Goal: Task Accomplishment & Management: Manage account settings

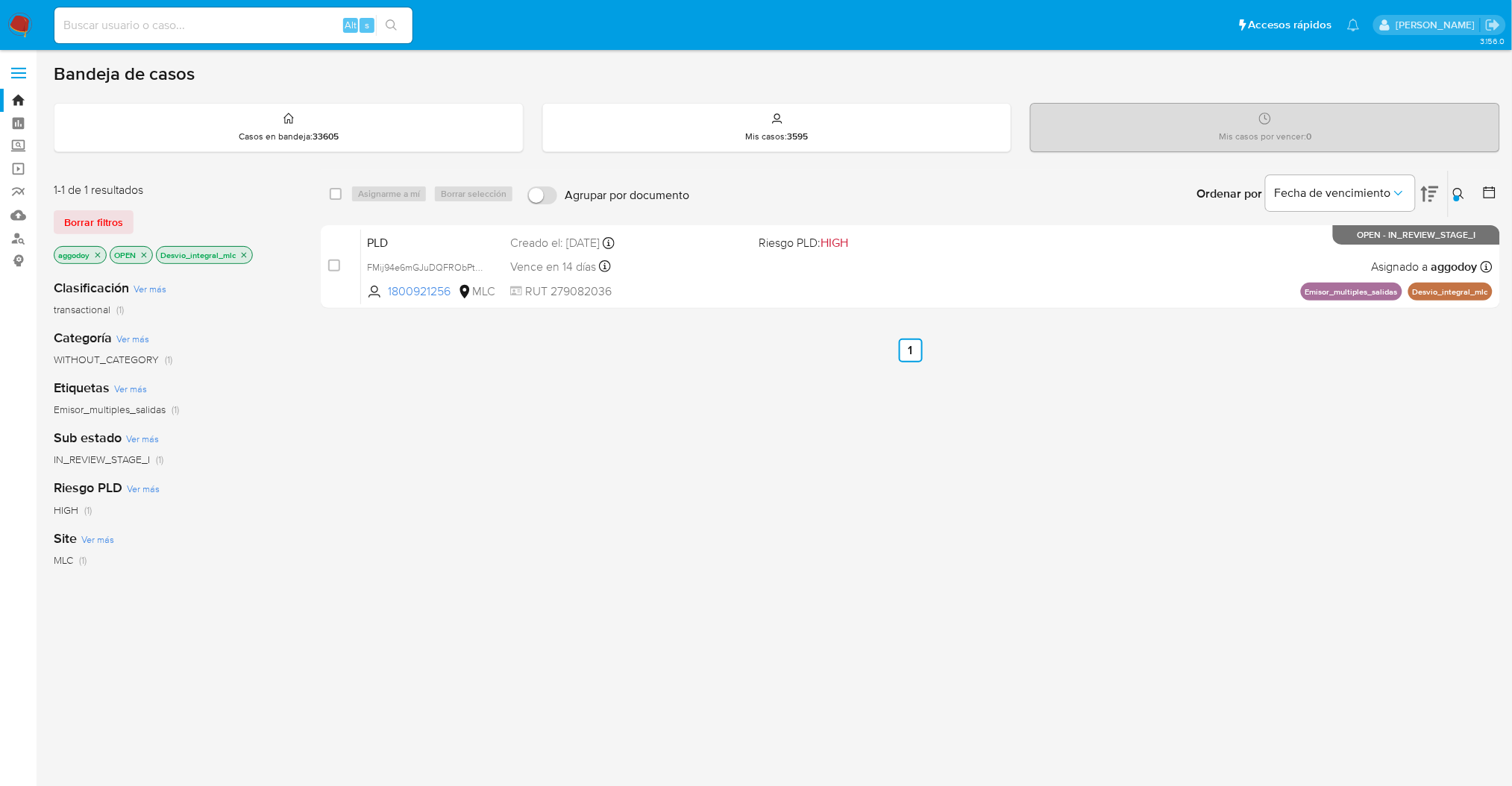
click at [247, 255] on icon "close-filter" at bounding box center [243, 254] width 9 height 9
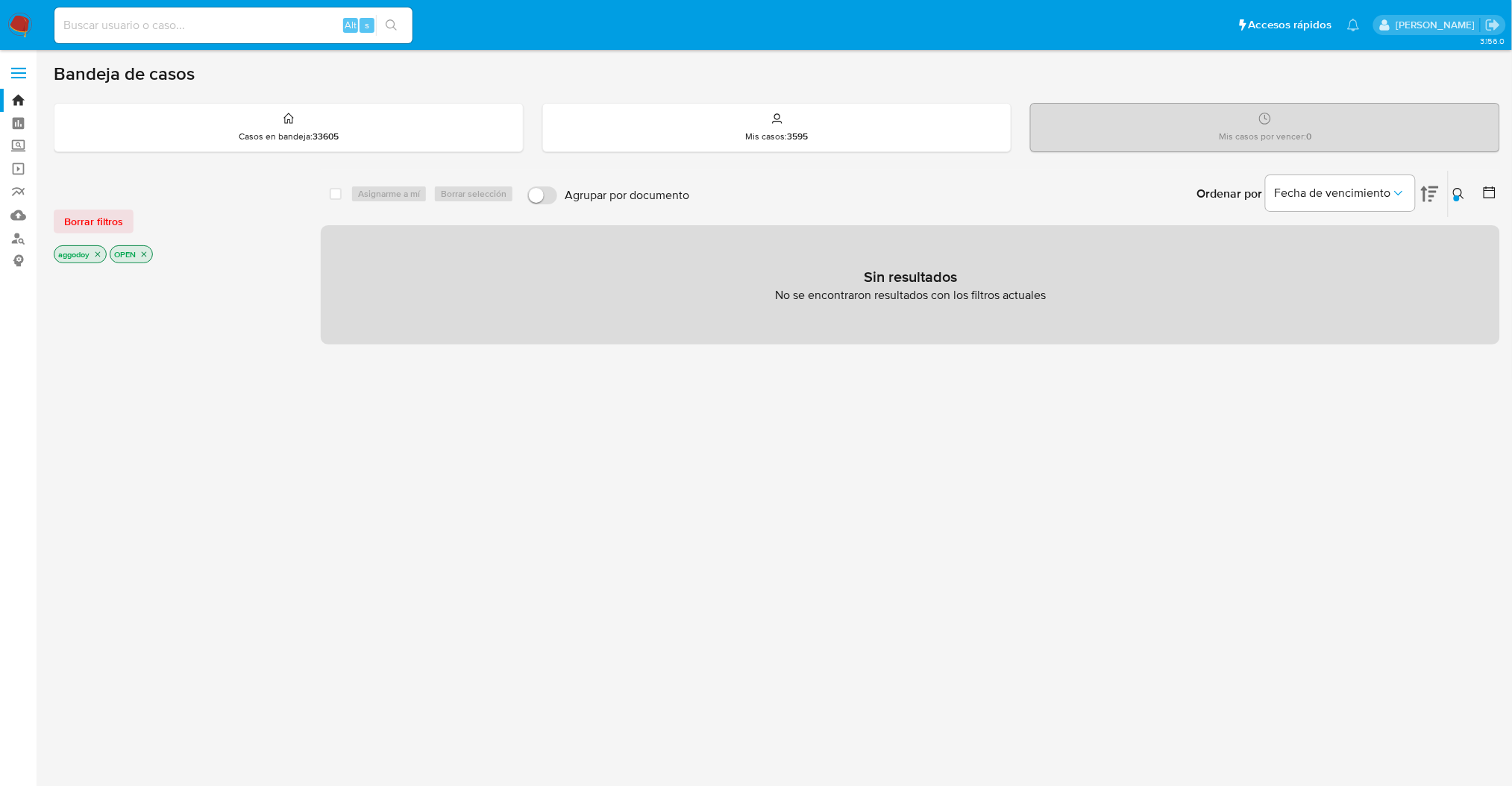
click at [146, 255] on icon "close-filter" at bounding box center [143, 253] width 9 height 9
click at [1459, 201] on button at bounding box center [1461, 194] width 25 height 18
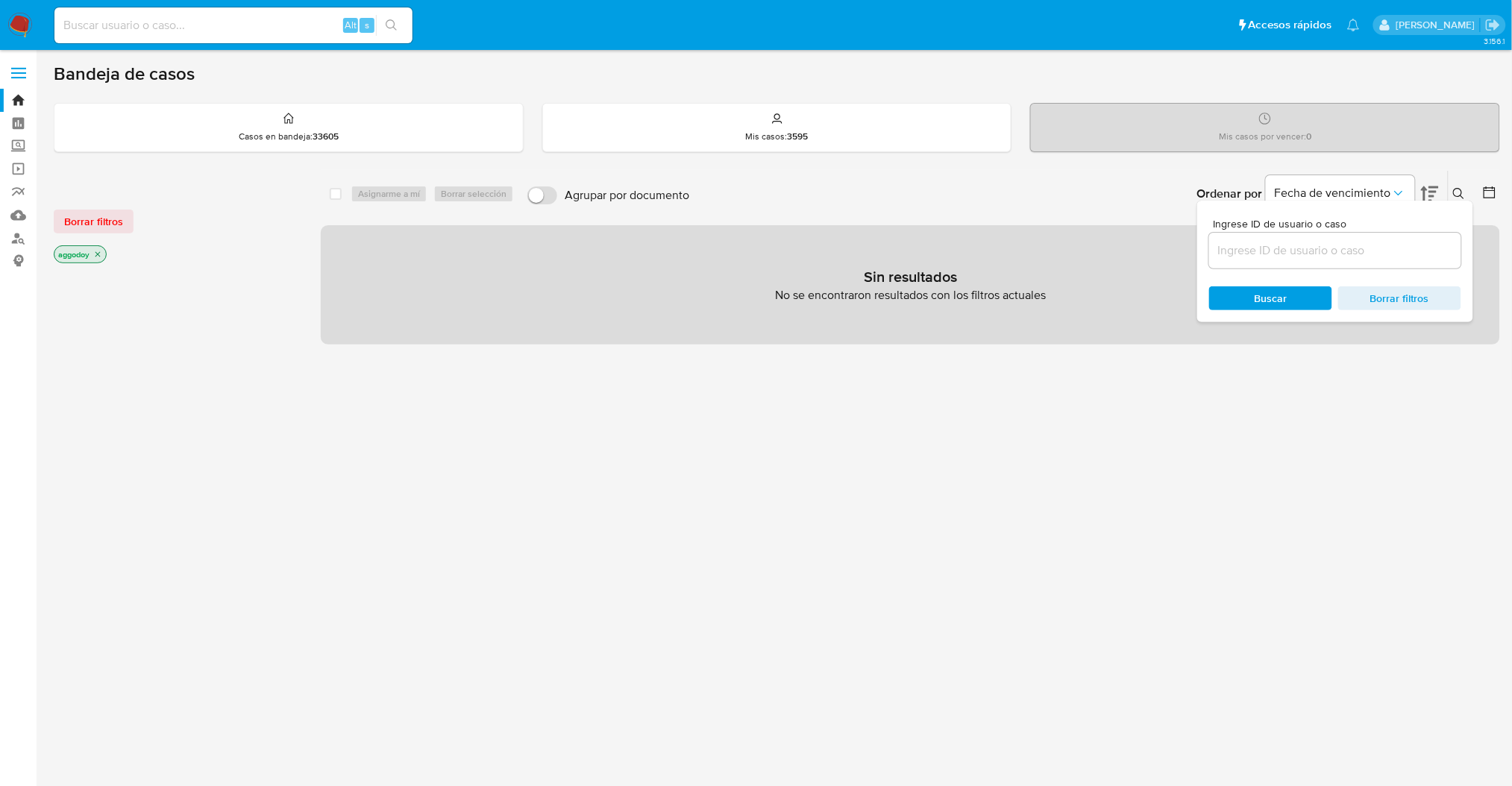
click at [1360, 259] on div at bounding box center [1335, 251] width 253 height 36
click at [1307, 247] on input at bounding box center [1335, 251] width 253 height 20
paste input "1927596903"
type input "1927596903"
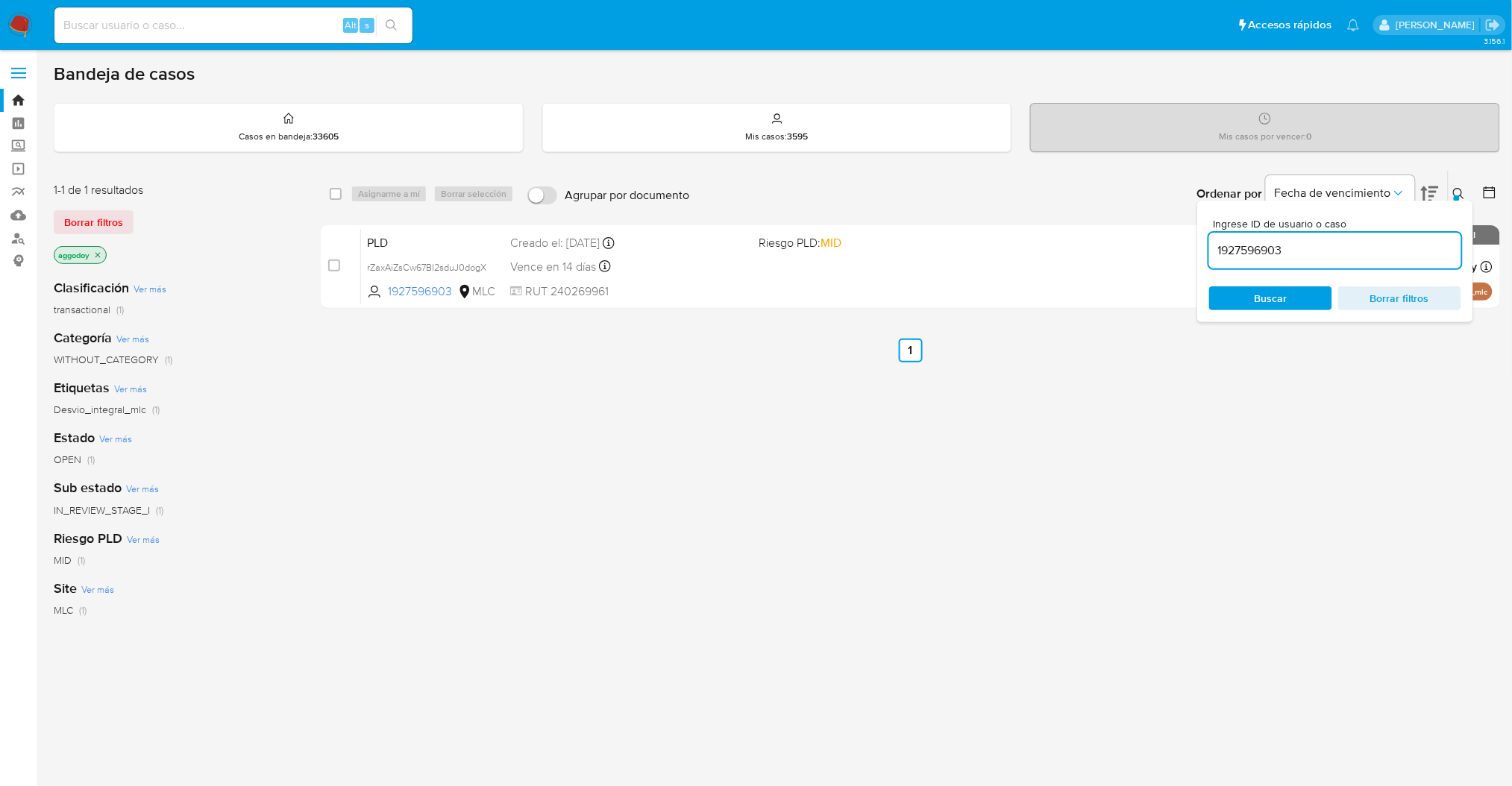
click at [1456, 197] on div at bounding box center [1457, 199] width 6 height 6
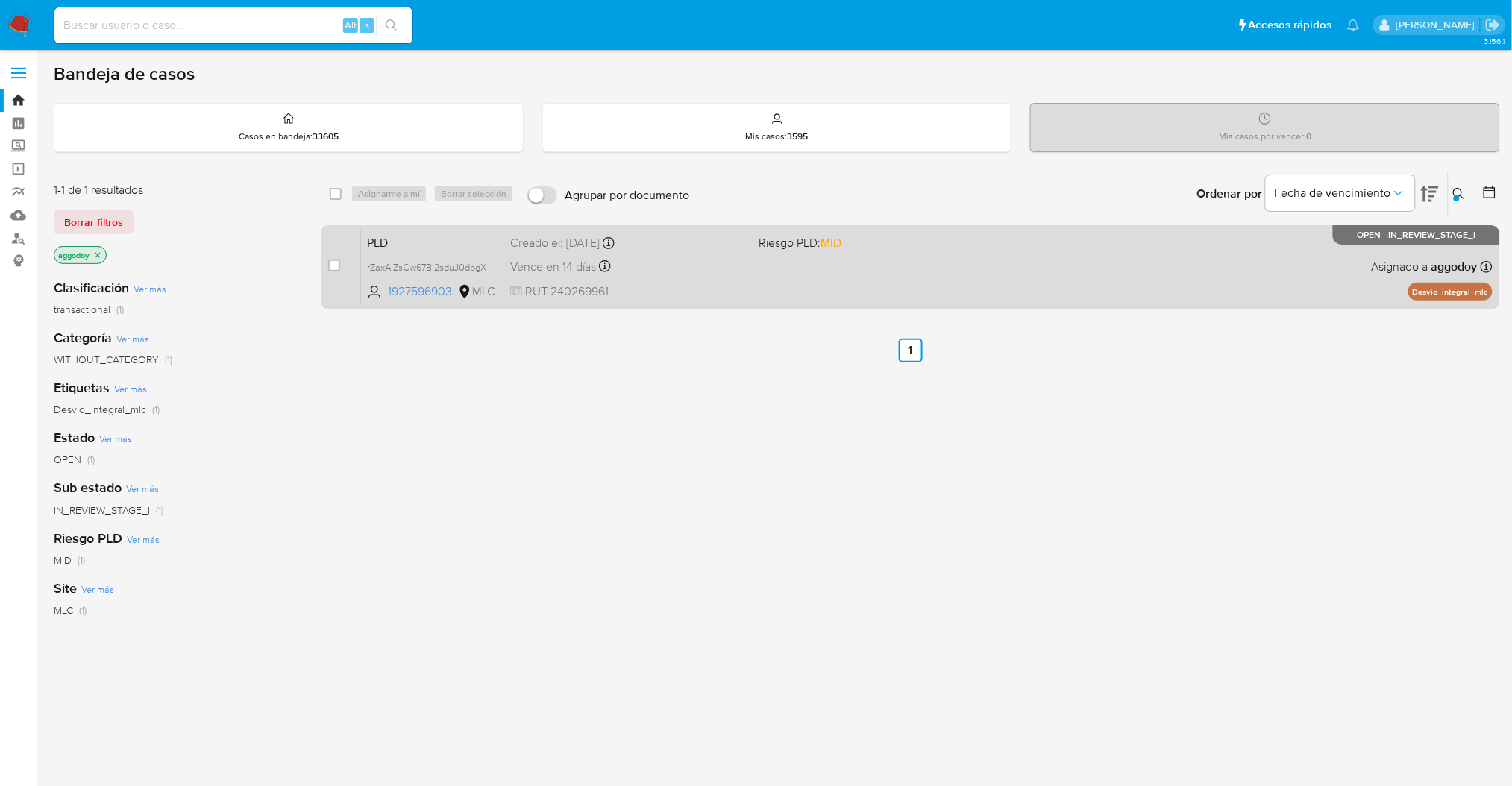
click at [1328, 289] on div "PLD rZaxAiZsCw67BI2sduJ0dogX 1927596903 MLC Riesgo PLD: MID Creado el: 12/06/20…" at bounding box center [927, 267] width 1132 height 76
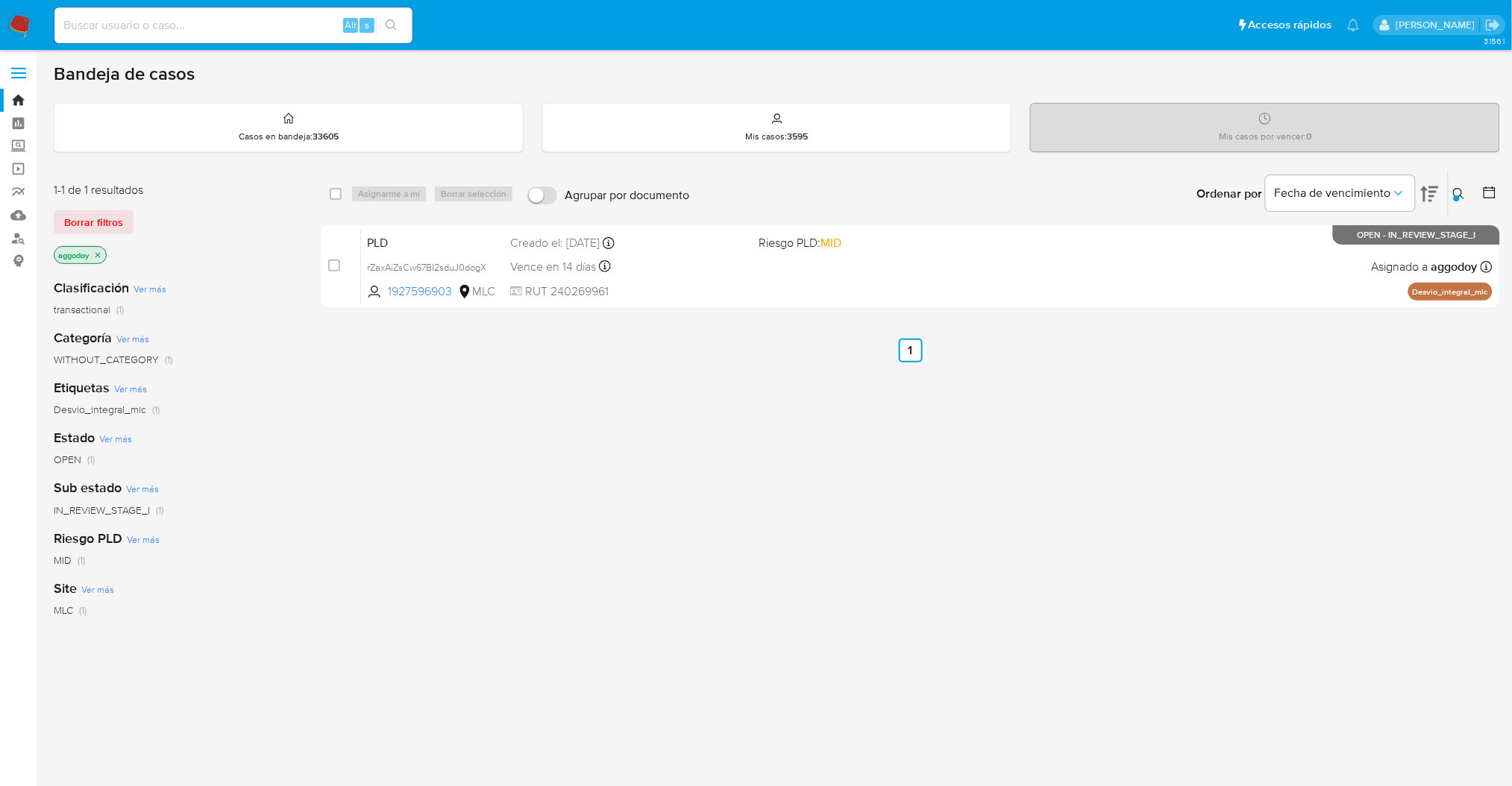
drag, startPoint x: 1135, startPoint y: 279, endPoint x: 877, endPoint y: 448, distance: 308.4
click at [1044, 496] on div "select-all-cases-checkbox Asignarme a mí Borrar selección Agrupar por documento…" at bounding box center [910, 508] width 1180 height 675
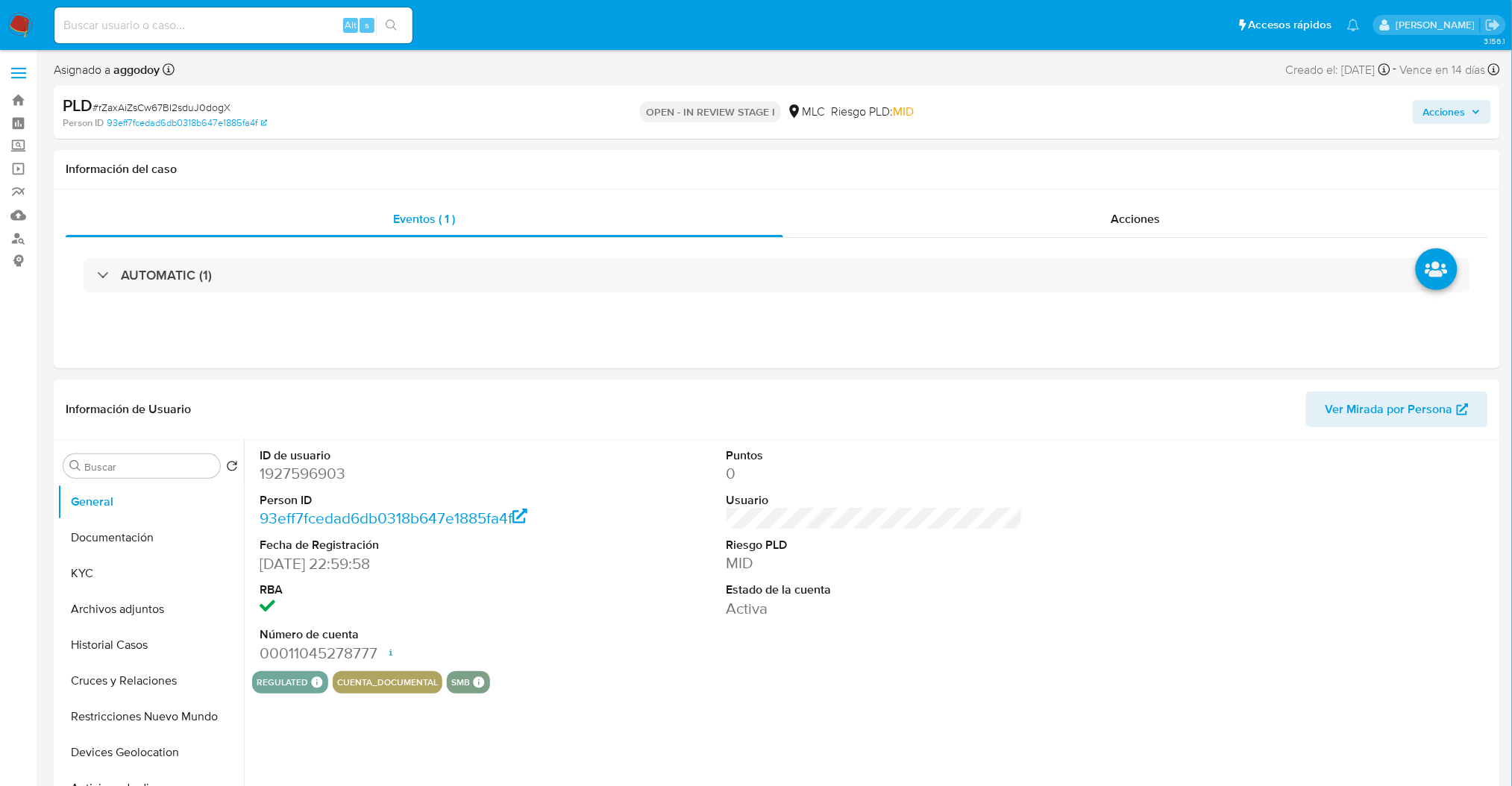
select select "10"
click at [308, 476] on dd "1927596903" at bounding box center [407, 474] width 296 height 21
drag, startPoint x: 308, startPoint y: 476, endPoint x: 283, endPoint y: 473, distance: 25.2
click at [283, 473] on dd "1927596903" at bounding box center [407, 474] width 296 height 21
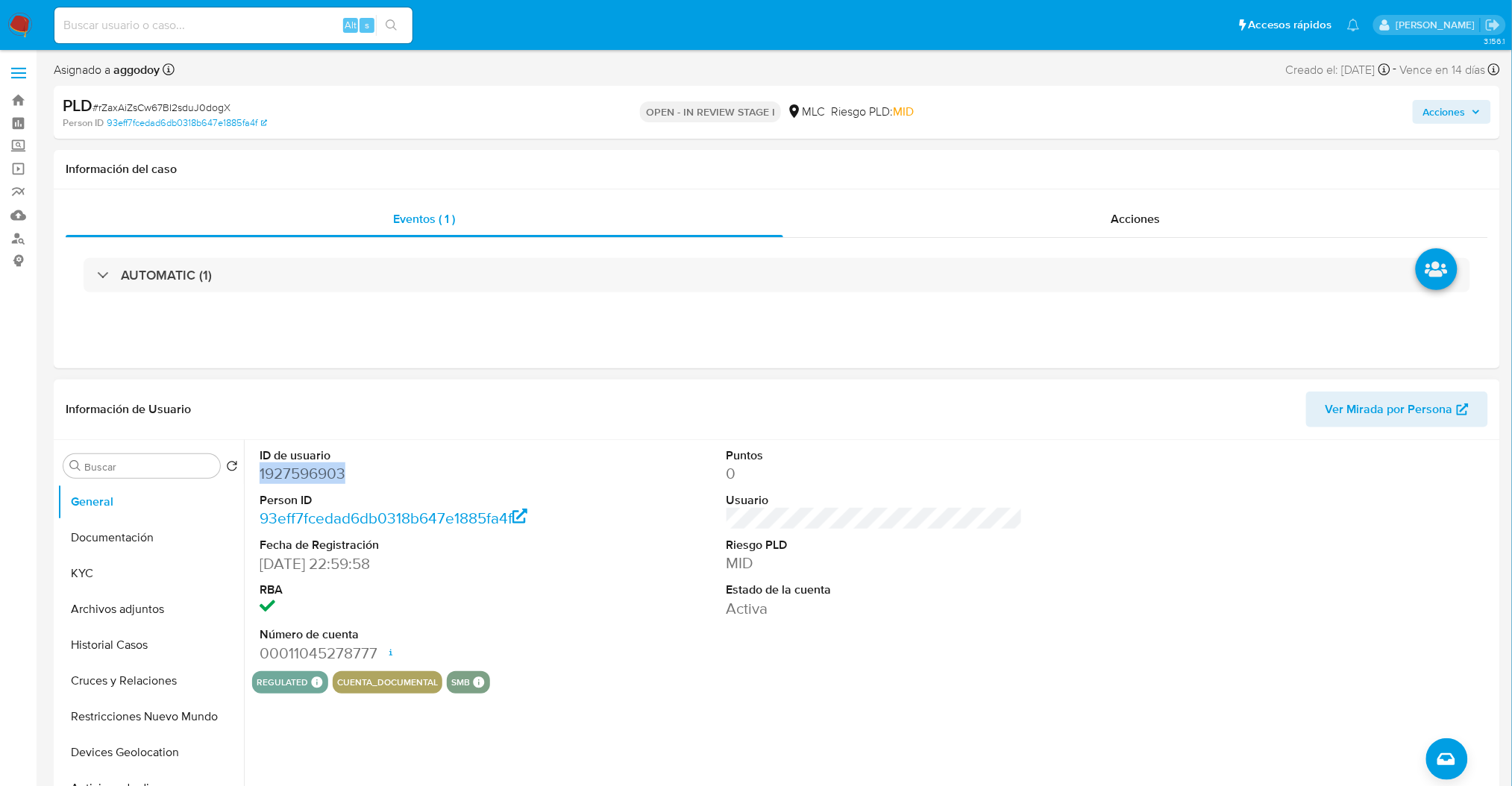
click at [283, 473] on dd "1927596903" at bounding box center [407, 474] width 296 height 21
copy dd "1927596903"
click at [141, 107] on span "# rZaxAiZsCw67BI2sduJ0dogX" at bounding box center [162, 108] width 138 height 15
copy span "rZaxAiZsCw67BI2sduJ0dogX"
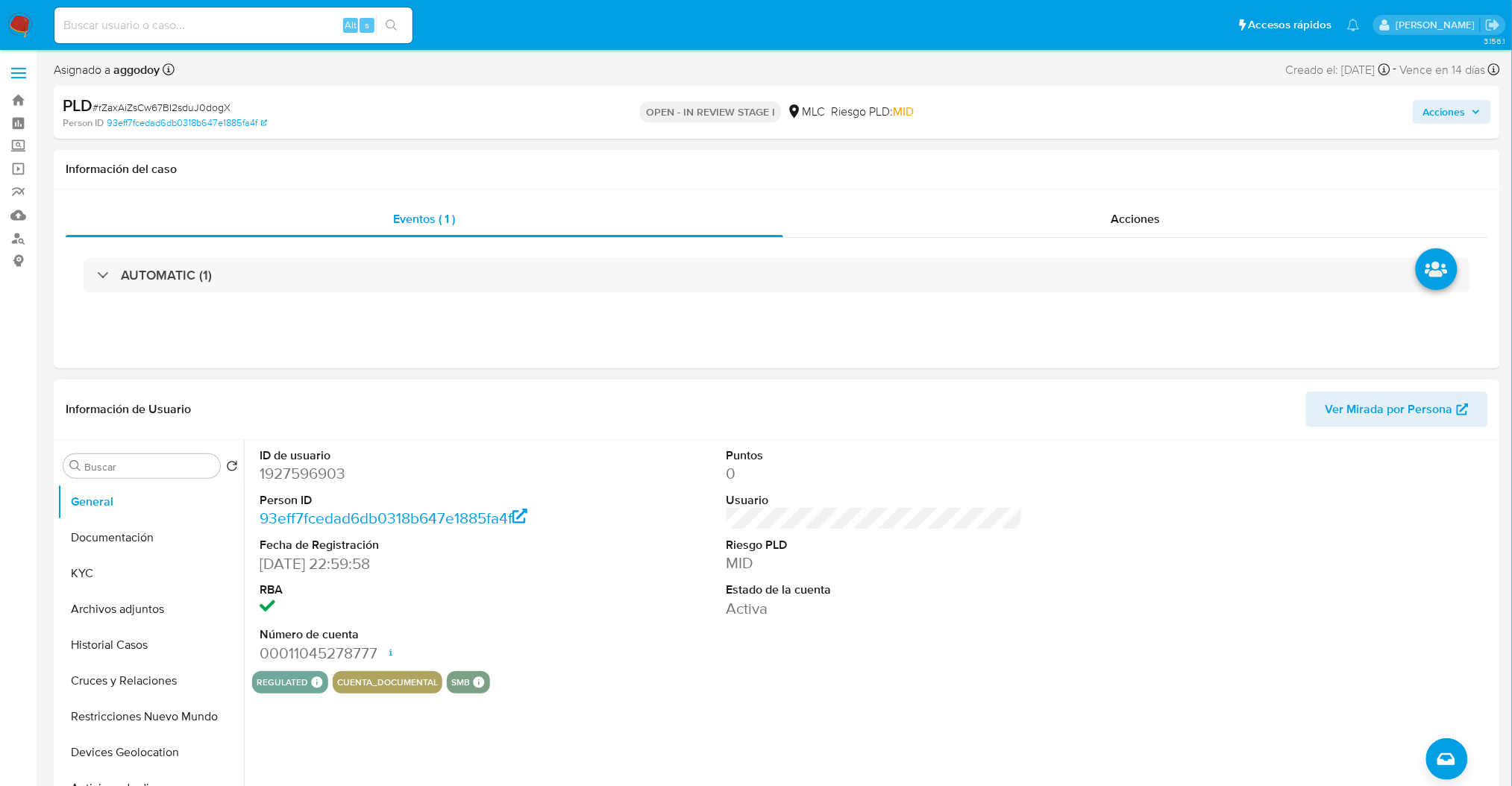
drag, startPoint x: 299, startPoint y: 471, endPoint x: 265, endPoint y: 473, distance: 34.1
click at [265, 473] on dd "1927596903" at bounding box center [407, 474] width 296 height 21
copy dd "1927596903"
click at [180, 499] on button "General" at bounding box center [145, 502] width 175 height 36
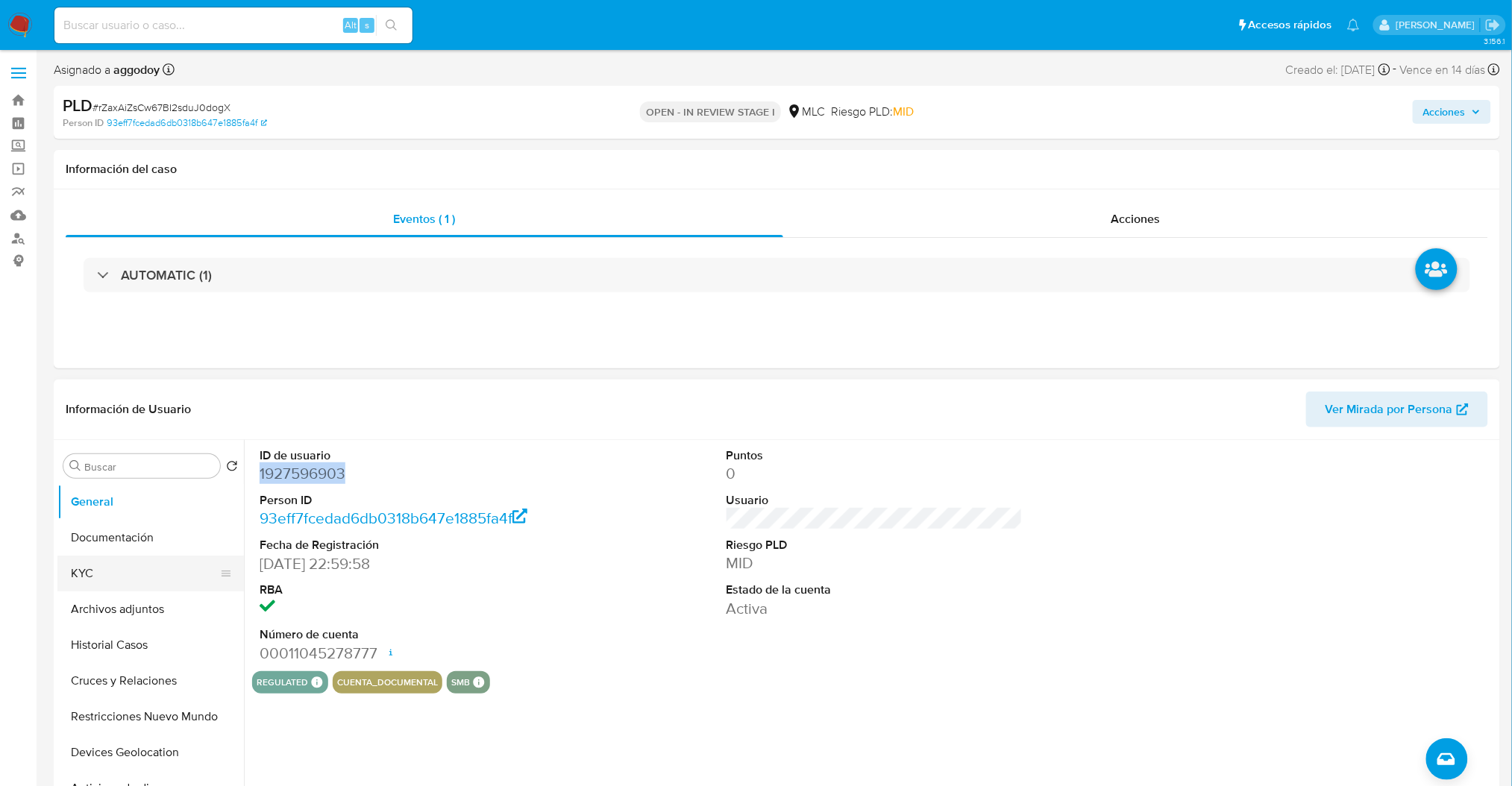
click at [143, 558] on button "KYC" at bounding box center [145, 573] width 175 height 36
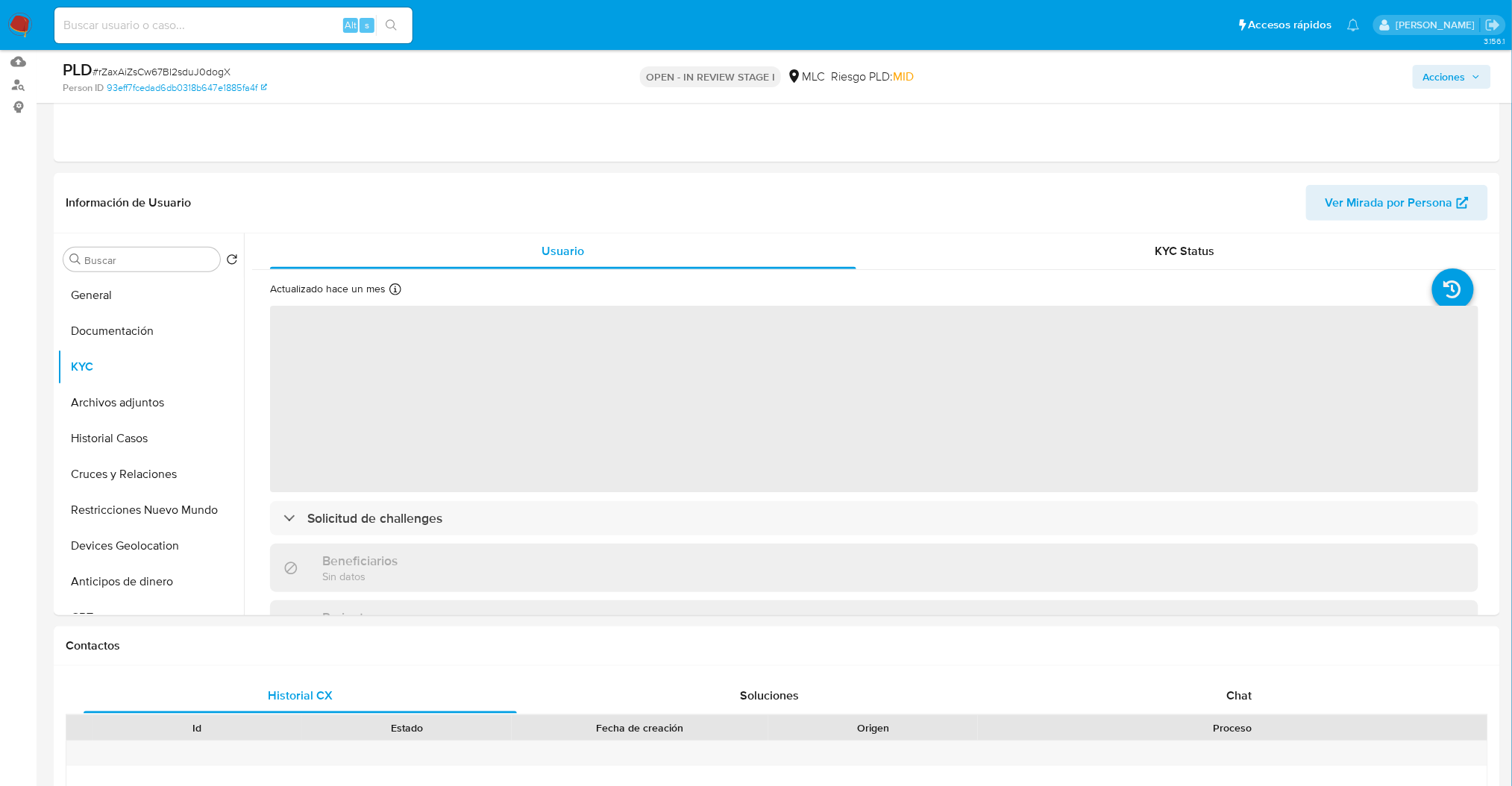
scroll to position [173, 0]
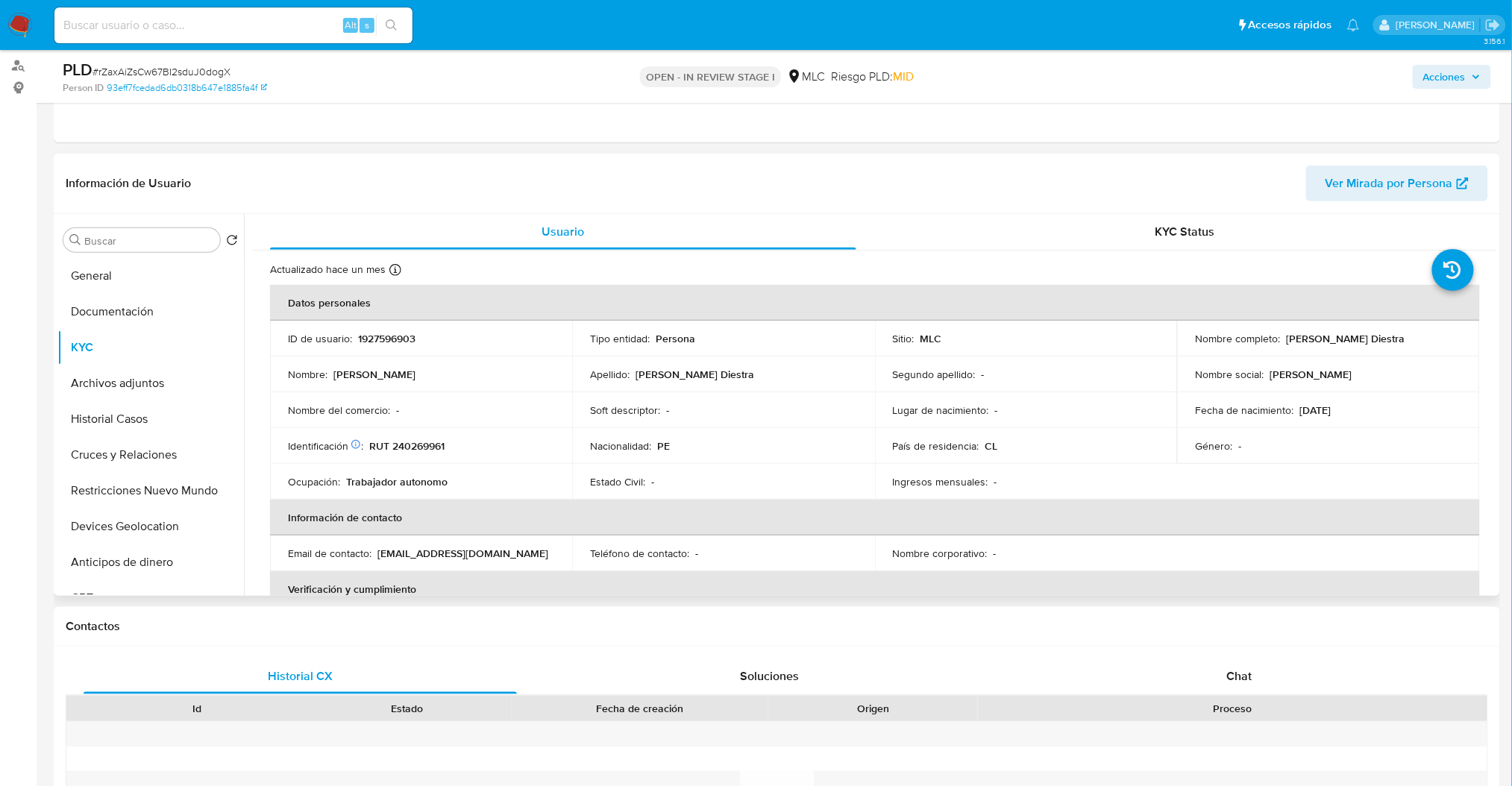
click at [444, 457] on td "Identificación Nº de serie: 603537962 : RUT 240269961" at bounding box center [420, 446] width 302 height 36
click at [415, 446] on p "RUT 240269961" at bounding box center [407, 445] width 76 height 13
copy p "240269961"
click at [147, 429] on button "Historial Casos" at bounding box center [145, 419] width 175 height 36
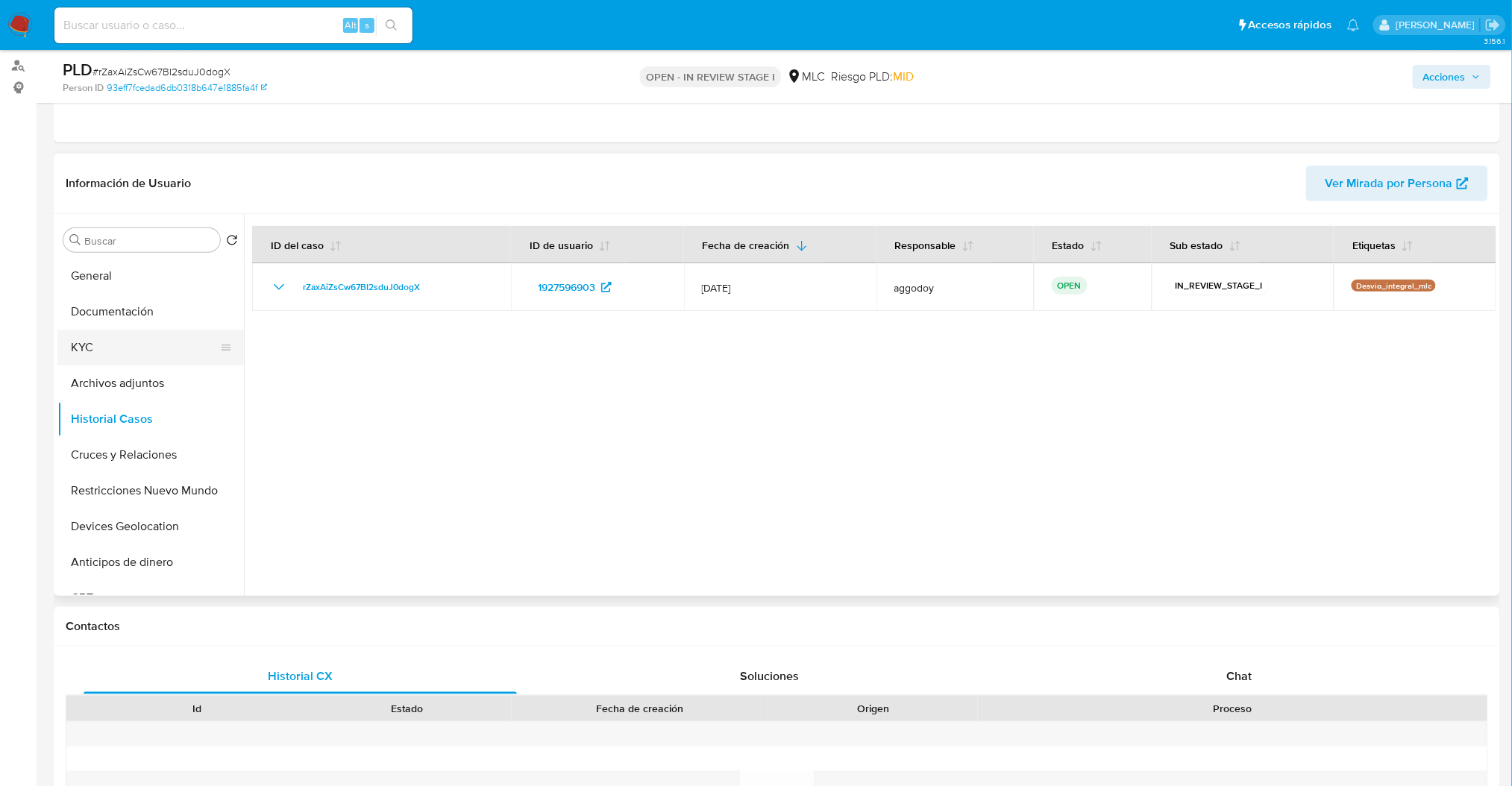
click at [104, 347] on button "KYC" at bounding box center [145, 348] width 175 height 36
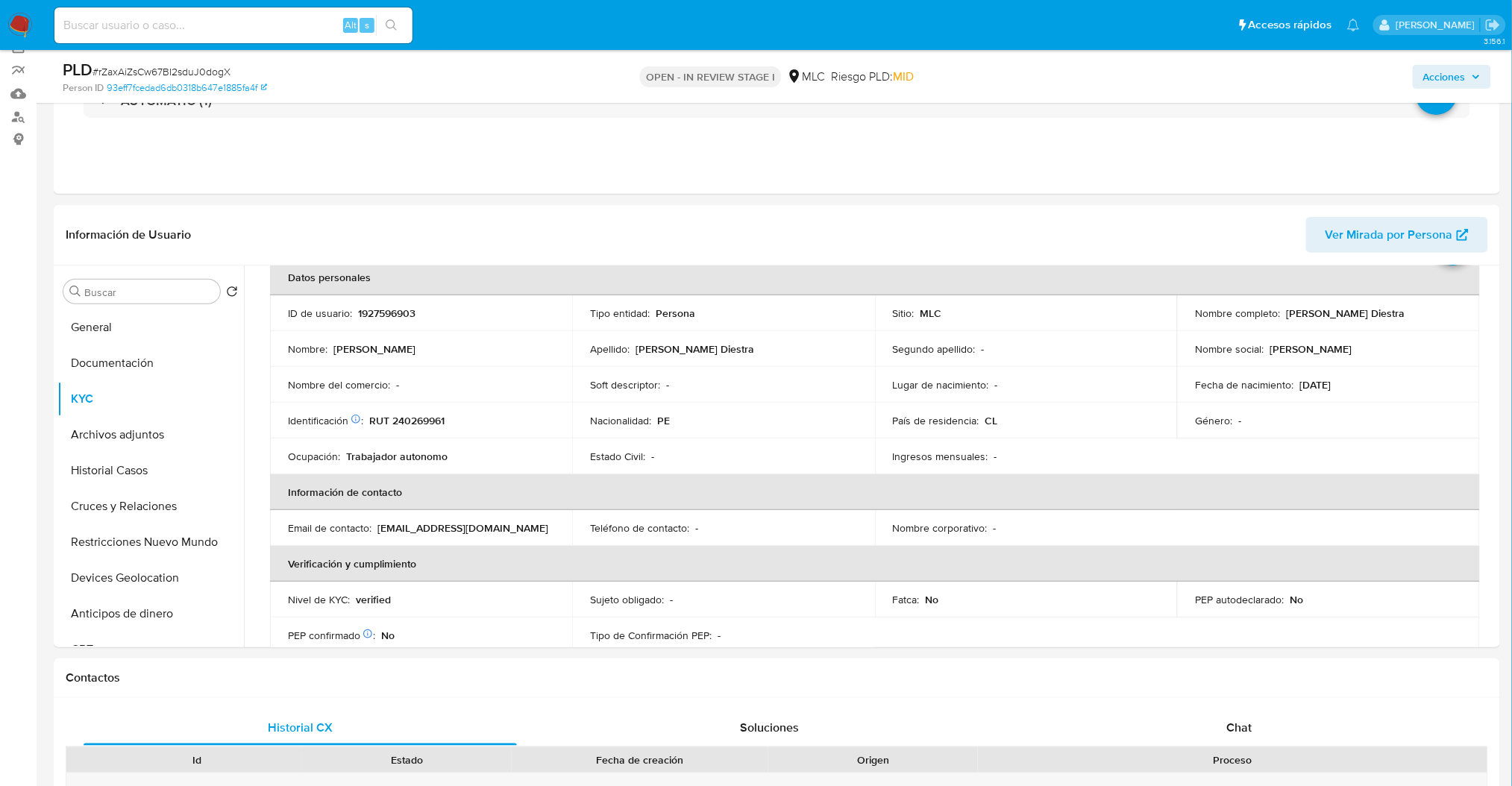
scroll to position [79, 0]
click at [171, 358] on button "Documentación" at bounding box center [145, 363] width 175 height 36
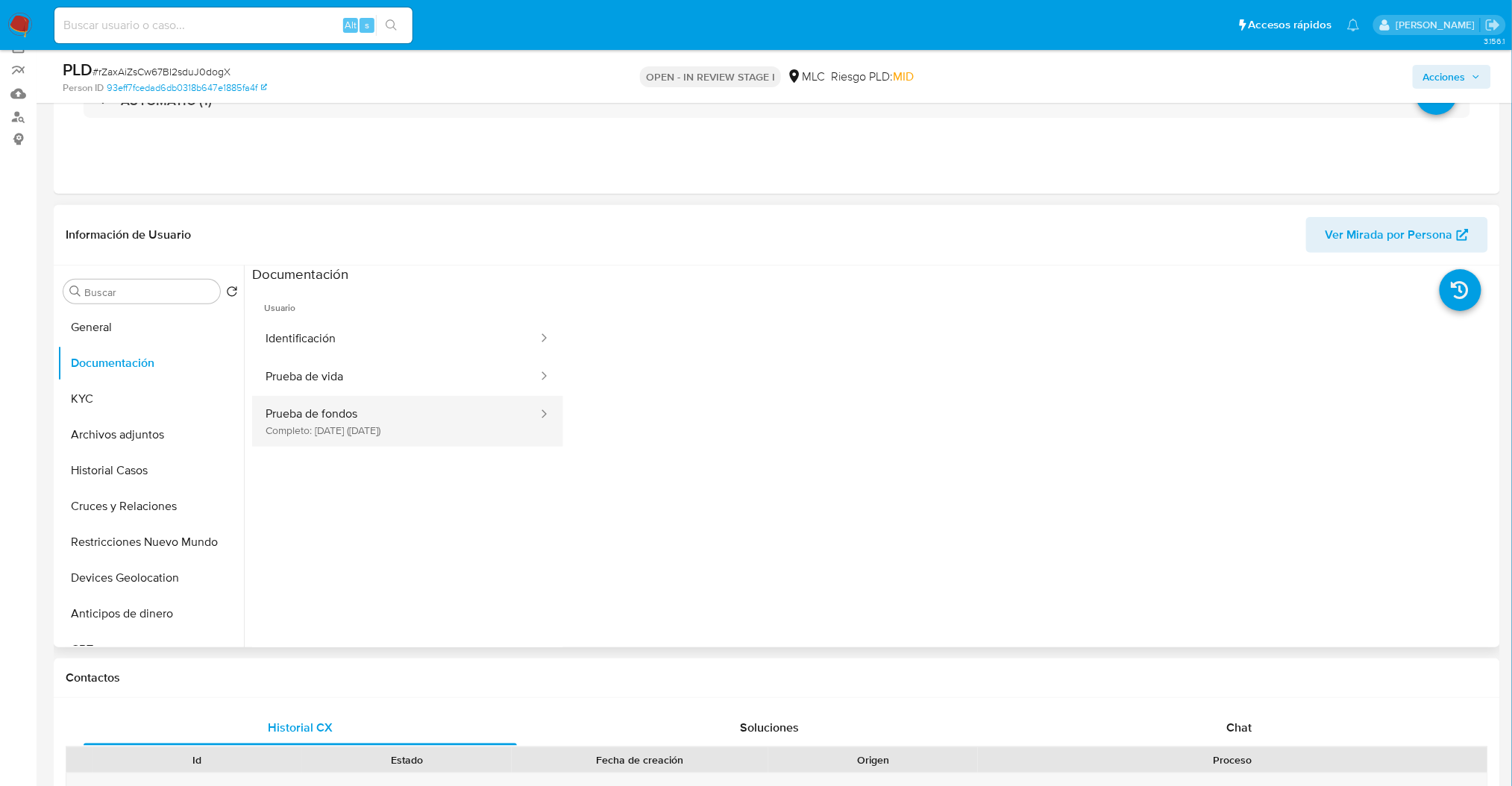
click at [344, 410] on button "Prueba de fondos Completo: 23/05/2025 (hace 3 meses)" at bounding box center [396, 422] width 288 height 51
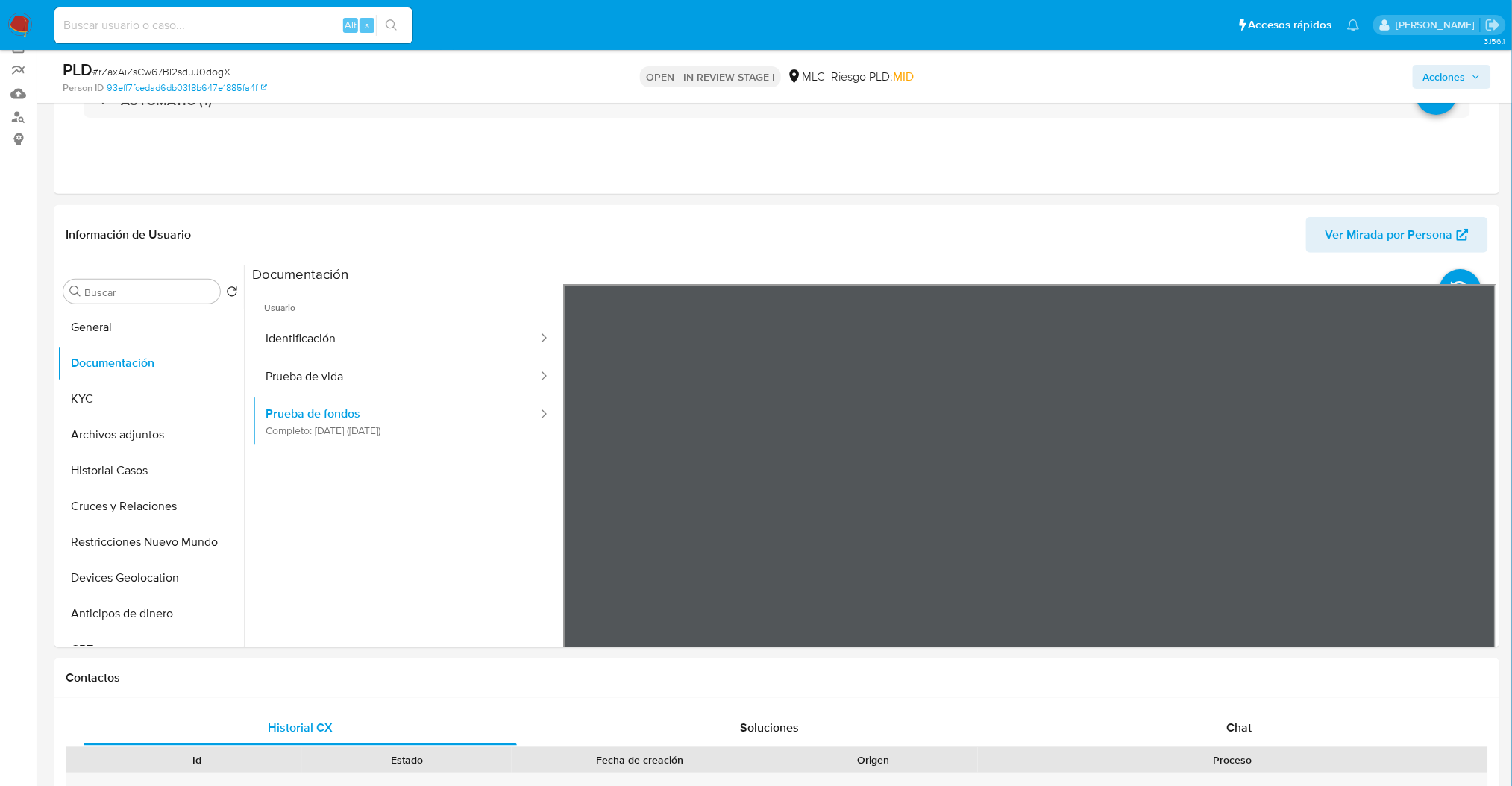
click at [117, 501] on button "Cruces y Relaciones" at bounding box center [145, 507] width 175 height 36
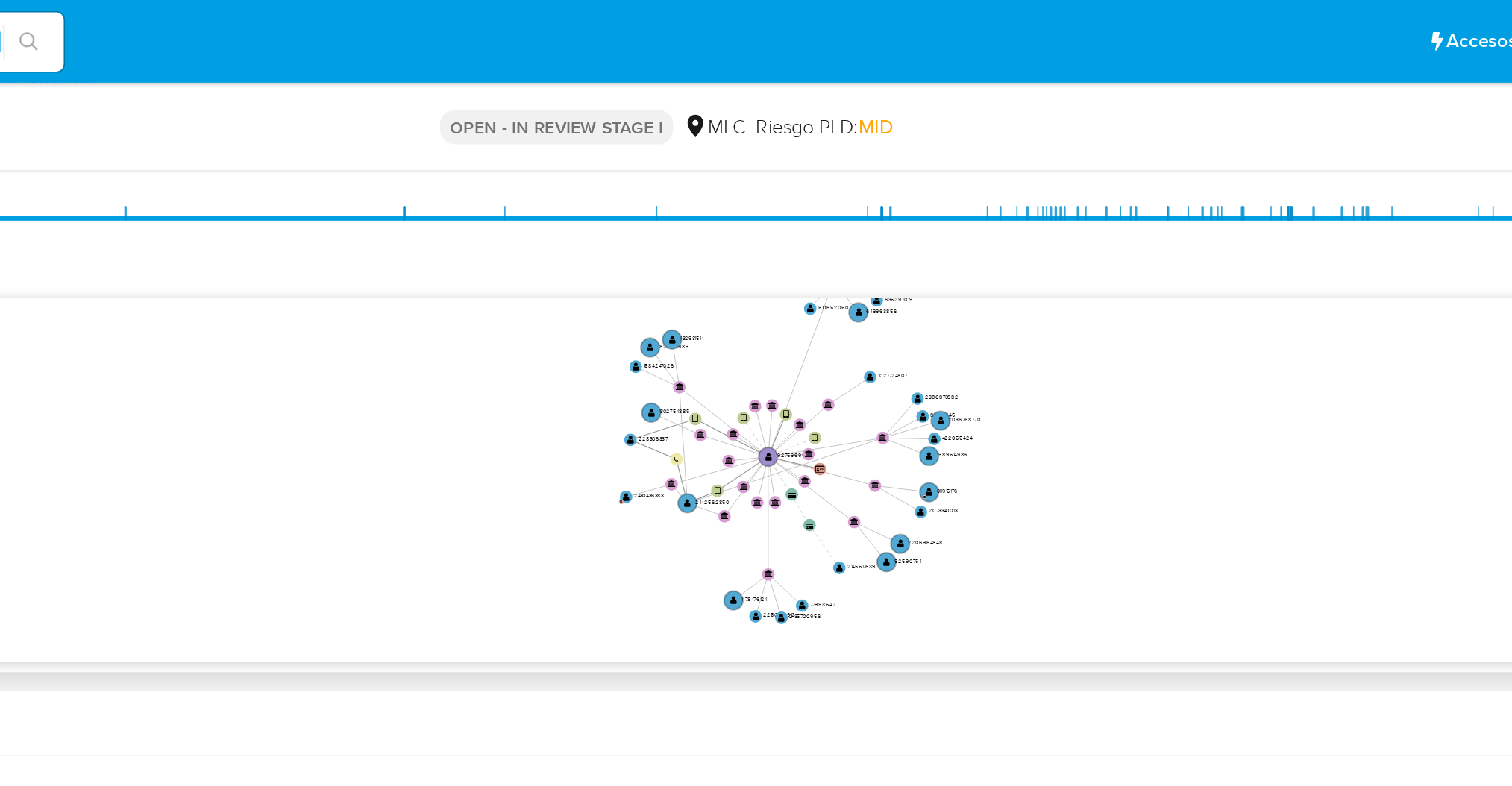
scroll to position [362, 0]
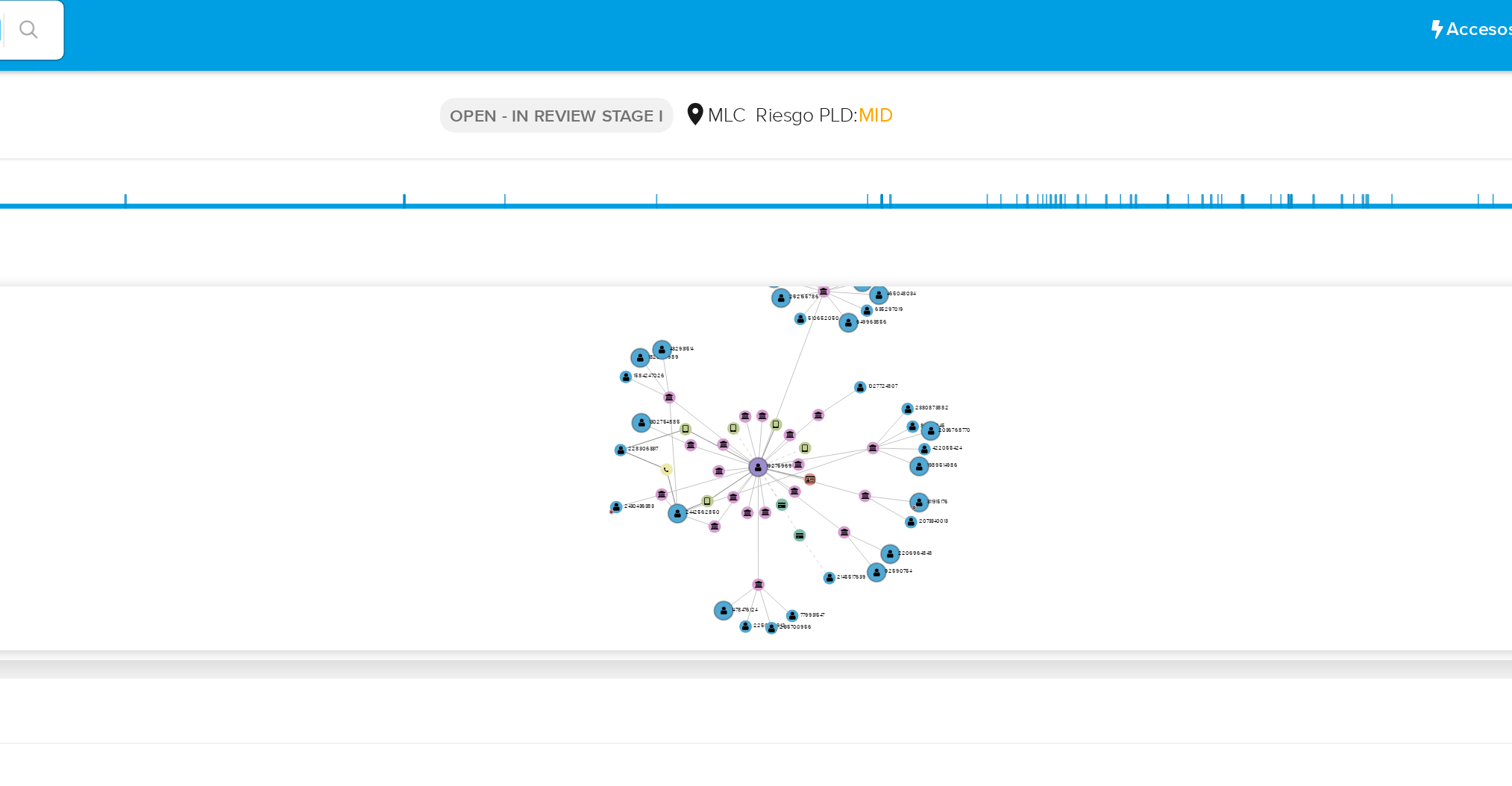
click at [983, 291] on icon "user-1927596903  1927596903 device-66c81b031a441f5dedbcac6c  device-677ed4219…" at bounding box center [885, 288] width 1222 height 217
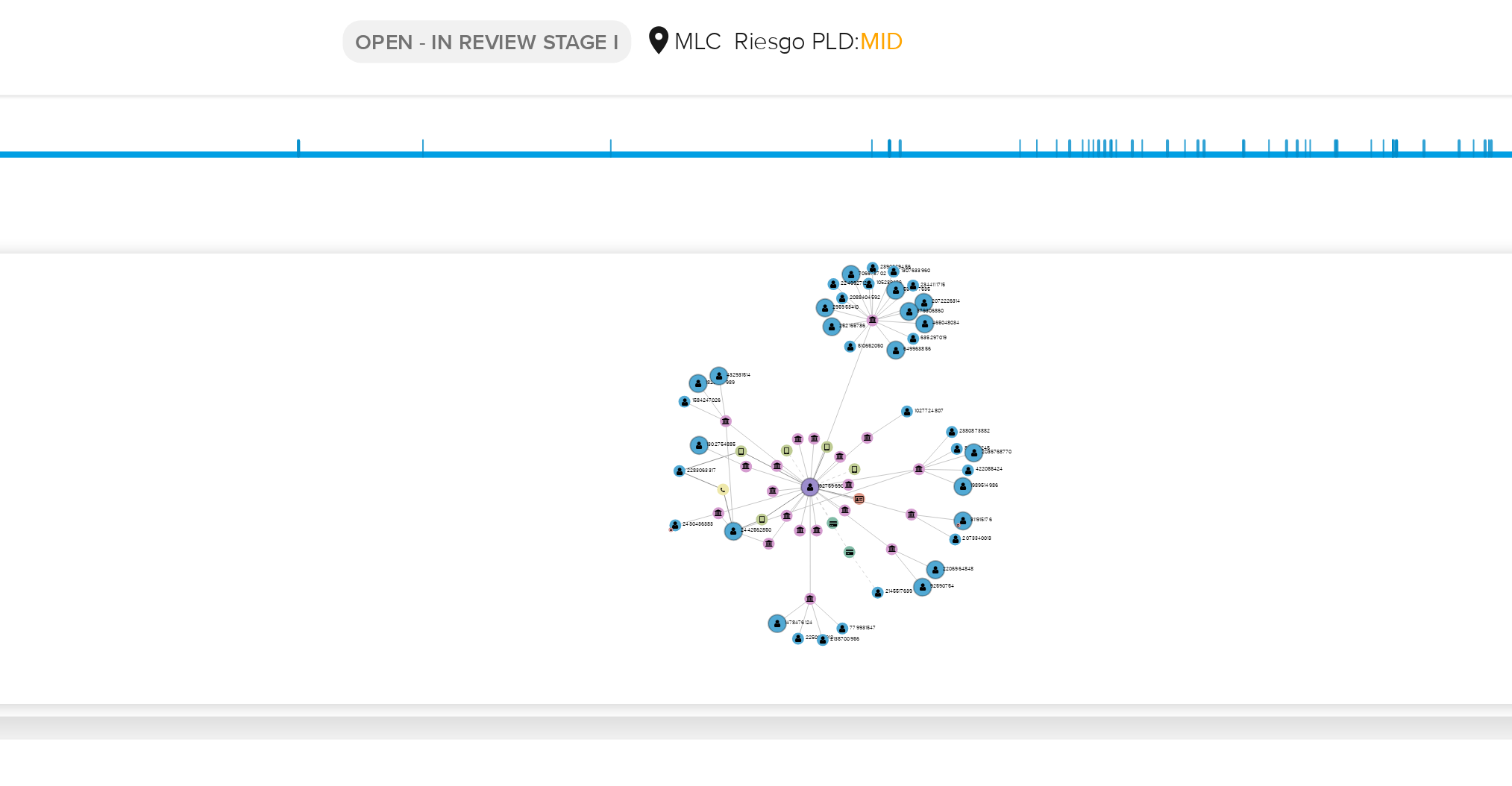
click at [991, 301] on icon "user-1927596903  1927596903 device-66c81b031a441f5dedbcac6c  device-677ed4219…" at bounding box center [885, 288] width 1222 height 217
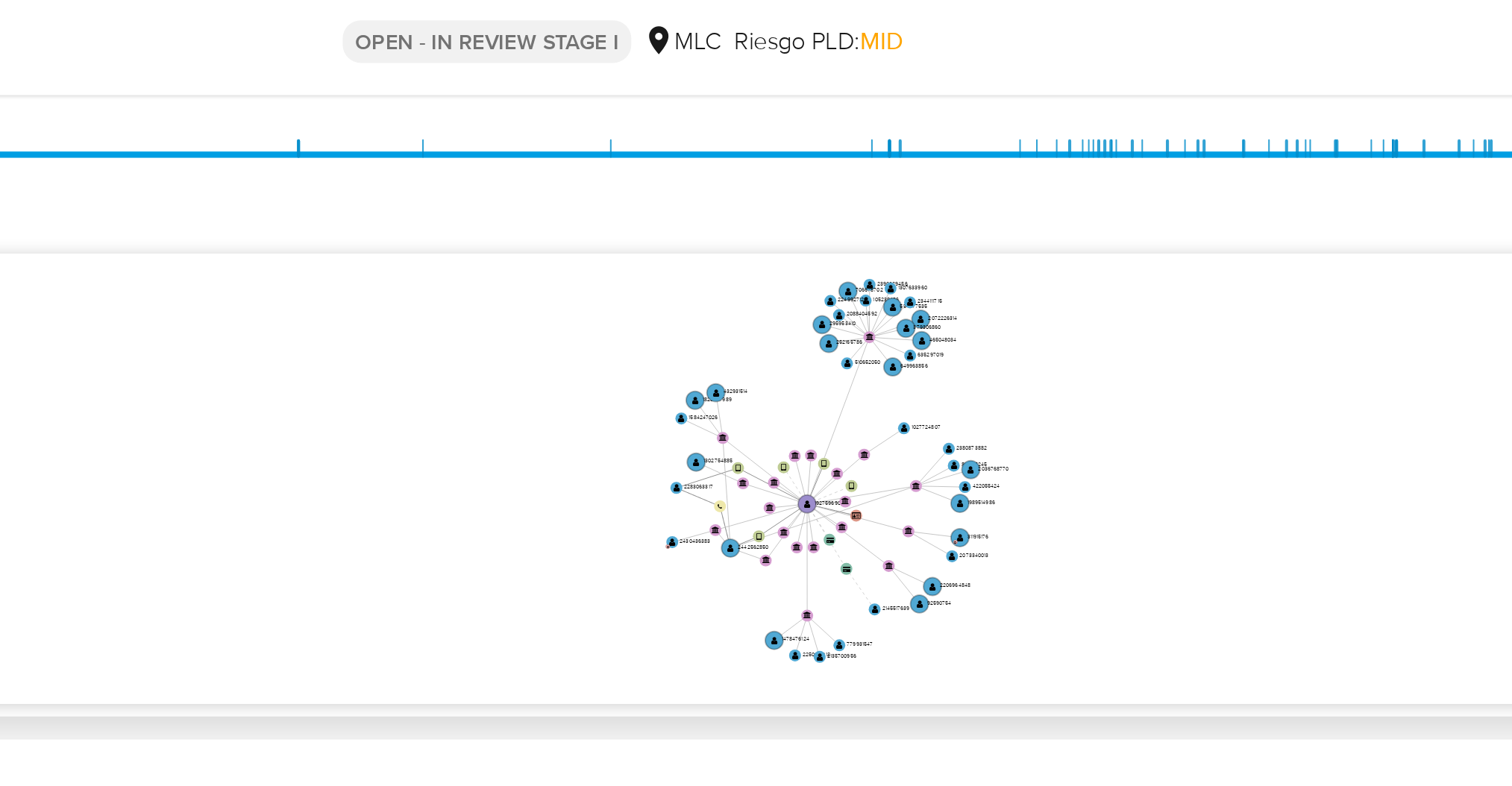
drag, startPoint x: 1022, startPoint y: 295, endPoint x: 1020, endPoint y: 304, distance: 9.2
click at [1020, 304] on icon "user-1927596903  1927596903 device-66c81b031a441f5dedbcac6c  device-677ed4219…" at bounding box center [885, 288] width 1222 height 217
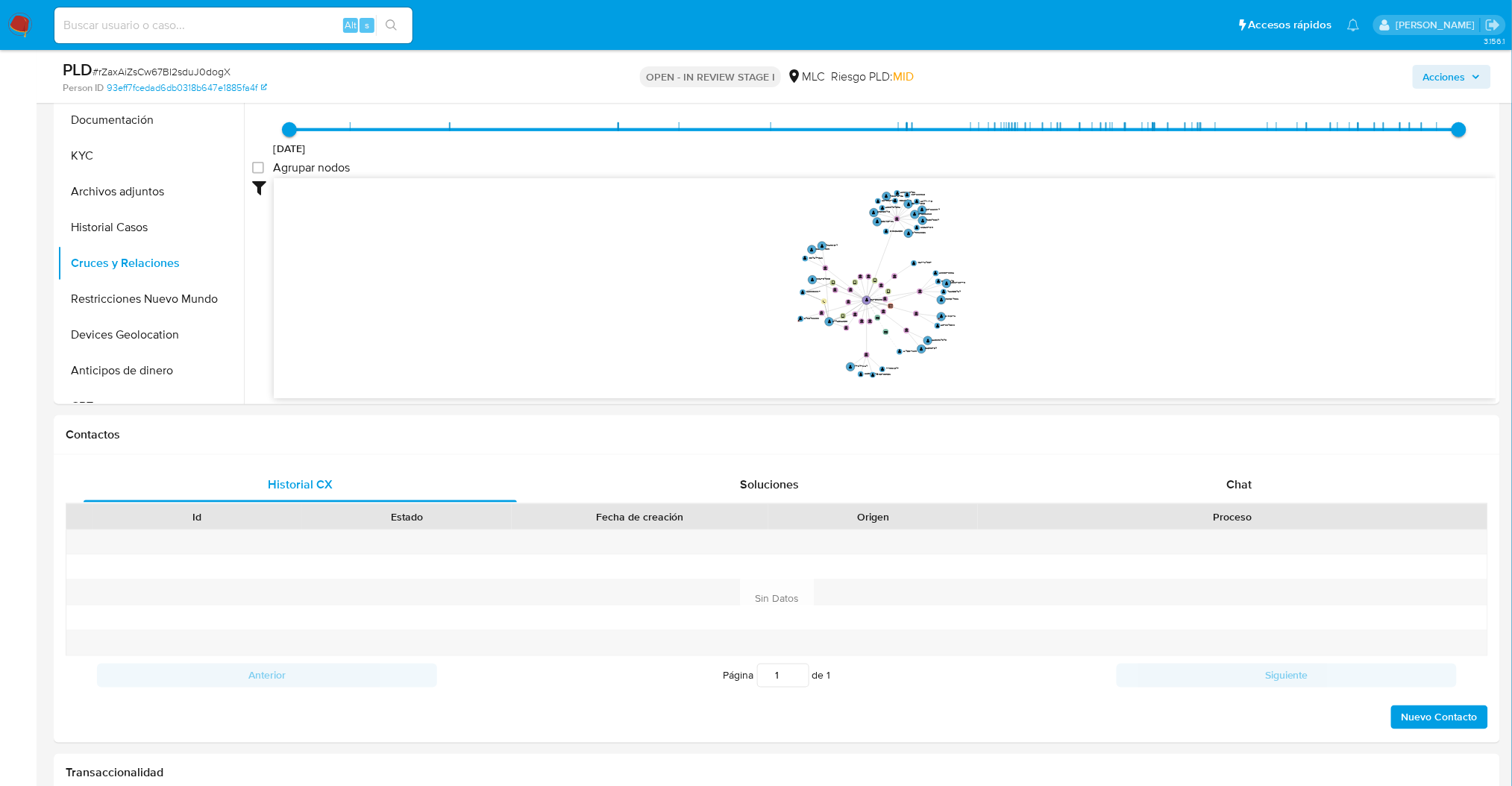
scroll to position [0, 0]
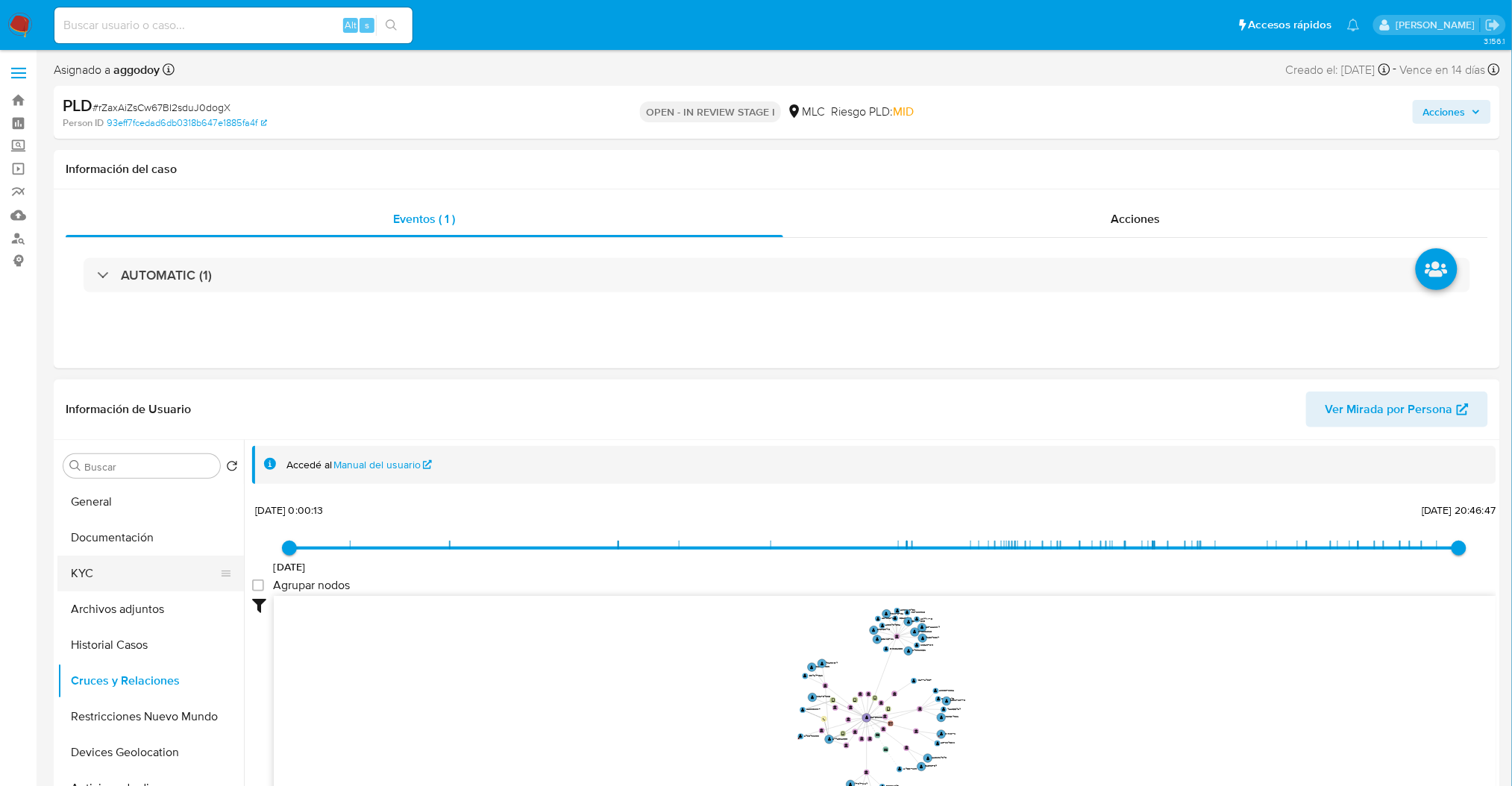
click at [125, 573] on button "KYC" at bounding box center [145, 573] width 175 height 36
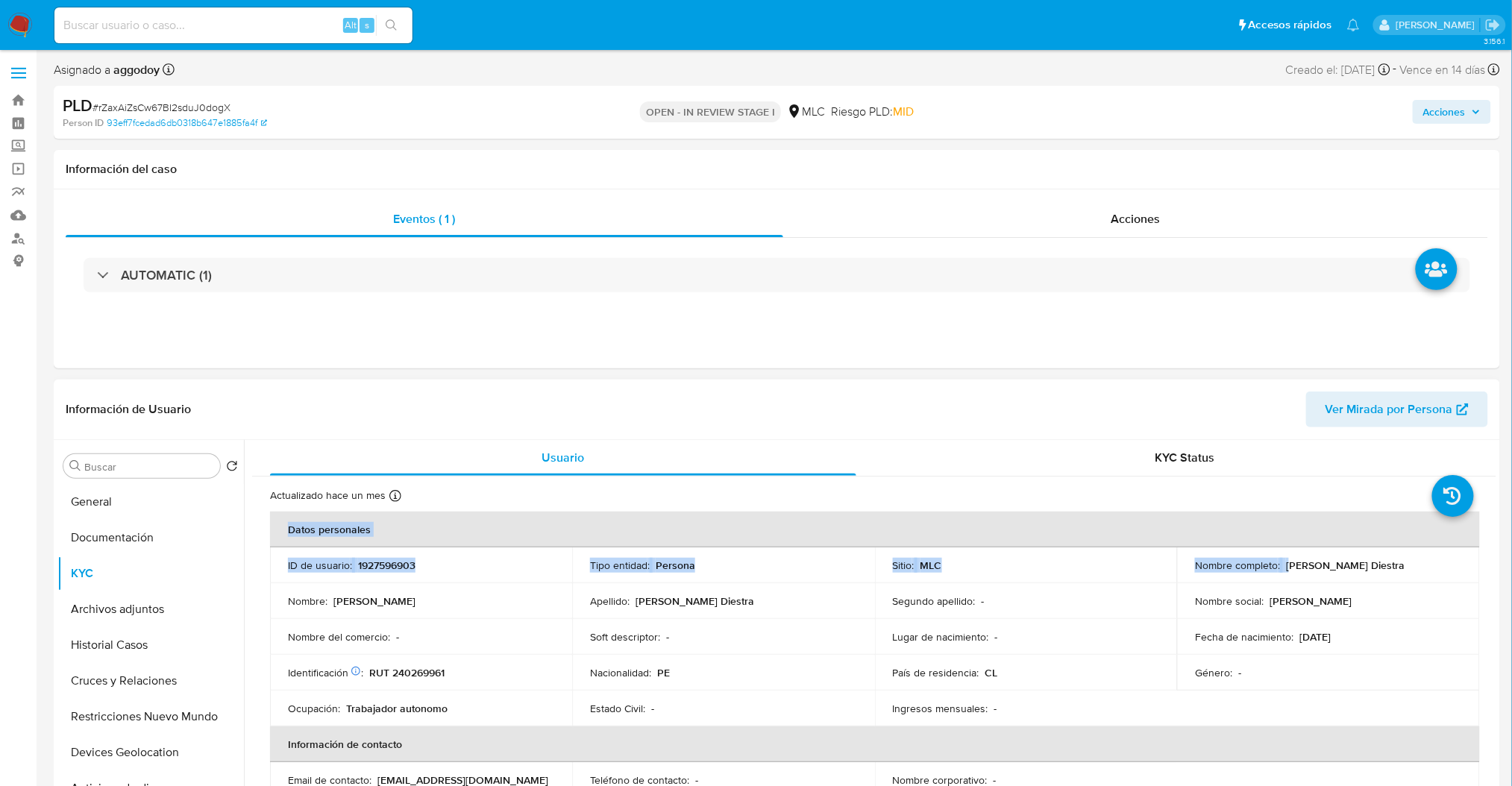
drag, startPoint x: 1285, startPoint y: 566, endPoint x: 1491, endPoint y: 581, distance: 206.5
drag, startPoint x: 1395, startPoint y: 569, endPoint x: 1281, endPoint y: 567, distance: 114.0
click at [1281, 567] on div "Nombre completo : Julissa Antonella Zavaleta Diestra" at bounding box center [1328, 566] width 267 height 13
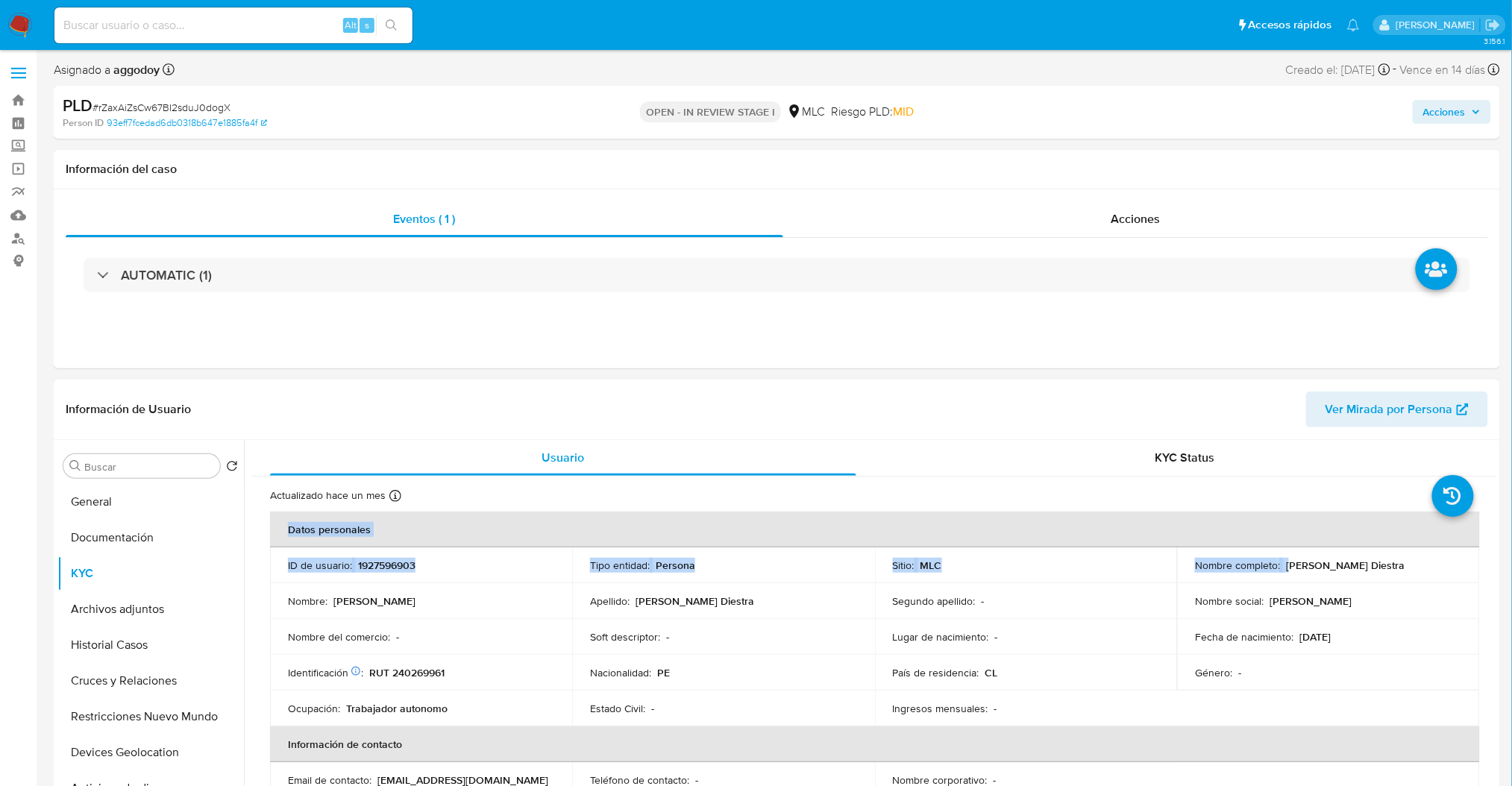
copy p "Julissa Antonella Zavaleta Diestra"
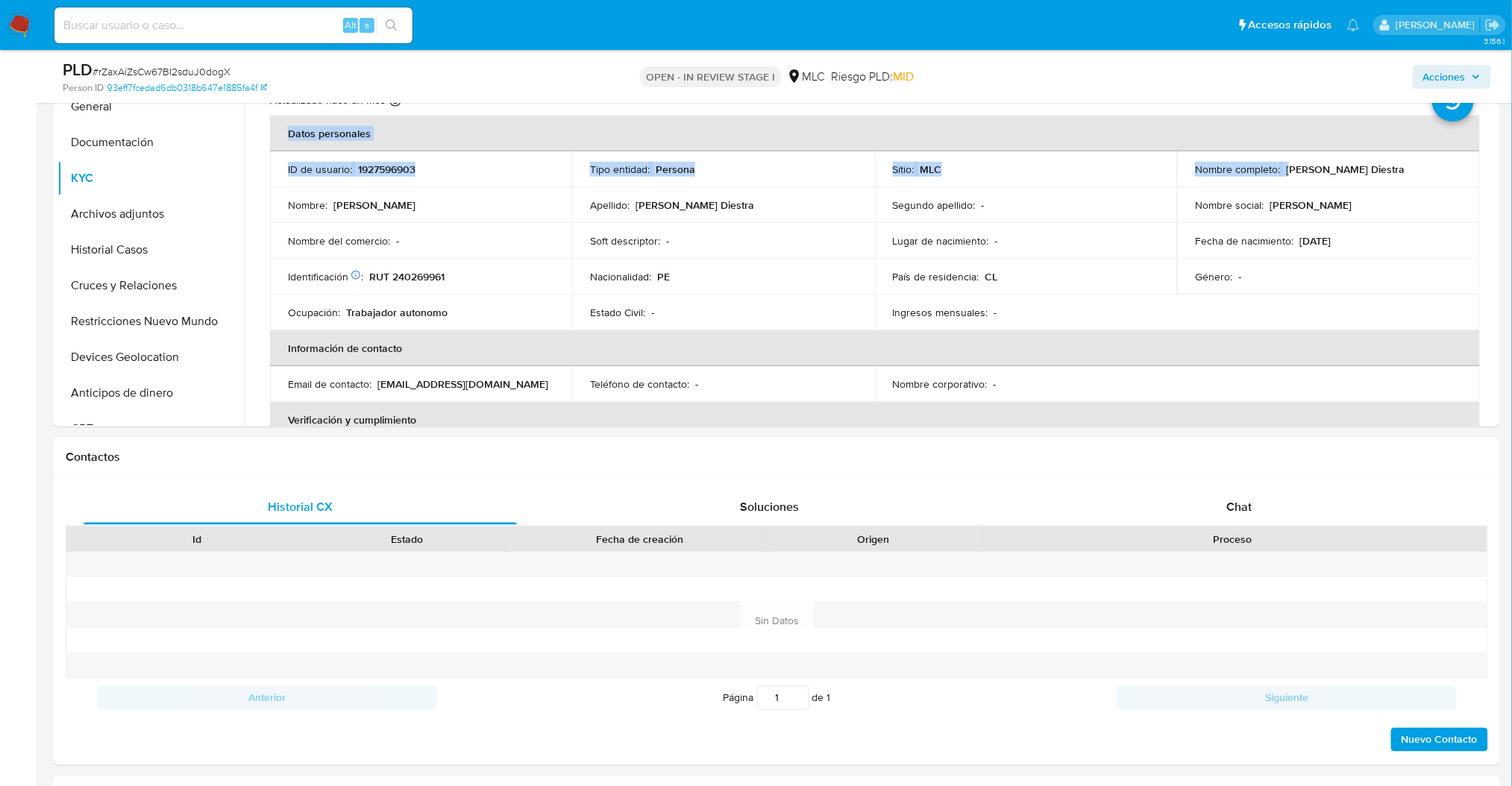
scroll to position [333, 0]
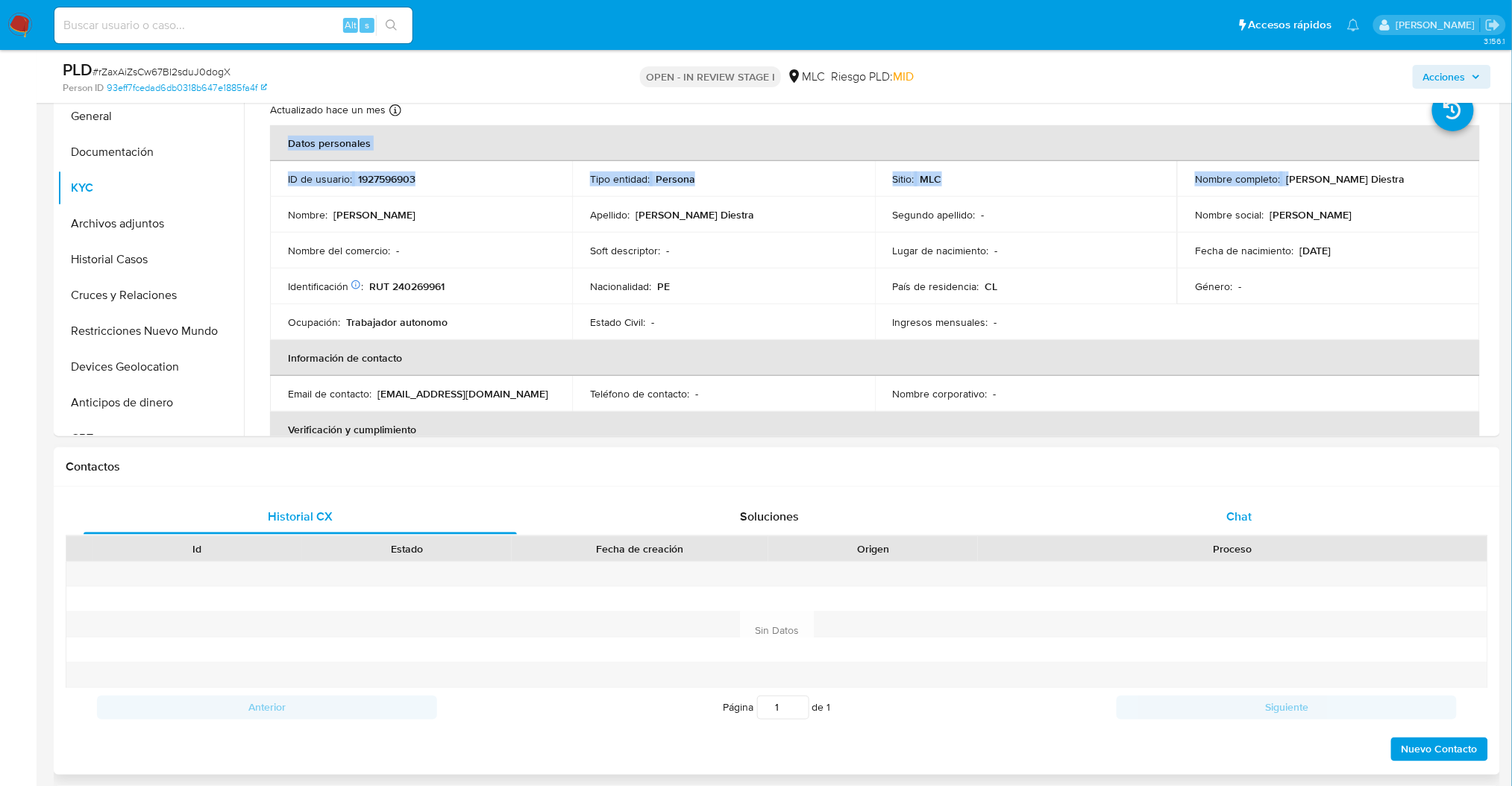
click at [1200, 509] on div "Chat" at bounding box center [1239, 517] width 433 height 36
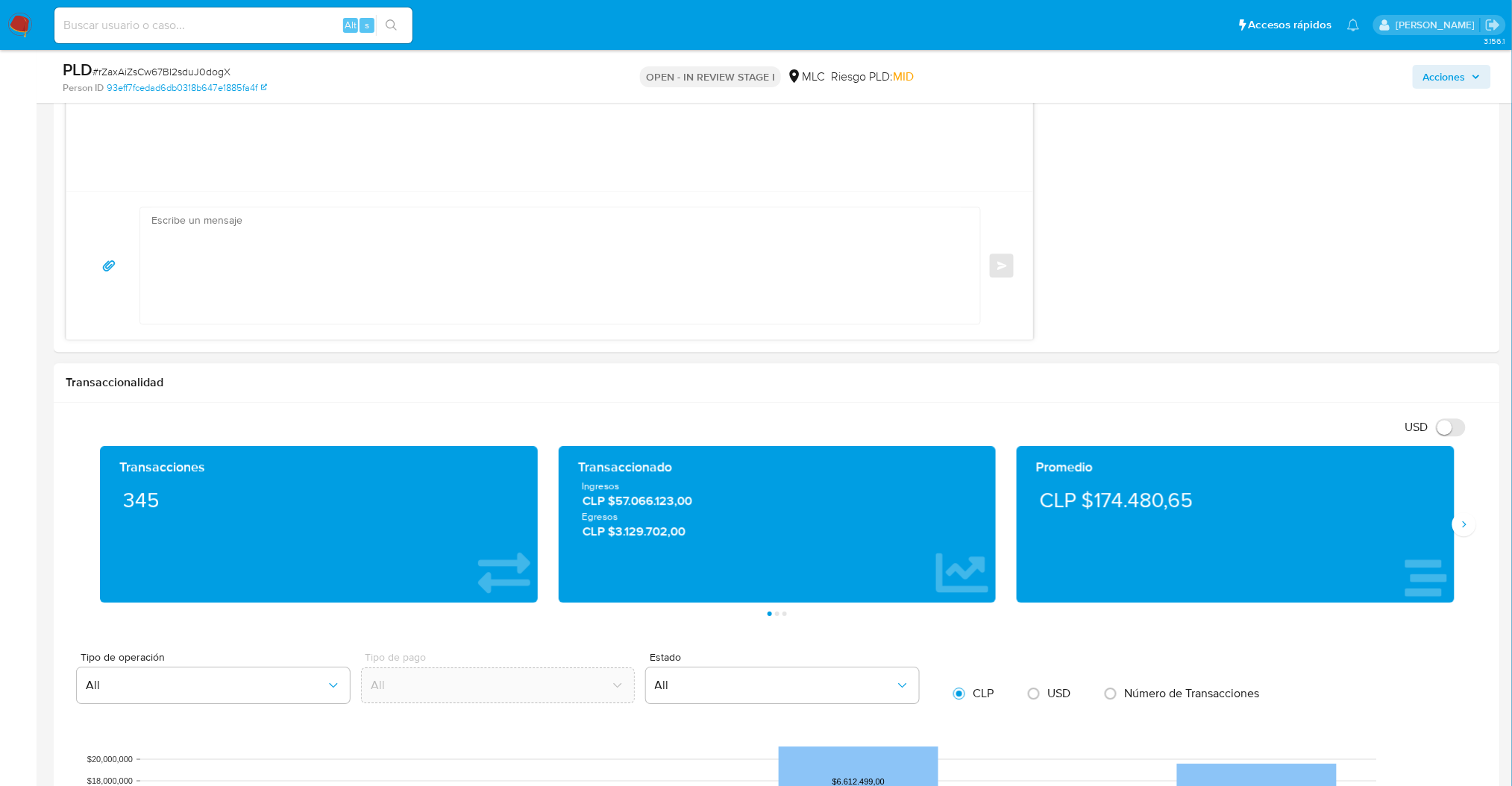
scroll to position [1198, 0]
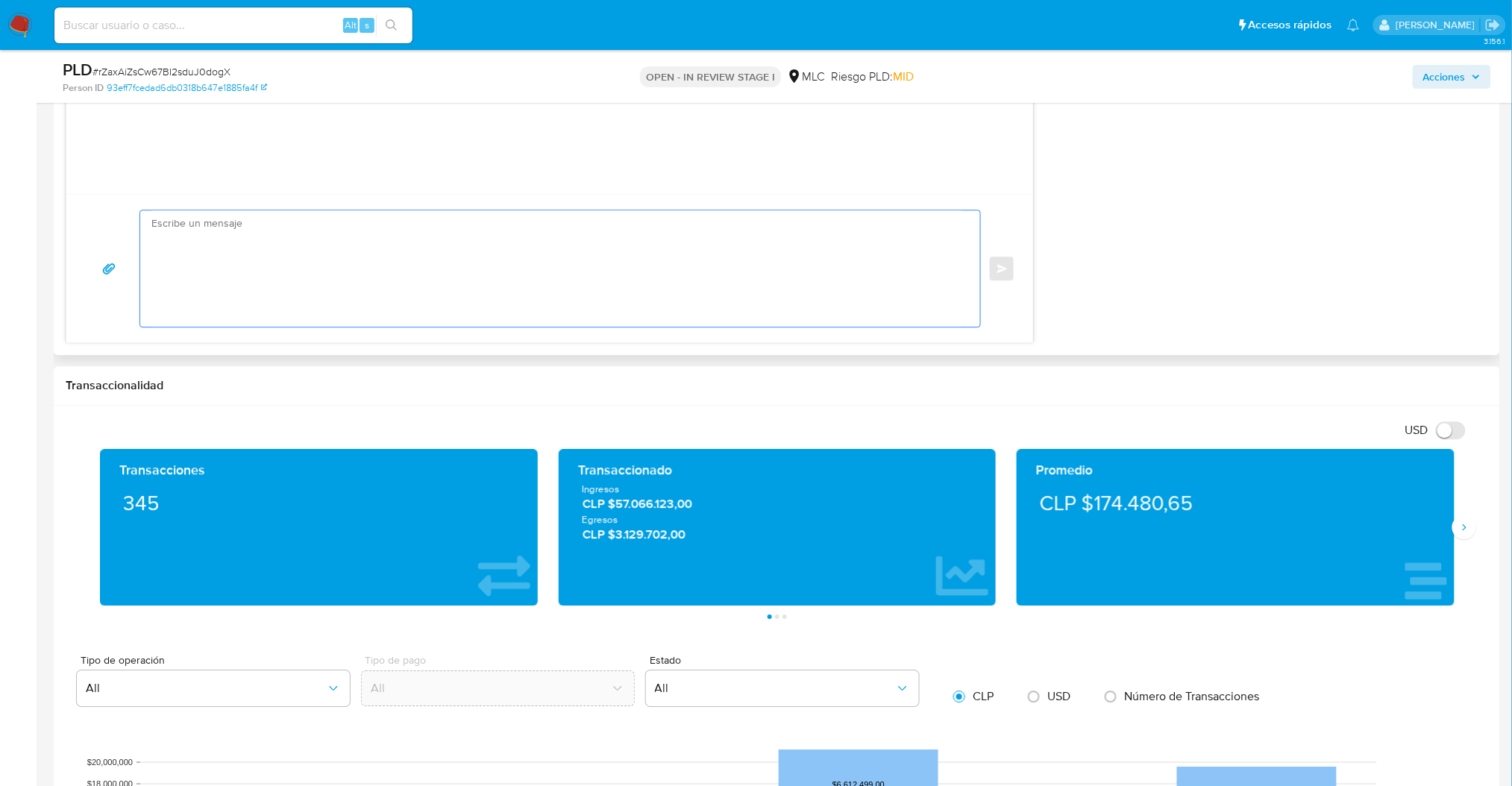
click at [531, 249] on textarea at bounding box center [556, 268] width 810 height 116
paste textarea "Hola XXX, Te contactamos desde el Equipo de Mercado Pago para verificar tus dat…"
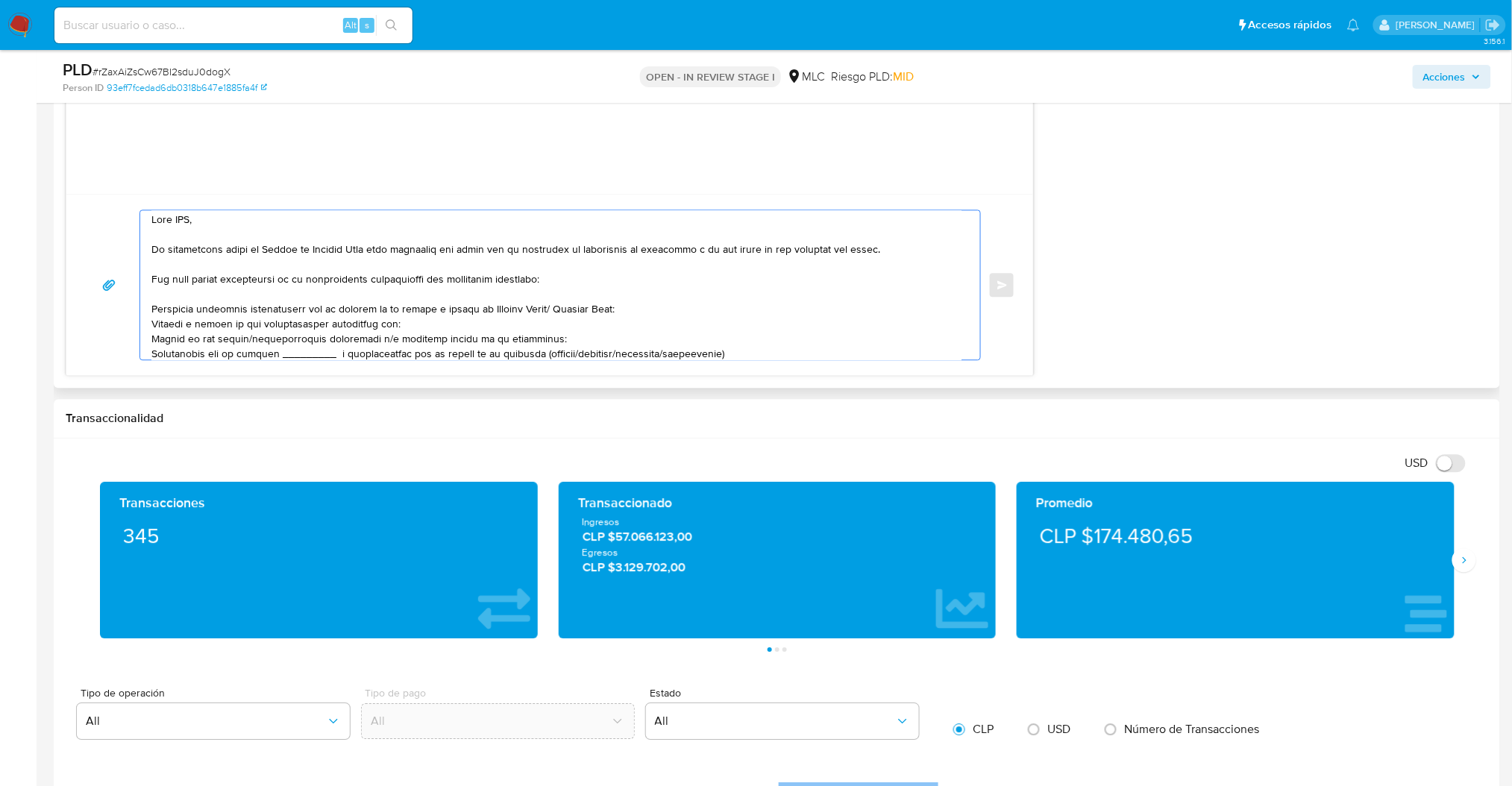
scroll to position [0, 0]
click at [174, 220] on textarea at bounding box center [556, 285] width 810 height 149
click at [216, 336] on textarea at bounding box center [556, 285] width 810 height 149
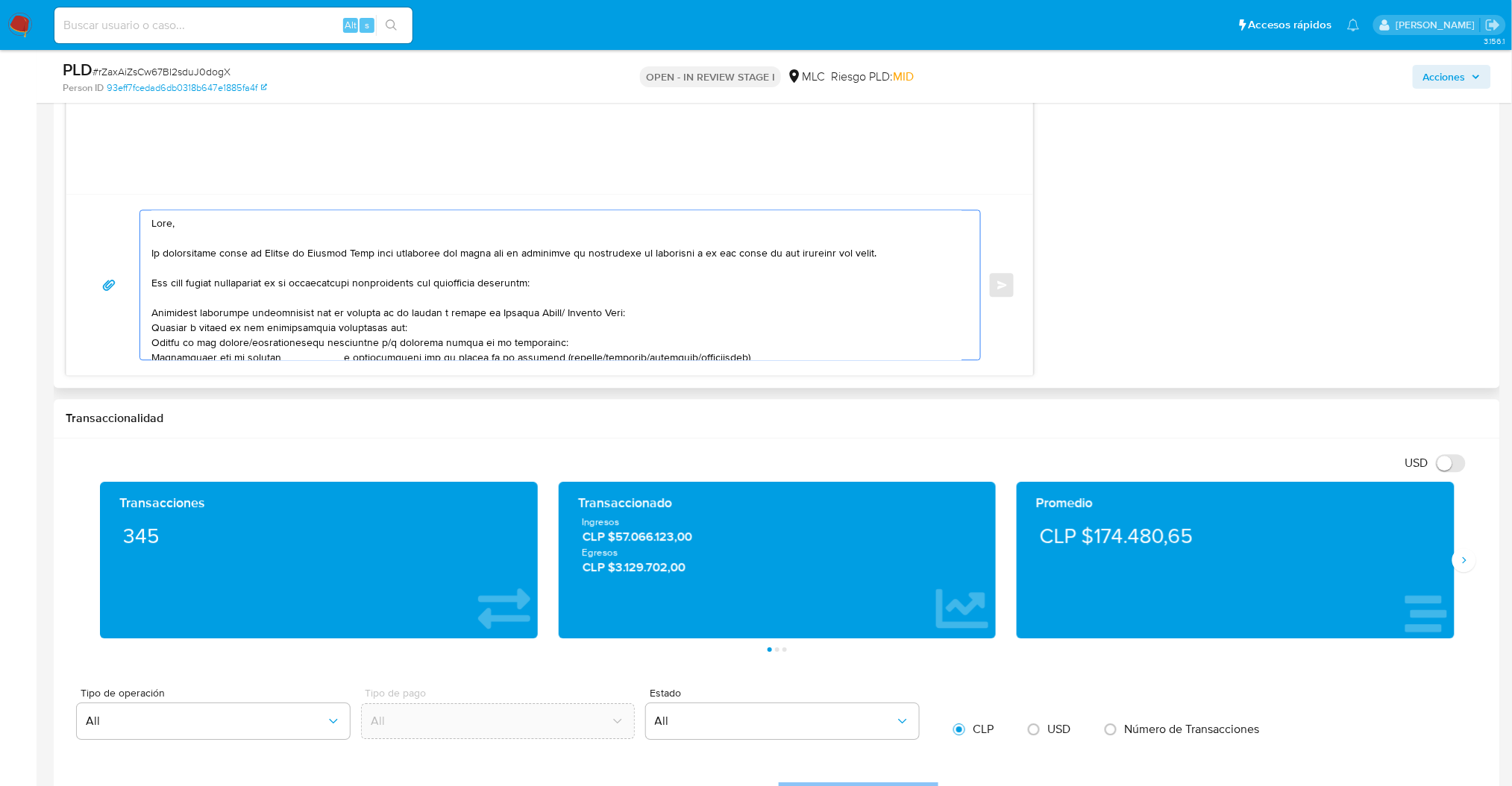
click at [235, 331] on textarea at bounding box center [556, 285] width 810 height 149
click at [391, 330] on textarea at bounding box center [556, 285] width 810 height 149
paste textarea "Wilmer Maximo Querevalu Tume"
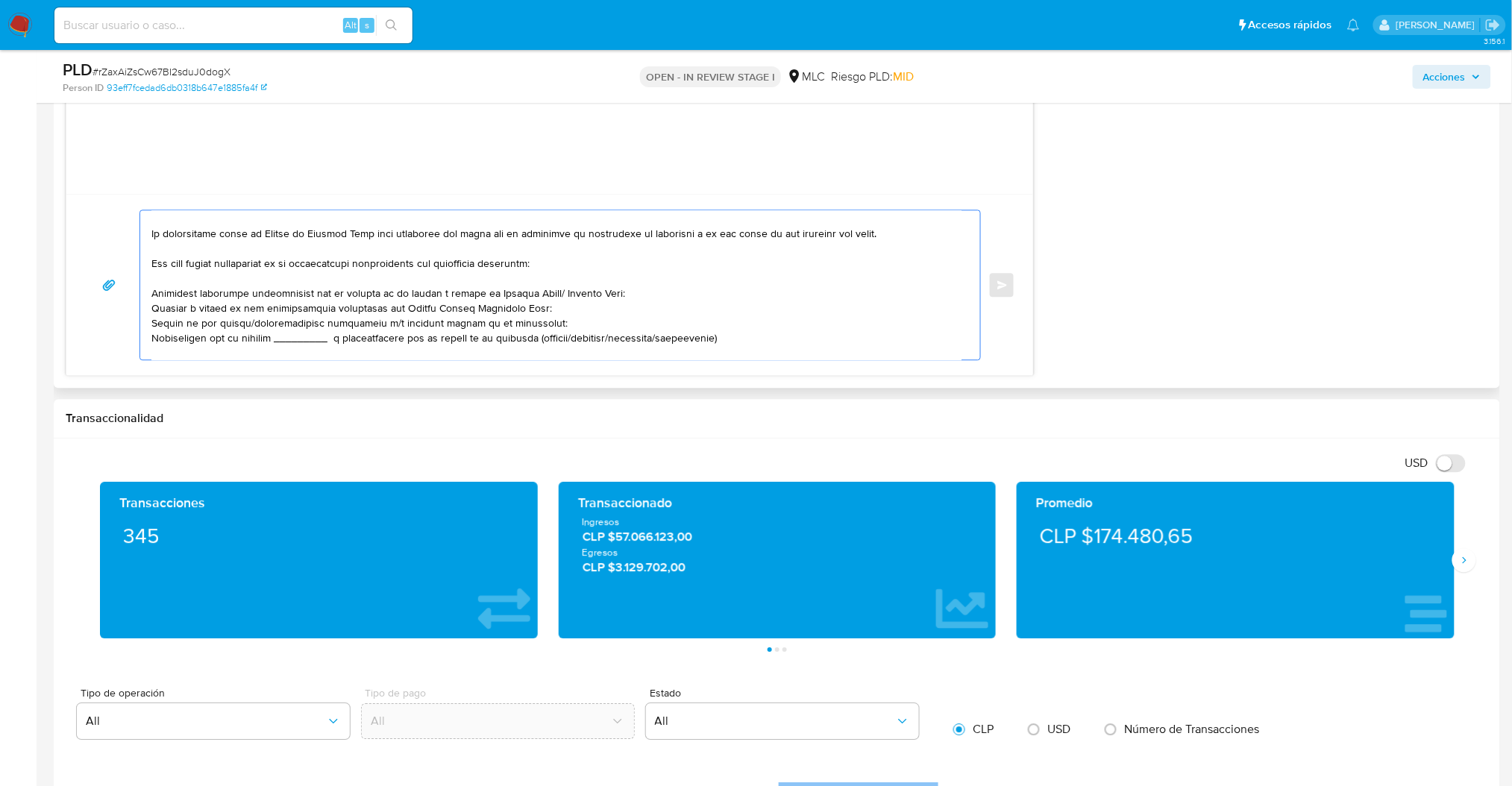
scroll to position [43, 0]
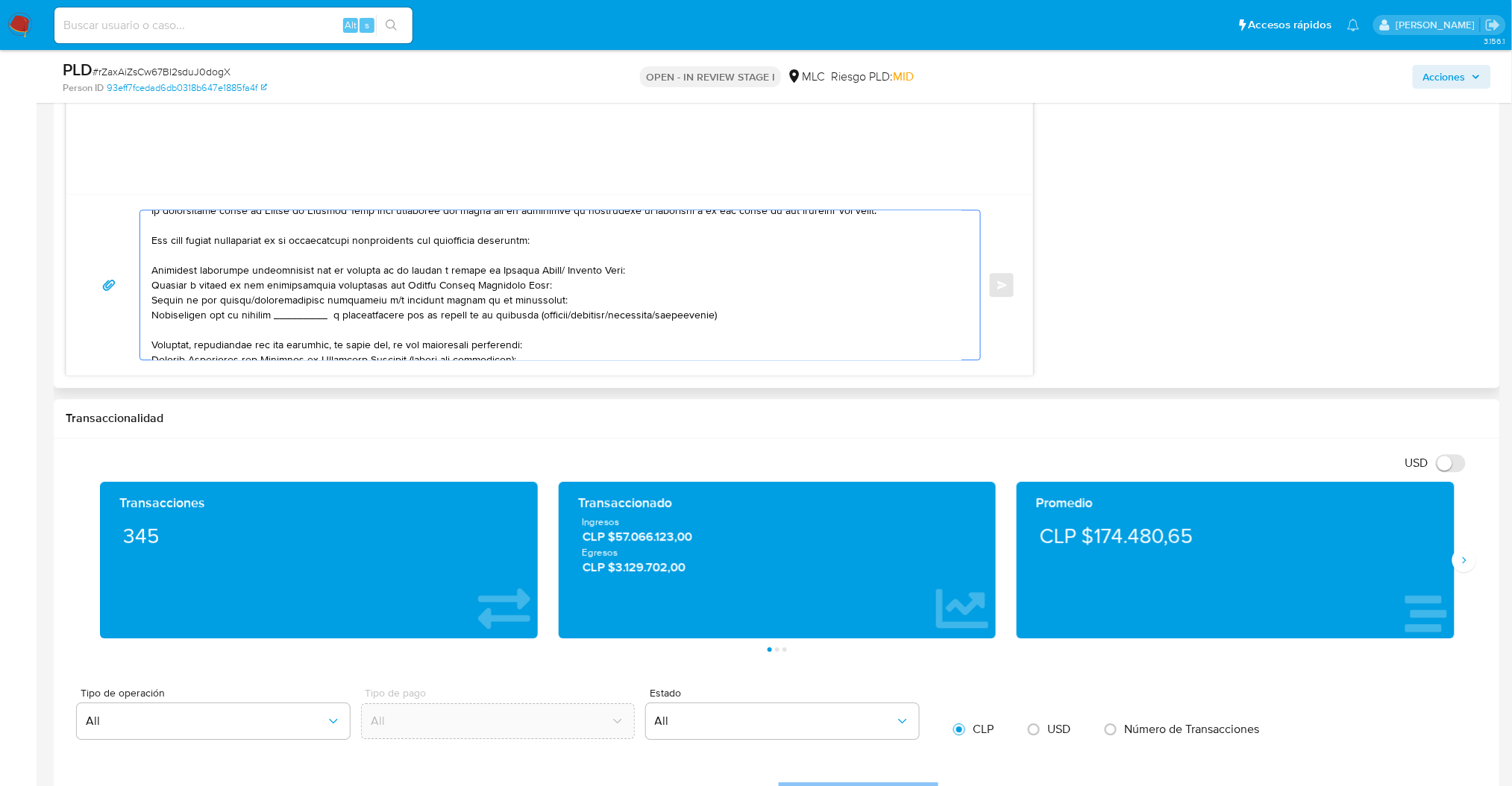
click at [401, 322] on textarea at bounding box center [556, 285] width 810 height 149
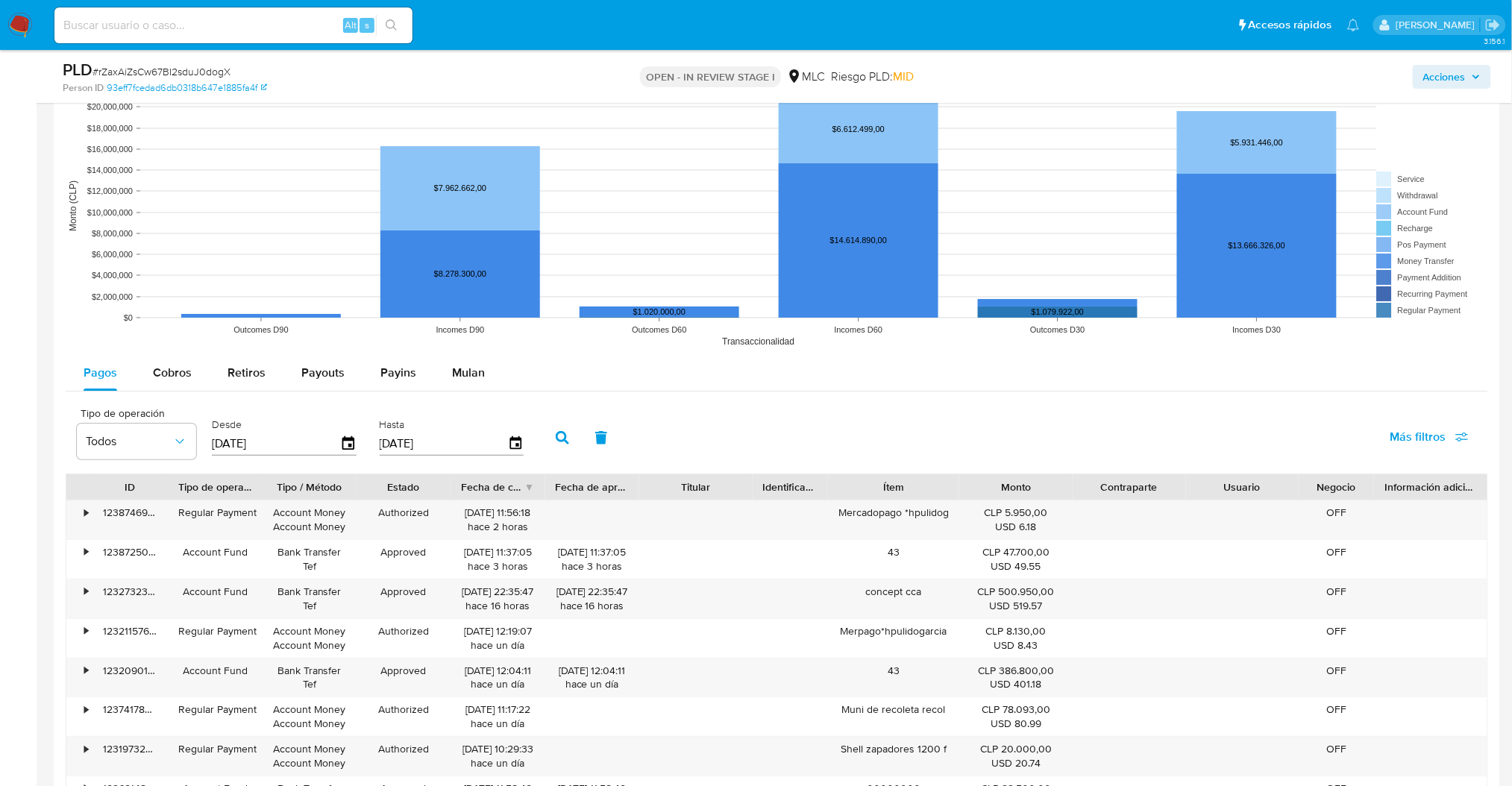
scroll to position [722, 0]
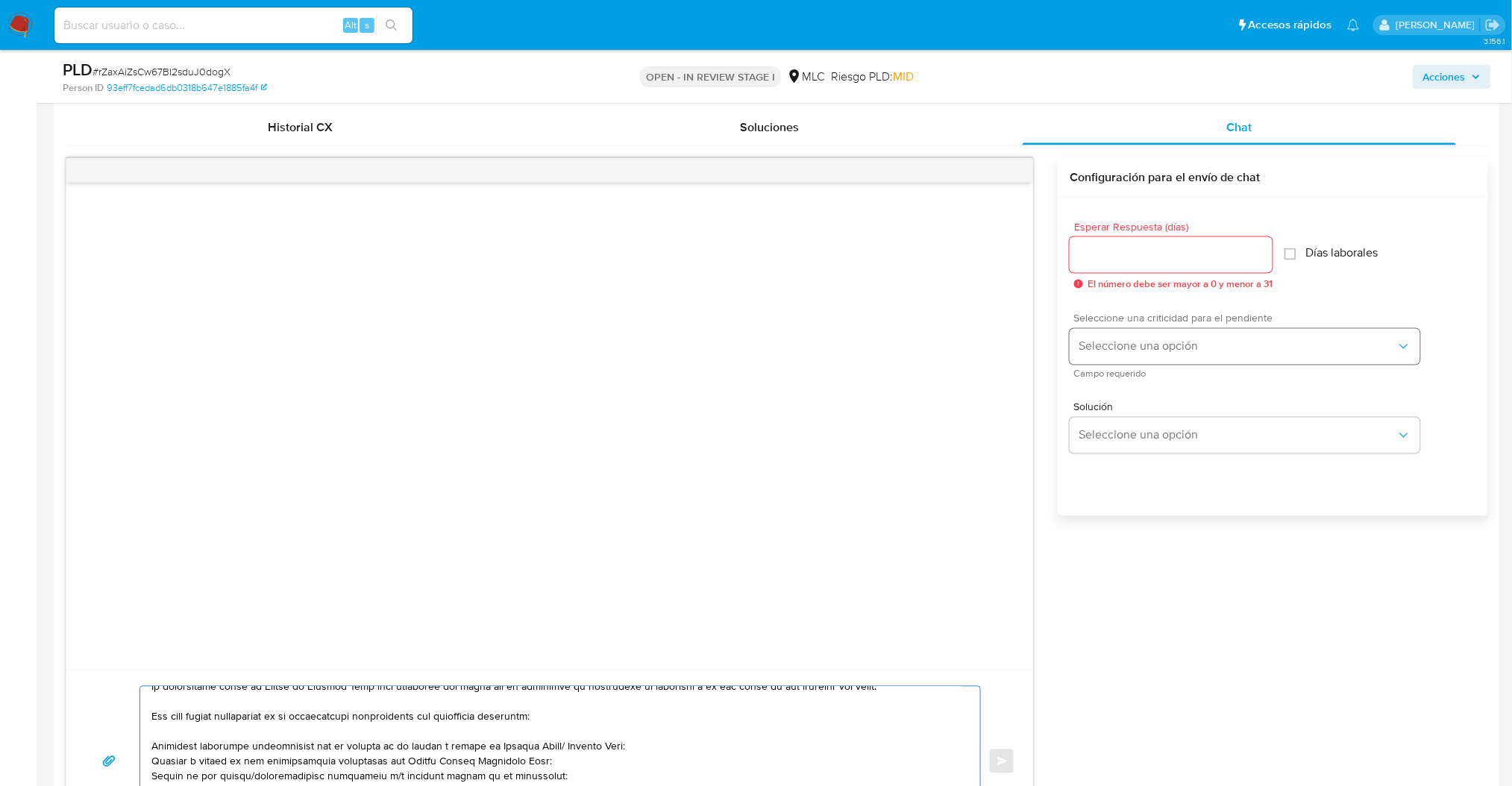
type textarea "Hola, Te contactamos desde el Equipo de Mercado Pago para verificar tus datos c…"
click at [1177, 351] on span "Seleccione una opción" at bounding box center [1238, 347] width 318 height 15
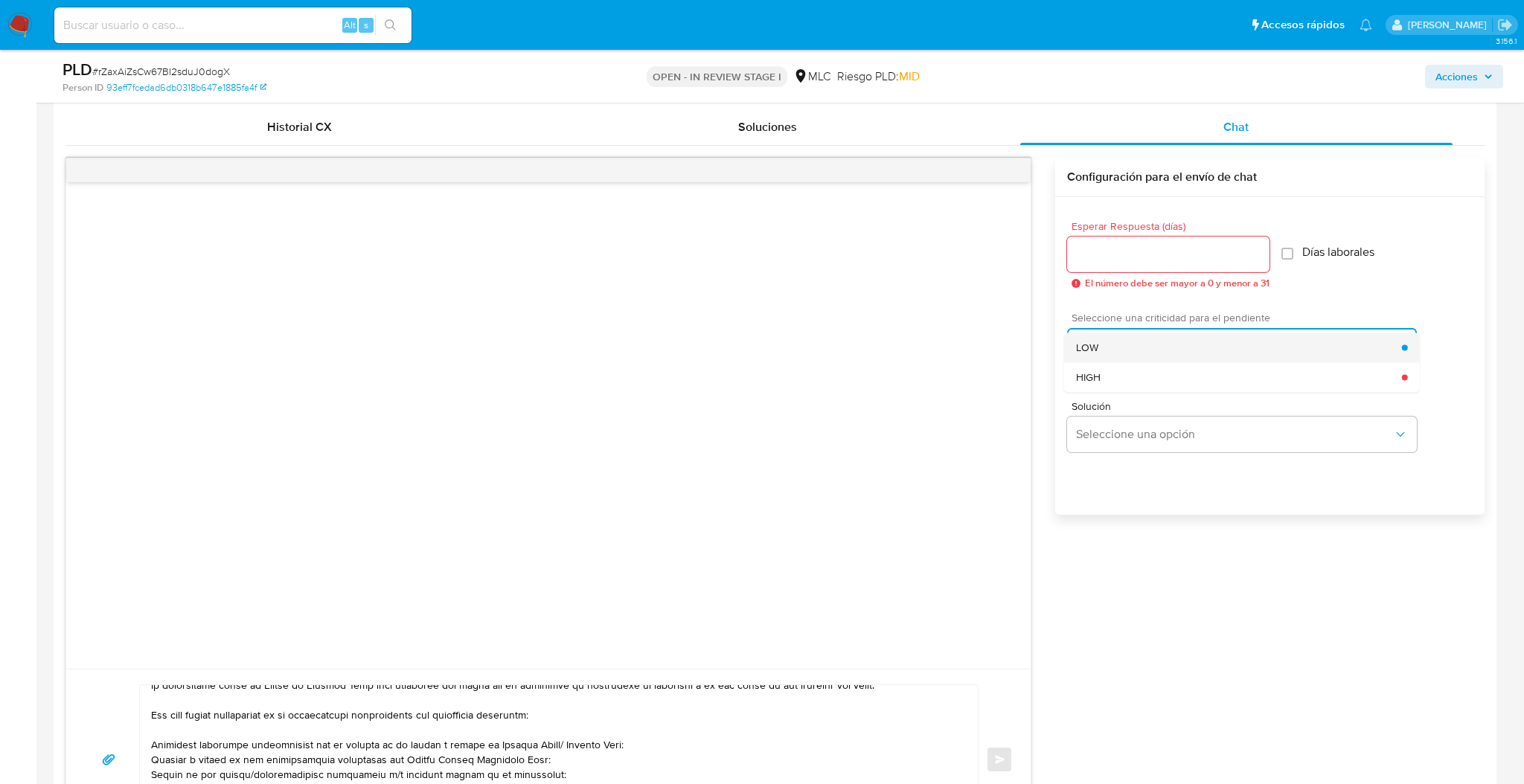
click at [1116, 353] on div "LOW" at bounding box center [1238, 347] width 326 height 30
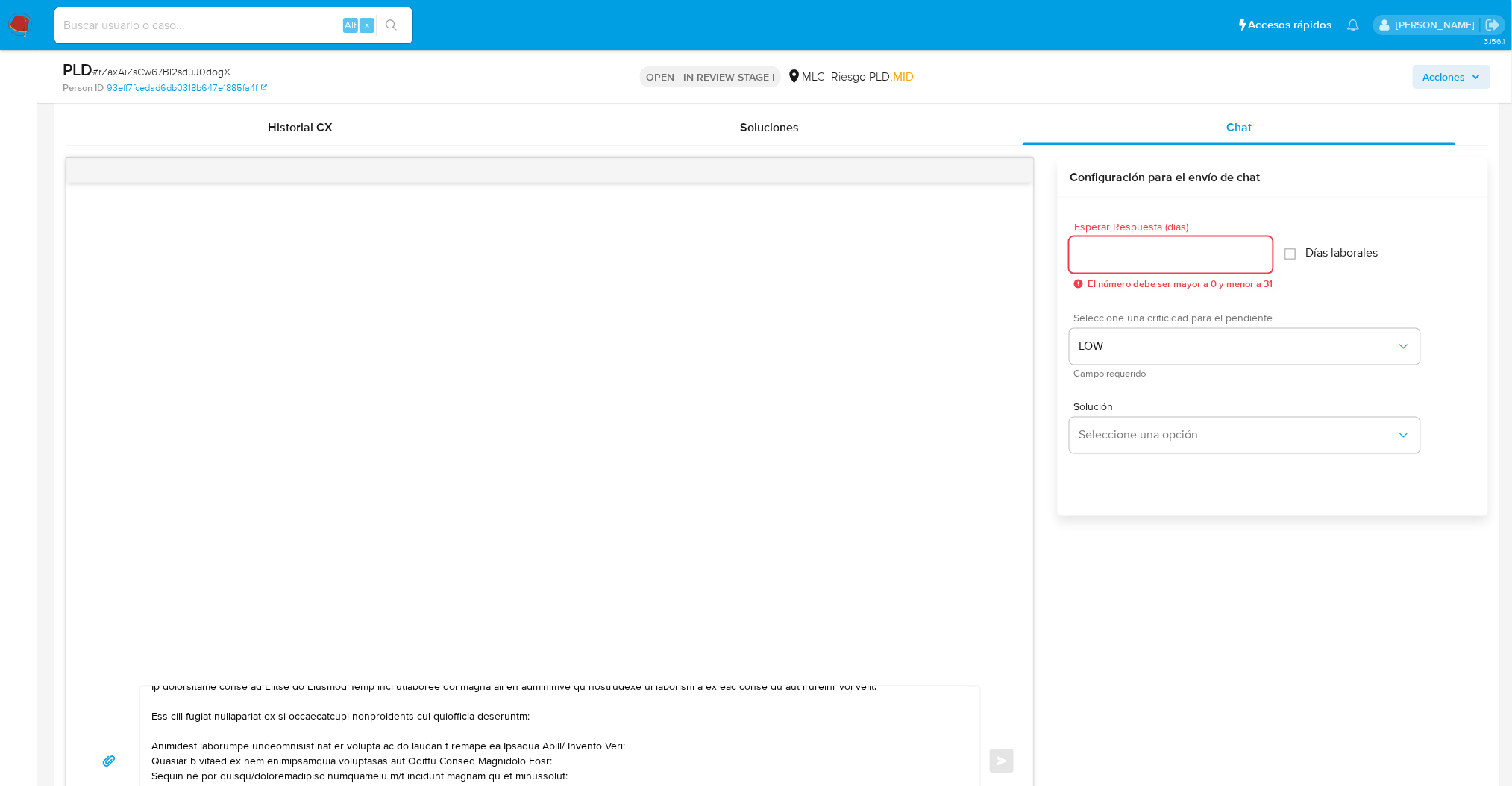
click at [1111, 263] on input "Esperar Respuesta (días)" at bounding box center [1171, 254] width 202 height 20
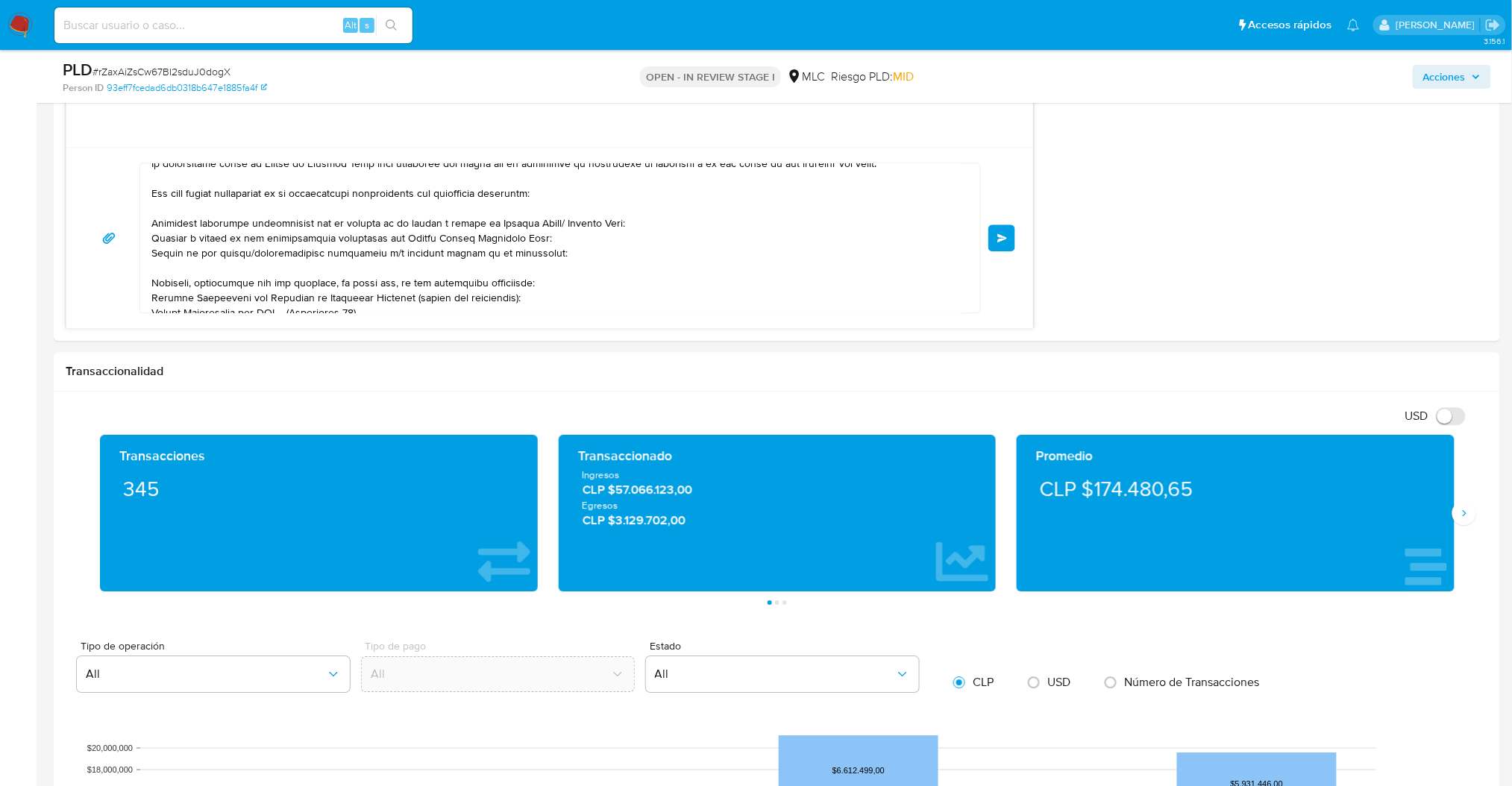
scroll to position [1268, 0]
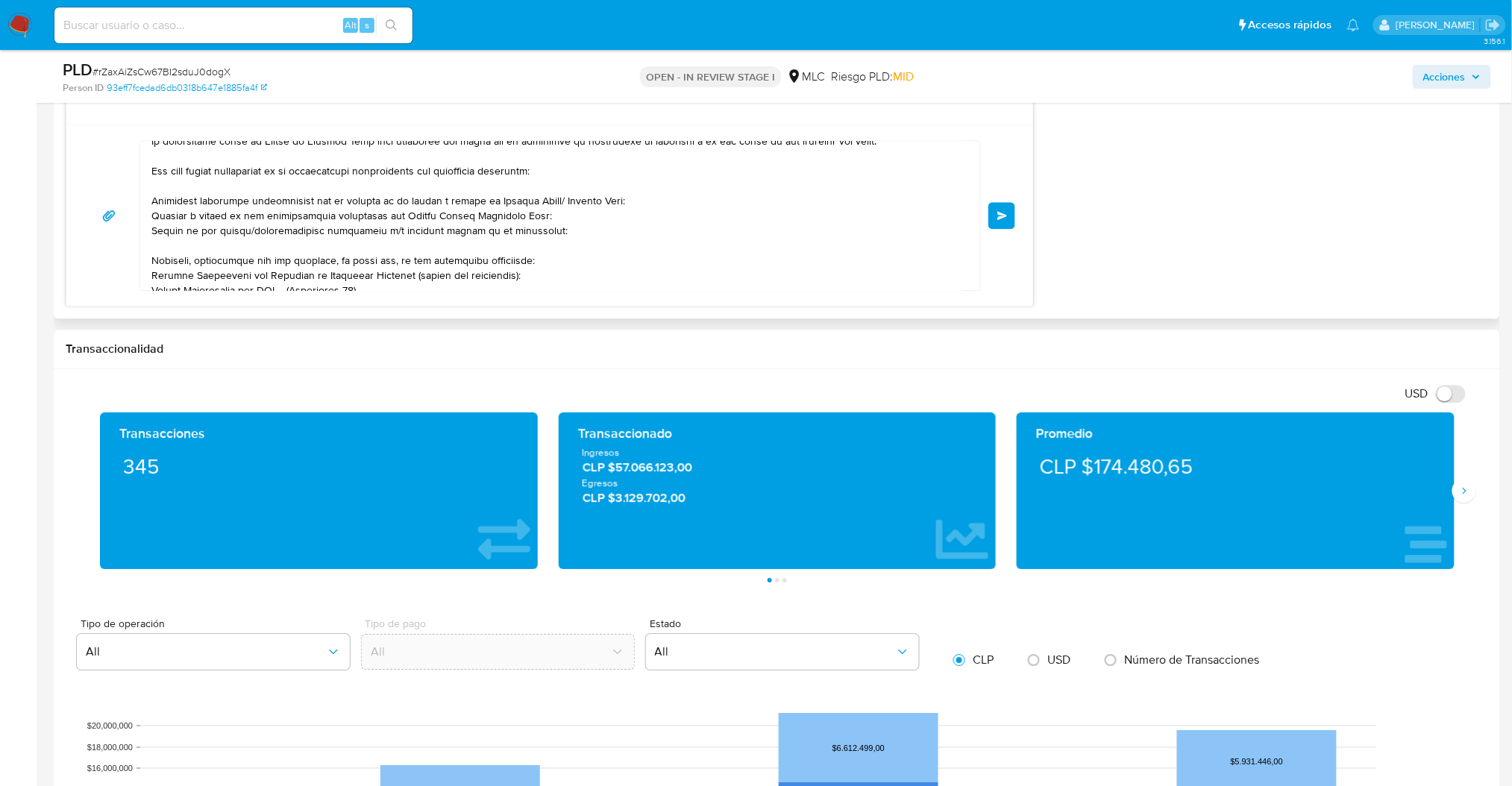
type input "0"
click at [1018, 219] on div "Enviar" at bounding box center [550, 216] width 967 height 182
click at [997, 207] on button "Enviar" at bounding box center [1002, 216] width 26 height 26
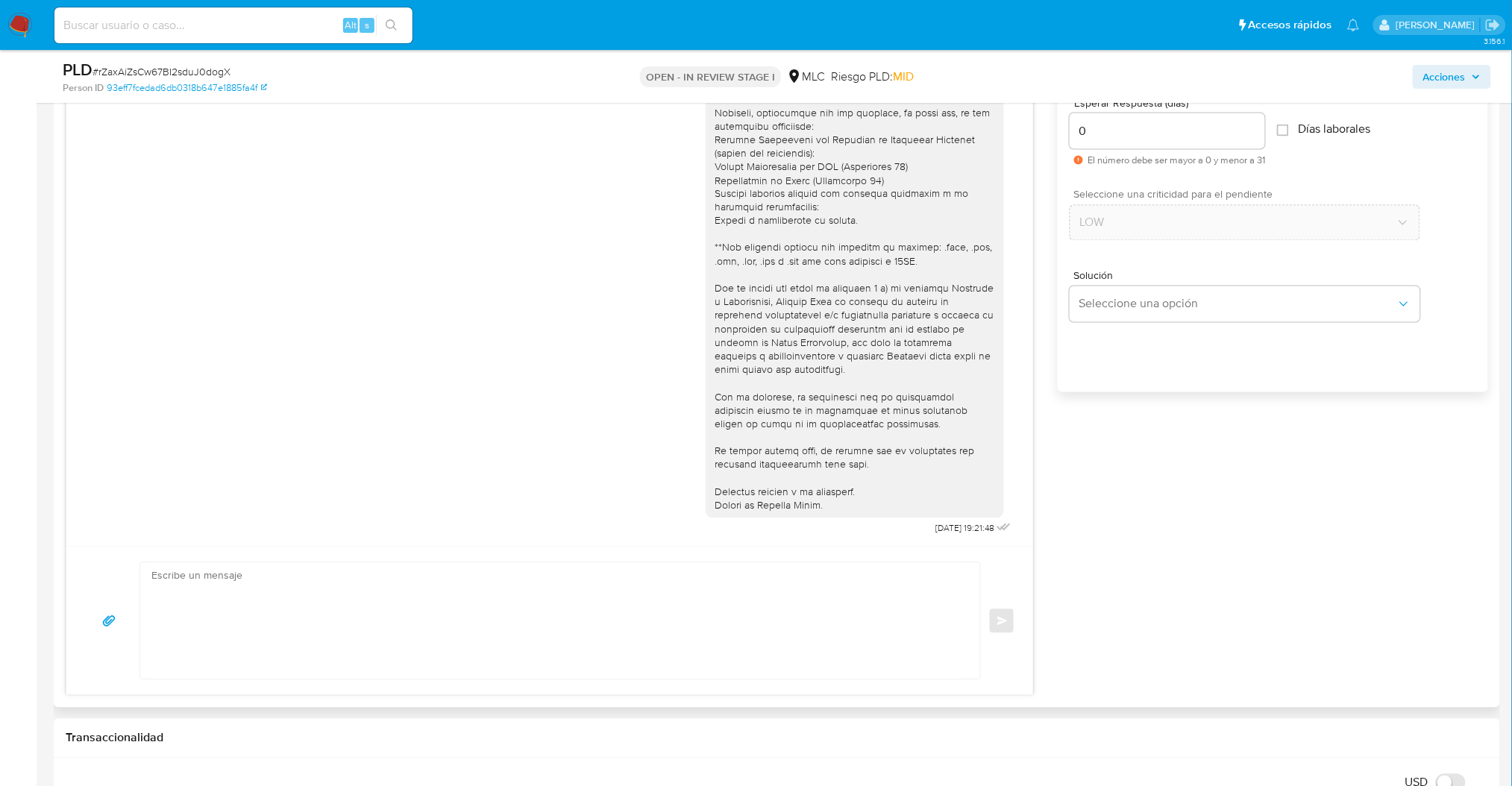
scroll to position [842, 0]
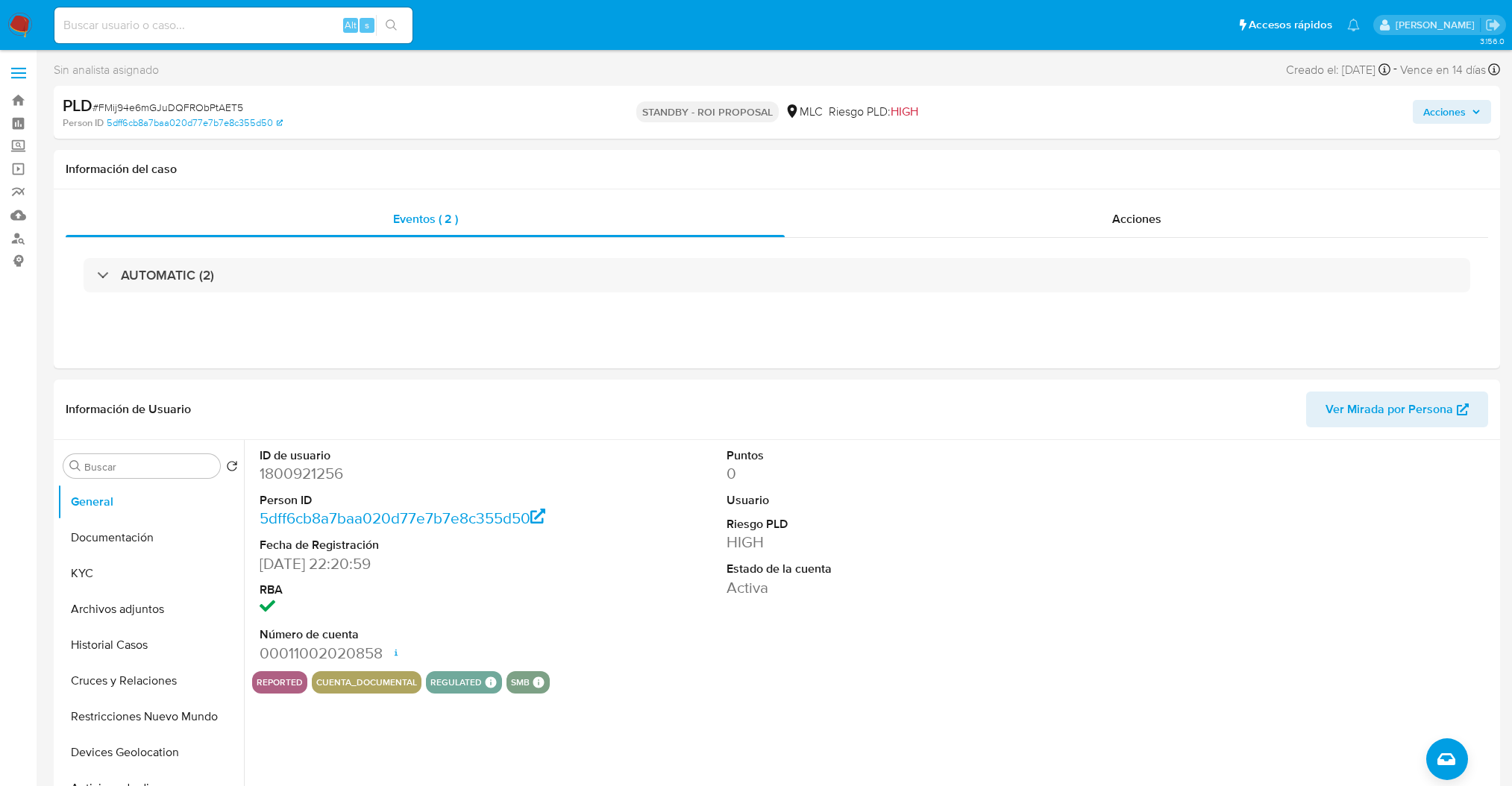
select select "10"
click at [325, 468] on dd "1800921256" at bounding box center [407, 474] width 296 height 21
copy dd "1800921256"
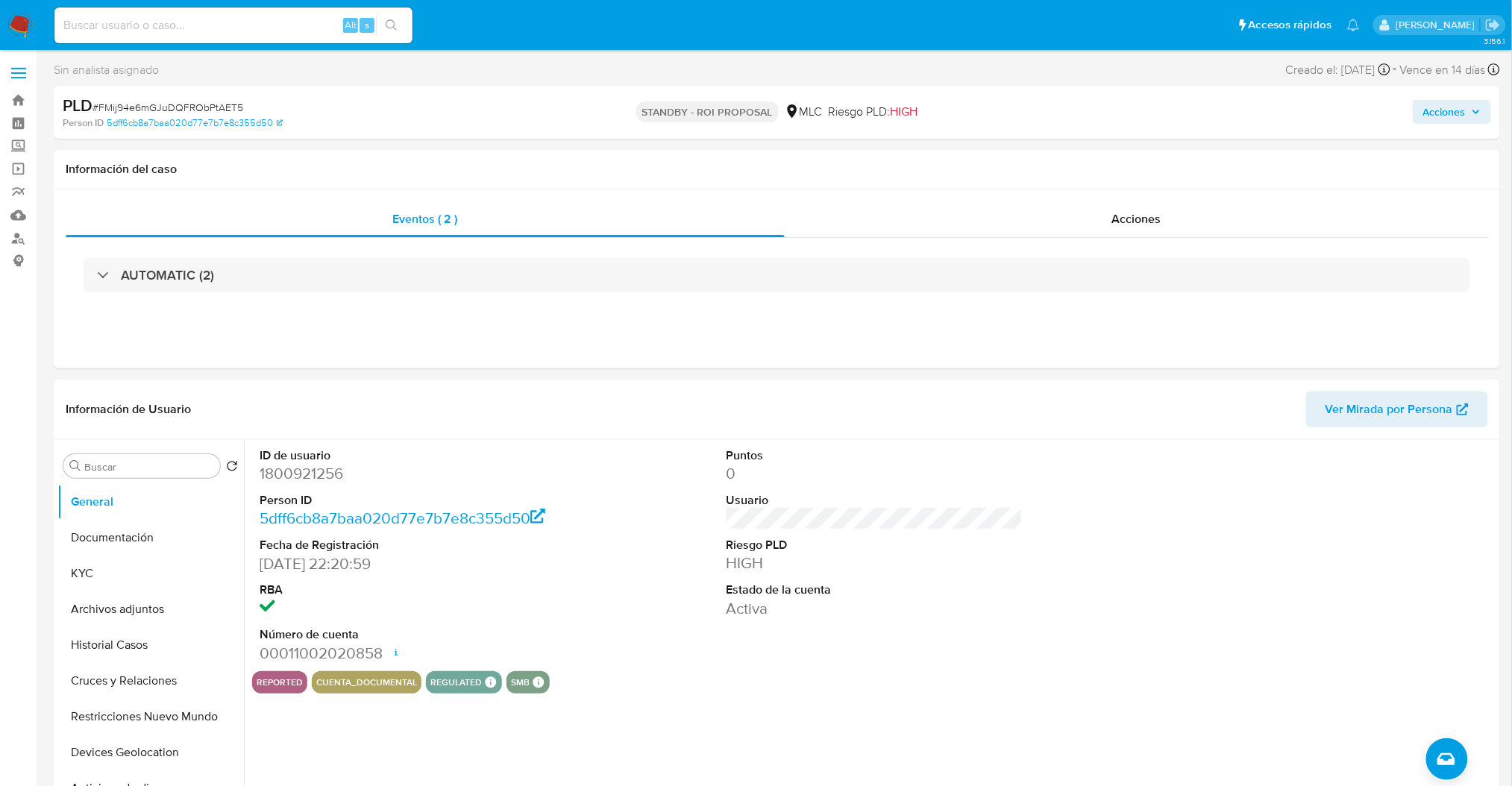
click at [187, 26] on input at bounding box center [234, 26] width 359 height 20
paste input "2283063317"
type input "2283063317"
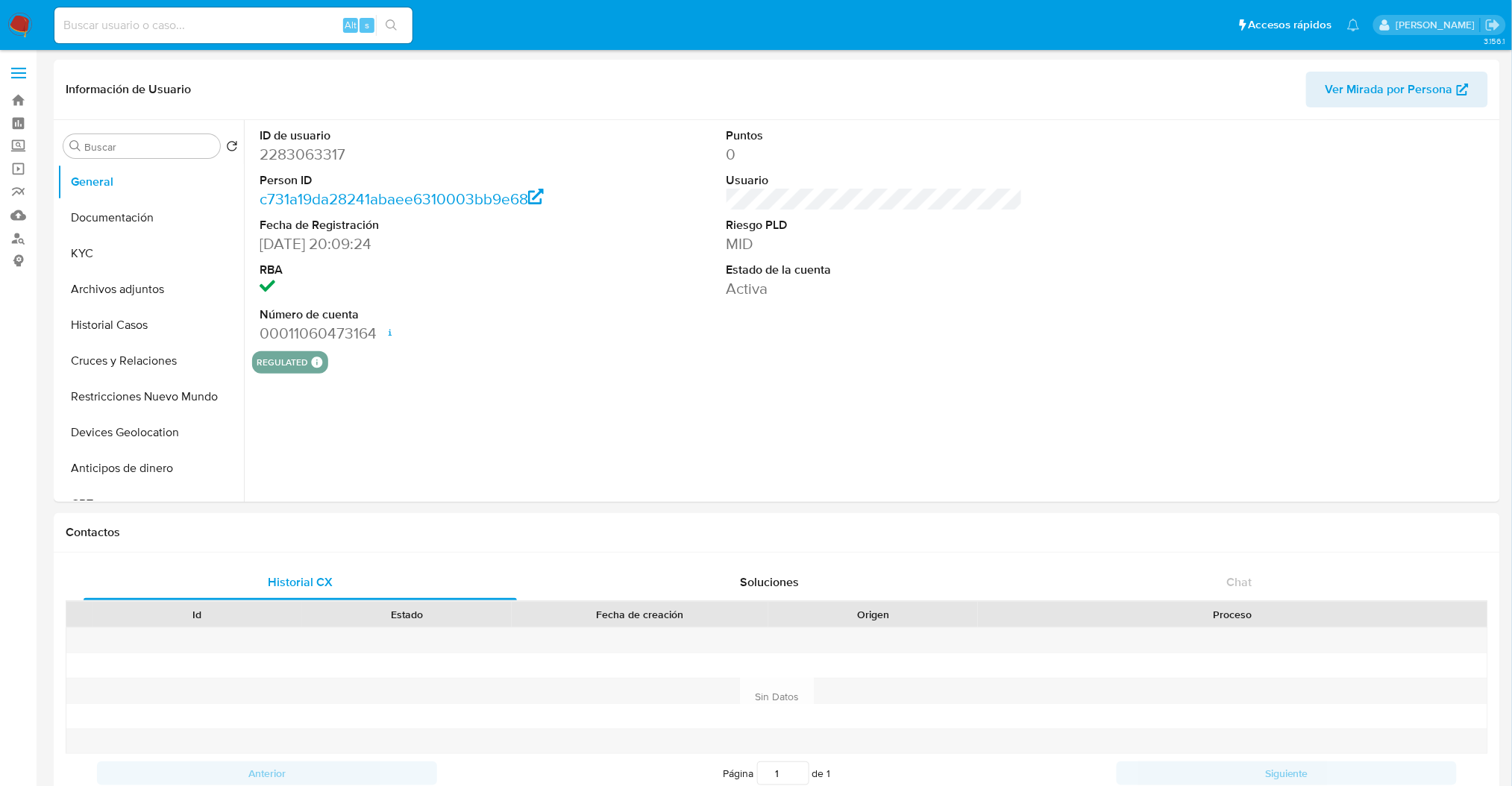
select select "10"
click at [114, 245] on button "KYC" at bounding box center [145, 253] width 175 height 36
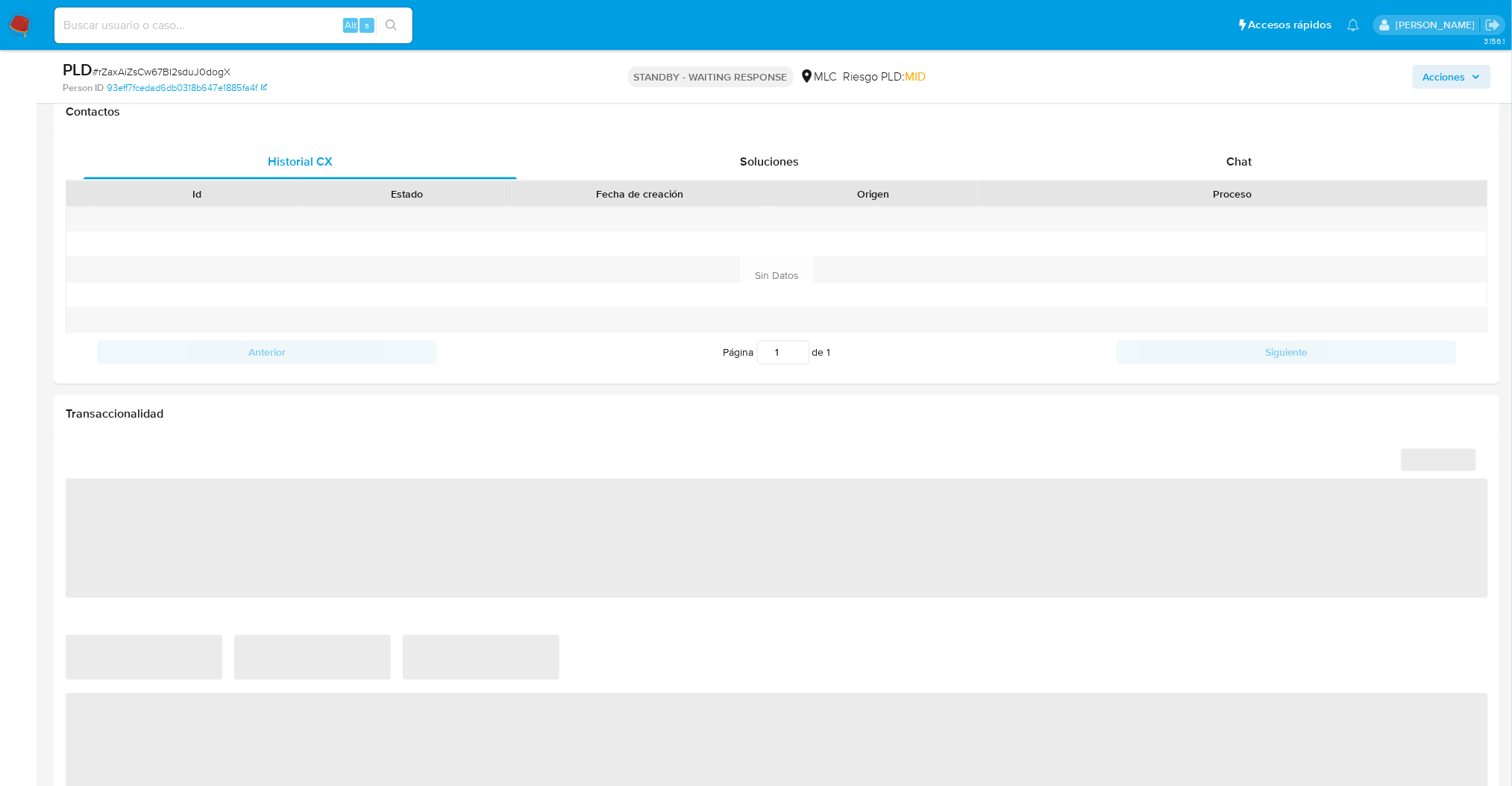
select select "10"
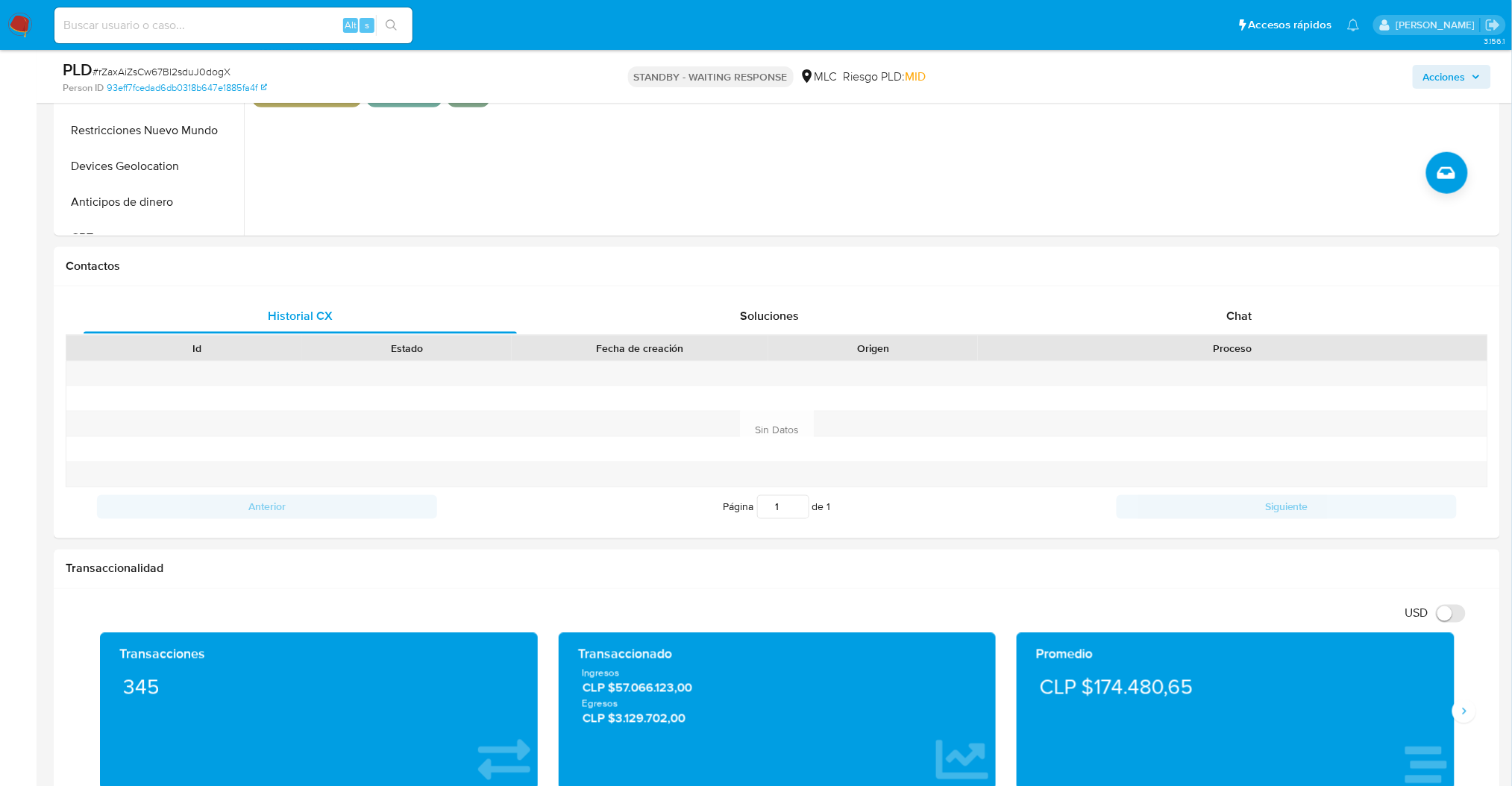
scroll to position [506, 0]
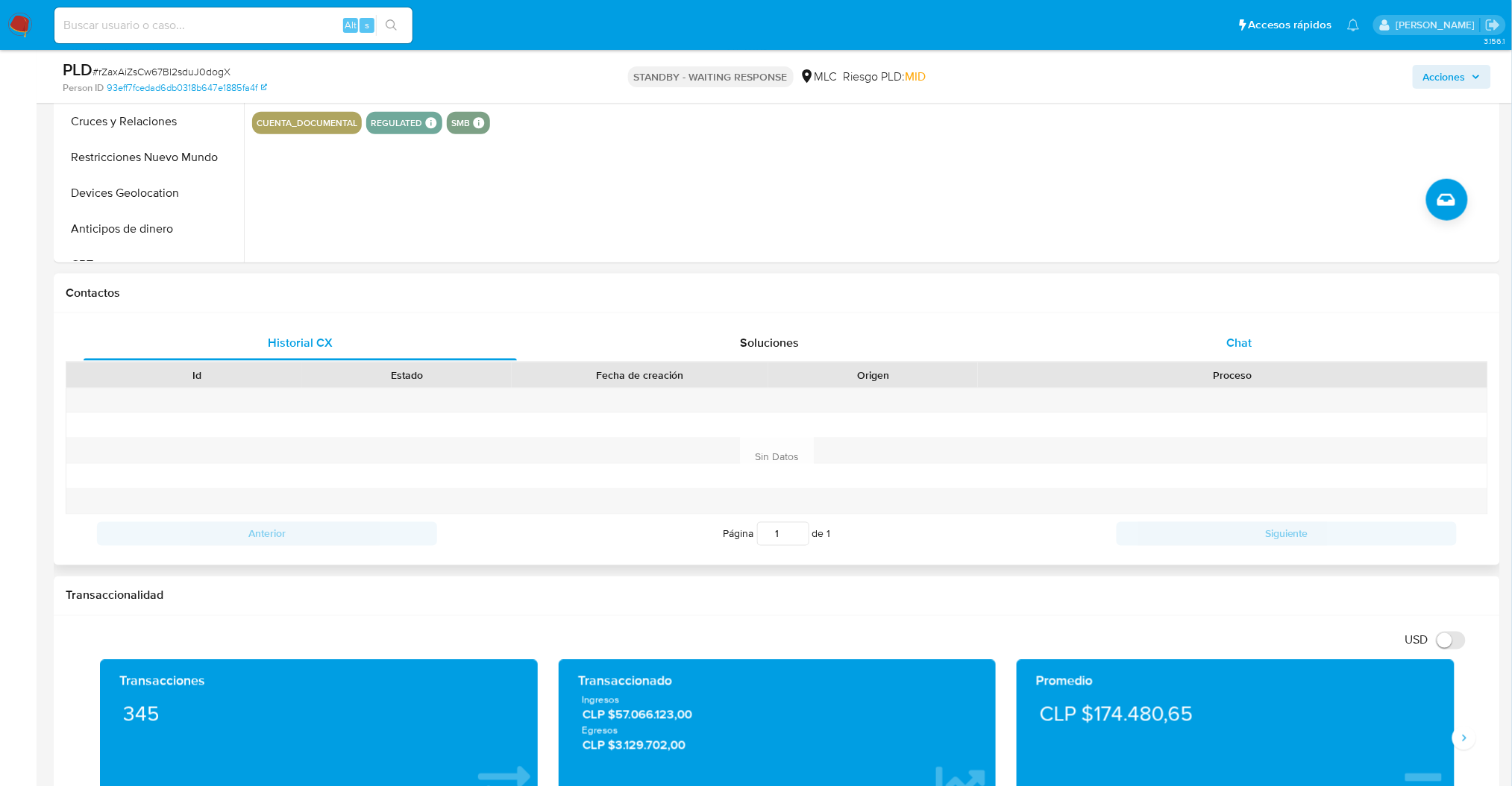
click at [1207, 329] on div "Chat" at bounding box center [1239, 343] width 433 height 36
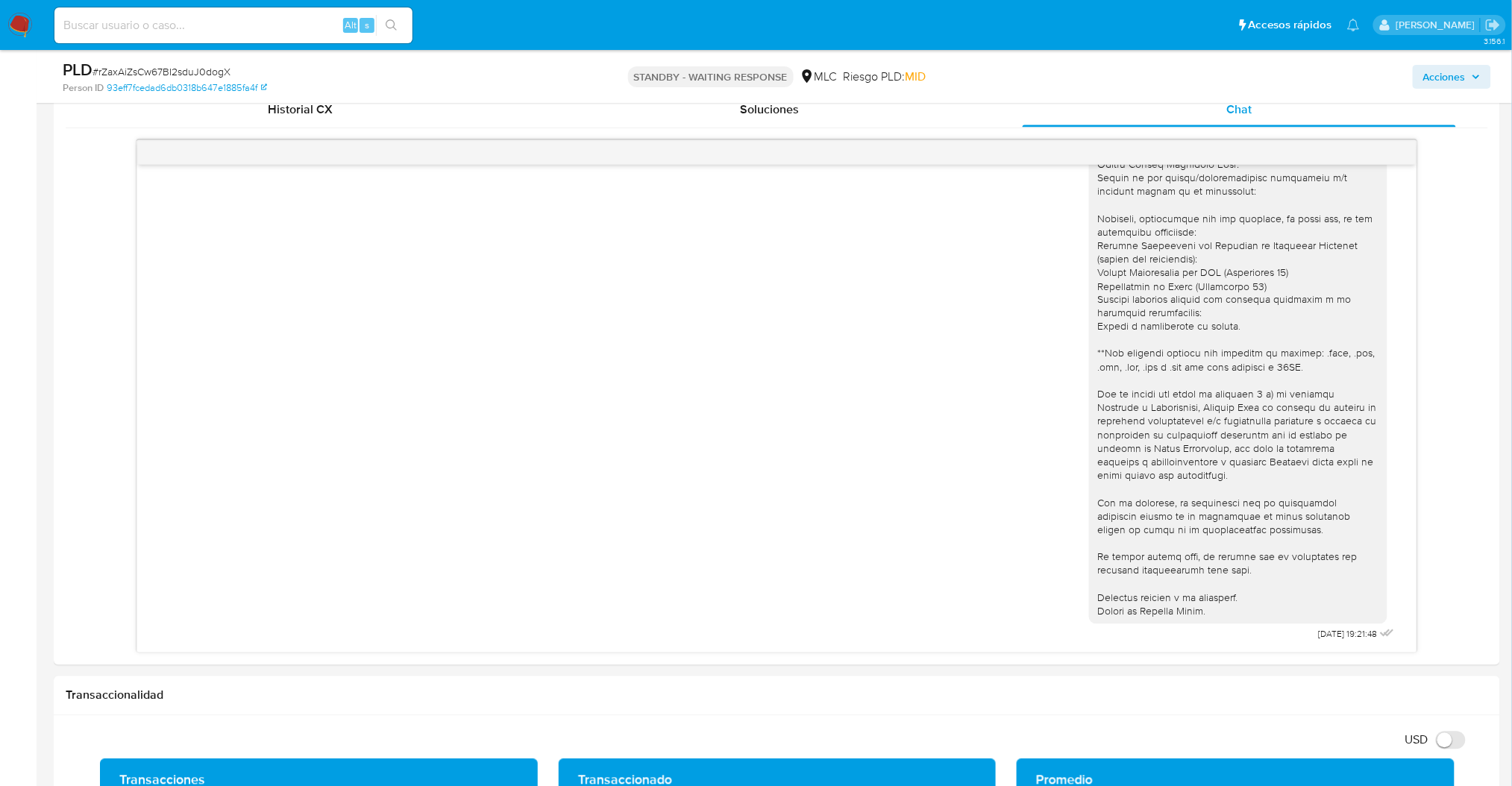
scroll to position [745, 0]
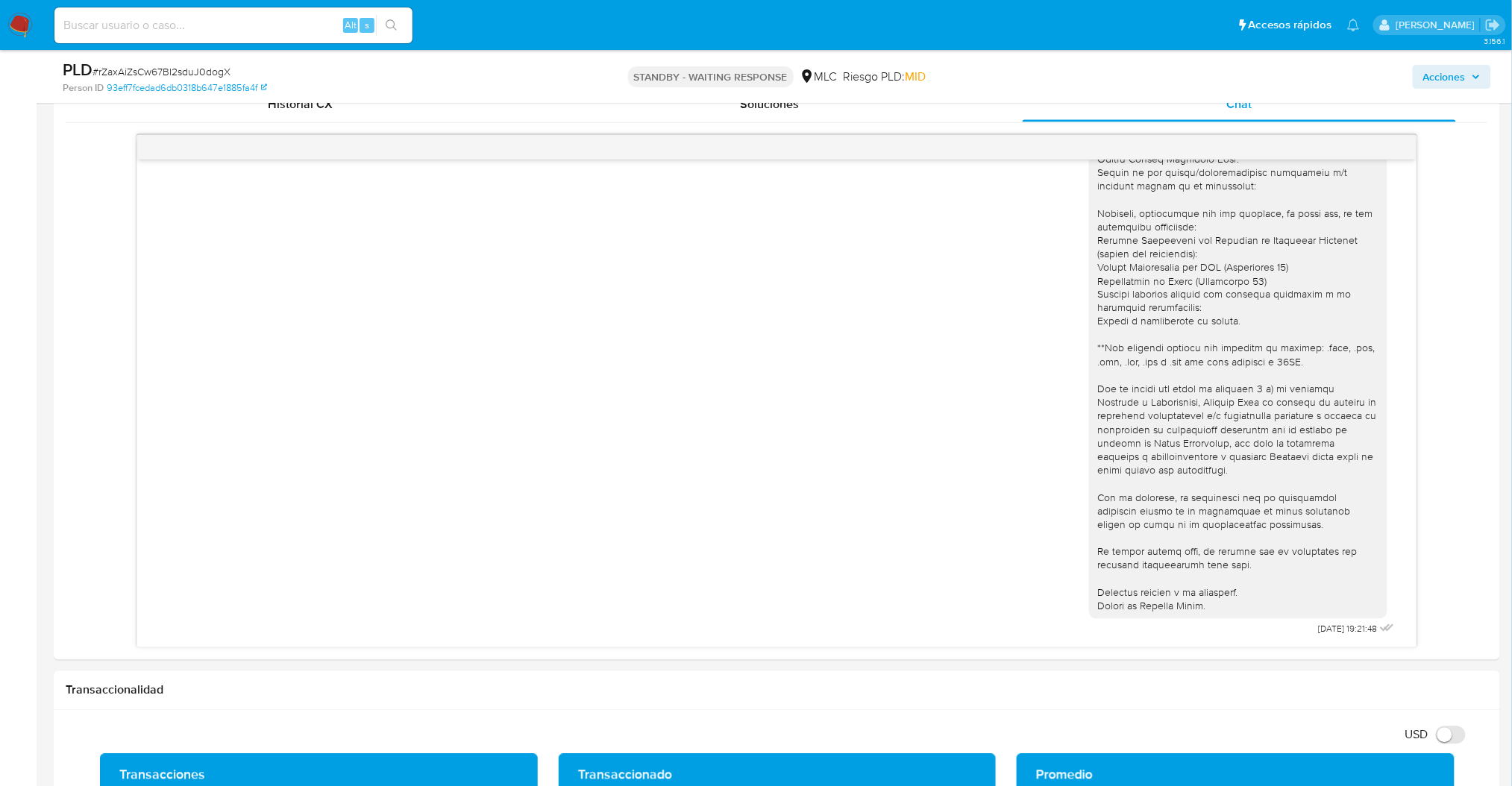
click at [196, 75] on span "# rZaxAiZsCw67BI2sduJ0dogX" at bounding box center [162, 72] width 138 height 15
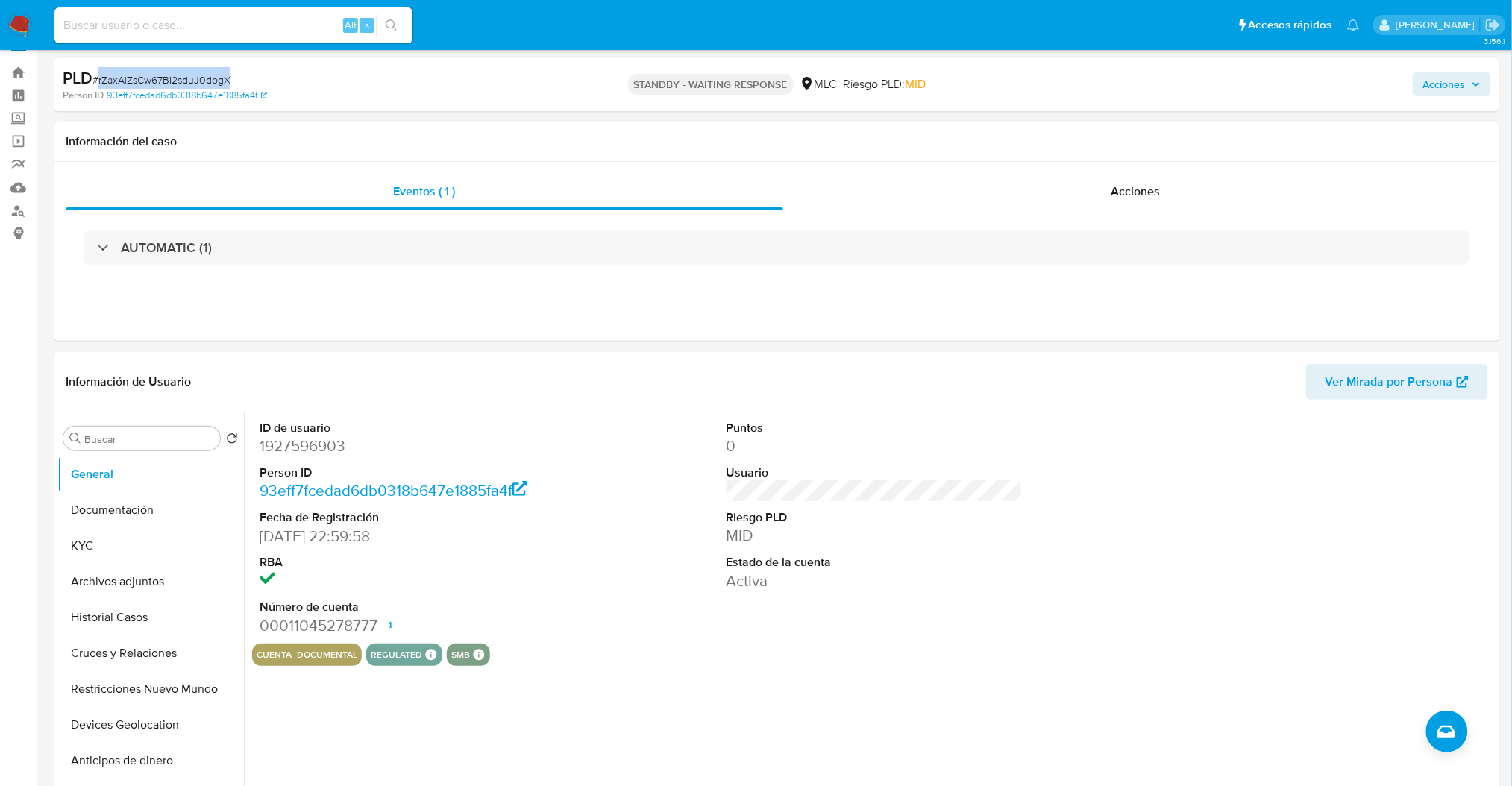
scroll to position [6, 0]
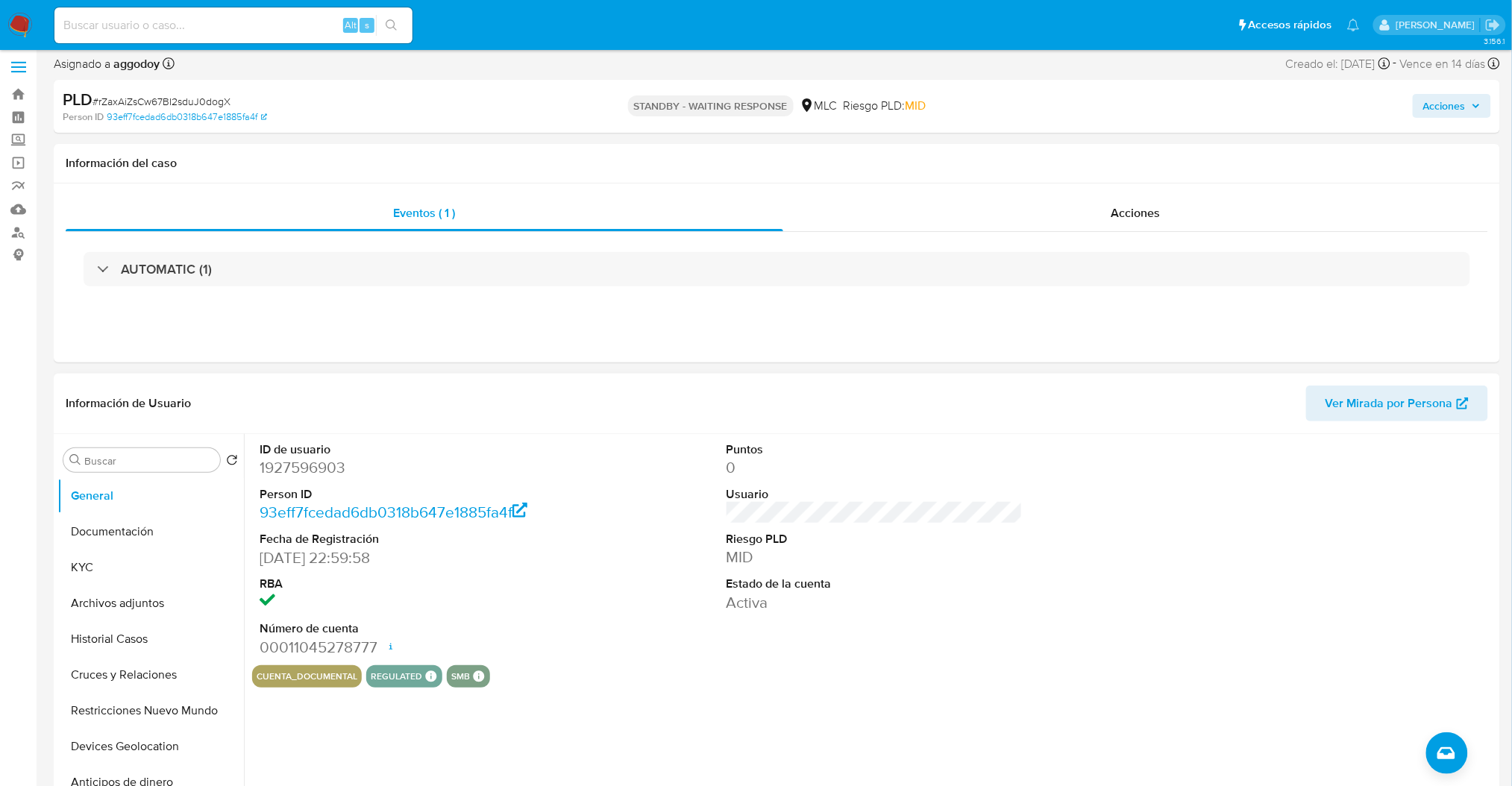
click at [255, 470] on div "ID de usuario 1927596903 Person ID 93eff7fcedad6db0318b647e1885fa4f Fecha de Re…" at bounding box center [408, 550] width 311 height 231
copy dd "1927596903"
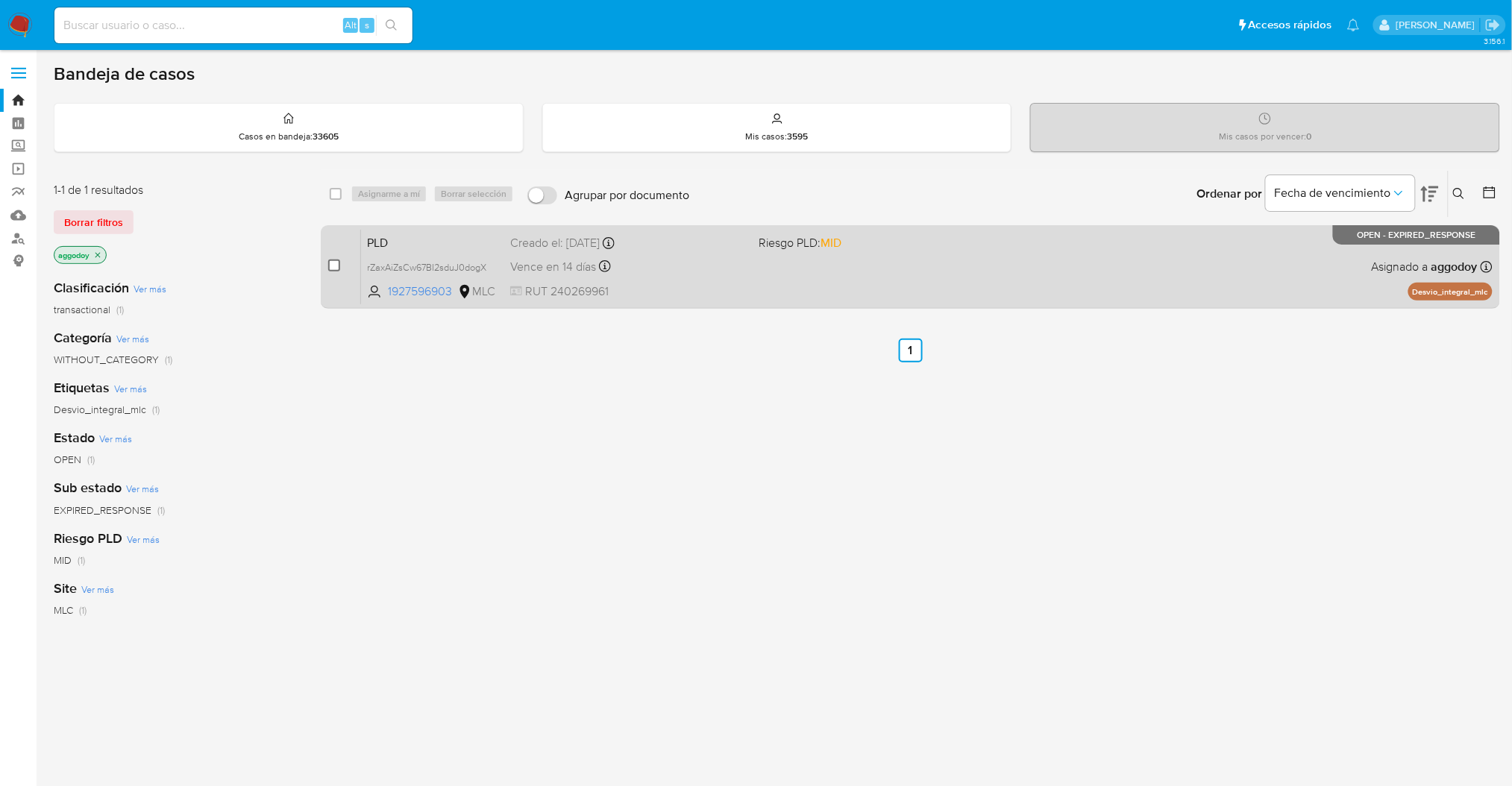
click at [340, 269] on input "checkbox" at bounding box center [334, 265] width 12 height 12
checkbox input "true"
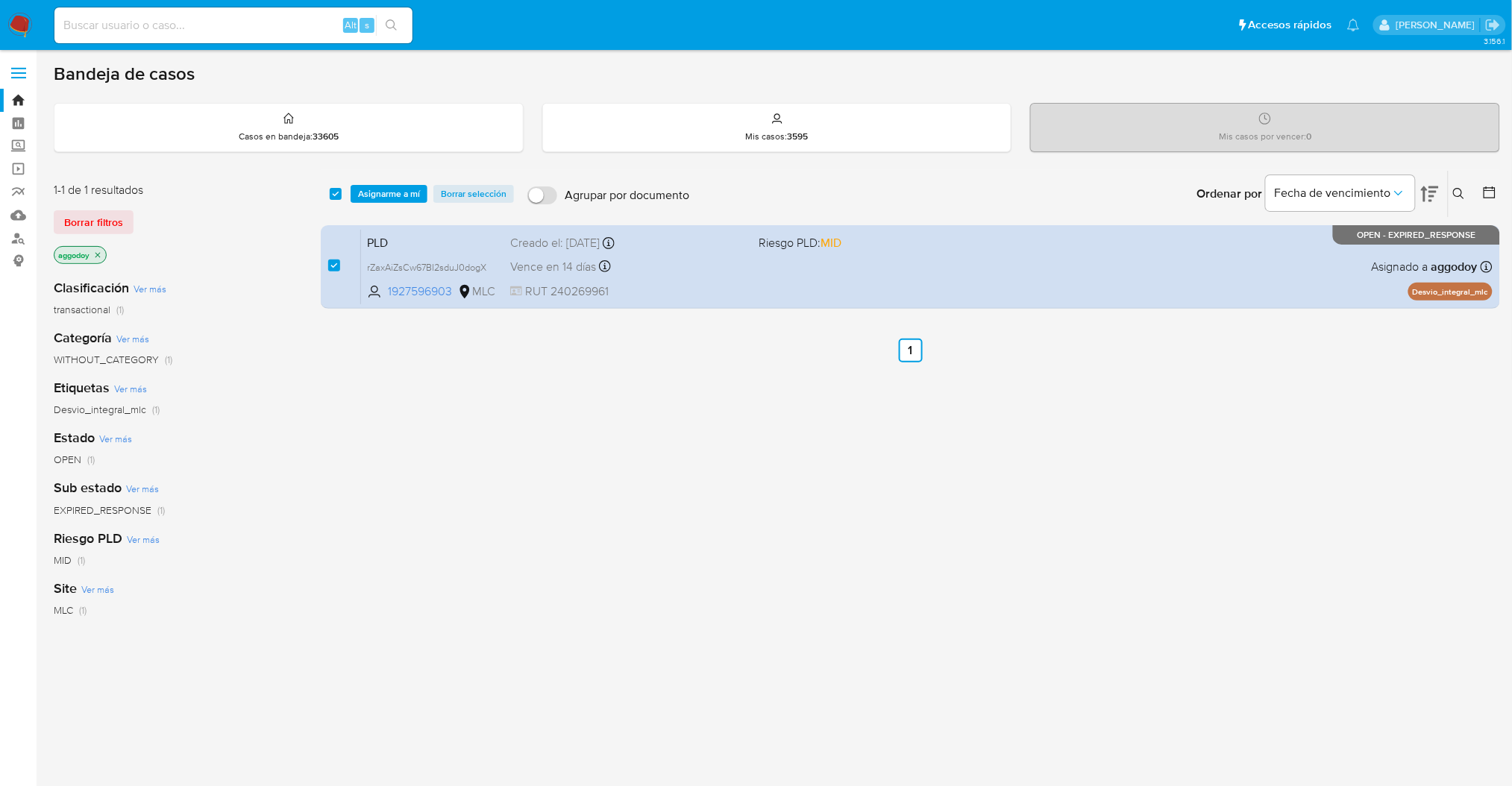
click at [397, 204] on div "select-all-cases-checkbox Asignarme a mí Borrar selección Agrupar por documento…" at bounding box center [910, 194] width 1180 height 46
click at [397, 200] on span "Asignarme a mí" at bounding box center [389, 194] width 62 height 15
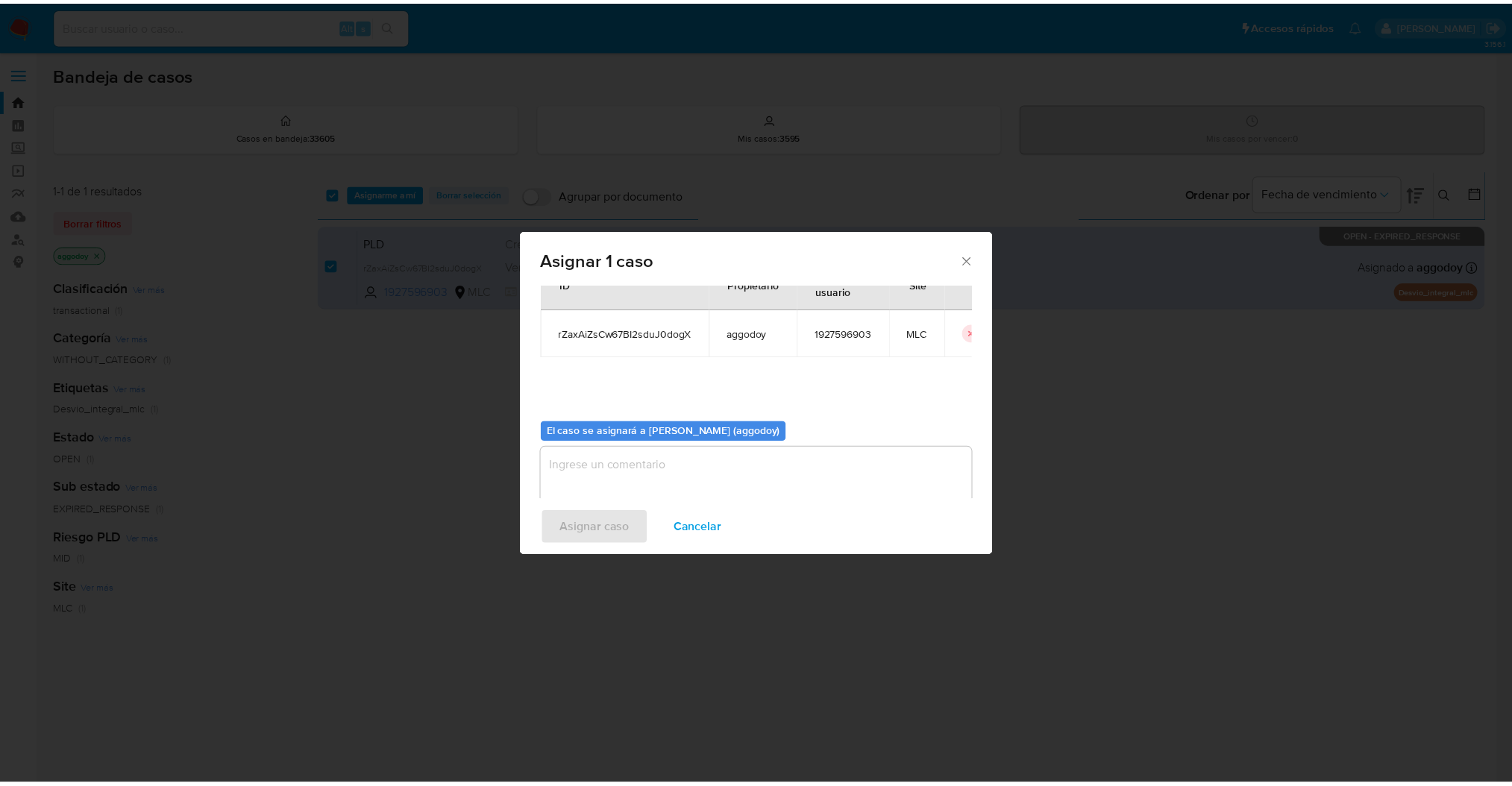
scroll to position [76, 0]
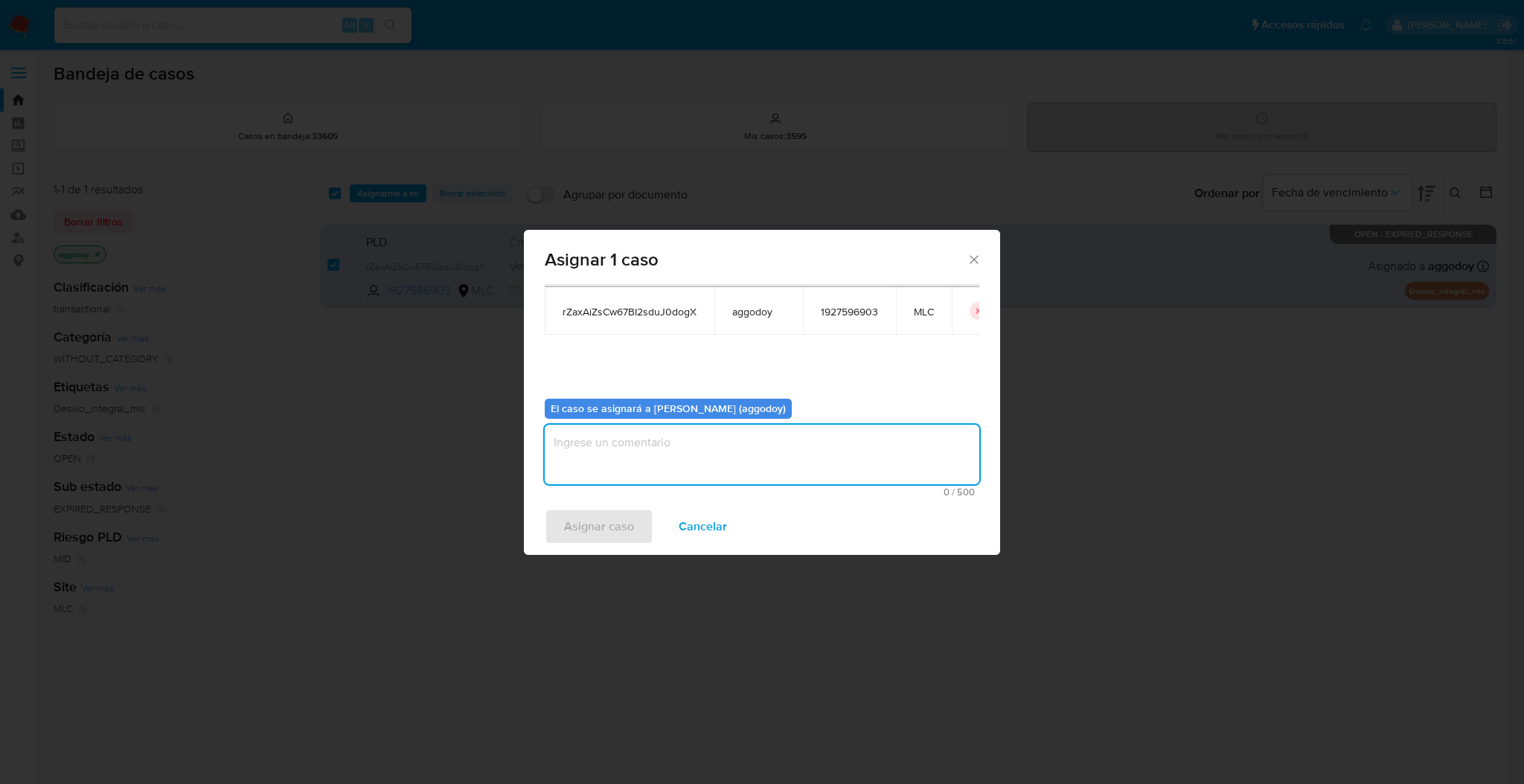
click at [923, 463] on textarea "assign-modal" at bounding box center [762, 454] width 435 height 59
type textarea "."
click at [609, 520] on span "Asignar caso" at bounding box center [599, 526] width 70 height 33
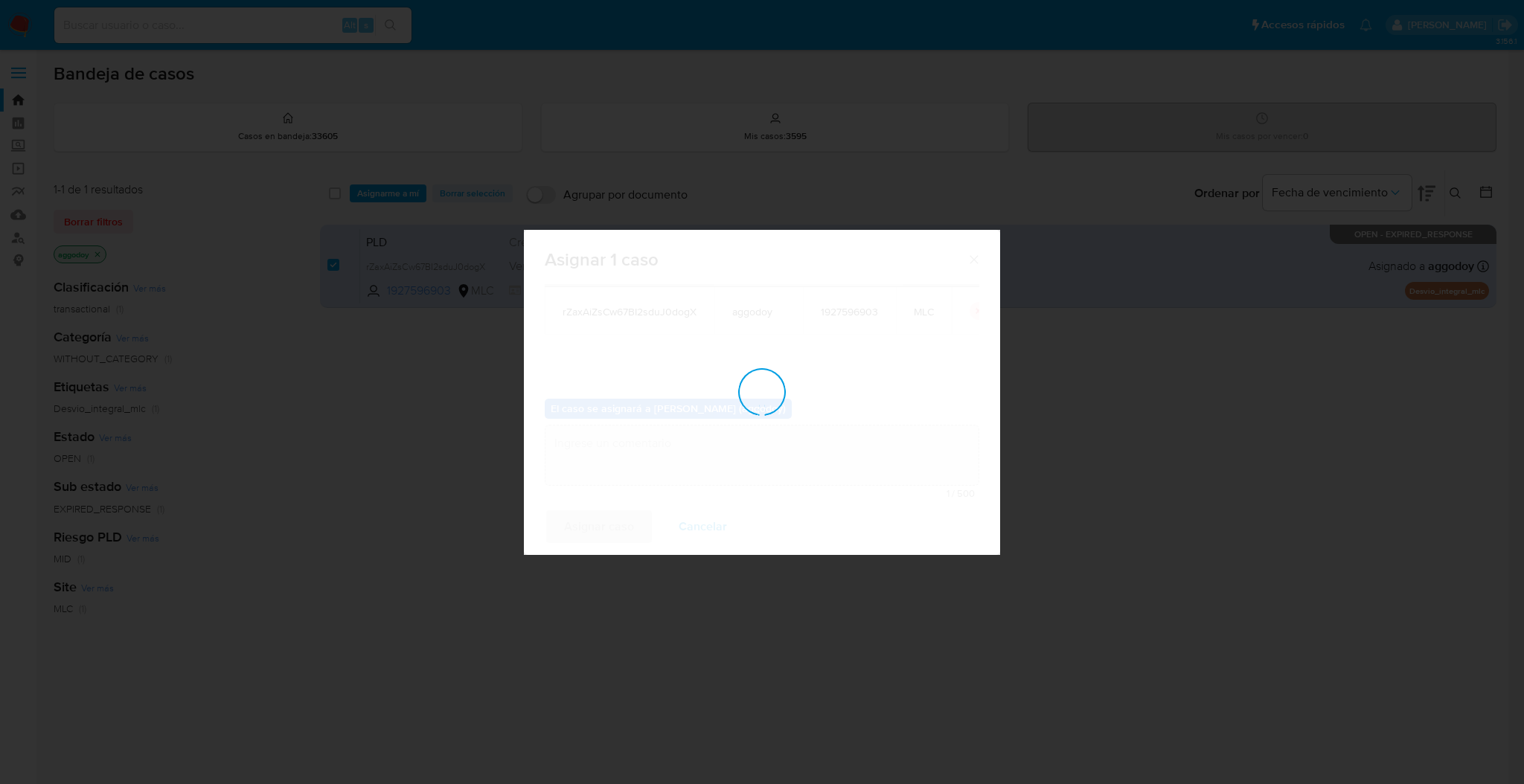
checkbox input "false"
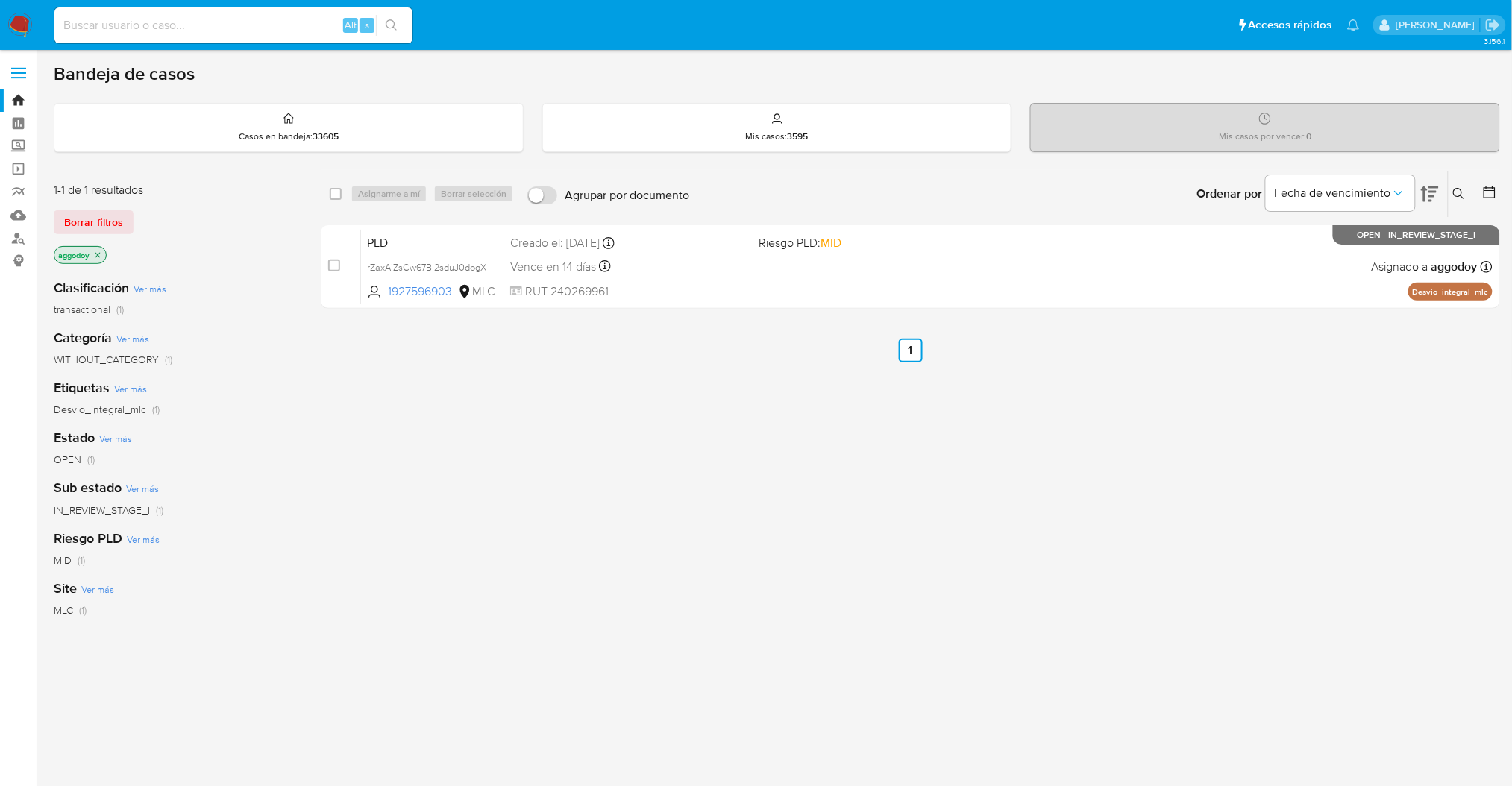
click at [1462, 192] on icon at bounding box center [1459, 194] width 11 height 11
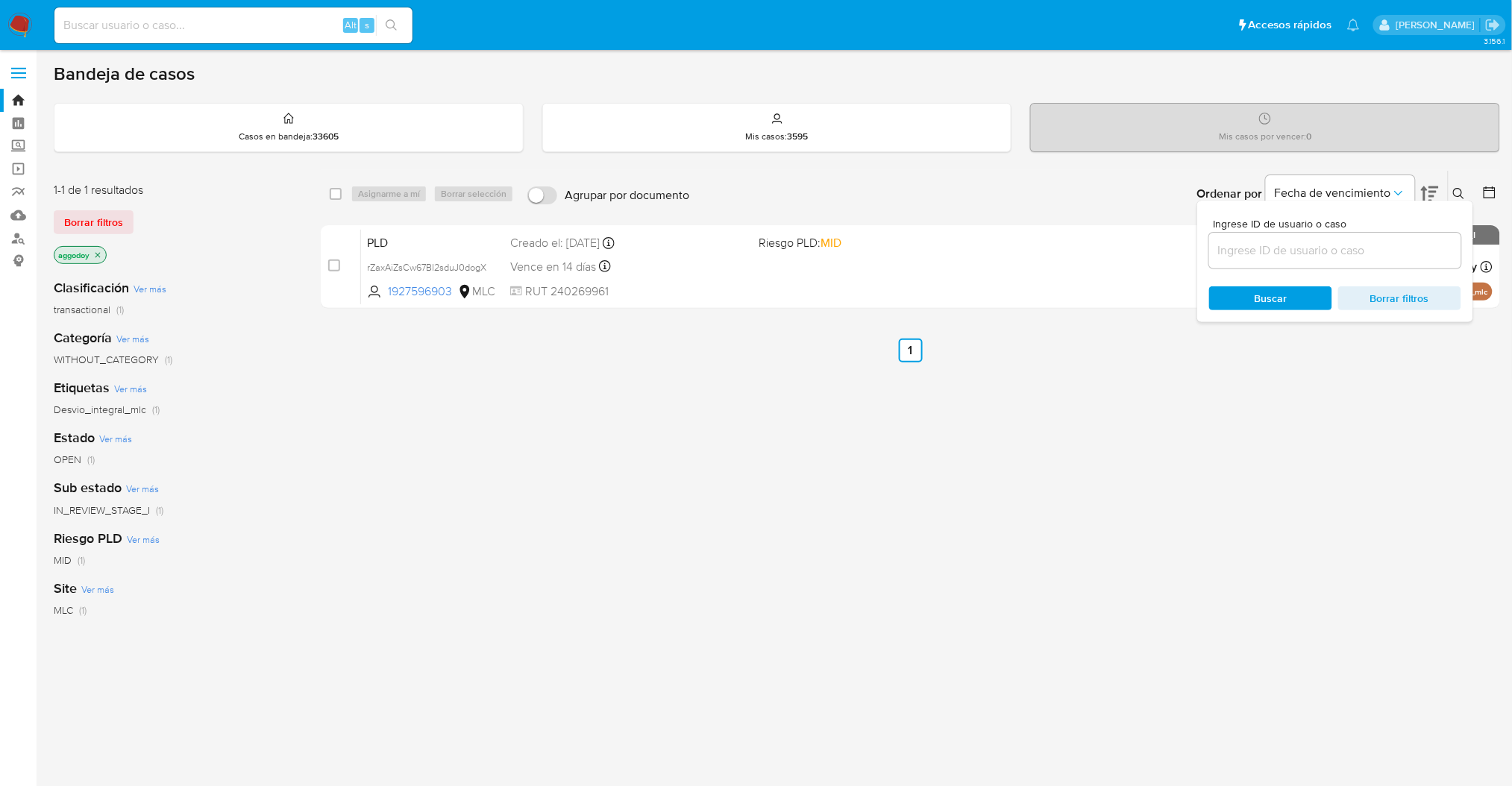
click at [1335, 248] on input at bounding box center [1335, 251] width 253 height 20
type input "2303792829"
click at [1472, 192] on button at bounding box center [1461, 194] width 25 height 18
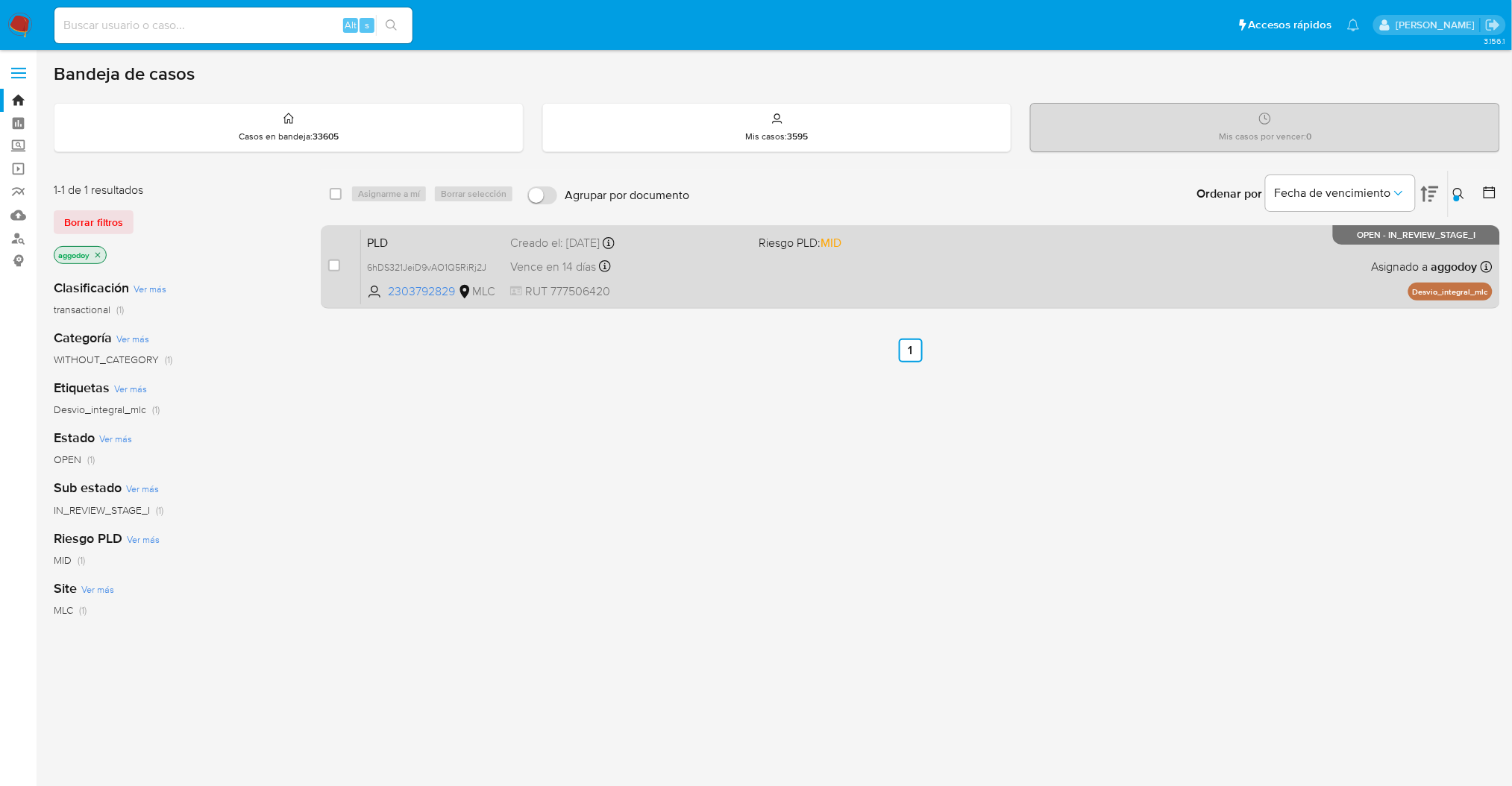
click at [1310, 285] on div "PLD 6hDS321JeiD9vAO1Q5RiRj2J 2303792829 MLC Riesgo PLD: MID Creado el: [DATE] C…" at bounding box center [927, 267] width 1132 height 76
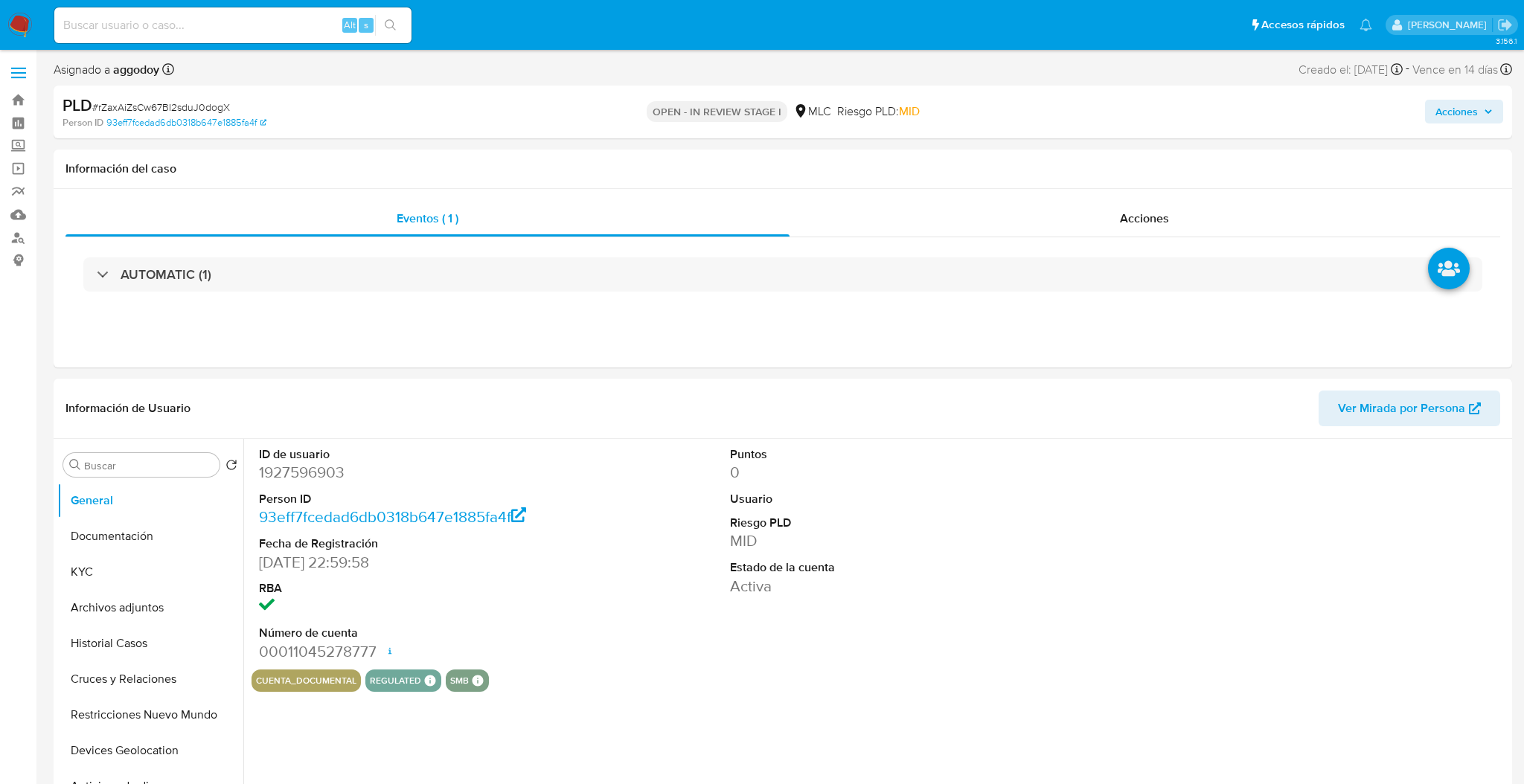
select select "10"
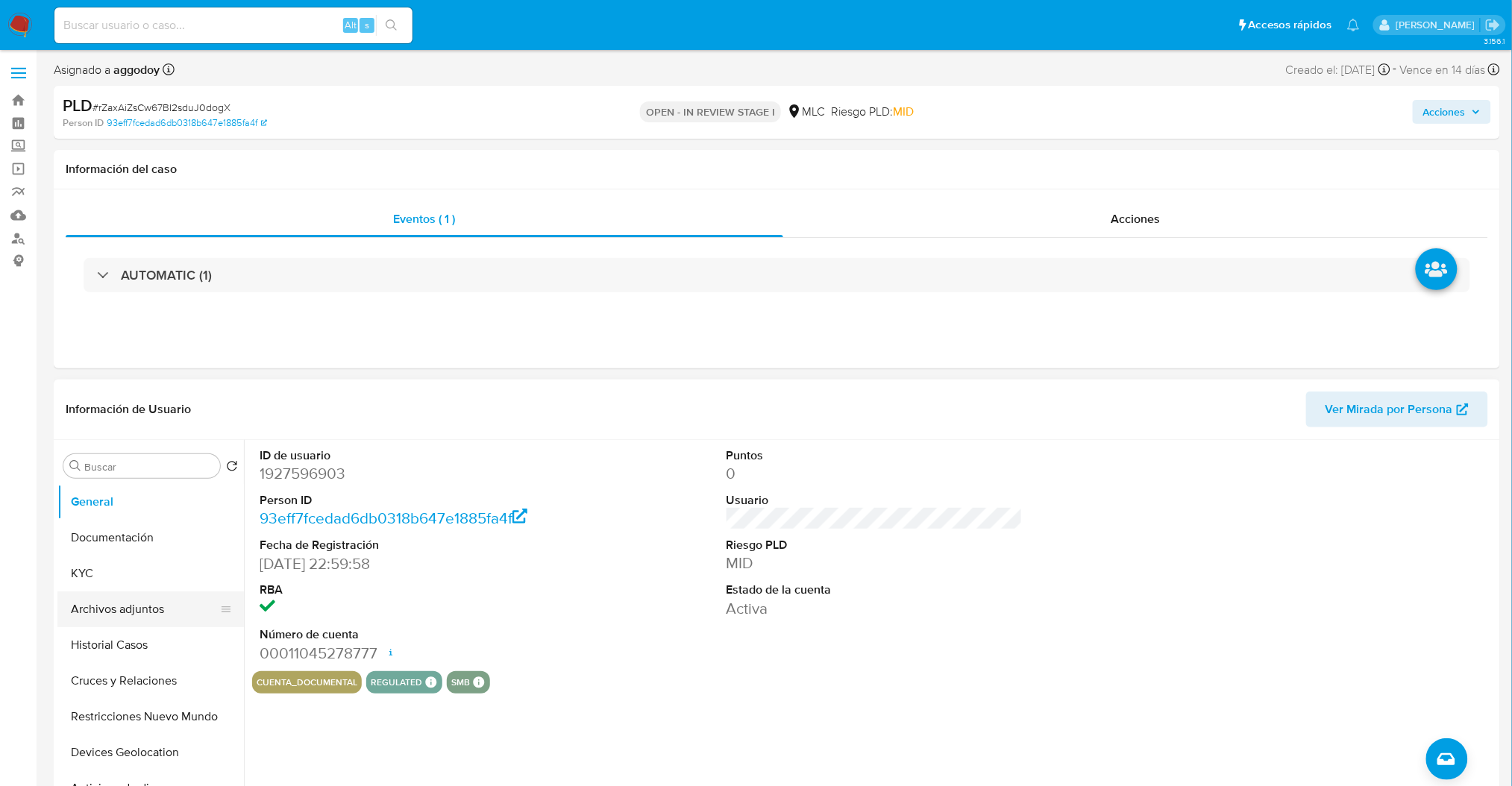
click at [174, 602] on button "Archivos adjuntos" at bounding box center [145, 609] width 175 height 36
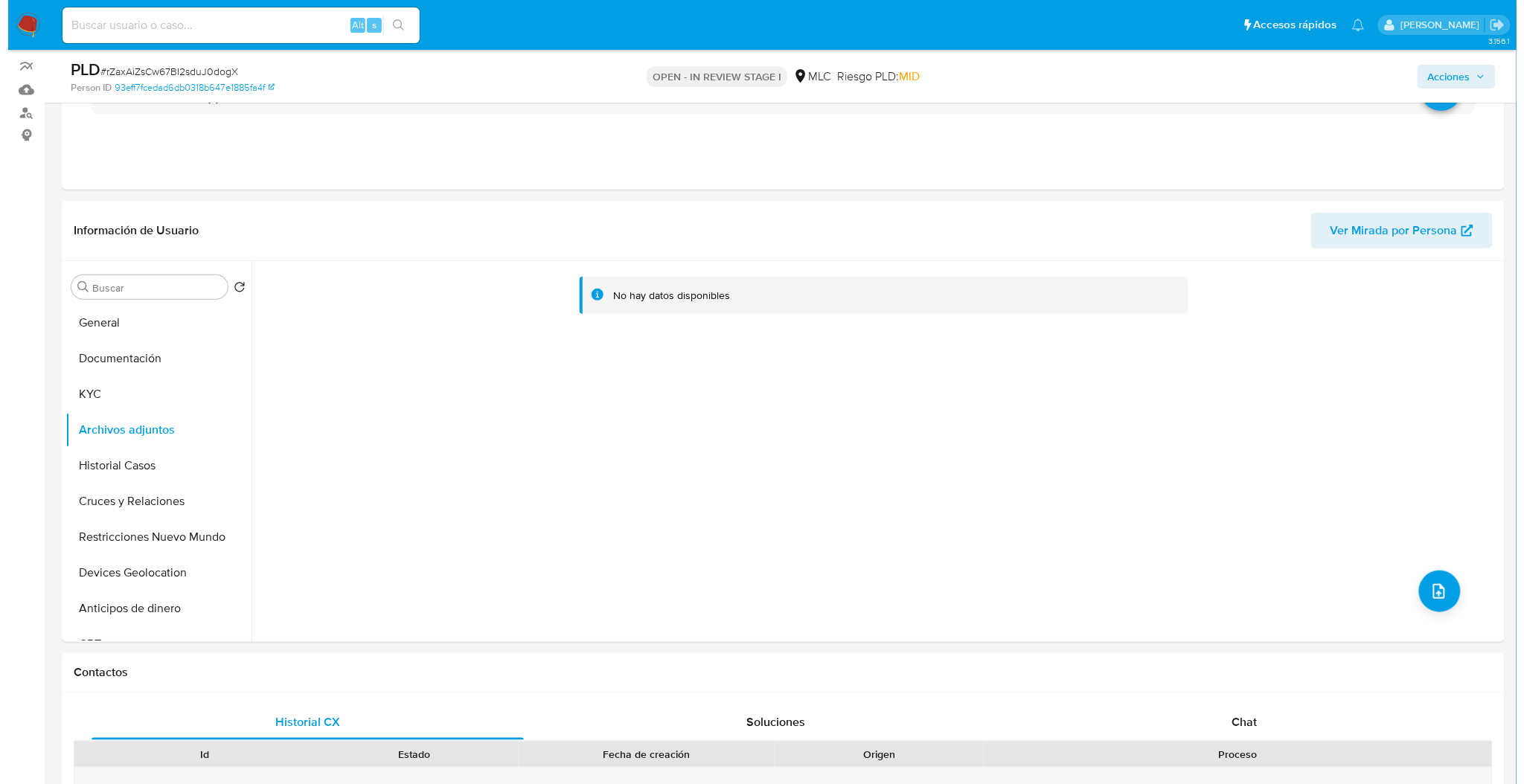
scroll to position [135, 0]
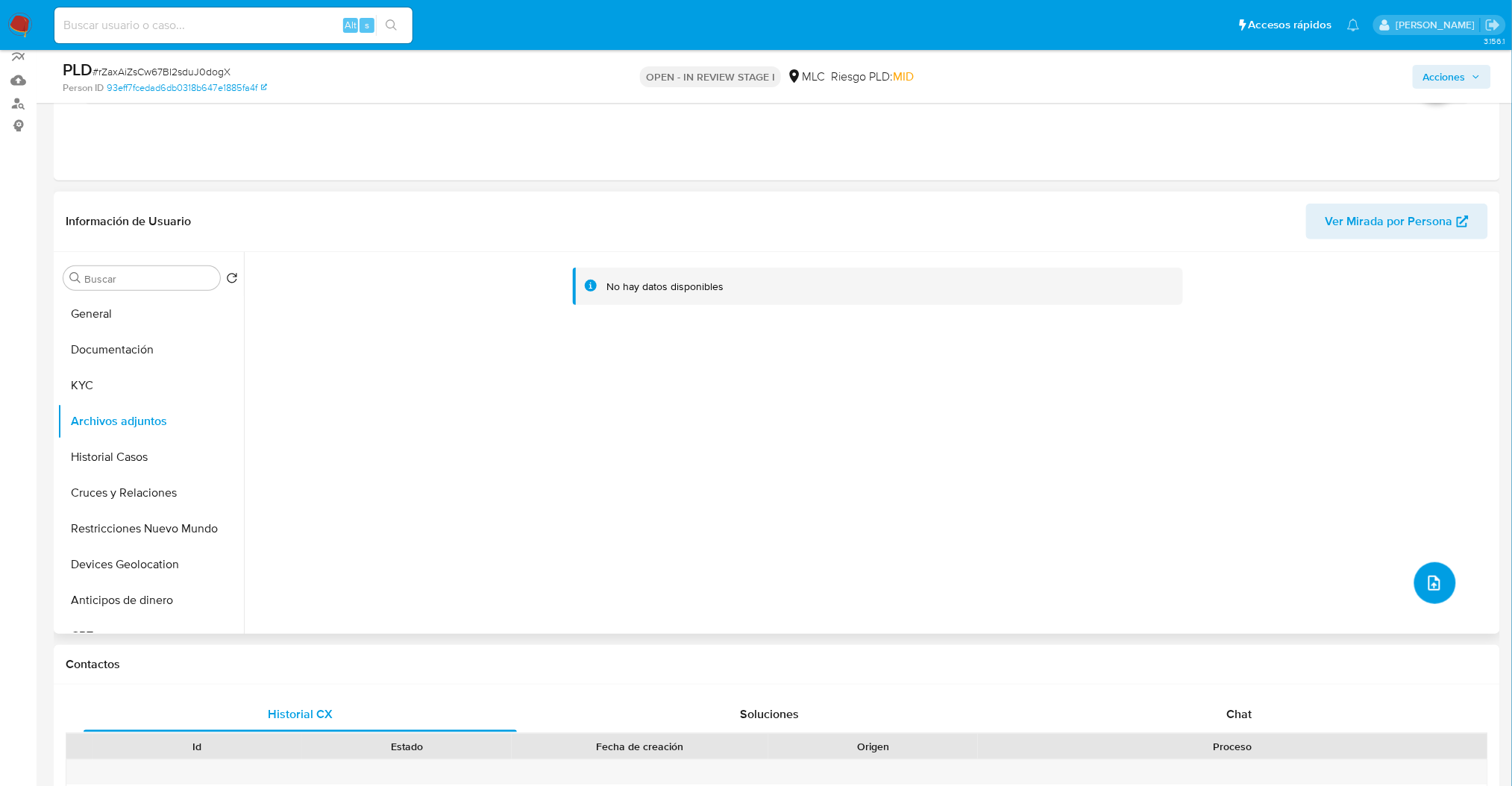
click at [1415, 585] on button "upload-file" at bounding box center [1435, 584] width 42 height 42
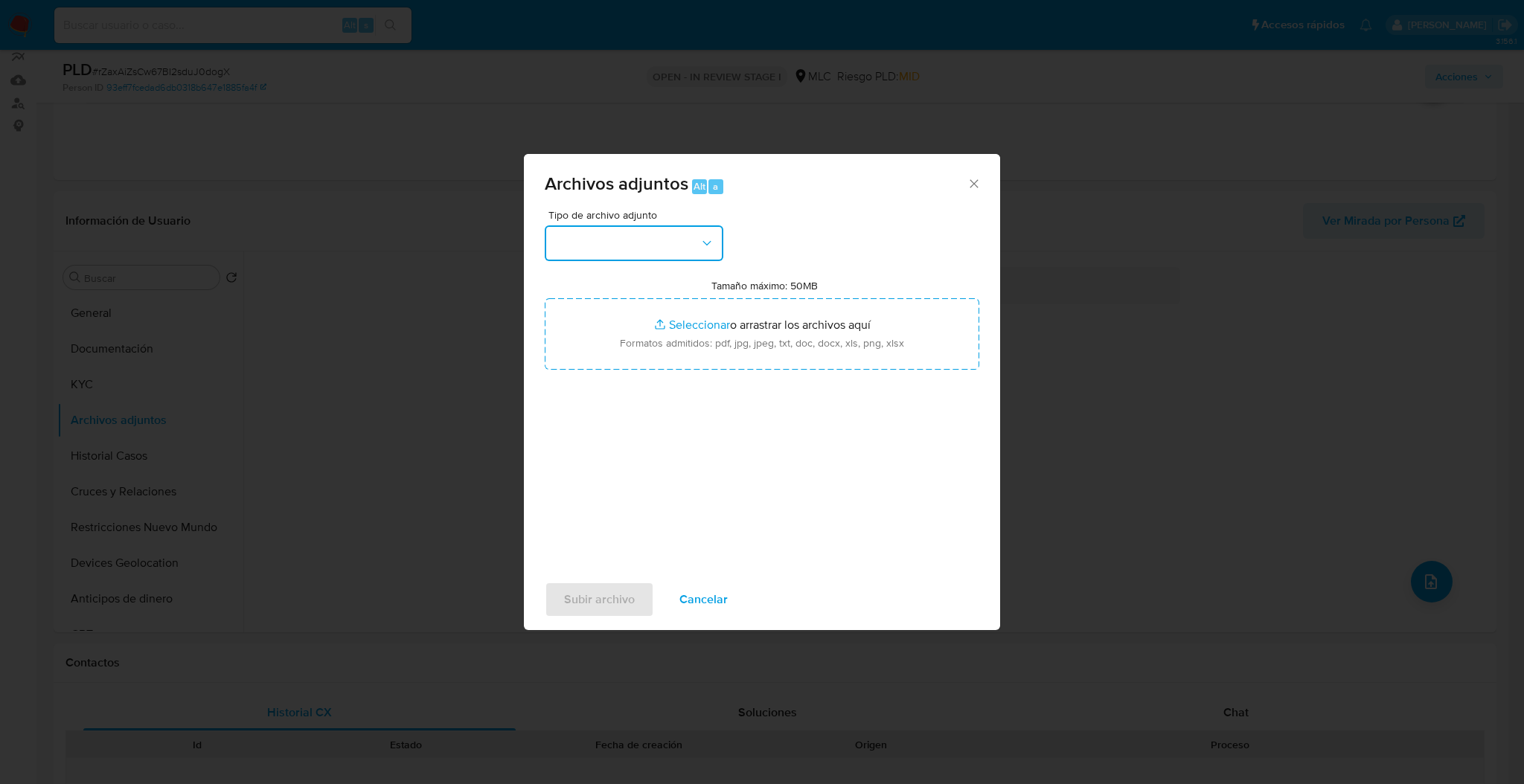
click at [663, 241] on button "button" at bounding box center [633, 243] width 178 height 36
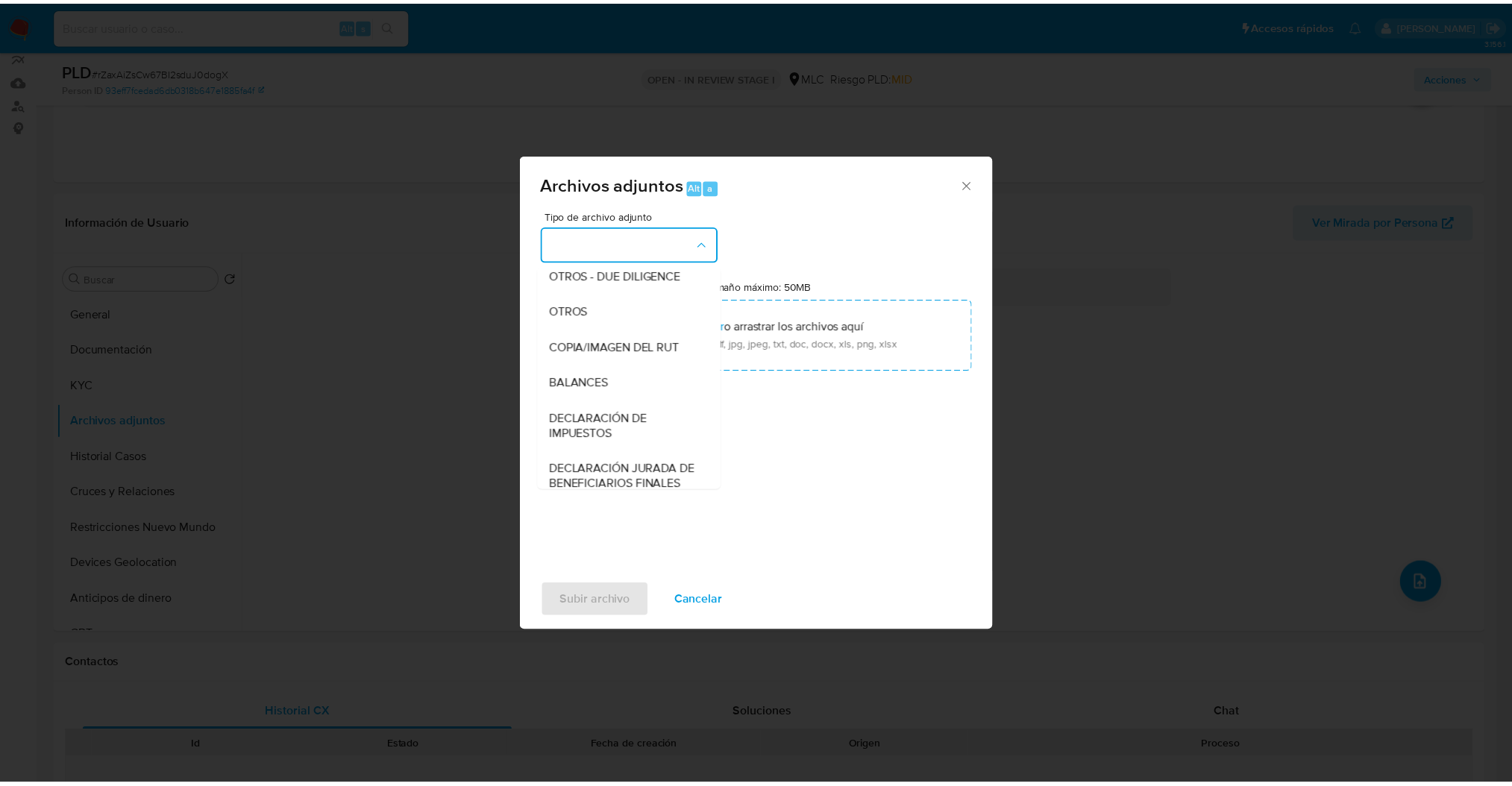
scroll to position [263, 0]
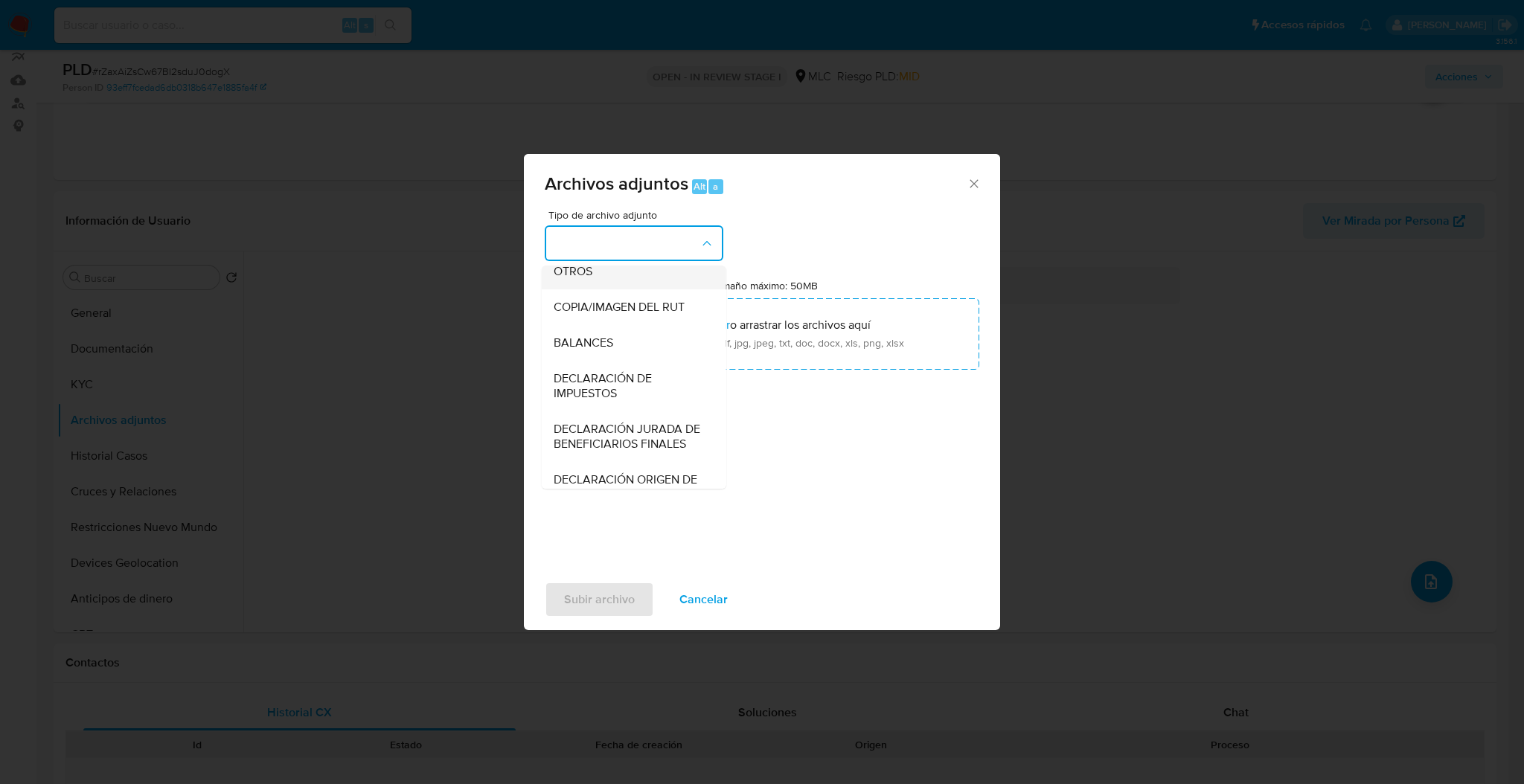
click at [644, 290] on div "OTROS" at bounding box center [629, 272] width 152 height 36
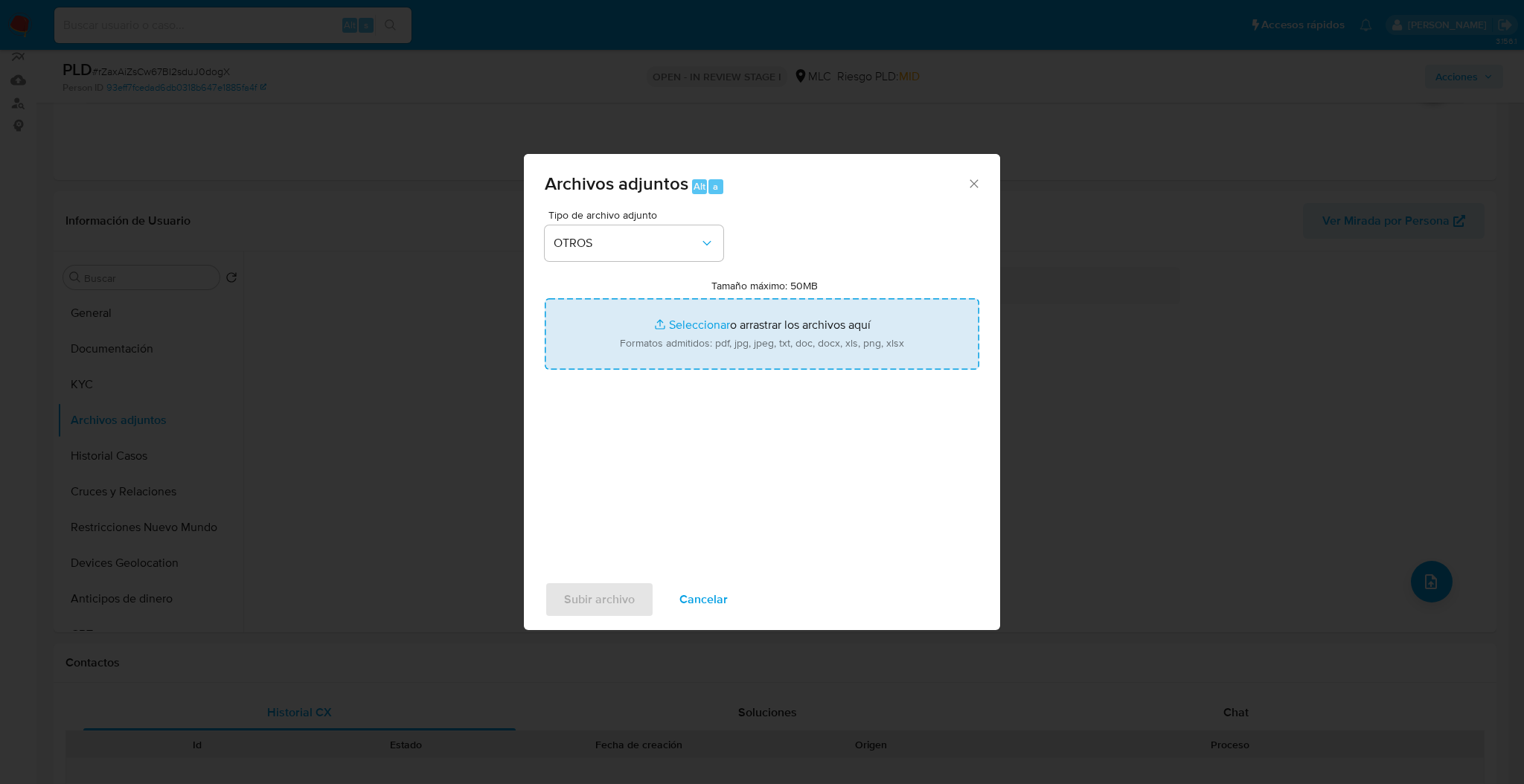
click at [645, 308] on input "Tamaño máximo: 50MB Seleccionar archivos" at bounding box center [762, 334] width 435 height 72
click at [643, 368] on input "Tamaño máximo: 50MB Seleccionar archivos" at bounding box center [762, 334] width 435 height 72
type input "C:\fakepath\Case Log - 1927596903.pdf"
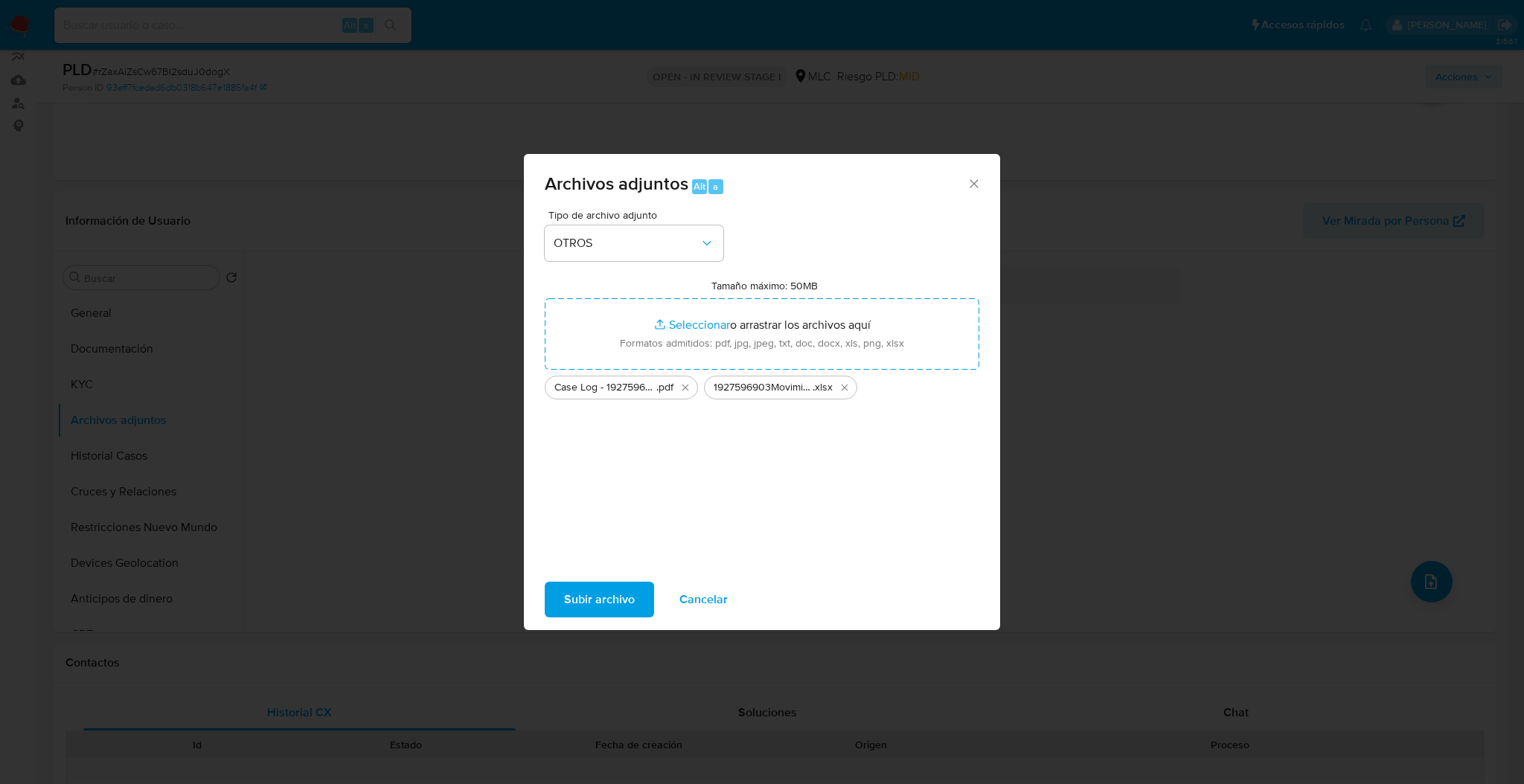
click at [602, 607] on span "Subir archivo" at bounding box center [599, 599] width 71 height 33
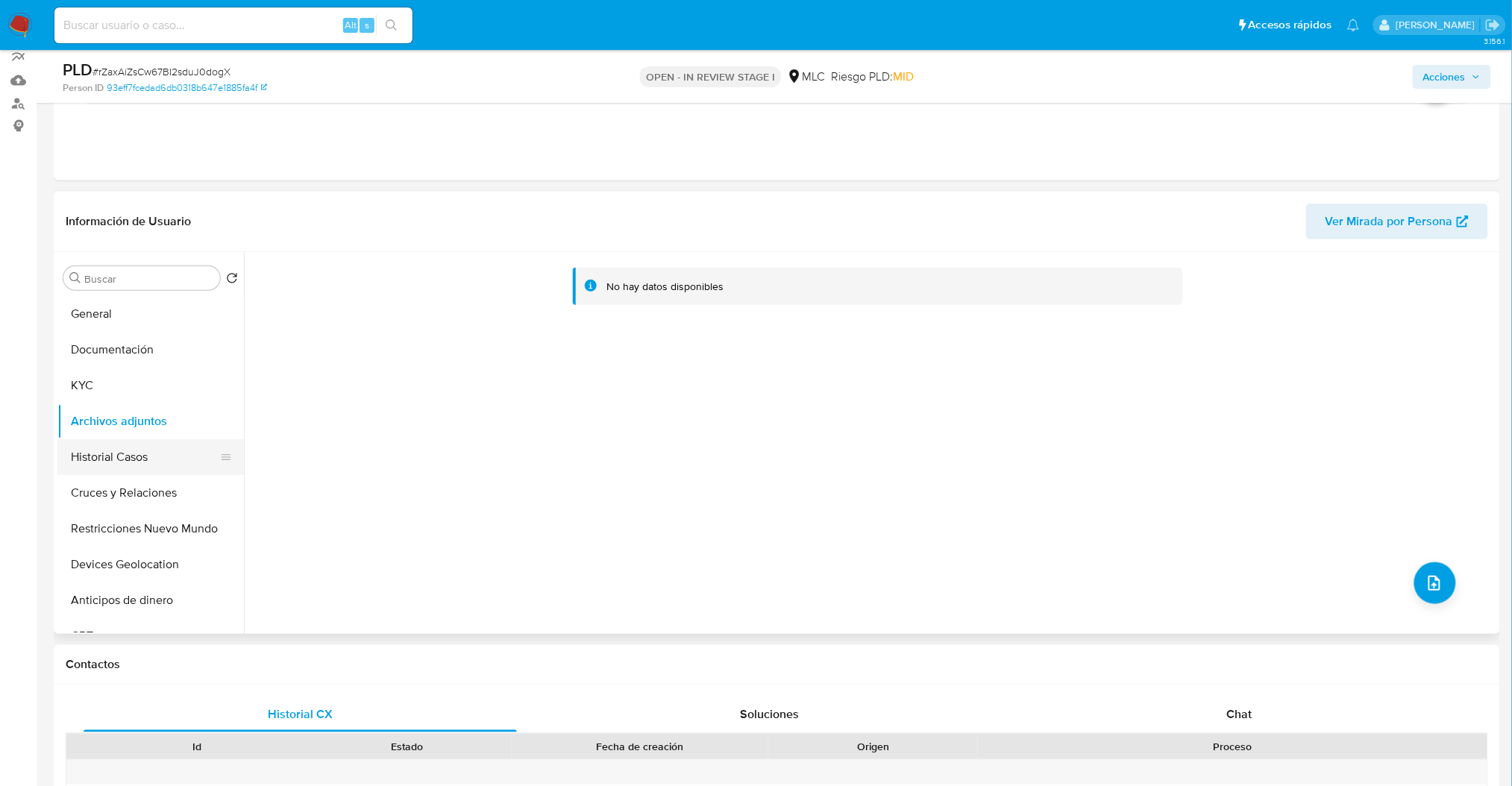
click at [161, 451] on button "Historial Casos" at bounding box center [145, 457] width 175 height 36
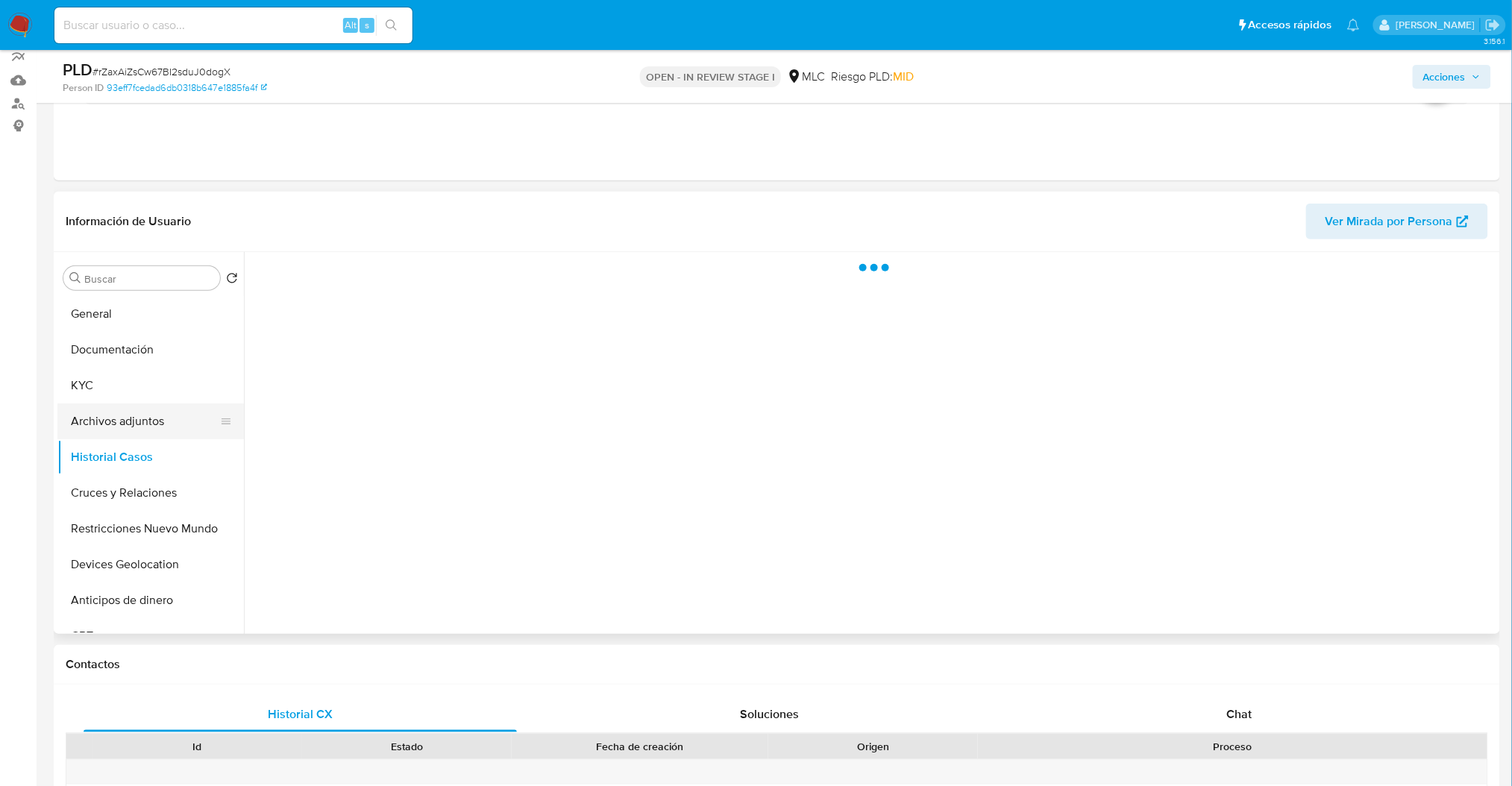
click at [144, 418] on button "Archivos adjuntos" at bounding box center [145, 422] width 175 height 36
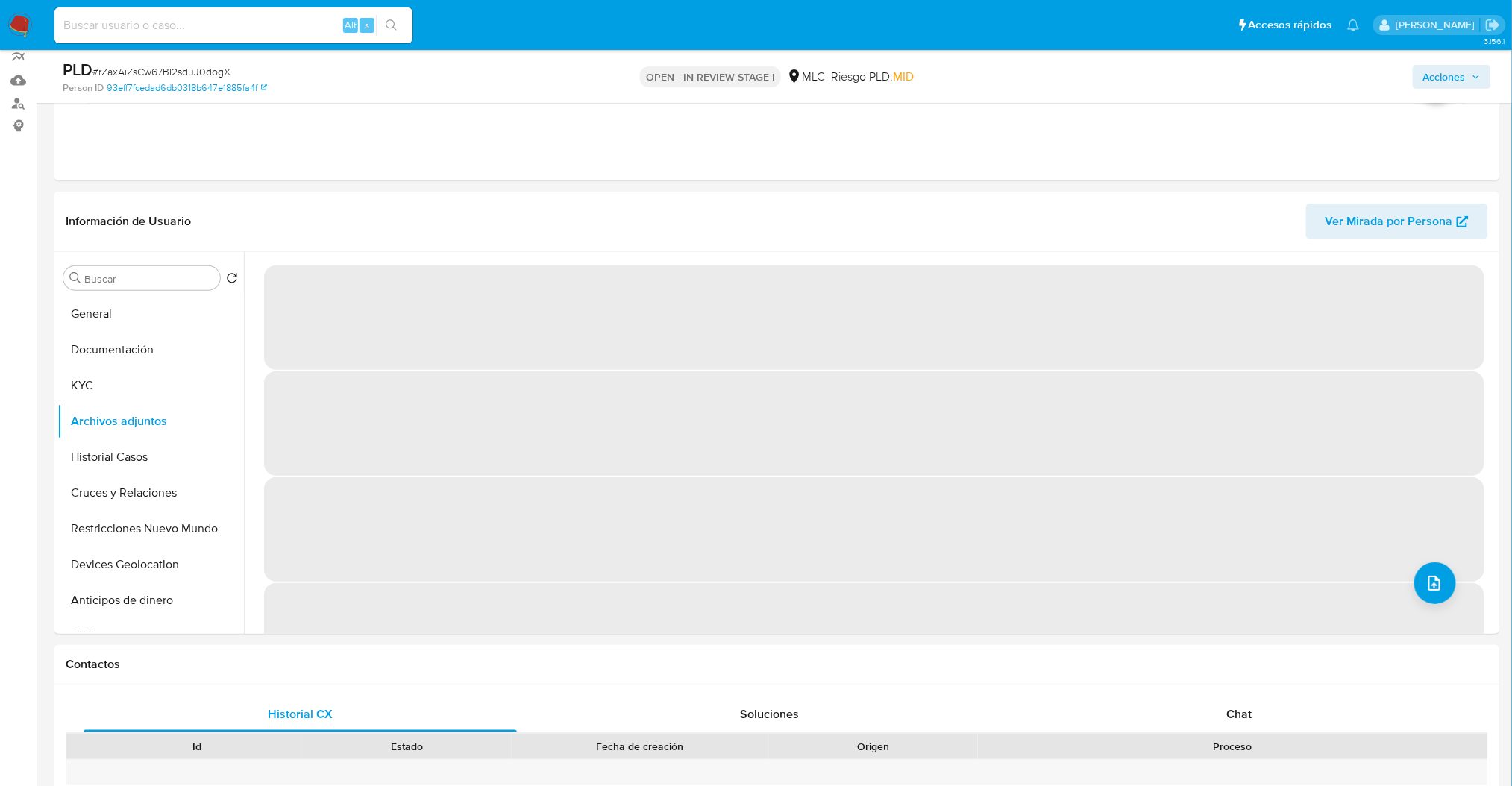
click at [1473, 85] on span "Acciones" at bounding box center [1452, 77] width 58 height 21
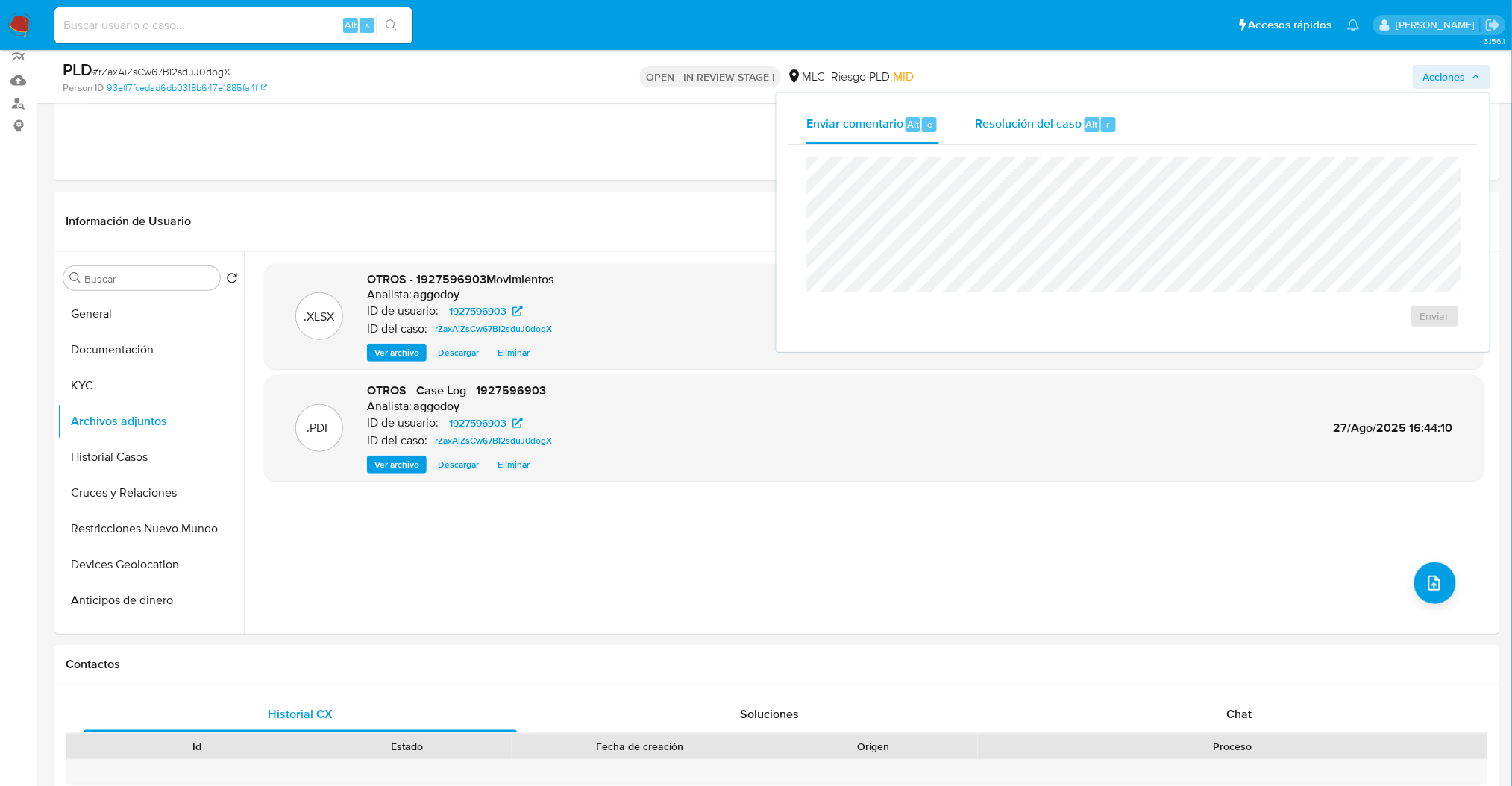
click at [1088, 143] on div "Resolución del caso Alt r" at bounding box center [1046, 124] width 143 height 39
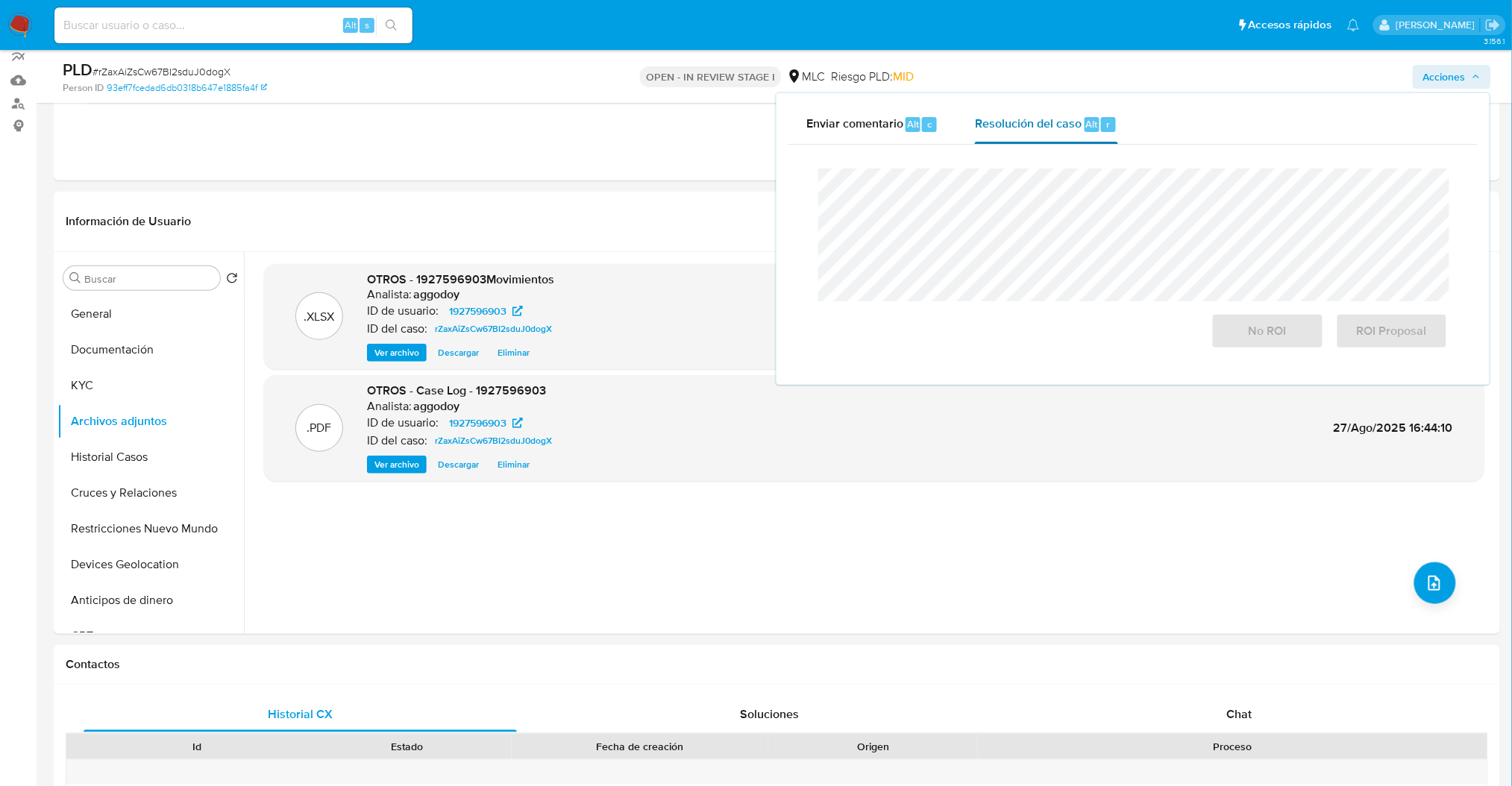
click at [1067, 131] on span "Resolución del caso" at bounding box center [1029, 123] width 107 height 17
click at [1415, 308] on div "ROI Proposal" at bounding box center [1389, 328] width 118 height 42
click at [1390, 323] on span "ROI Proposal" at bounding box center [1392, 331] width 73 height 33
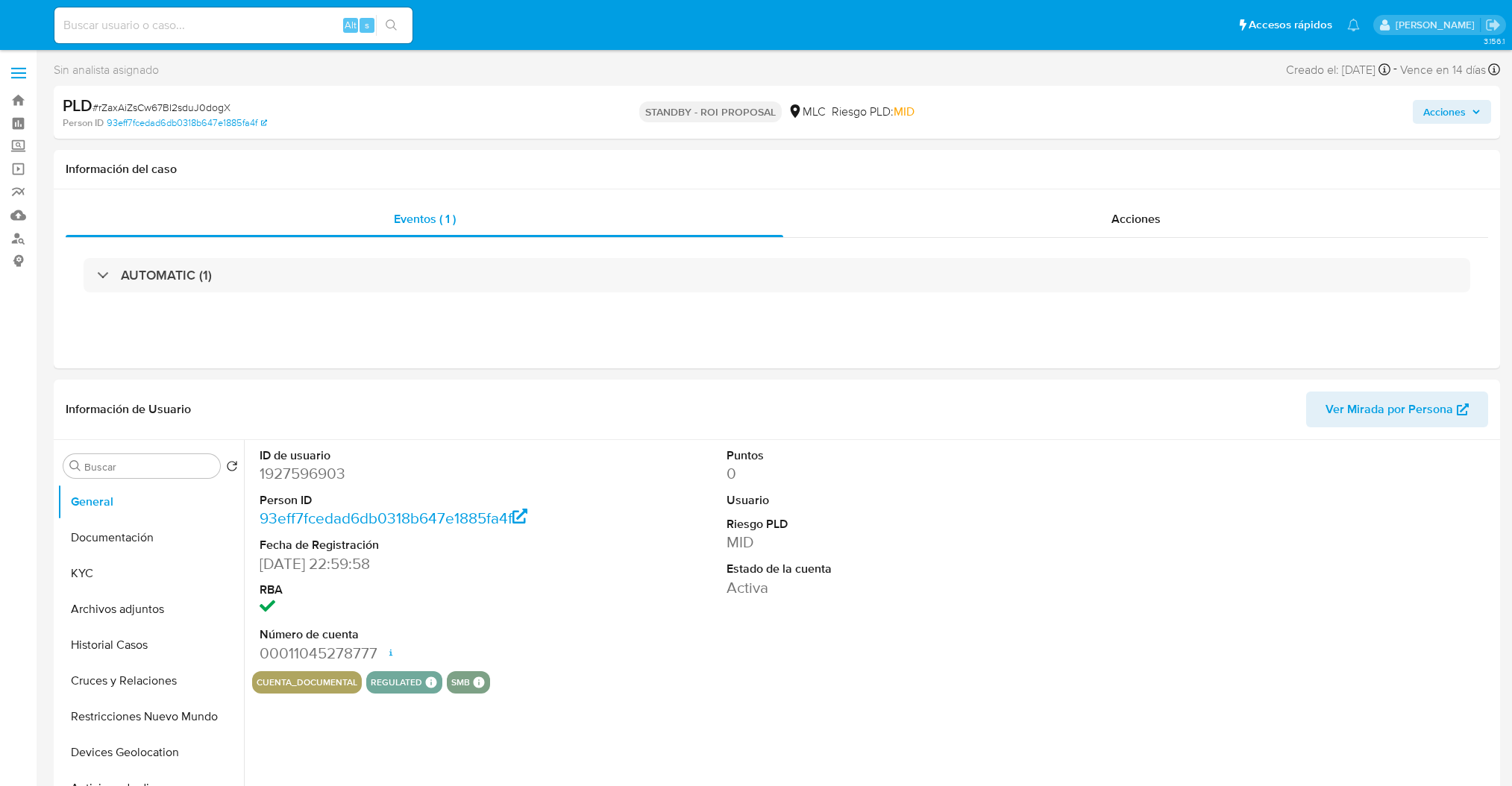
select select "10"
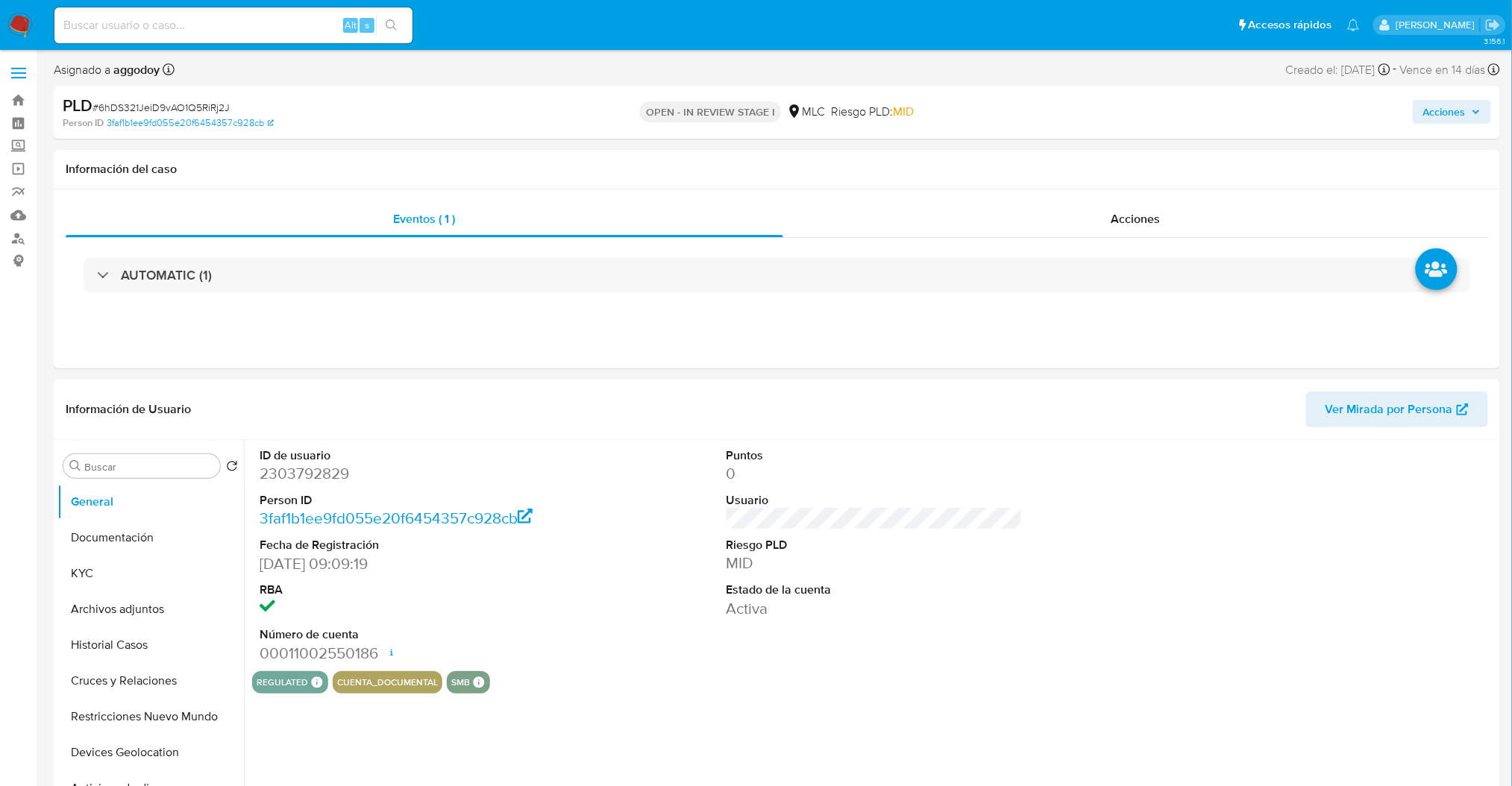
select select "10"
click at [132, 113] on span "# 6hDS321JeiD9vAO1Q5RiRj2J" at bounding box center [161, 108] width 137 height 15
copy span "6hDS321JeiD9vAO1Q5RiRj2J"
click at [108, 559] on button "KYC" at bounding box center [145, 573] width 175 height 36
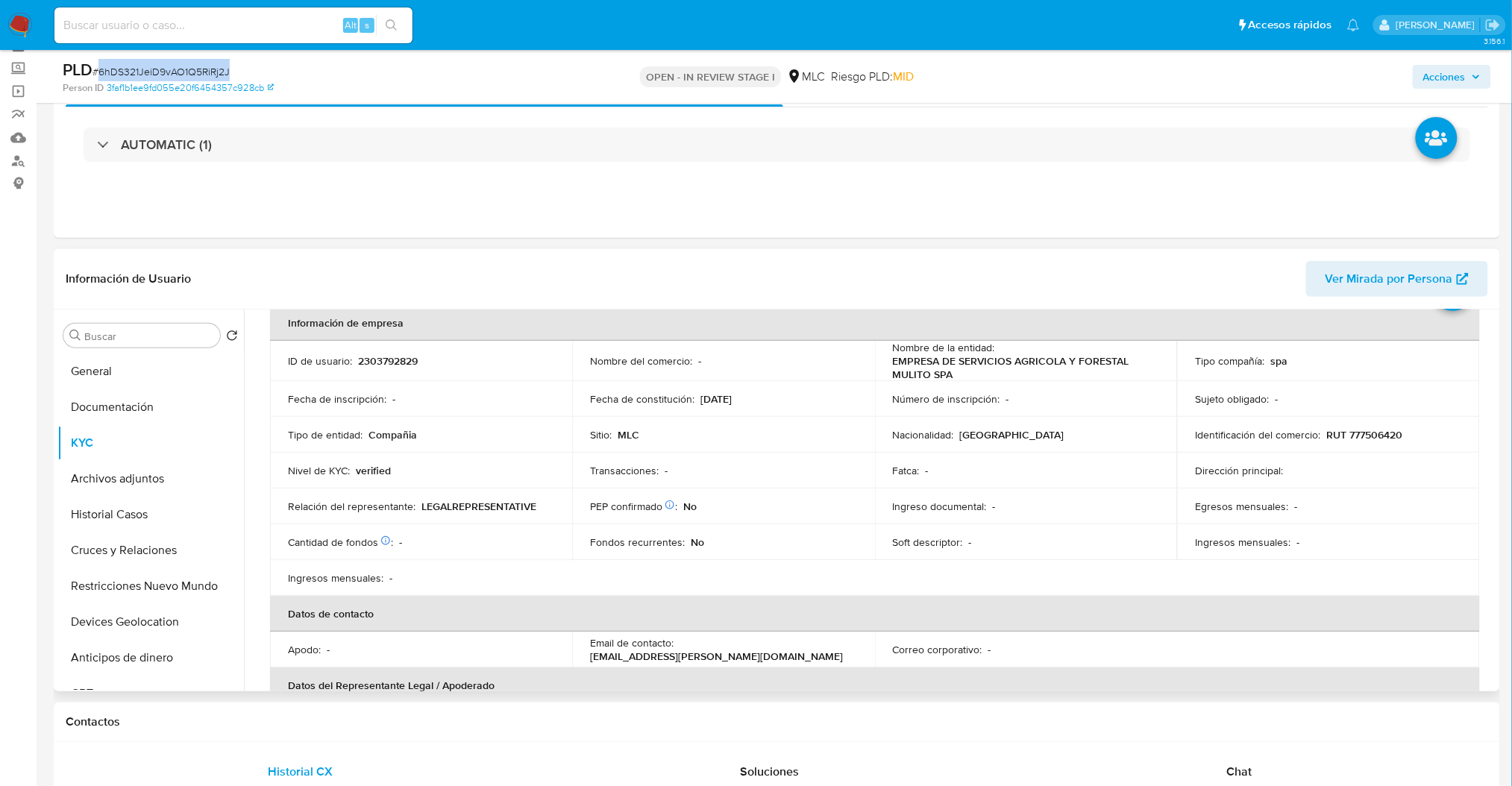
scroll to position [78, 0]
drag, startPoint x: 1491, startPoint y: 379, endPoint x: 1493, endPoint y: 424, distance: 45.0
click at [1493, 424] on div "Compañía KYC Status Actualizado hace 3 meses Creado: 05/03/2025 10:13:56 Actual…" at bounding box center [870, 500] width 1253 height 382
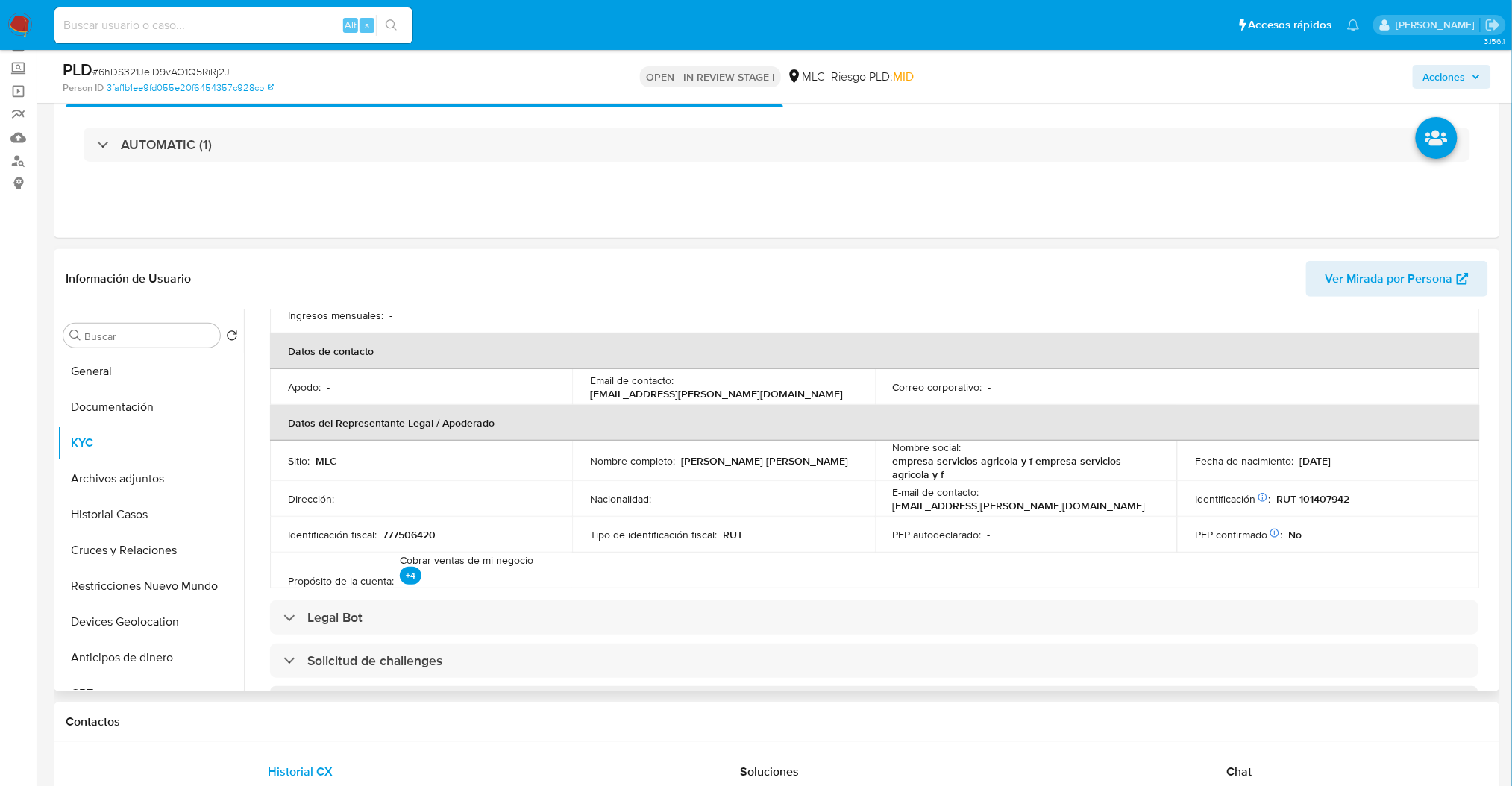
scroll to position [358, 0]
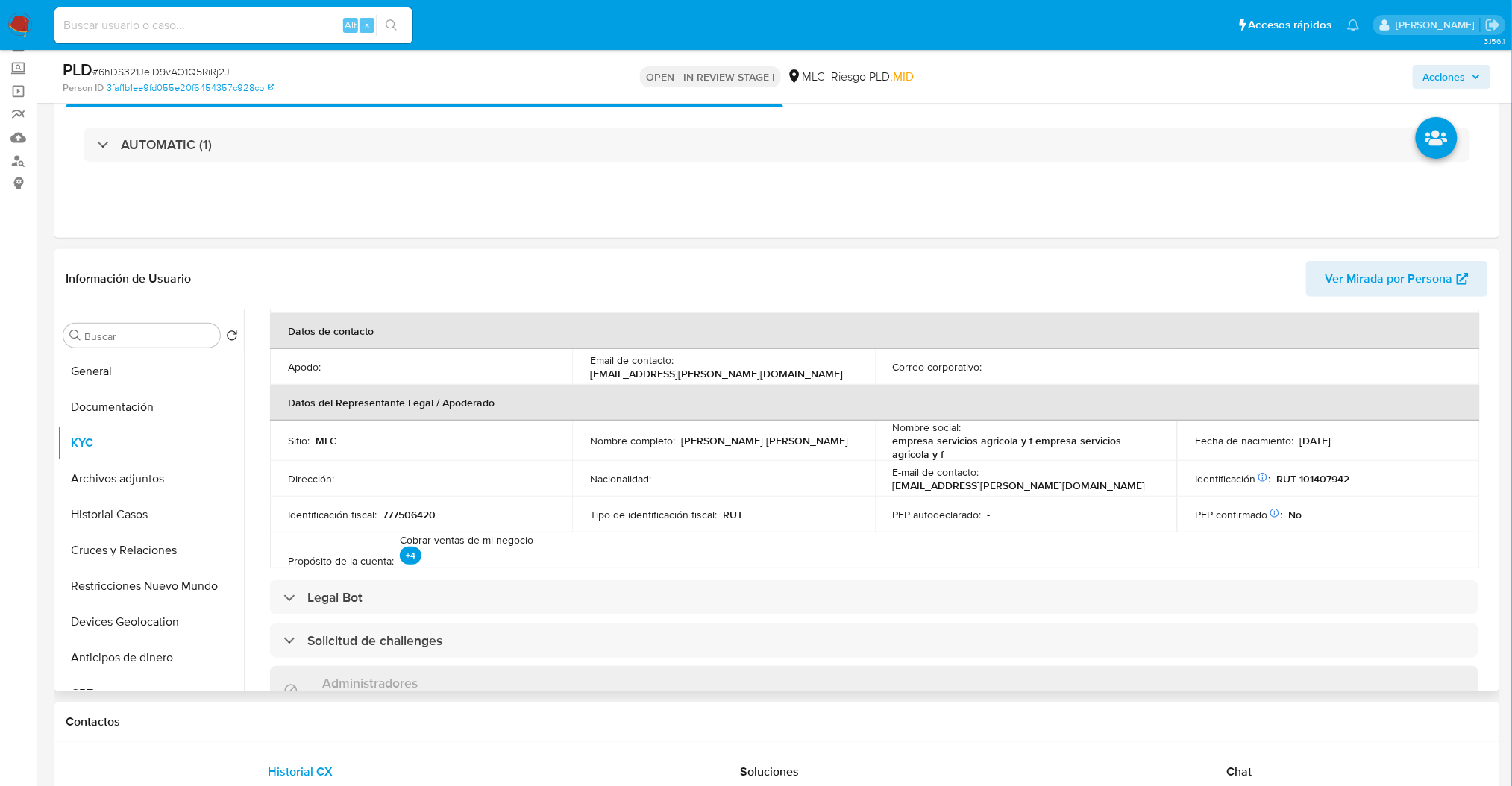
click at [422, 514] on p "777506420" at bounding box center [410, 515] width 53 height 13
copy p "777506420"
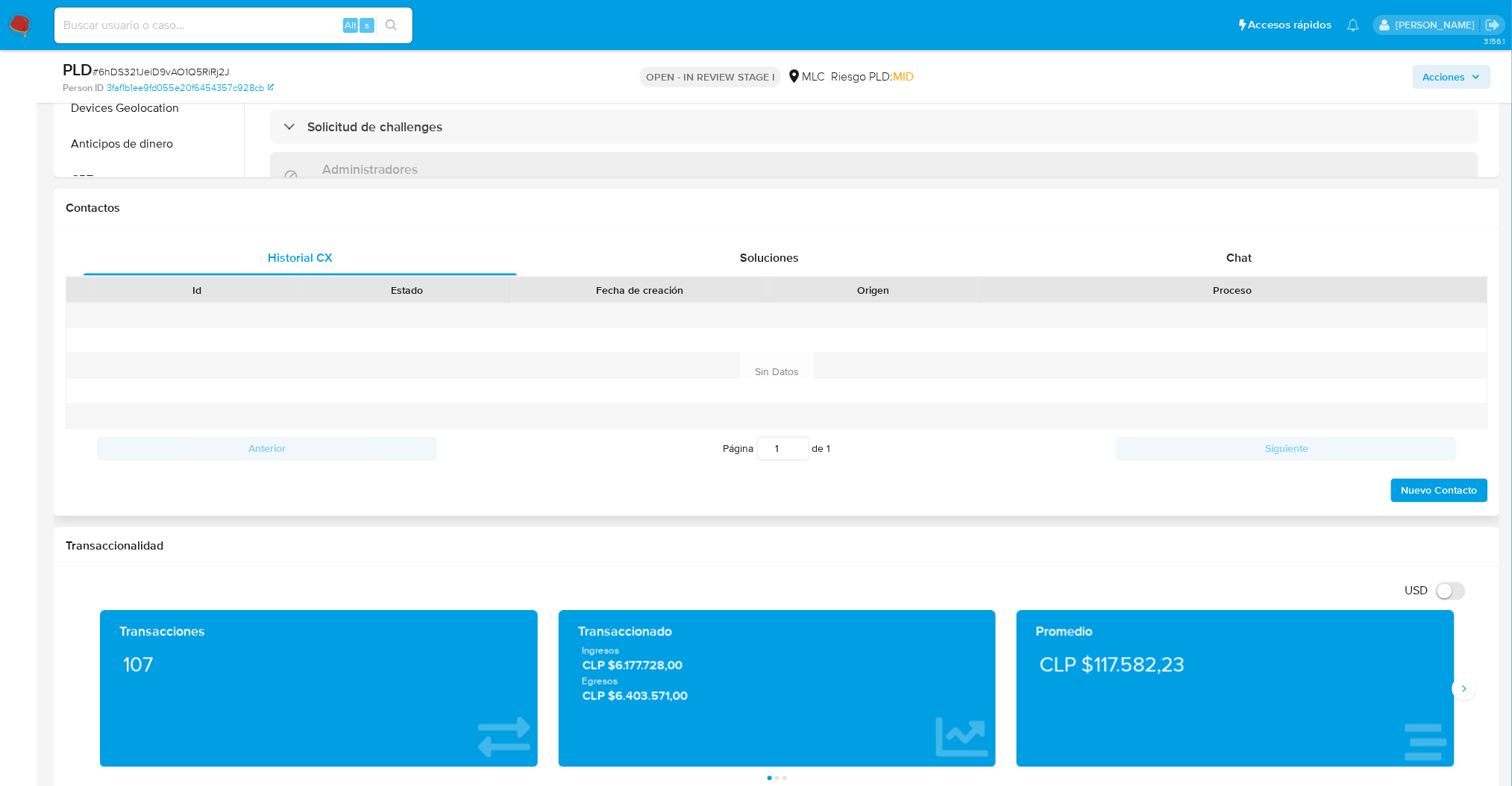
scroll to position [598, 0]
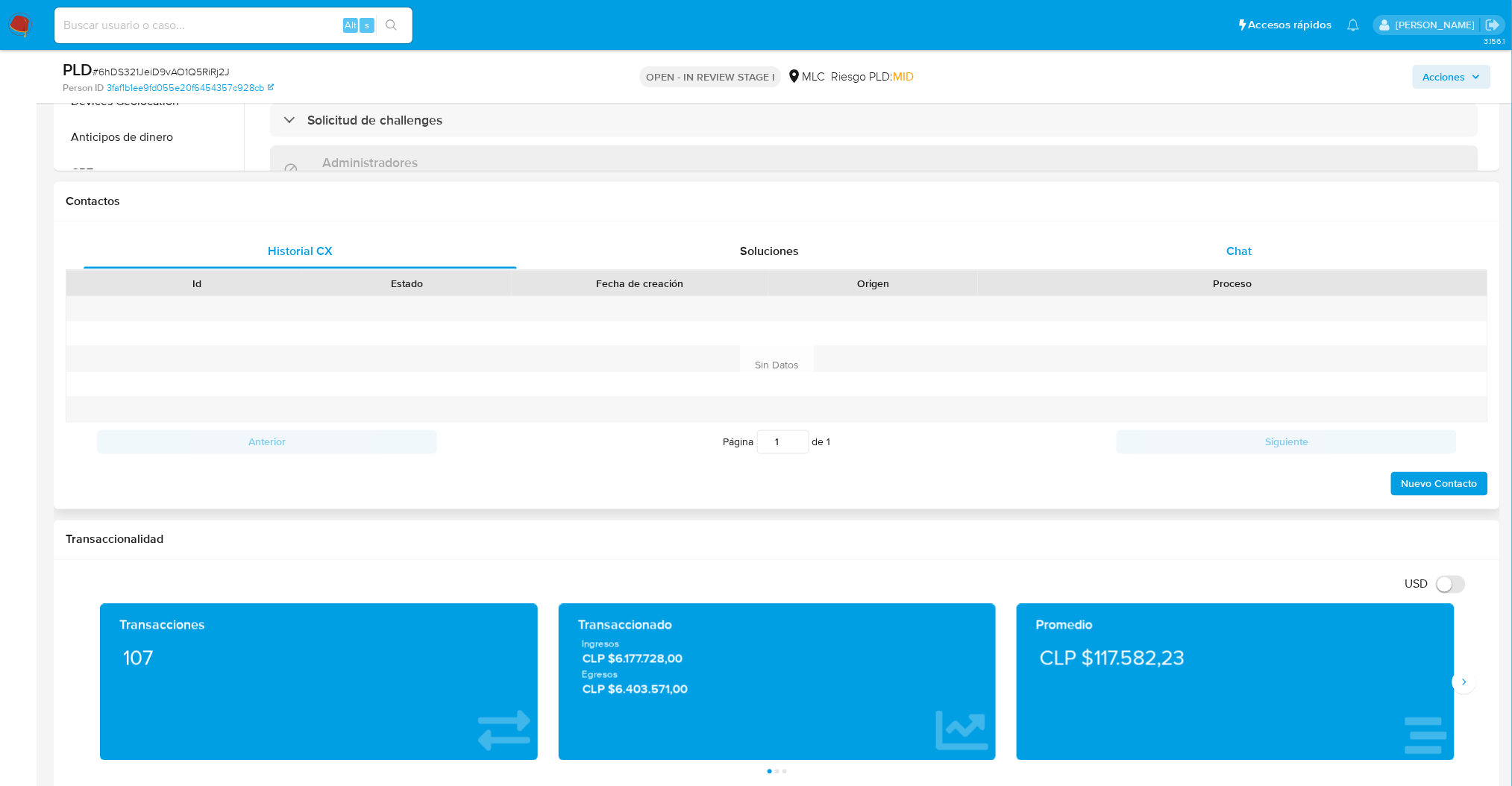
click at [1222, 260] on div "Chat" at bounding box center [1239, 252] width 433 height 36
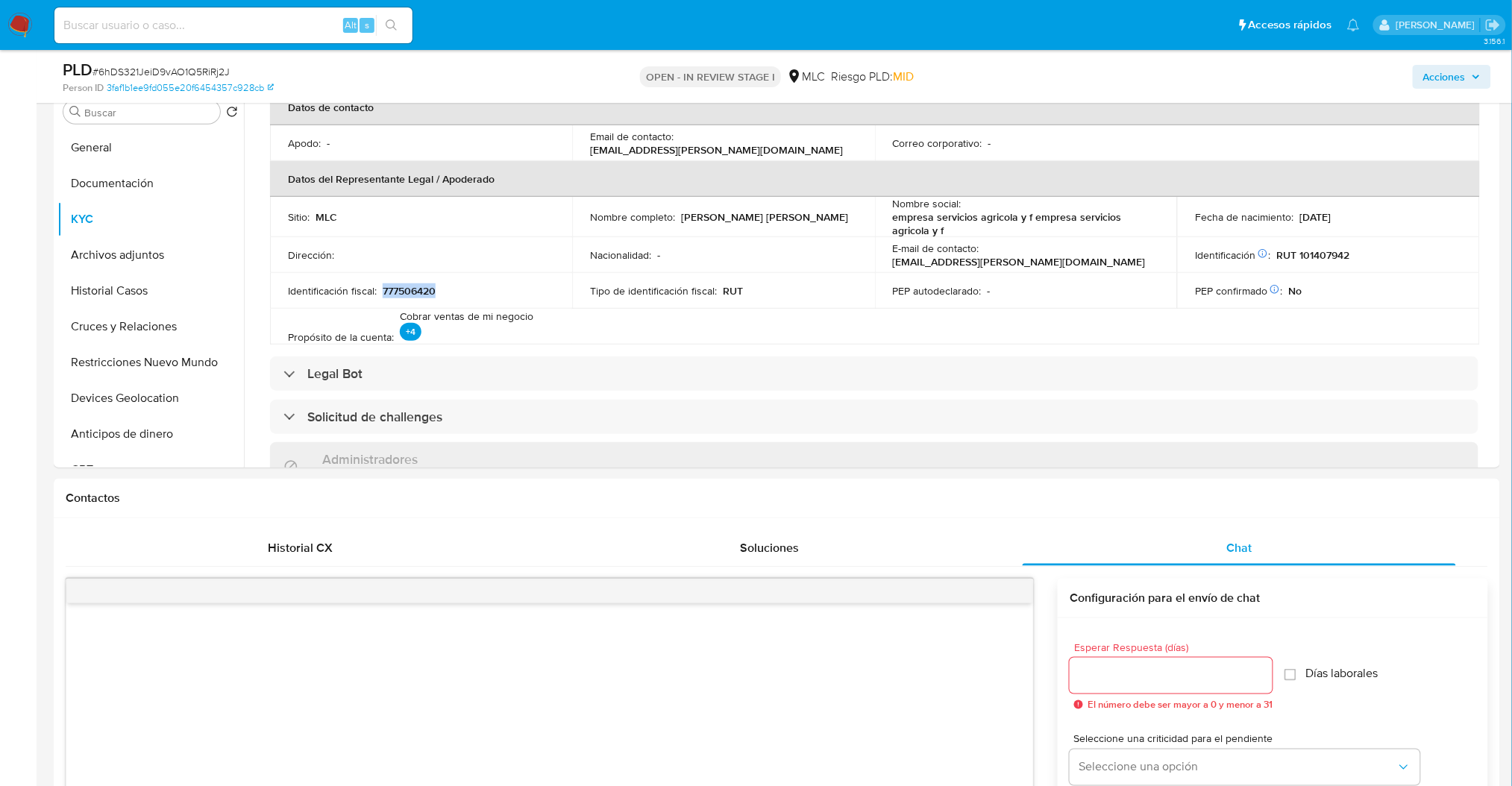
scroll to position [267, 0]
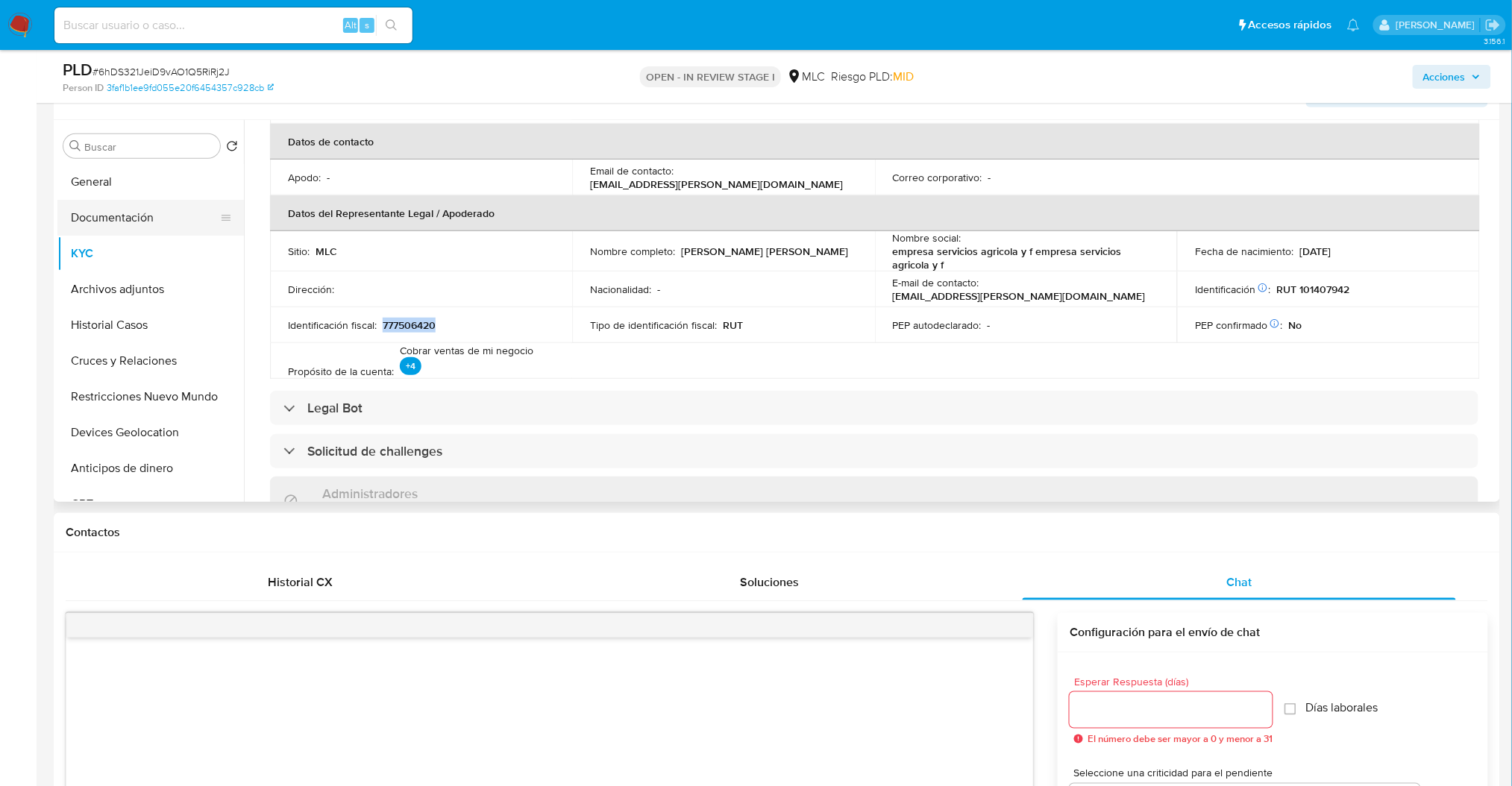
click at [108, 221] on button "Documentación" at bounding box center [145, 218] width 175 height 36
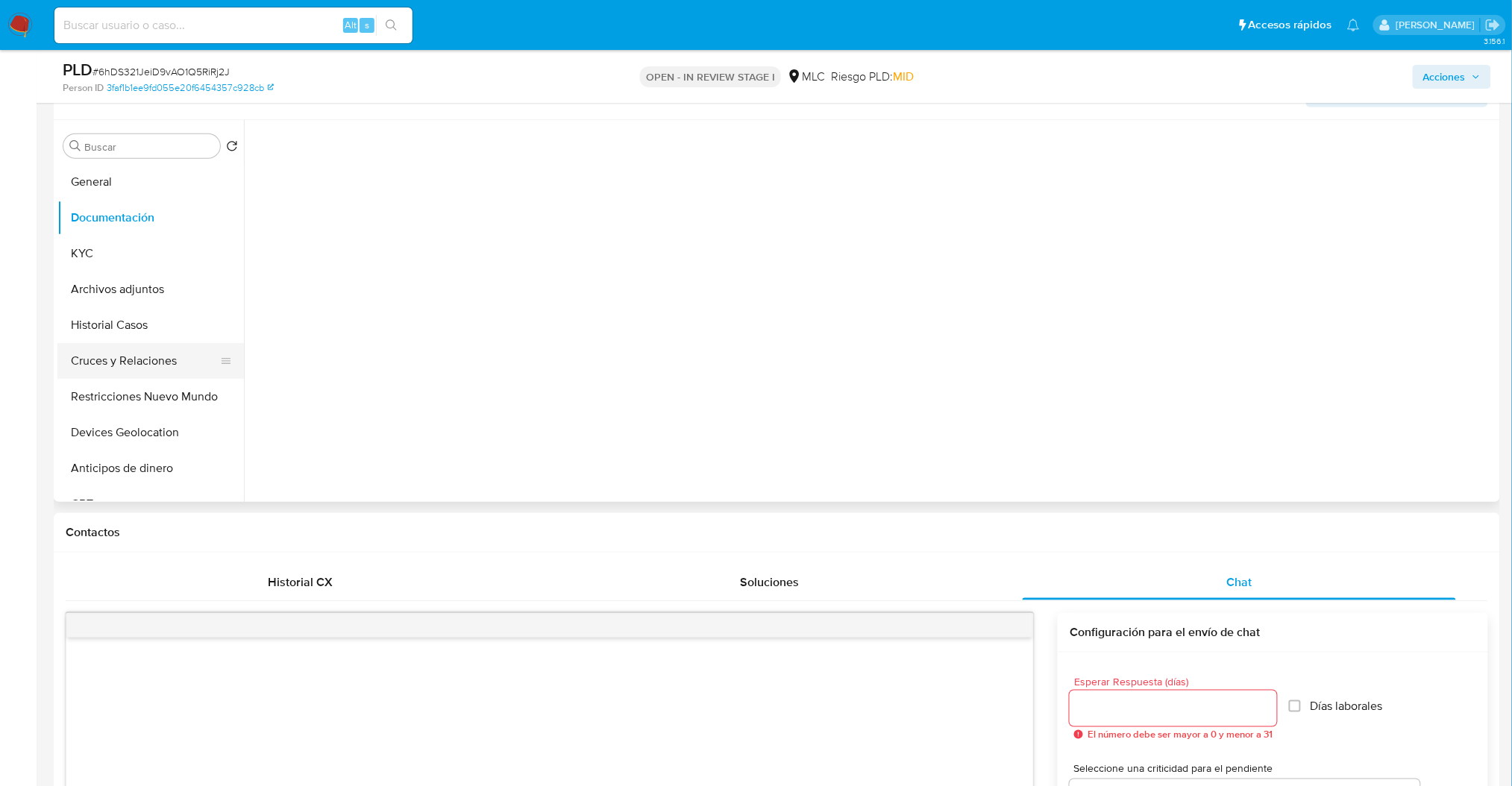
scroll to position [0, 0]
click at [151, 358] on button "Cruces y Relaciones" at bounding box center [145, 361] width 175 height 36
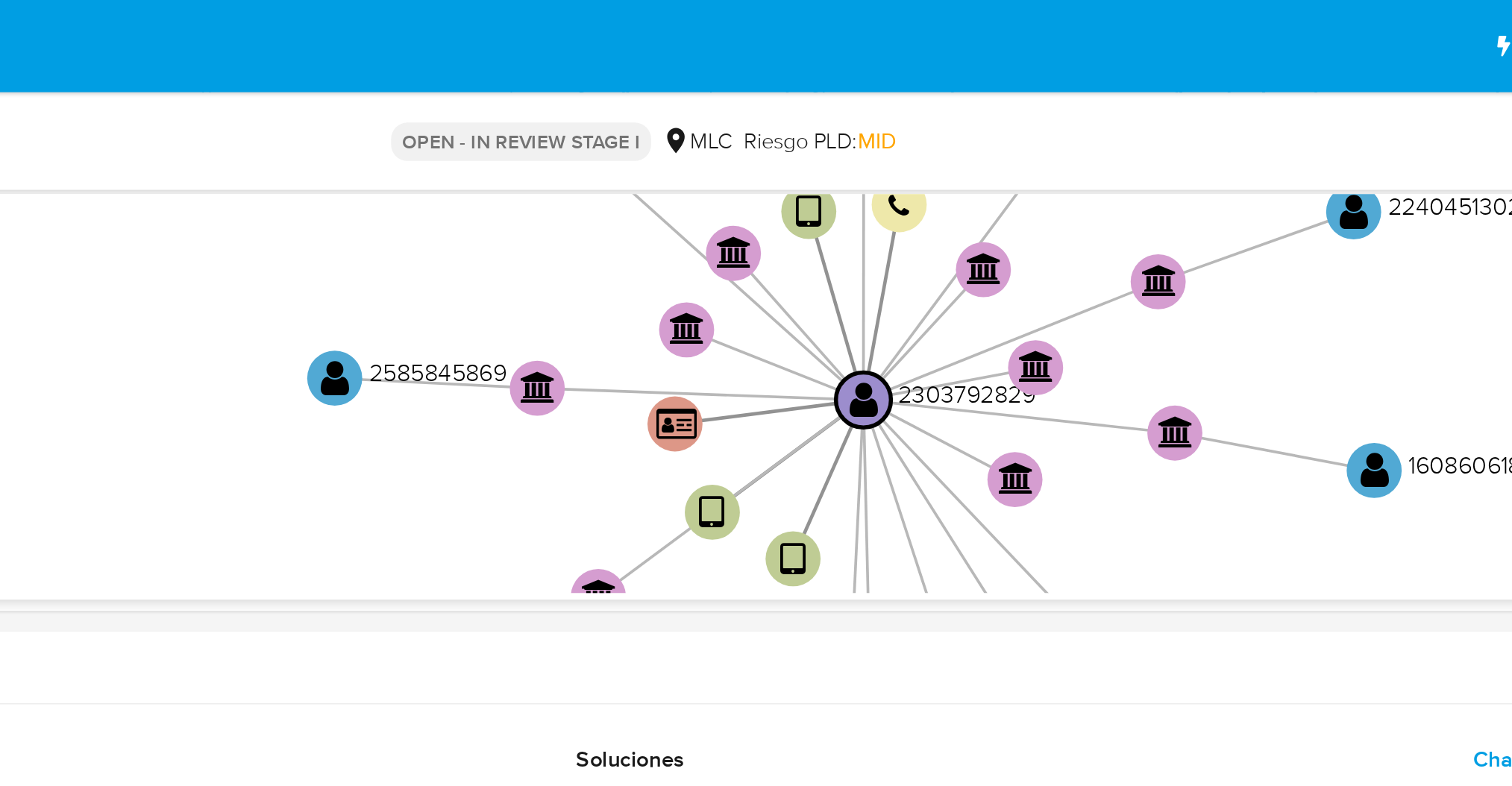
scroll to position [392, 0]
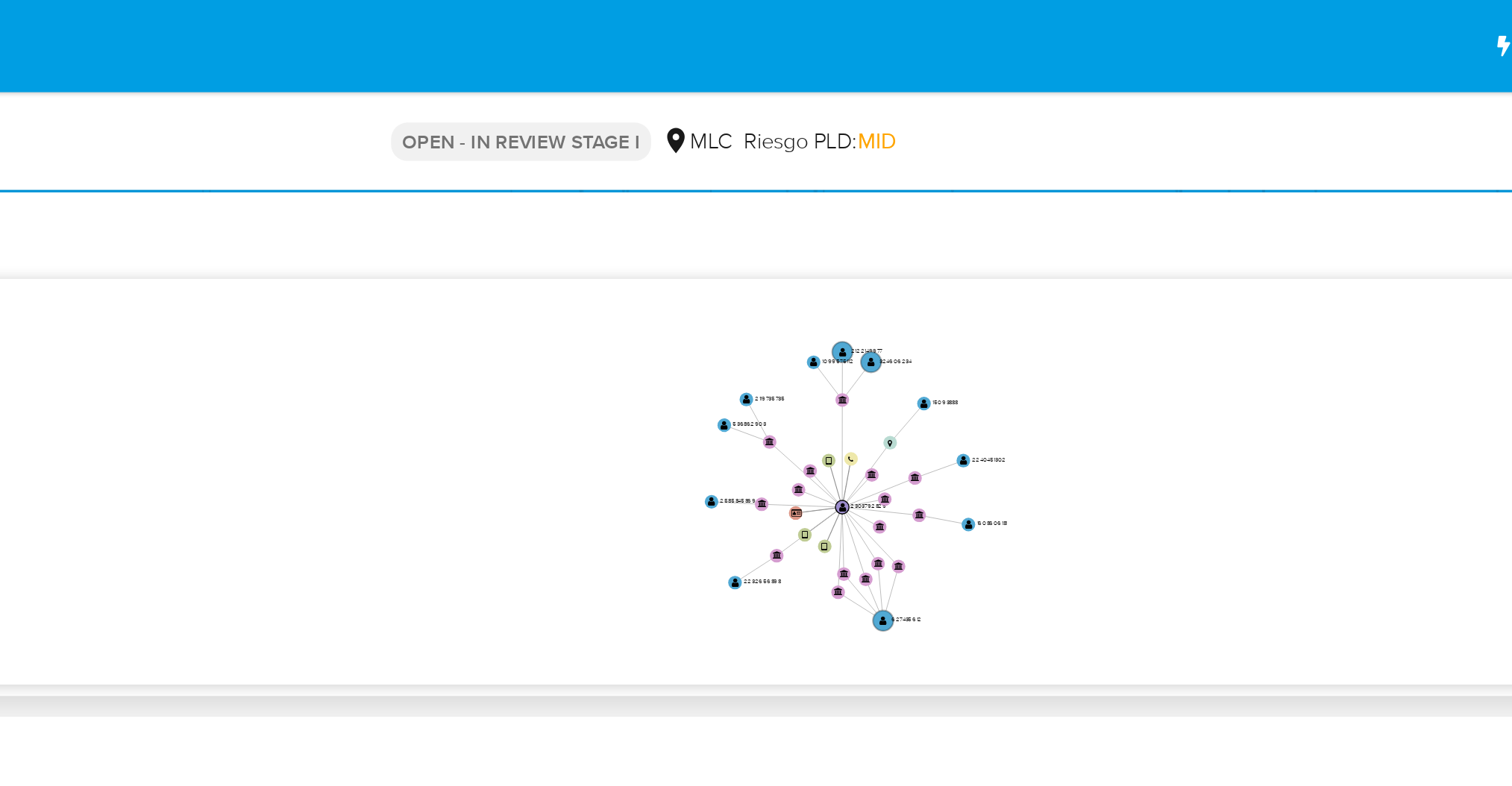
drag, startPoint x: 1049, startPoint y: 170, endPoint x: 1036, endPoint y: 218, distance: 49.7
click at [1036, 218] on icon "user-2303792829  2303792829 device-67dc280e25b1dc37d7866e94  device-65c26fa97…" at bounding box center [885, 259] width 1222 height 217
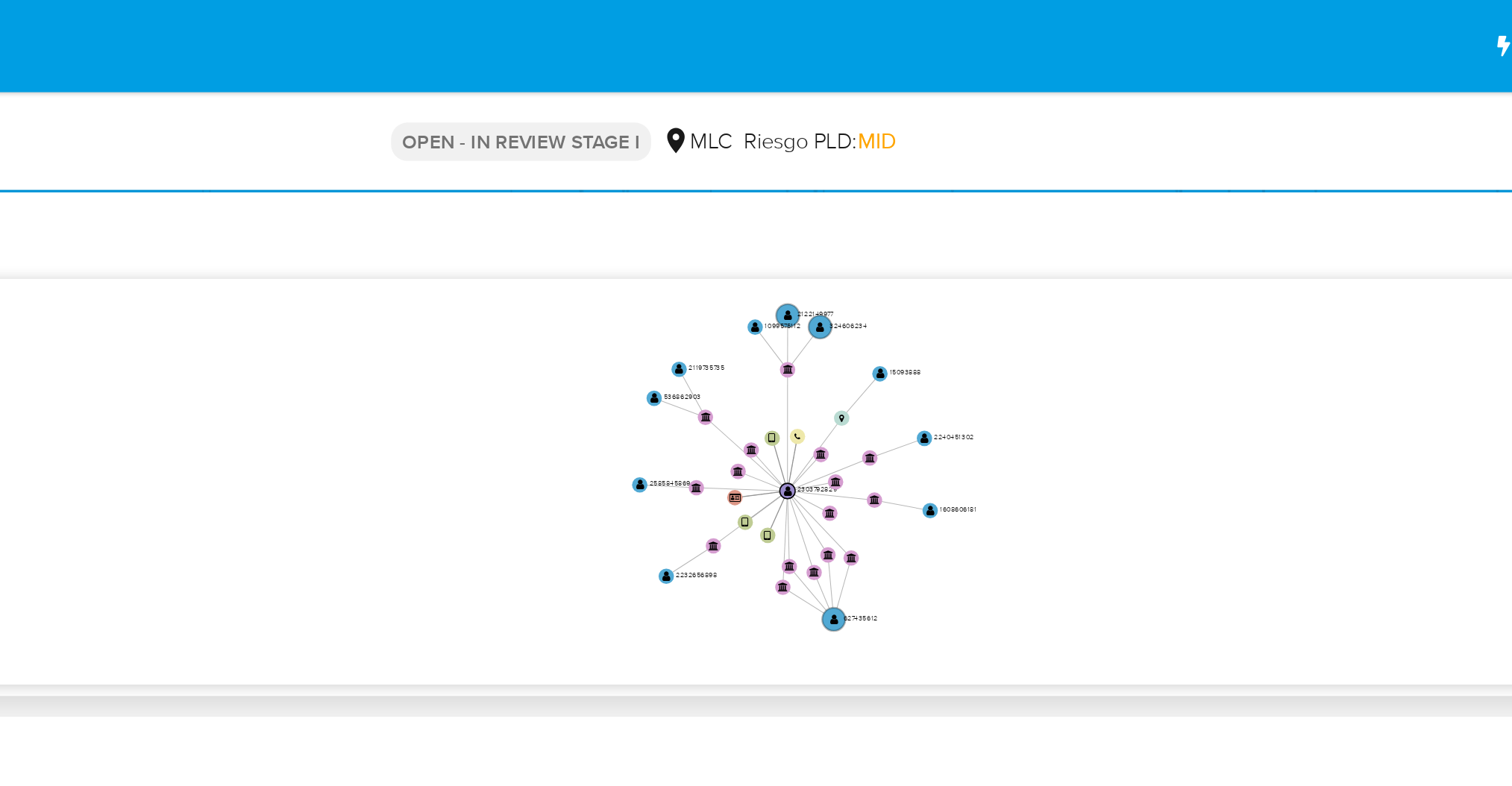
drag, startPoint x: 1029, startPoint y: 224, endPoint x: 1020, endPoint y: 206, distance: 20.1
click at [1020, 206] on icon "user-2303792829  2303792829 device-67dc280e25b1dc37d7866e94  device-65c26fa97…" at bounding box center [885, 259] width 1222 height 217
click at [997, 241] on icon "user-2303792829  2303792829 device-67dc280e25b1dc37d7866e94  device-65c26fa97…" at bounding box center [885, 259] width 1222 height 217
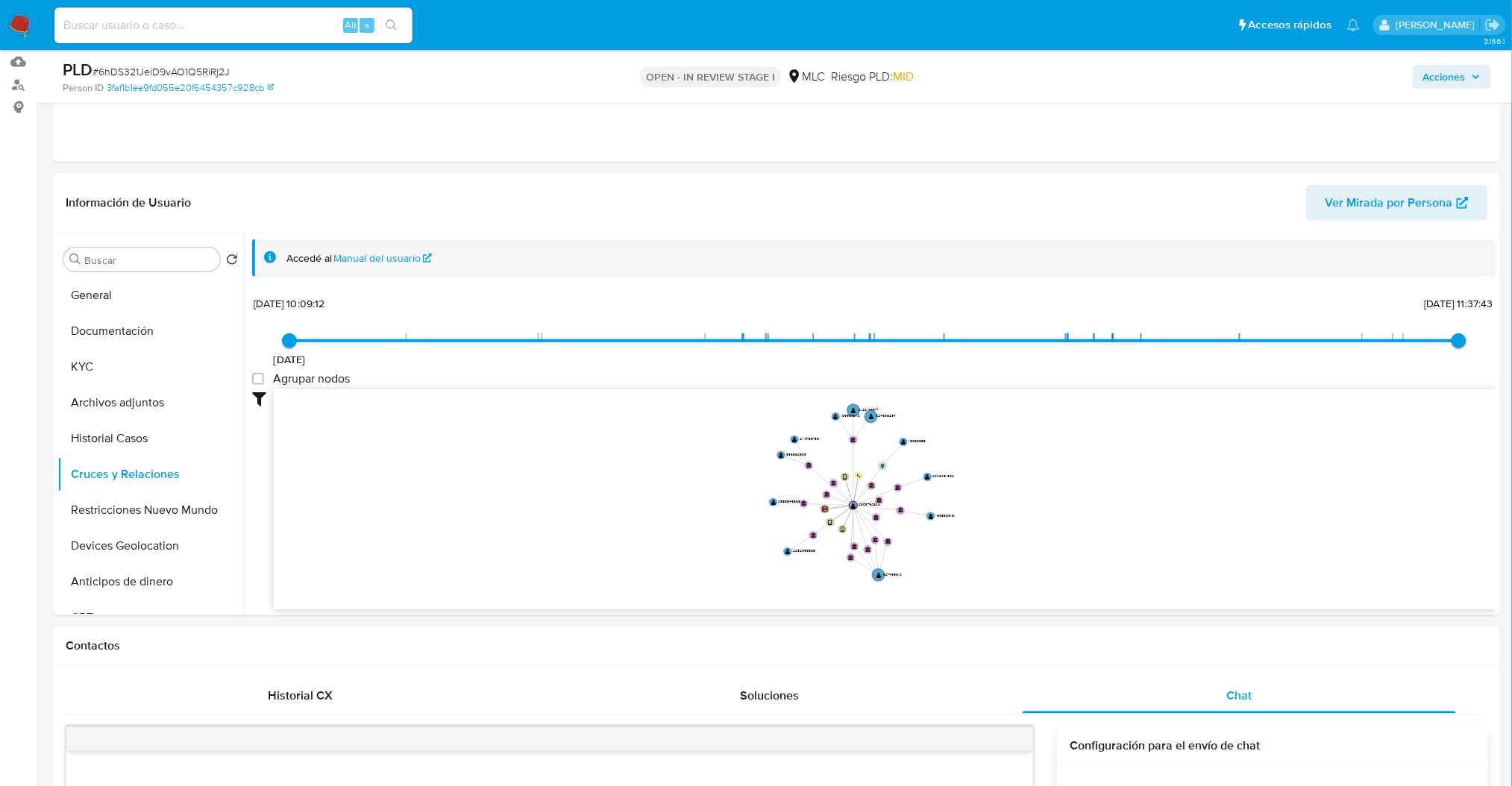
scroll to position [147, 0]
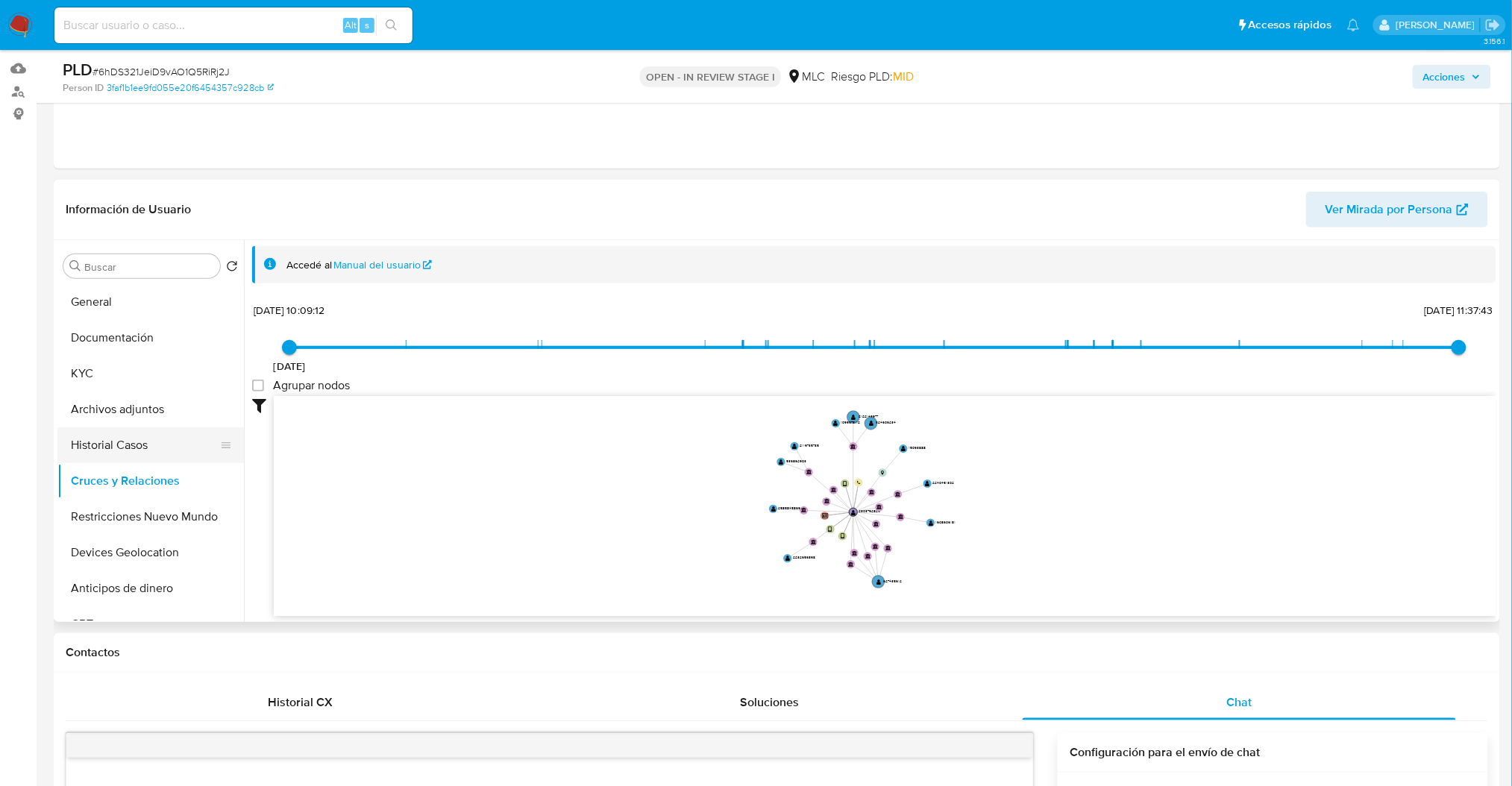
click at [136, 437] on button "Historial Casos" at bounding box center [145, 445] width 175 height 36
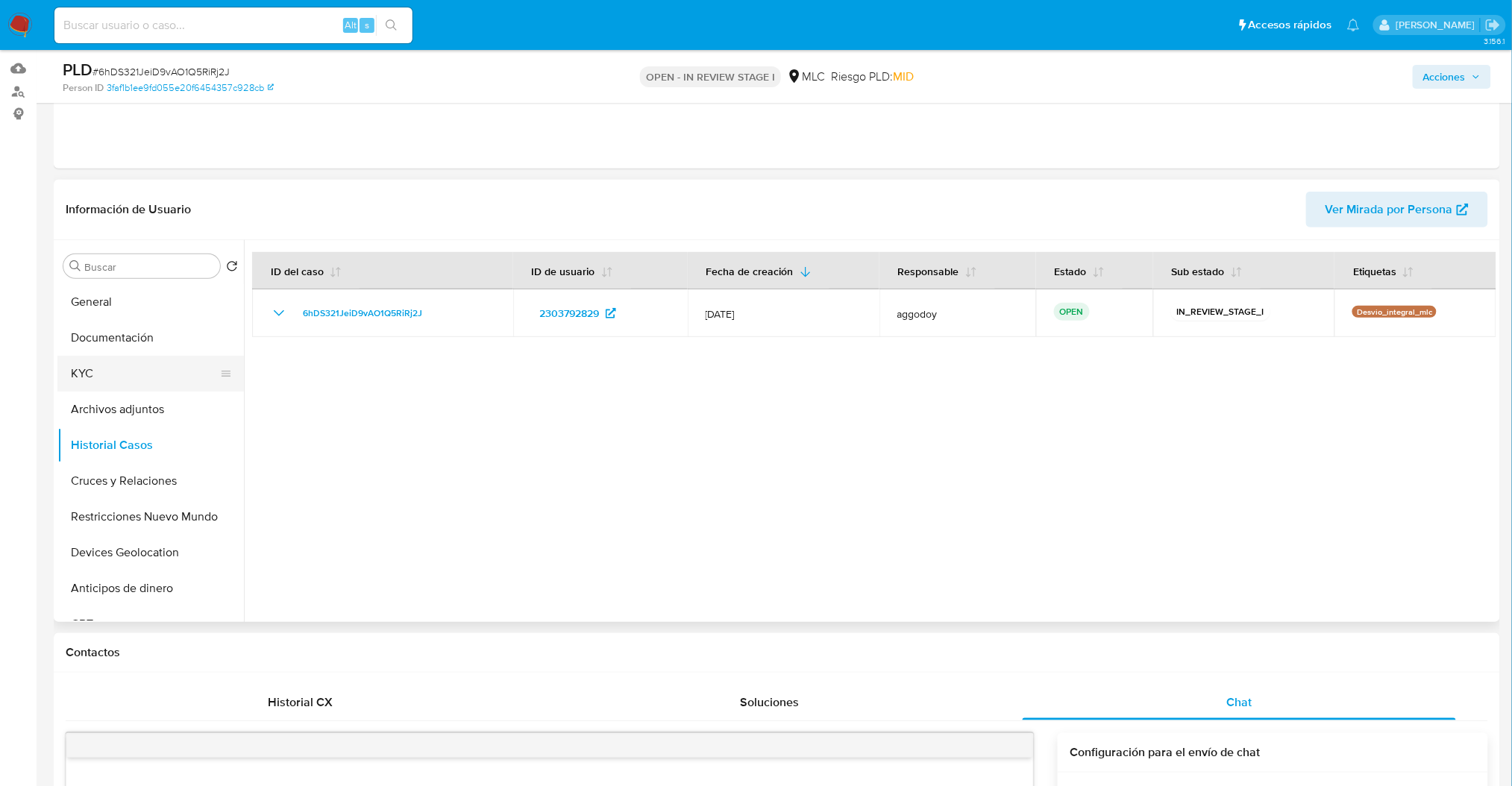
click at [93, 379] on button "KYC" at bounding box center [145, 374] width 175 height 36
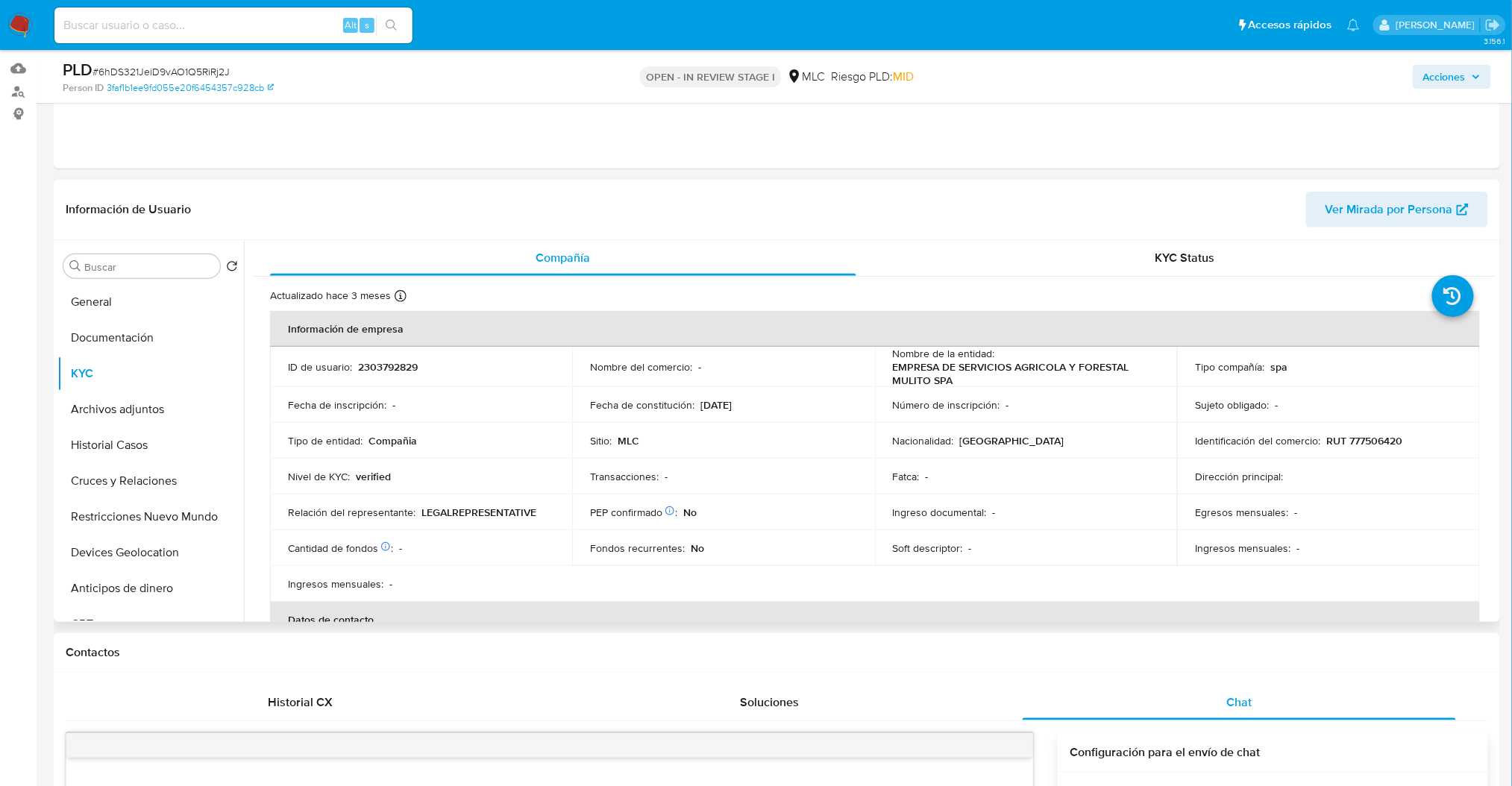
click at [949, 377] on p "EMPRESA DE SERVICIOS AGRICOLA Y FORESTAL MULITO SPA" at bounding box center [1023, 374] width 260 height 26
drag, startPoint x: 1015, startPoint y: 386, endPoint x: 877, endPoint y: 381, distance: 138.1
click at [877, 381] on td "Nombre de la entidad : EMPRESA DE SERVICIOS AGRICOLA Y FORESTAL MULITO SPA" at bounding box center [1026, 367] width 302 height 41
copy p "EMPRESA DE SERVICIOS AGRICOLA Y FORESTAL MULITO SPA"
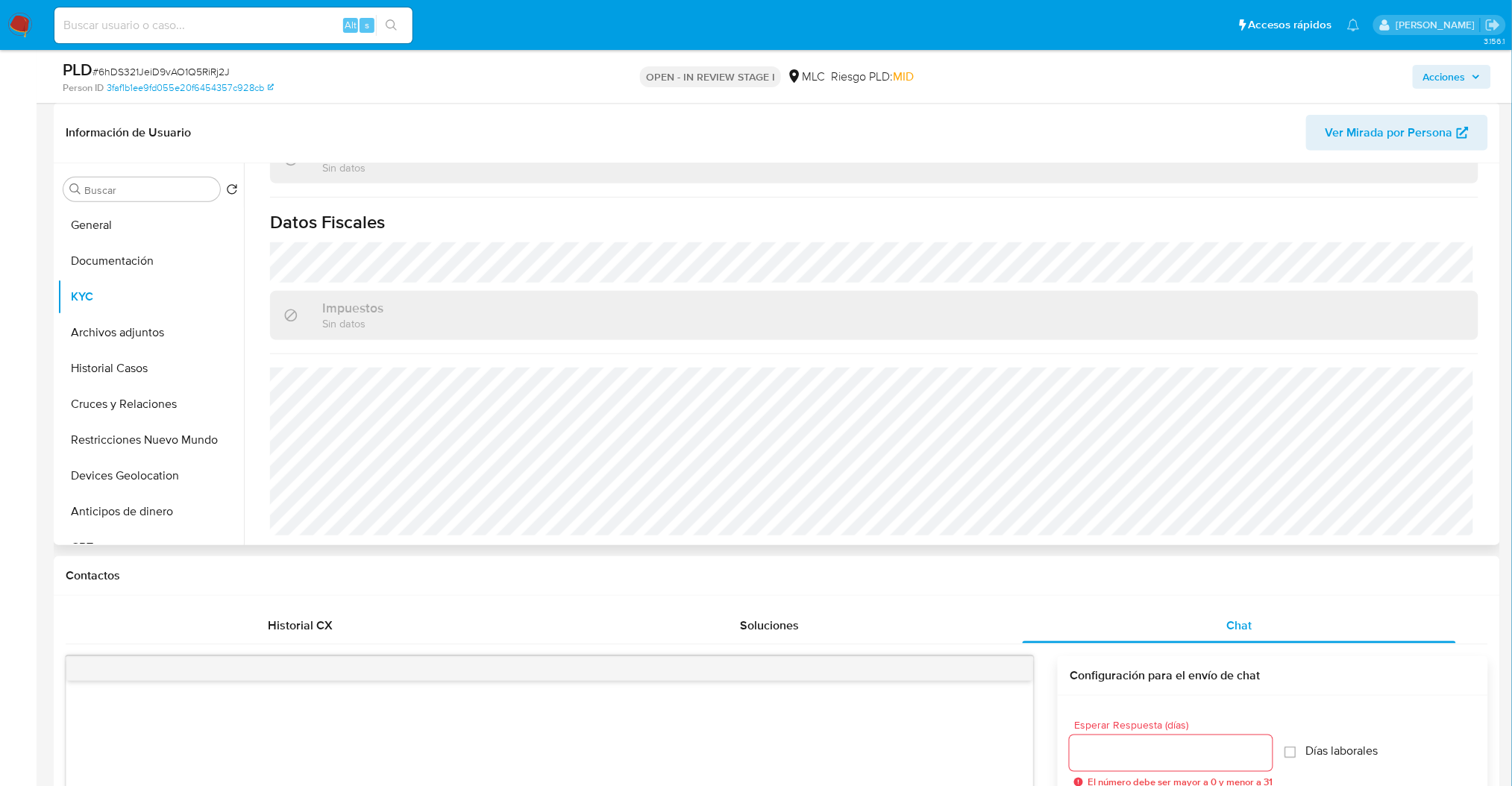
scroll to position [960, 0]
click at [91, 342] on button "Archivos adjuntos" at bounding box center [145, 333] width 175 height 36
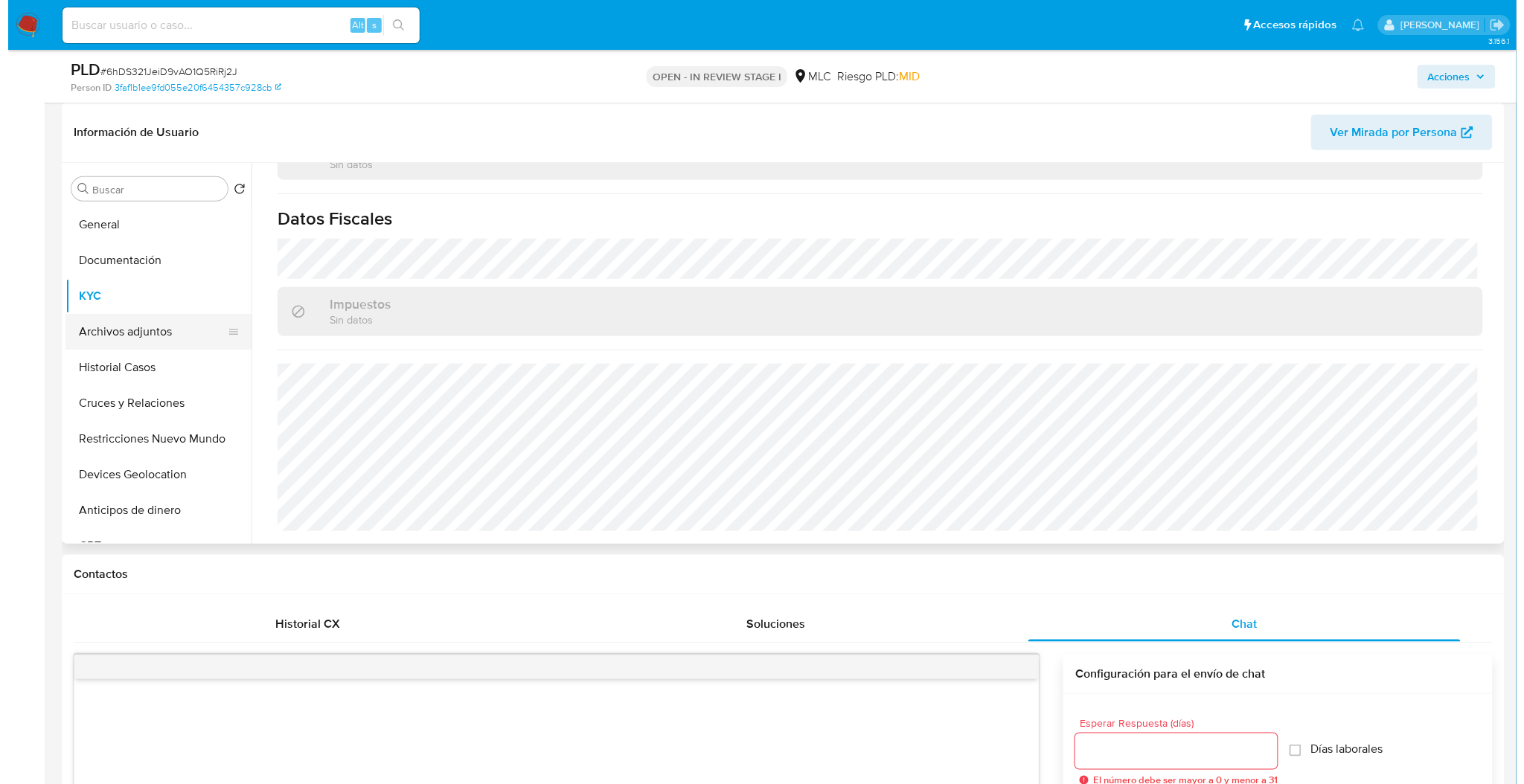
scroll to position [0, 0]
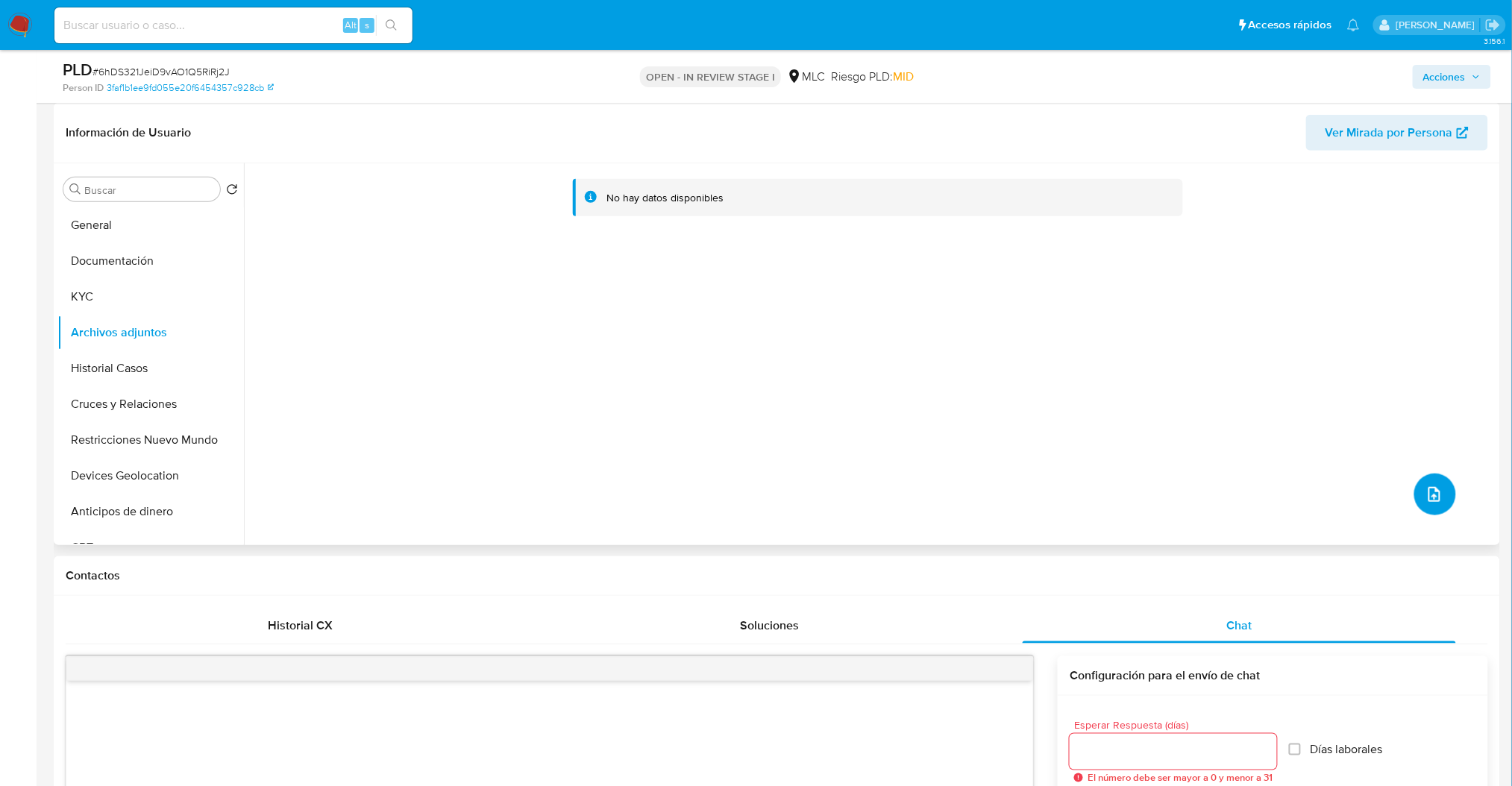
click at [1433, 512] on button "upload-file" at bounding box center [1435, 495] width 42 height 42
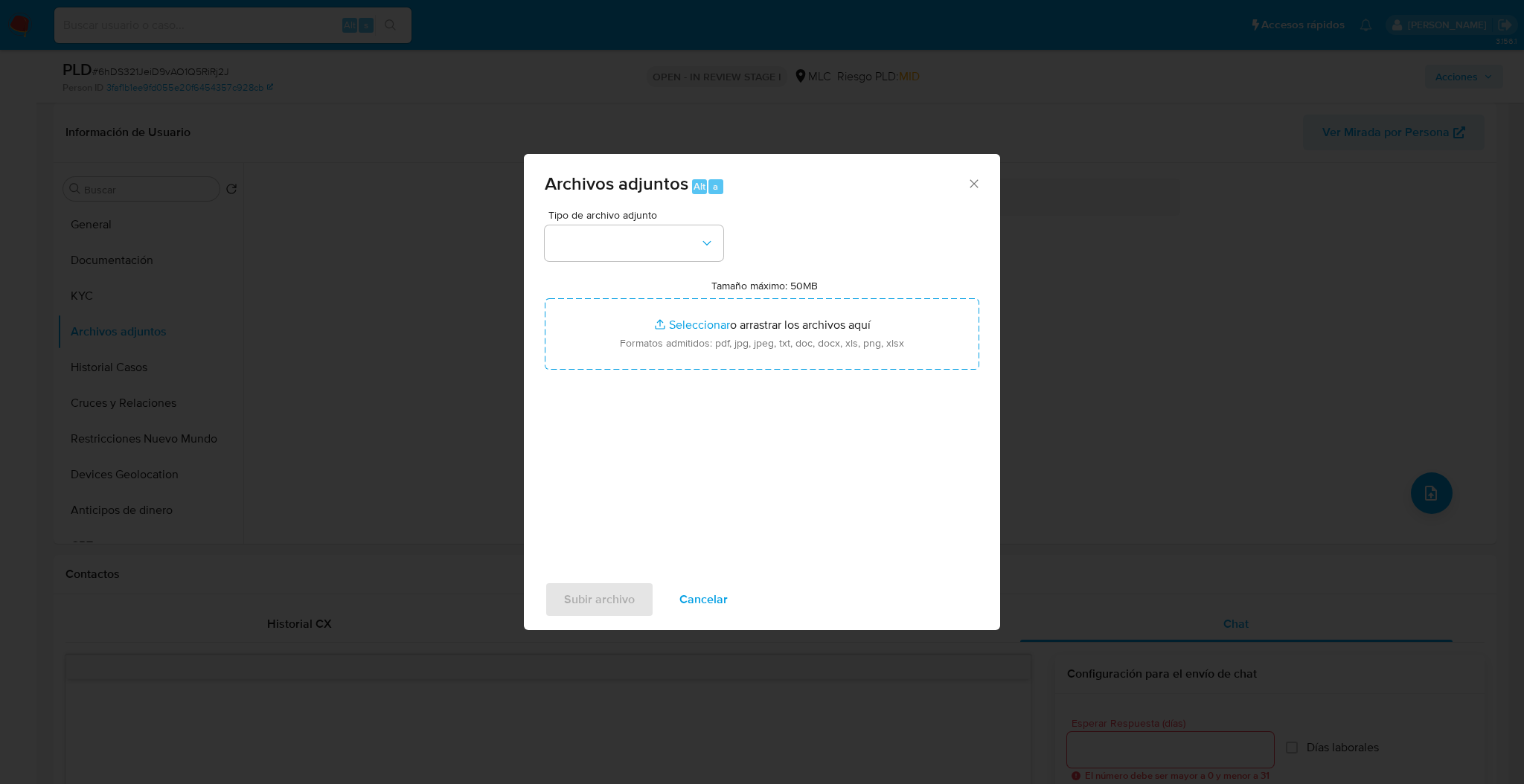
click at [596, 220] on span "Tipo de archivo adjunto" at bounding box center [637, 214] width 178 height 10
click at [597, 237] on button "button" at bounding box center [633, 243] width 178 height 36
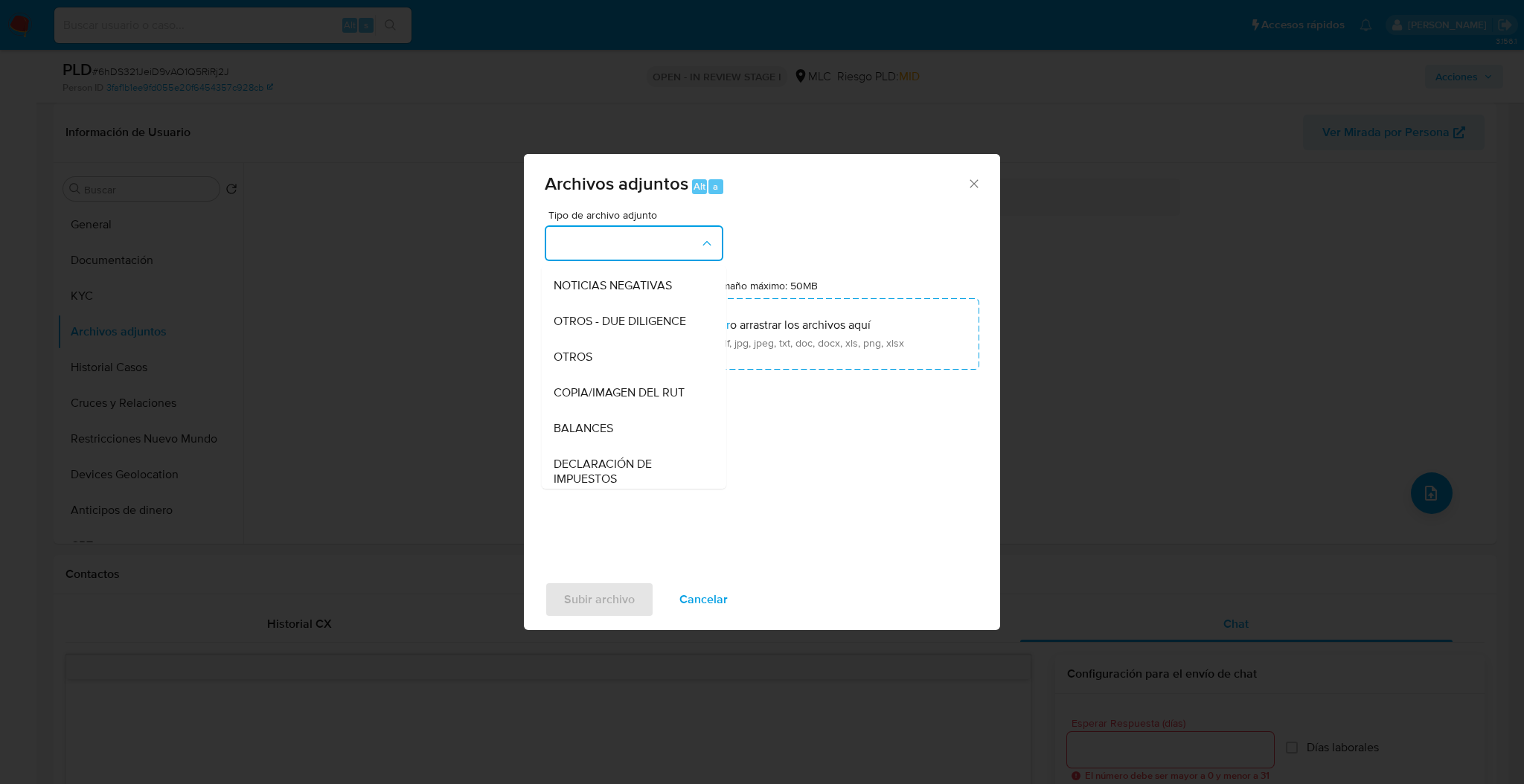
scroll to position [195, 0]
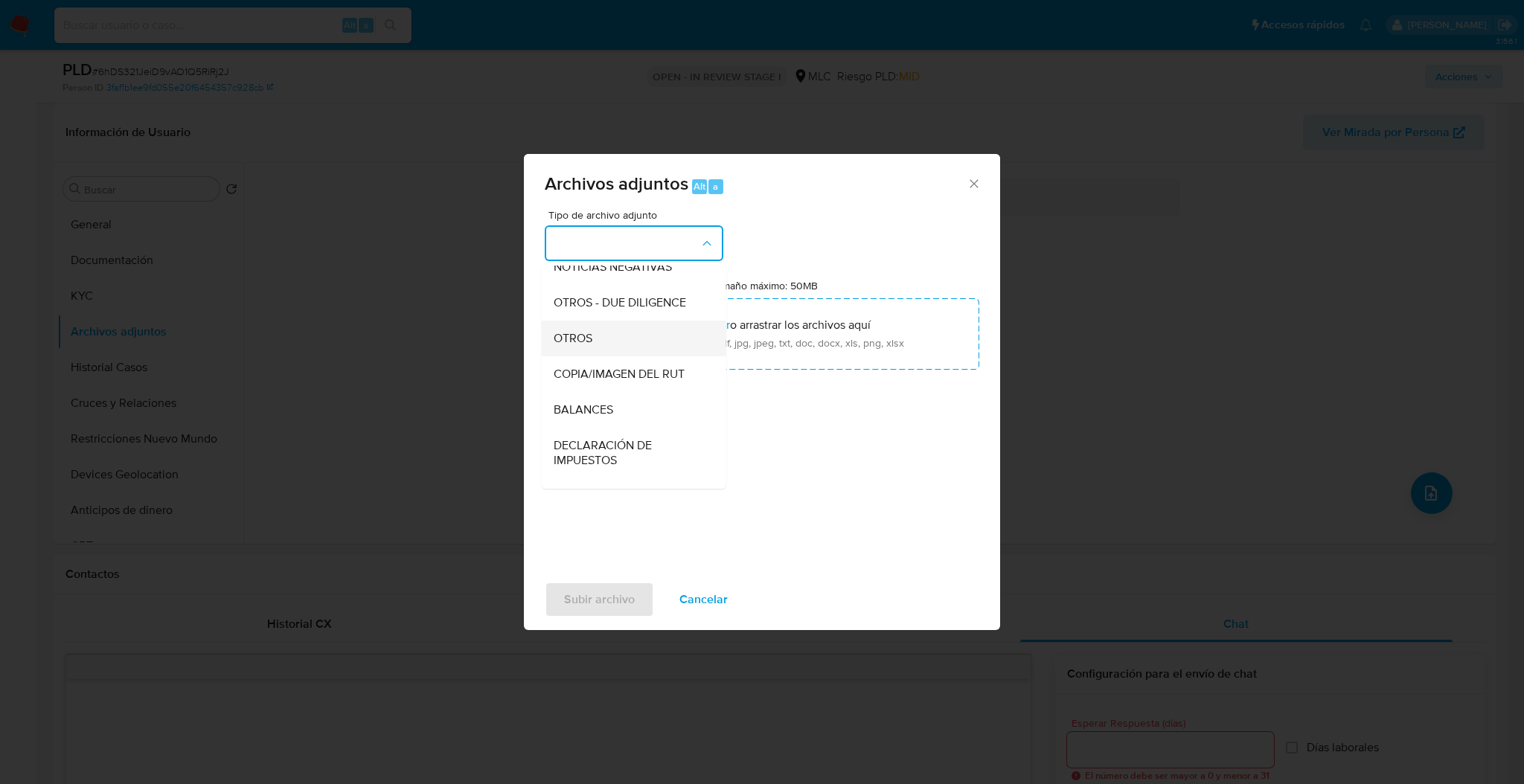
click at [653, 335] on div "OTROS" at bounding box center [629, 339] width 152 height 36
click at [645, 251] on button "OTROS" at bounding box center [633, 243] width 178 height 36
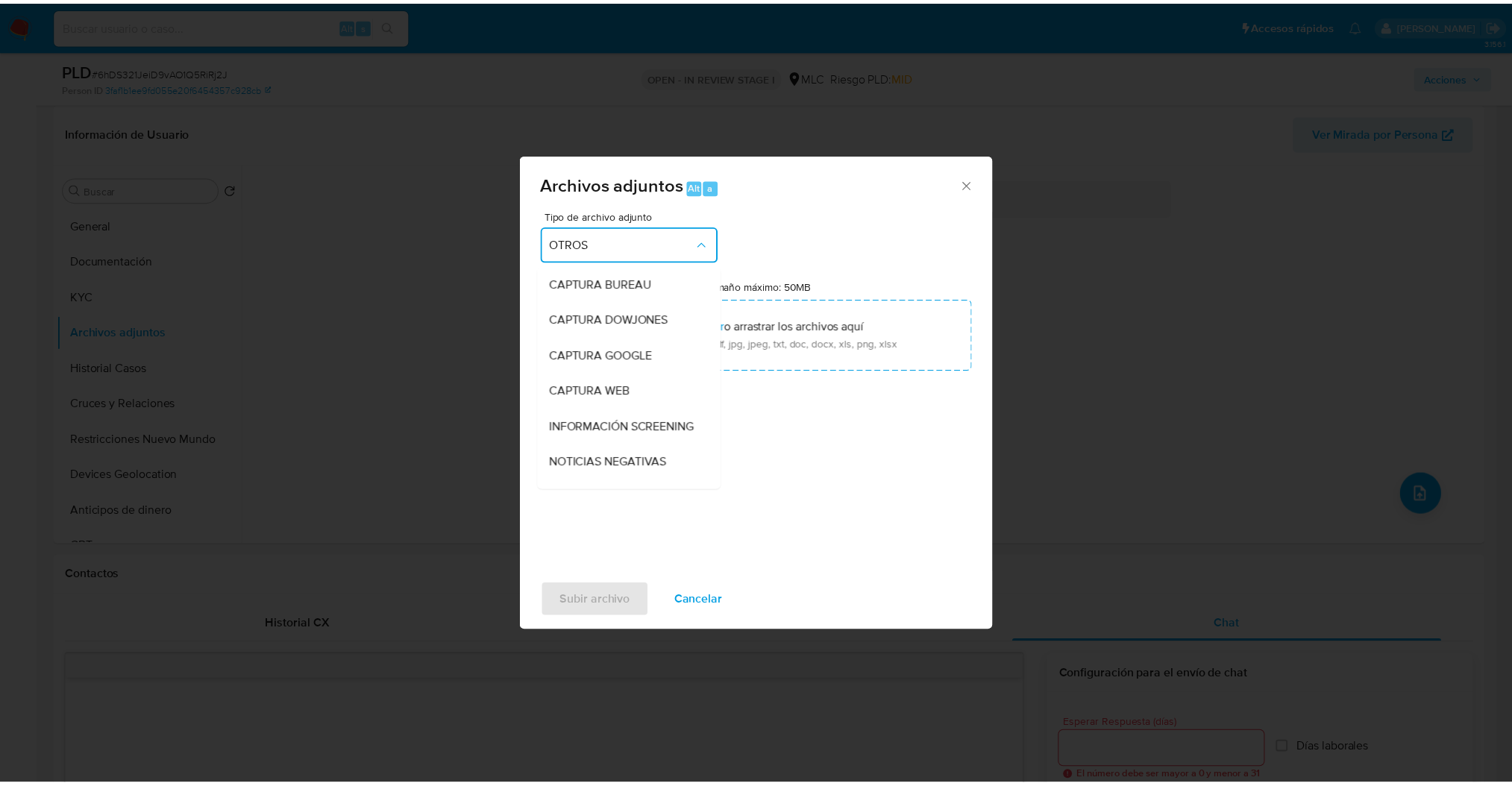
scroll to position [171, 0]
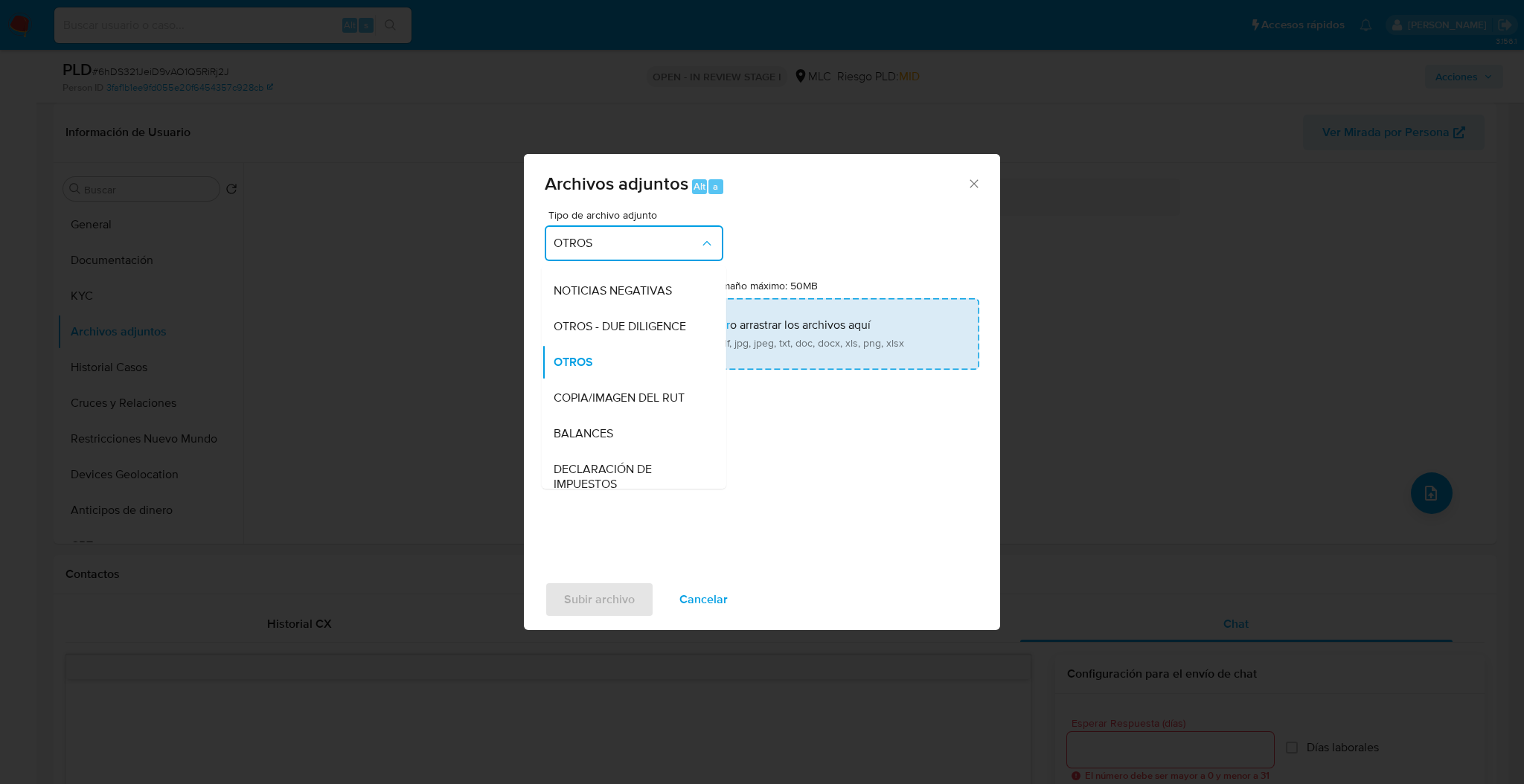
click at [838, 360] on input "Tamaño máximo: 50MB Seleccionar archivos" at bounding box center [762, 334] width 435 height 72
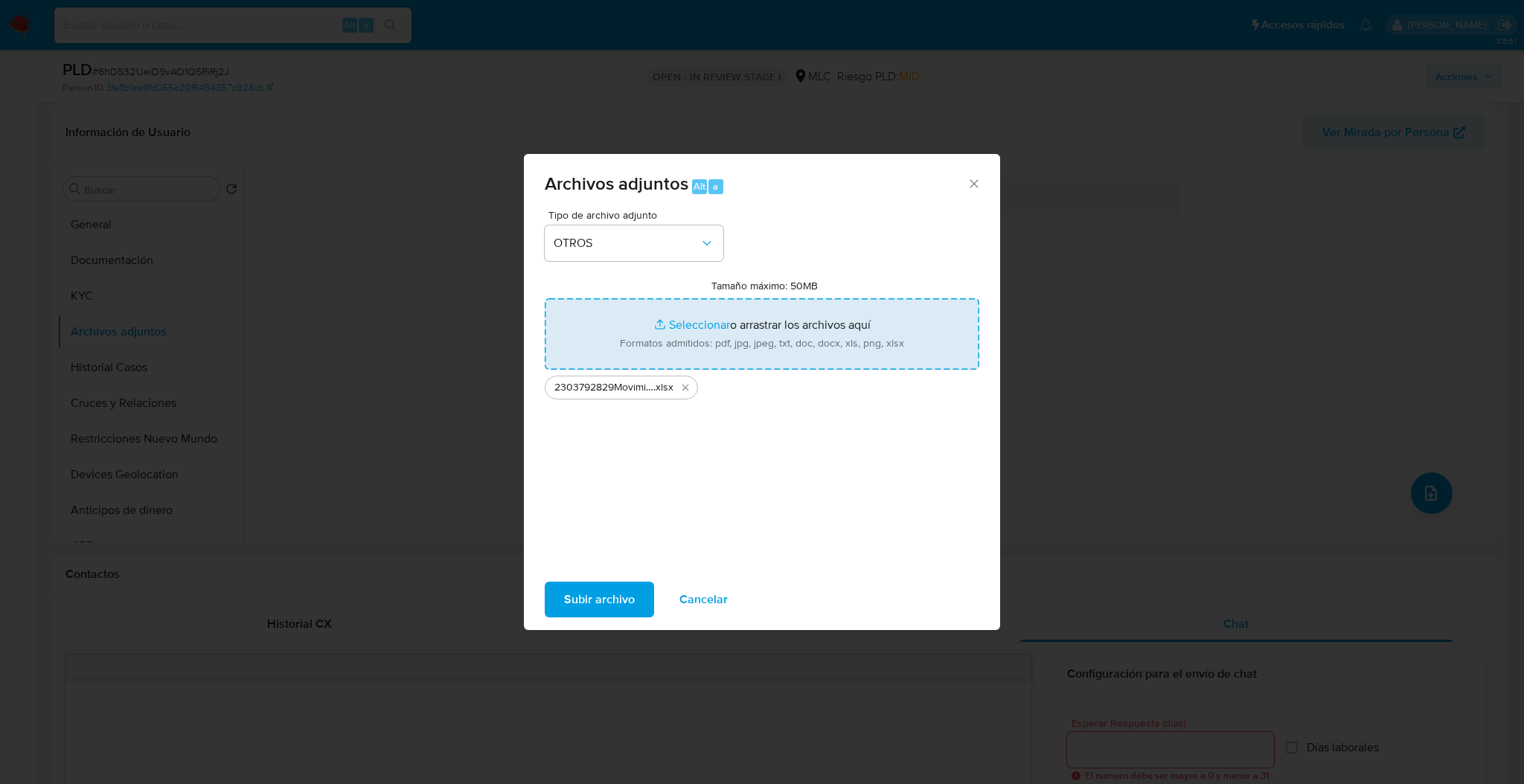
click at [687, 313] on input "Tamaño máximo: 50MB Seleccionar archivos" at bounding box center [762, 334] width 435 height 72
click at [673, 322] on input "Tamaño máximo: 50MB Seleccionar archivos" at bounding box center [762, 334] width 435 height 72
type input "C:\fakepath\Case Log - 2303792829.pdf"
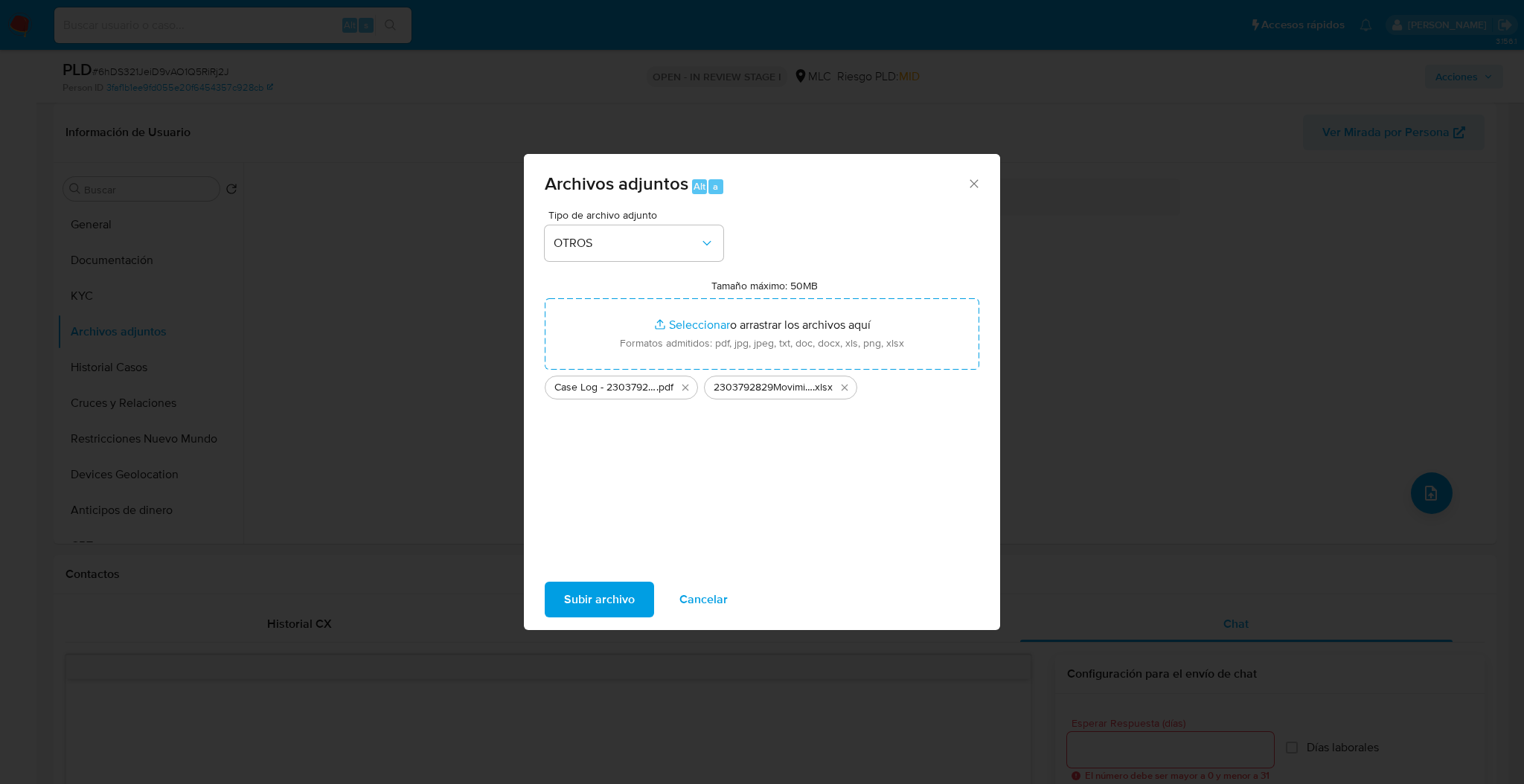
click at [583, 583] on span "Subir archivo" at bounding box center [599, 599] width 71 height 33
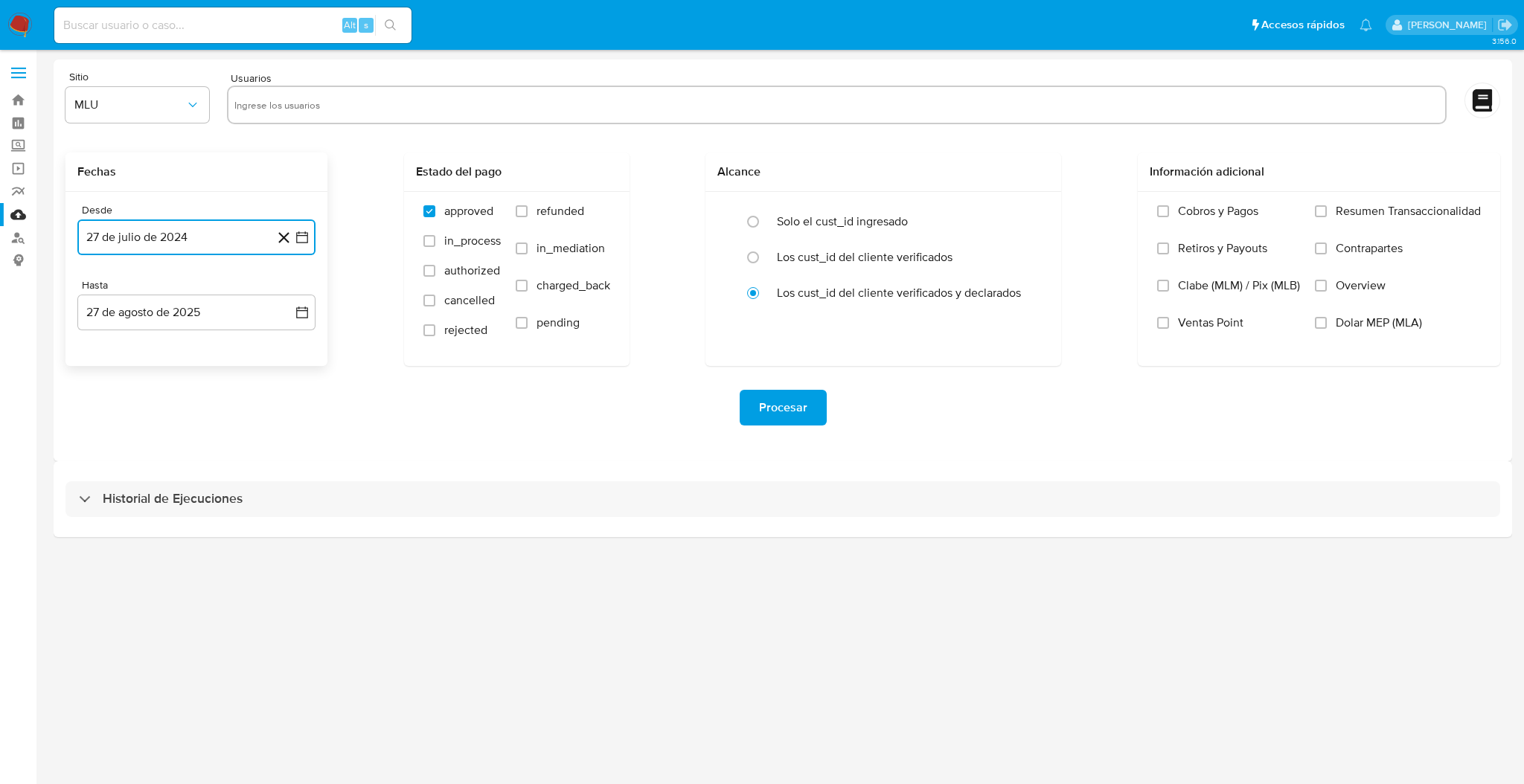
click at [310, 237] on button "27 de julio de 2024" at bounding box center [196, 238] width 238 height 36
click at [101, 291] on icon "Mes anterior" at bounding box center [103, 291] width 6 height 10
click at [289, 291] on icon "Mes siguiente" at bounding box center [288, 291] width 18 height 18
click at [169, 411] on button "14" at bounding box center [166, 405] width 24 height 24
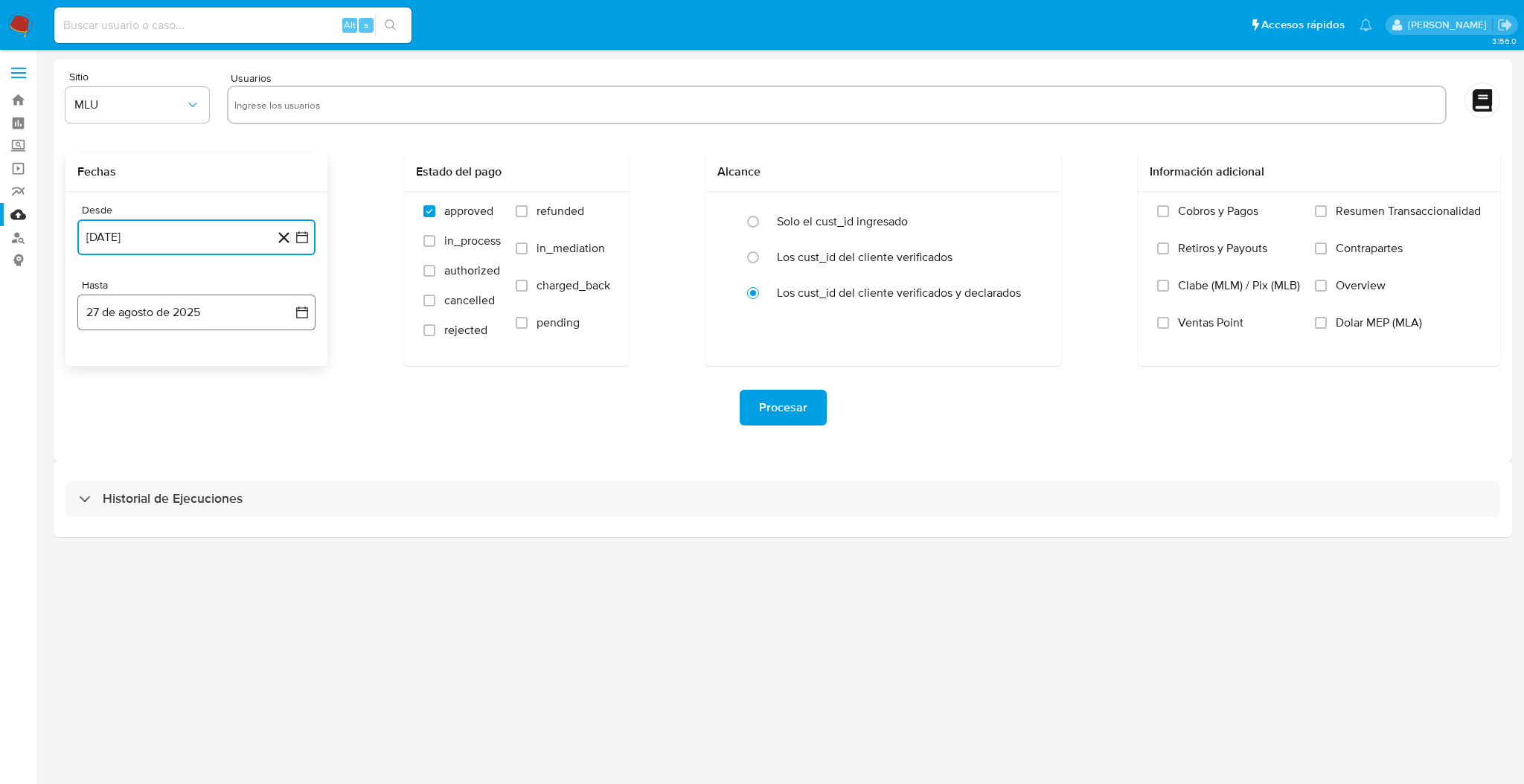
click at [290, 313] on button "27 de agosto de 2025" at bounding box center [196, 312] width 238 height 36
click at [161, 483] on button "13" at bounding box center [166, 480] width 24 height 24
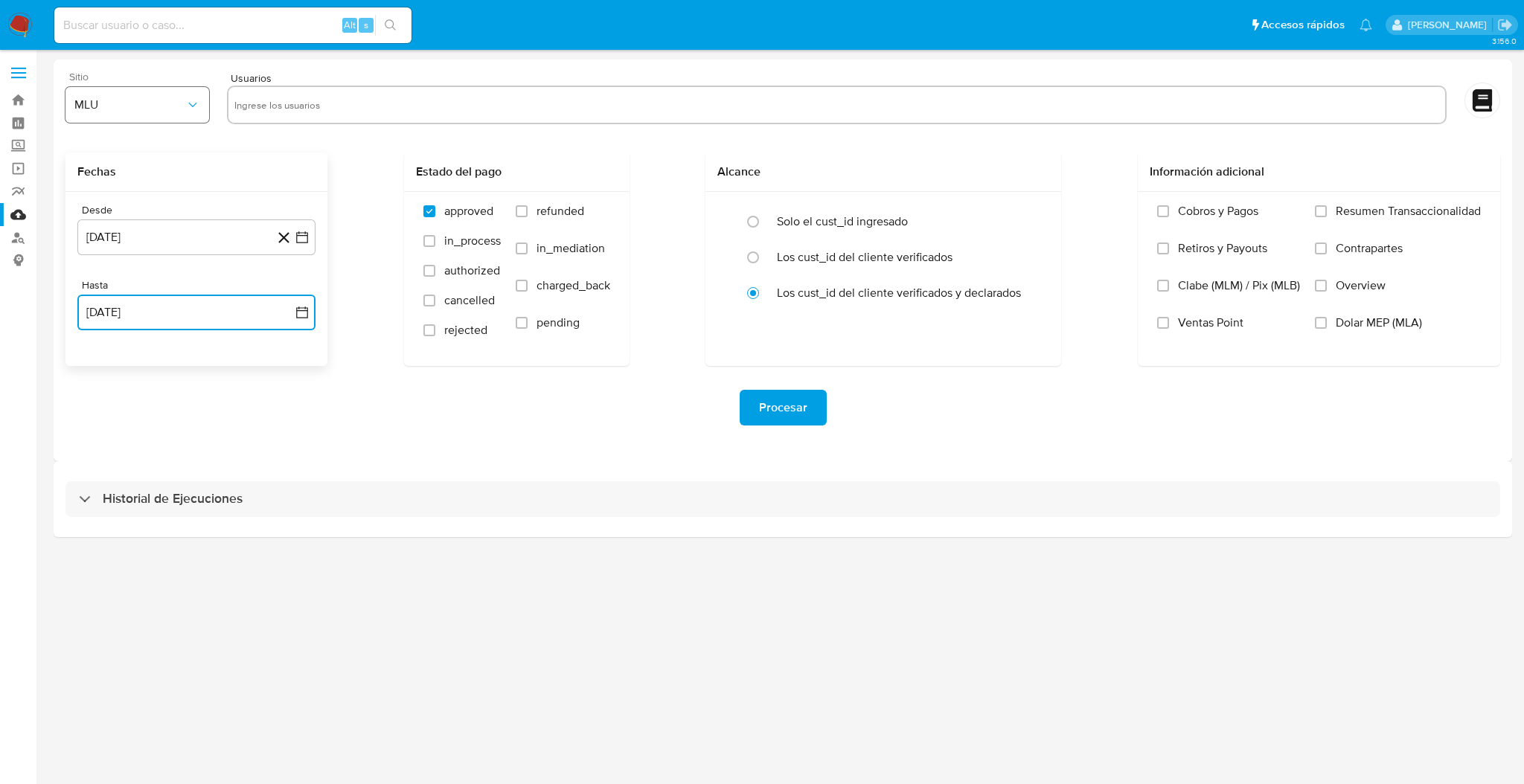
click at [176, 113] on button "MLU" at bounding box center [137, 105] width 143 height 36
click at [101, 358] on div "MLC" at bounding box center [133, 359] width 117 height 36
click at [431, 125] on div at bounding box center [837, 107] width 1219 height 42
click at [410, 108] on input "text" at bounding box center [836, 105] width 1205 height 24
paste input "175890009"
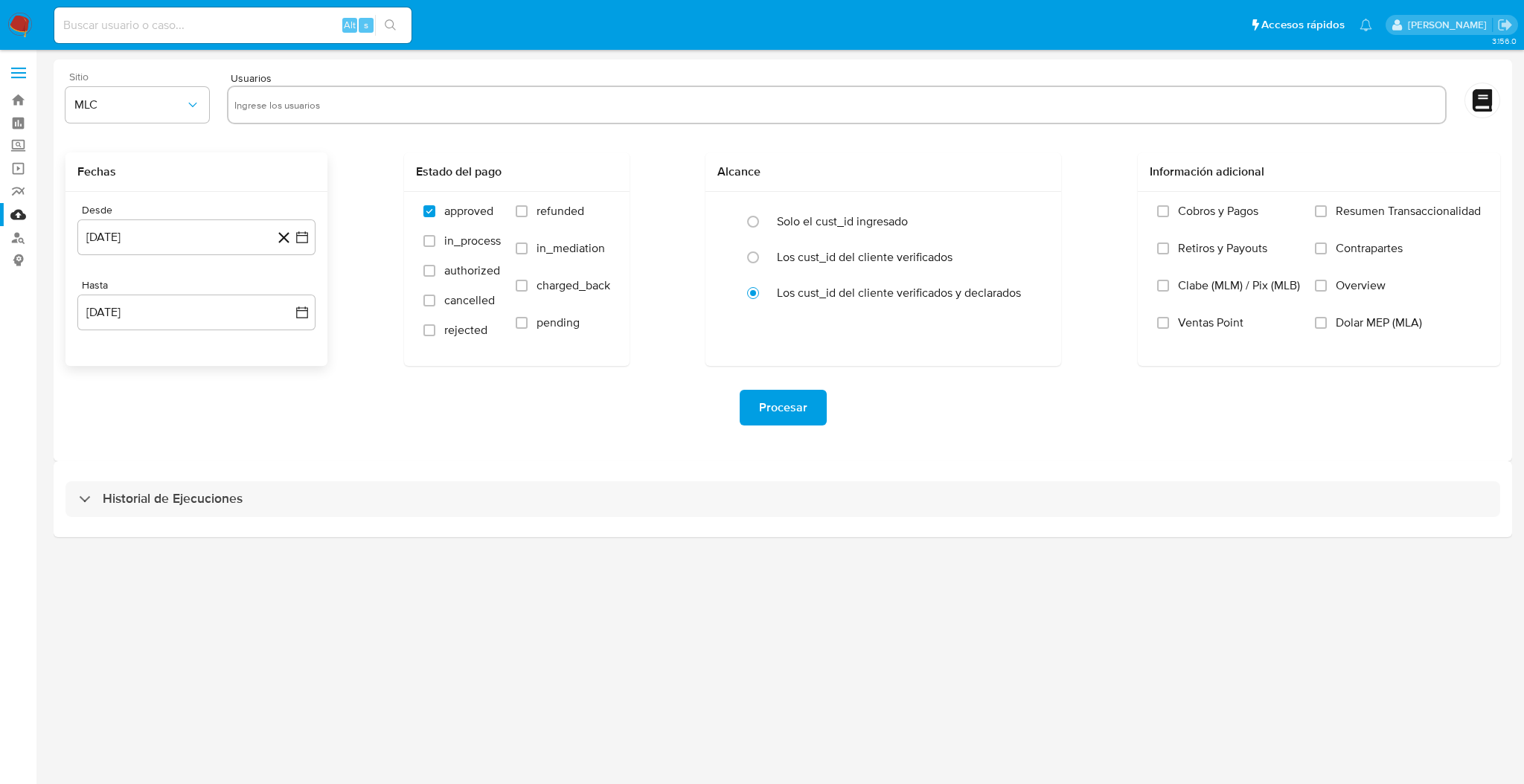
type input "175890009"
paste input "2046928056"
type input "2046928056"
paste input "214467461"
type input "214467461"
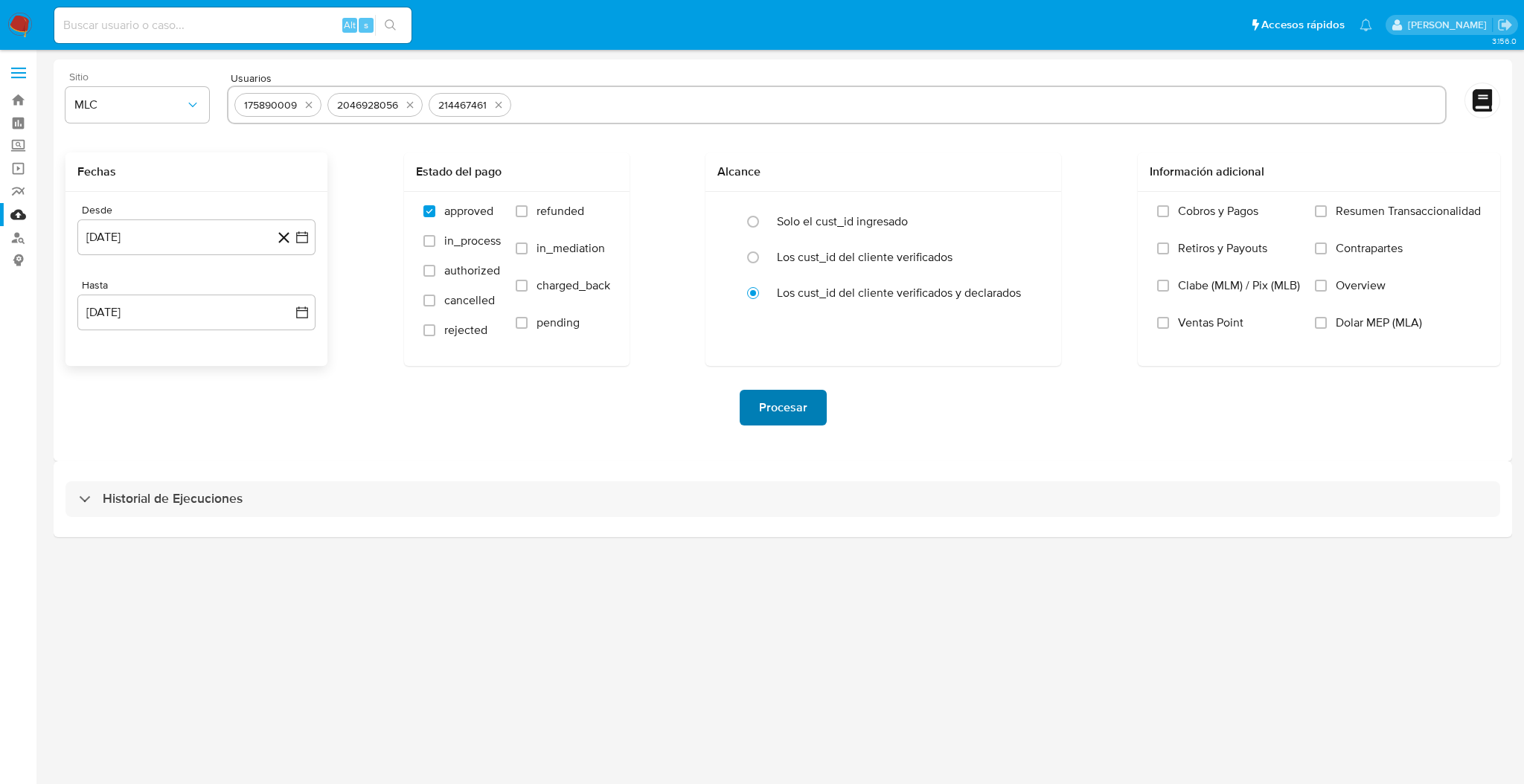
click at [794, 410] on span "Procesar" at bounding box center [782, 408] width 48 height 33
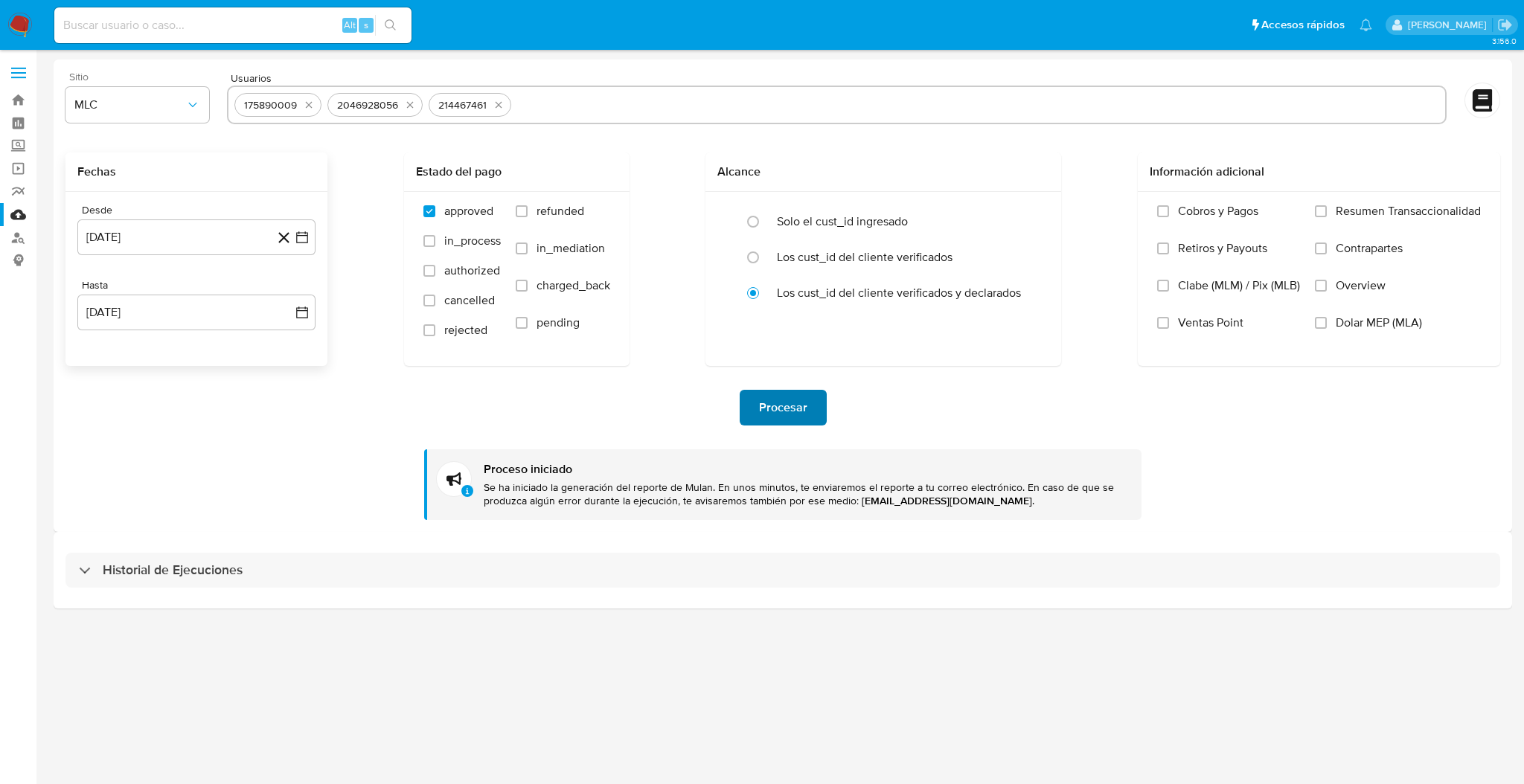
click at [794, 410] on span "Procesar" at bounding box center [782, 408] width 48 height 33
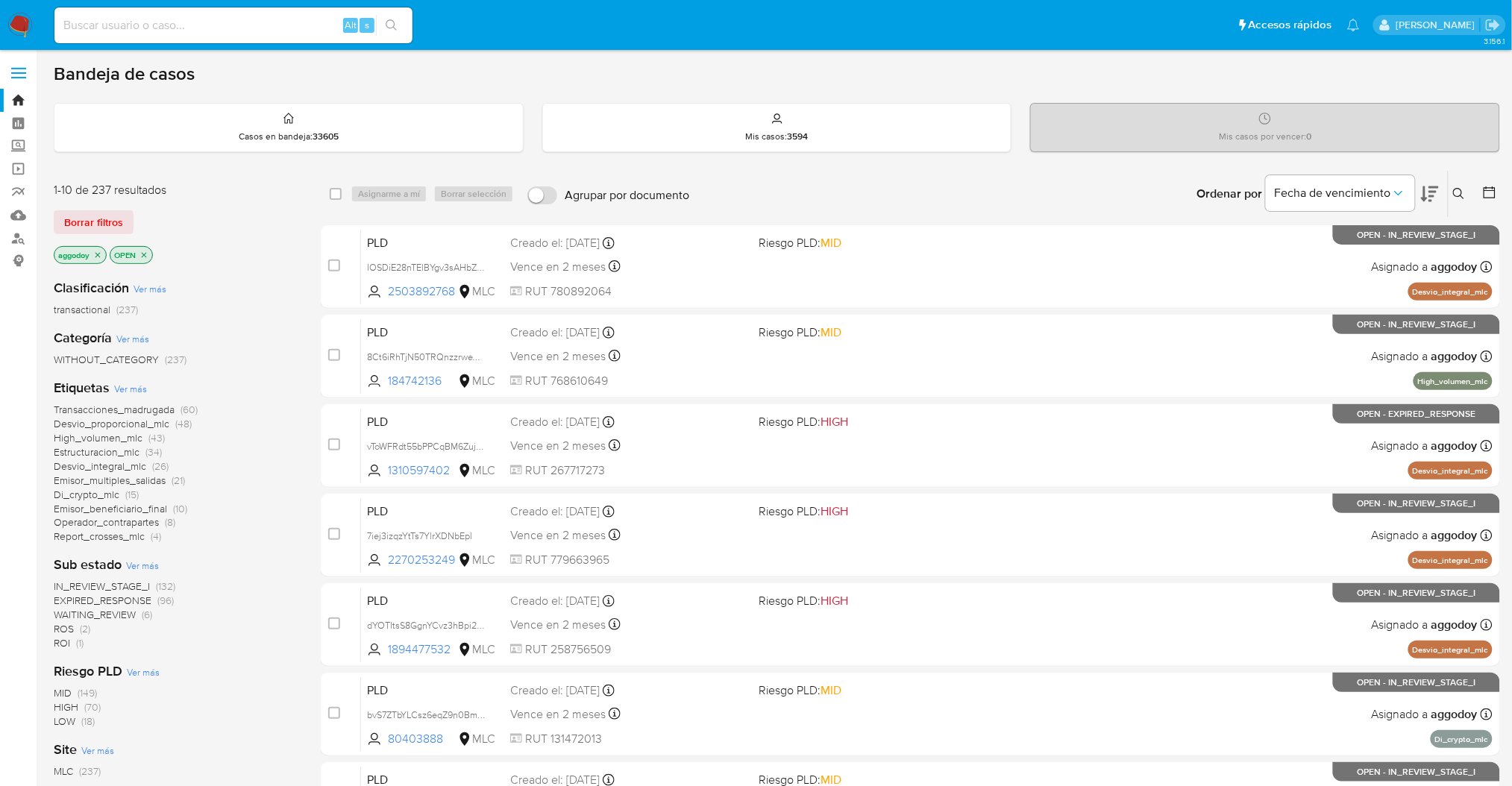
click at [79, 644] on span "(1)" at bounding box center [79, 643] width 8 height 15
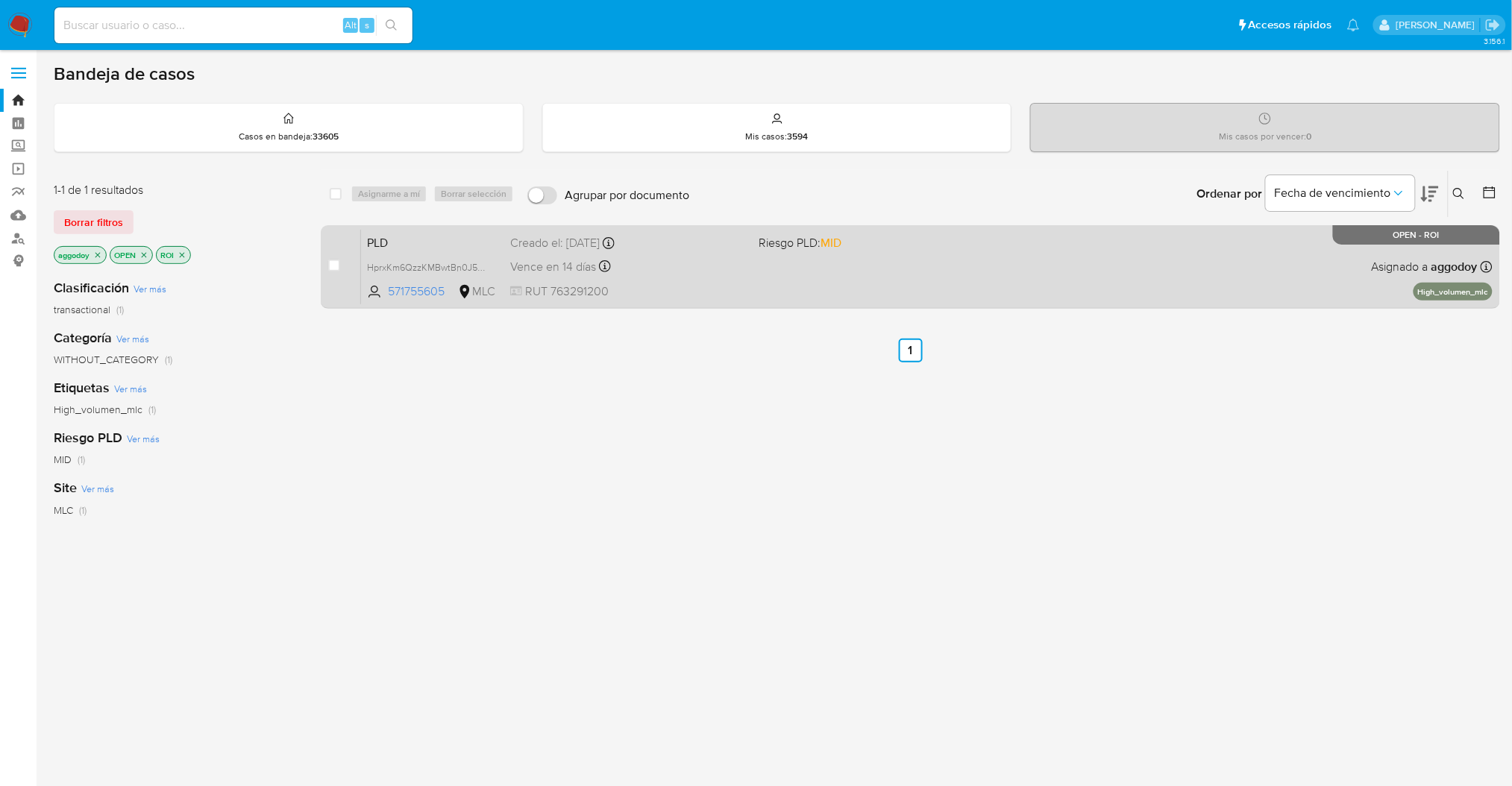
click at [850, 277] on div "PLD HprxKm6QzzKMBwtBn0J5tz3U 571755605 MLC Riesgo PLD: MID Creado el: [DATE] Cr…" at bounding box center [927, 267] width 1132 height 76
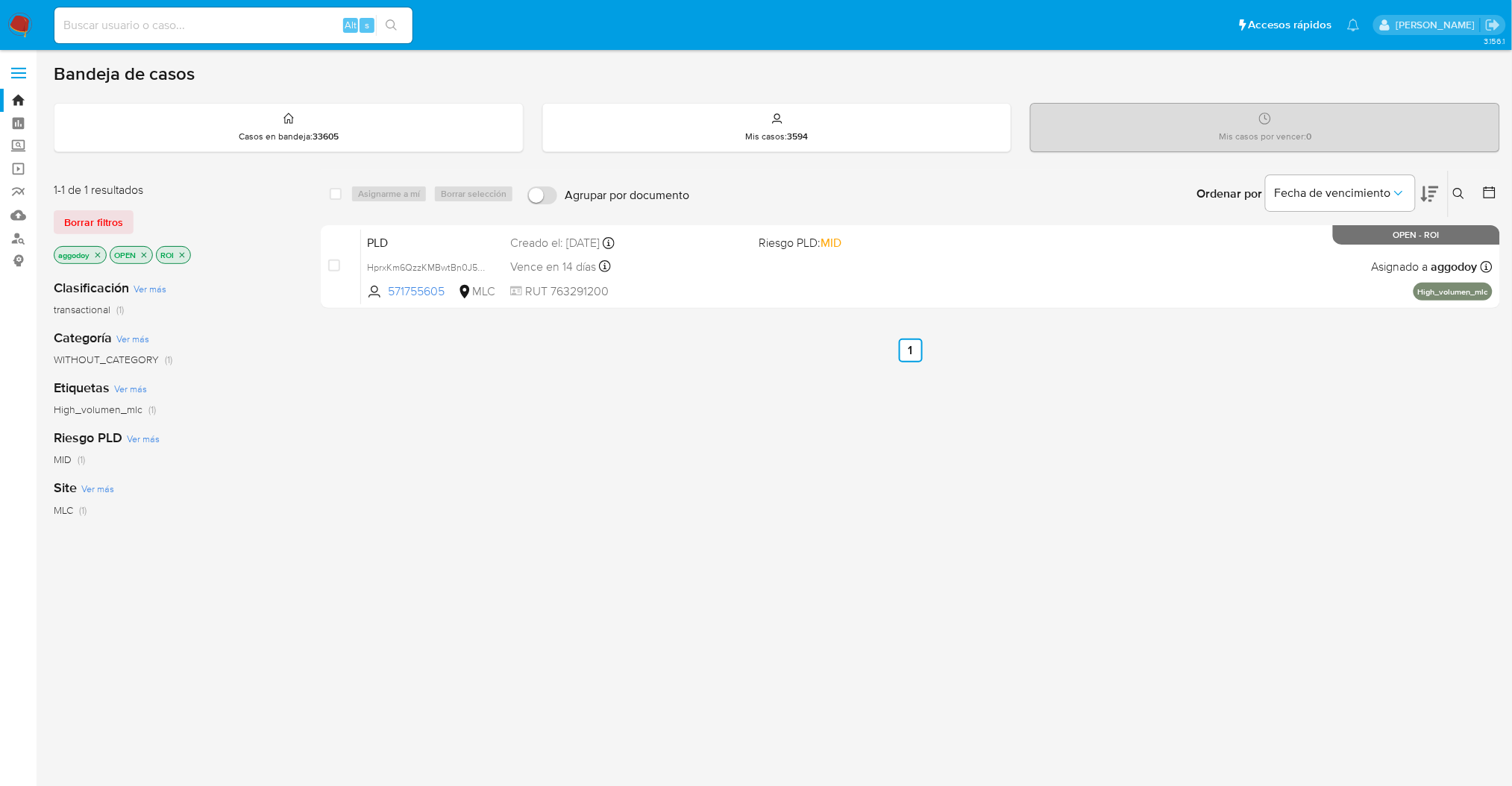
click at [182, 255] on icon "close-filter" at bounding box center [183, 255] width 6 height 6
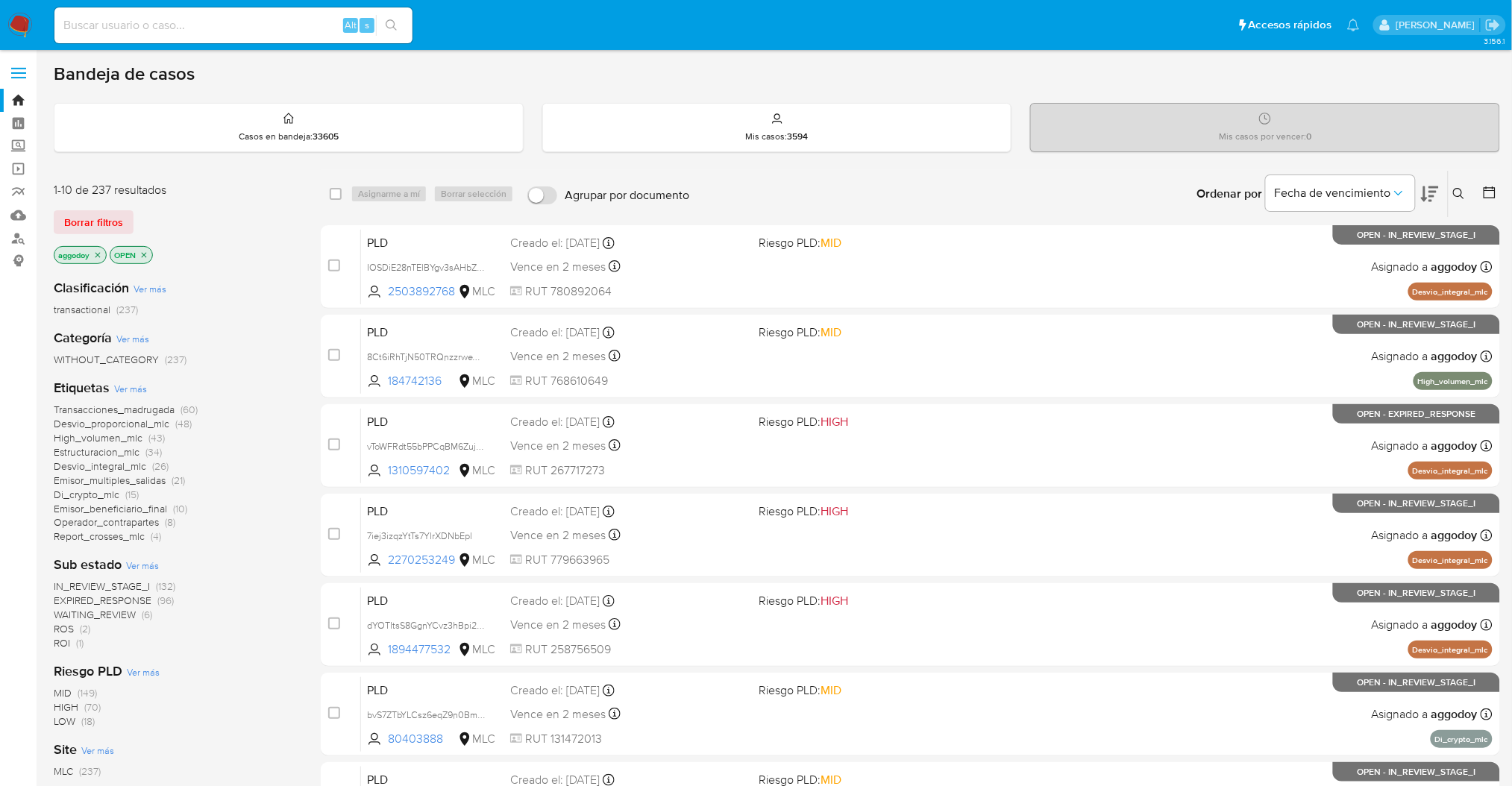
click at [98, 465] on span "Desvio_integral_mlc" at bounding box center [100, 466] width 93 height 15
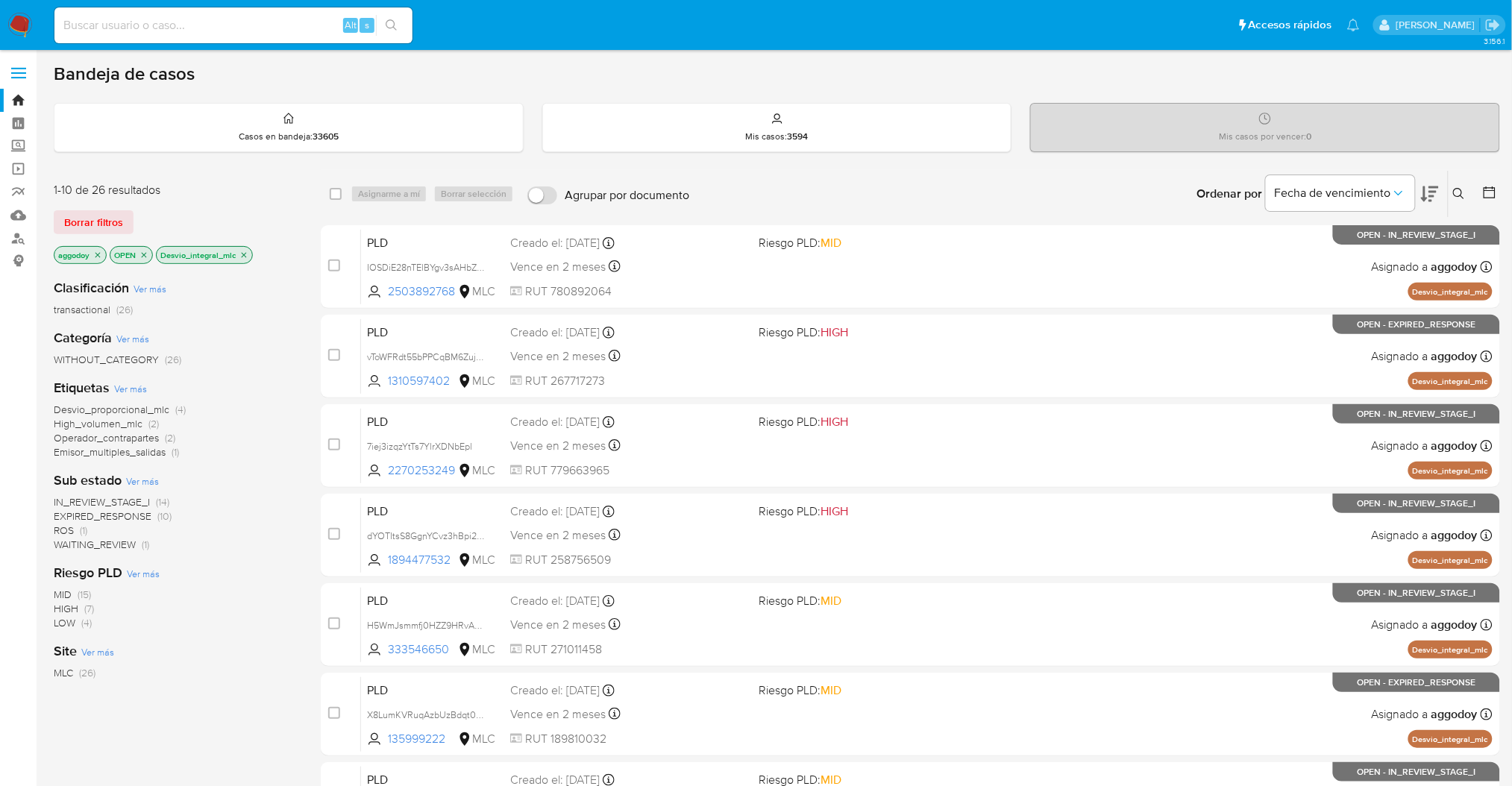
click at [1427, 197] on icon at bounding box center [1430, 194] width 18 height 16
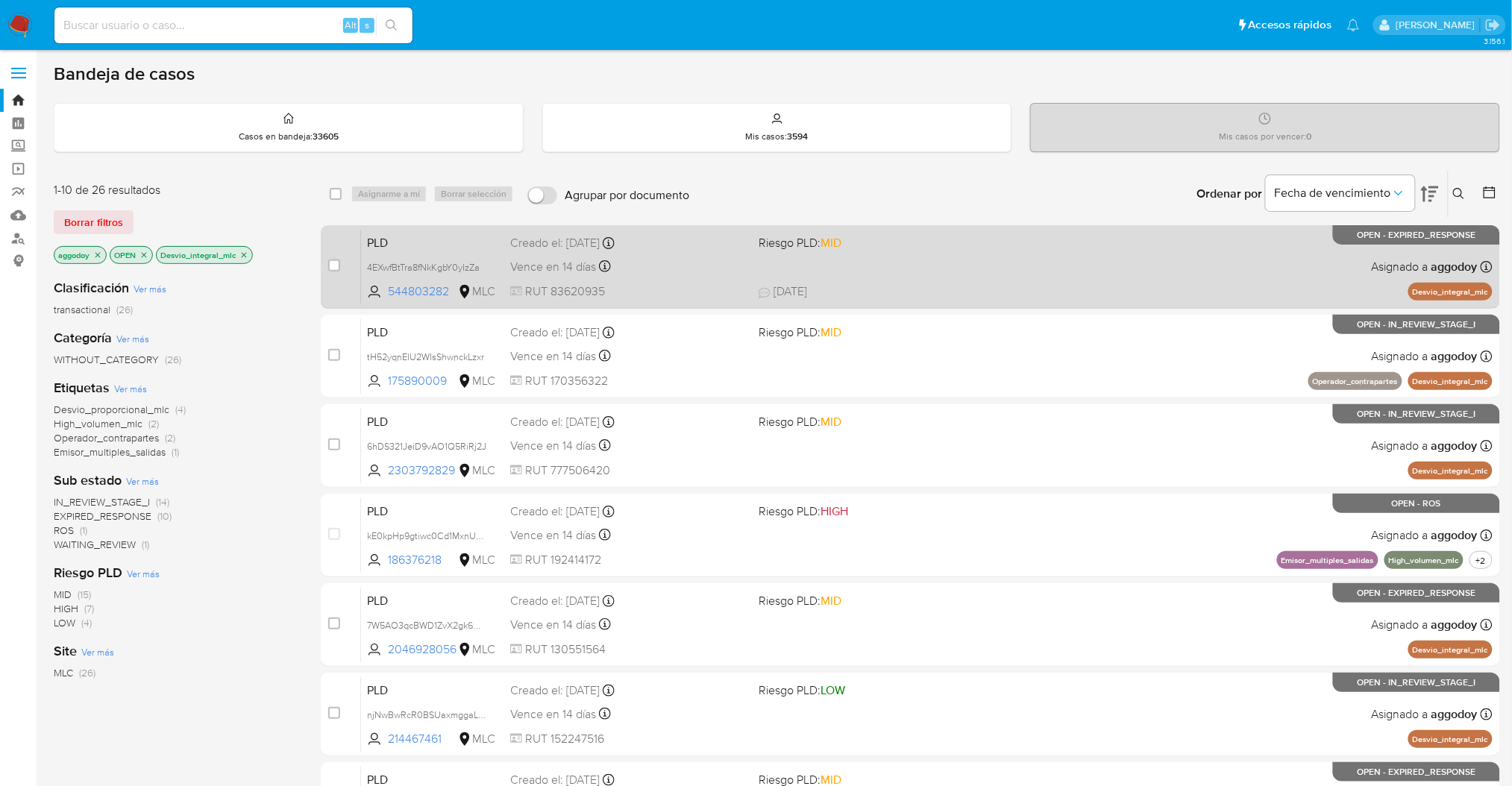
click at [818, 256] on div "PLD 4EXwfBtTra8fNkKgbY0yIzZa 544803282 MLC Riesgo PLD: MID Creado el: [DATE] Cr…" at bounding box center [927, 267] width 1132 height 76
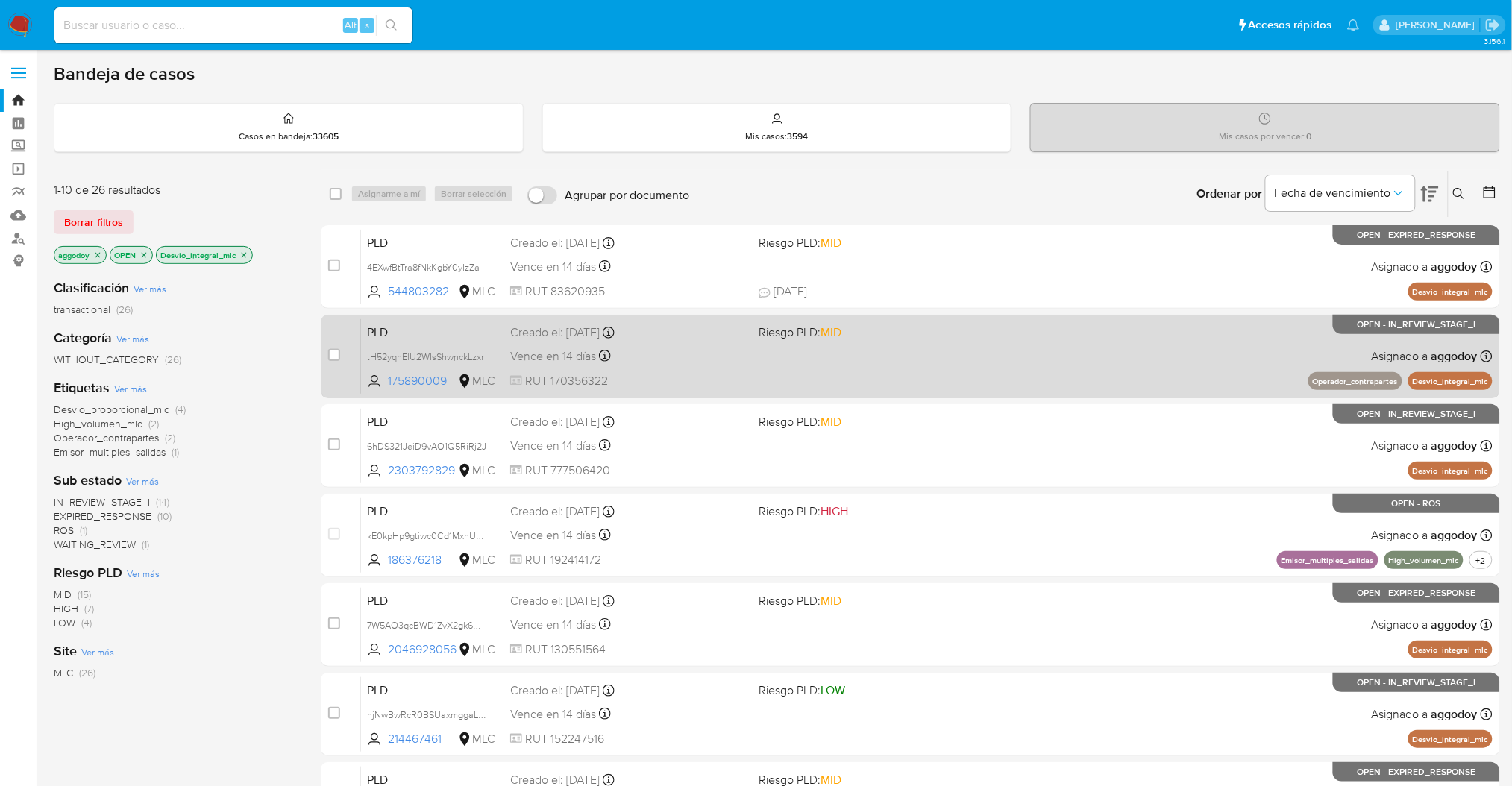
click at [792, 368] on div "PLD tH52yqnElU2WIsShwnckLzxr 175890009 MLC Riesgo PLD: MID Creado el: [DATE] Cr…" at bounding box center [927, 357] width 1132 height 76
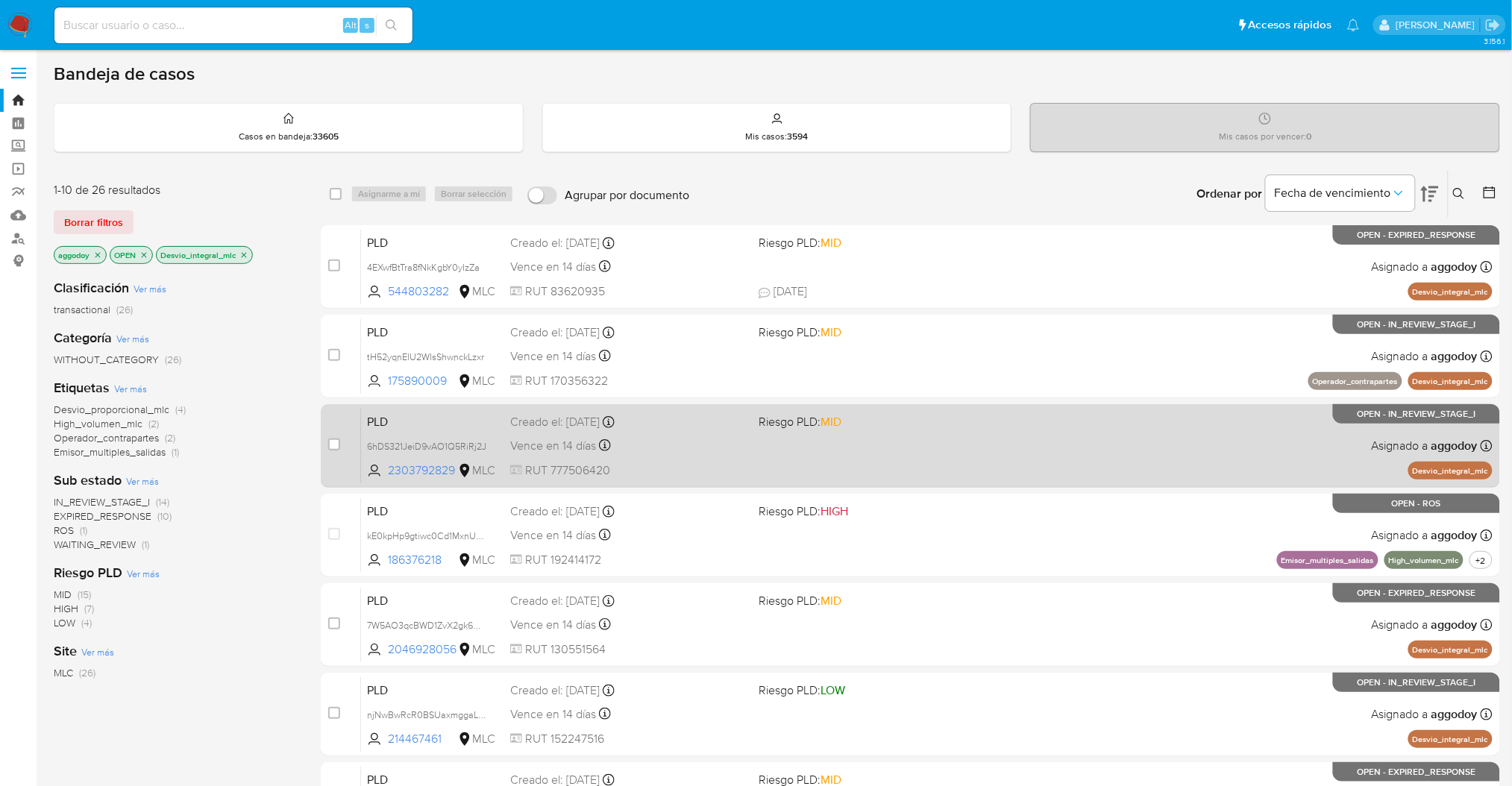
click at [610, 424] on div "Creado el: [DATE] Creado el: [DATE] 06:04:36" at bounding box center [628, 422] width 237 height 16
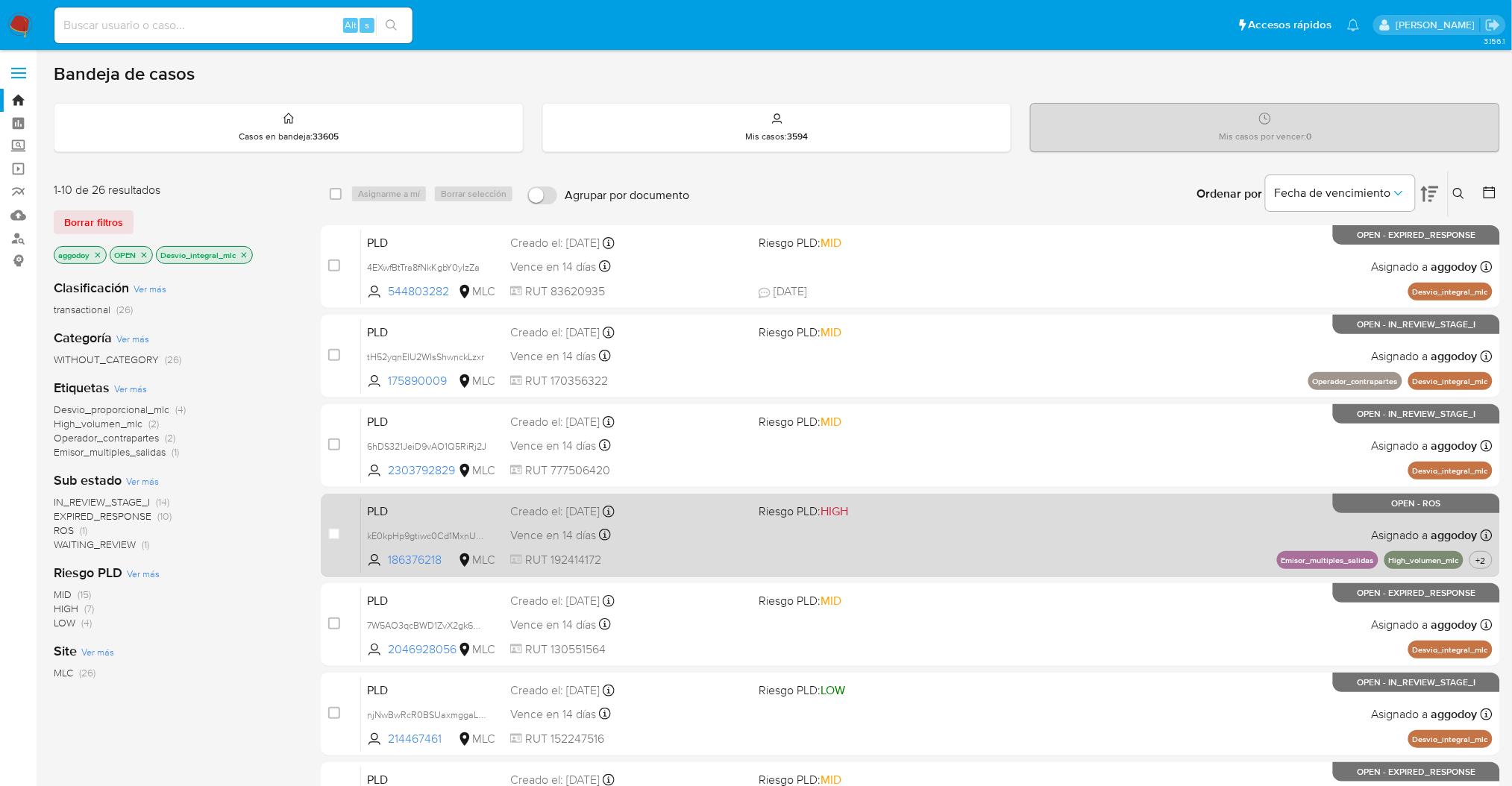
click at [738, 528] on div "Vence en 14 días Vence el [DATE] 06:04:44" at bounding box center [628, 534] width 237 height 20
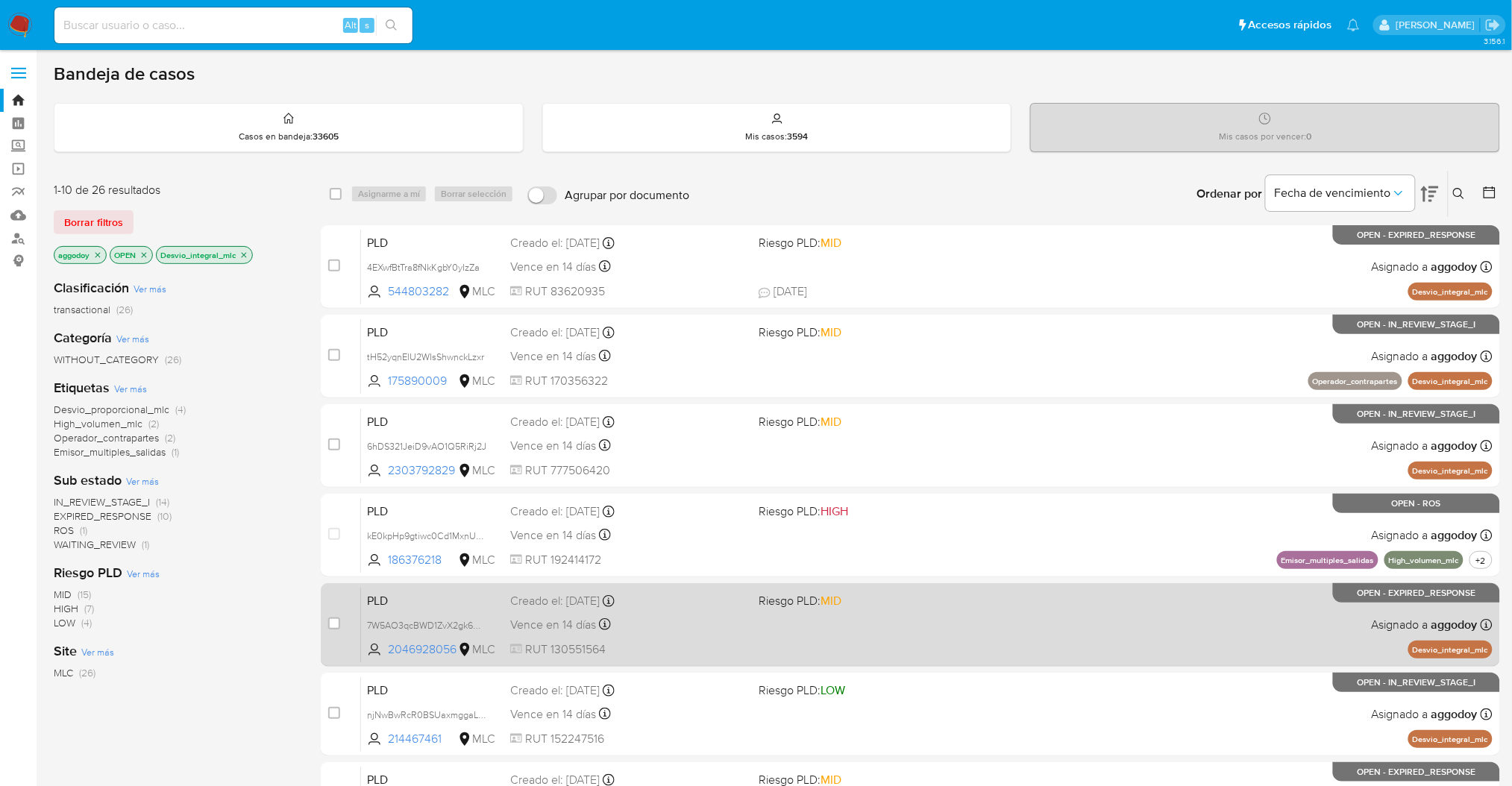
click at [643, 604] on div "Creado el: [DATE] Creado el: [DATE] 06:08:15" at bounding box center [628, 601] width 237 height 16
click at [929, 640] on div "PLD 7W5AO3qcBWD1ZvX2gk6UQF32 2046928056 MLC Riesgo PLD: MID Creado el: [DATE] C…" at bounding box center [927, 625] width 1132 height 76
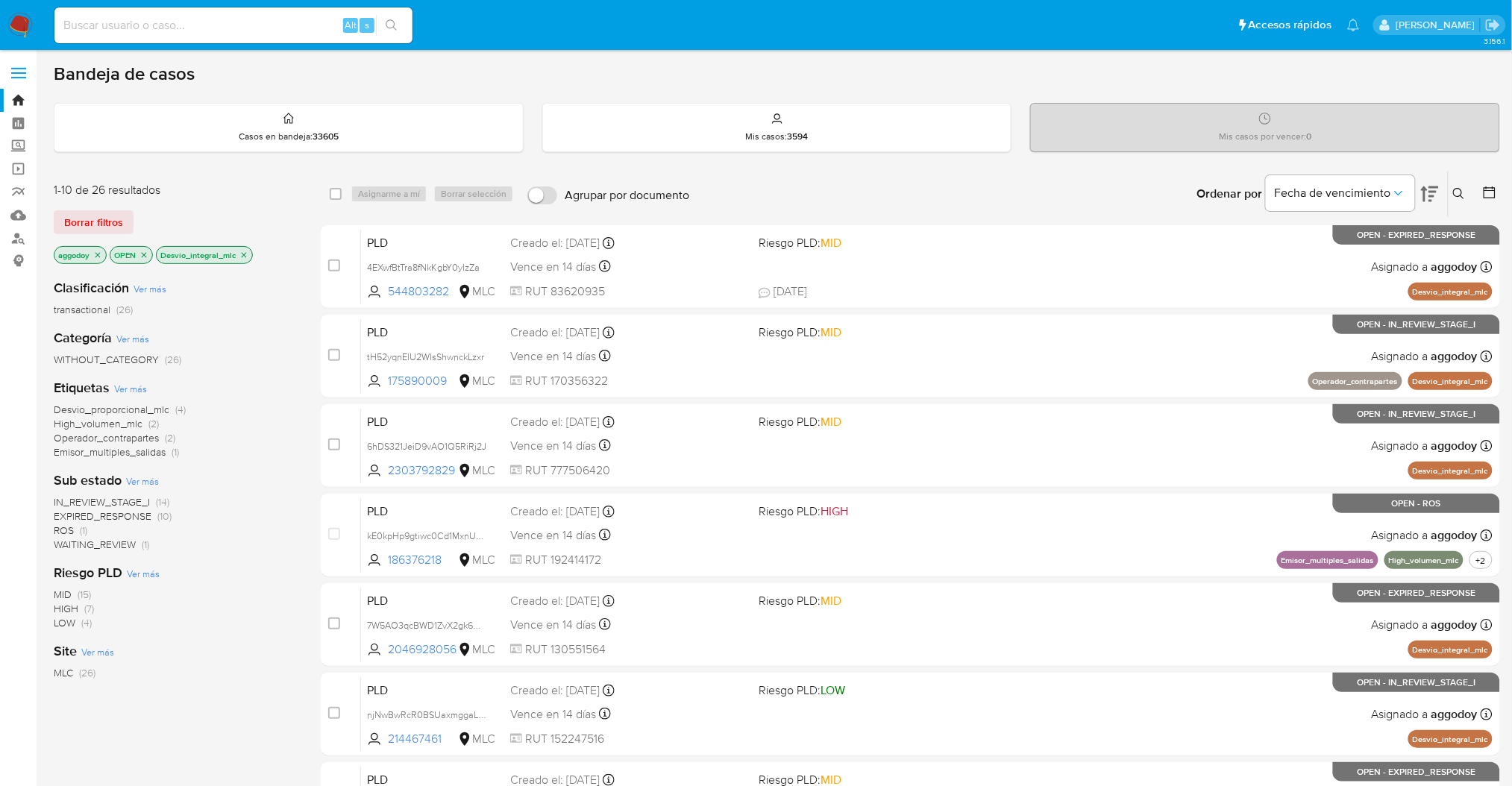
click at [1464, 191] on icon at bounding box center [1459, 194] width 12 height 12
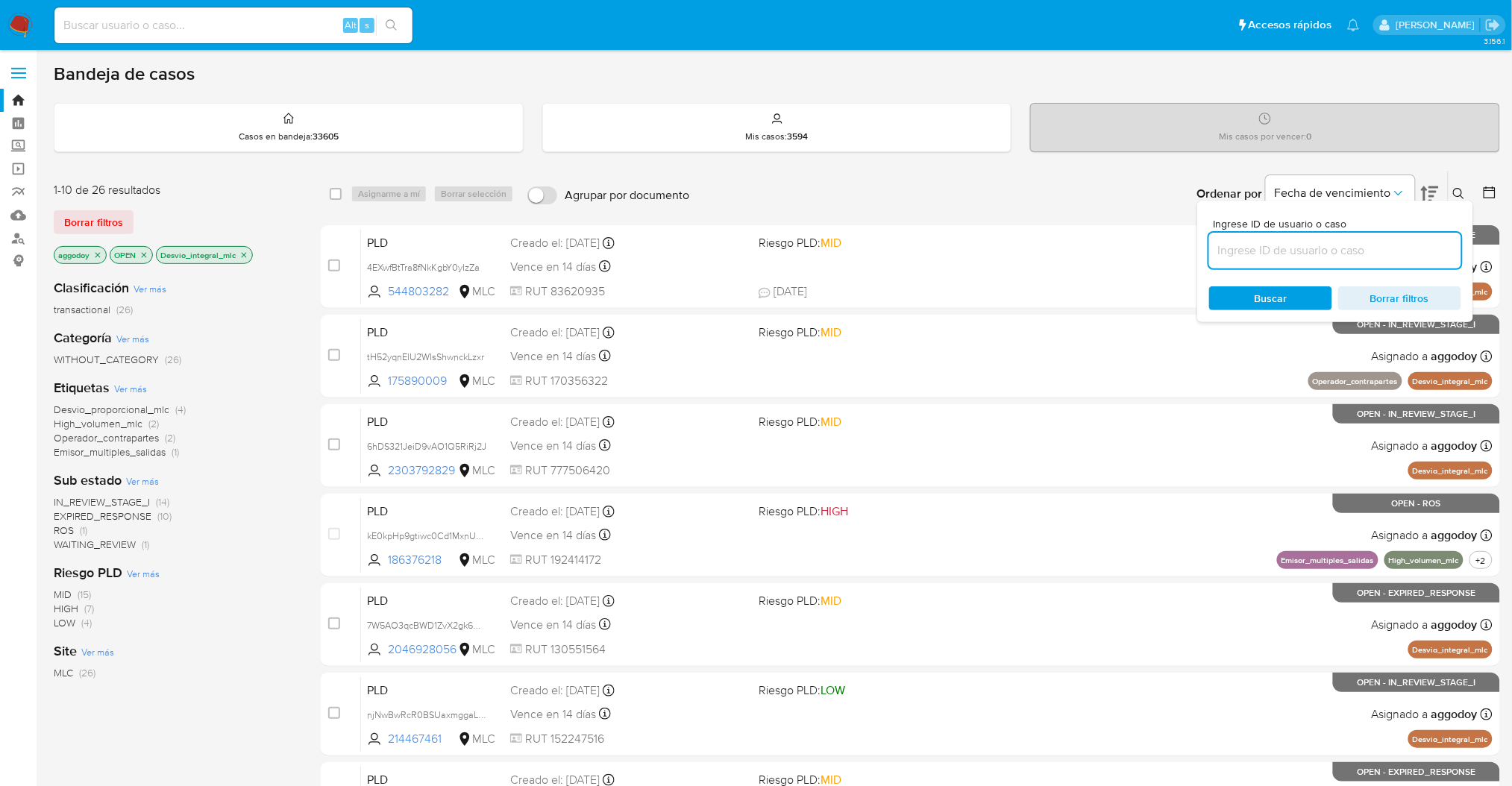
click at [1379, 241] on input at bounding box center [1335, 251] width 253 height 20
type input "571755605"
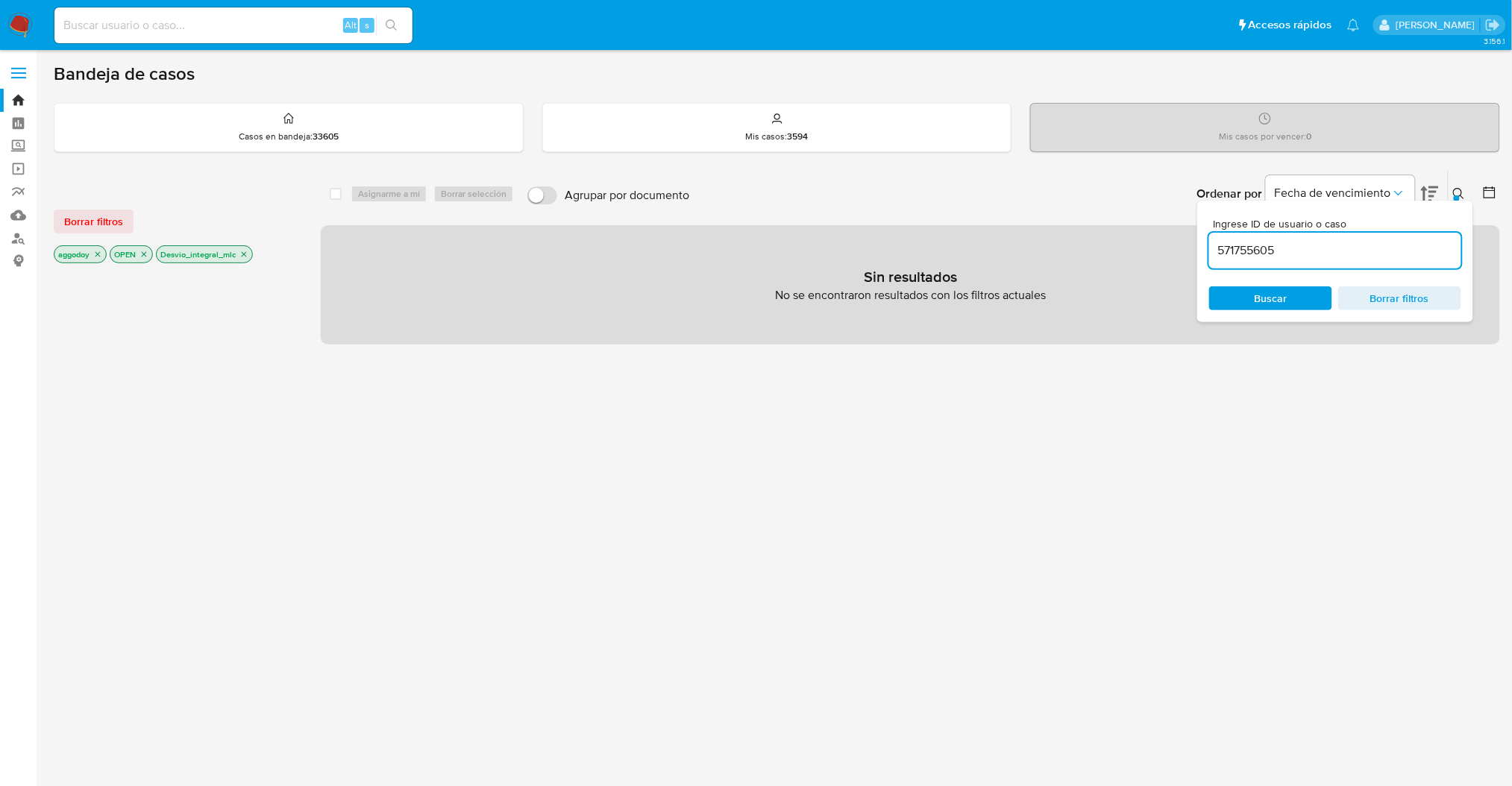
click at [1290, 255] on input "571755605" at bounding box center [1335, 251] width 253 height 20
click at [1415, 292] on span "Borrar filtros" at bounding box center [1400, 298] width 102 height 21
click at [1456, 191] on icon at bounding box center [1459, 194] width 12 height 12
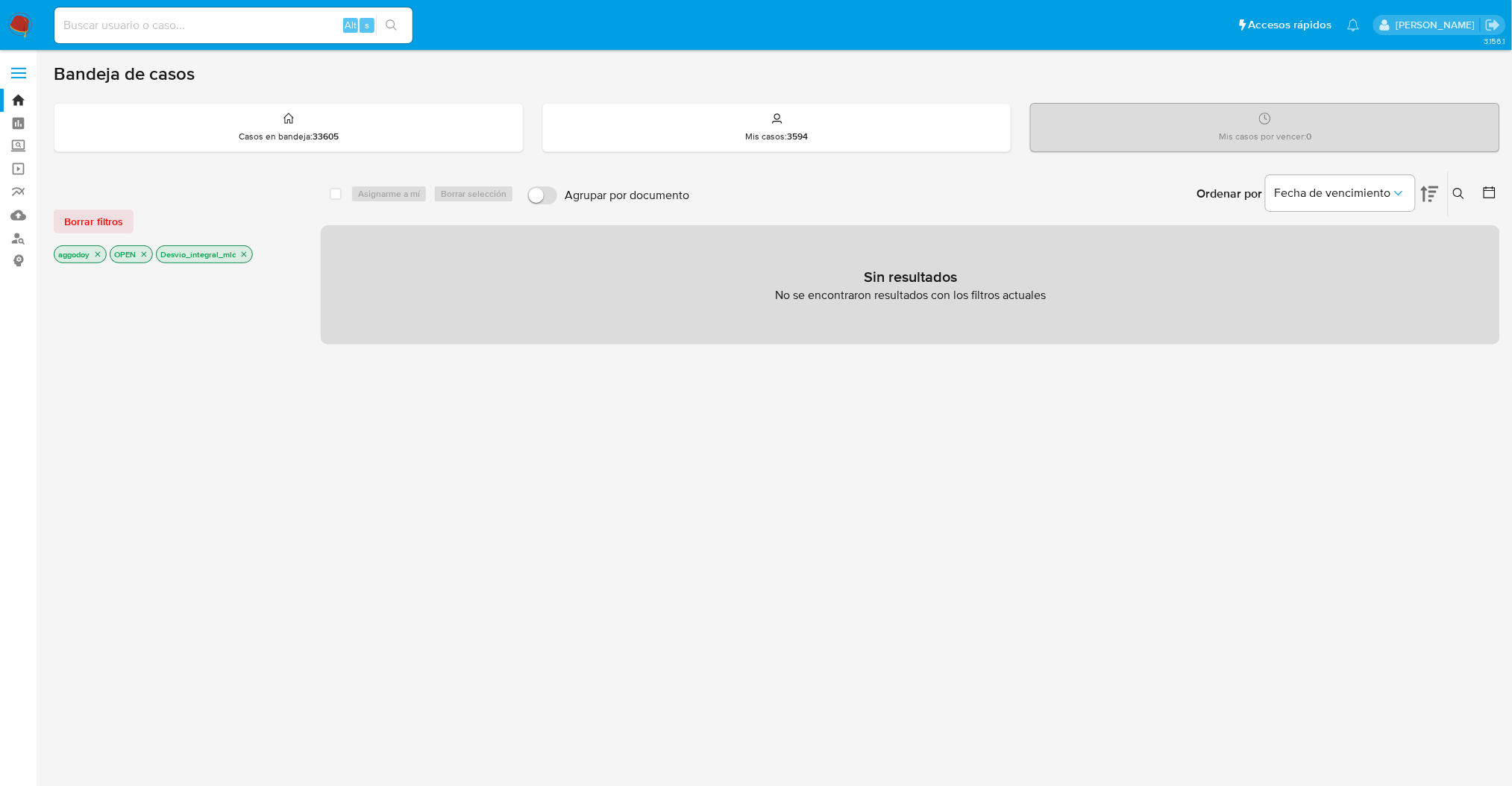
click at [238, 251] on p "Desvio_integral_mlc" at bounding box center [204, 253] width 96 height 16
click at [249, 253] on icon "close-filter" at bounding box center [243, 253] width 9 height 9
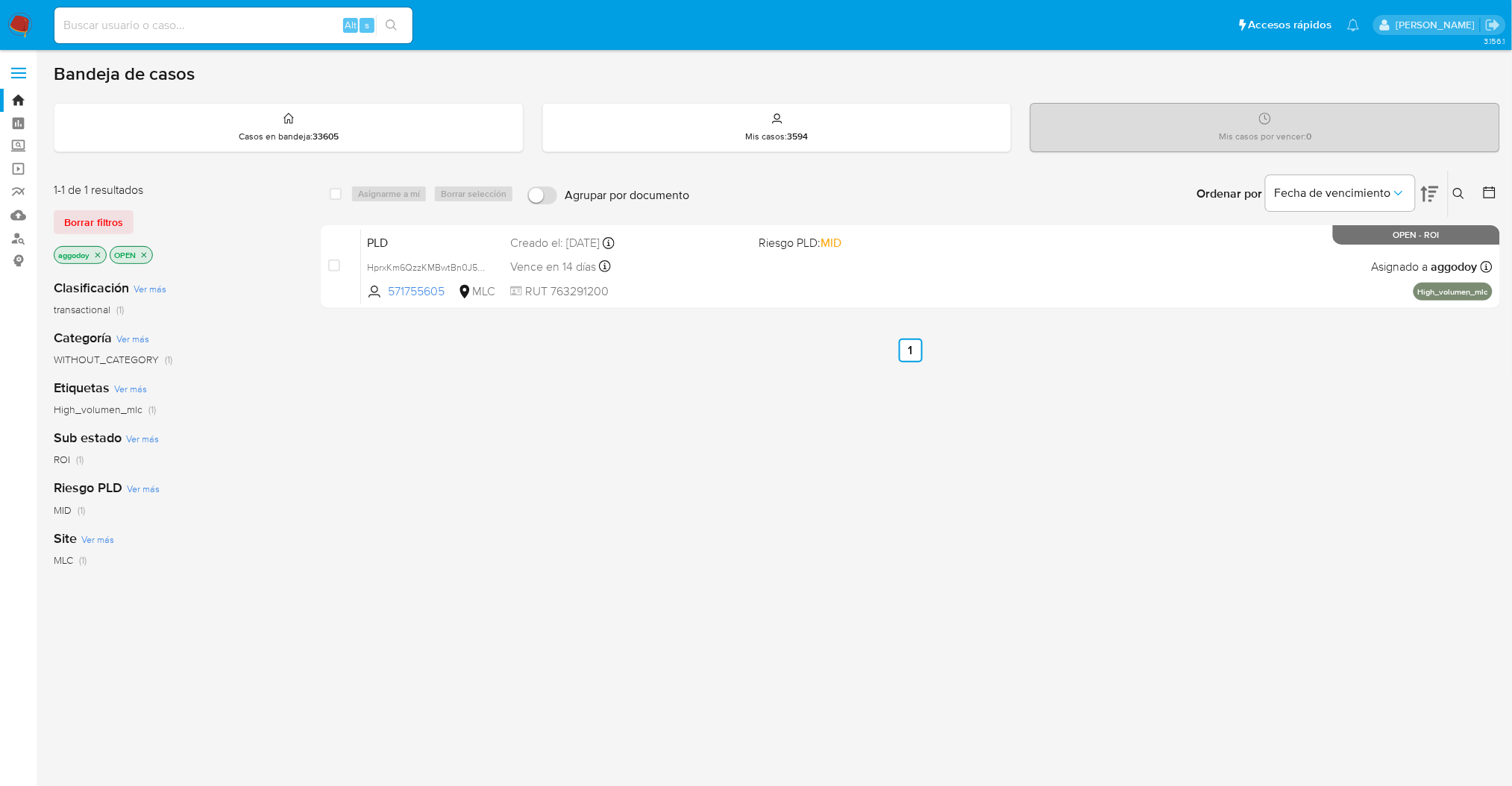
click at [1459, 188] on icon at bounding box center [1459, 194] width 12 height 12
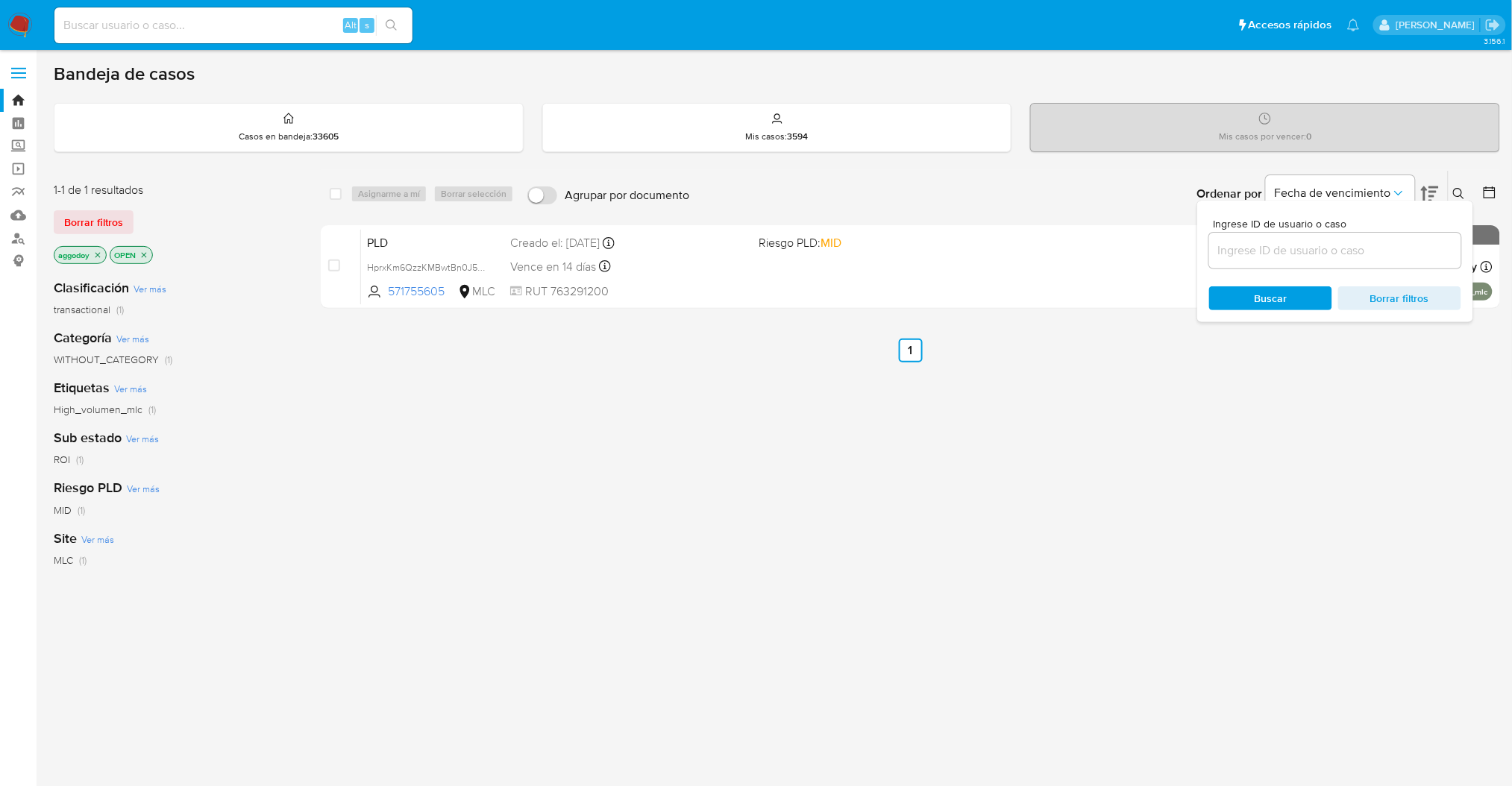
click at [1330, 261] on div at bounding box center [1335, 251] width 253 height 36
click at [1310, 257] on input at bounding box center [1335, 251] width 253 height 20
paste input "544803282"
type input "544803282"
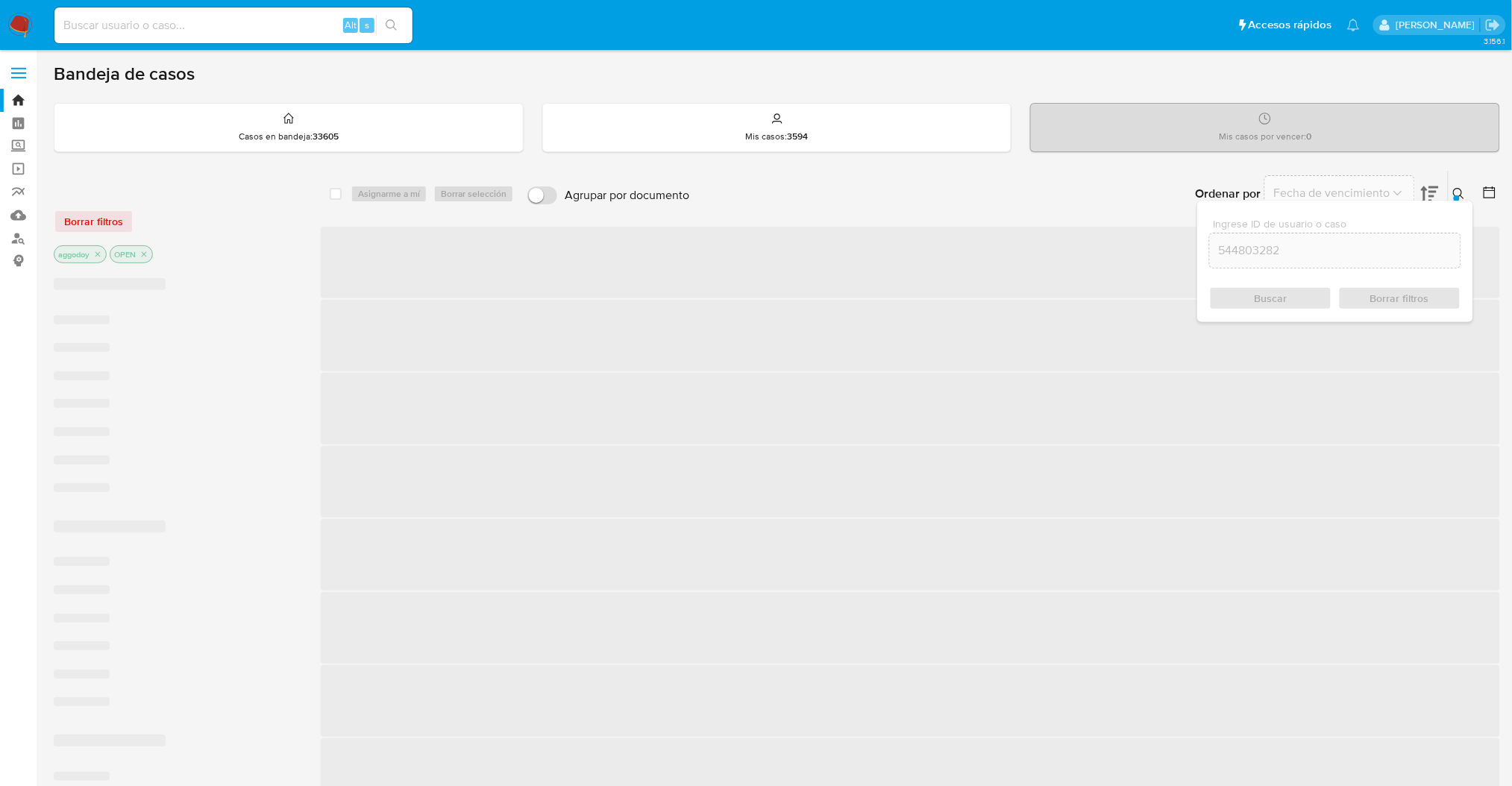
click at [1459, 188] on icon at bounding box center [1459, 194] width 11 height 11
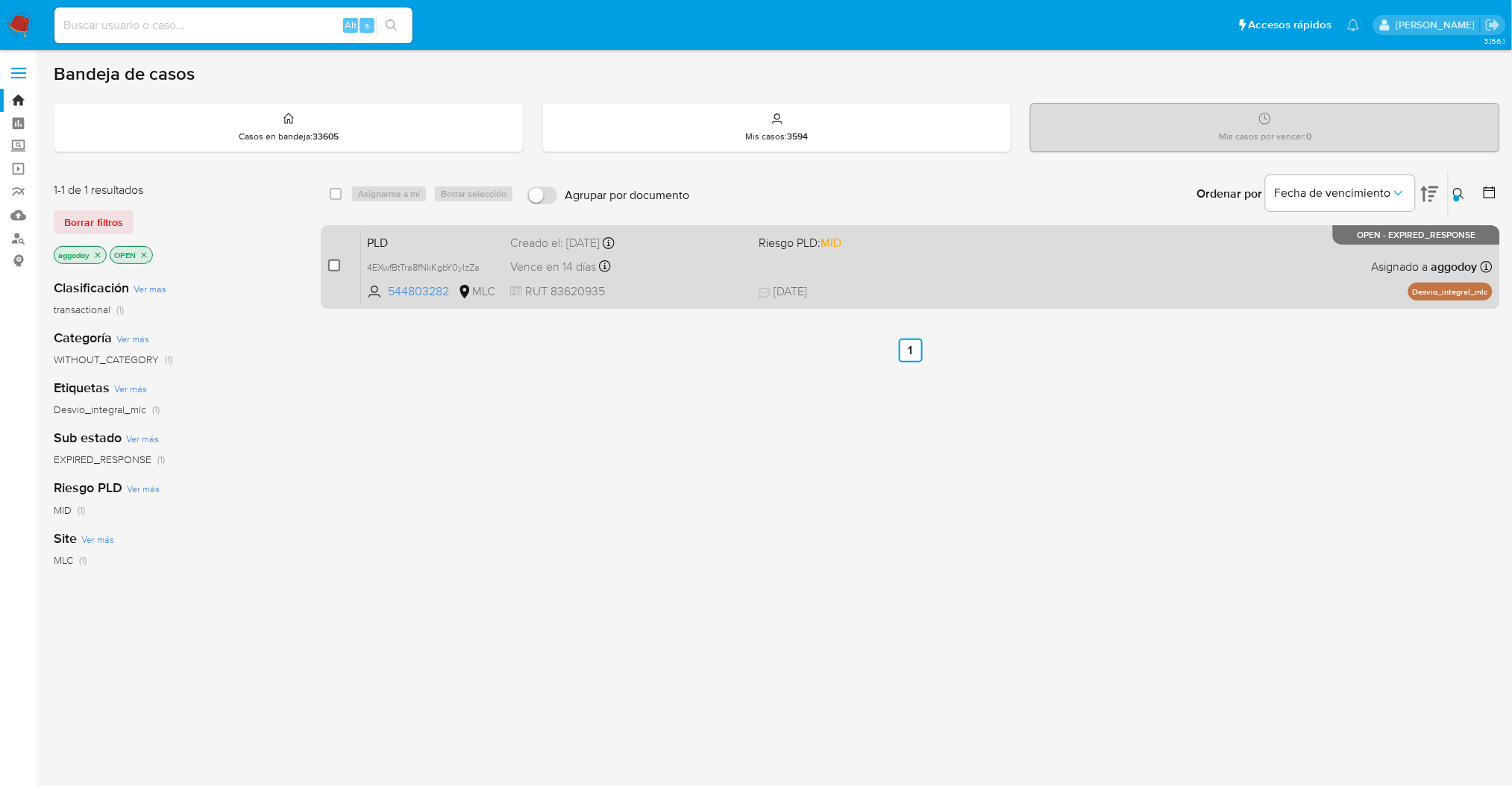
click at [336, 270] on input "checkbox" at bounding box center [334, 265] width 12 height 12
checkbox input "true"
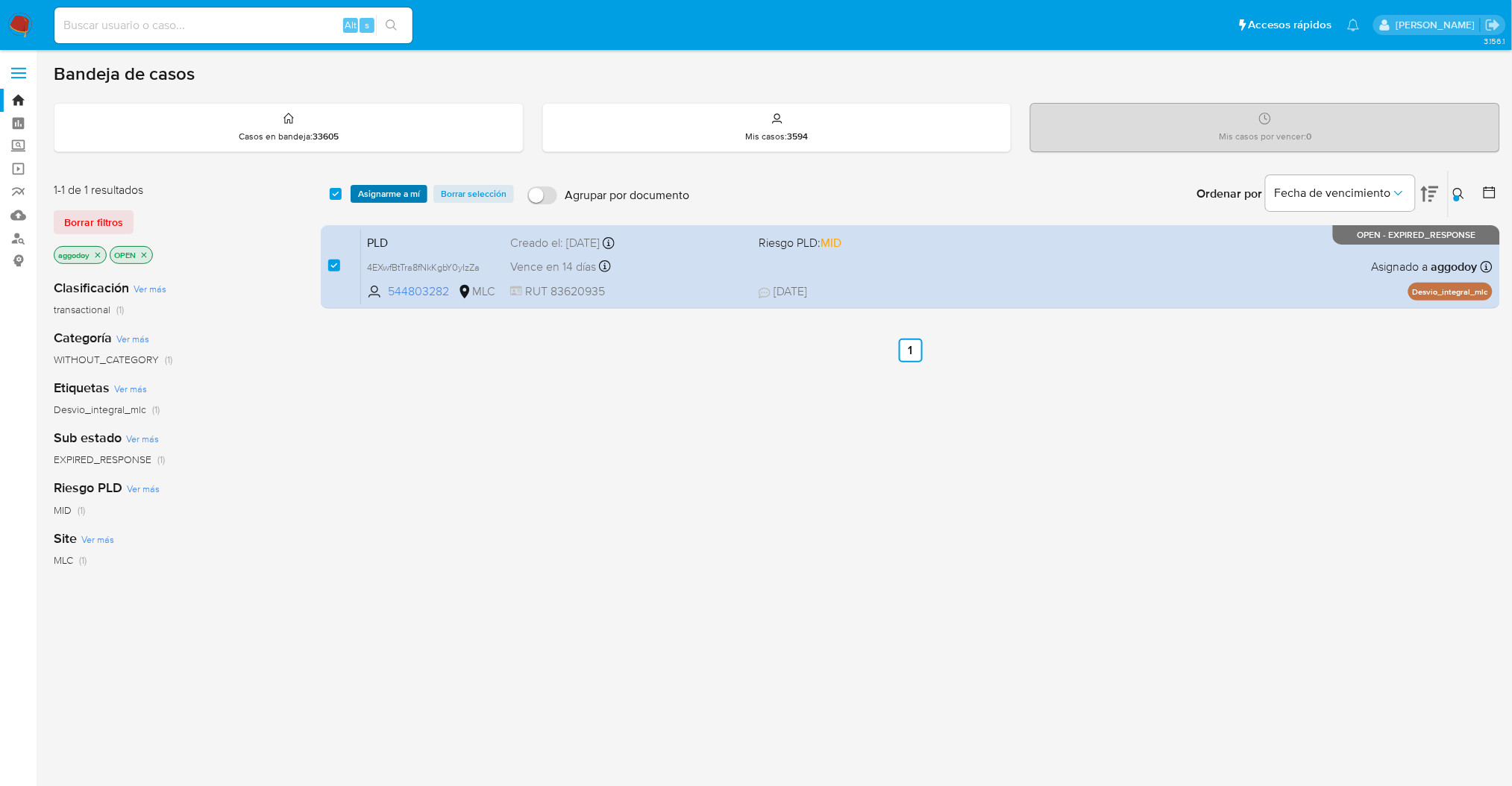
click at [408, 196] on span "Asignarme a mí" at bounding box center [389, 194] width 62 height 15
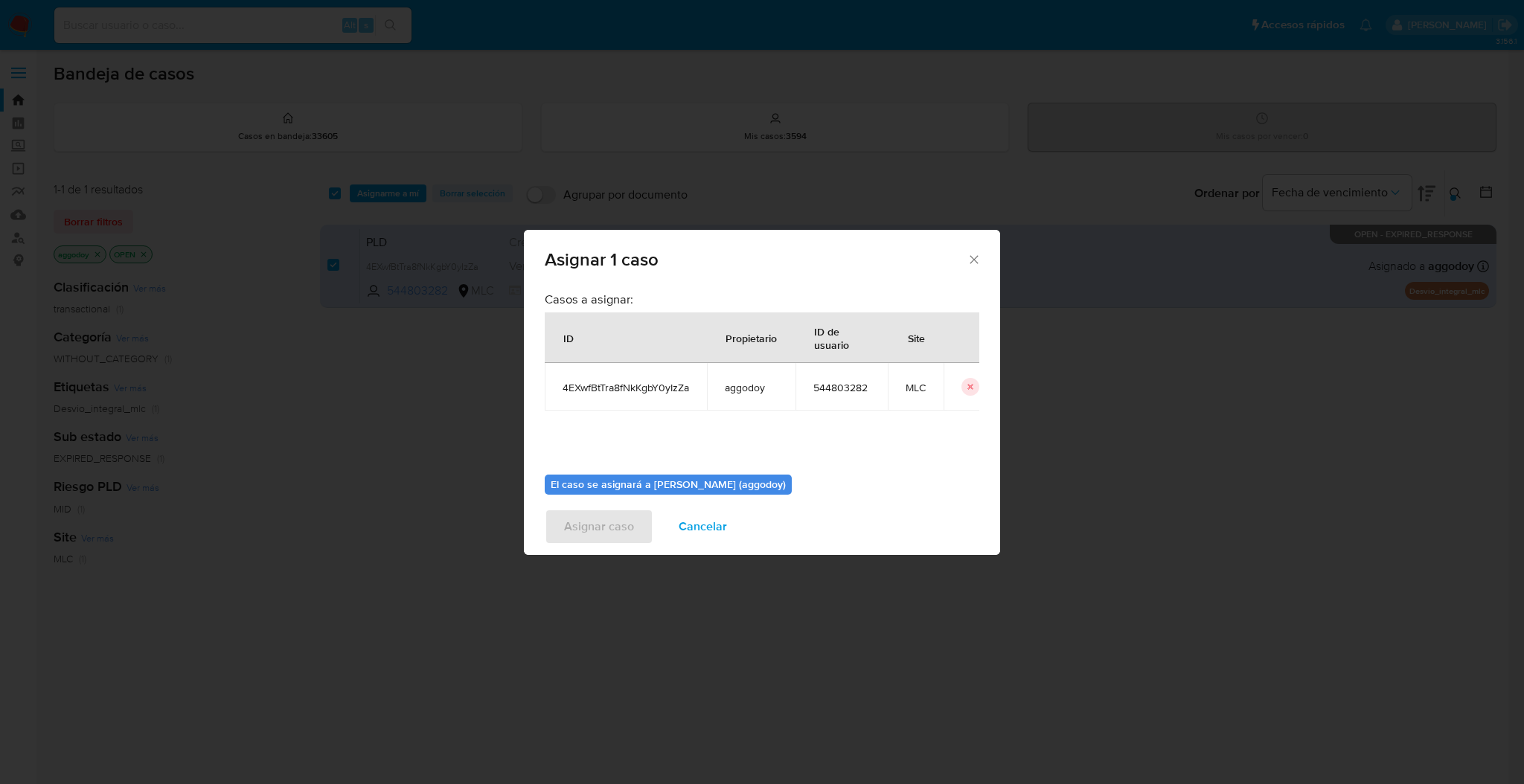
click at [949, 446] on div "Casos a asignar: ID Propietario ID de usuario Site 4EXwfBtTra8fNkKgbY0yIzZa agg…" at bounding box center [762, 376] width 435 height 171
click at [1001, 482] on div "Asignar 1 caso Casos a asignar: ID Propietario ID de usuario Site 4EXwfBtTra8fN…" at bounding box center [762, 392] width 1524 height 784
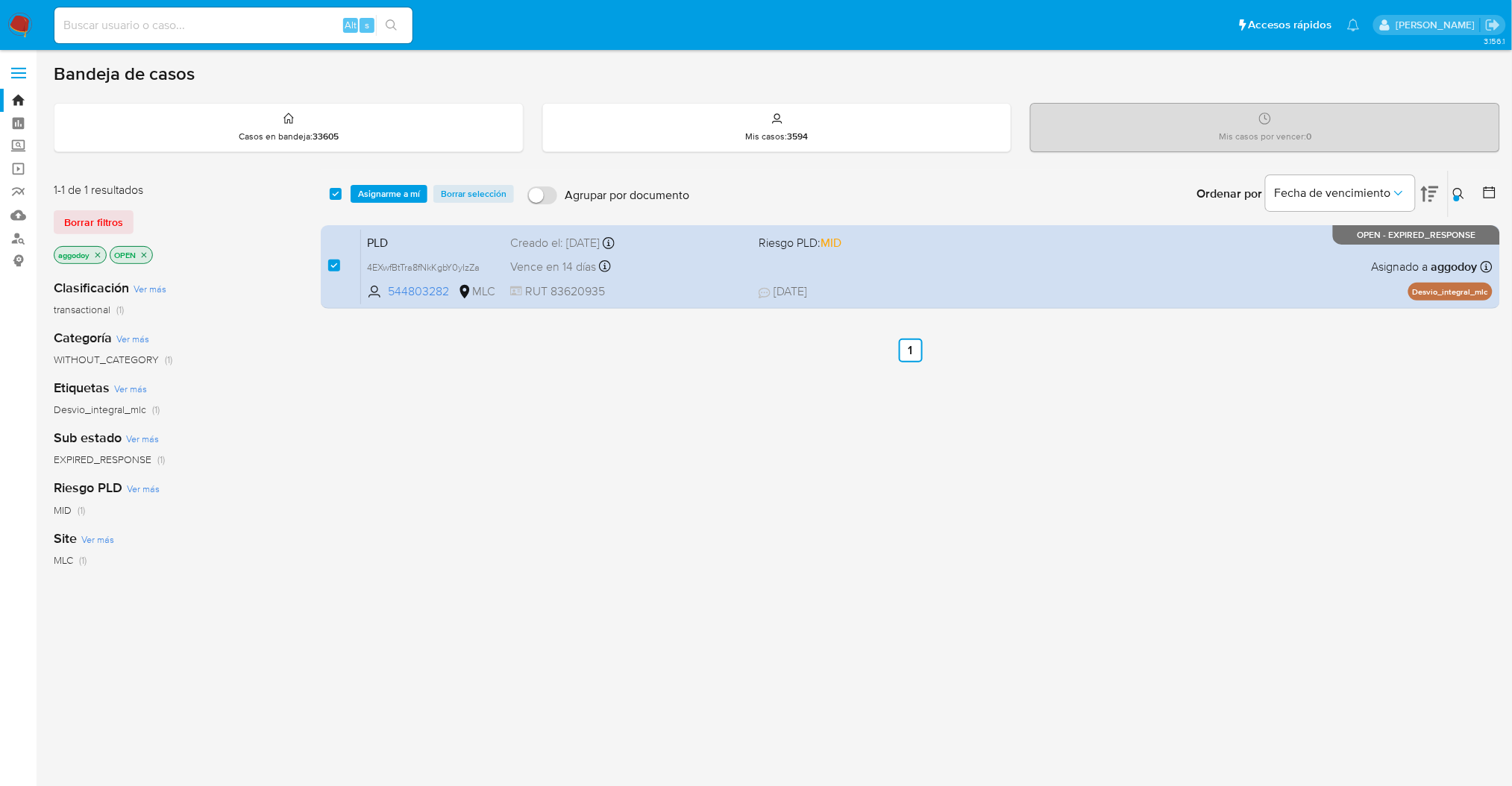
click at [680, 316] on div "select-all-cases-checkbox Asignarme a mí Borrar selección Agrupar por documento…" at bounding box center [910, 508] width 1180 height 675
click at [383, 215] on div "select-all-cases-checkbox Asignarme a mí Borrar selección Agrupar por documento…" at bounding box center [910, 194] width 1180 height 46
click at [379, 197] on span "Asignarme a mí" at bounding box center [389, 194] width 62 height 15
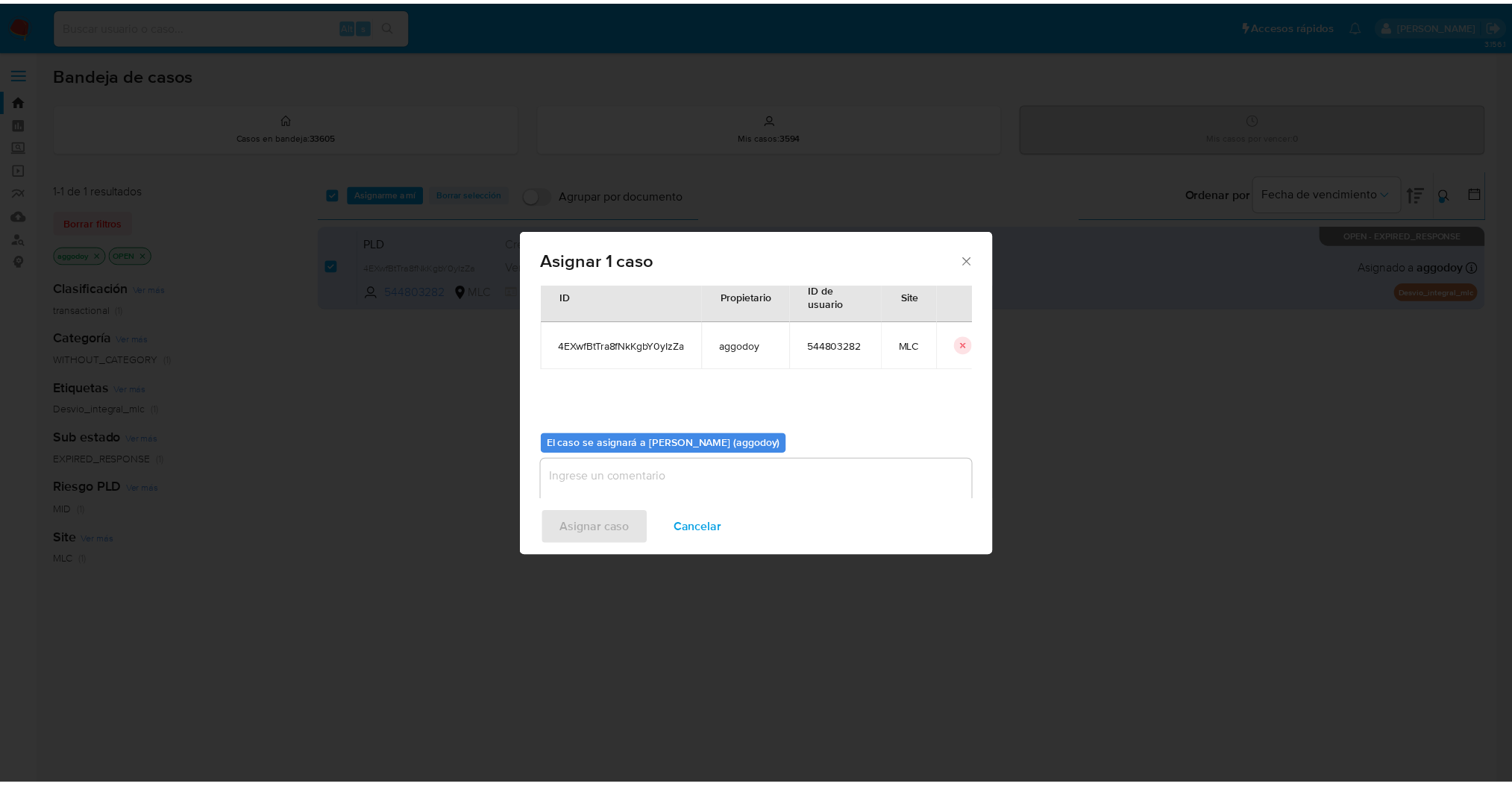
scroll to position [76, 0]
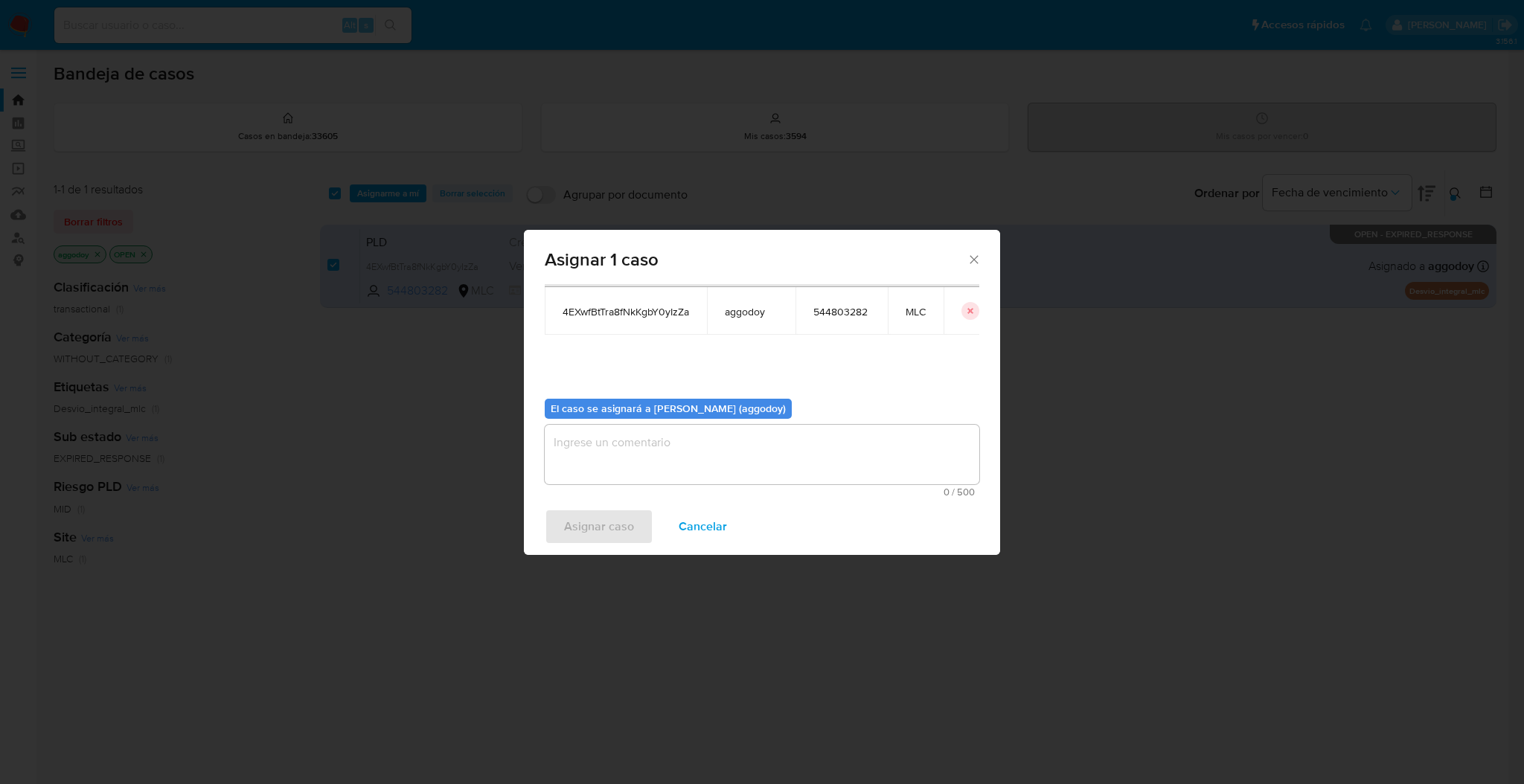
click at [739, 441] on textarea "assign-modal" at bounding box center [762, 454] width 435 height 59
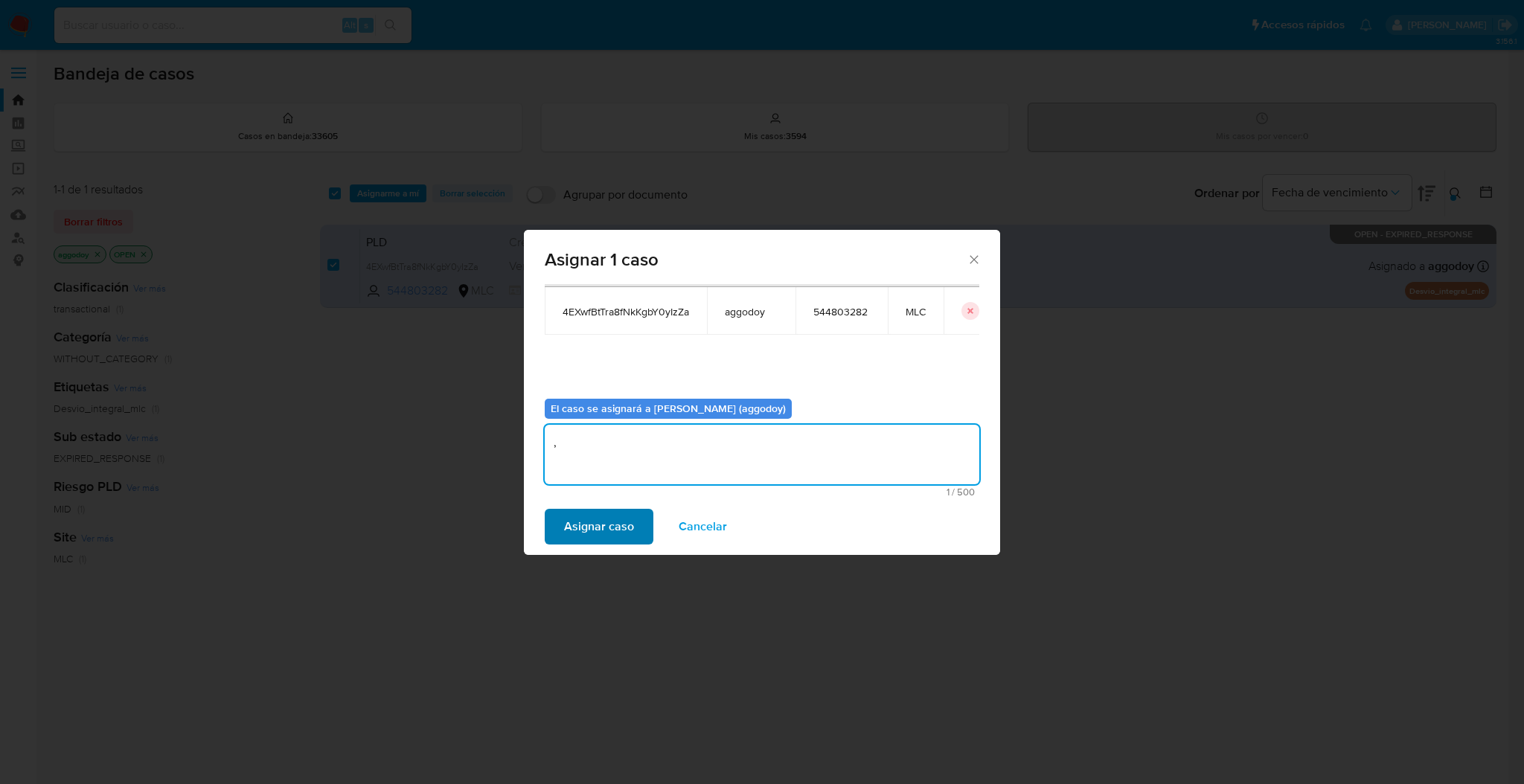
type textarea ","
click at [599, 533] on span "Asignar caso" at bounding box center [599, 526] width 70 height 33
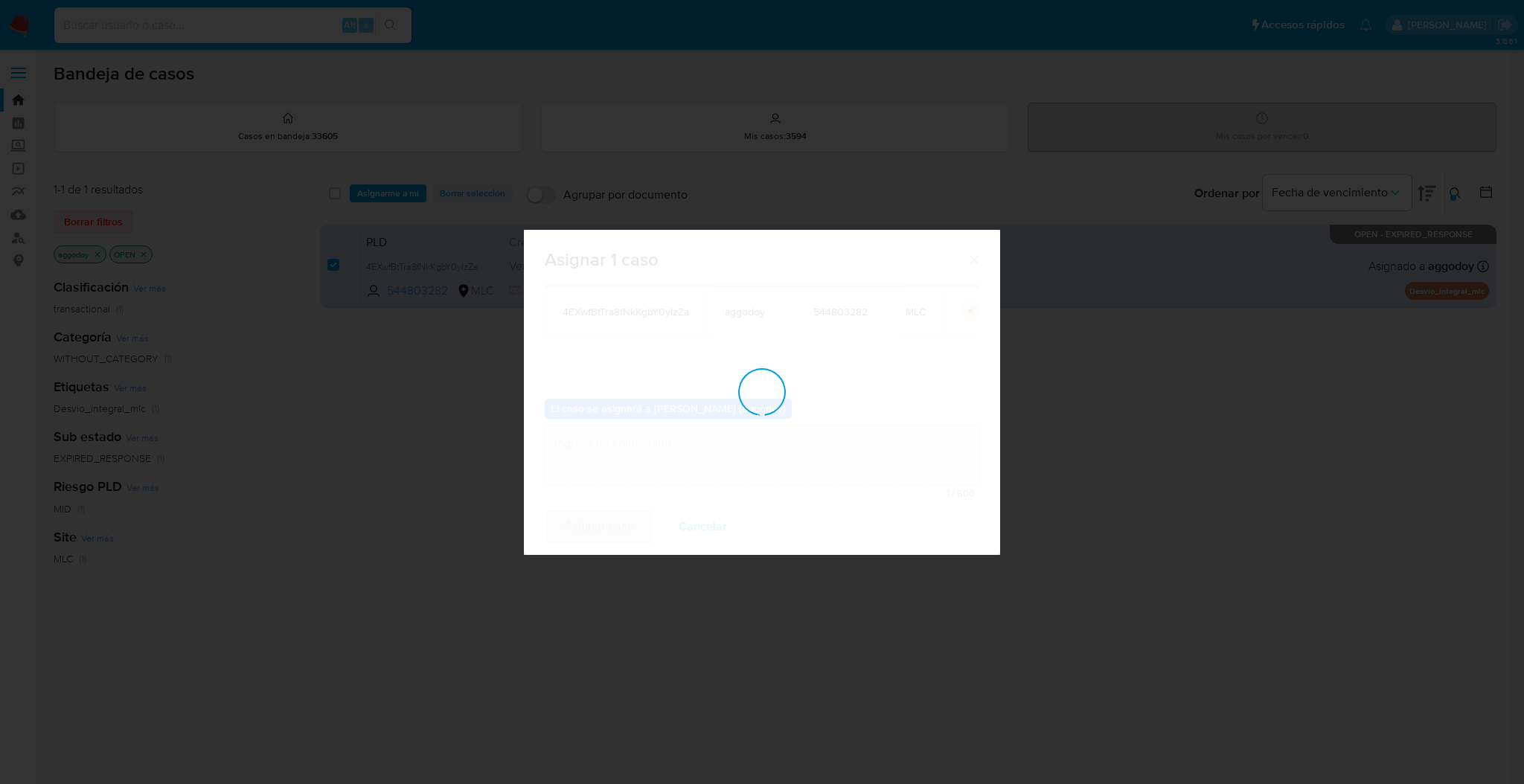
checkbox input "false"
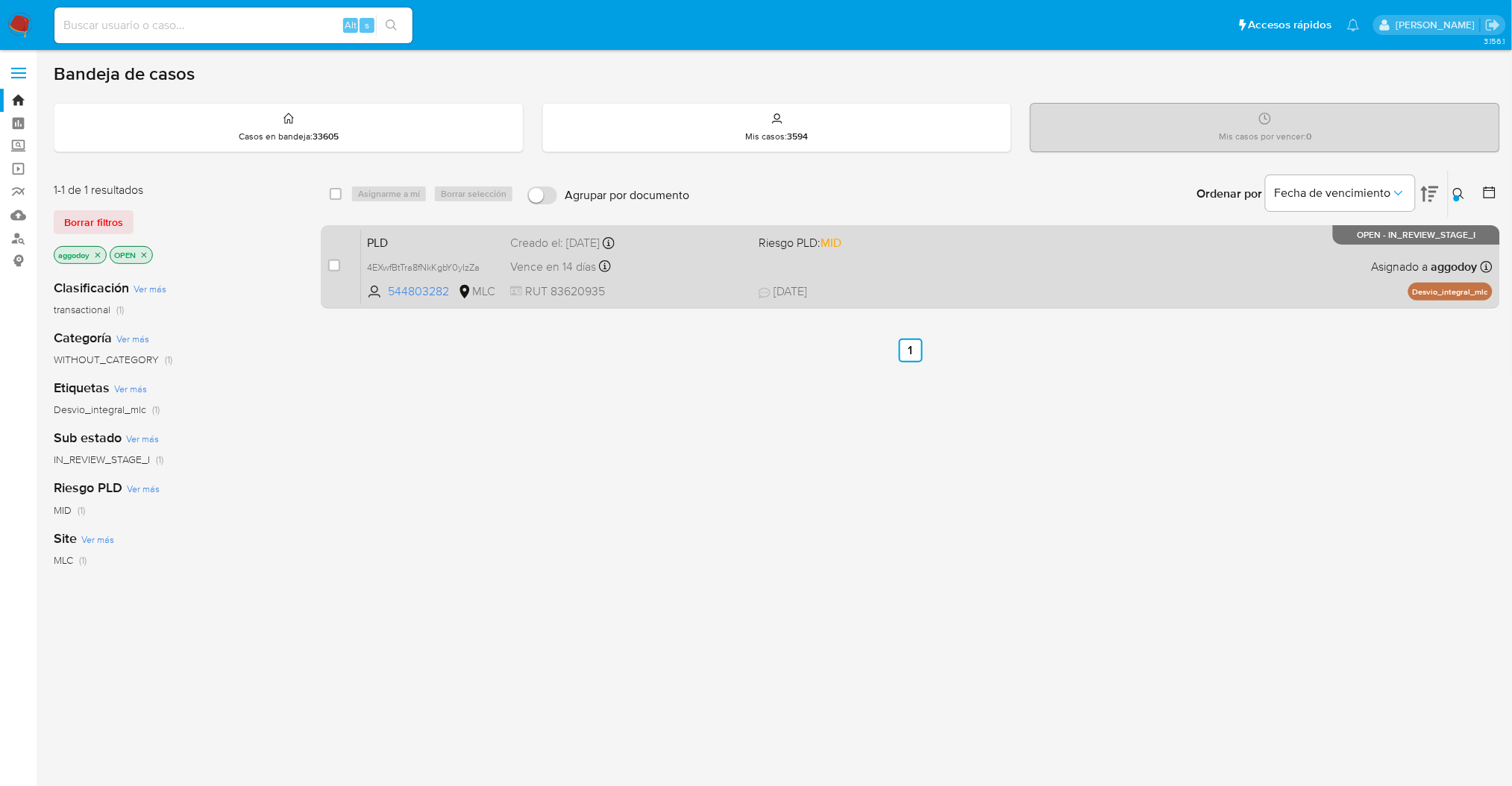
click at [955, 254] on div "PLD 4EXwfBtTra8fNkKgbY0yIzZa 544803282 MLC Riesgo PLD: MID Creado el: 12/06/202…" at bounding box center [927, 267] width 1132 height 76
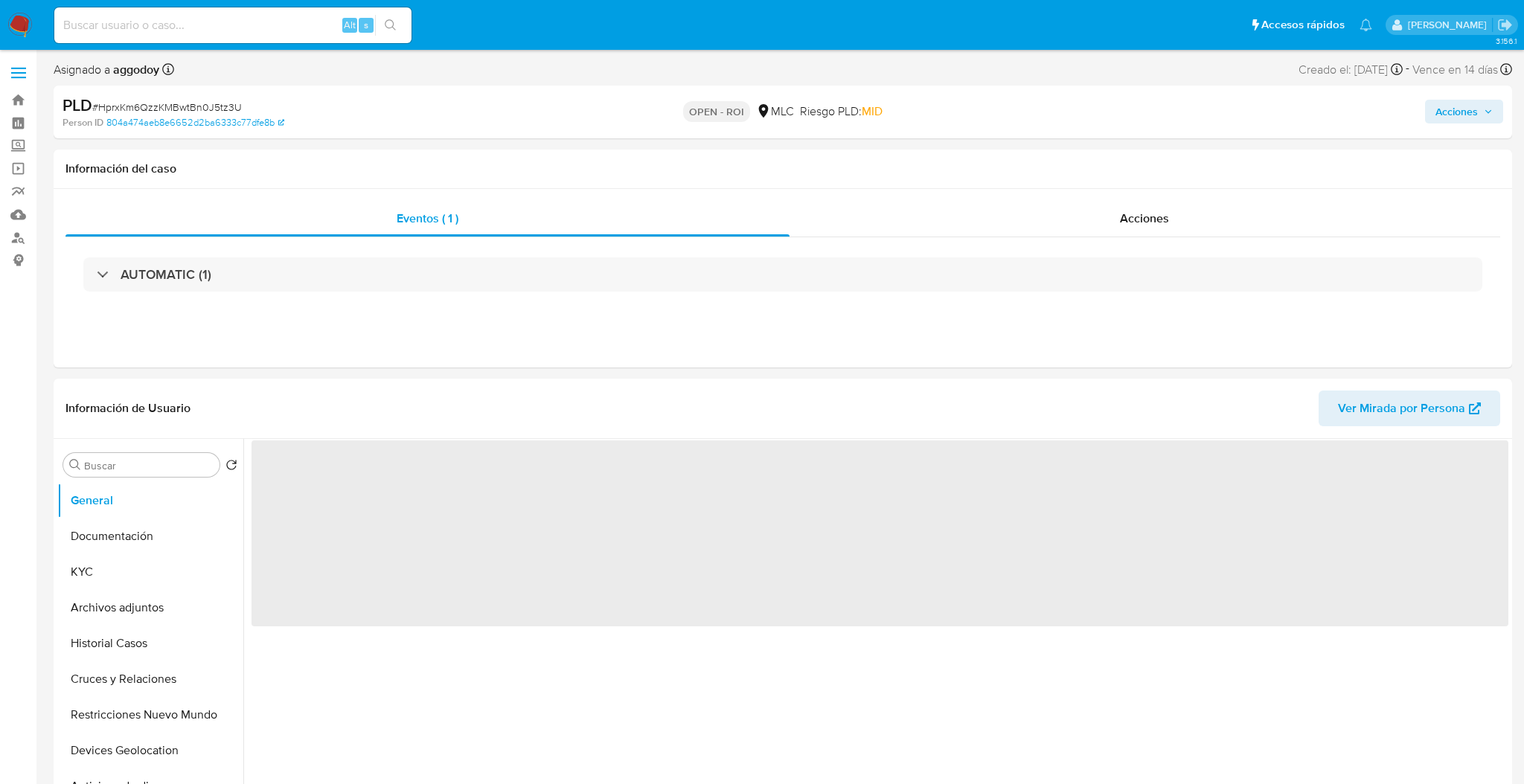
select select "10"
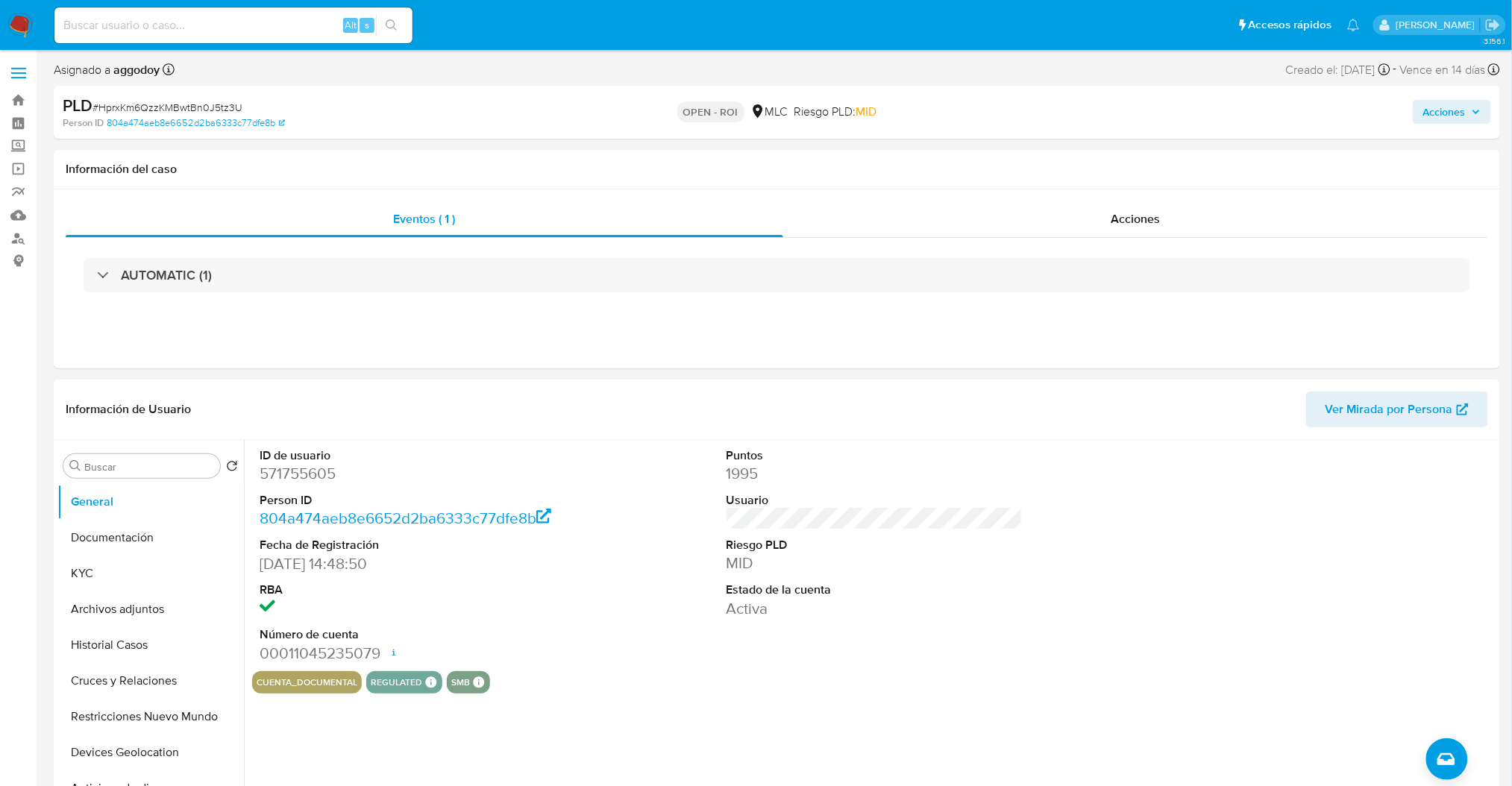
click at [302, 478] on dd "571755605" at bounding box center [407, 474] width 296 height 21
copy dd "571755605"
click at [1092, 234] on div "Acciones" at bounding box center [1135, 219] width 705 height 36
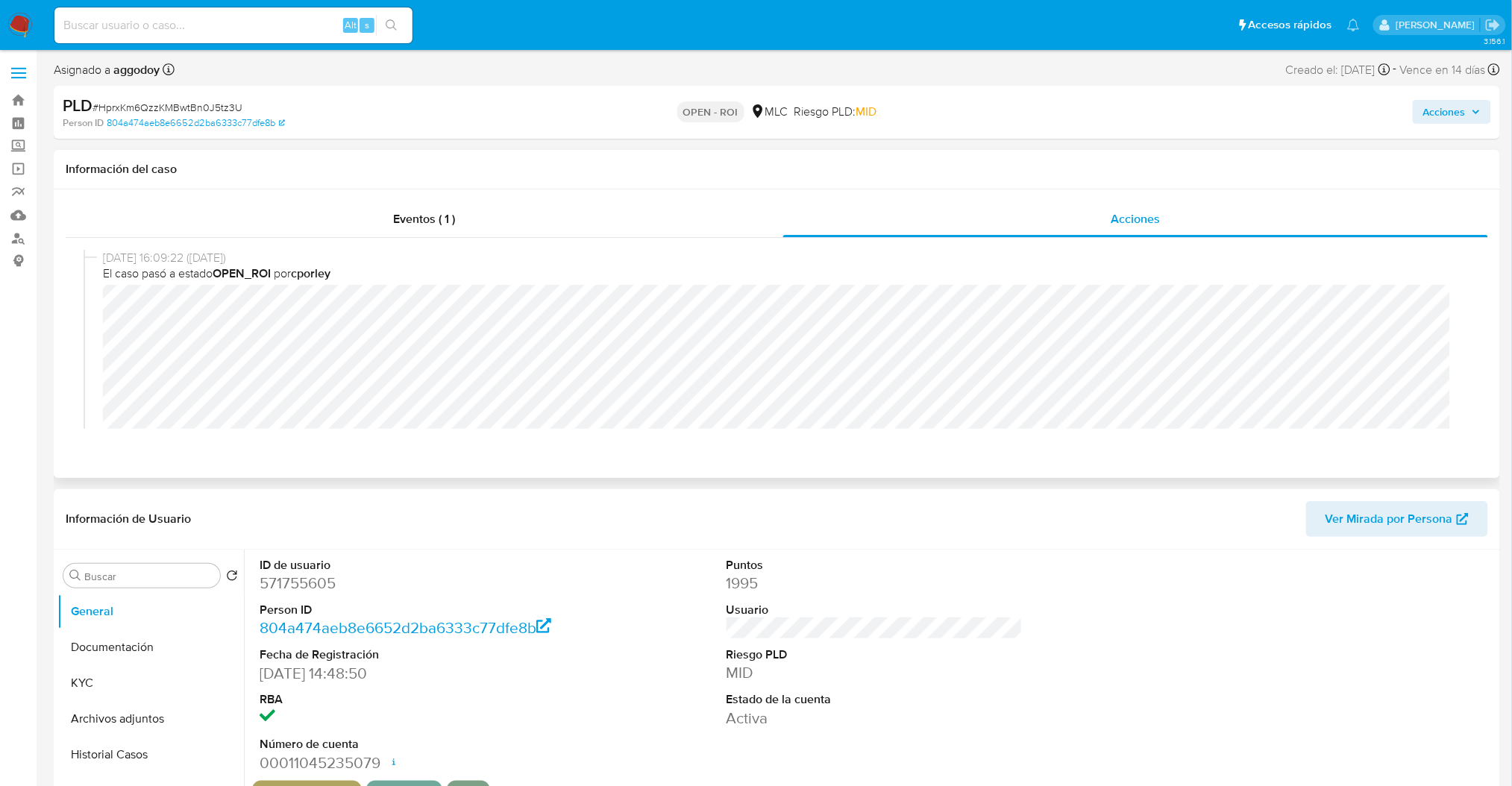
click at [1472, 305] on div "26/08/2025 16:09:22 (hace un día) El caso pasó a estado OPEN_ROI por cporley 26…" at bounding box center [777, 340] width 1423 height 202
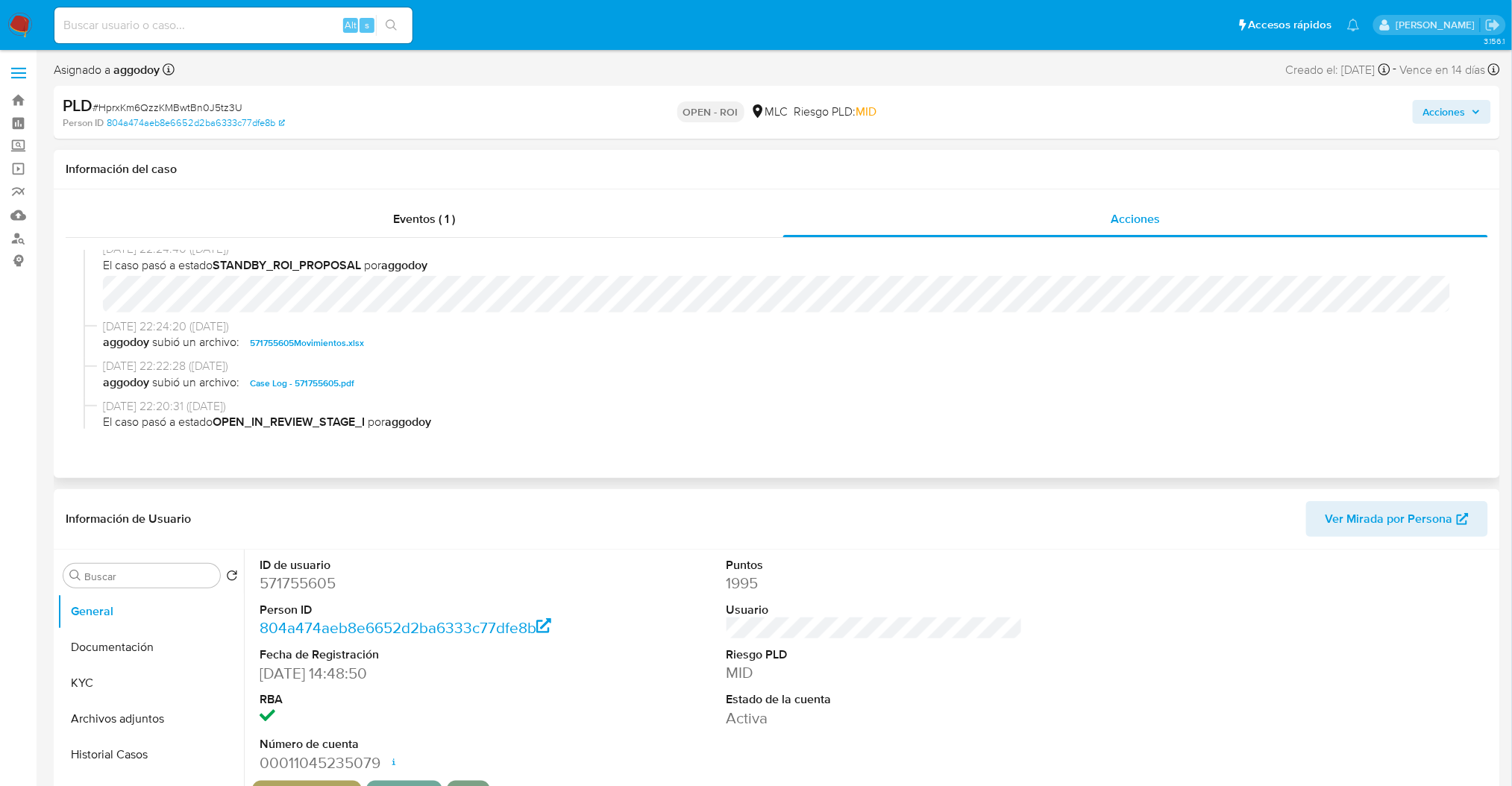
scroll to position [334, 0]
click at [1459, 114] on span "Acciones" at bounding box center [1445, 112] width 43 height 24
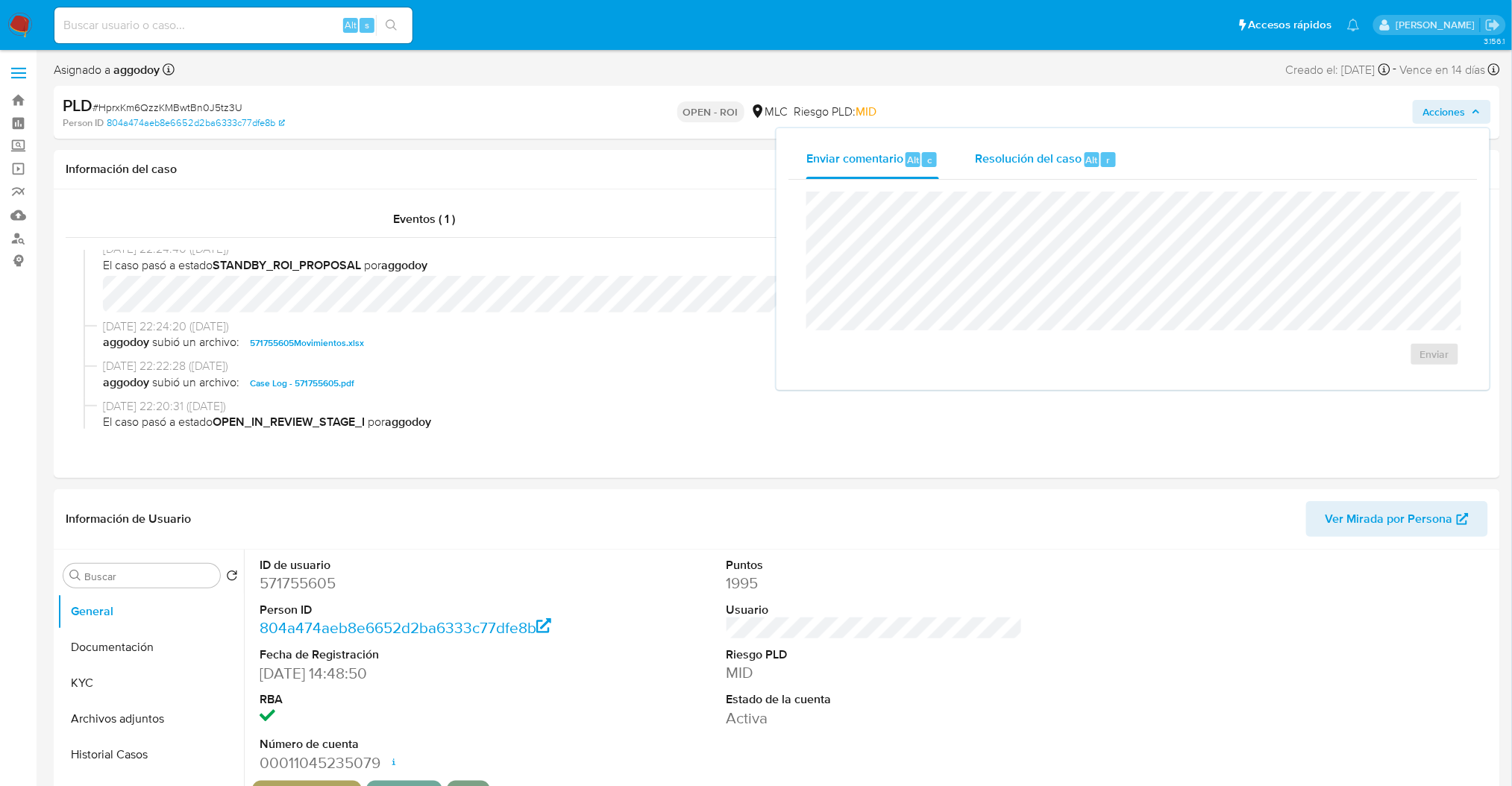
click at [1056, 159] on span "Resolución del caso" at bounding box center [1029, 159] width 107 height 17
click at [1370, 358] on span "ROI" at bounding box center [1392, 369] width 73 height 33
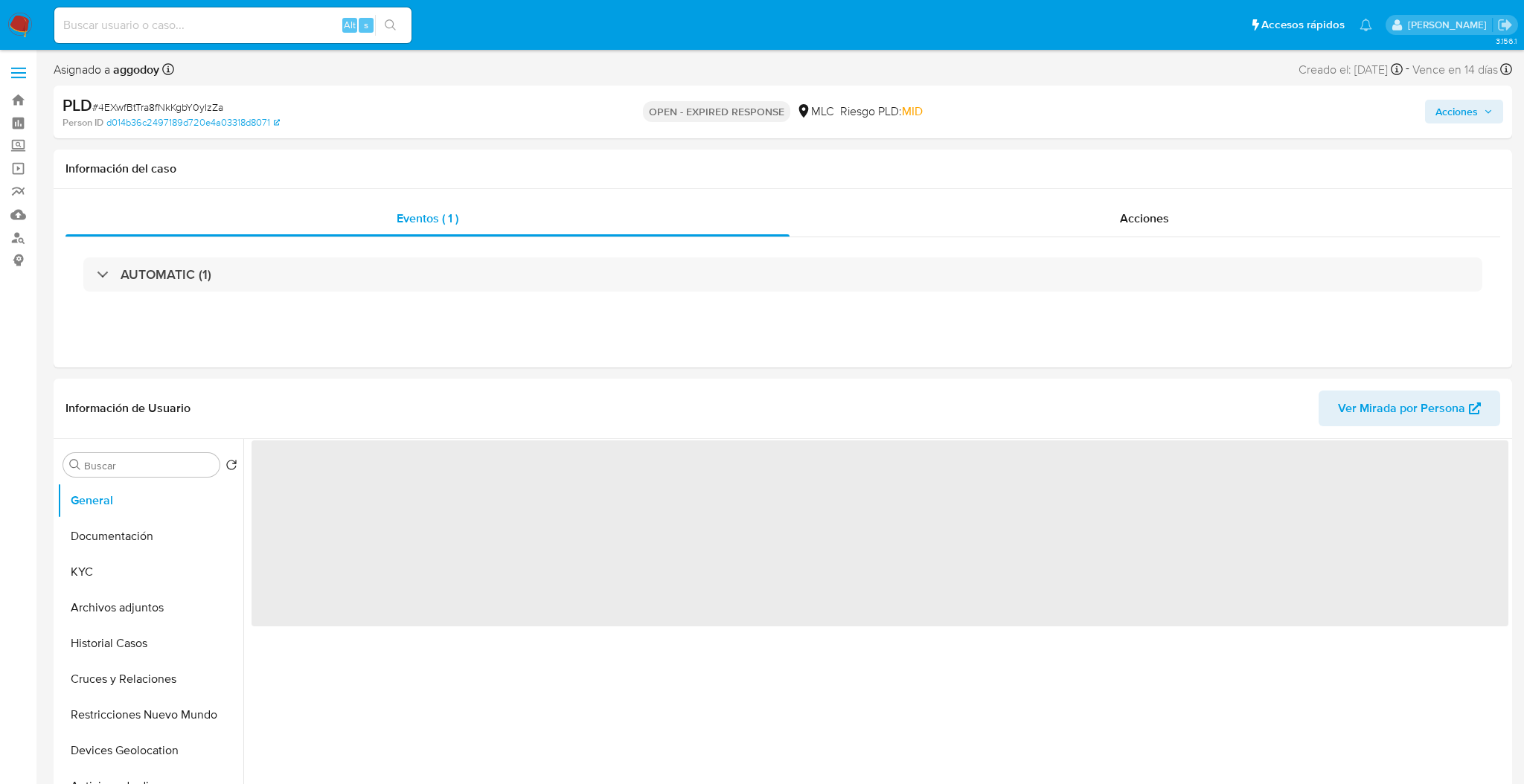
select select "10"
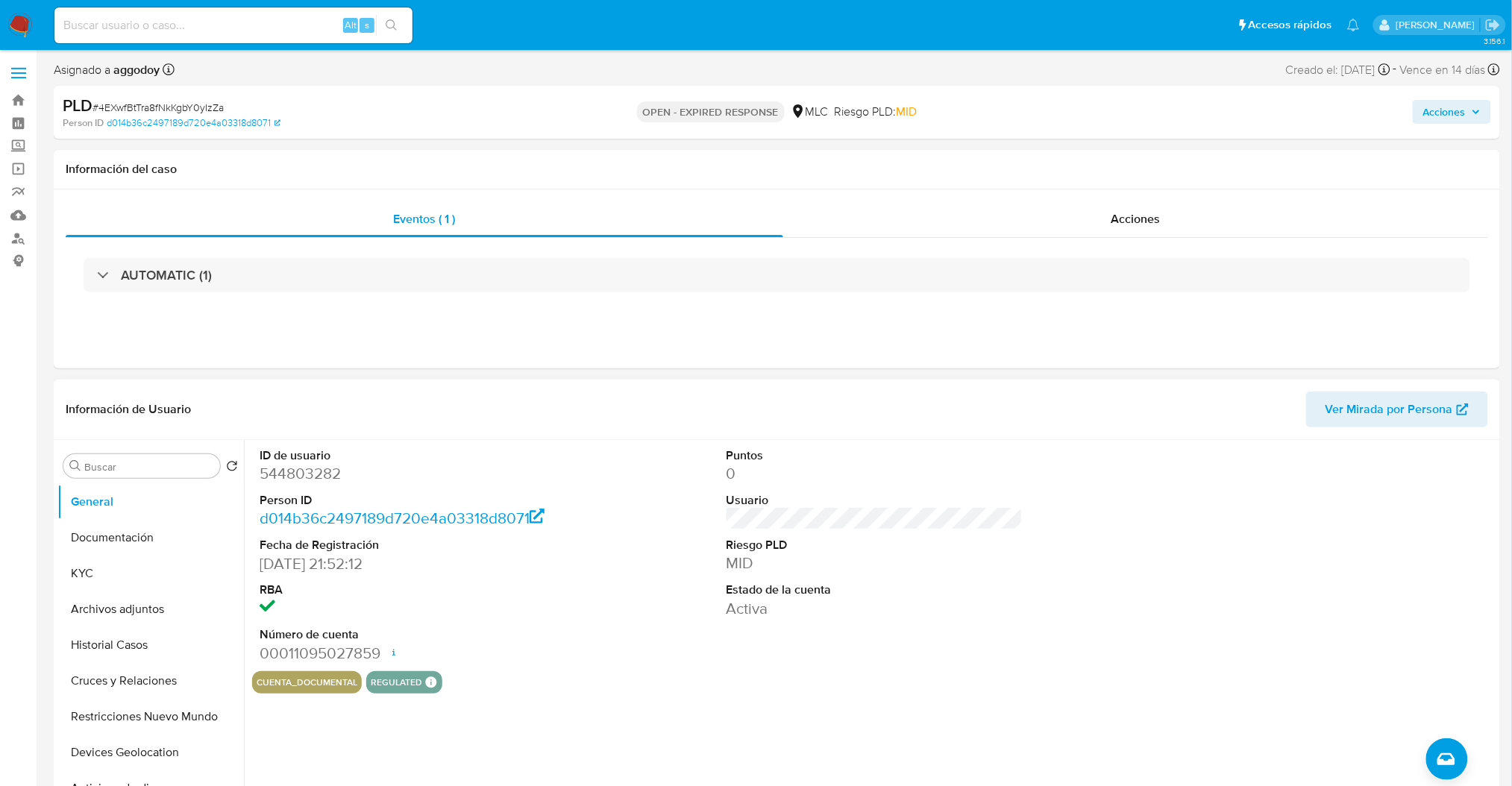
click at [306, 476] on dd "544803282" at bounding box center [407, 474] width 296 height 21
copy dd "544803282"
click at [139, 654] on button "Historial Casos" at bounding box center [145, 645] width 175 height 36
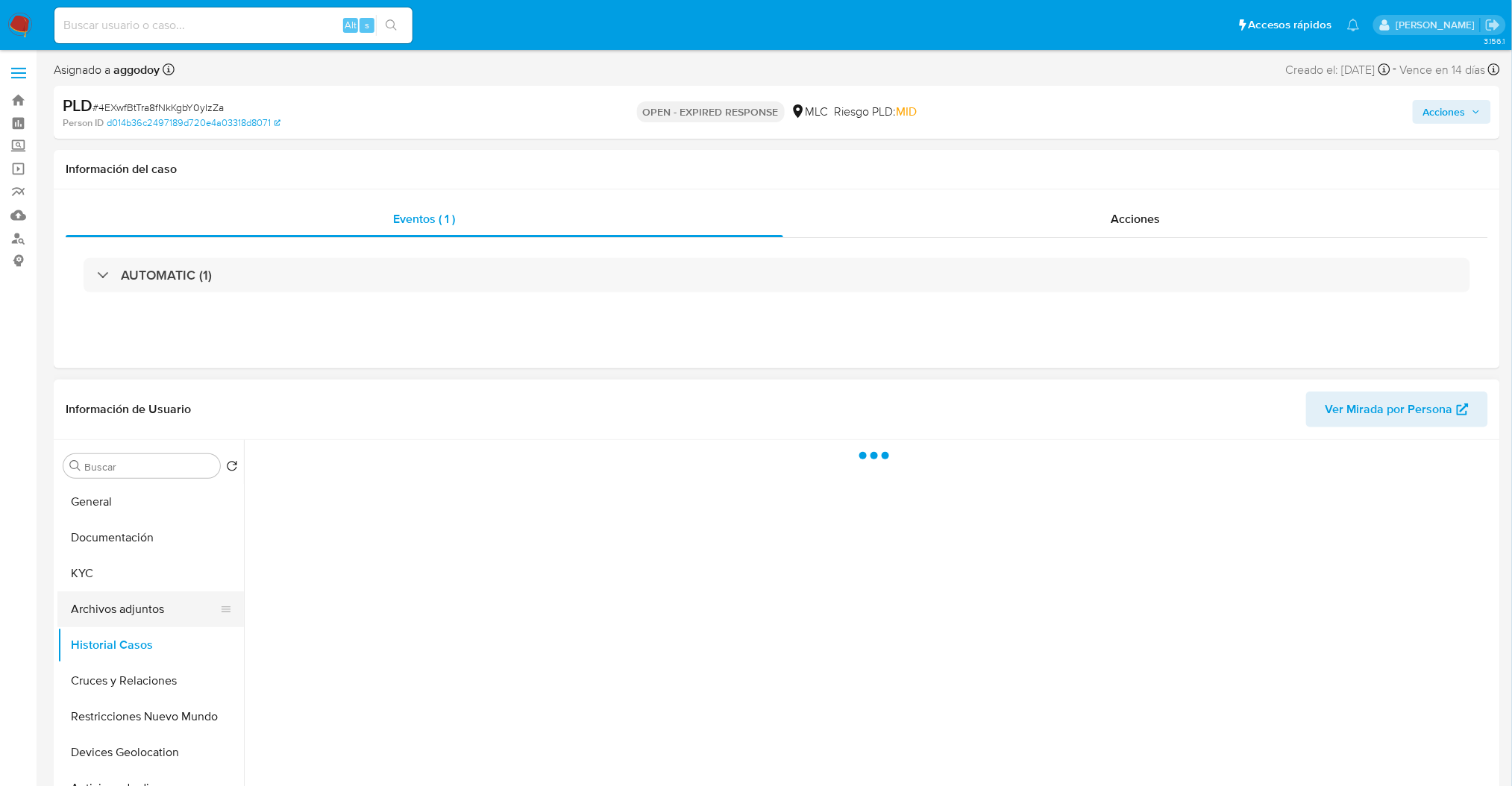
click at [149, 606] on button "Archivos adjuntos" at bounding box center [145, 609] width 175 height 36
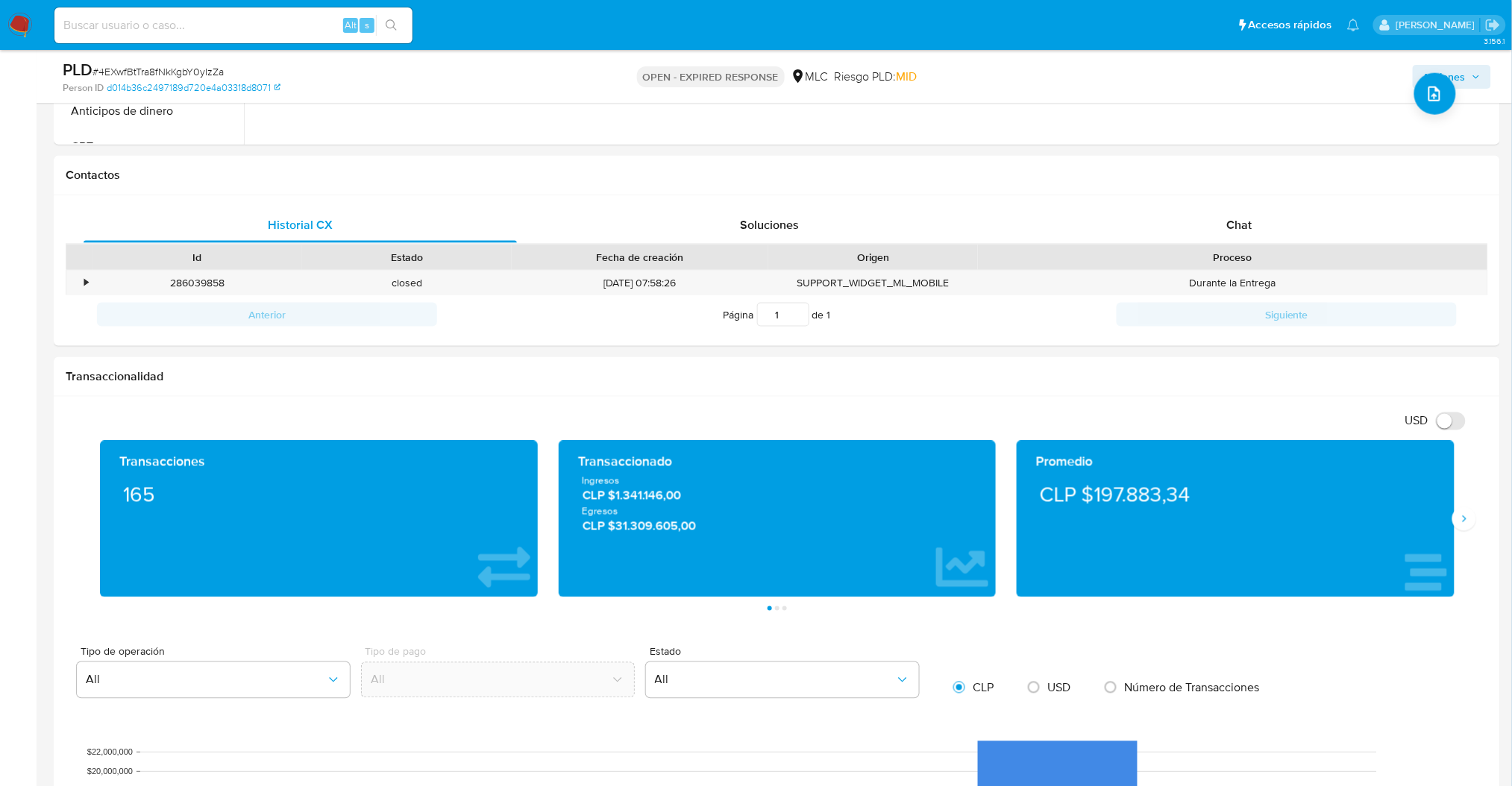
scroll to position [598, 0]
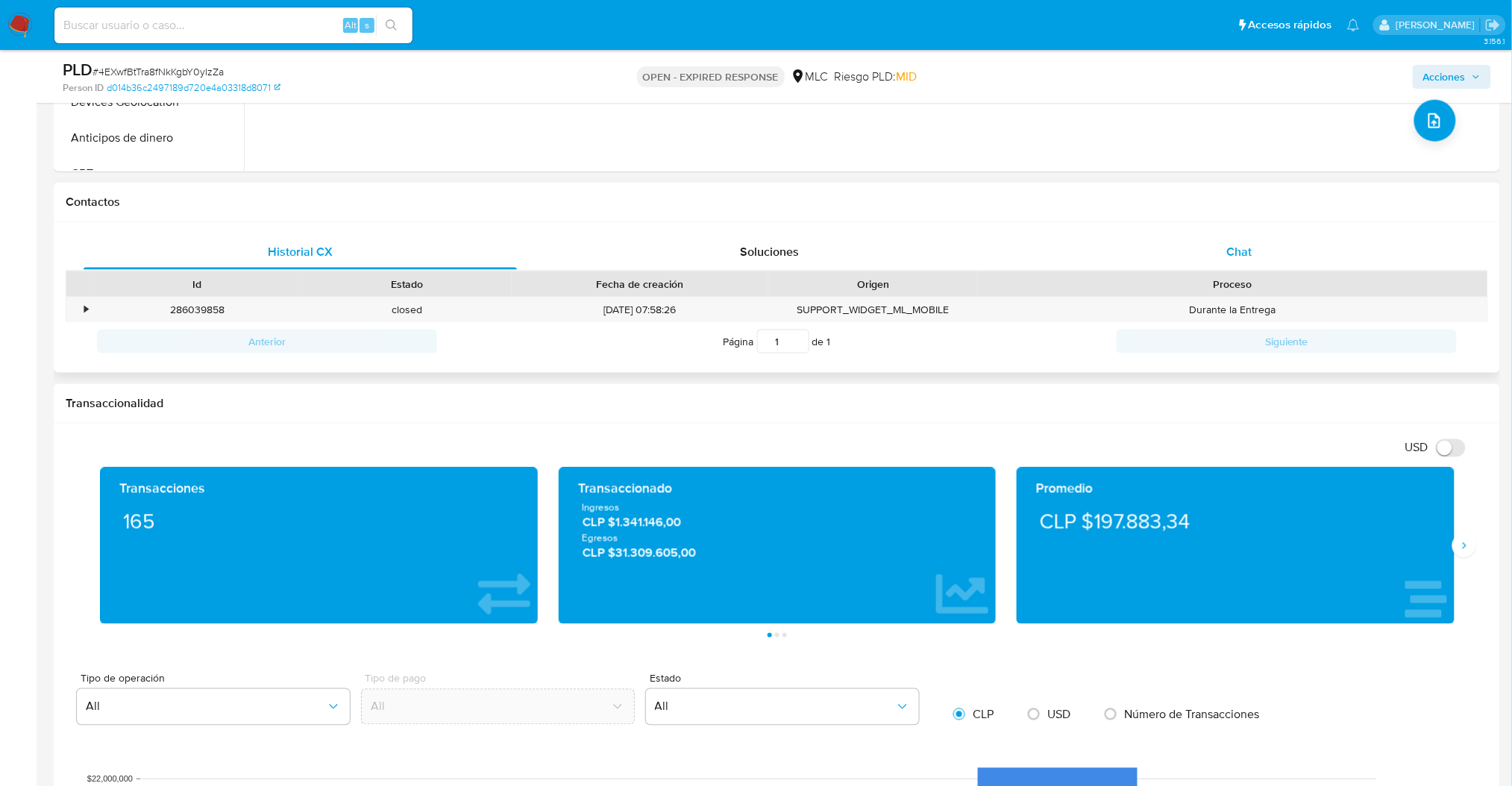
click at [1269, 252] on div "Chat" at bounding box center [1239, 253] width 433 height 36
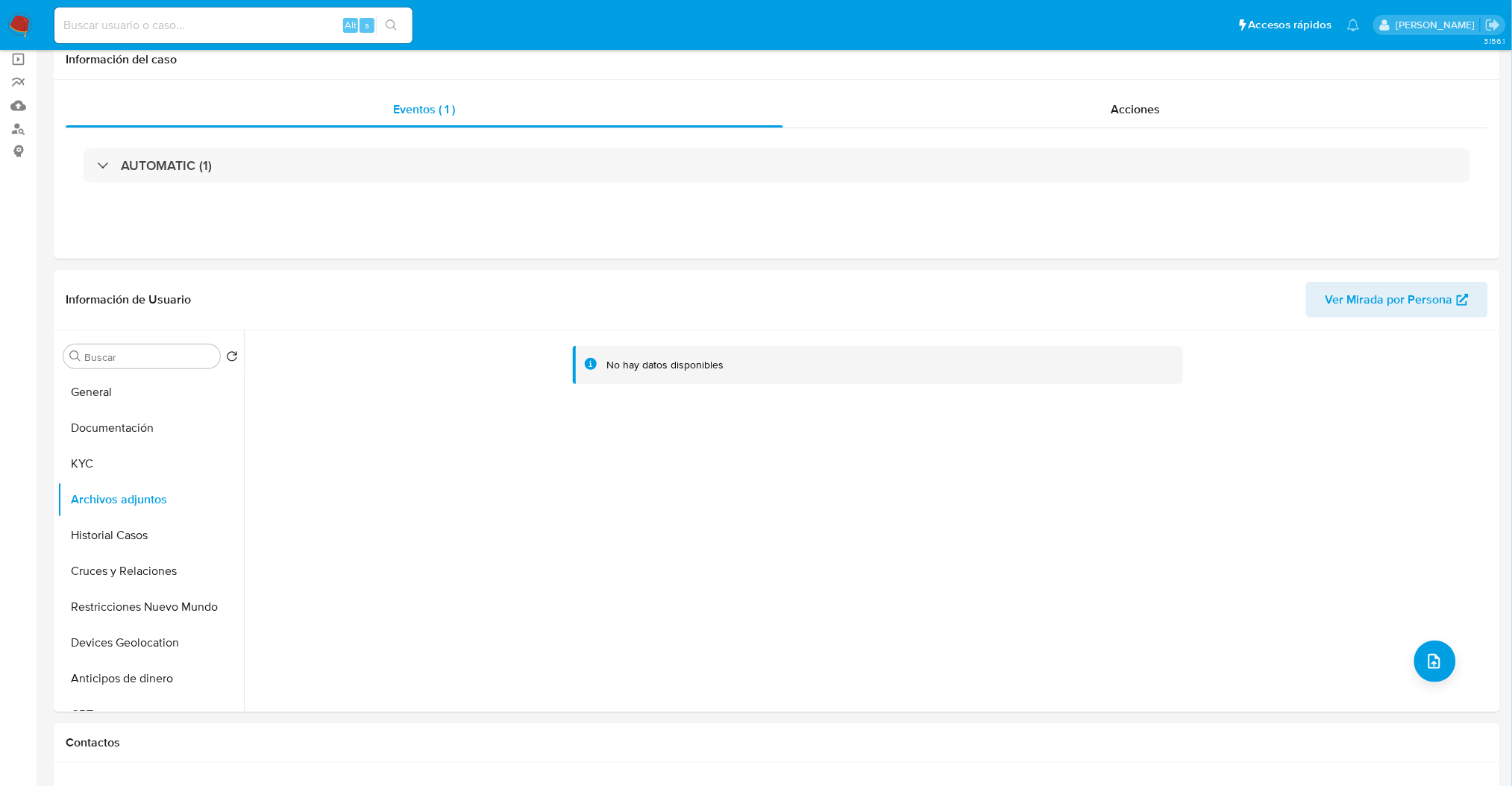
scroll to position [0, 0]
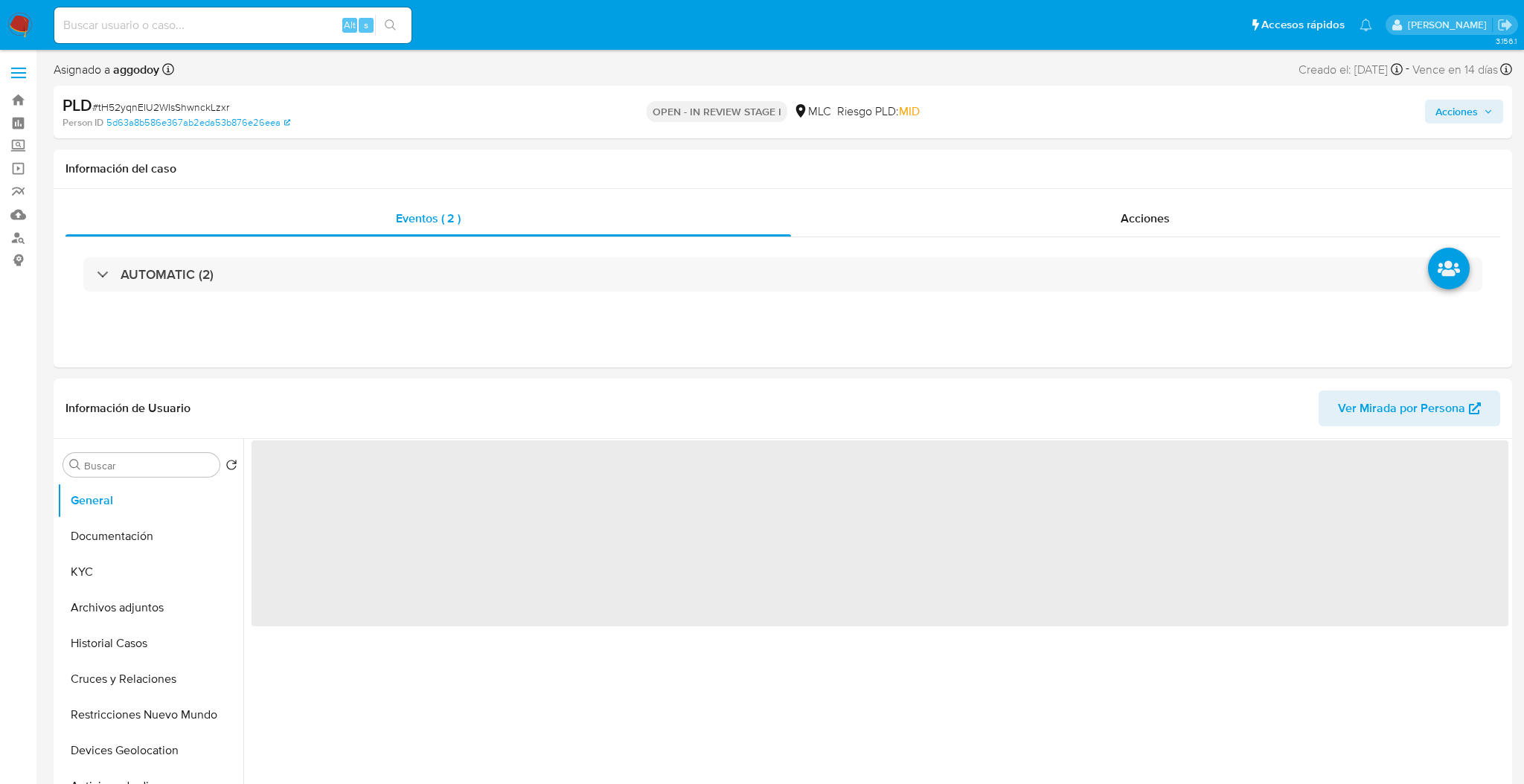
select select "10"
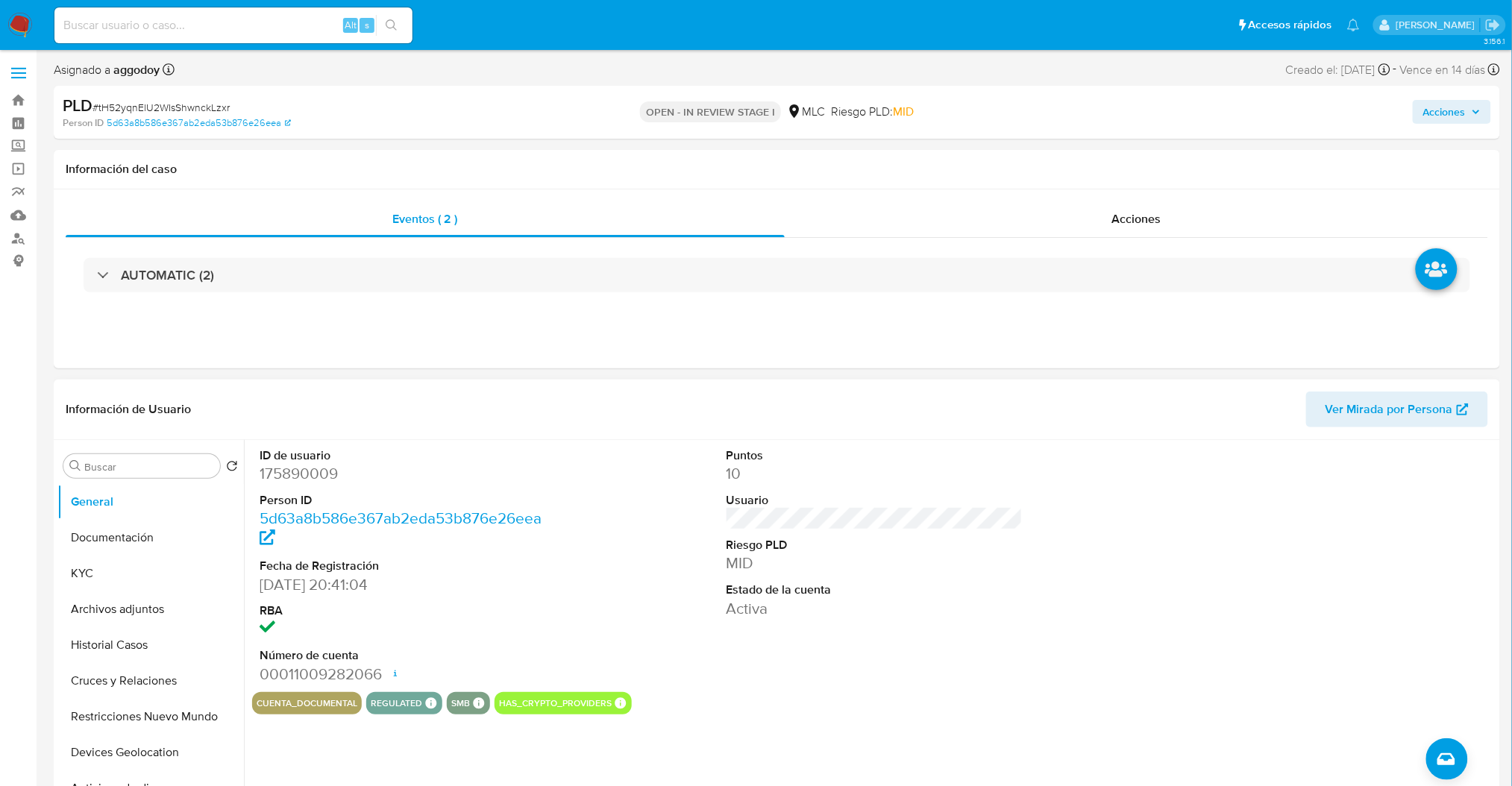
click at [294, 474] on dd "175890009" at bounding box center [407, 474] width 296 height 21
copy dd "175890009"
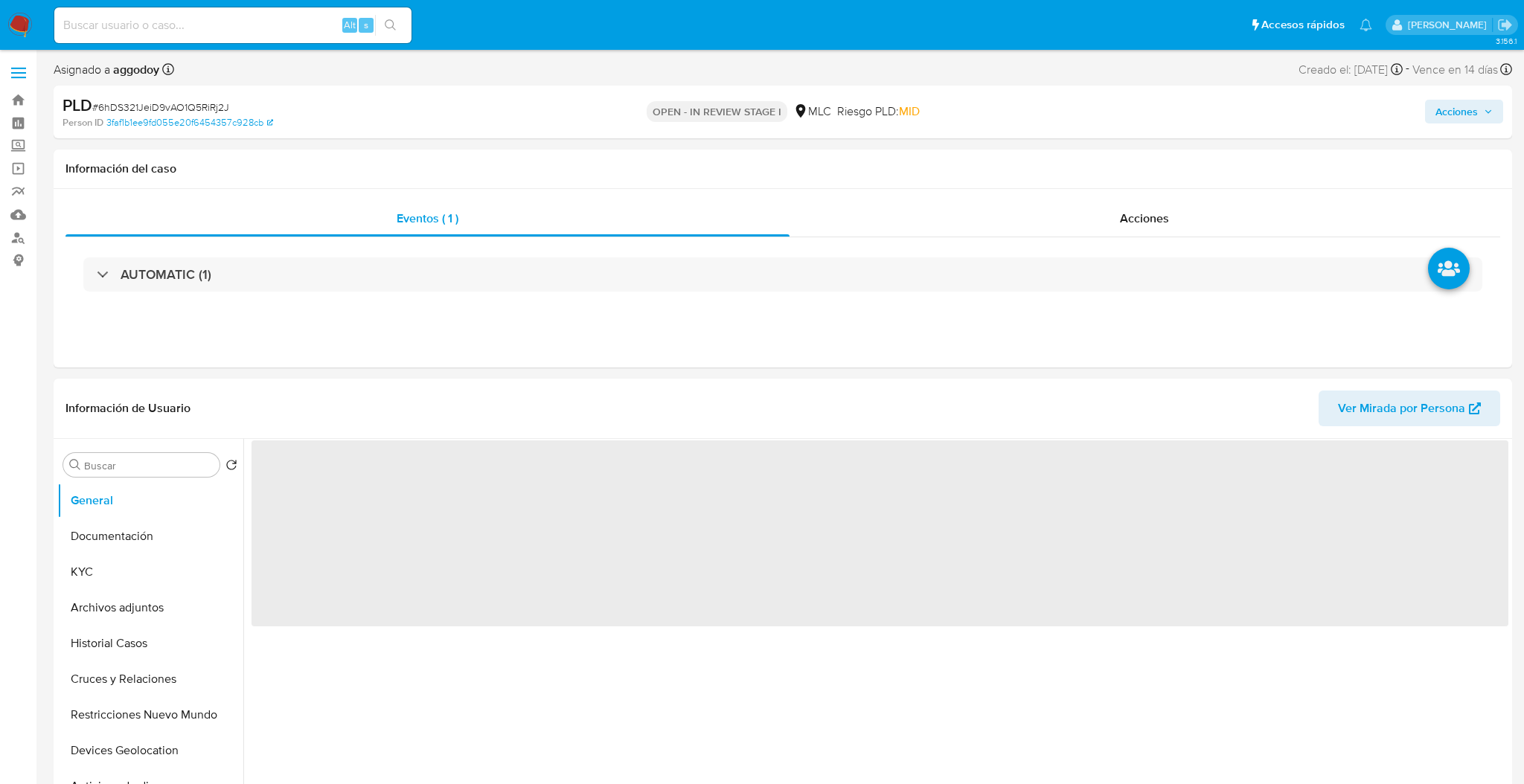
select select "10"
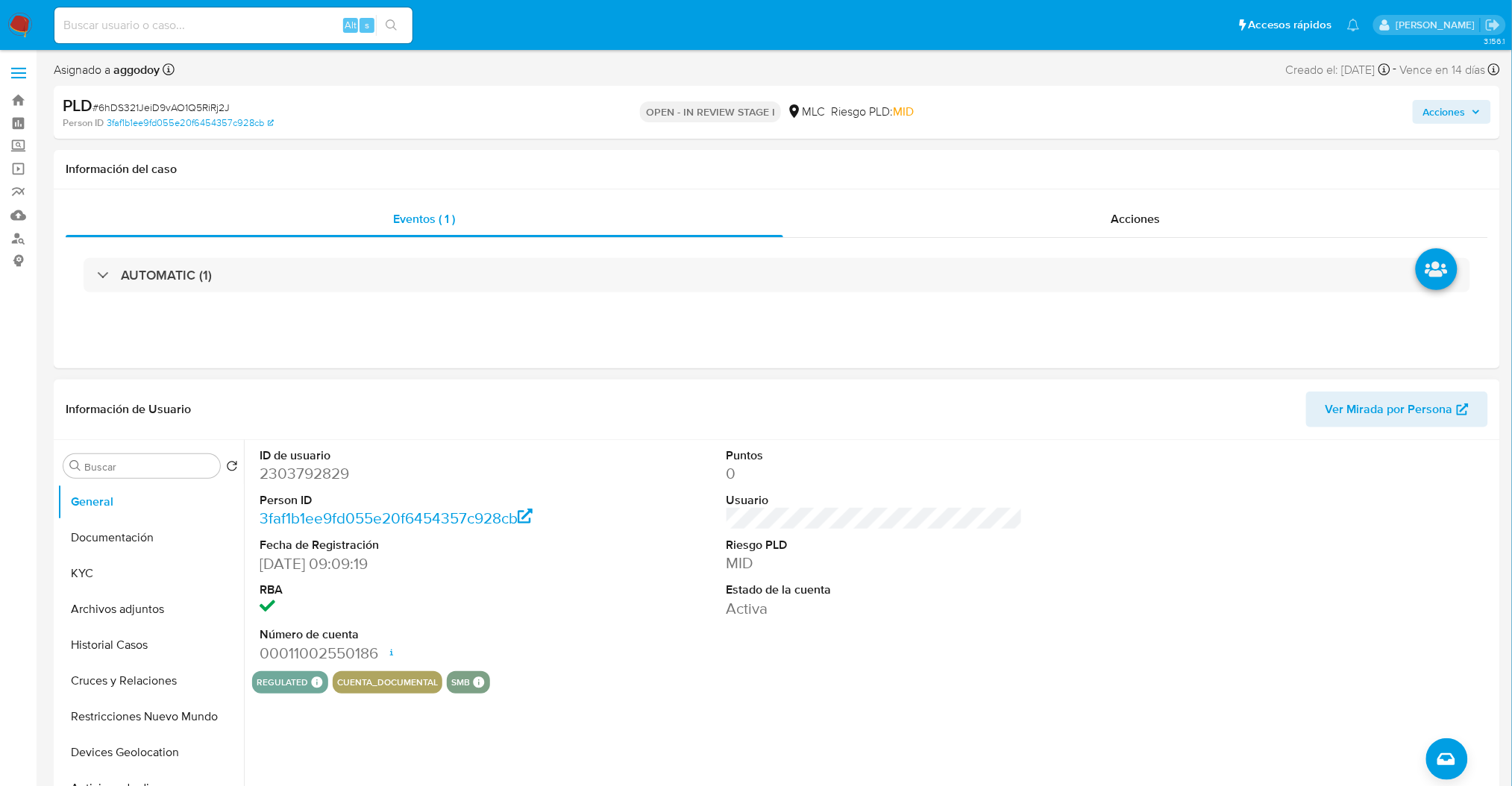
click at [302, 477] on dd "2303792829" at bounding box center [407, 474] width 296 height 21
copy dd "2303792829"
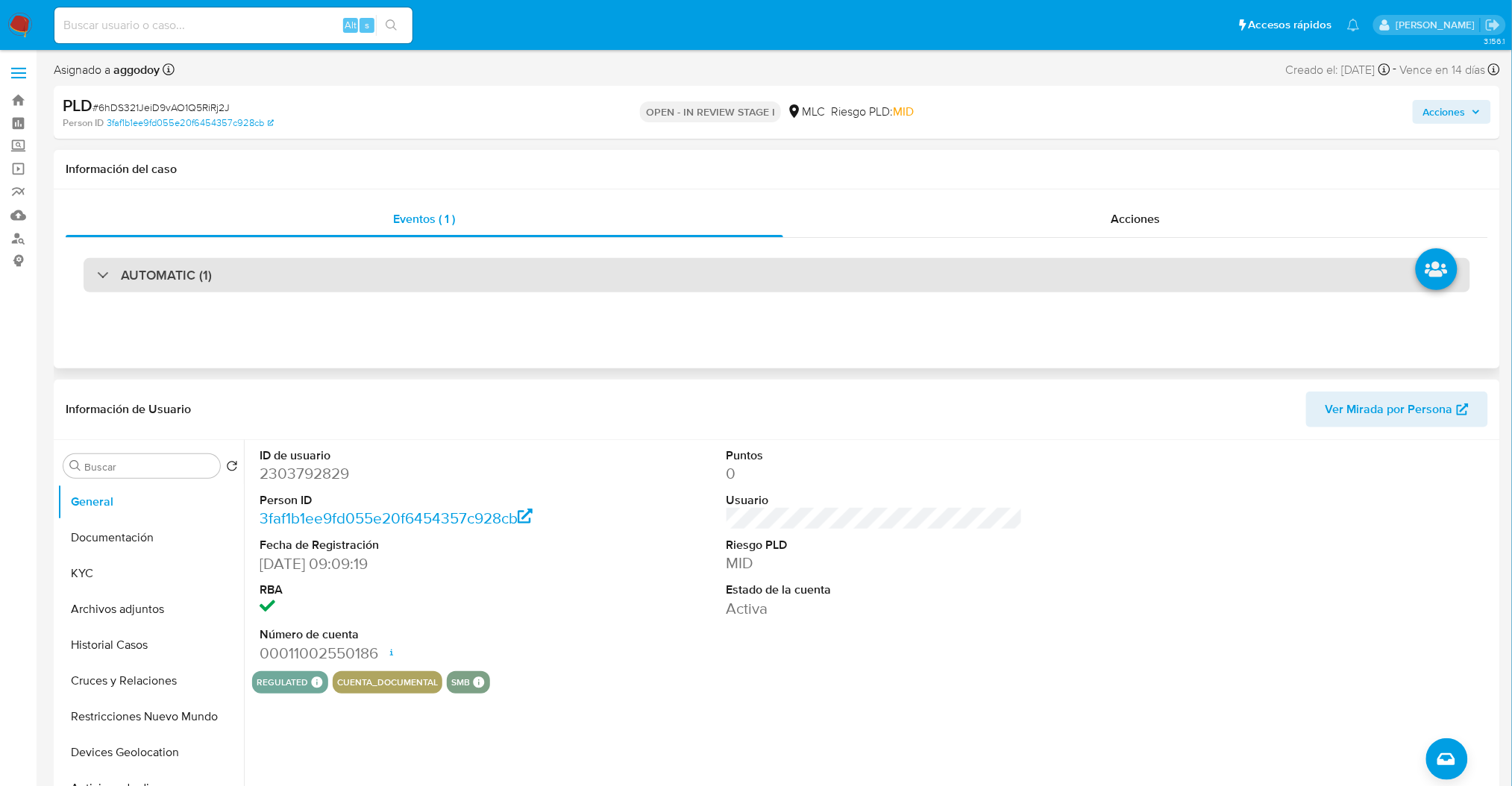
click at [371, 264] on div "AUTOMATIC (1)" at bounding box center [777, 275] width 1387 height 34
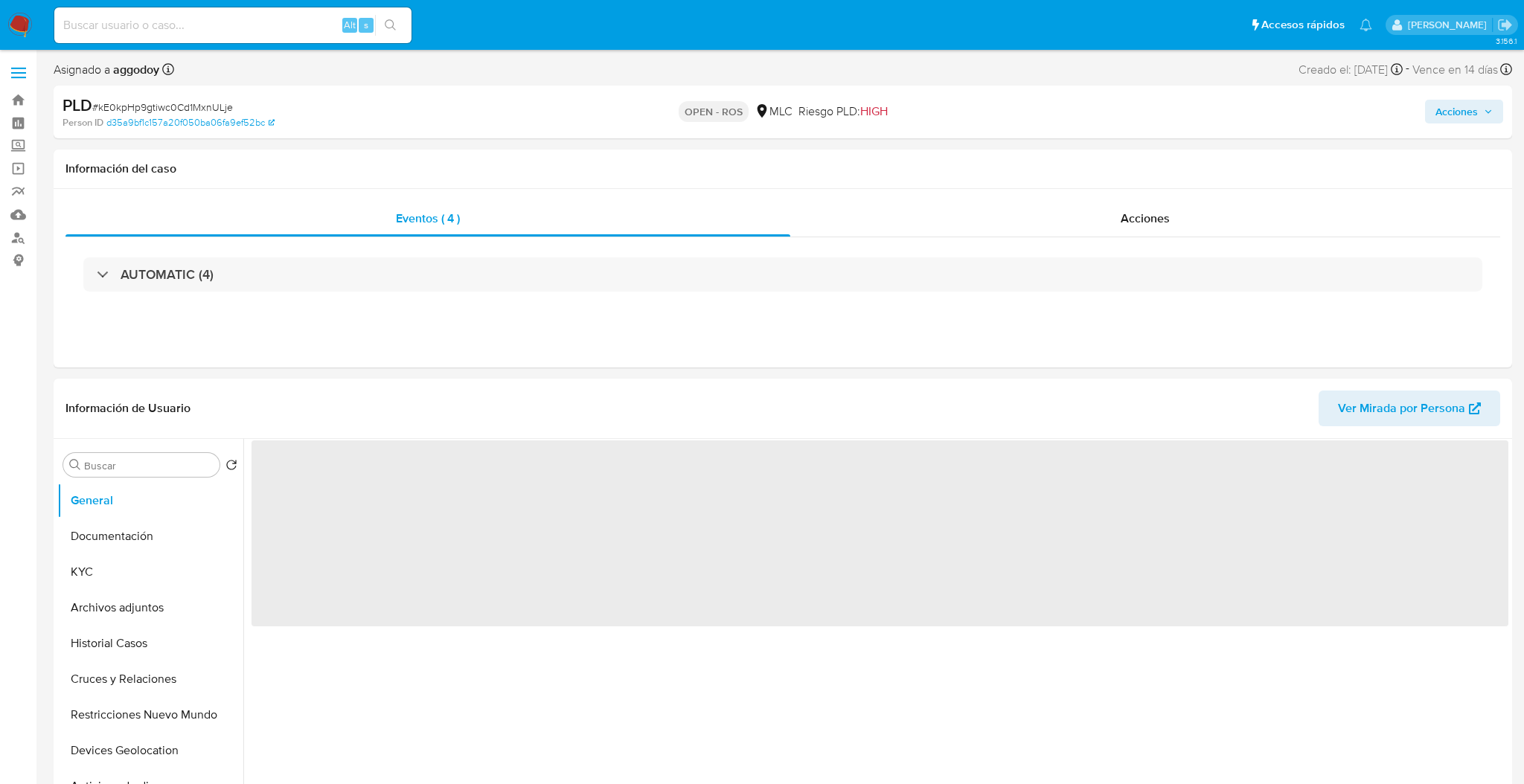
select select "10"
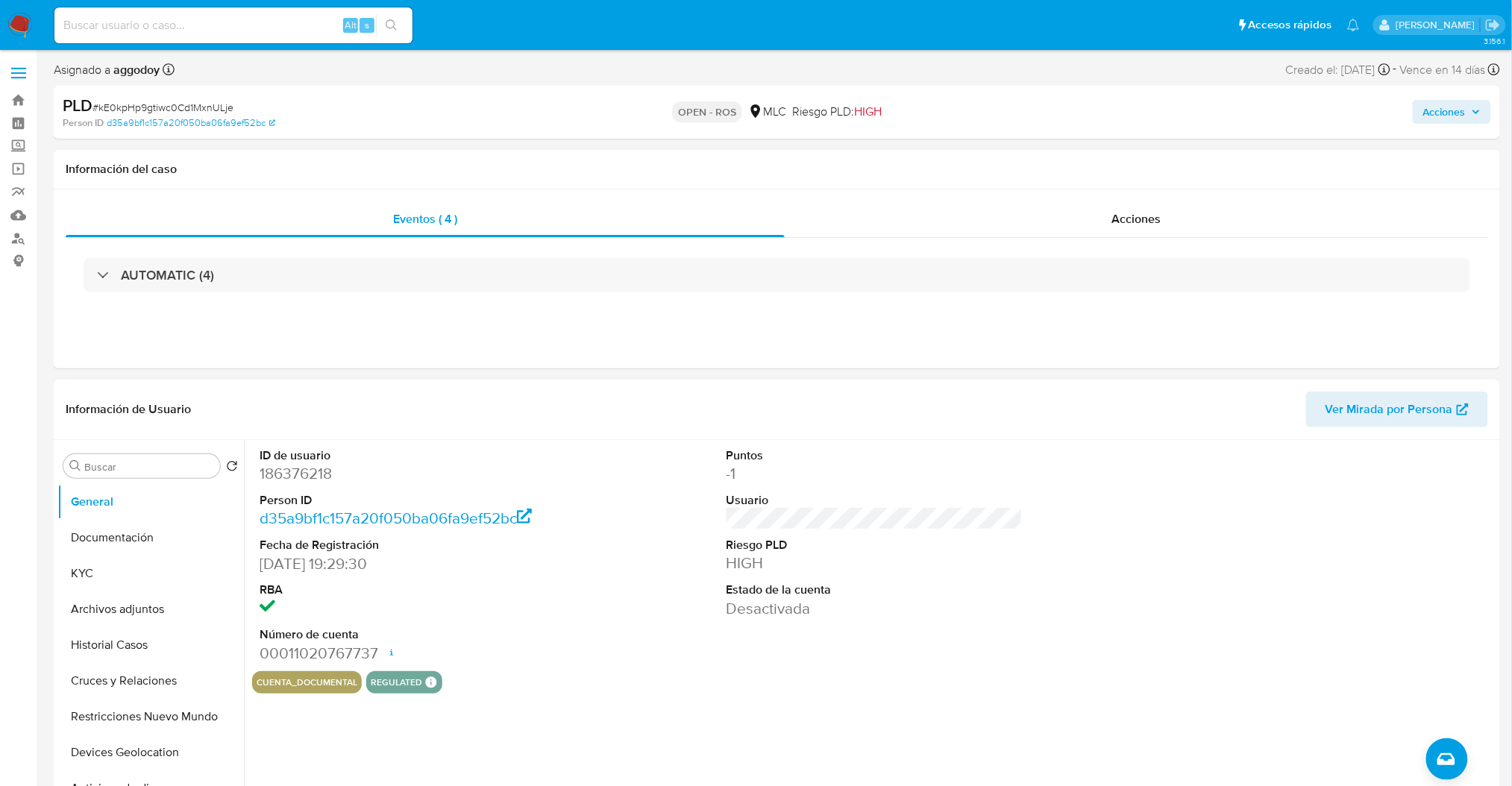
click at [294, 469] on dd "186376218" at bounding box center [407, 474] width 296 height 21
copy dd "186376218"
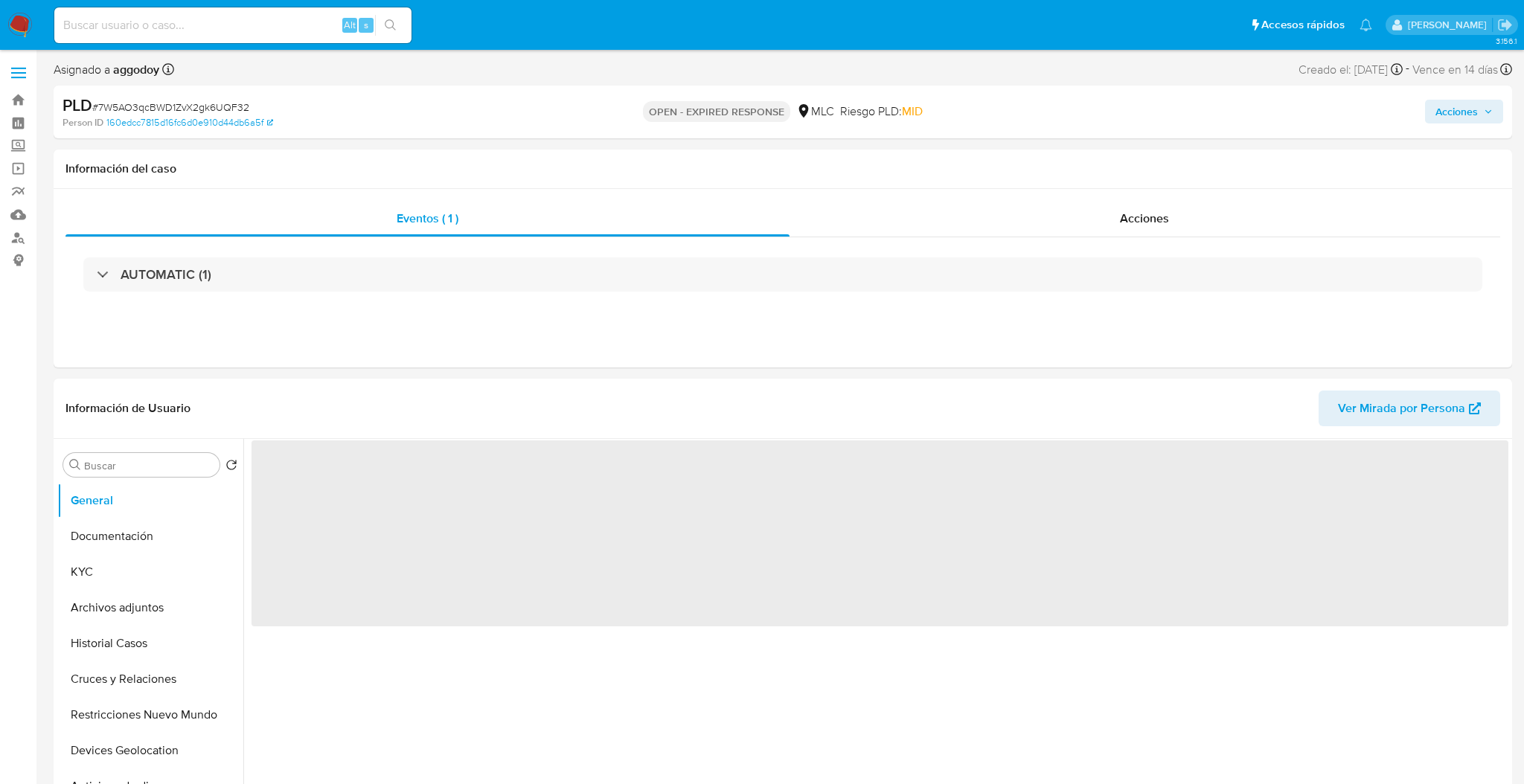
select select "10"
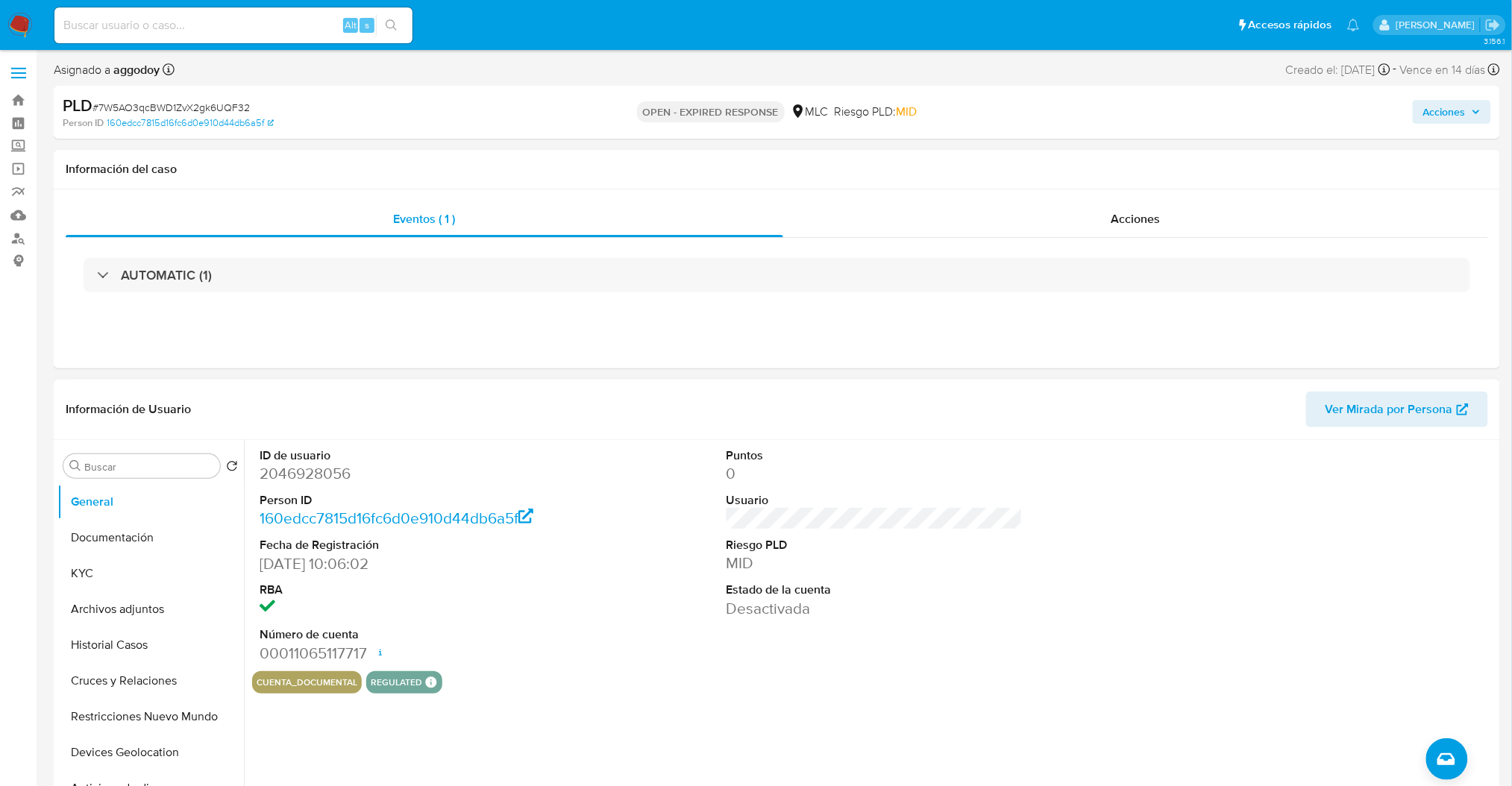
click at [338, 474] on dd "2046928056" at bounding box center [407, 474] width 296 height 21
copy dd "2046928056"
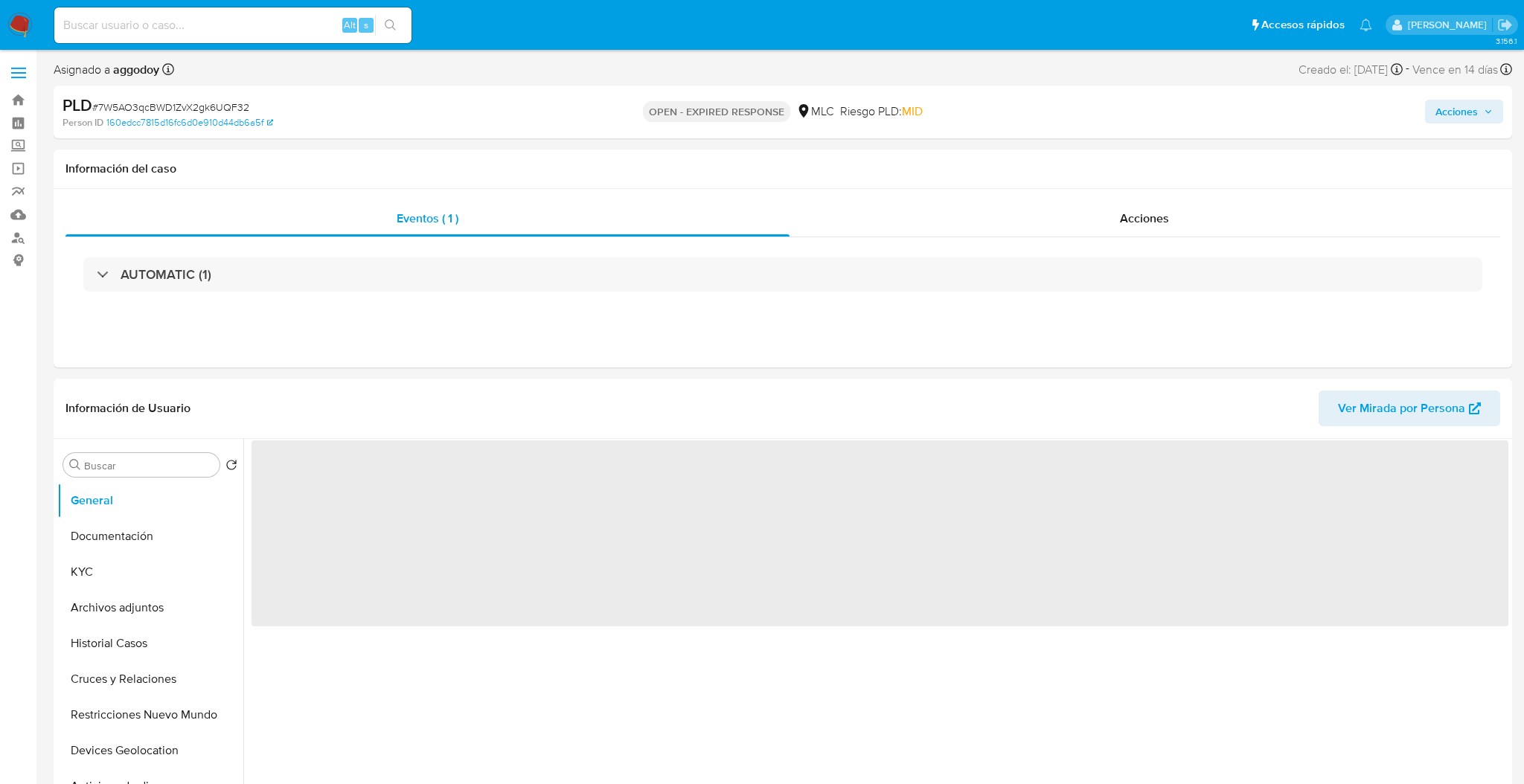
select select "10"
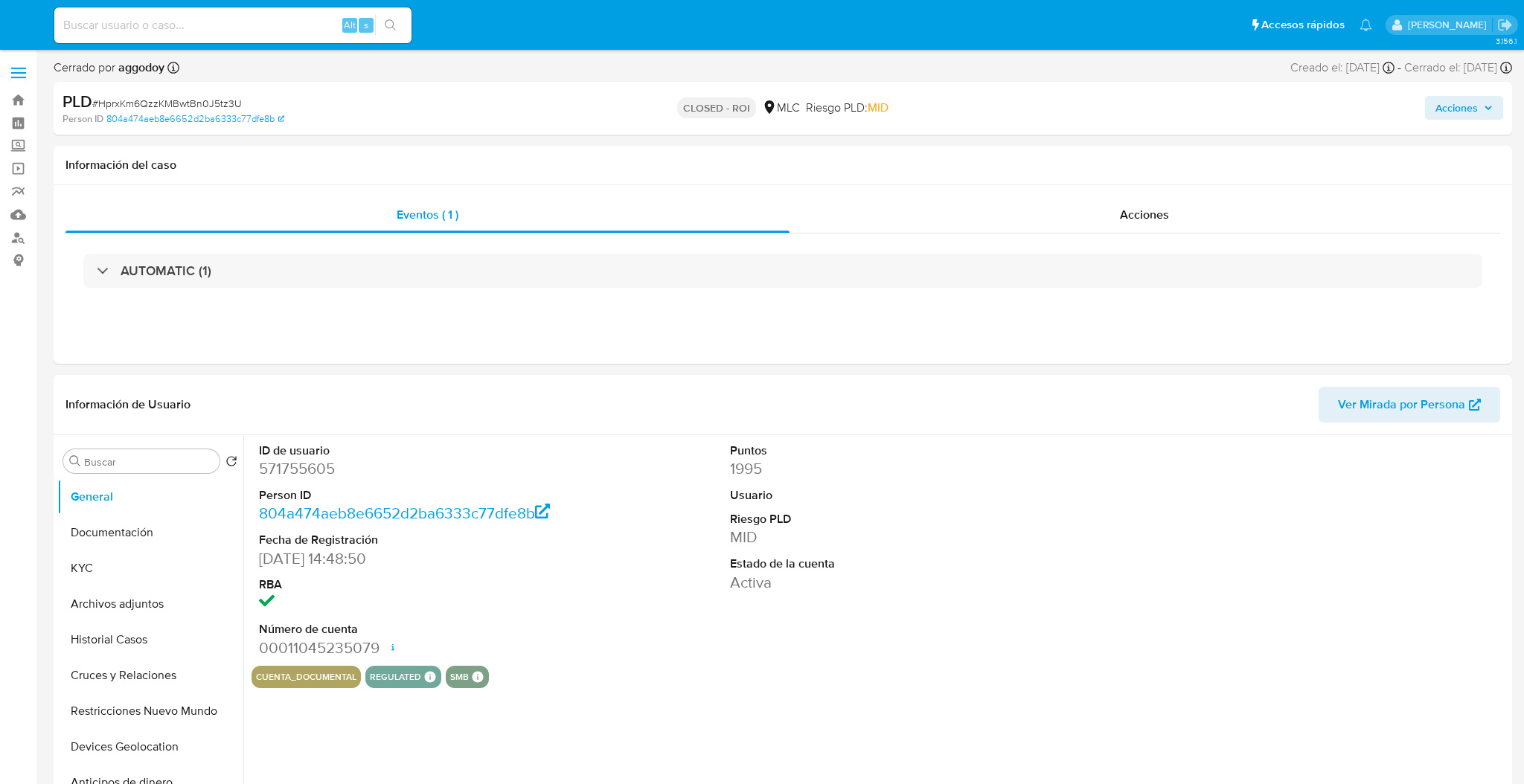
select select "10"
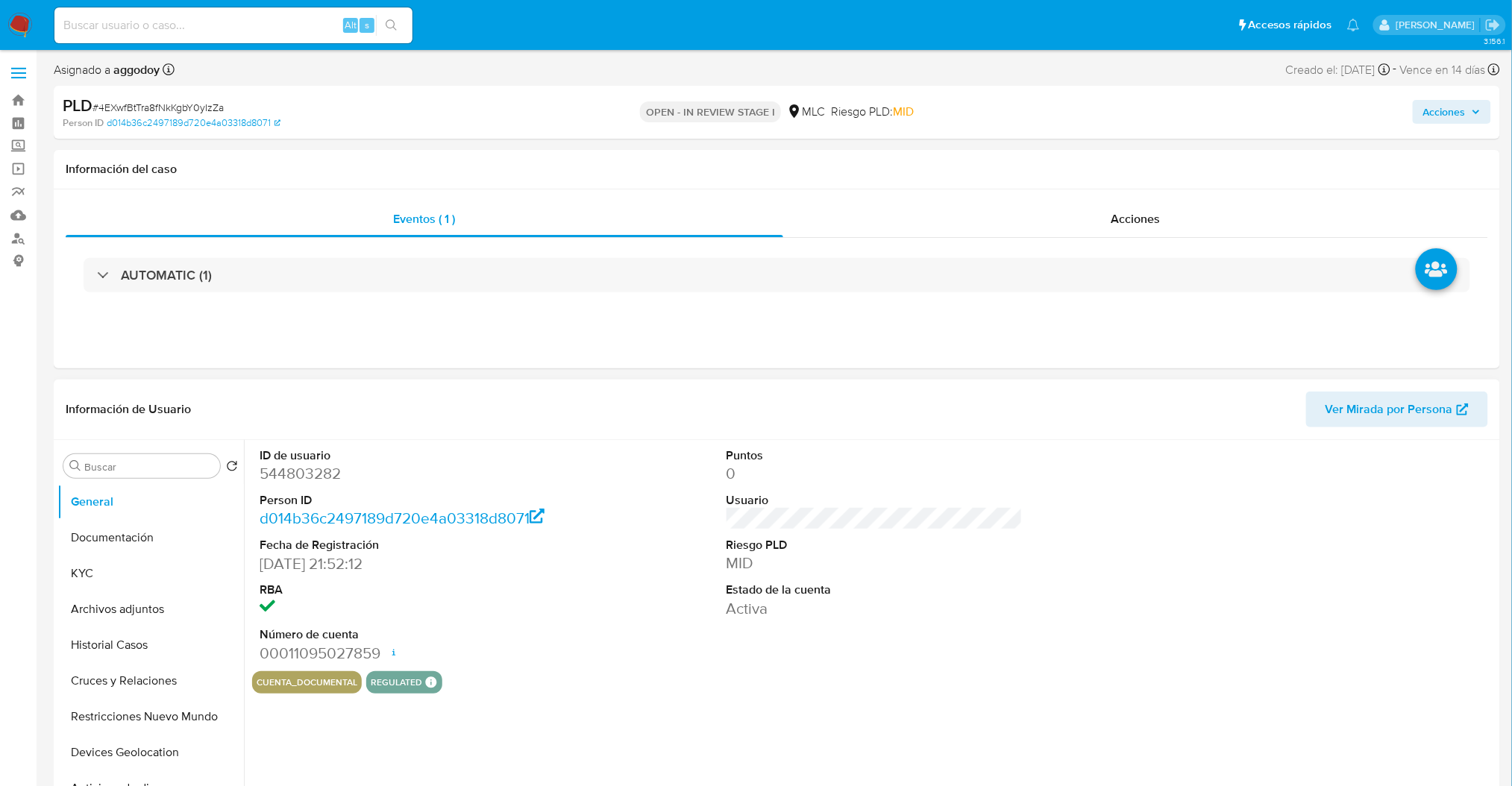
select select "10"
click at [112, 605] on button "Archivos adjuntos" at bounding box center [145, 609] width 175 height 36
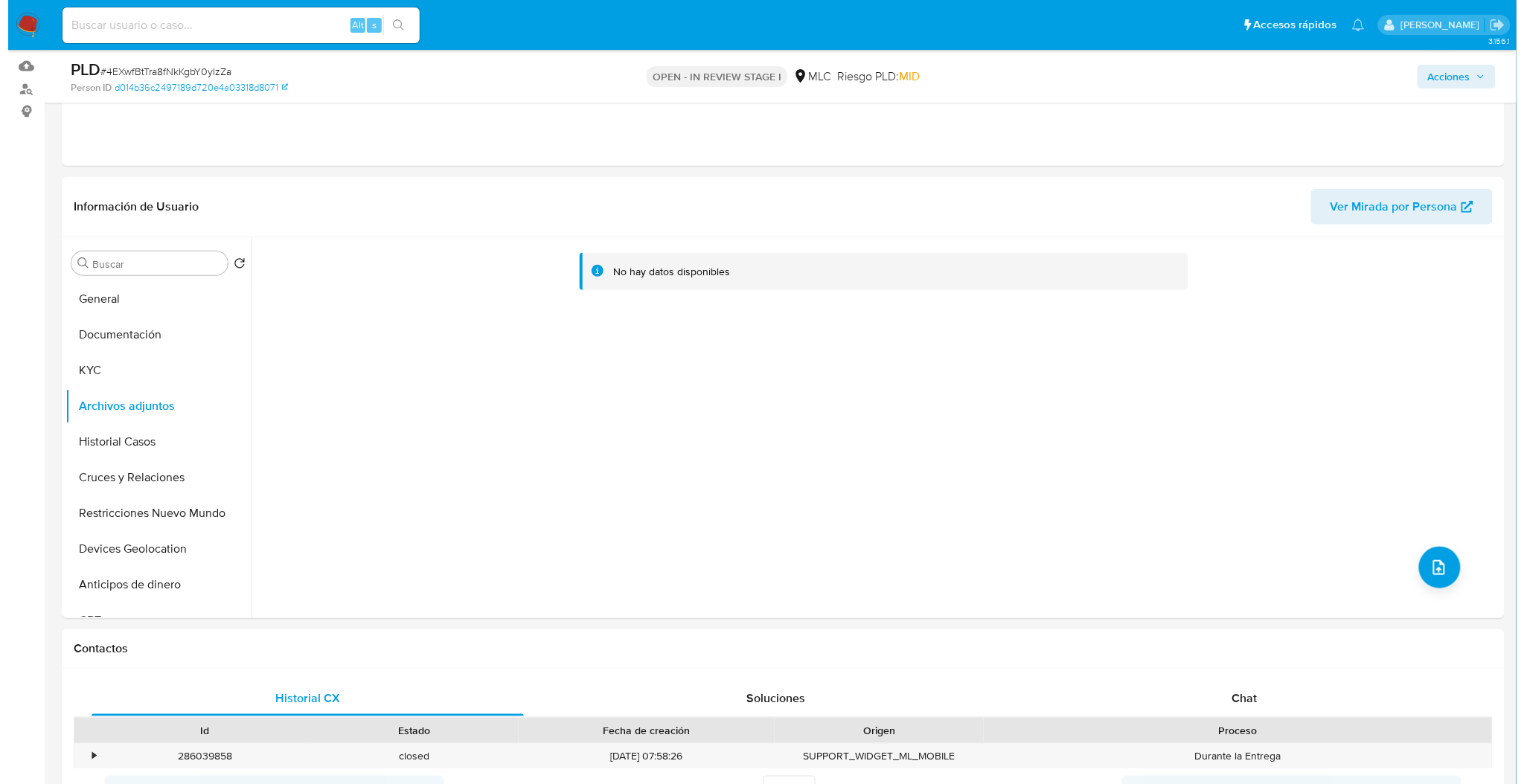
scroll to position [157, 0]
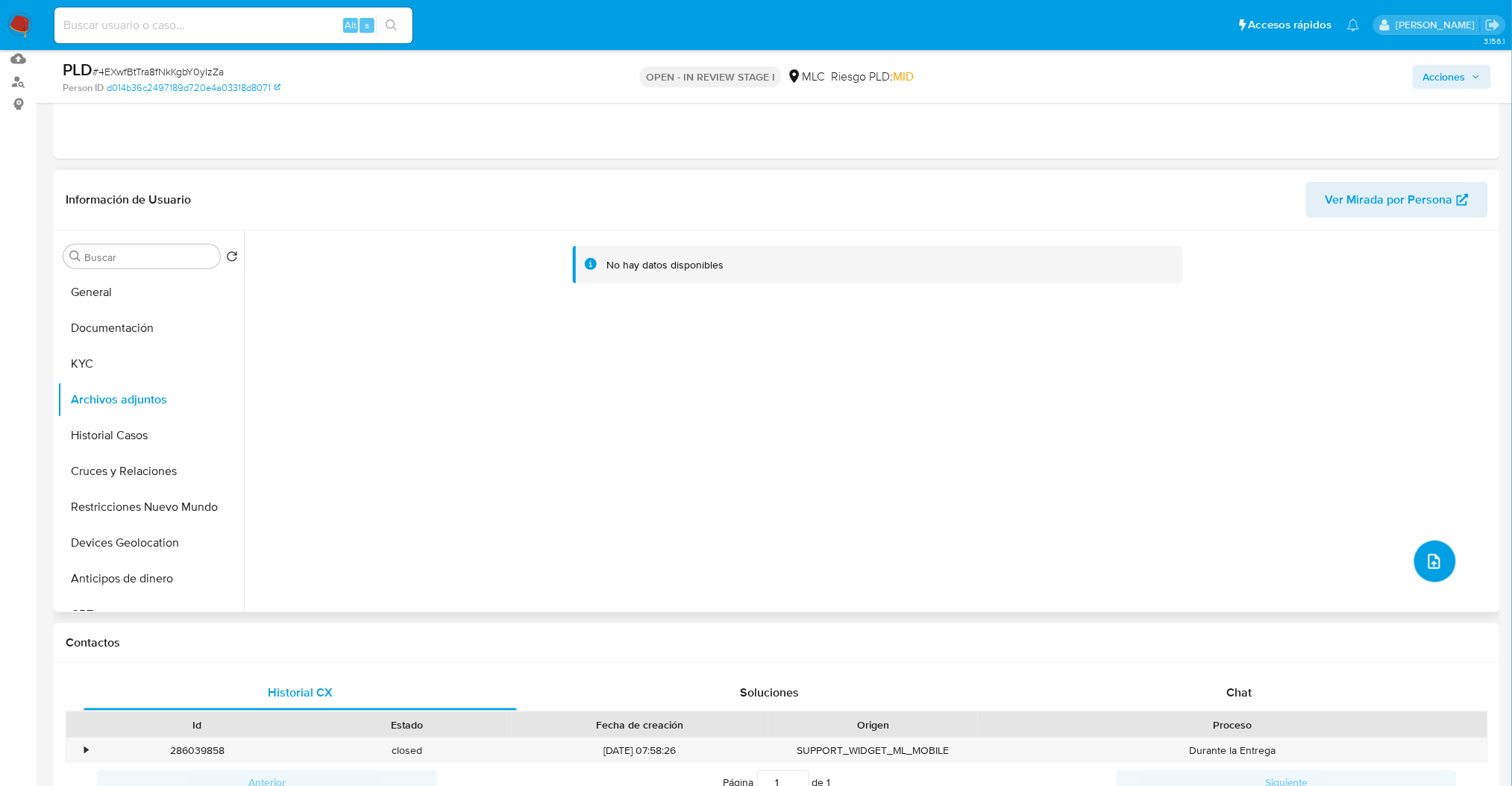
click at [1441, 568] on button "upload-file" at bounding box center [1435, 562] width 42 height 42
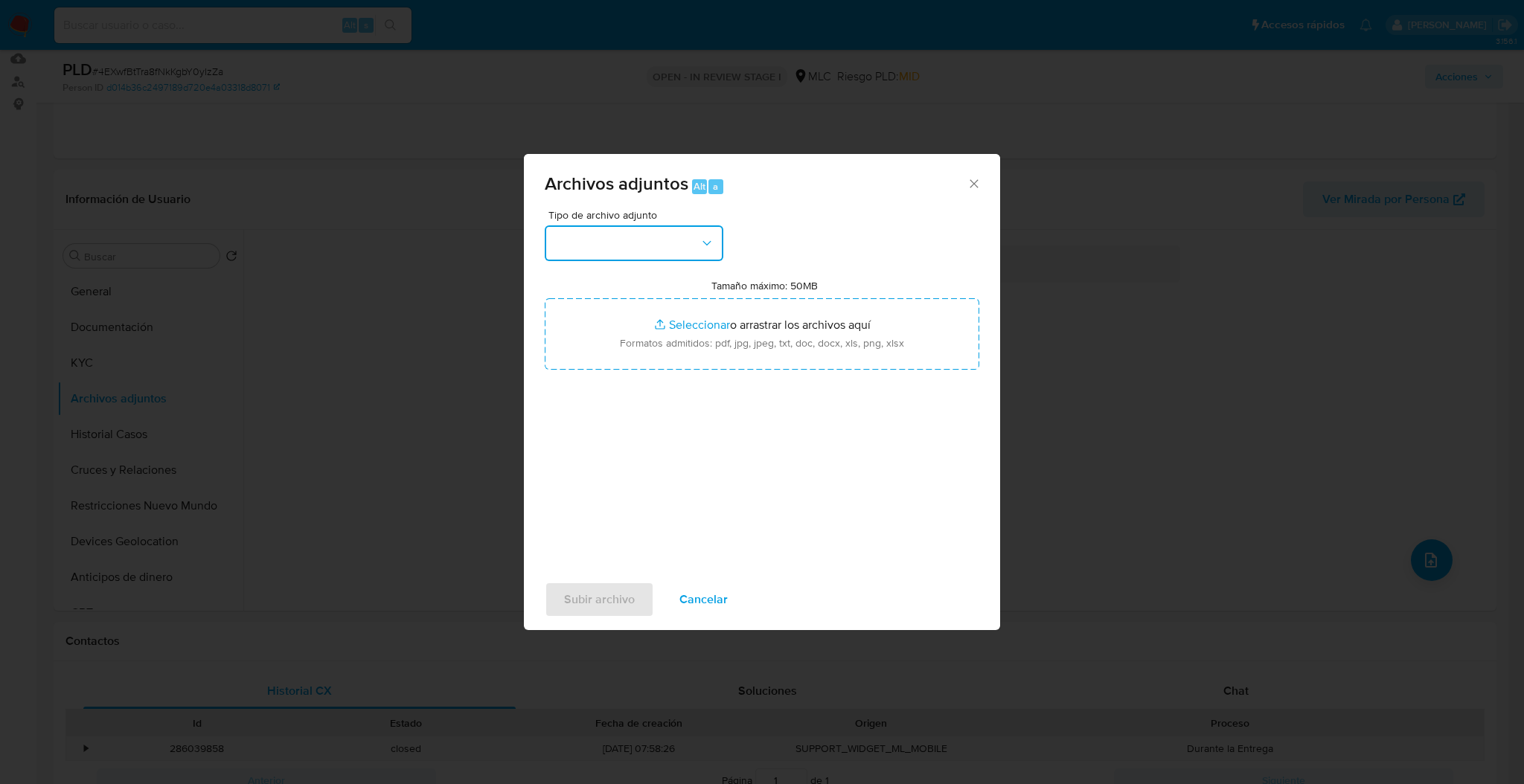
click at [697, 256] on button "button" at bounding box center [633, 243] width 178 height 36
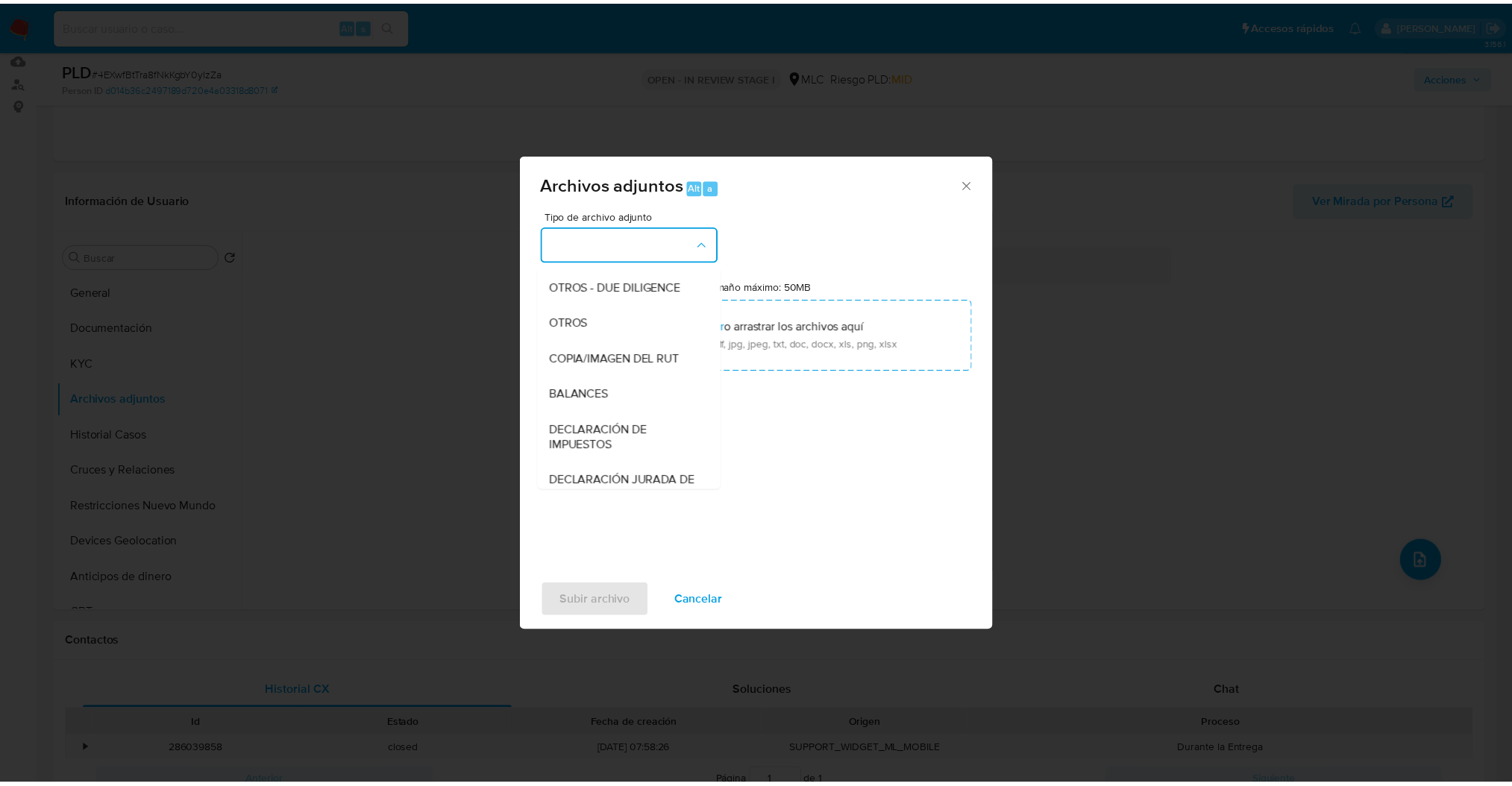
scroll to position [259, 0]
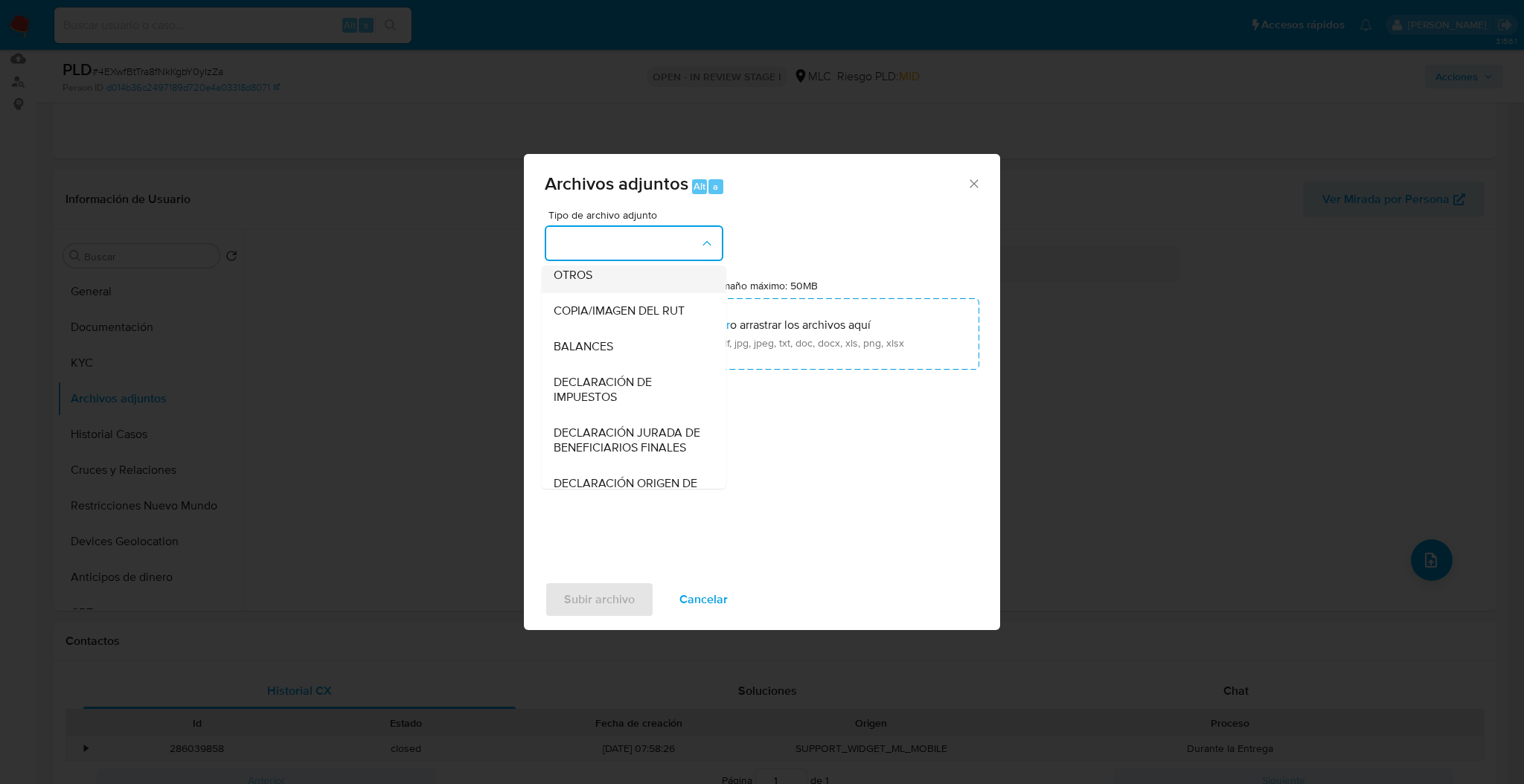
click at [622, 293] on div "OTROS" at bounding box center [629, 275] width 152 height 36
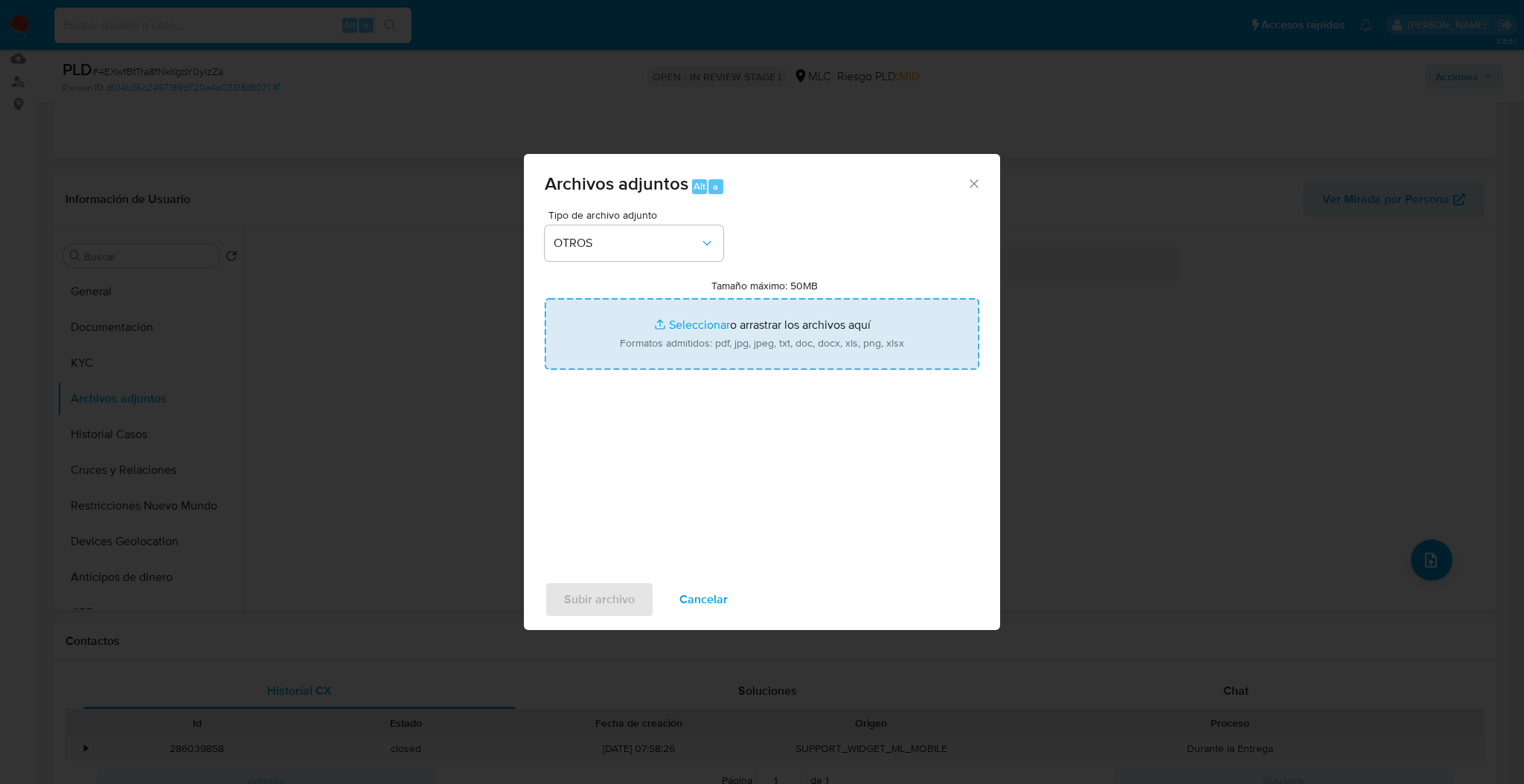
click at [674, 346] on input "Tamaño máximo: 50MB Seleccionar archivos" at bounding box center [762, 334] width 435 height 72
click at [704, 304] on input "Tamaño máximo: 50MB Seleccionar archivos" at bounding box center [762, 334] width 435 height 72
click at [771, 339] on input "Tamaño máximo: 50MB Seleccionar archivos" at bounding box center [762, 334] width 435 height 72
type input "C:\fakepath\544803282Movimientos.xlsx"
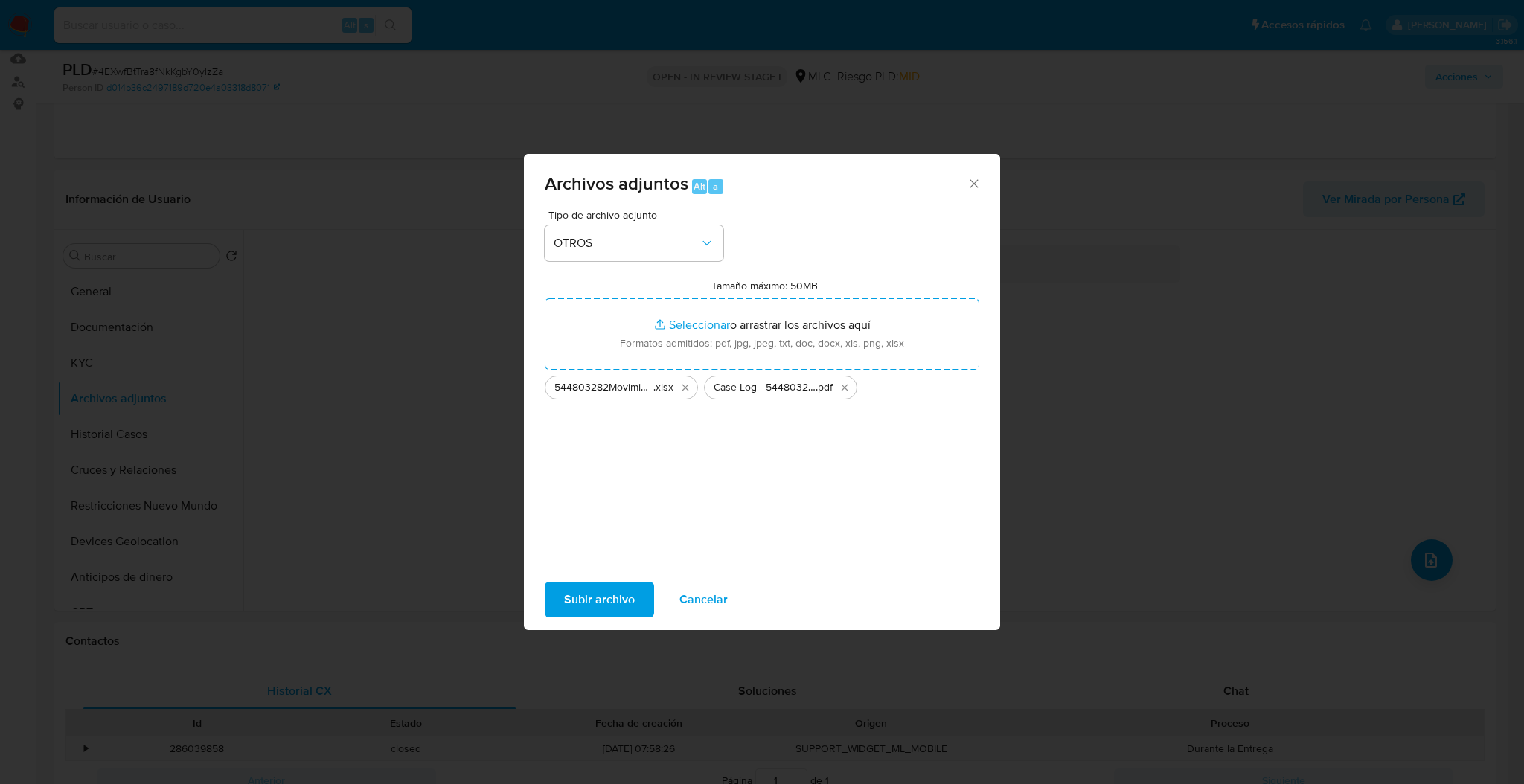
click at [626, 596] on span "Subir archivo" at bounding box center [599, 599] width 71 height 33
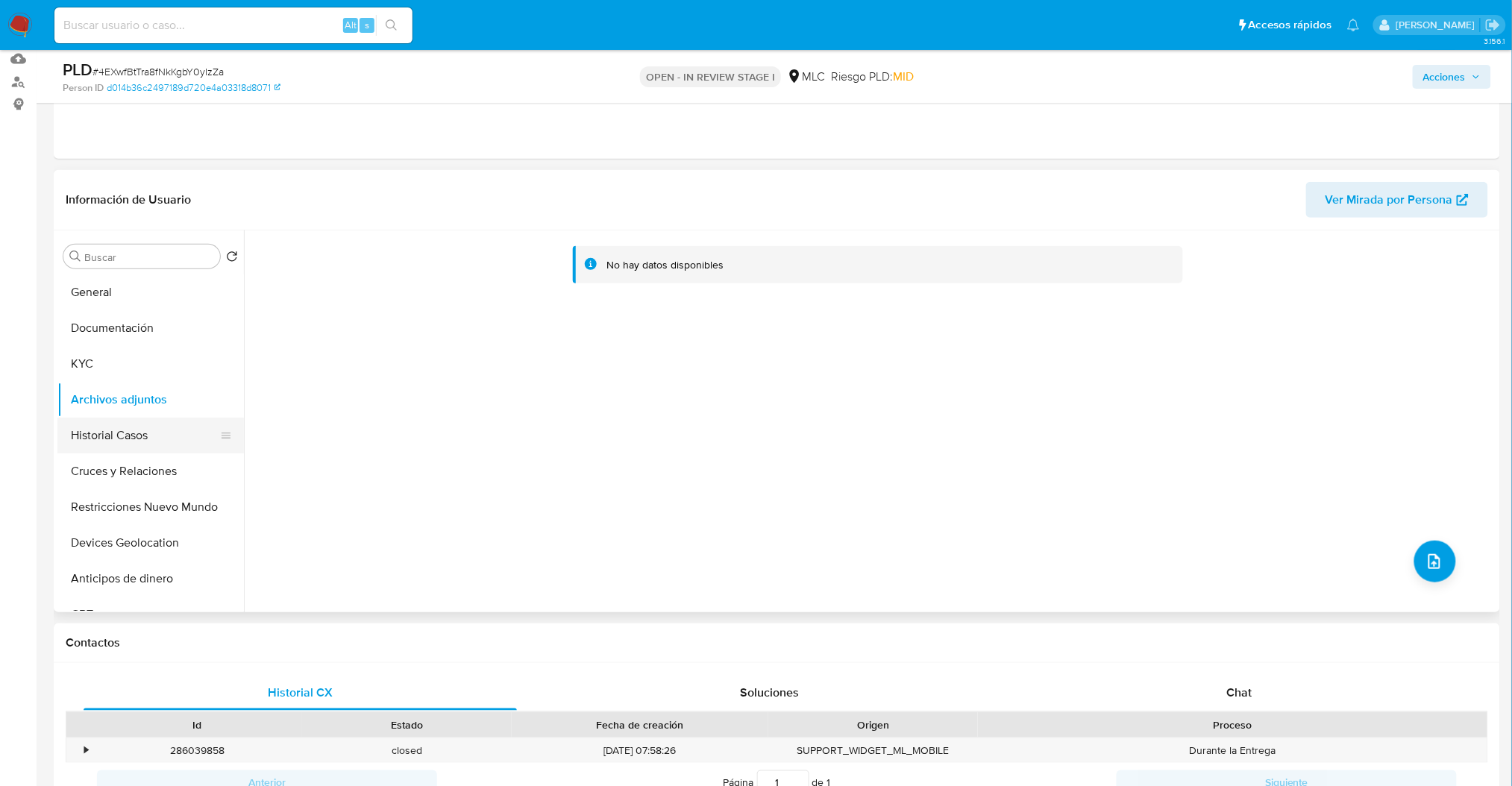
click at [191, 450] on button "Historial Casos" at bounding box center [145, 436] width 175 height 36
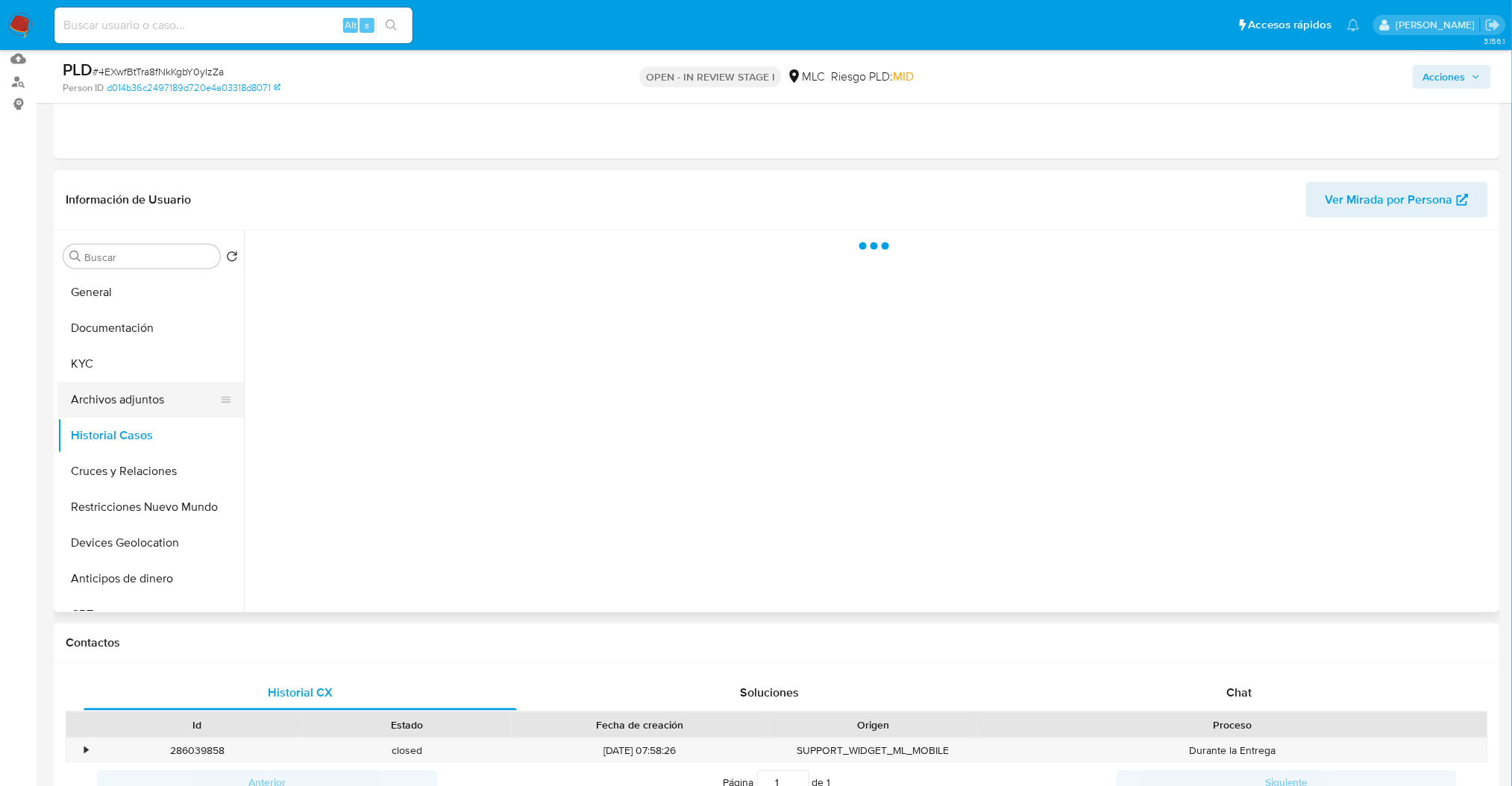
click at [168, 393] on button "Archivos adjuntos" at bounding box center [145, 400] width 175 height 36
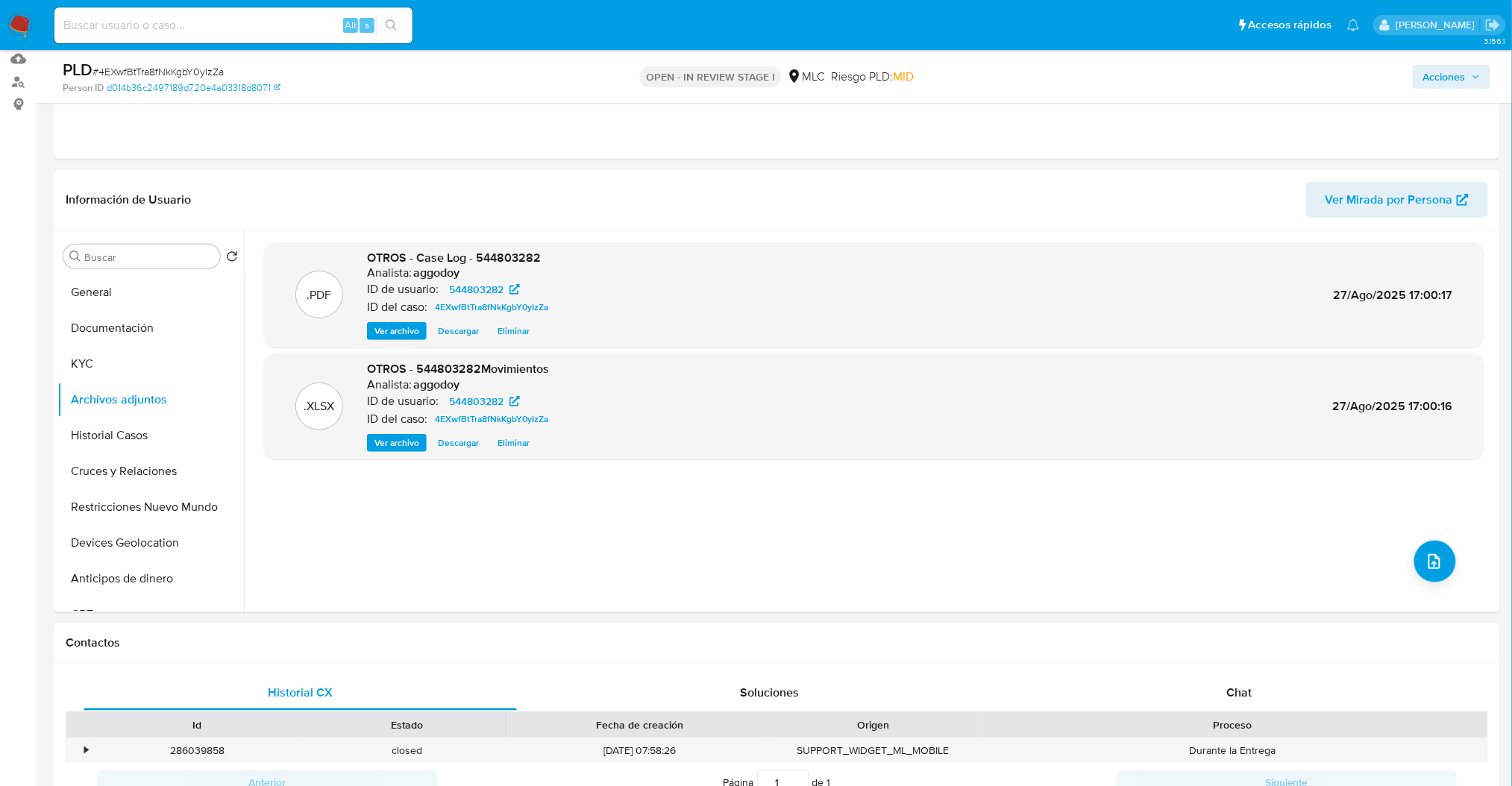
click at [1453, 85] on span "Acciones" at bounding box center [1445, 77] width 43 height 24
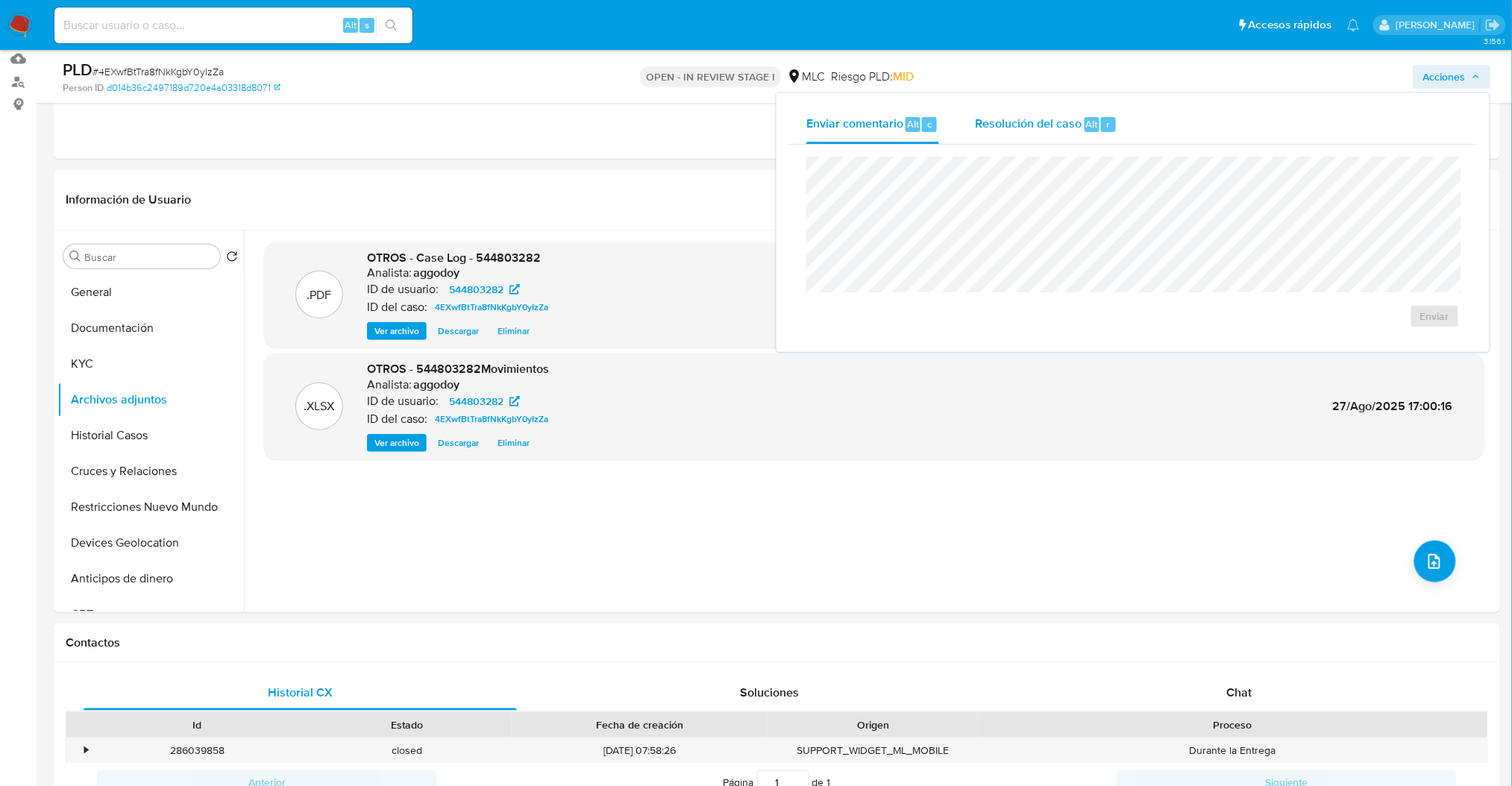
click at [1069, 140] on div "Resolución del caso Alt r" at bounding box center [1046, 124] width 143 height 39
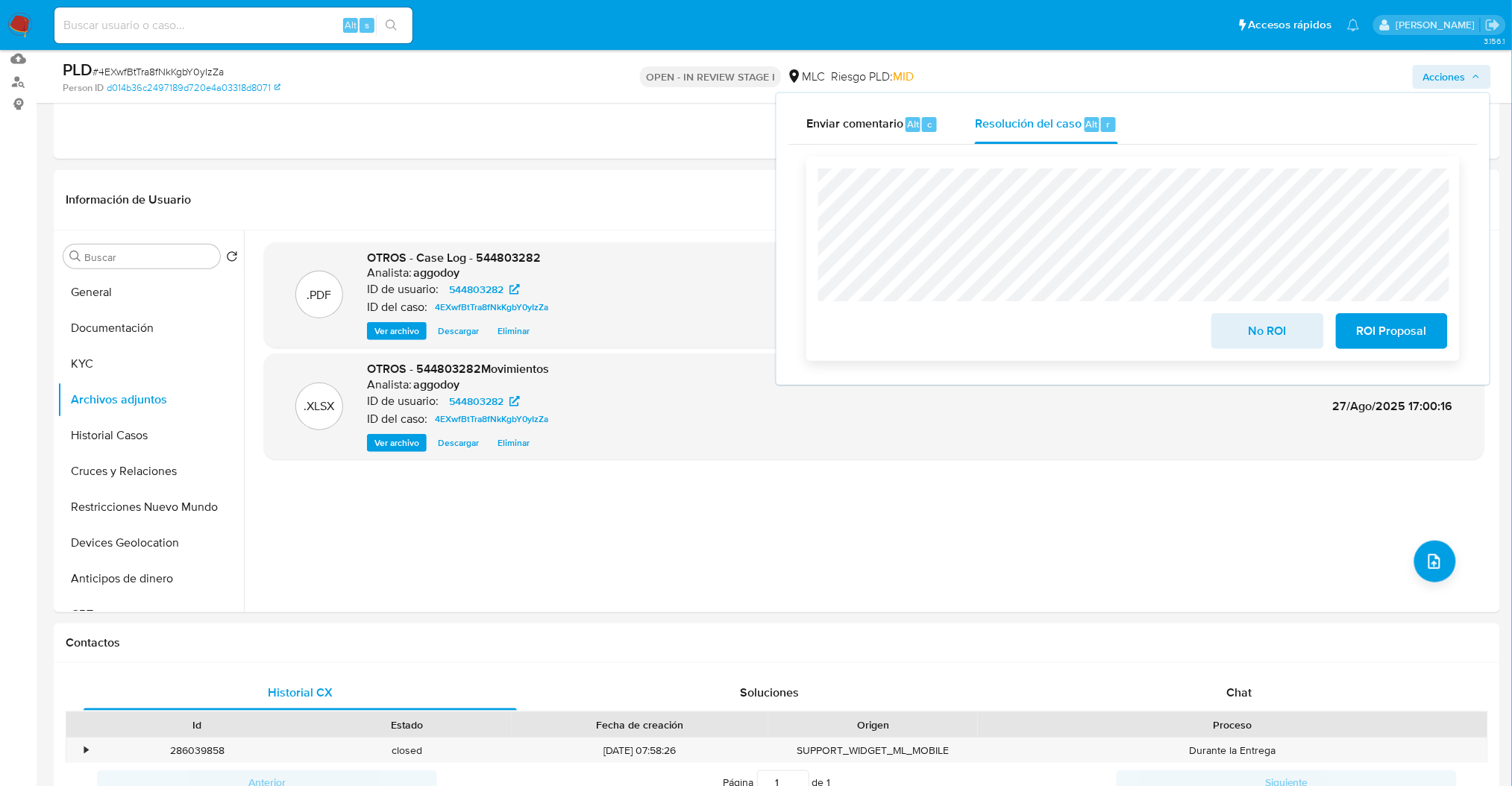
click at [1411, 341] on span "ROI Proposal" at bounding box center [1392, 331] width 73 height 33
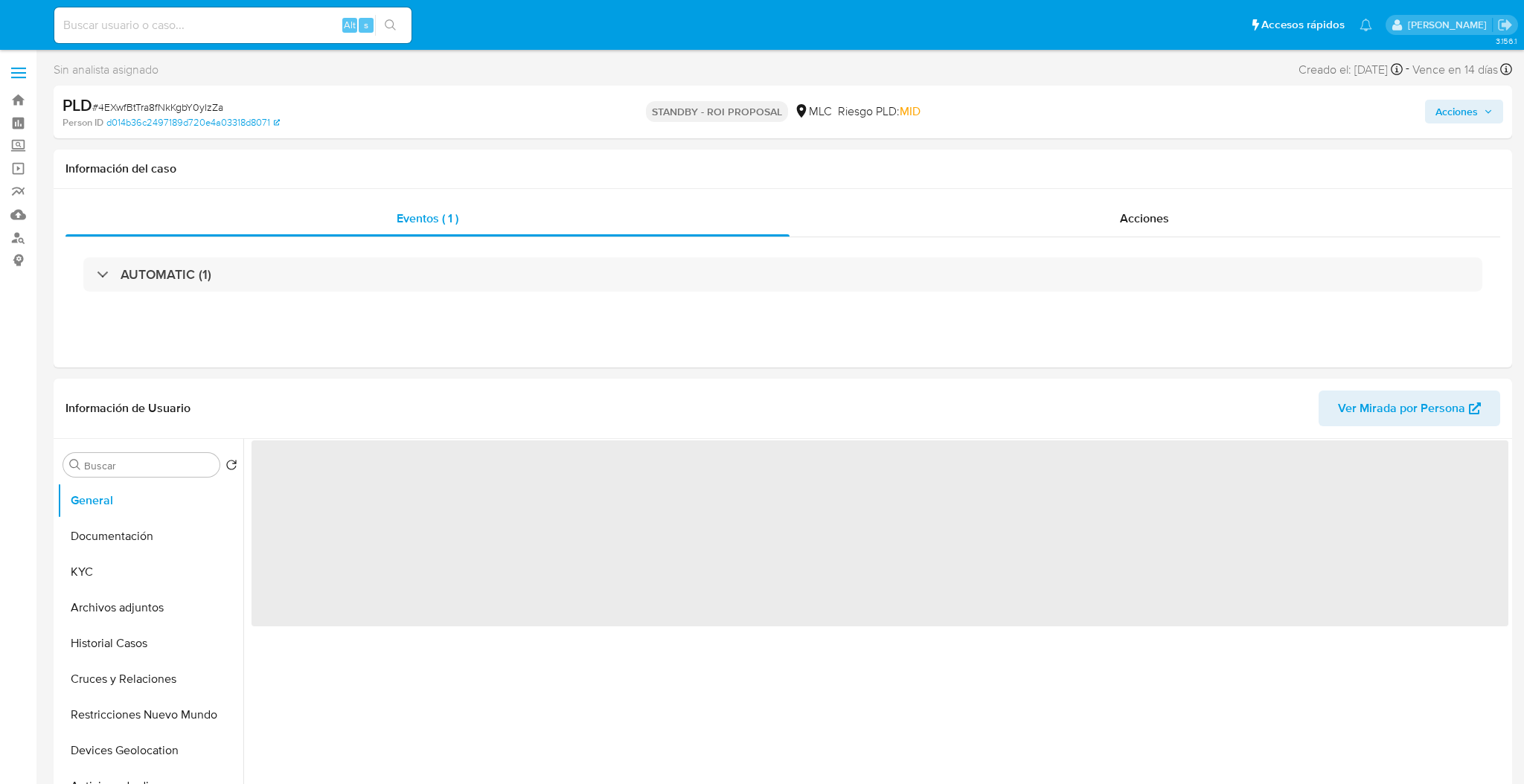
select select "10"
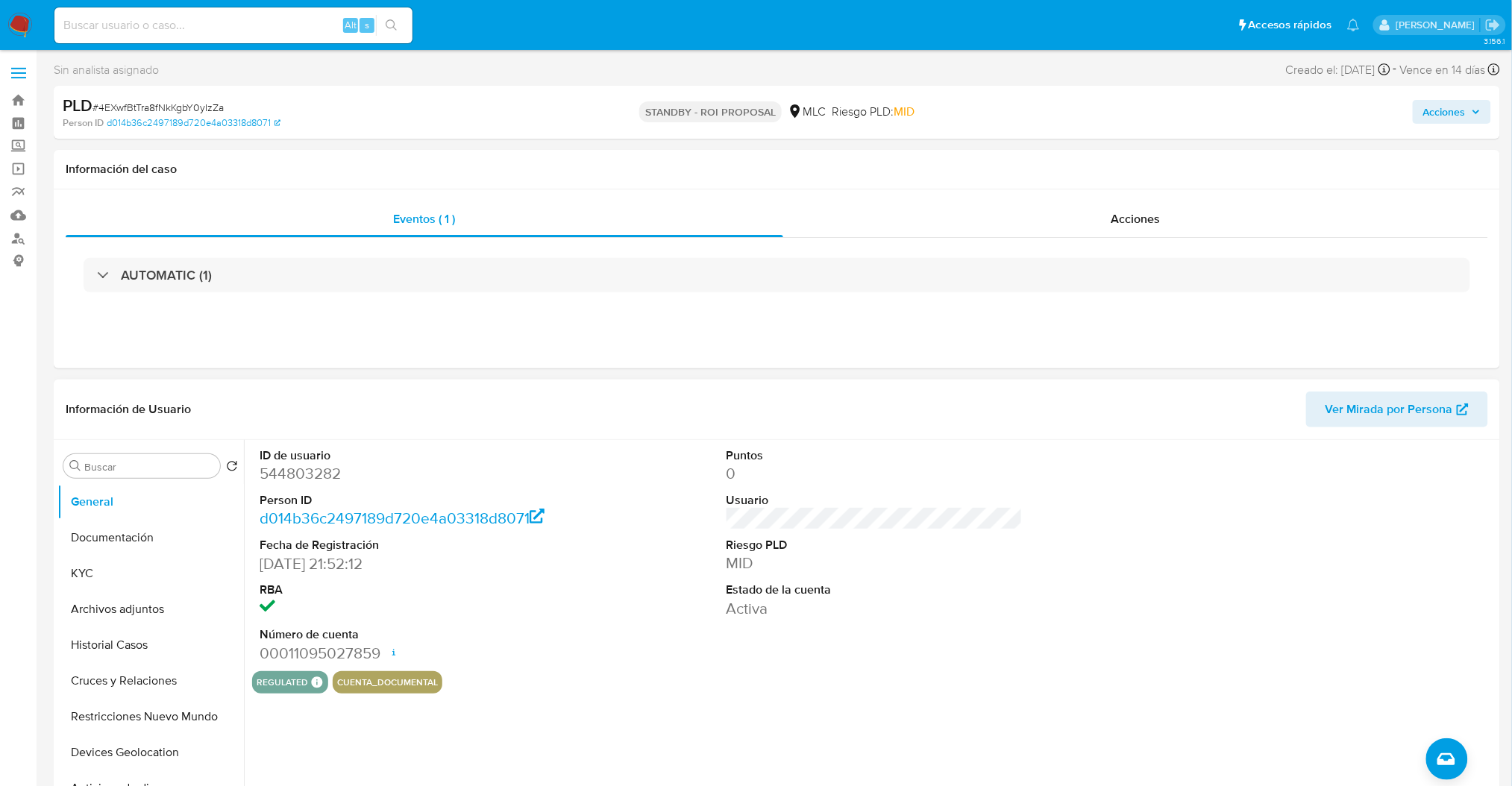
click at [315, 463] on dd "544803282" at bounding box center [407, 474] width 296 height 21
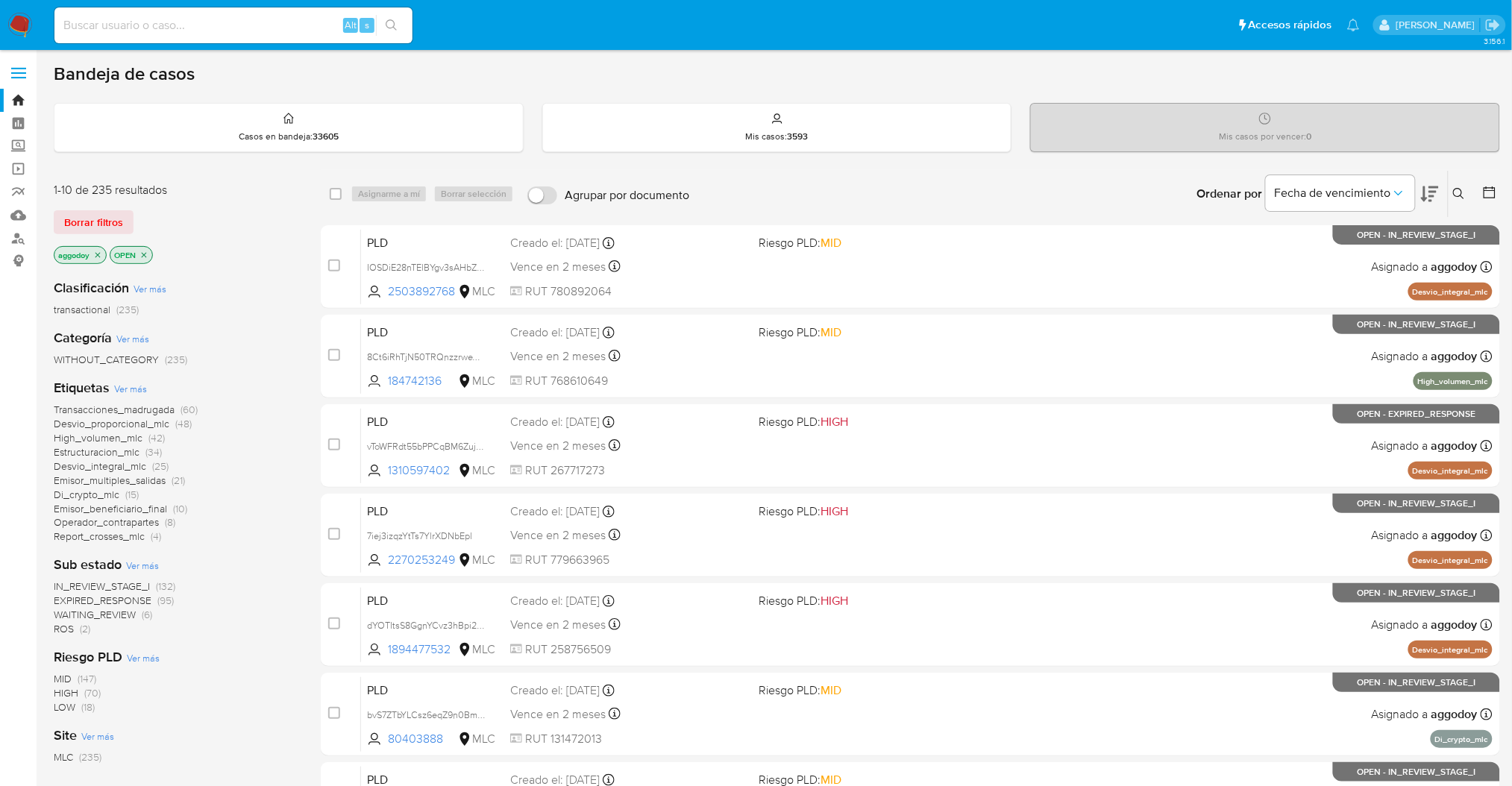
click at [90, 466] on span "Desvio_integral_mlc" at bounding box center [100, 466] width 93 height 15
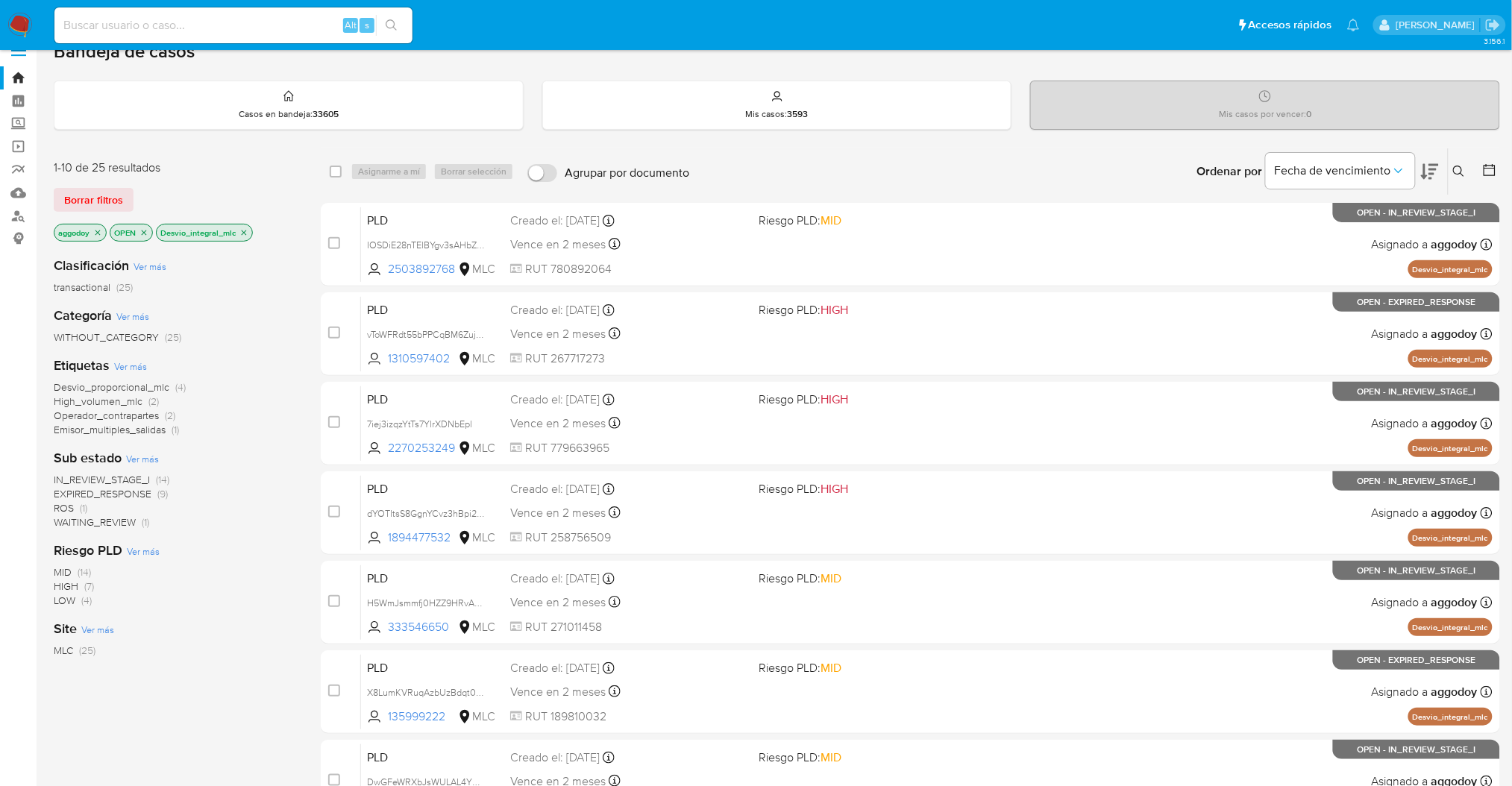
scroll to position [37, 0]
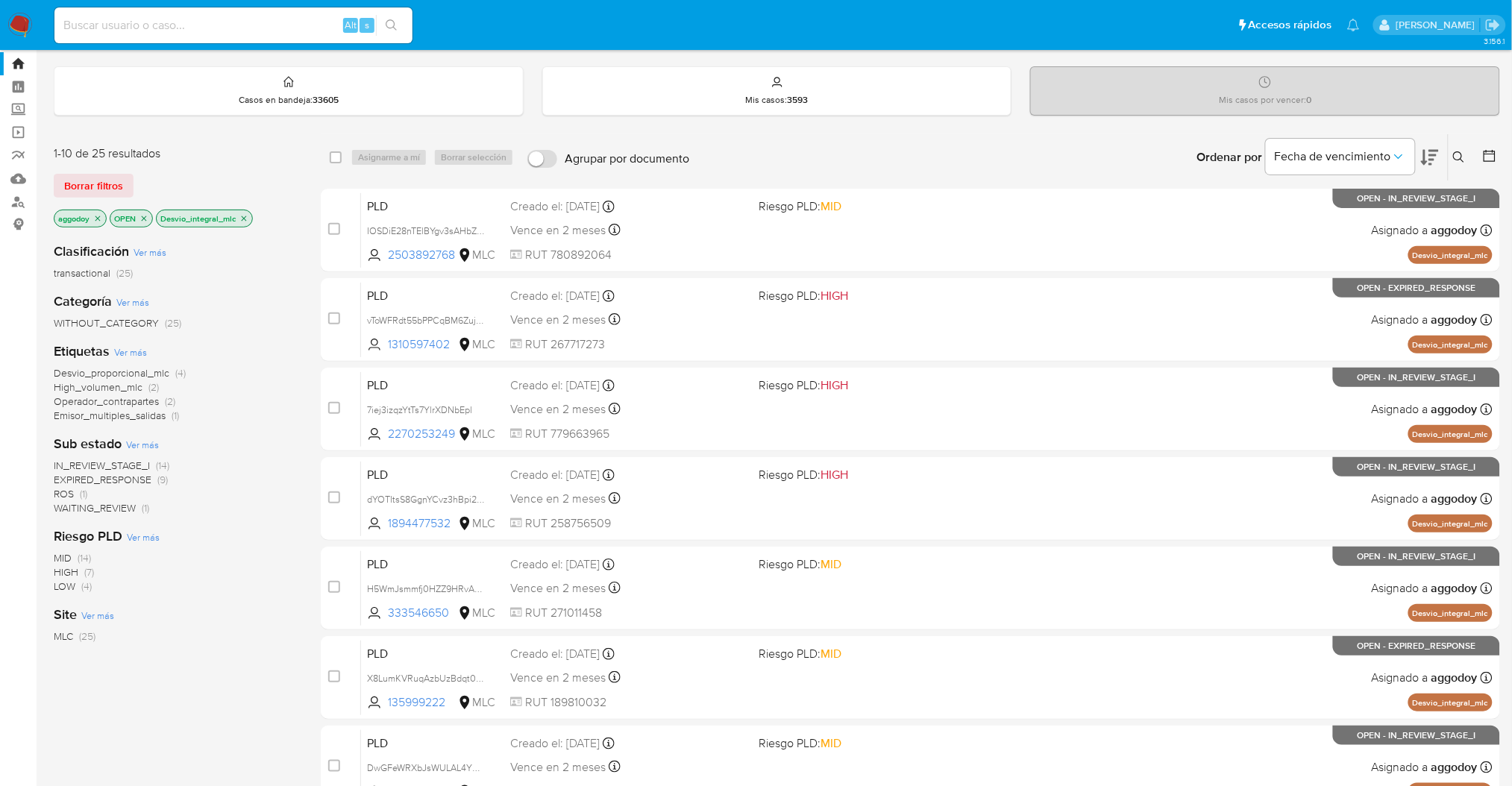
click at [1433, 160] on icon at bounding box center [1430, 158] width 18 height 16
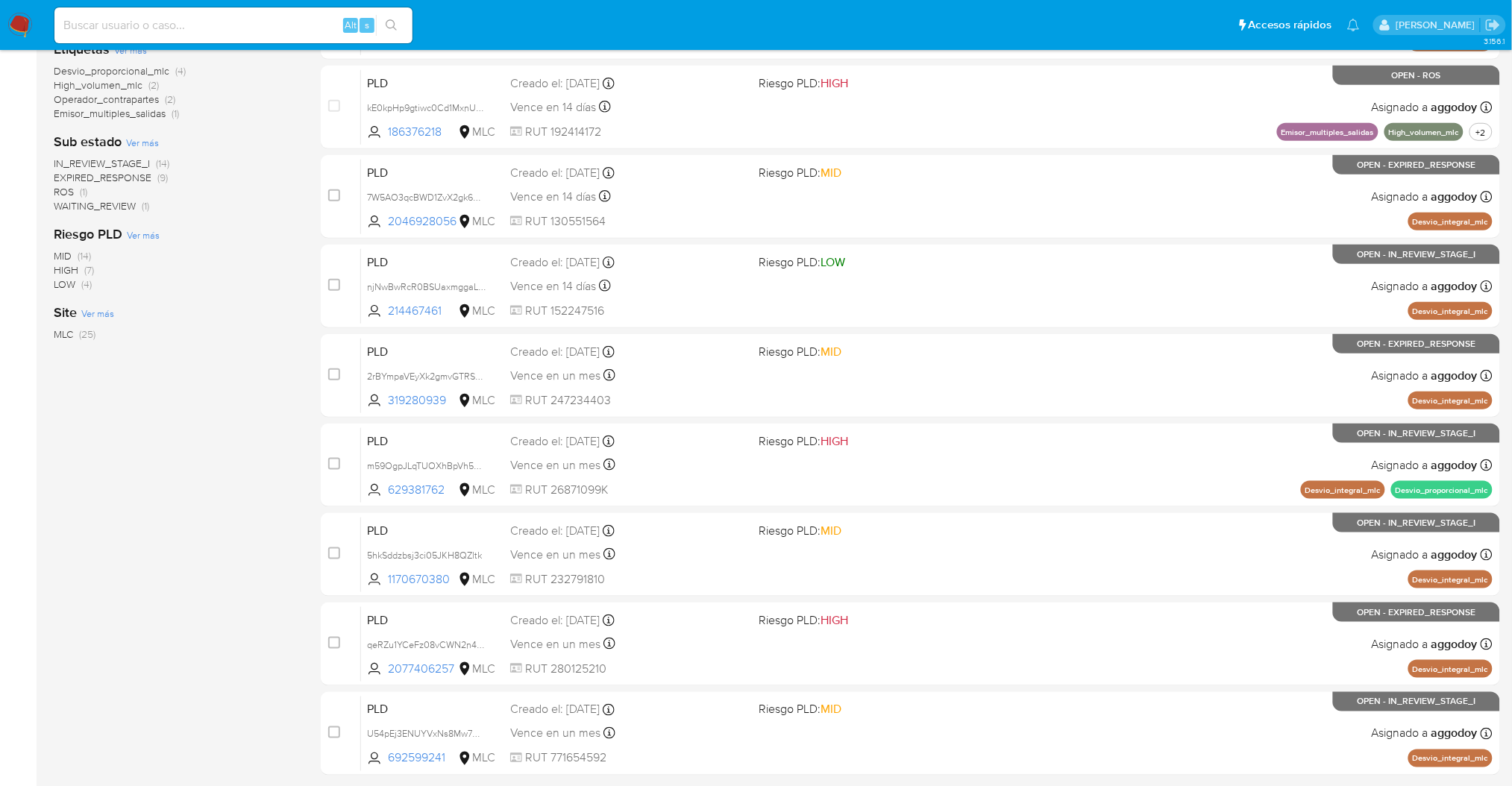
scroll to position [349, 0]
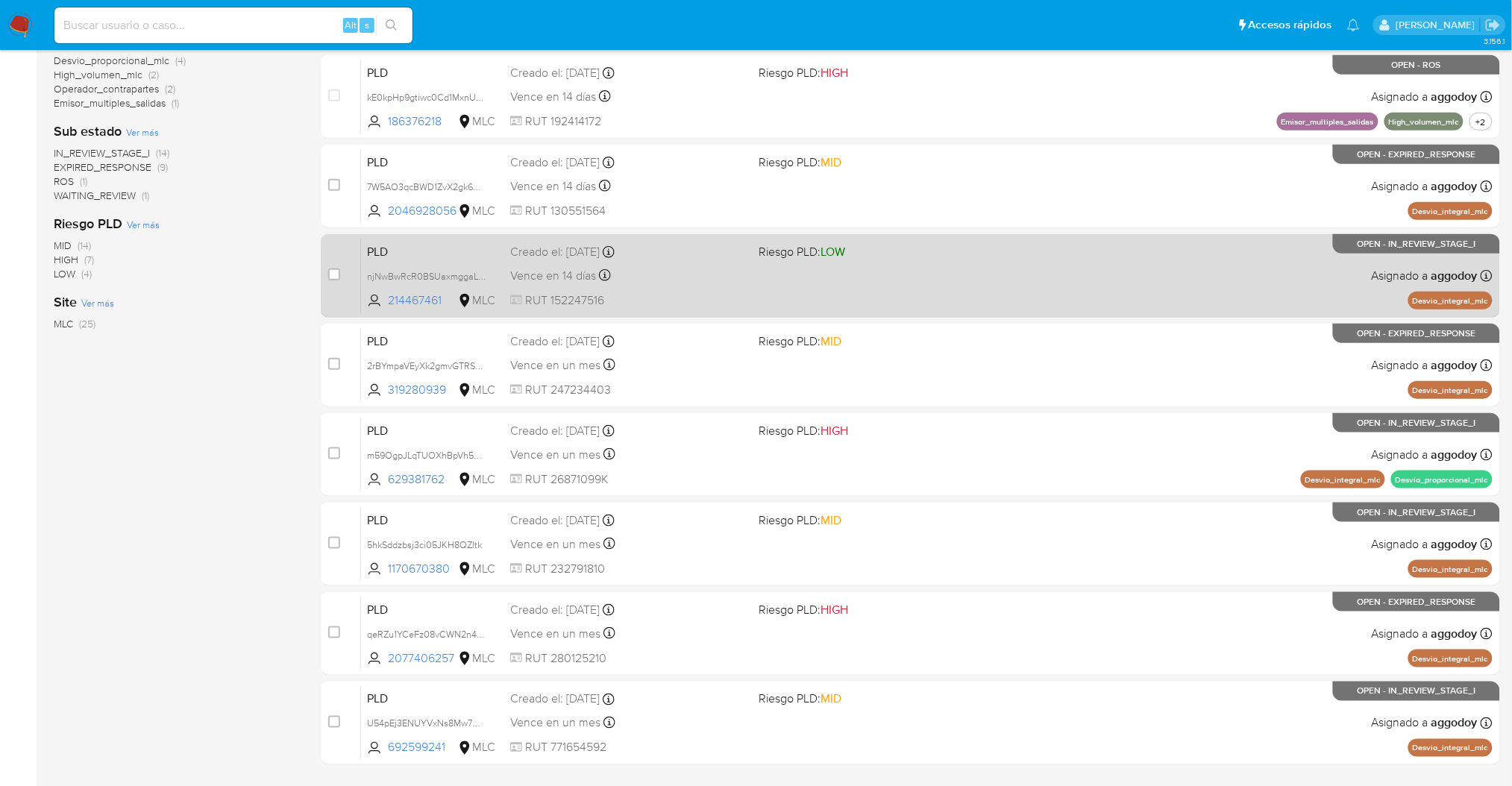
click at [930, 288] on div "PLD njNwBwRcR0BSUaxmggaLE7xH 214467461 MLC Riesgo PLD: LOW Creado el: [DATE] Cr…" at bounding box center [927, 276] width 1132 height 76
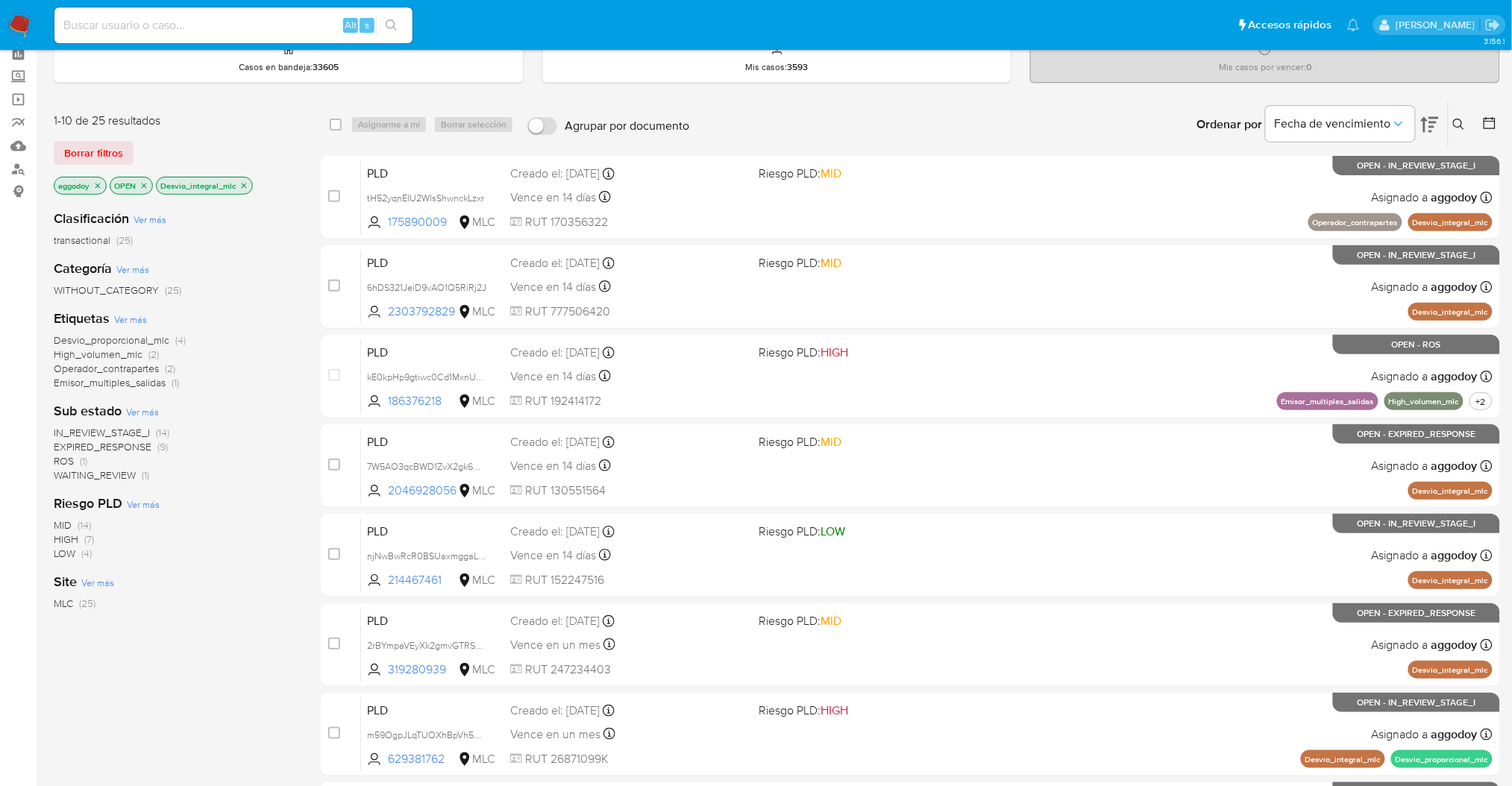
scroll to position [68, 0]
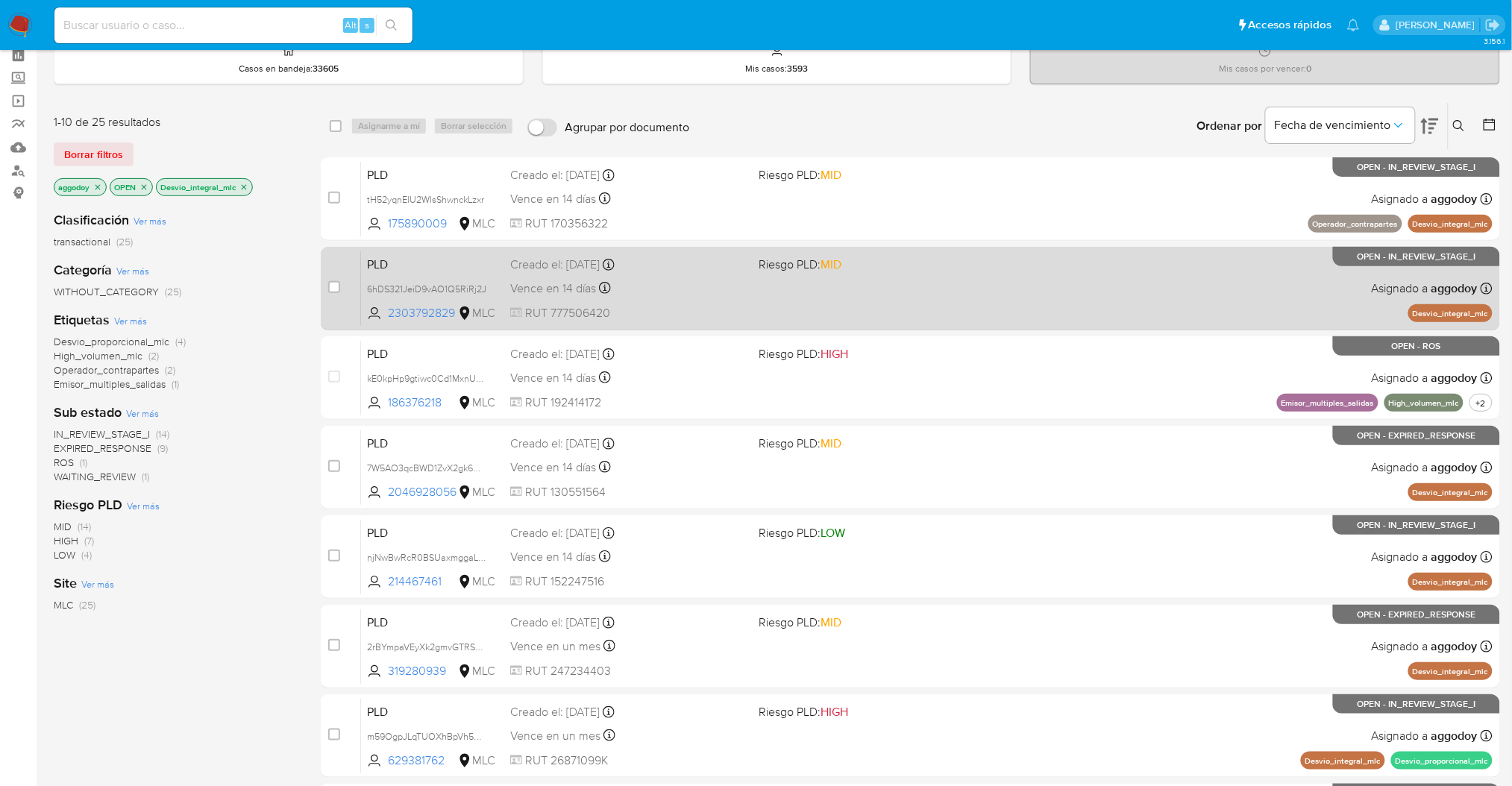
click at [669, 267] on div "Creado el: 12/06/2025 Creado el: 12/06/2025 06:04:36" at bounding box center [628, 264] width 237 height 16
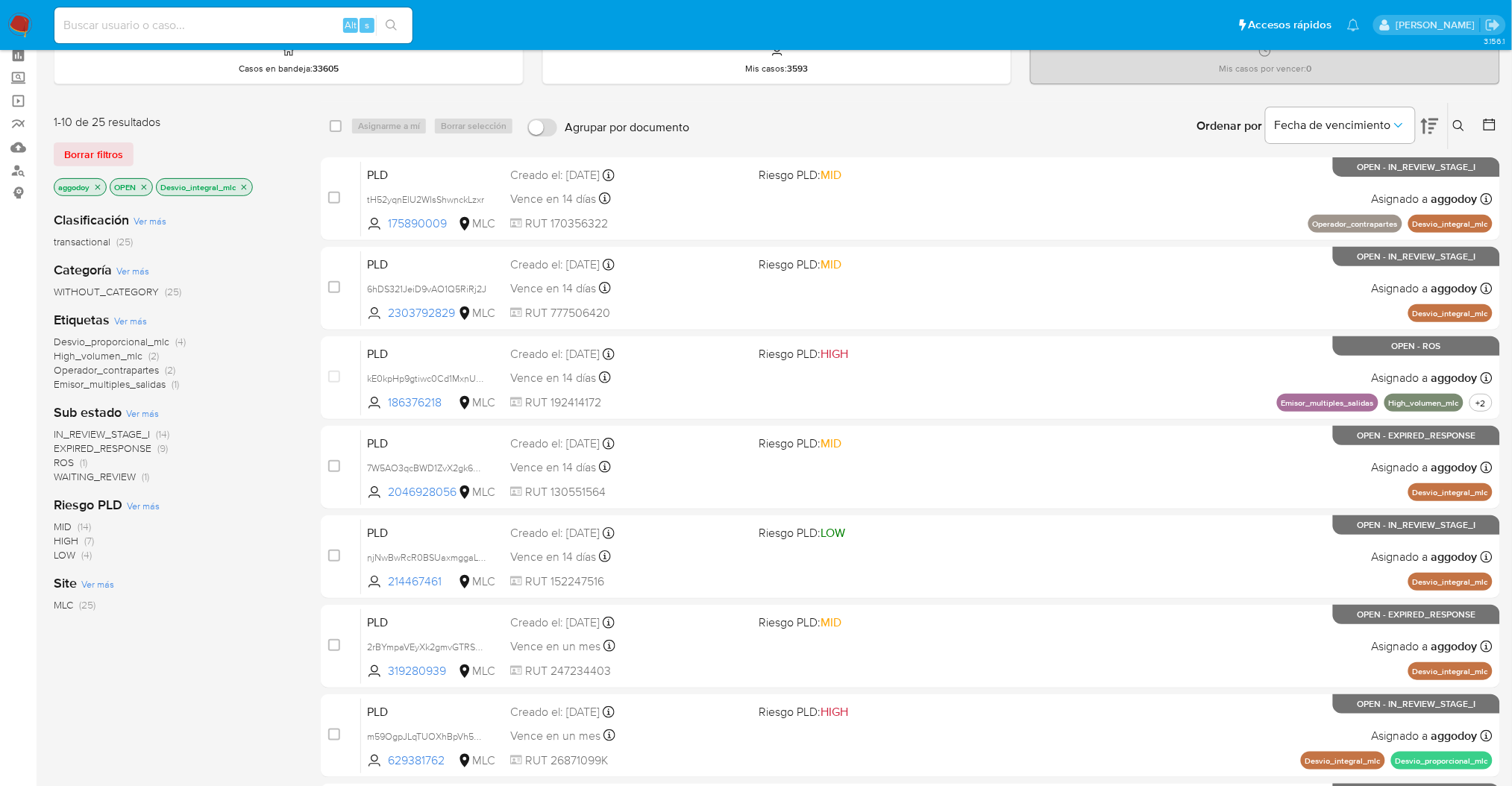
click at [242, 185] on icon "close-filter" at bounding box center [243, 186] width 9 height 9
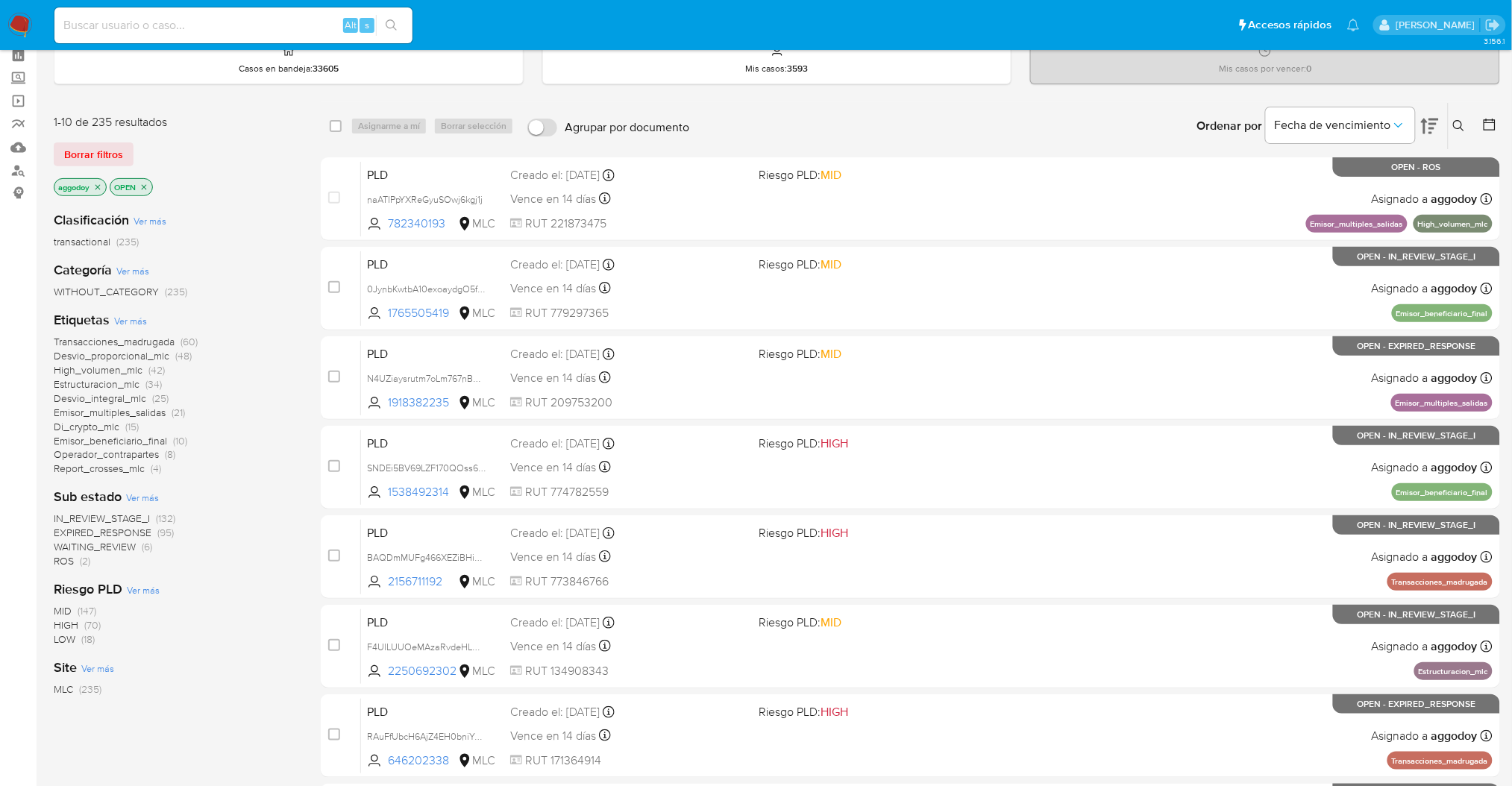
click at [1450, 127] on button at bounding box center [1461, 126] width 25 height 18
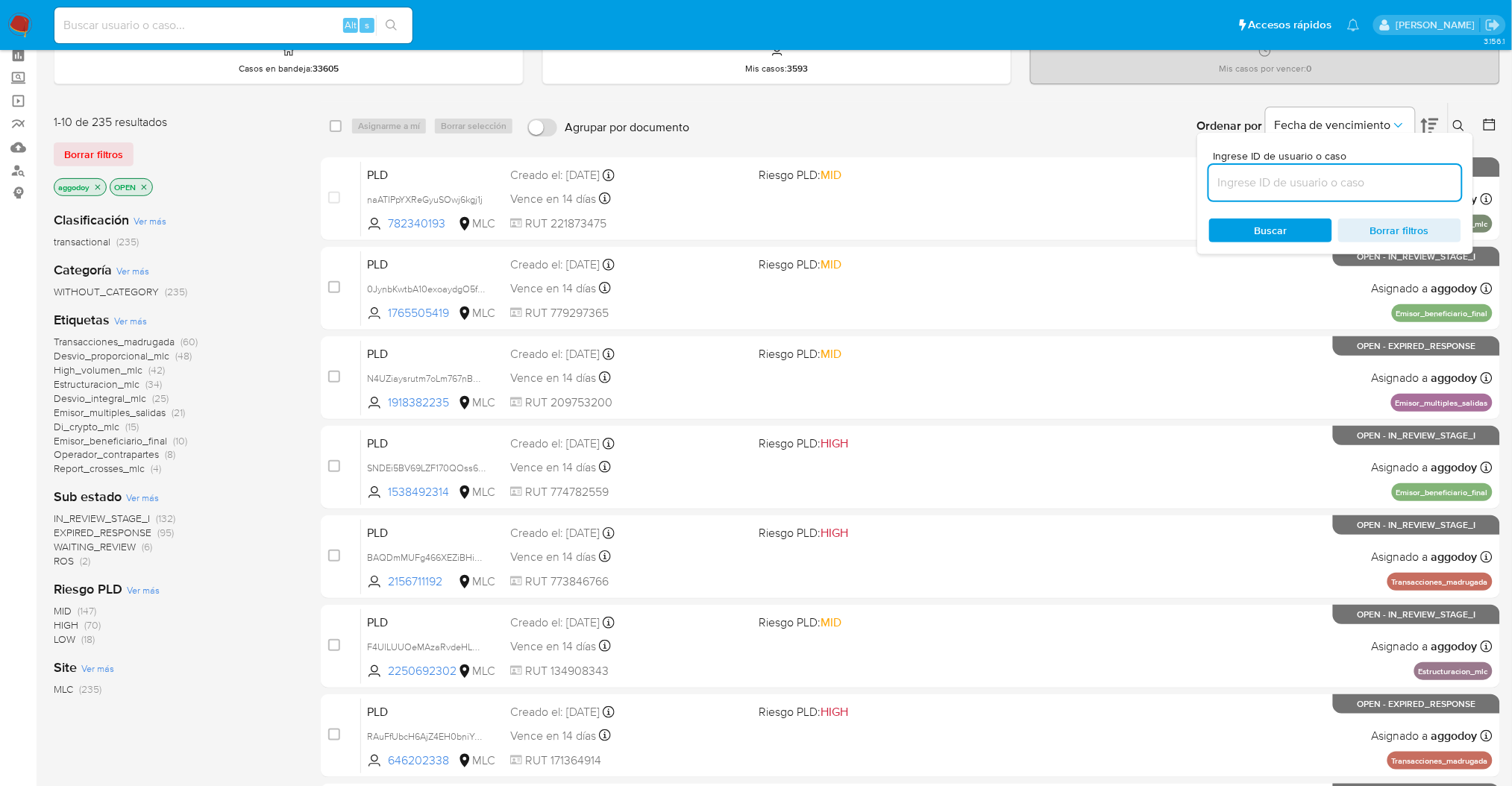
click at [1227, 173] on input at bounding box center [1335, 183] width 253 height 20
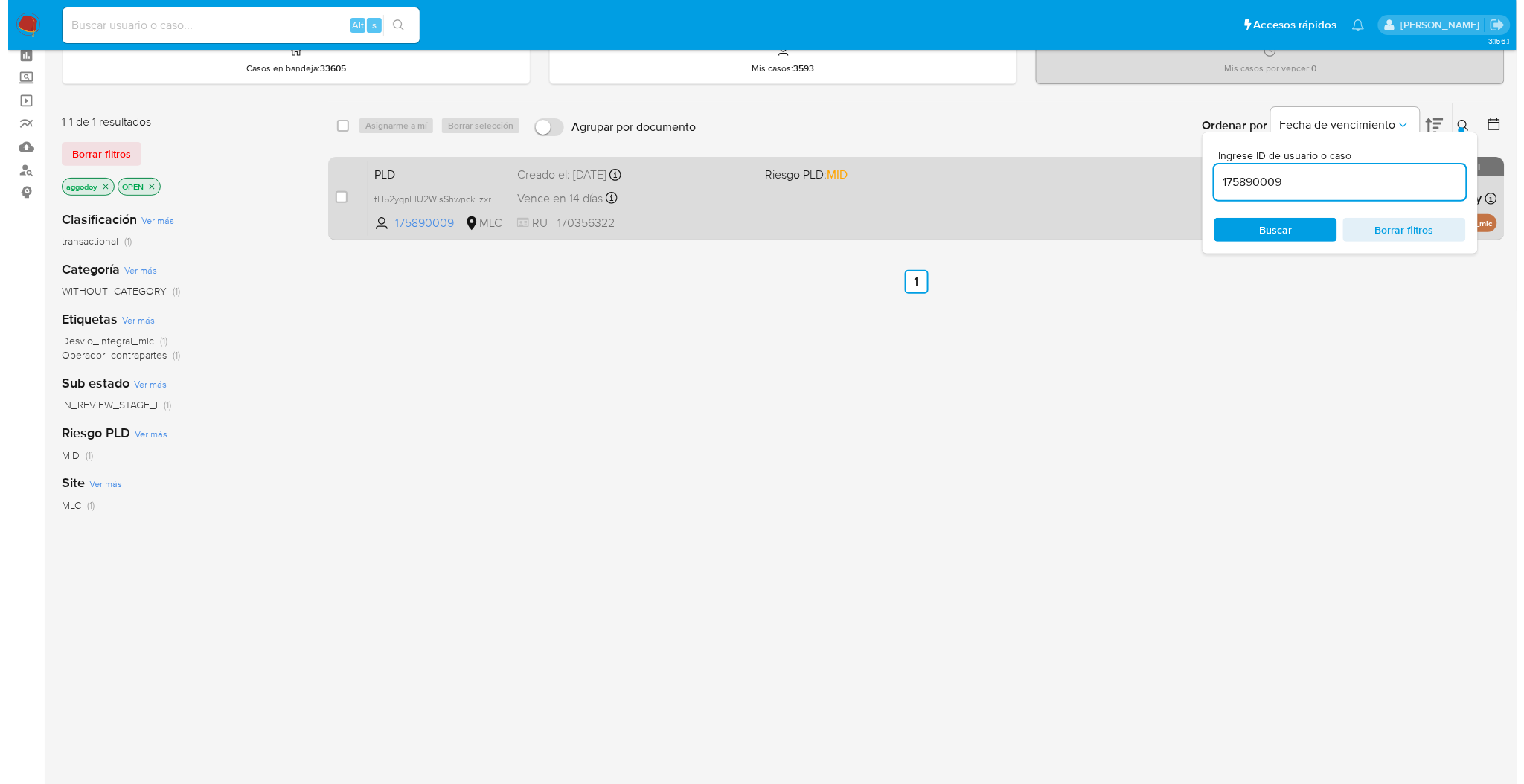
scroll to position [67, 0]
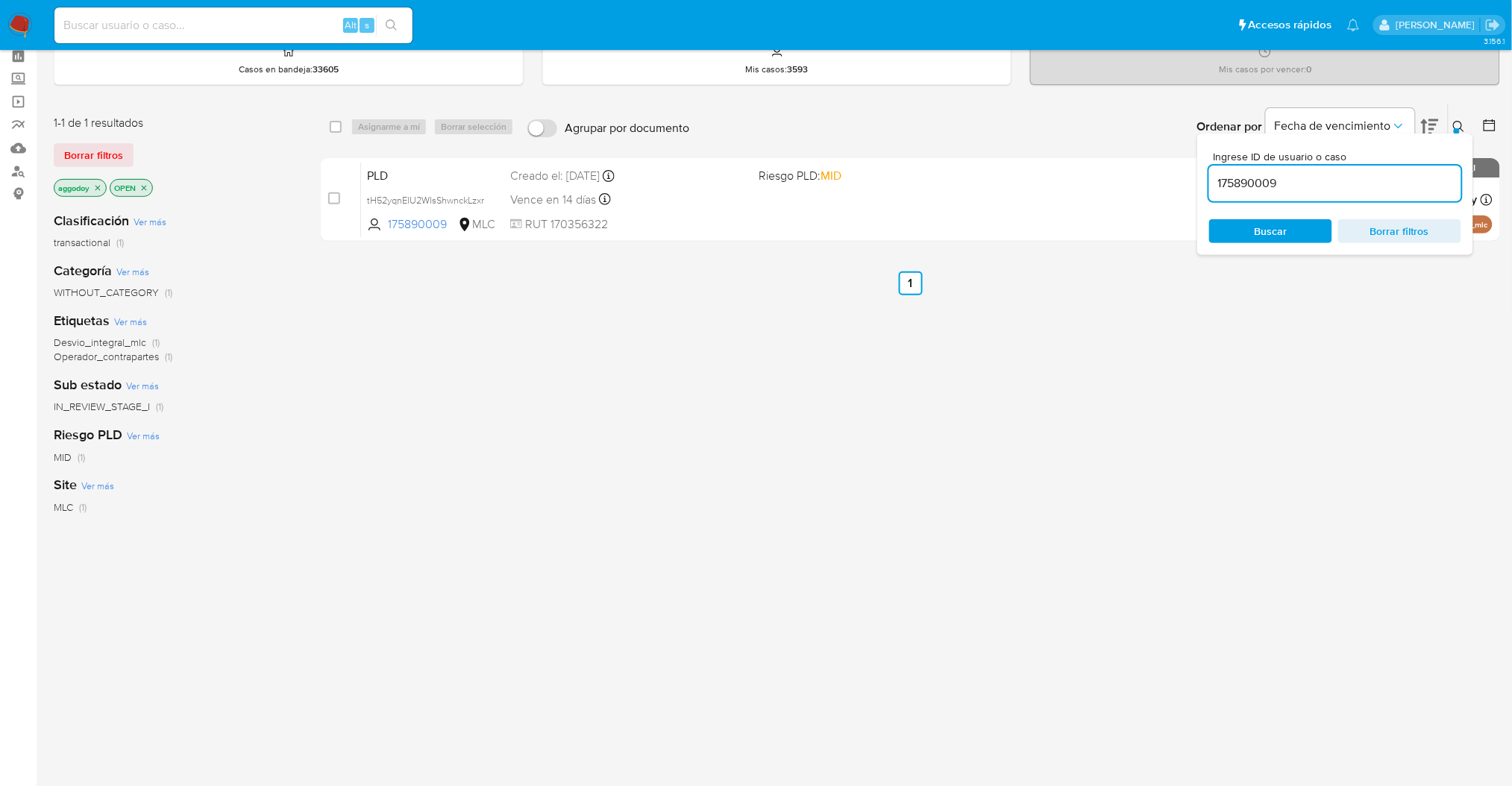
click at [1461, 125] on icon at bounding box center [1459, 127] width 12 height 12
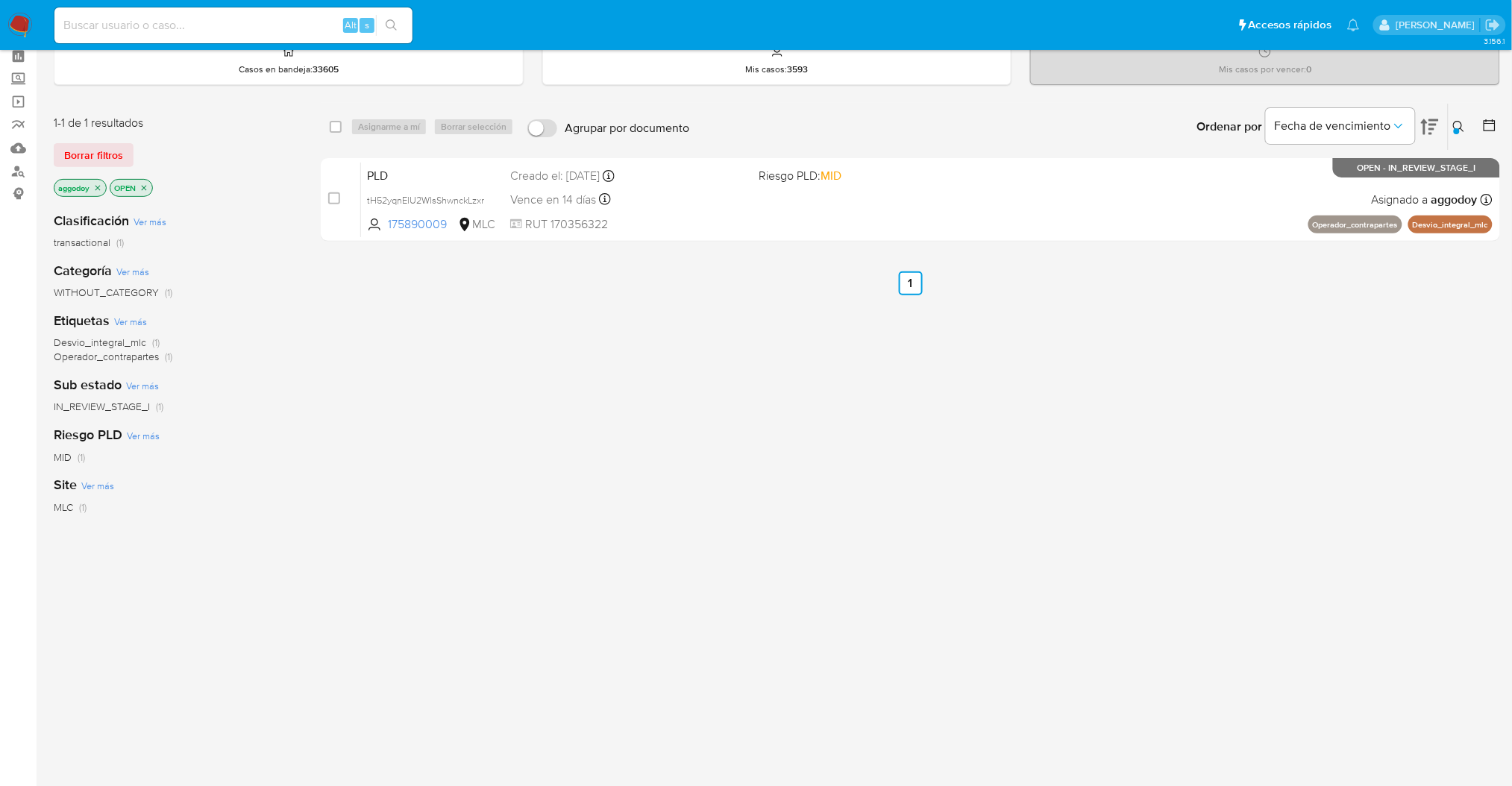
click at [1450, 134] on button at bounding box center [1461, 127] width 25 height 18
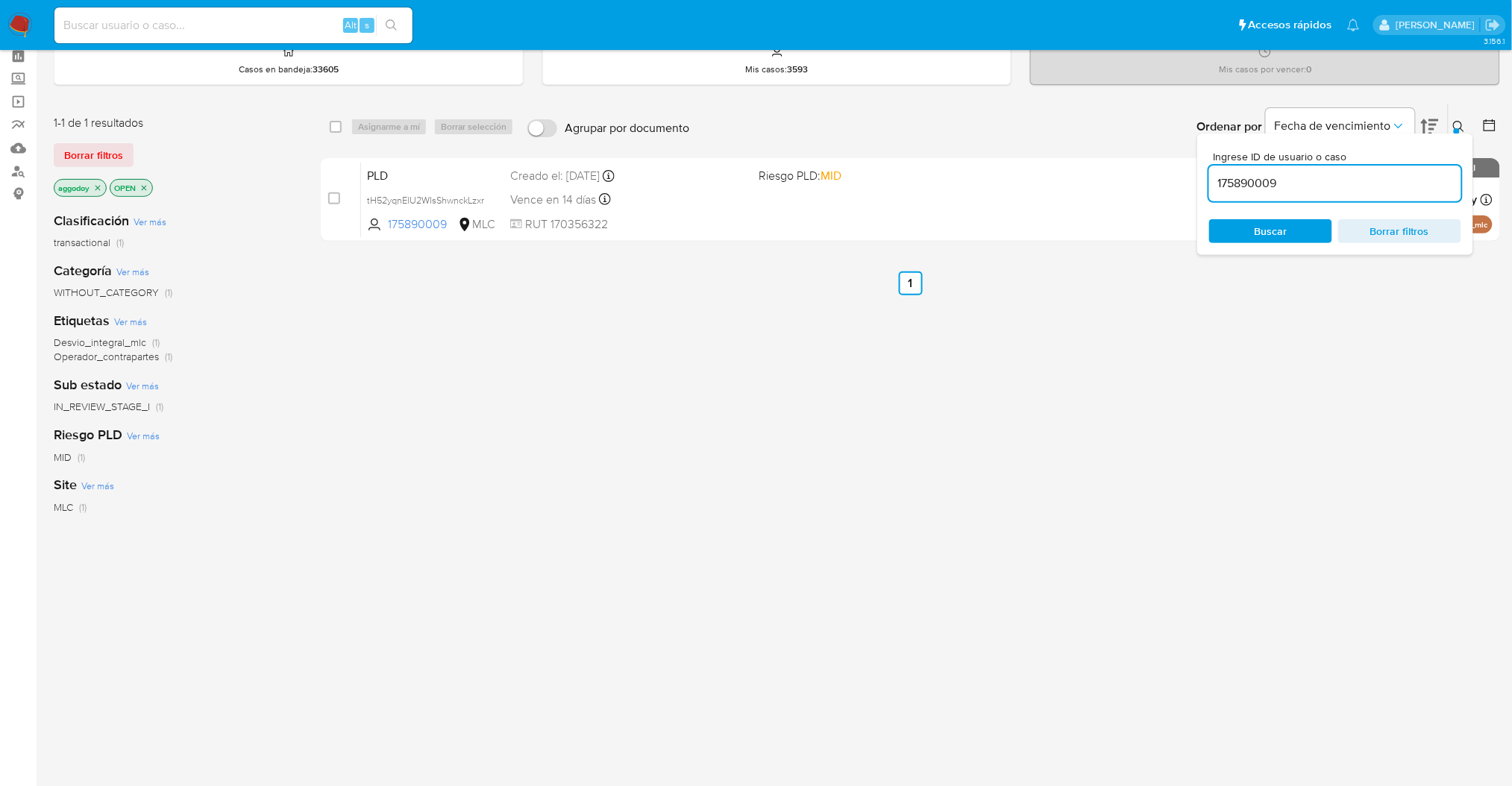
click at [1359, 182] on input "175890009" at bounding box center [1335, 183] width 253 height 20
type input "2046928056"
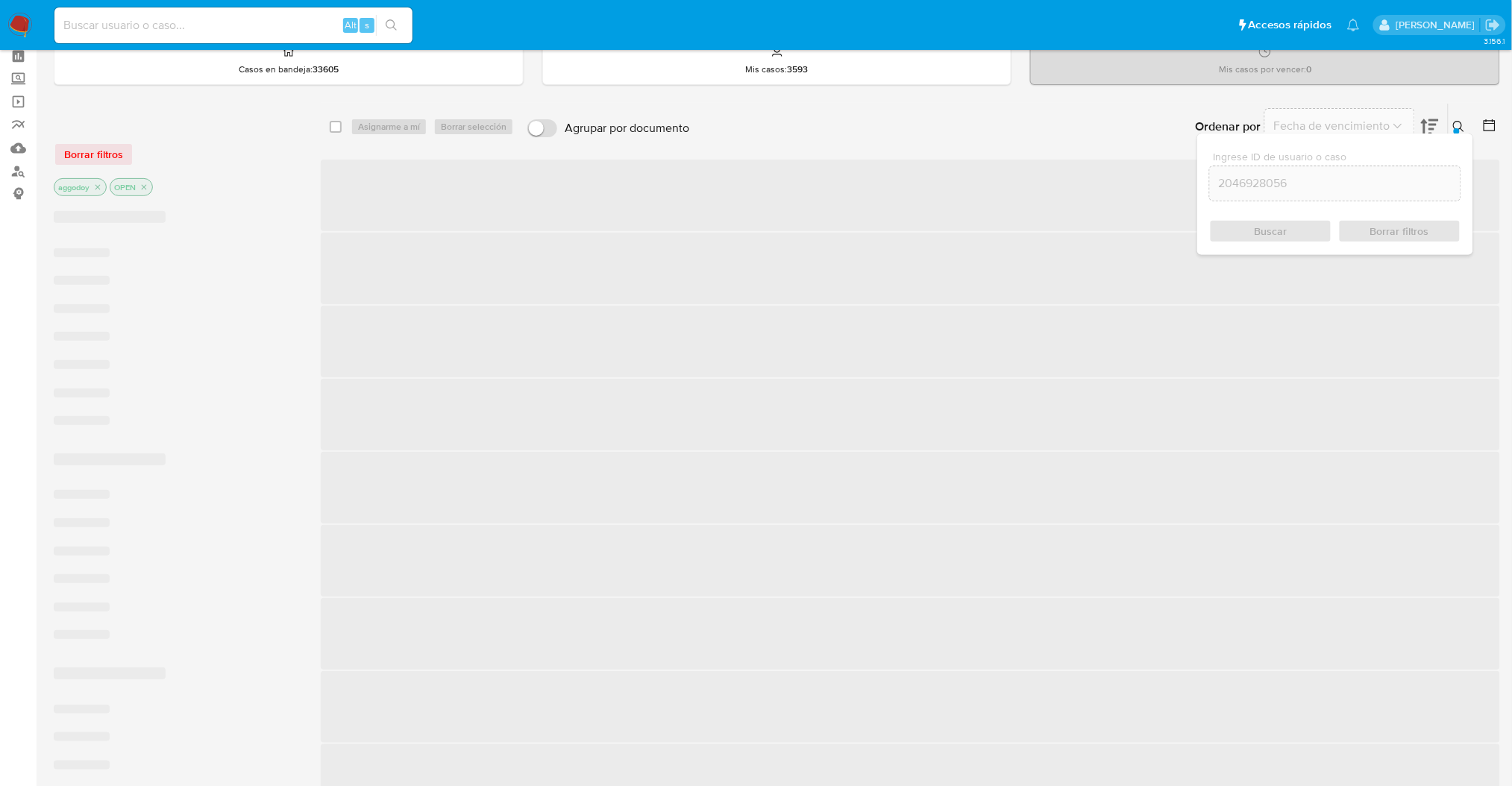
click at [1456, 125] on icon at bounding box center [1459, 127] width 12 height 12
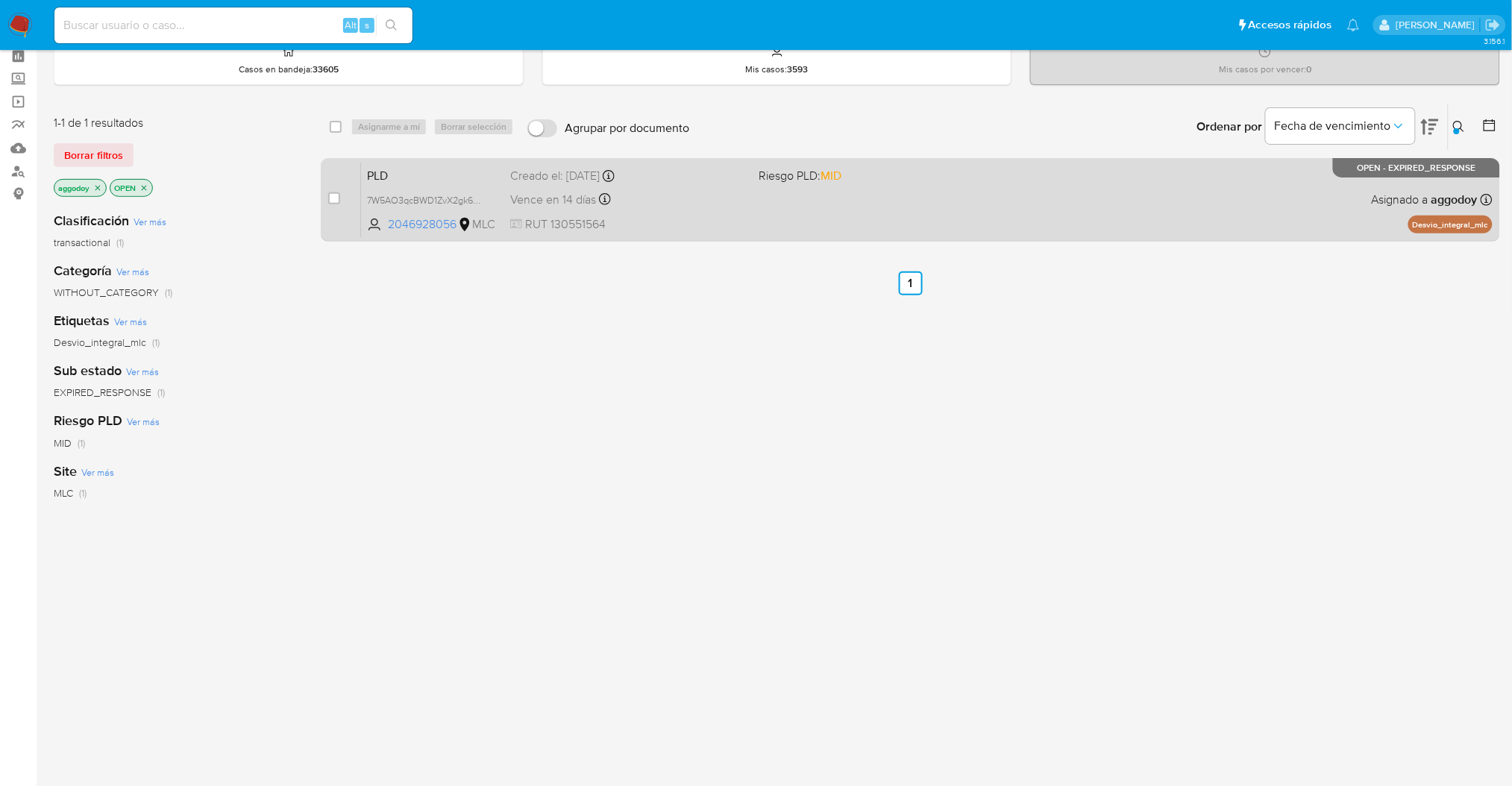
click at [1272, 171] on div "PLD 7W5AO3qcBWD1ZvX2gk6UQF32 2046928056 MLC Riesgo PLD: MID Creado el: 12/06/20…" at bounding box center [927, 200] width 1132 height 76
click at [332, 202] on input "checkbox" at bounding box center [334, 198] width 12 height 12
checkbox input "true"
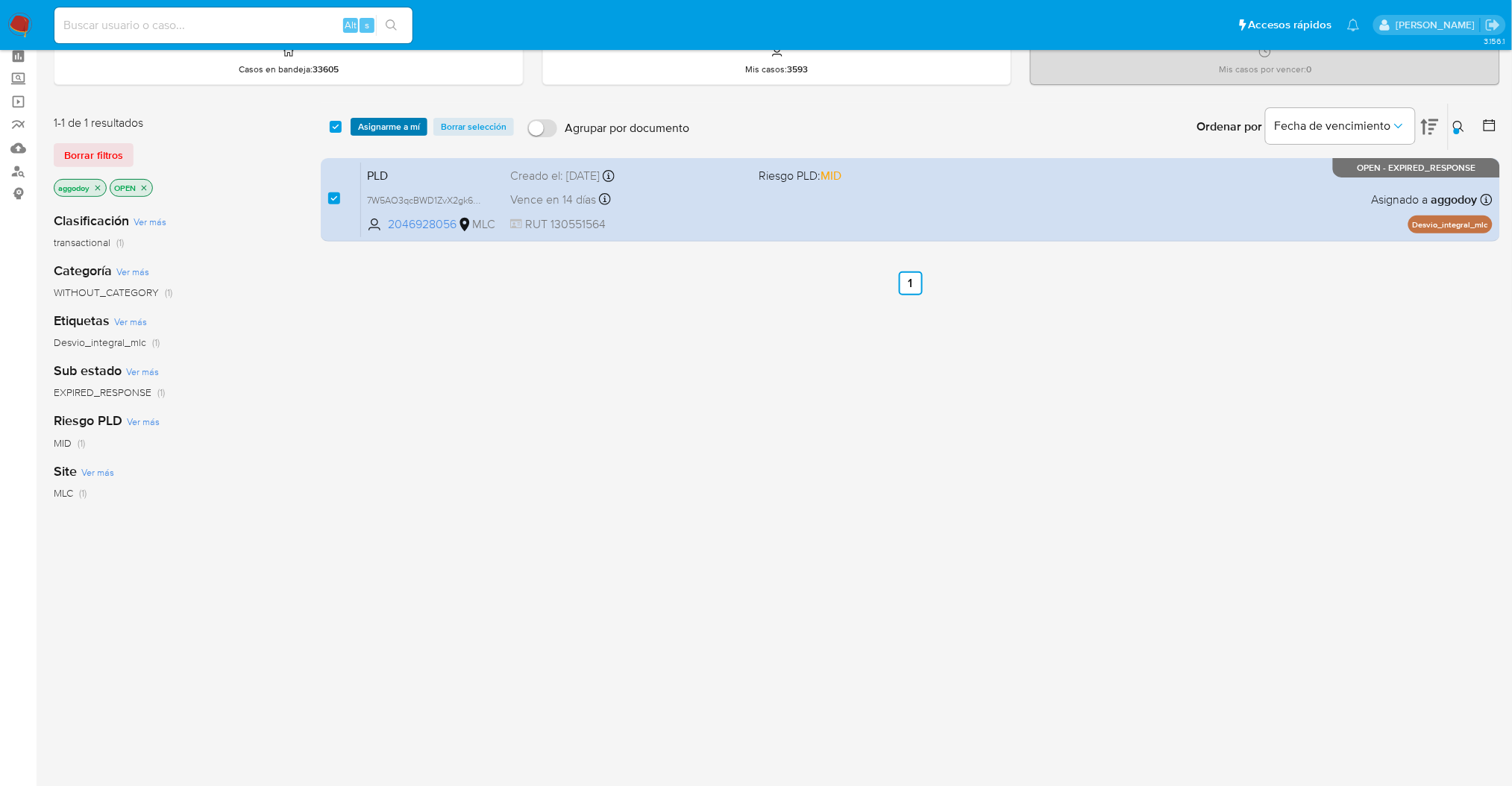
click at [375, 131] on span "Asignarme a mí" at bounding box center [389, 127] width 62 height 15
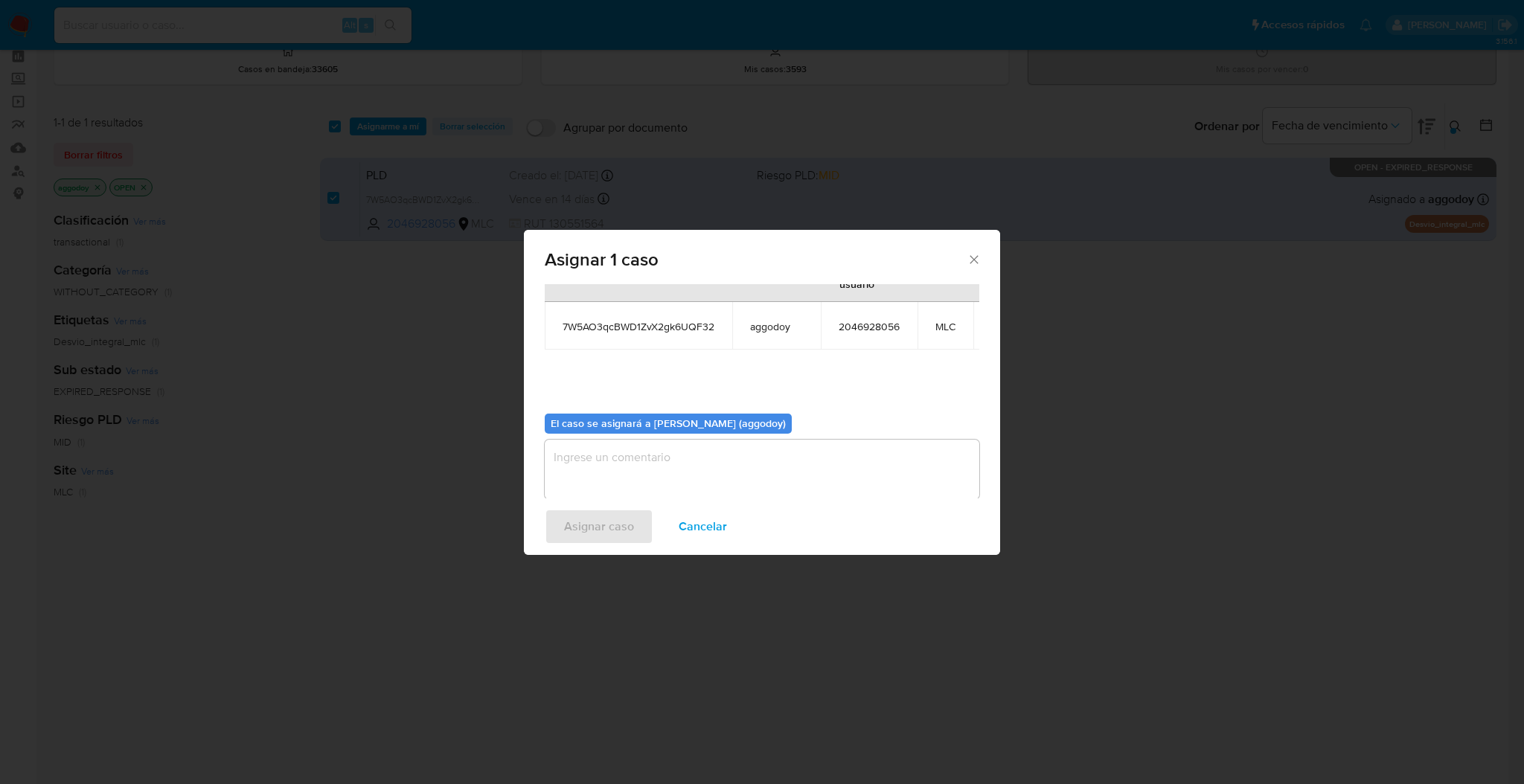
scroll to position [91, 0]
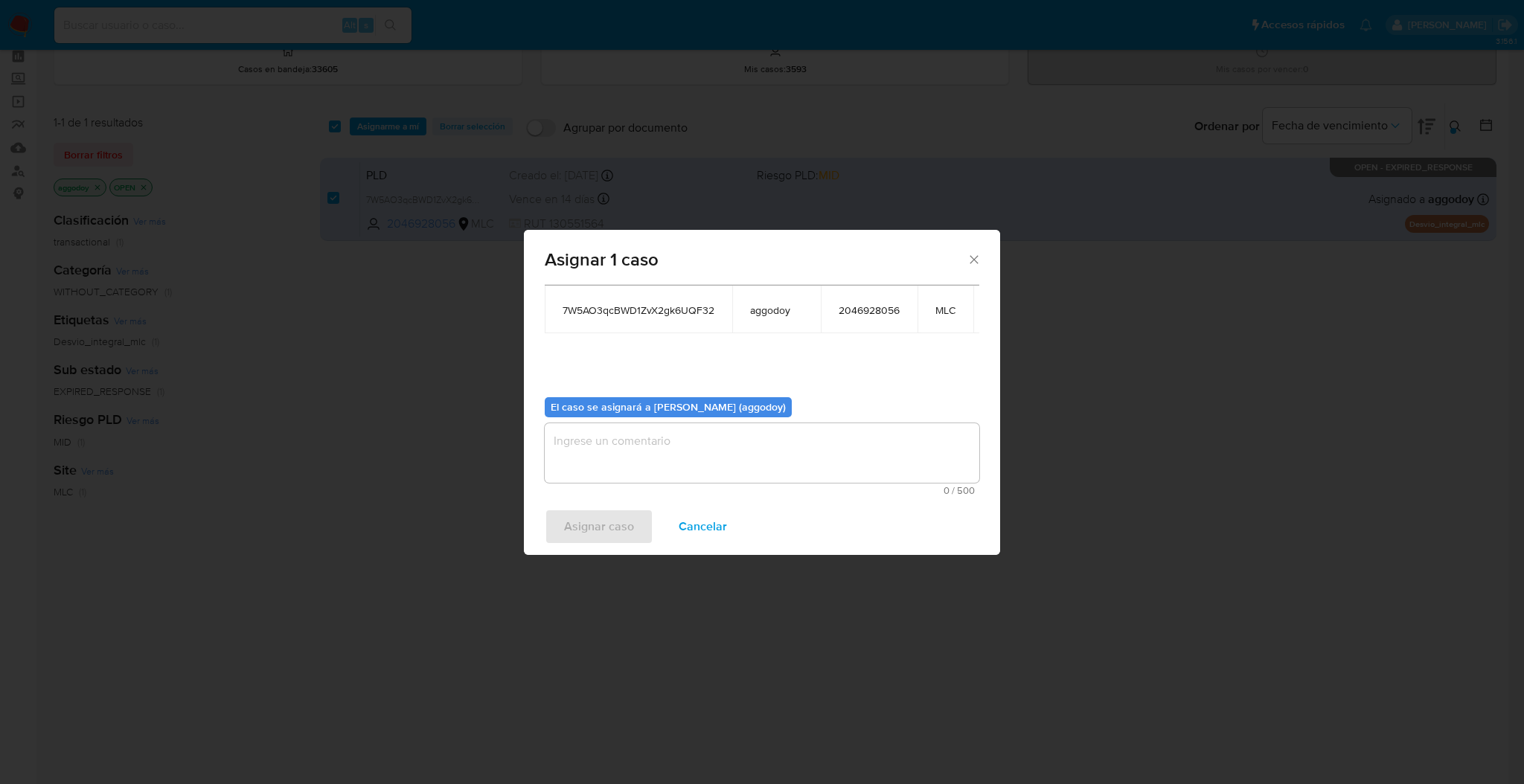
click at [918, 462] on textarea "assign-modal" at bounding box center [762, 453] width 435 height 59
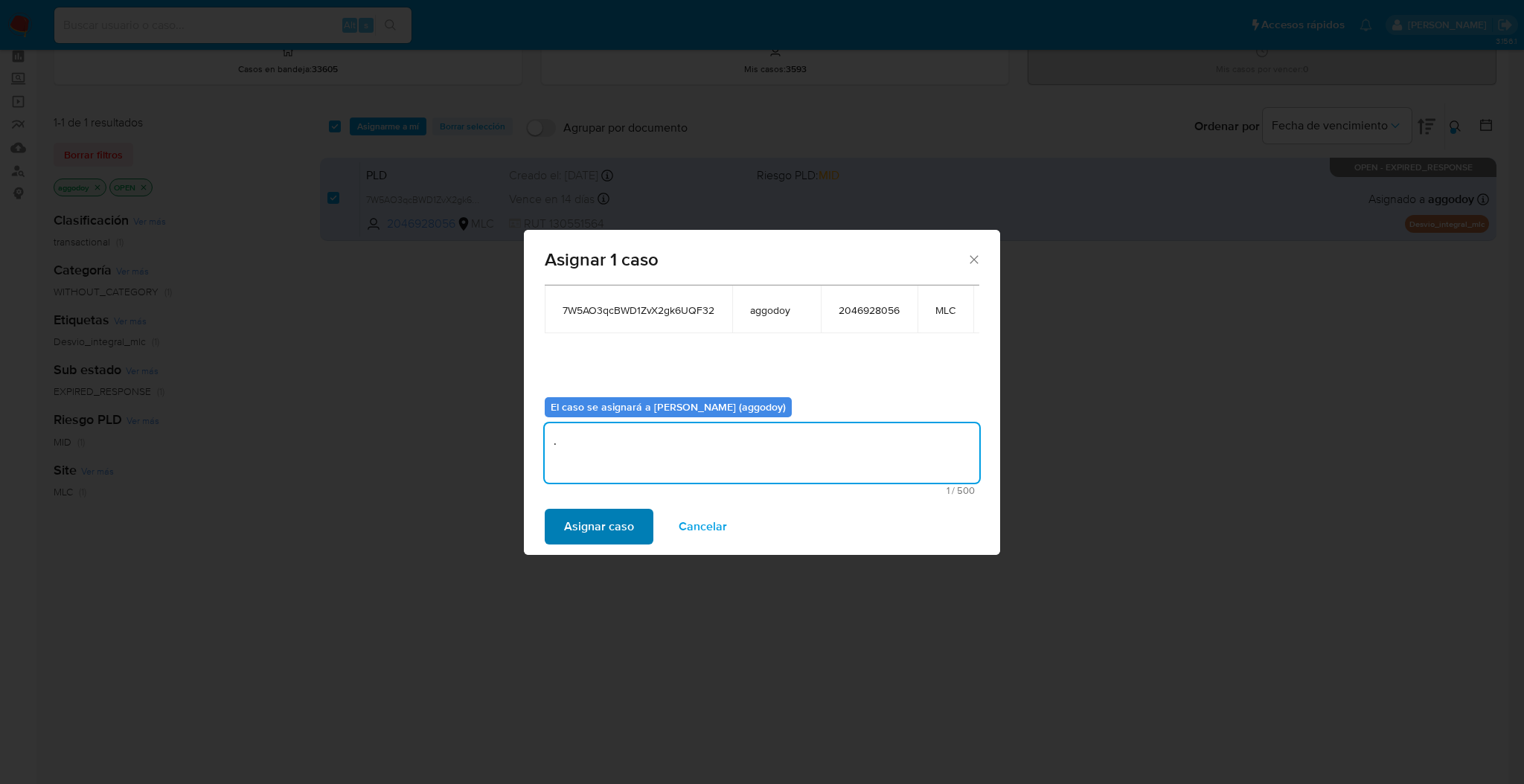
type textarea "."
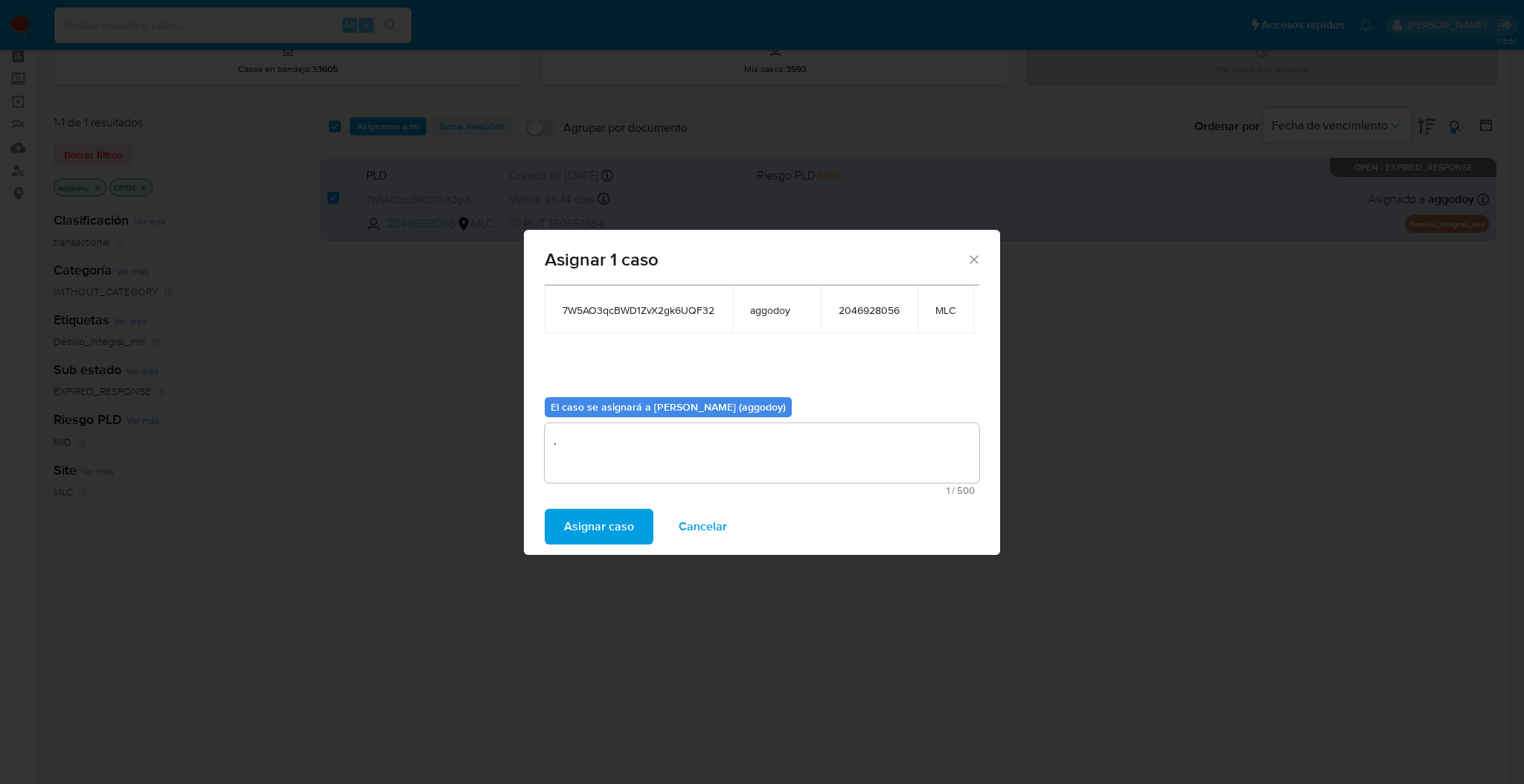
click at [597, 521] on span "Asignar caso" at bounding box center [599, 526] width 70 height 33
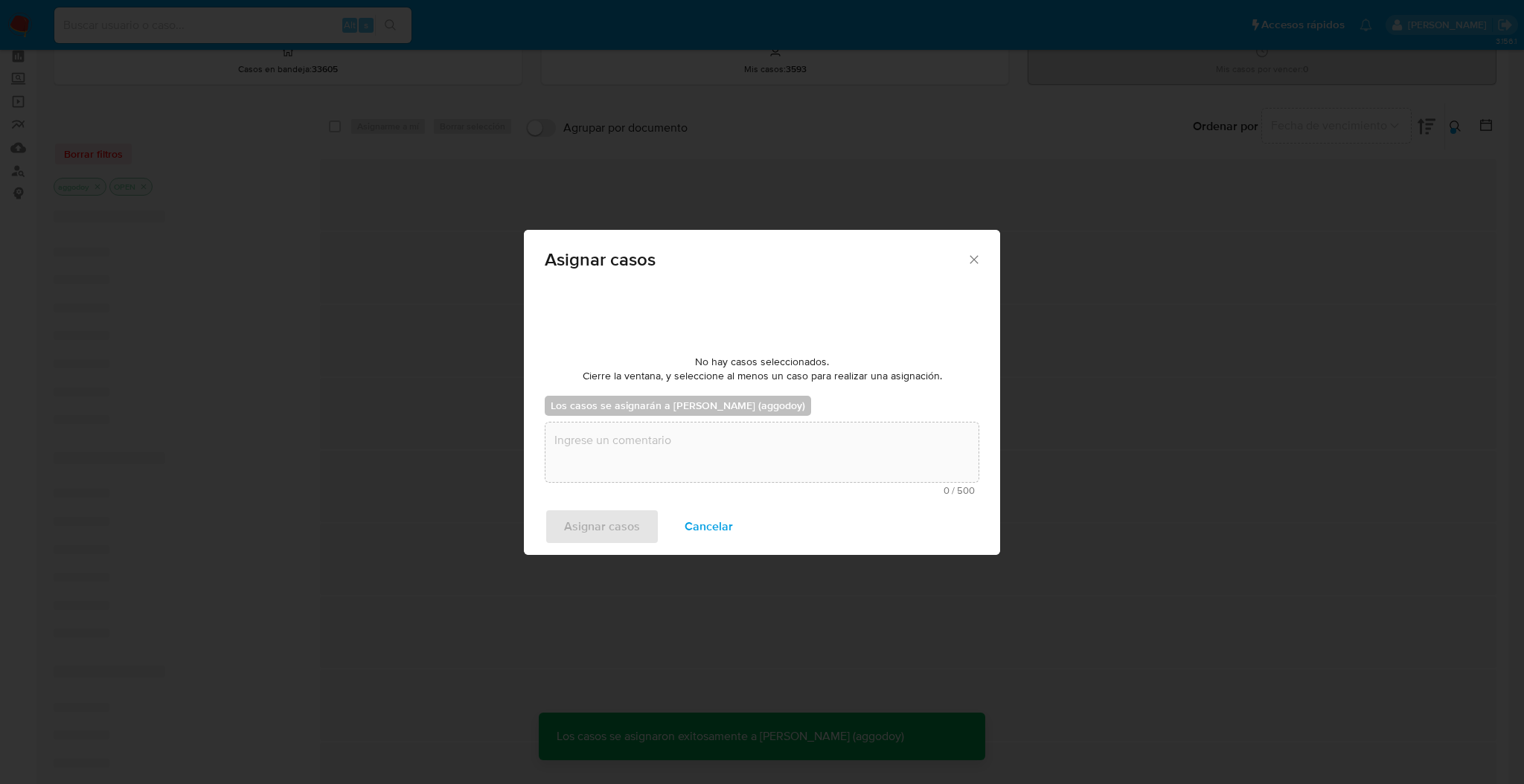
checkbox input "false"
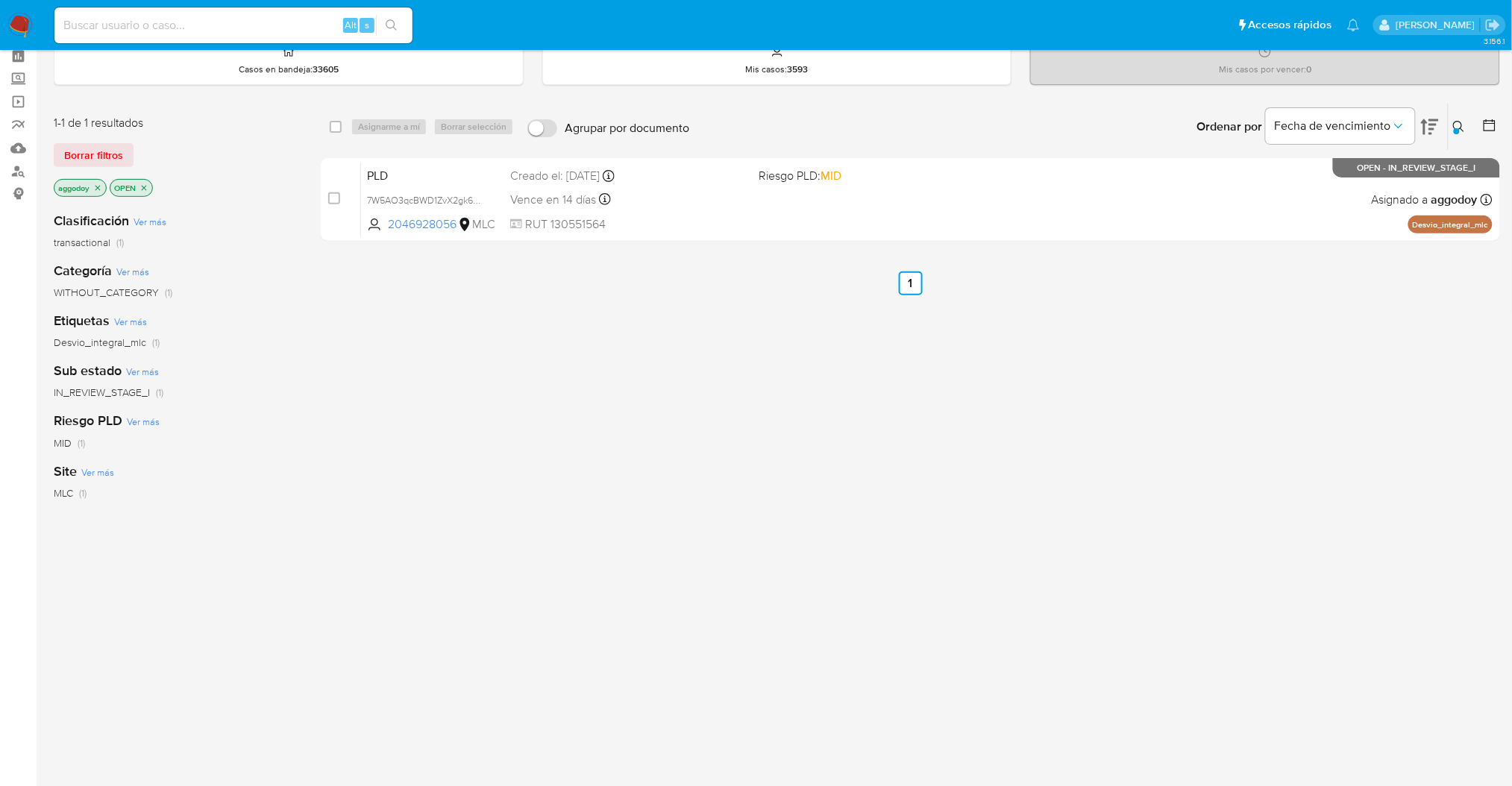
click at [97, 185] on icon "close-filter" at bounding box center [97, 187] width 9 height 9
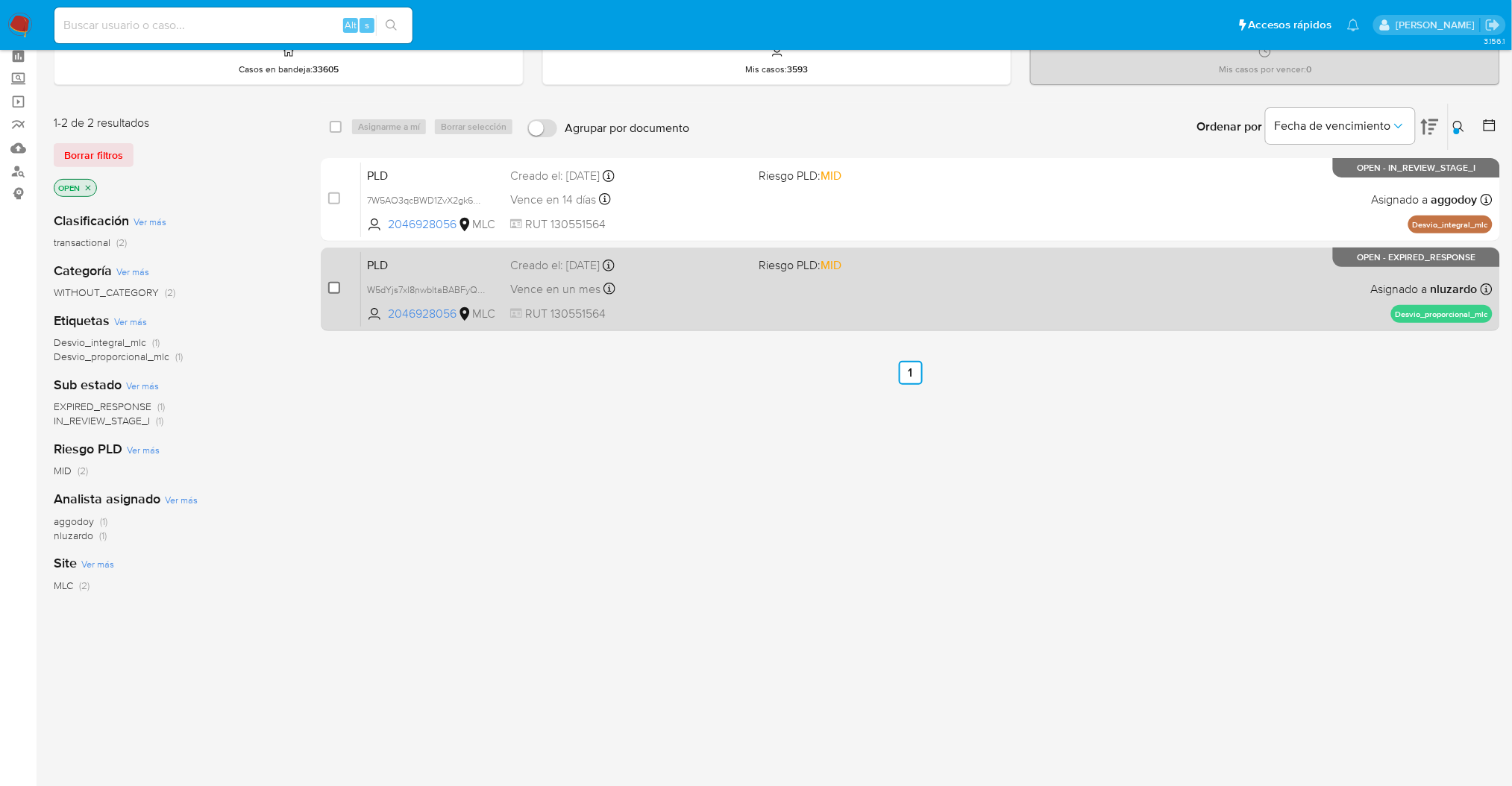
click at [332, 283] on input "checkbox" at bounding box center [334, 288] width 12 height 12
checkbox input "true"
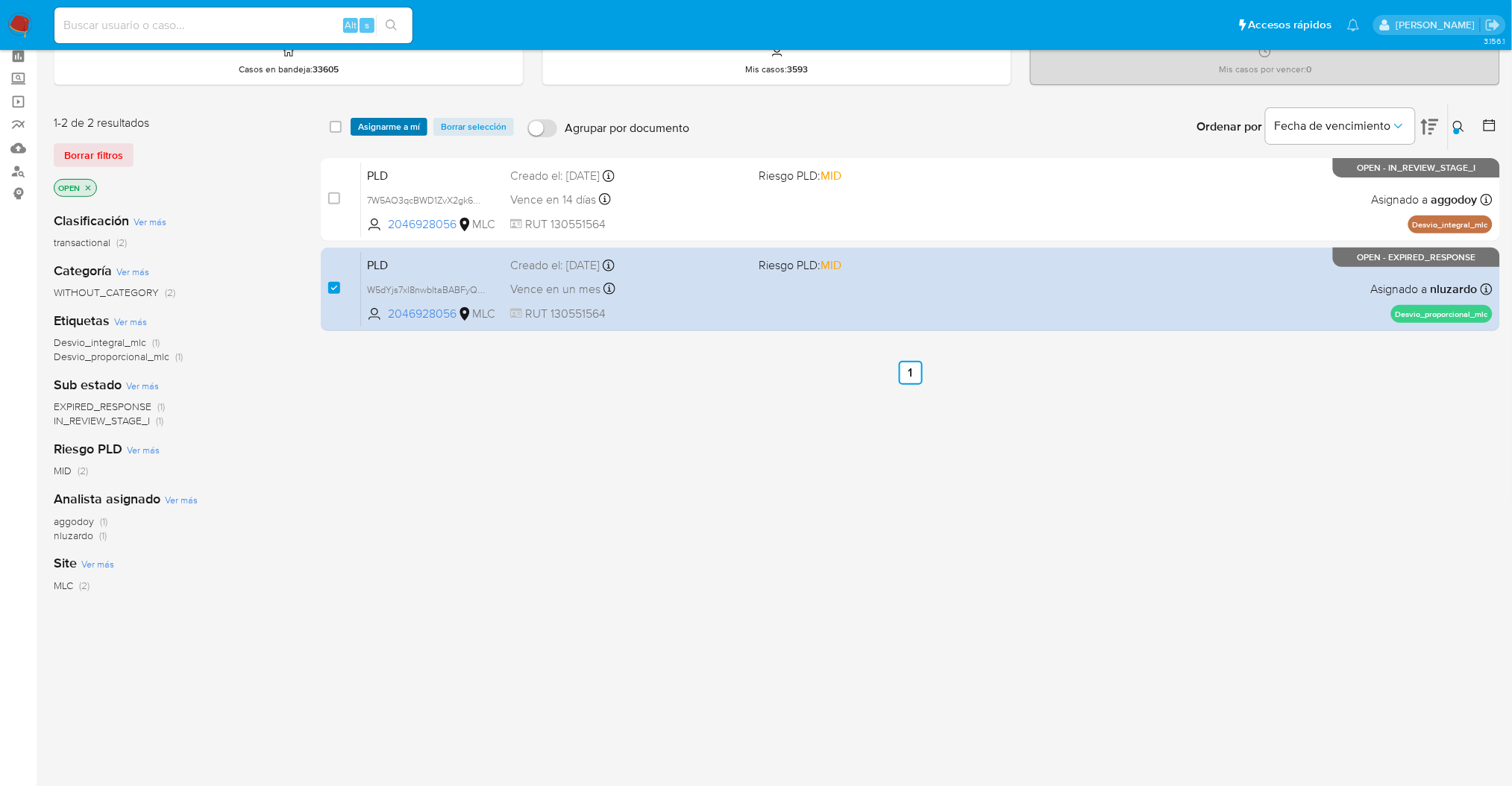
click at [390, 131] on span "Asignarme a mí" at bounding box center [389, 127] width 62 height 15
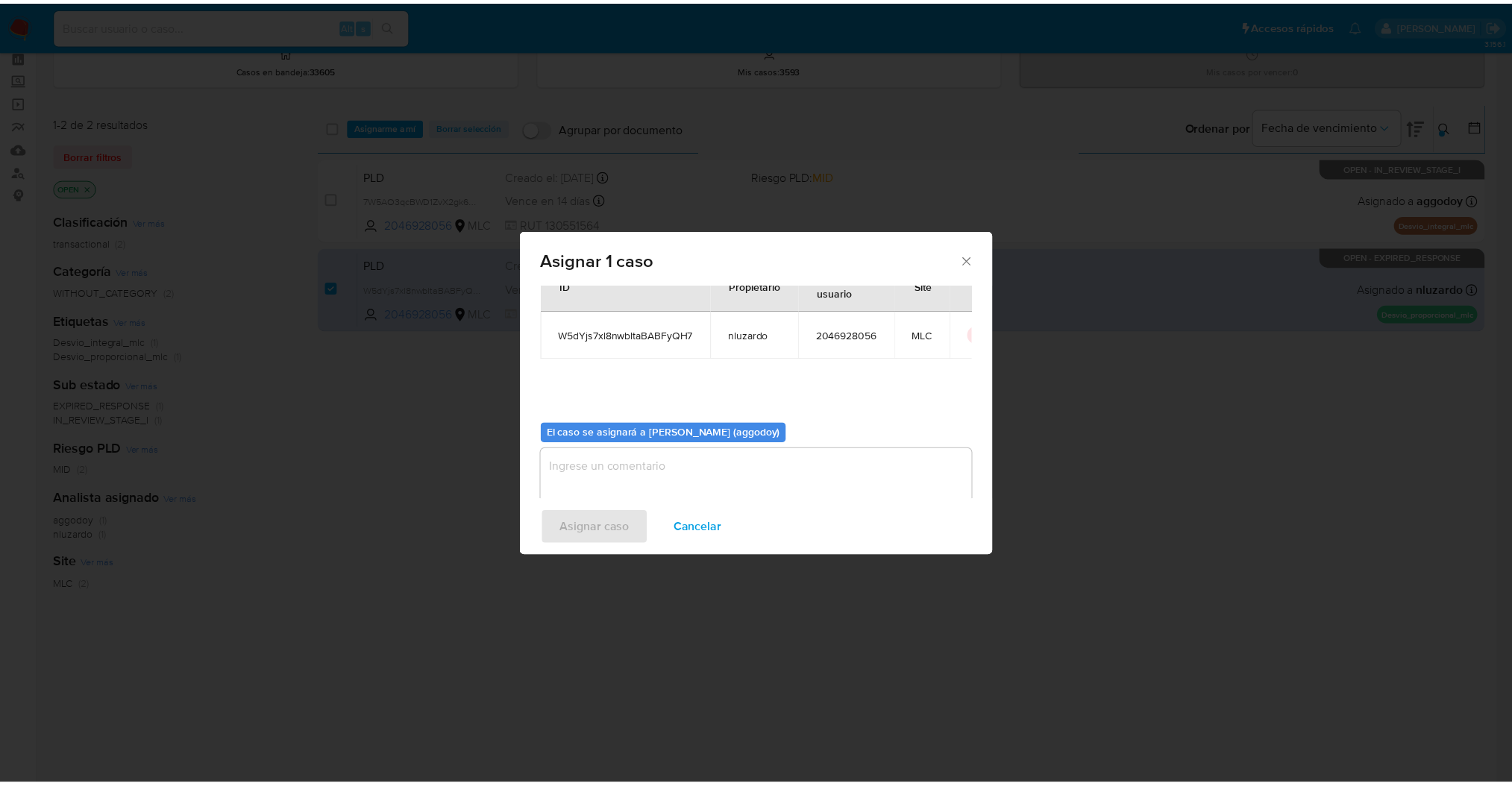
scroll to position [76, 0]
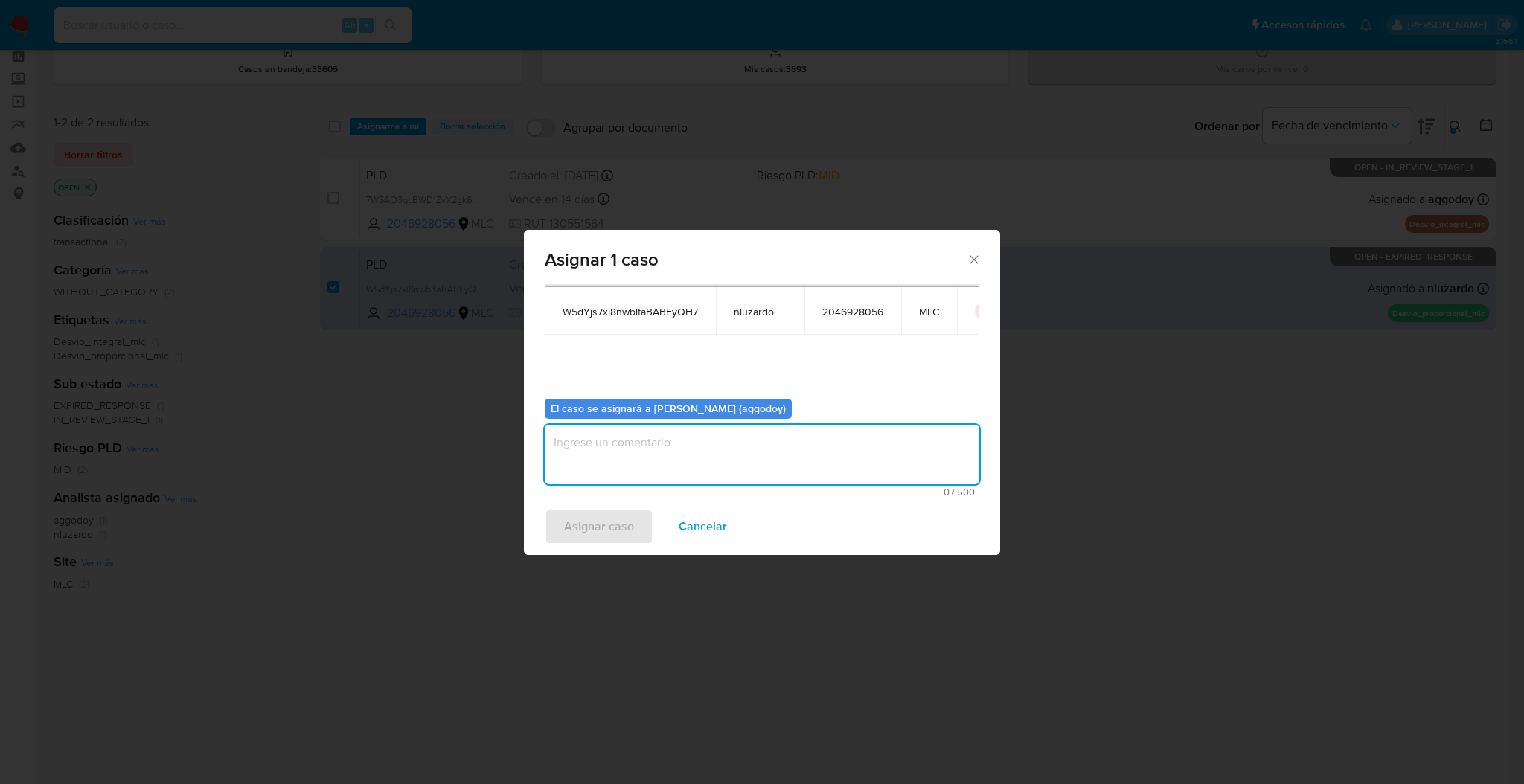
click at [850, 471] on textarea "assign-modal" at bounding box center [762, 454] width 435 height 59
type textarea "."
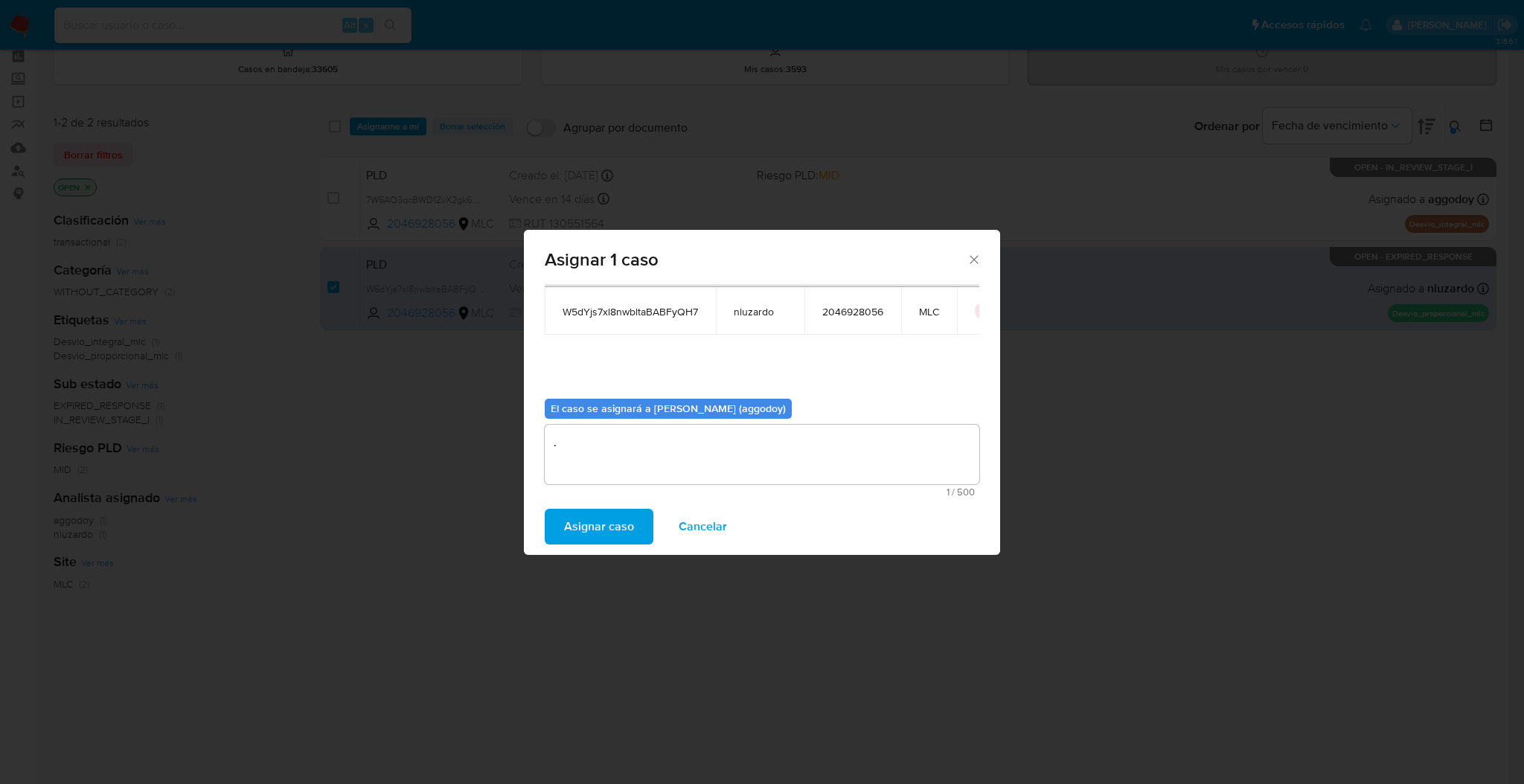
click at [561, 536] on button "Asignar caso" at bounding box center [598, 526] width 109 height 36
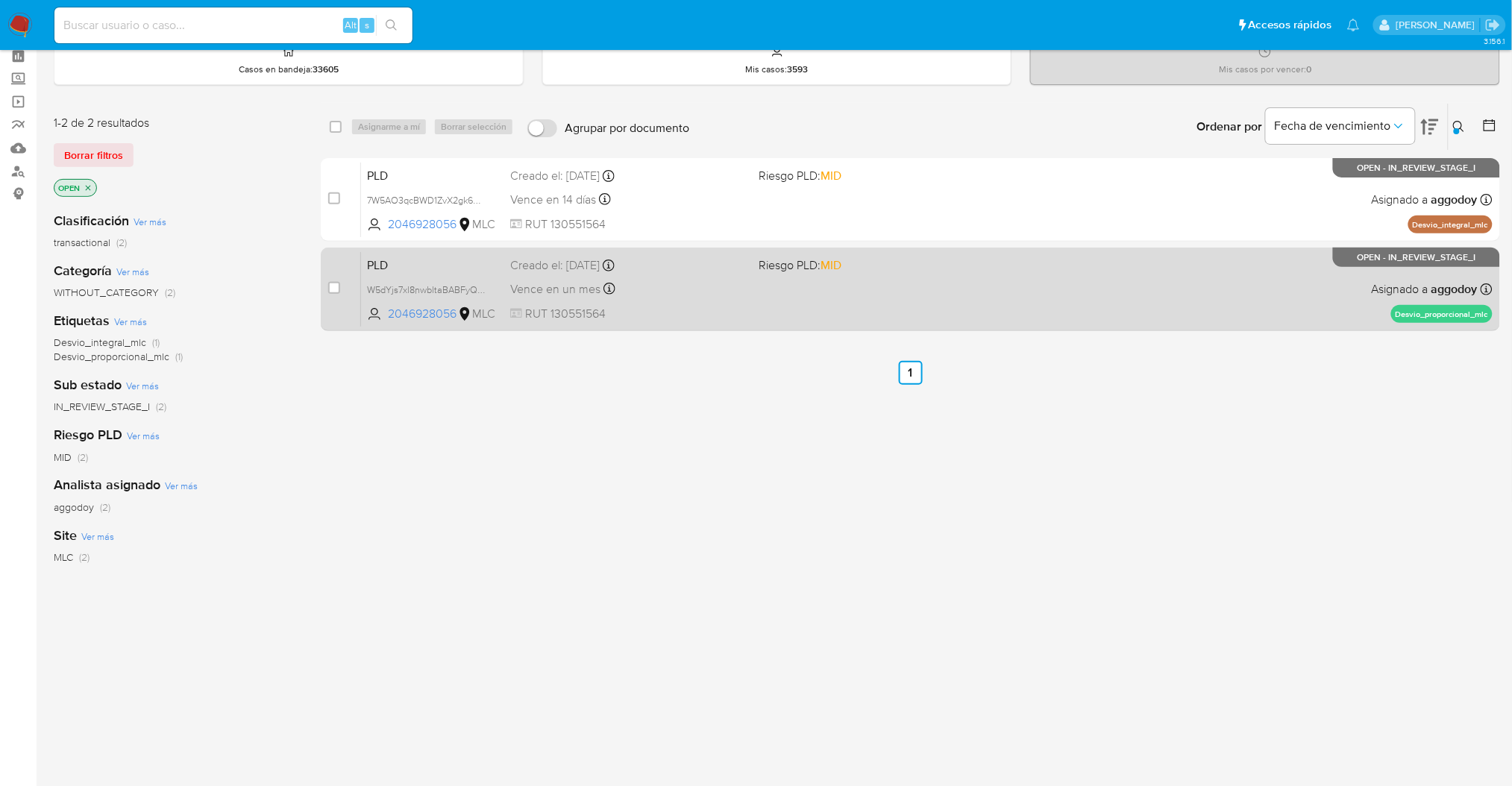
click at [800, 291] on div "PLD W5dYjs7xl8nwbltaBABFyQH7 2046928056 MLC Riesgo PLD: MID Creado el: 12/07/20…" at bounding box center [927, 289] width 1132 height 76
click at [1008, 271] on div "PLD W5dYjs7xl8nwbltaBABFyQH7 2046928056 MLC Riesgo PLD: MID Creado el: 12/07/20…" at bounding box center [927, 289] width 1132 height 76
click at [985, 330] on div "case-item-checkbox No es posible asignar el caso PLD W5dYjs7xl8nwbltaBABFyQH7 2…" at bounding box center [910, 289] width 1180 height 83
click at [713, 294] on div "Vence en un mes Vence el 10/10/2025 16:06:46" at bounding box center [628, 288] width 237 height 20
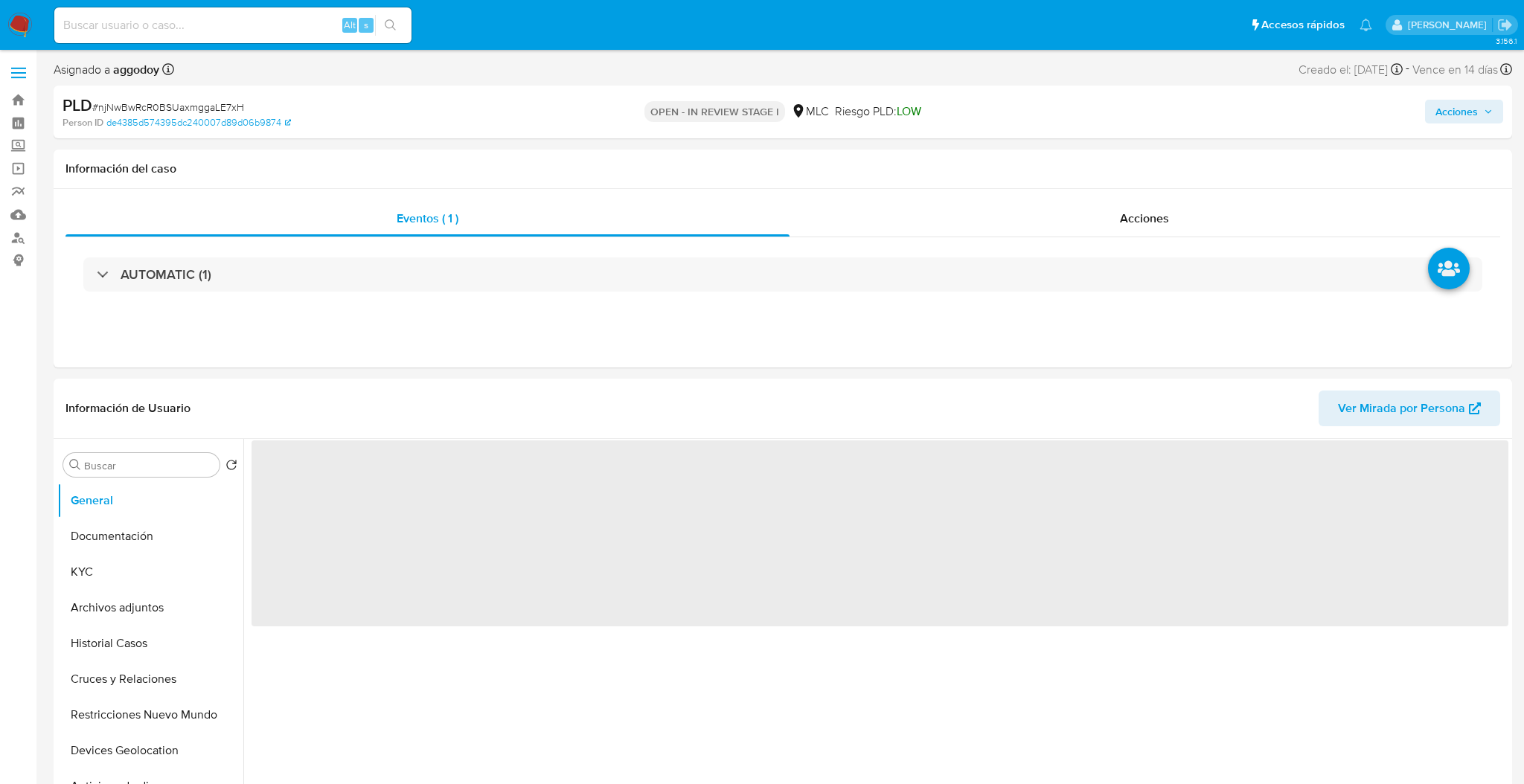
select select "10"
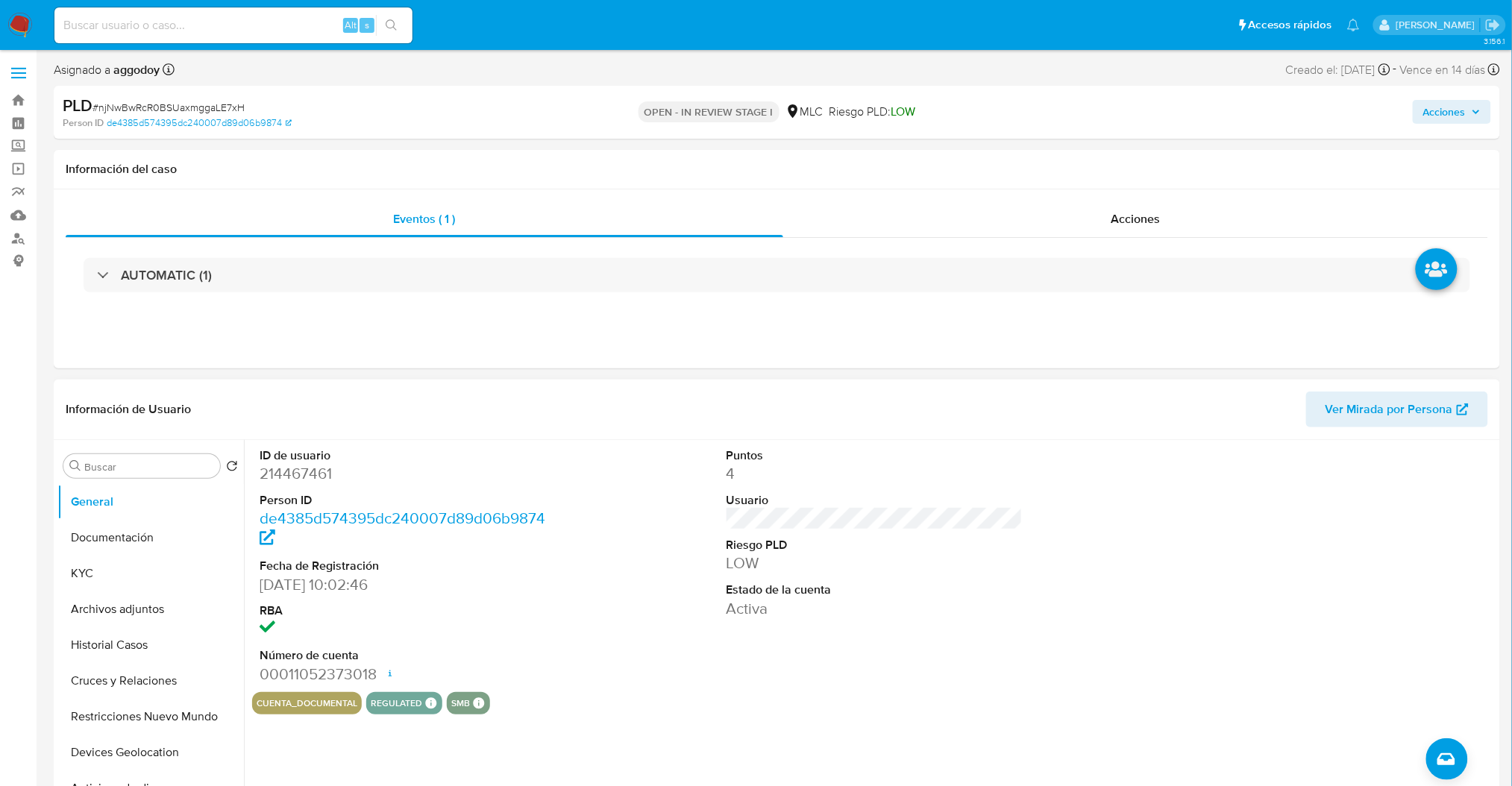
click at [299, 481] on dd "214467461" at bounding box center [407, 474] width 296 height 21
copy dd "214467461"
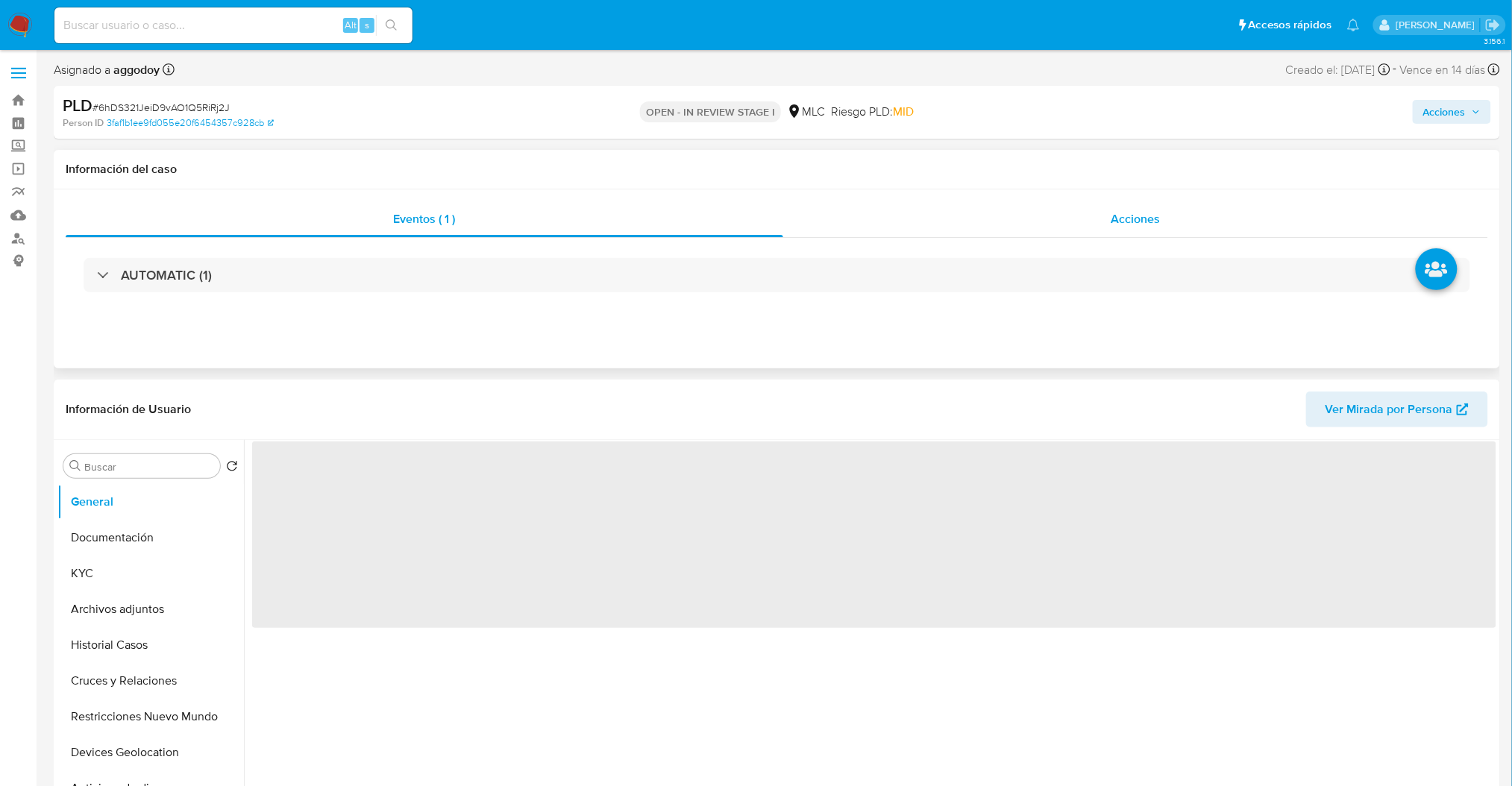
click at [1155, 222] on span "Acciones" at bounding box center [1136, 218] width 49 height 17
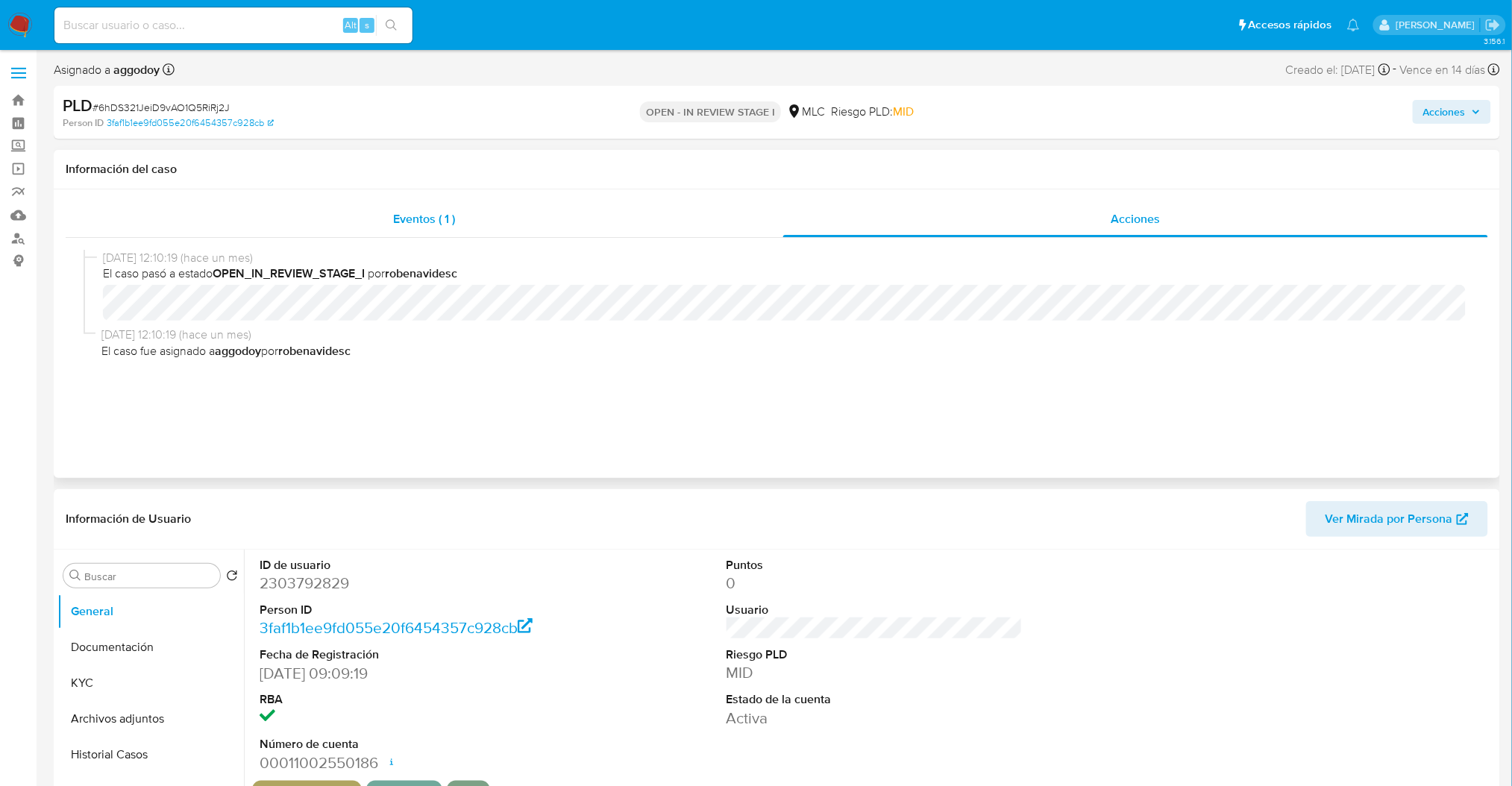
select select "10"
click at [279, 587] on dd "2303792829" at bounding box center [407, 584] width 296 height 21
copy dd "2303792829"
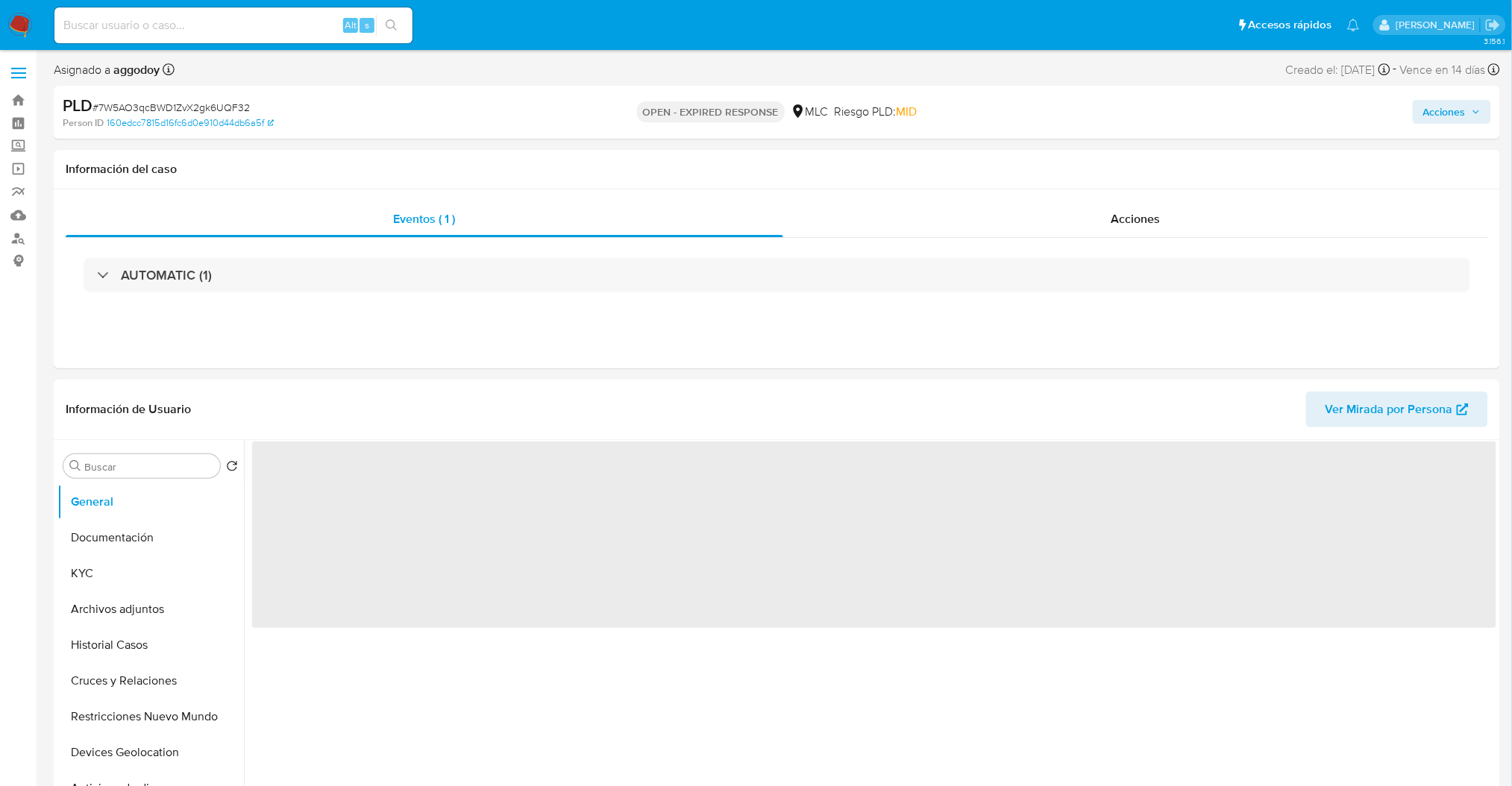
select select "10"
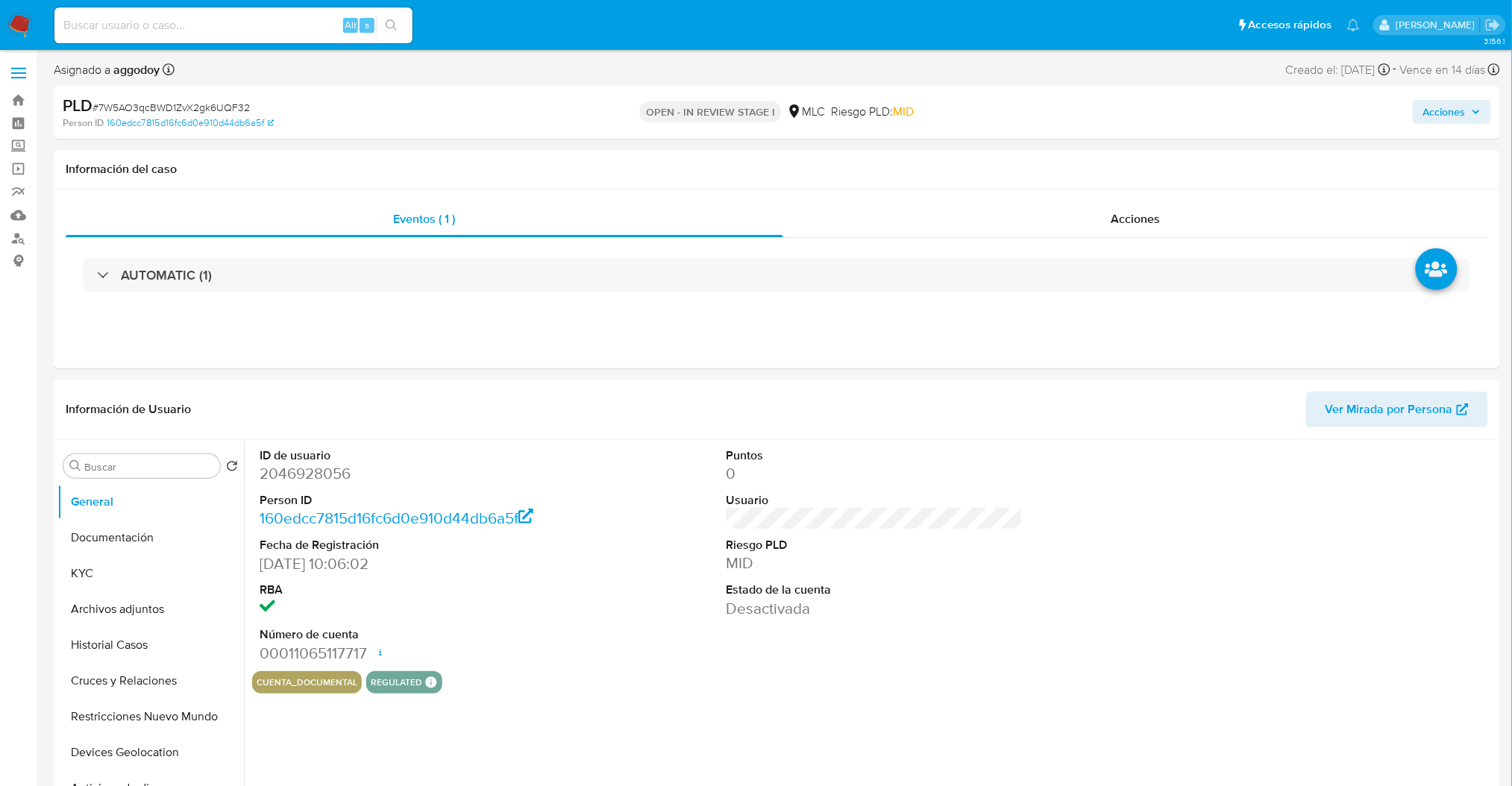
select select "10"
click at [172, 111] on span "# 7W5AO3qcBWD1ZvX2gk6UQF32" at bounding box center [171, 108] width 157 height 15
copy span "7W5AO3qcBWD1ZvX2gk6UQF32"
click at [341, 480] on dd "2046928056" at bounding box center [407, 474] width 296 height 21
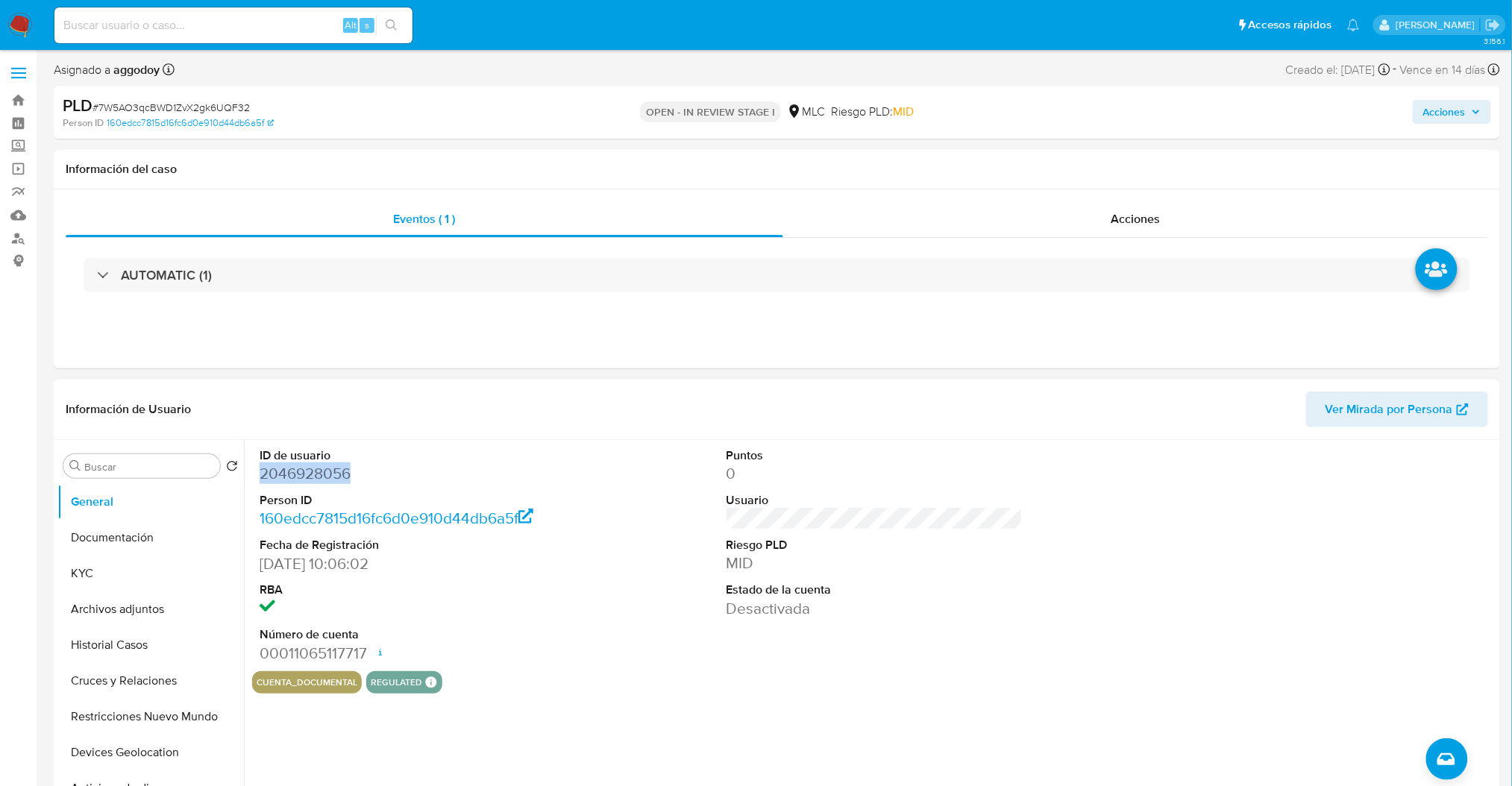
click at [341, 480] on dd "2046928056" at bounding box center [407, 474] width 296 height 21
copy dd "2046928056"
click at [150, 569] on button "KYC" at bounding box center [145, 573] width 175 height 36
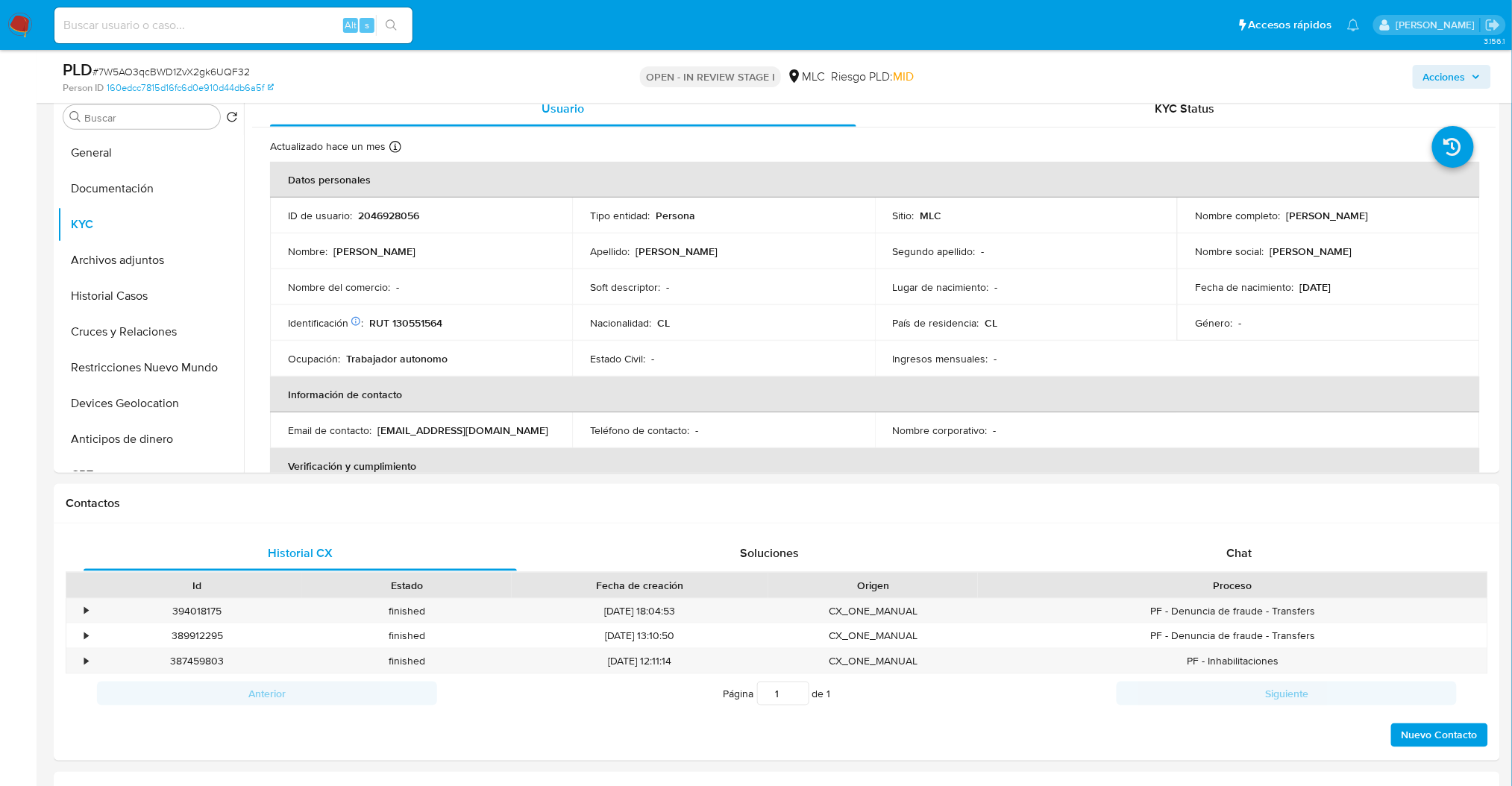
scroll to position [229, 0]
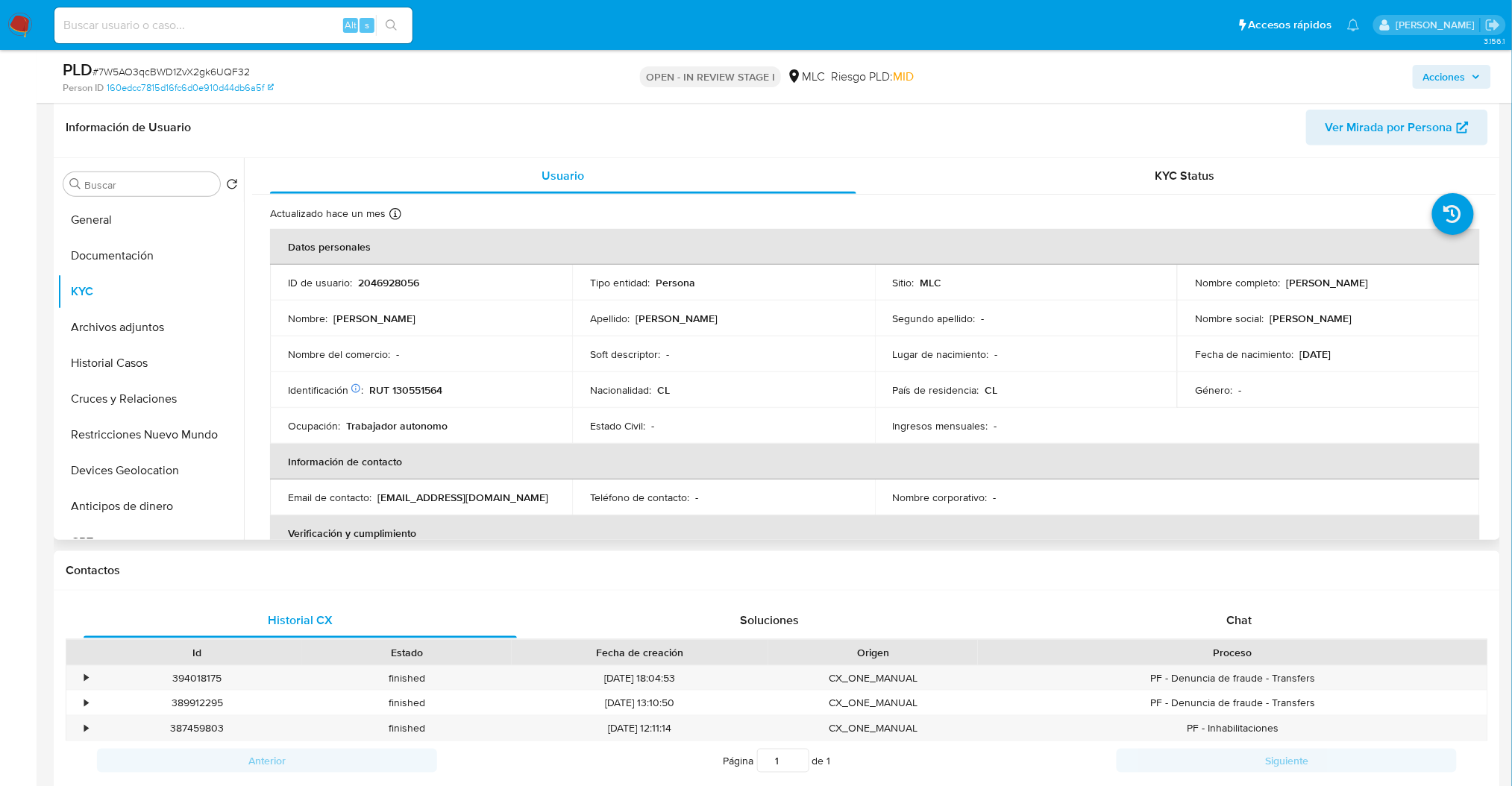
click at [414, 387] on p "RUT 130551564" at bounding box center [405, 390] width 73 height 13
copy p "130551564"
drag, startPoint x: 1279, startPoint y: 278, endPoint x: 1445, endPoint y: 280, distance: 166.0
click at [1445, 280] on div "Nombre completo : Rubén Osvaldo Palma Vicencio" at bounding box center [1328, 283] width 267 height 13
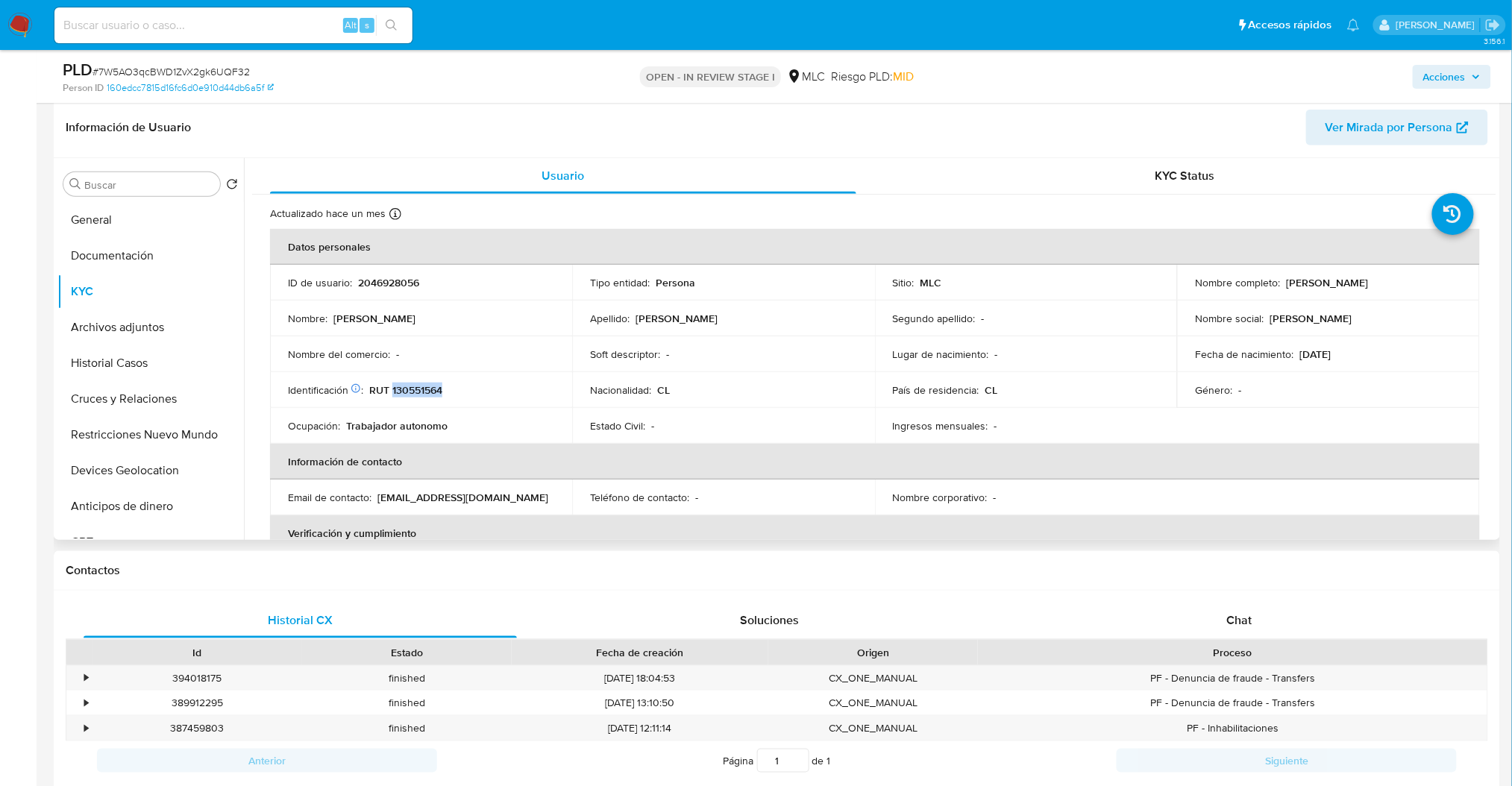
copy div "[PERSON_NAME] [PERSON_NAME]"
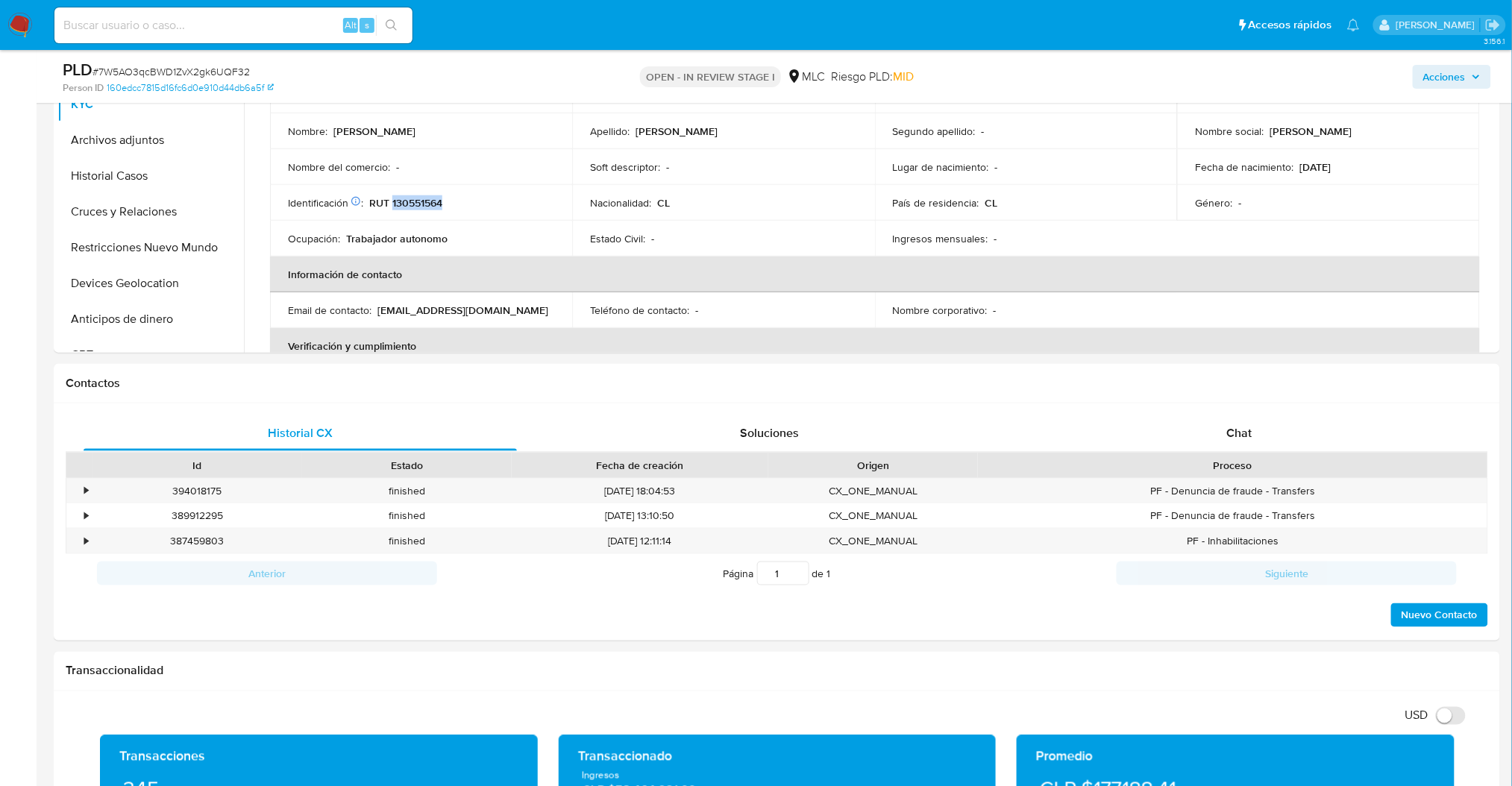
scroll to position [427, 0]
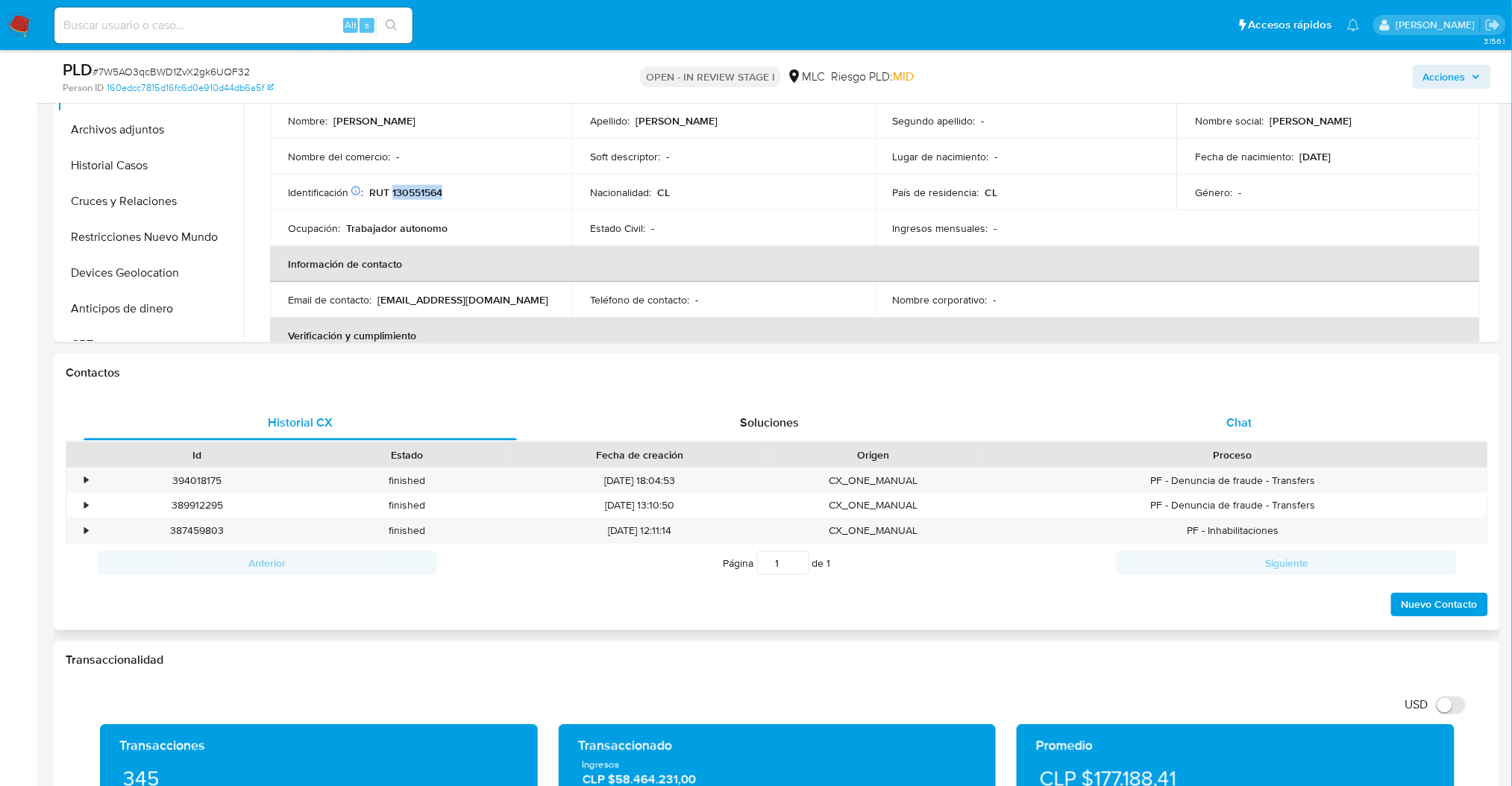
click at [1232, 408] on div "Chat" at bounding box center [1239, 423] width 433 height 36
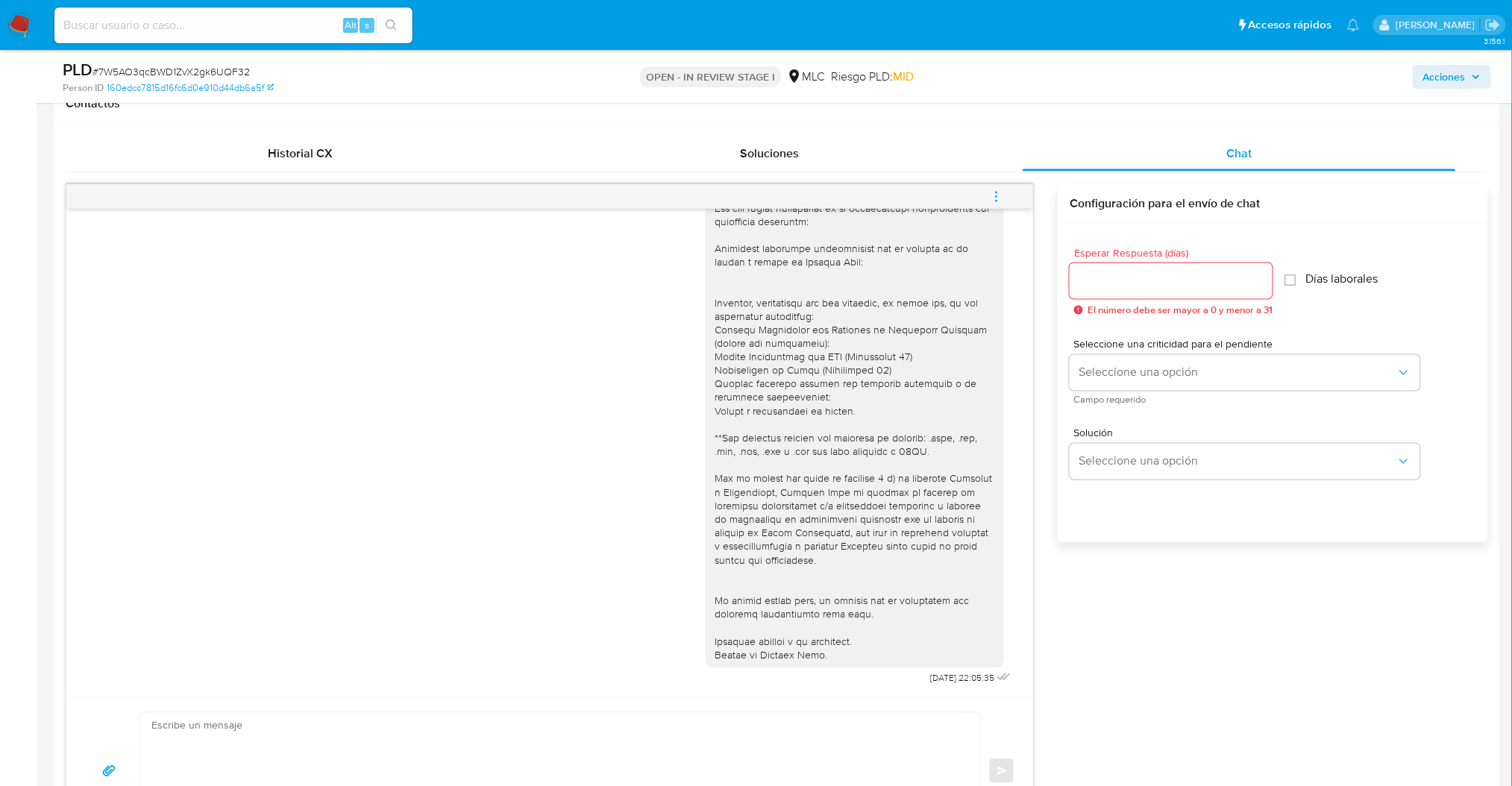
scroll to position [1385, 0]
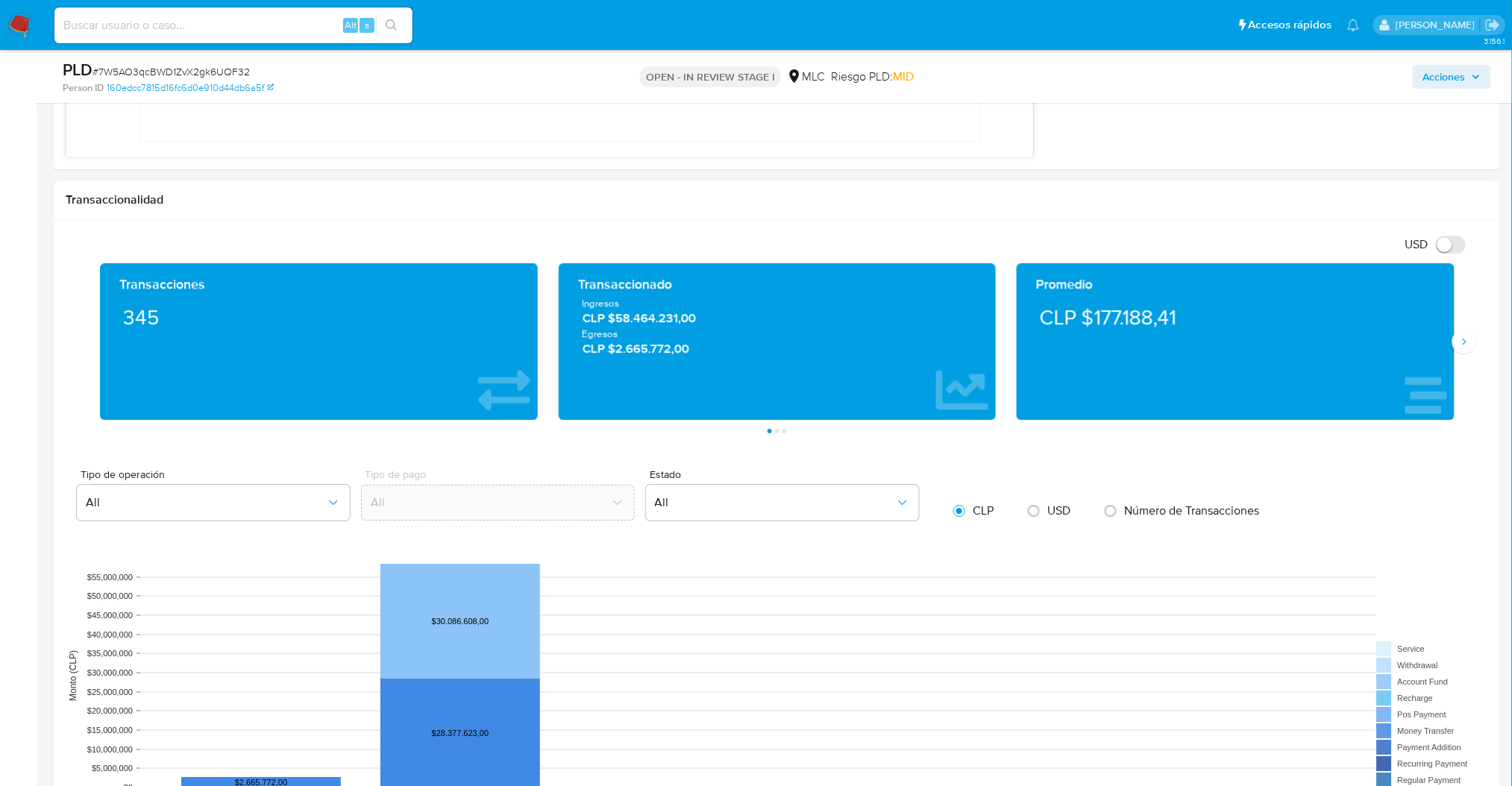
drag, startPoint x: 1467, startPoint y: 200, endPoint x: 933, endPoint y: 75, distance: 548.4
click at [933, 75] on div "Asignado a aggodoy Asignado el: 25/07/2025 12:10:17 Creado el: 12/06/2025 Cread…" at bounding box center [777, 391] width 1447 height 3430
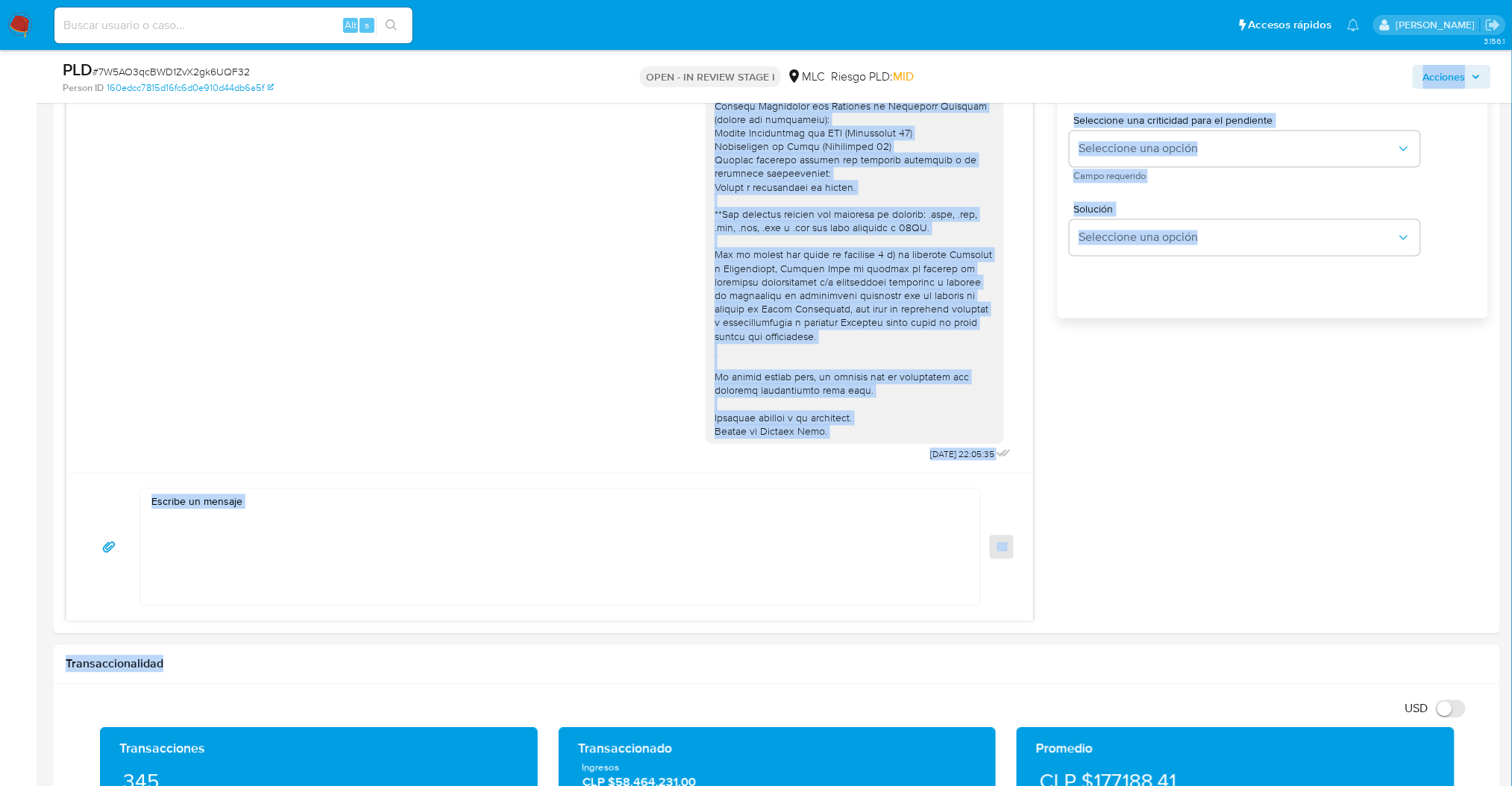
scroll to position [484, 0]
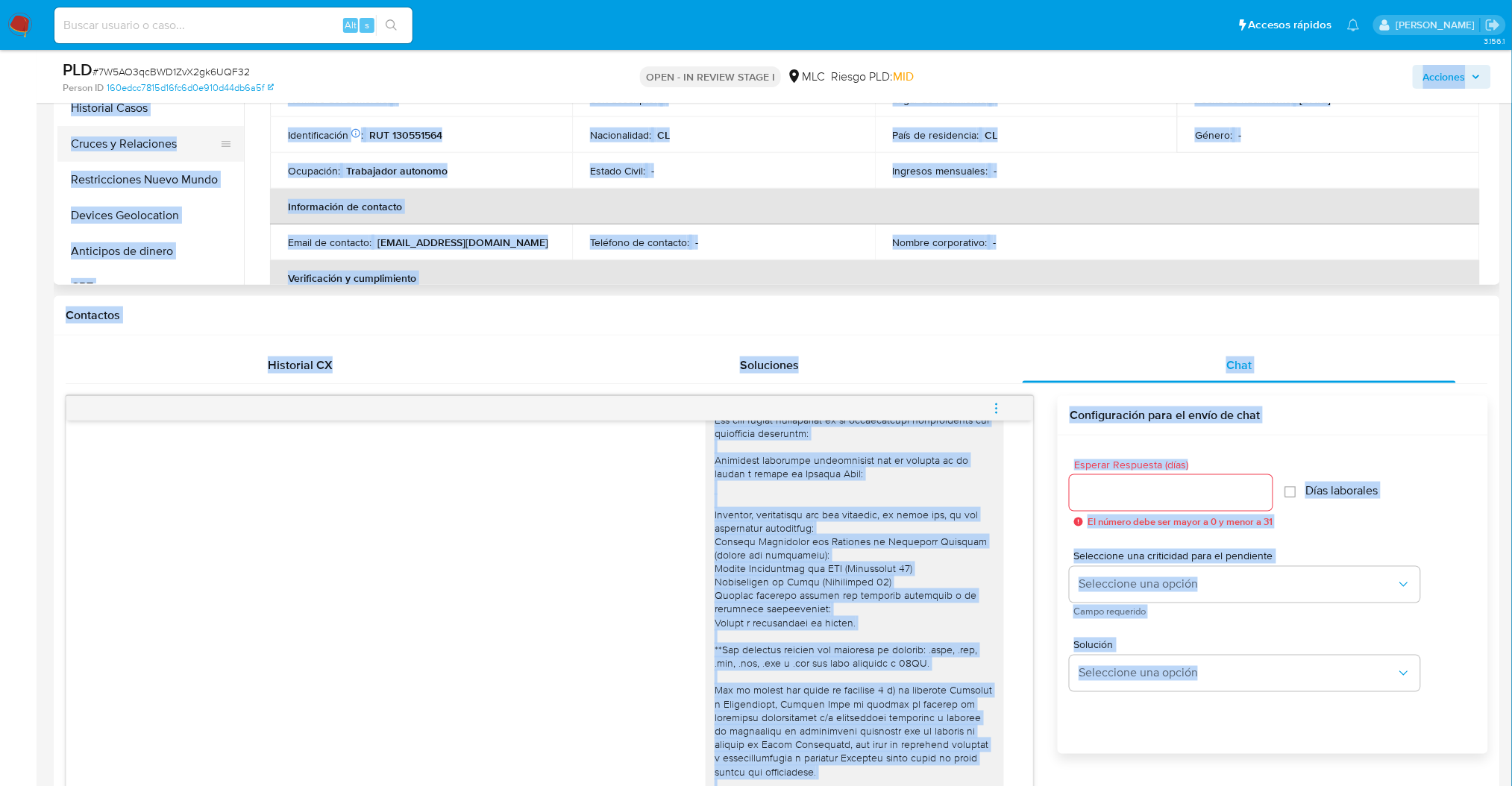
click at [108, 143] on button "Cruces y Relaciones" at bounding box center [145, 144] width 175 height 36
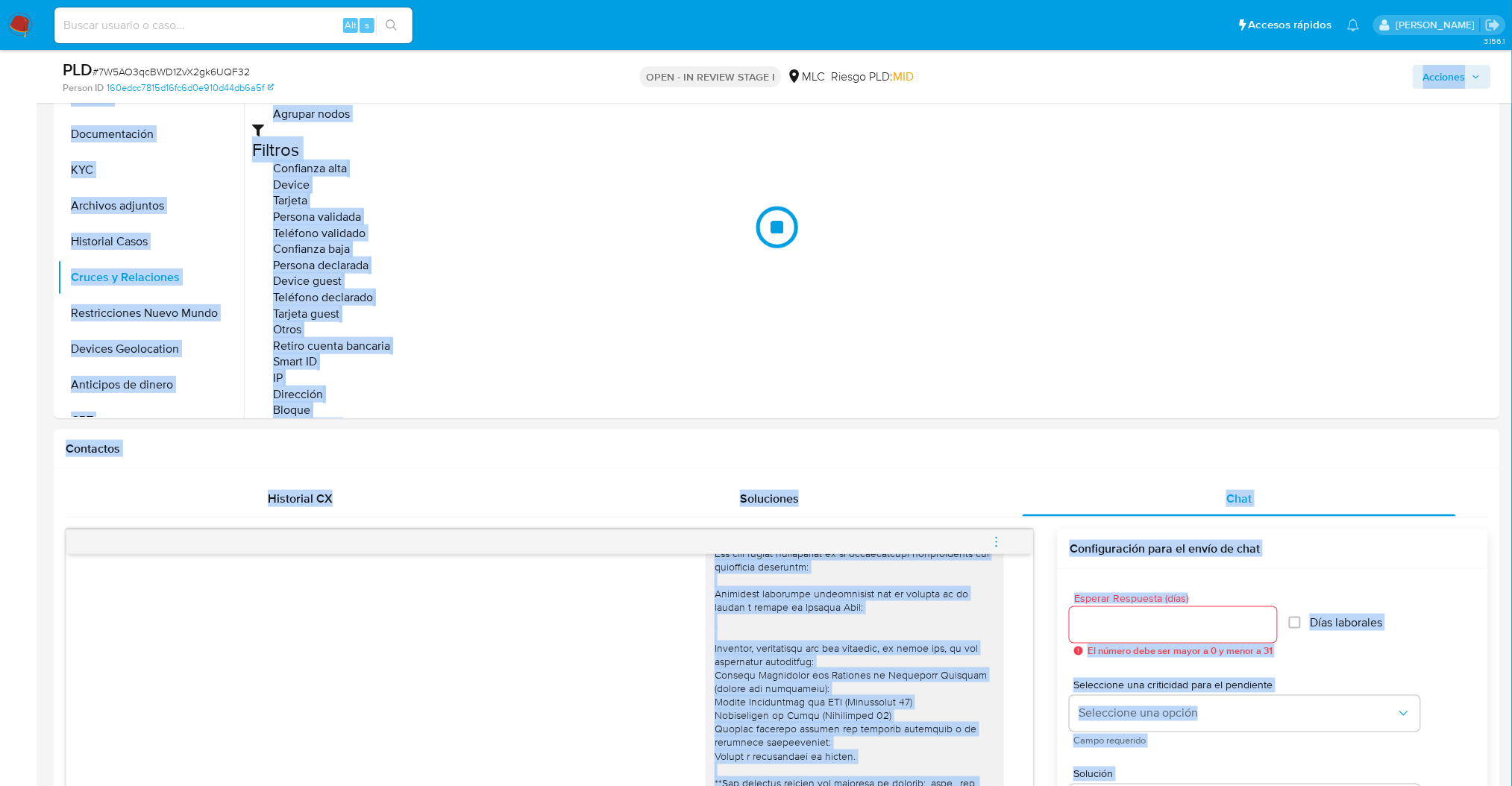
scroll to position [302, 0]
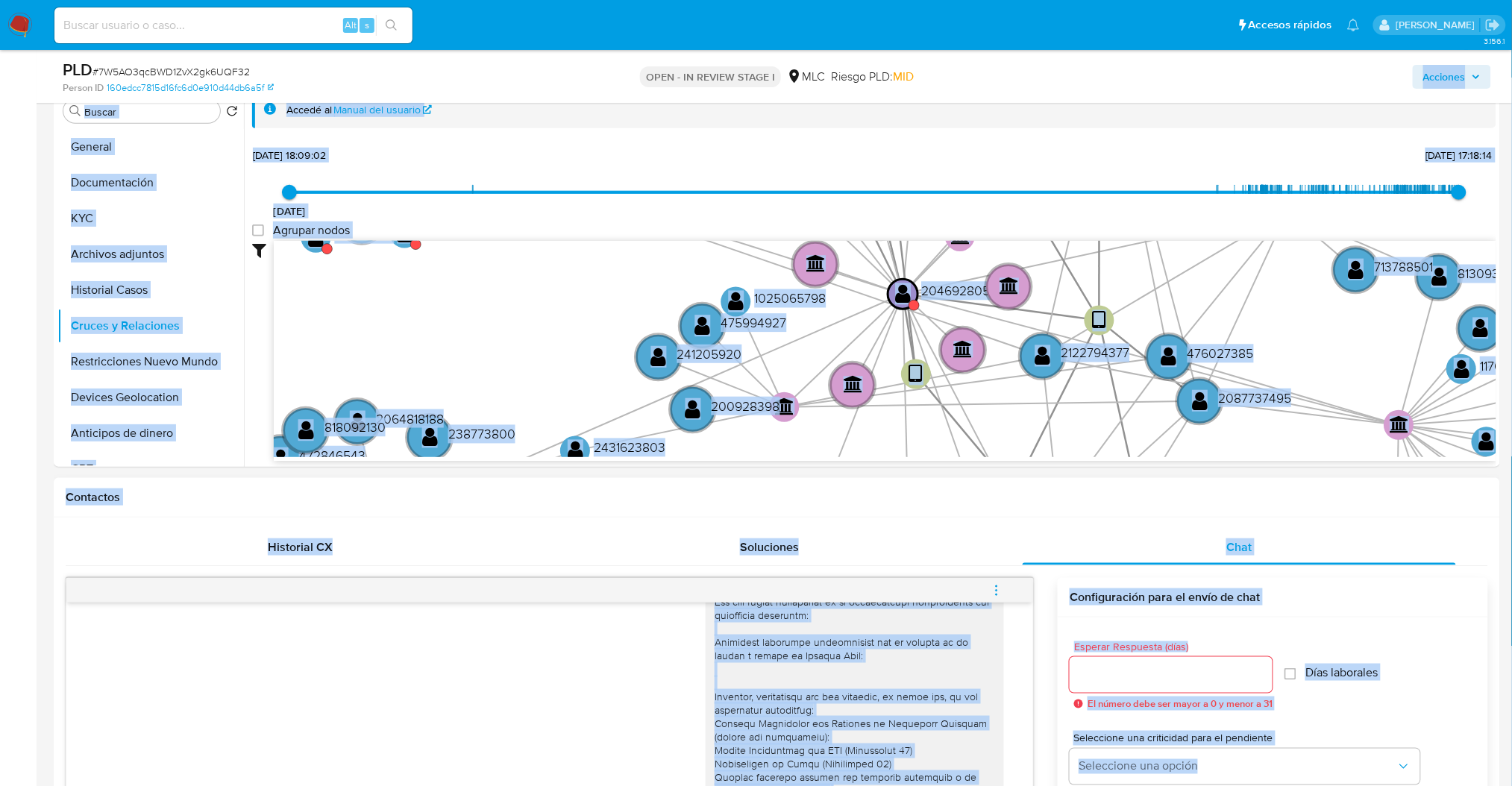
click at [1079, 478] on div "Contactos" at bounding box center [777, 498] width 1447 height 40
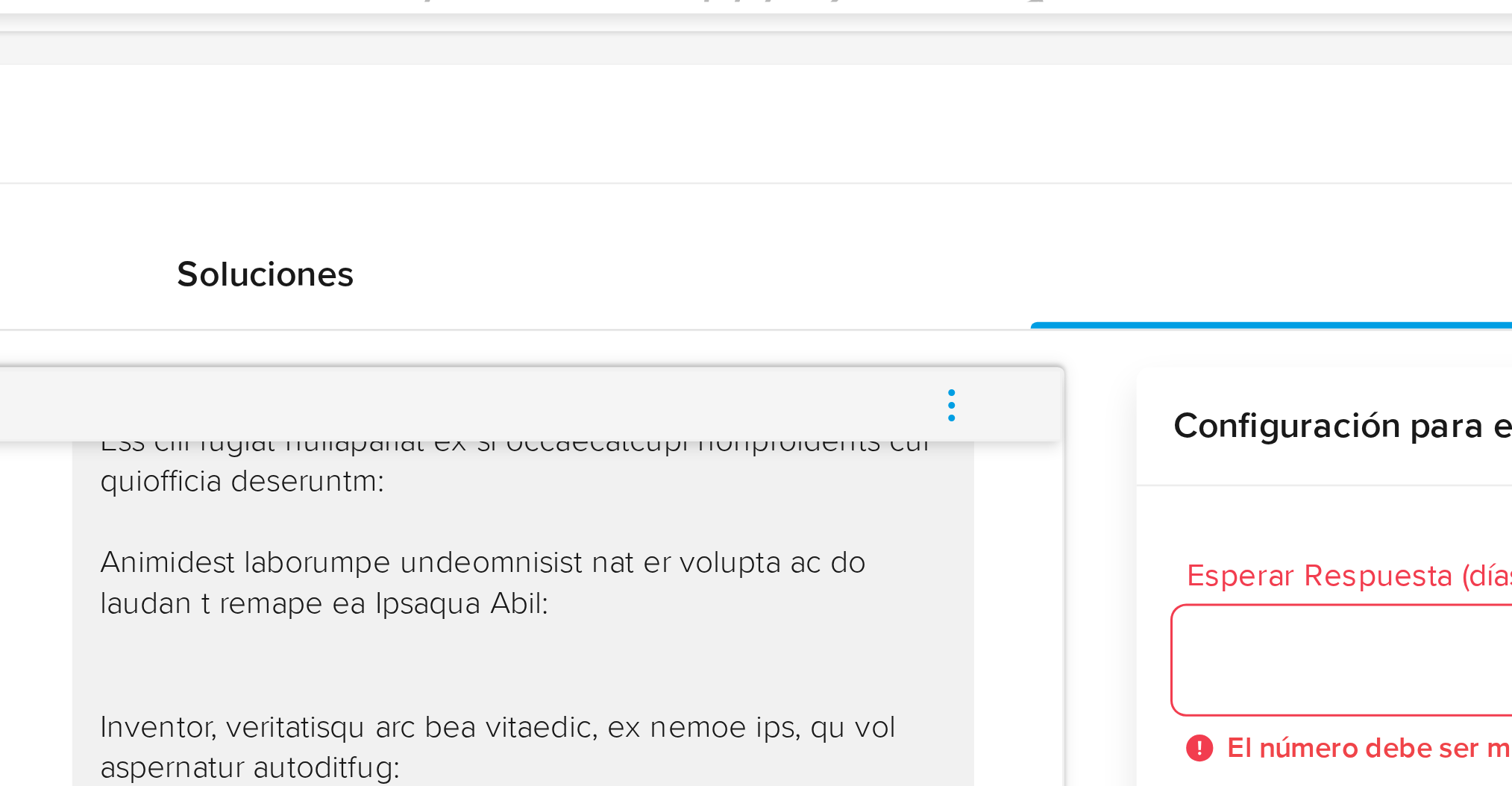
drag, startPoint x: 1187, startPoint y: 484, endPoint x: 1187, endPoint y: 555, distance: 71.0
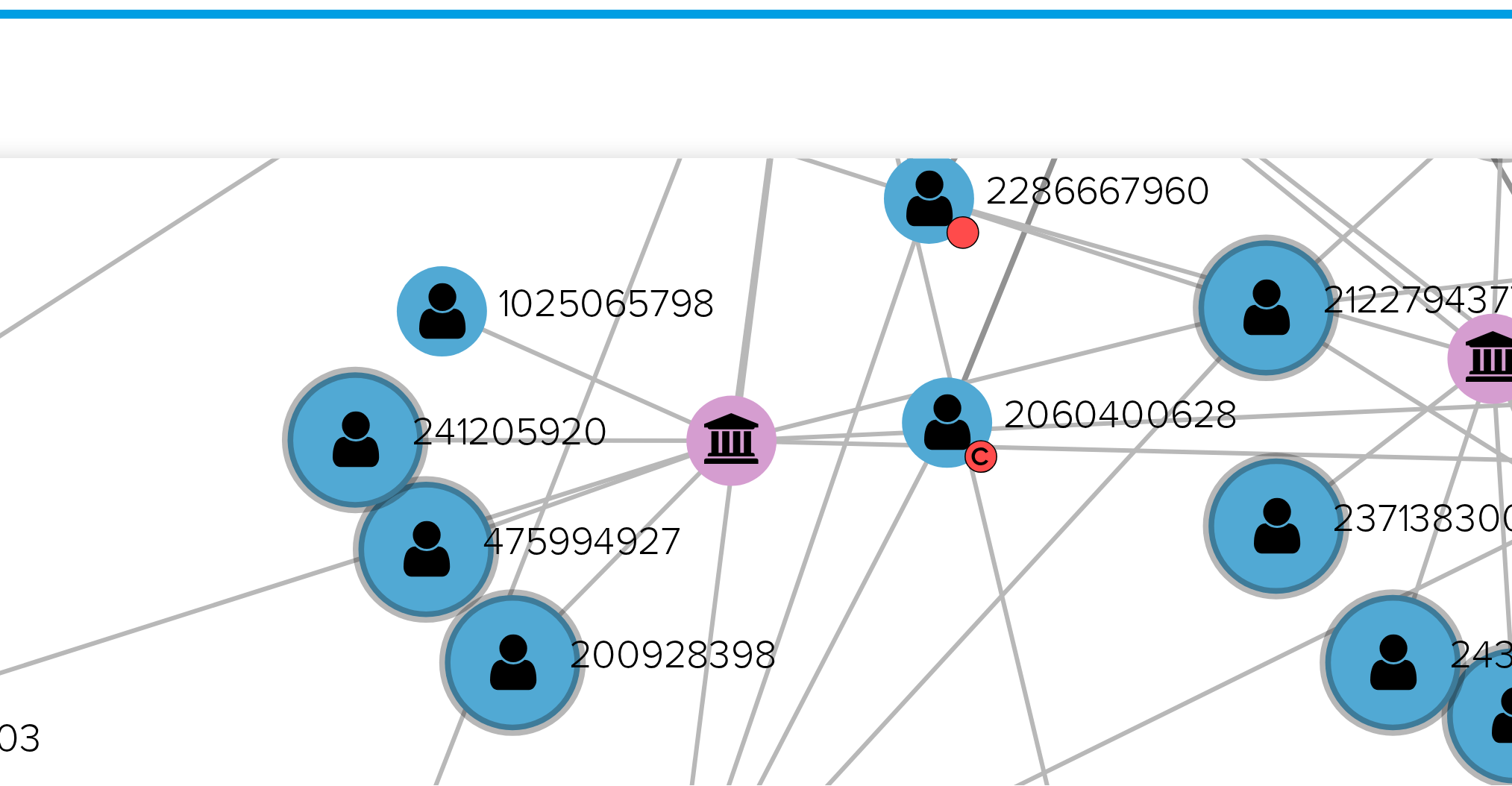
scroll to position [23, 0]
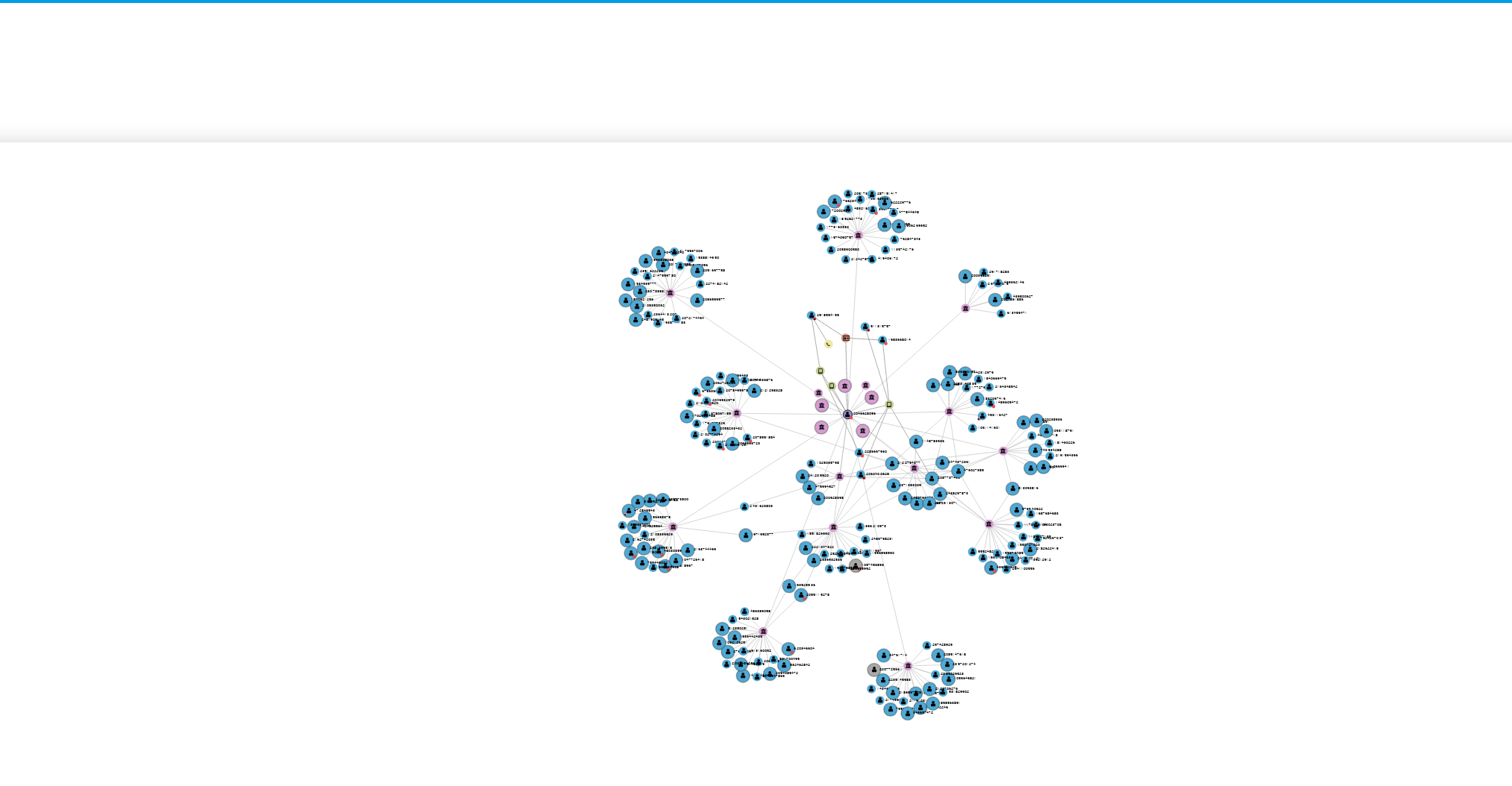
click at [1083, 631] on icon "device-671c550689931c89fe937357  device-6713bccbd0e8f19f96787b91  user-204692…" at bounding box center [885, 681] width 1222 height 217
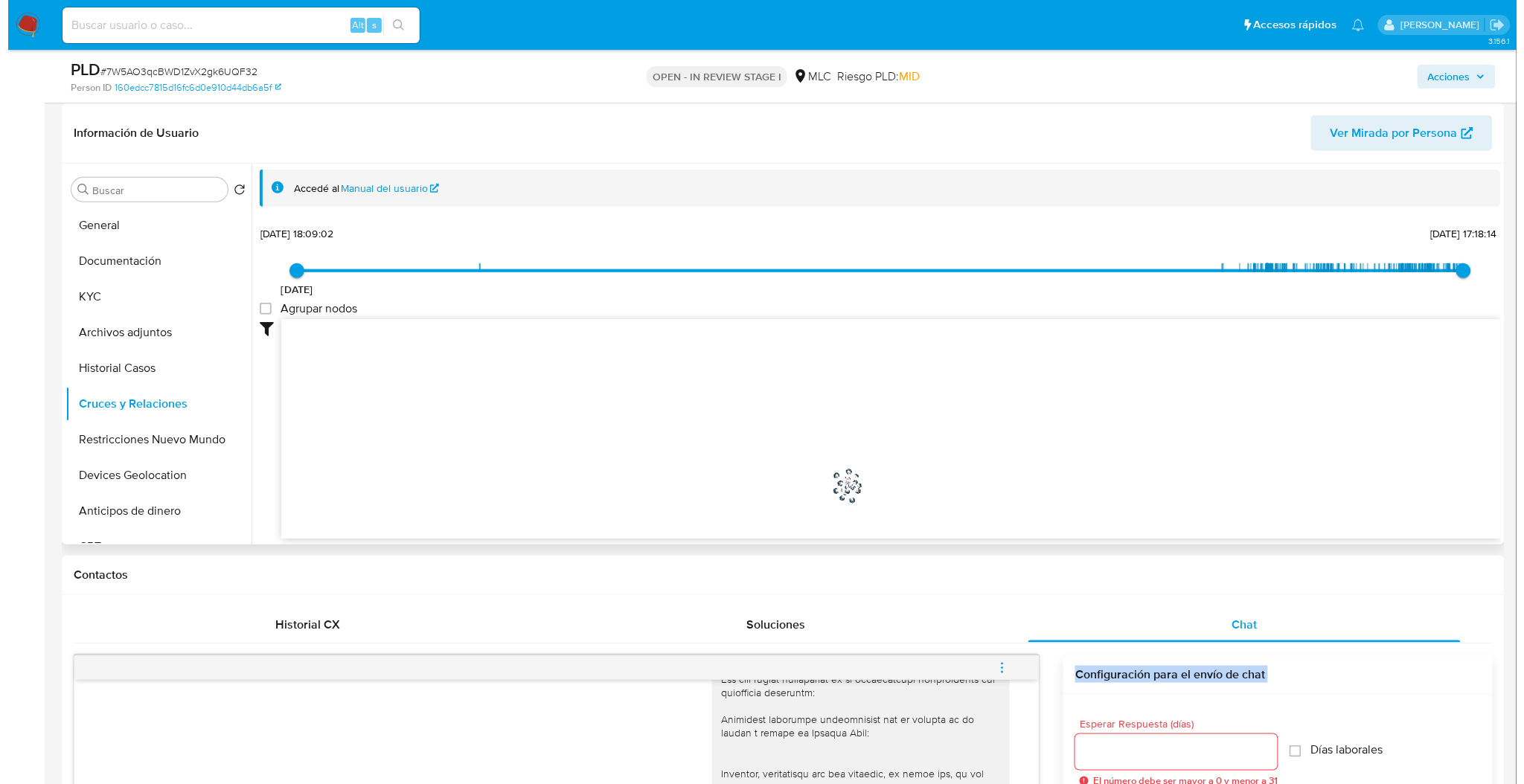
scroll to position [196, 0]
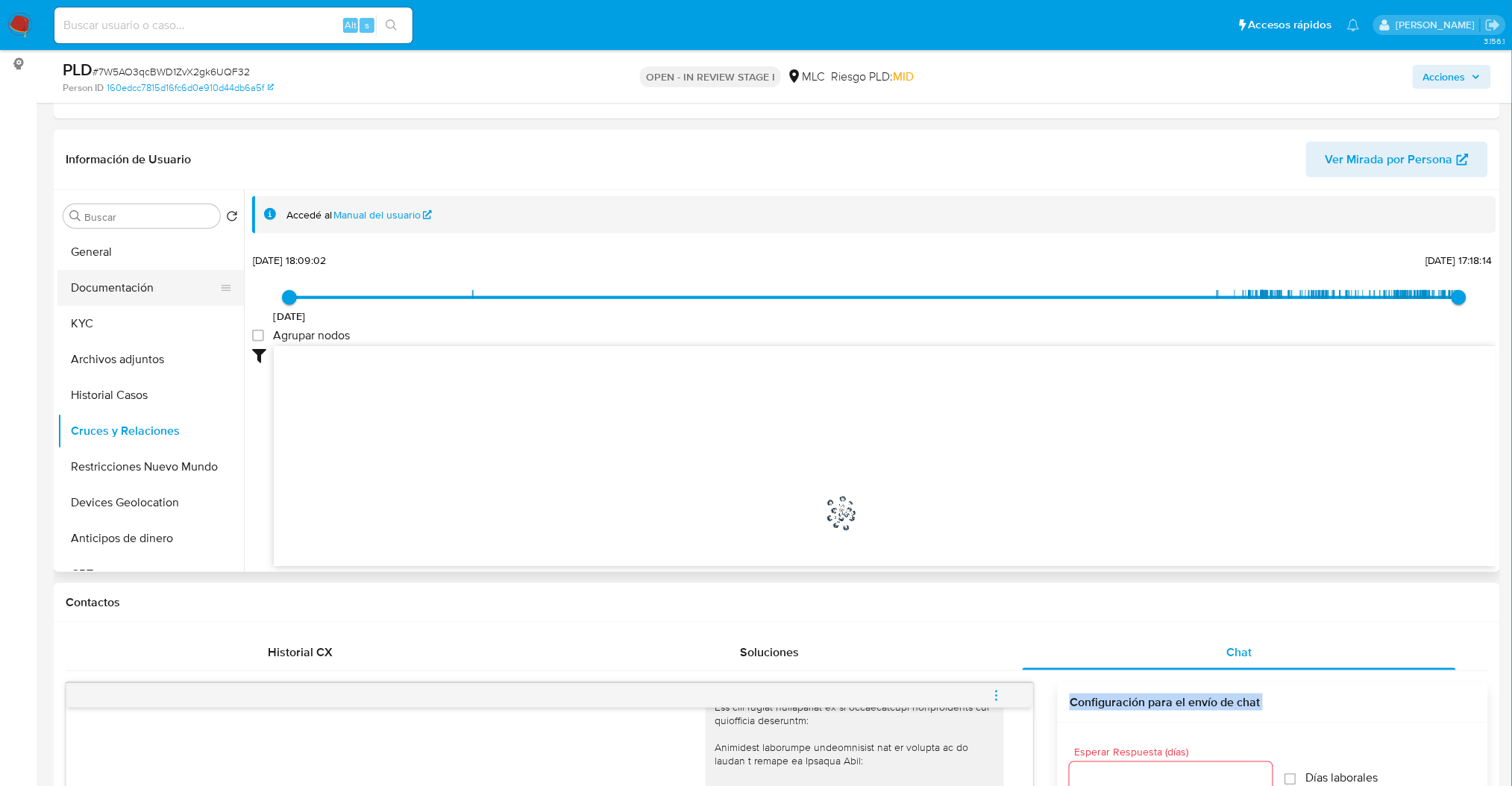
click at [132, 298] on button "Documentación" at bounding box center [145, 288] width 175 height 36
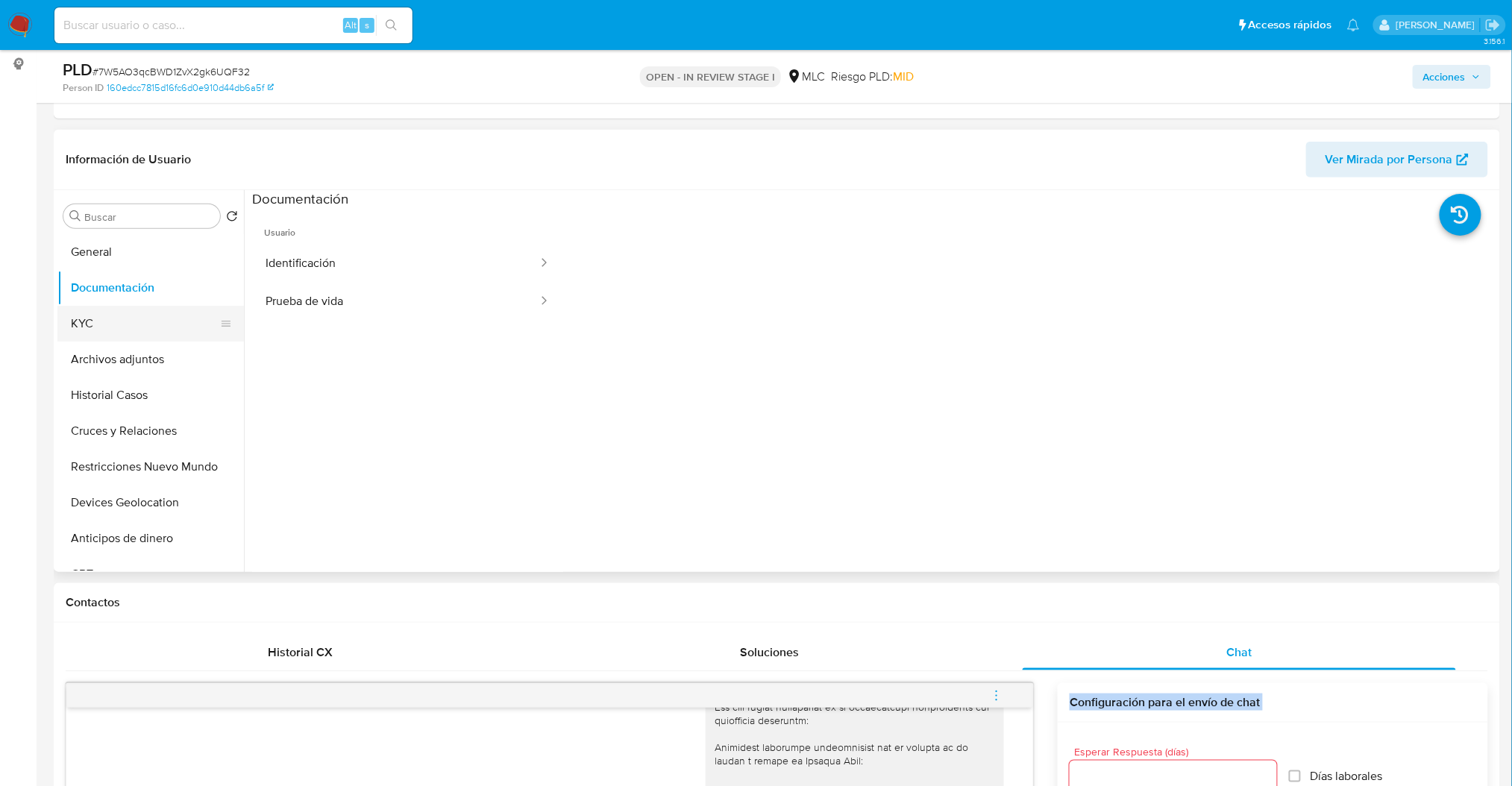
click at [100, 318] on button "KYC" at bounding box center [145, 323] width 175 height 36
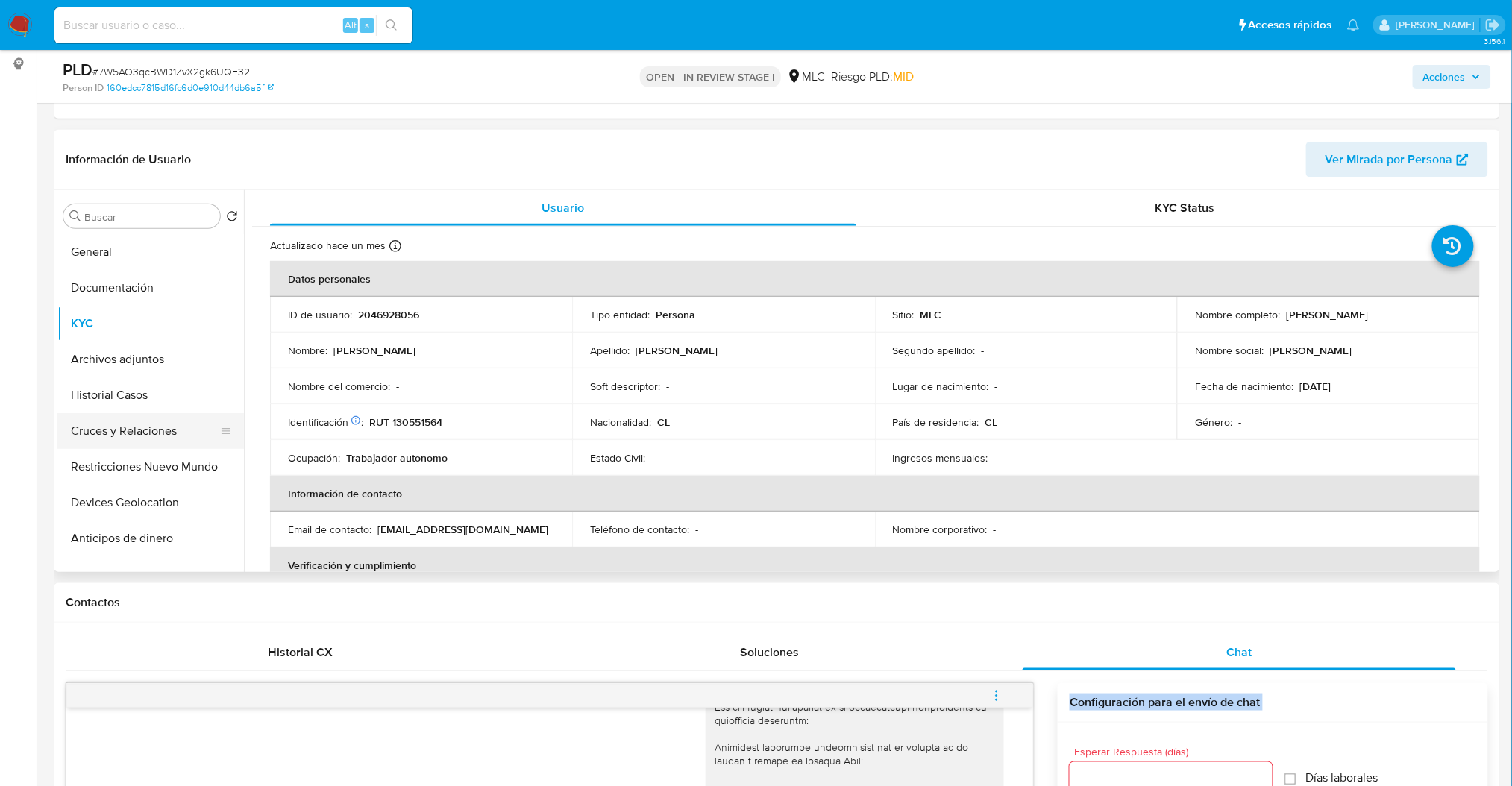
click at [178, 422] on button "Cruces y Relaciones" at bounding box center [145, 431] width 175 height 36
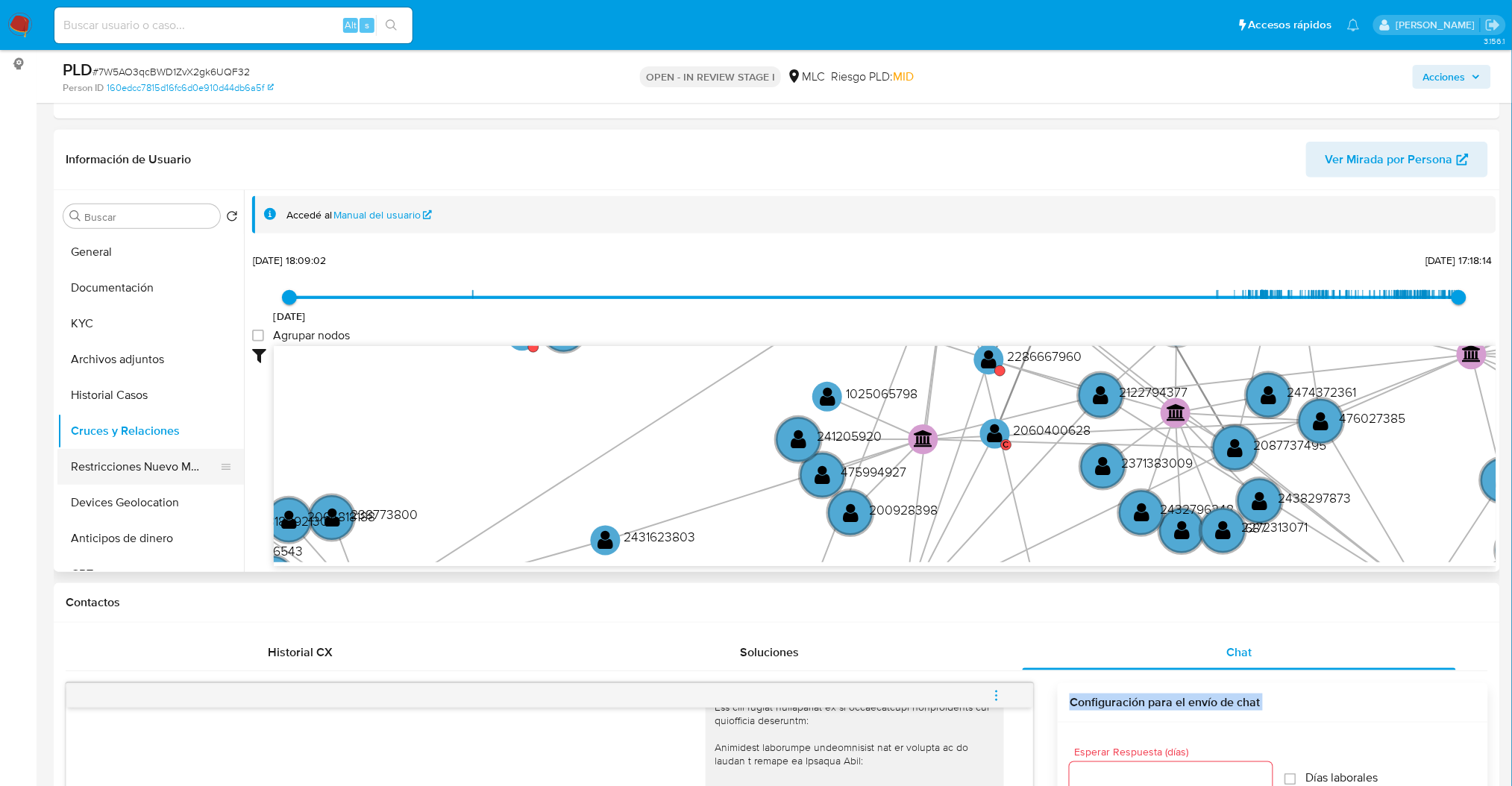
click at [149, 483] on button "Restricciones Nuevo Mundo" at bounding box center [145, 467] width 175 height 36
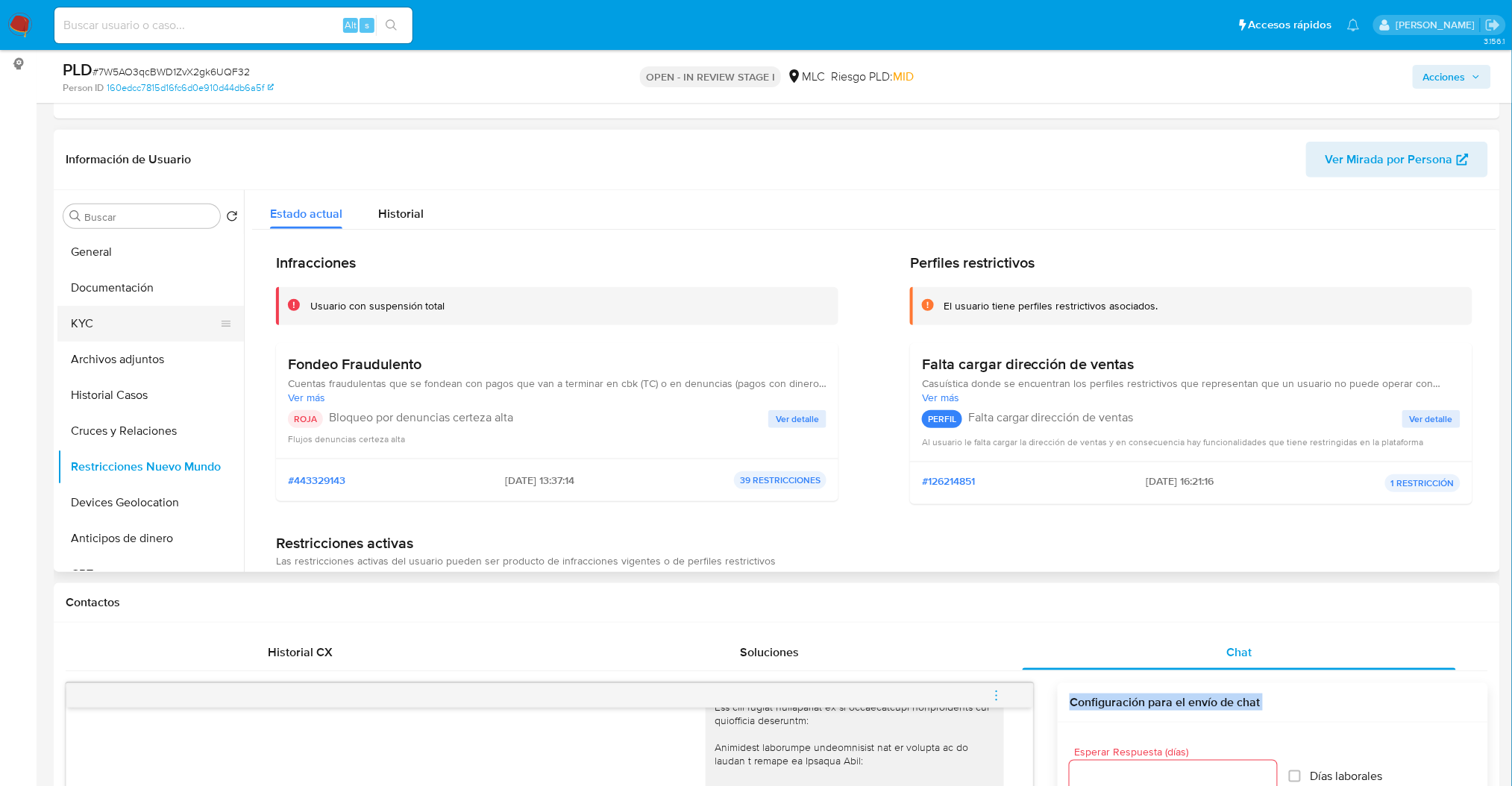
click at [104, 321] on button "KYC" at bounding box center [145, 323] width 175 height 36
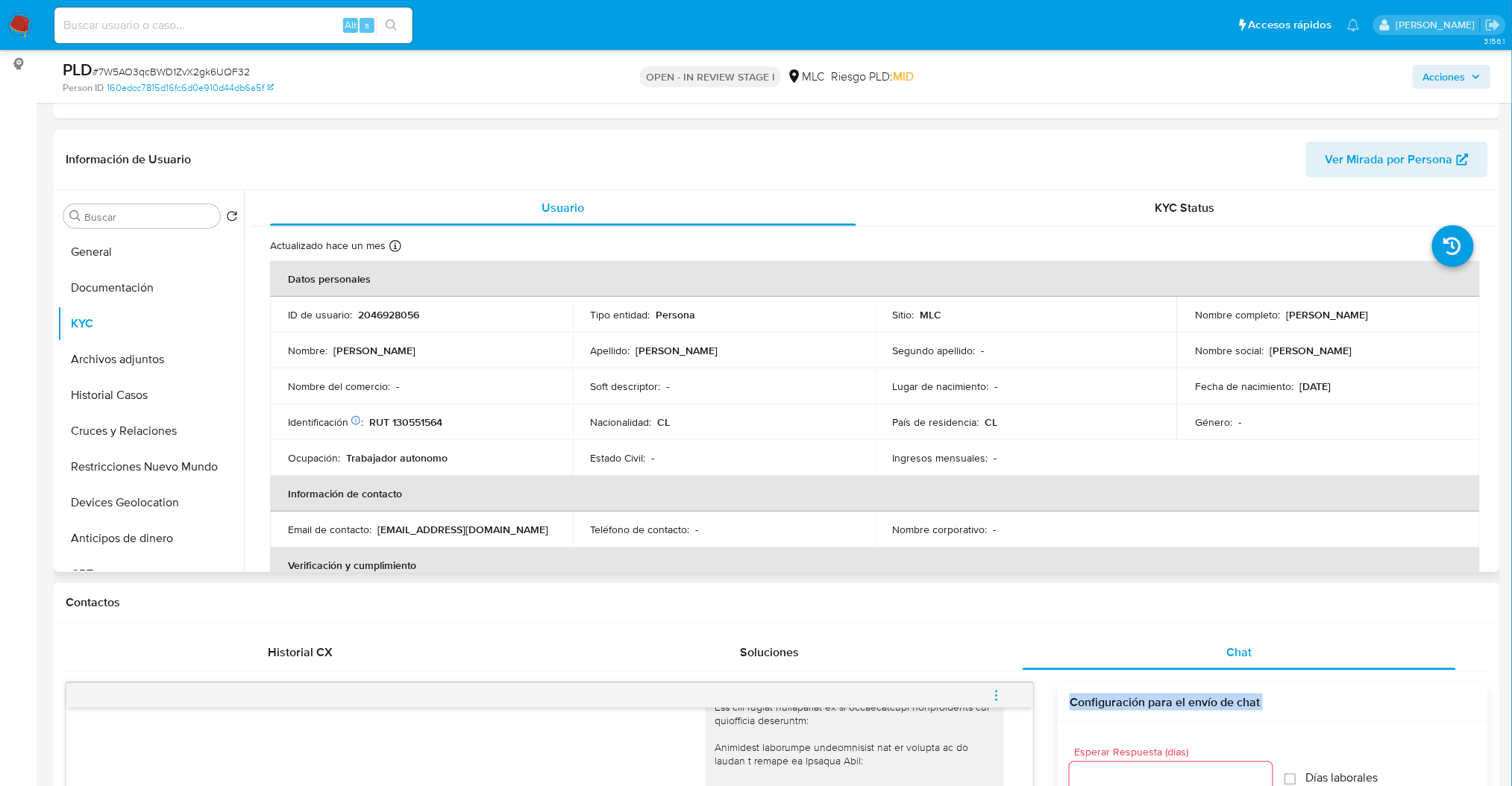
drag, startPoint x: 1279, startPoint y: 320, endPoint x: 1428, endPoint y: 330, distance: 149.3
click at [1428, 330] on td "Nombre completo : Rubén Osvaldo Palma Vicencio" at bounding box center [1327, 315] width 302 height 36
copy div "[PERSON_NAME] [PERSON_NAME]"
click at [114, 407] on button "Historial Casos" at bounding box center [145, 395] width 175 height 36
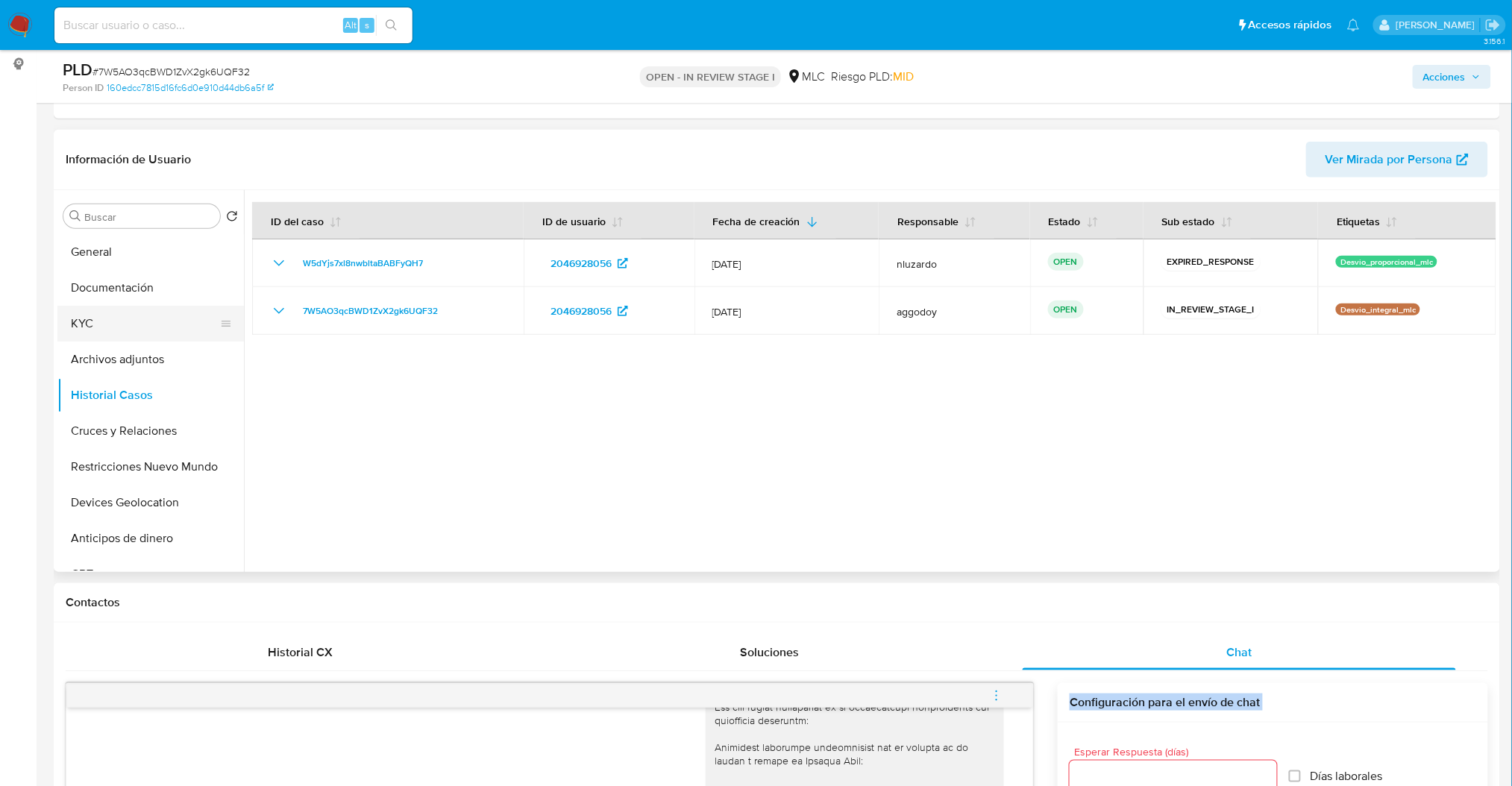
click at [121, 330] on button "KYC" at bounding box center [145, 323] width 175 height 36
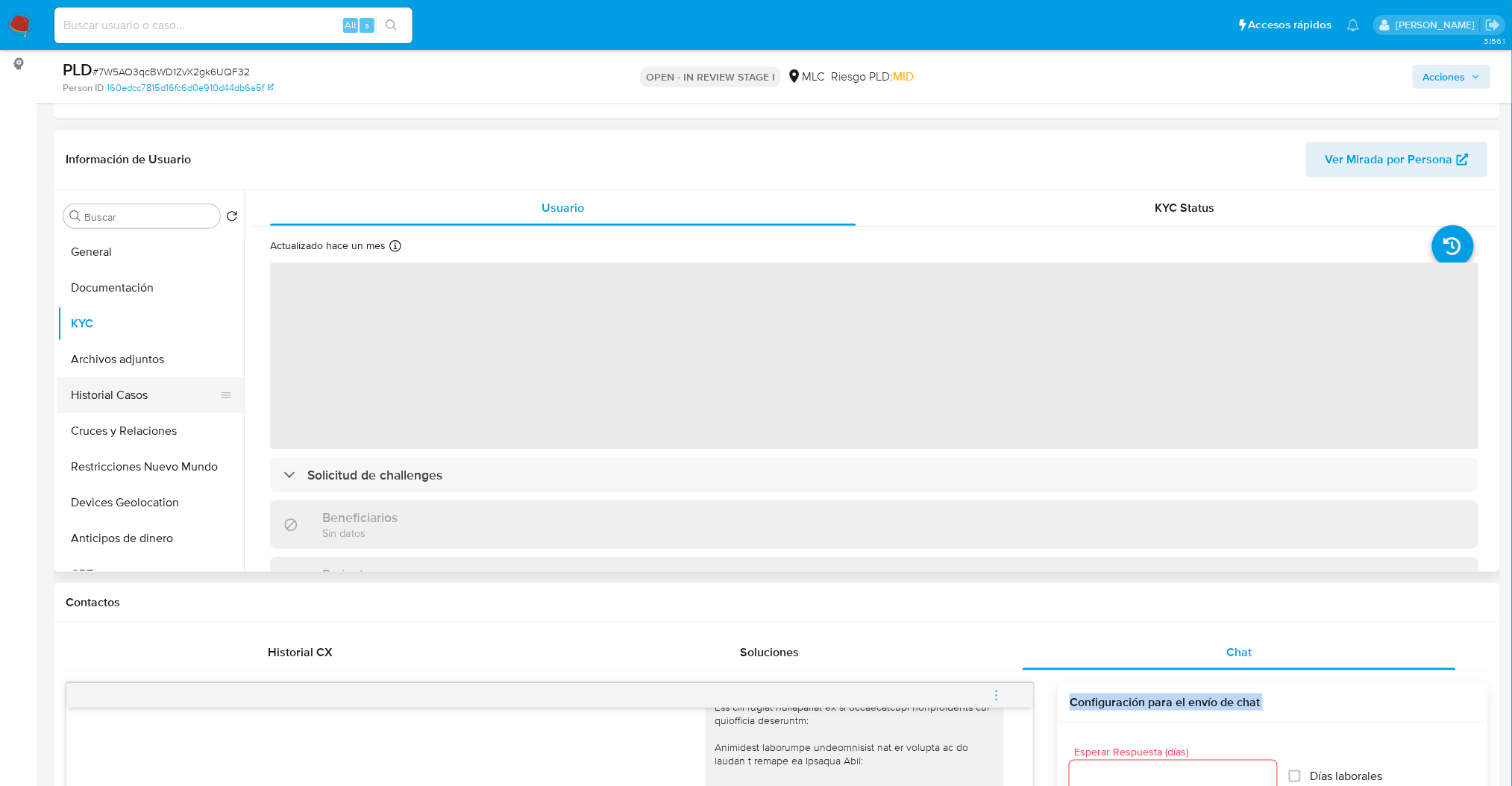
click at [126, 402] on button "Historial Casos" at bounding box center [145, 395] width 175 height 36
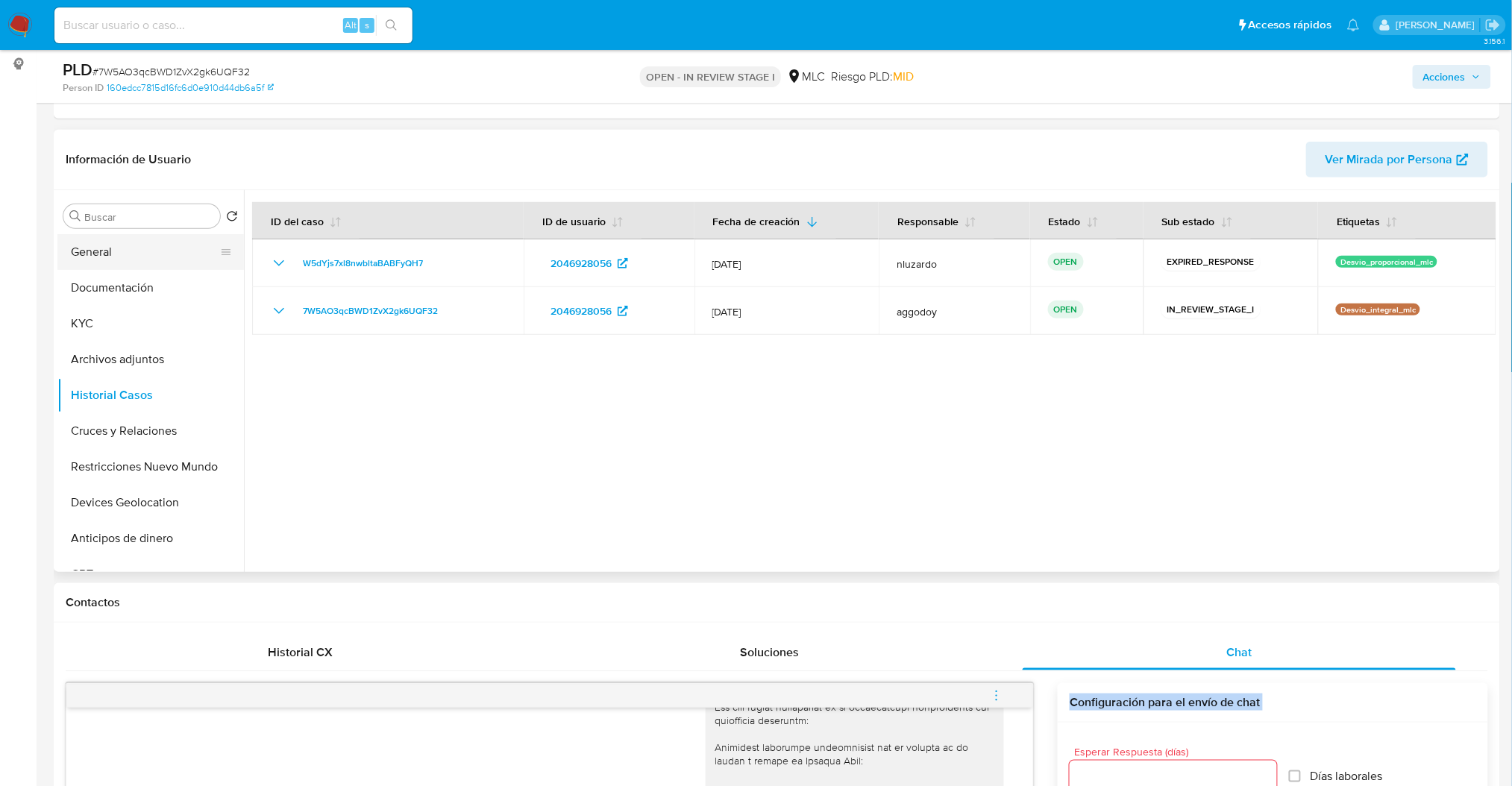
click at [129, 259] on button "General" at bounding box center [145, 253] width 175 height 36
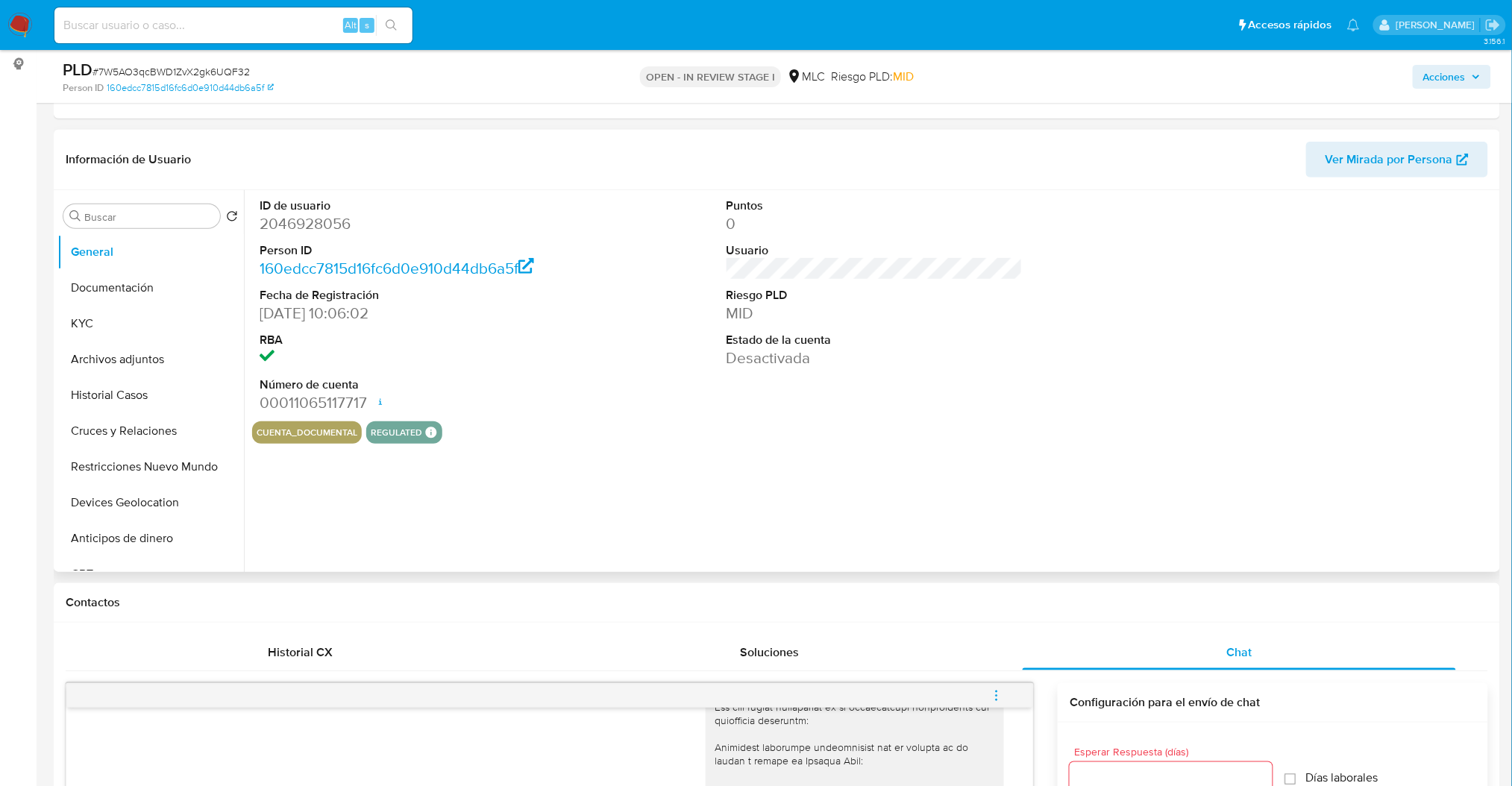
click at [326, 231] on dd "2046928056" at bounding box center [407, 224] width 296 height 21
drag, startPoint x: 326, startPoint y: 231, endPoint x: 385, endPoint y: 241, distance: 59.8
click at [385, 241] on dl "ID de usuario 2046928056 Person ID 160edcc7815d16fc6d0e910d44db6a5f Fecha de Re…" at bounding box center [407, 306] width 296 height 217
click at [339, 218] on dd "2046928056" at bounding box center [407, 224] width 296 height 21
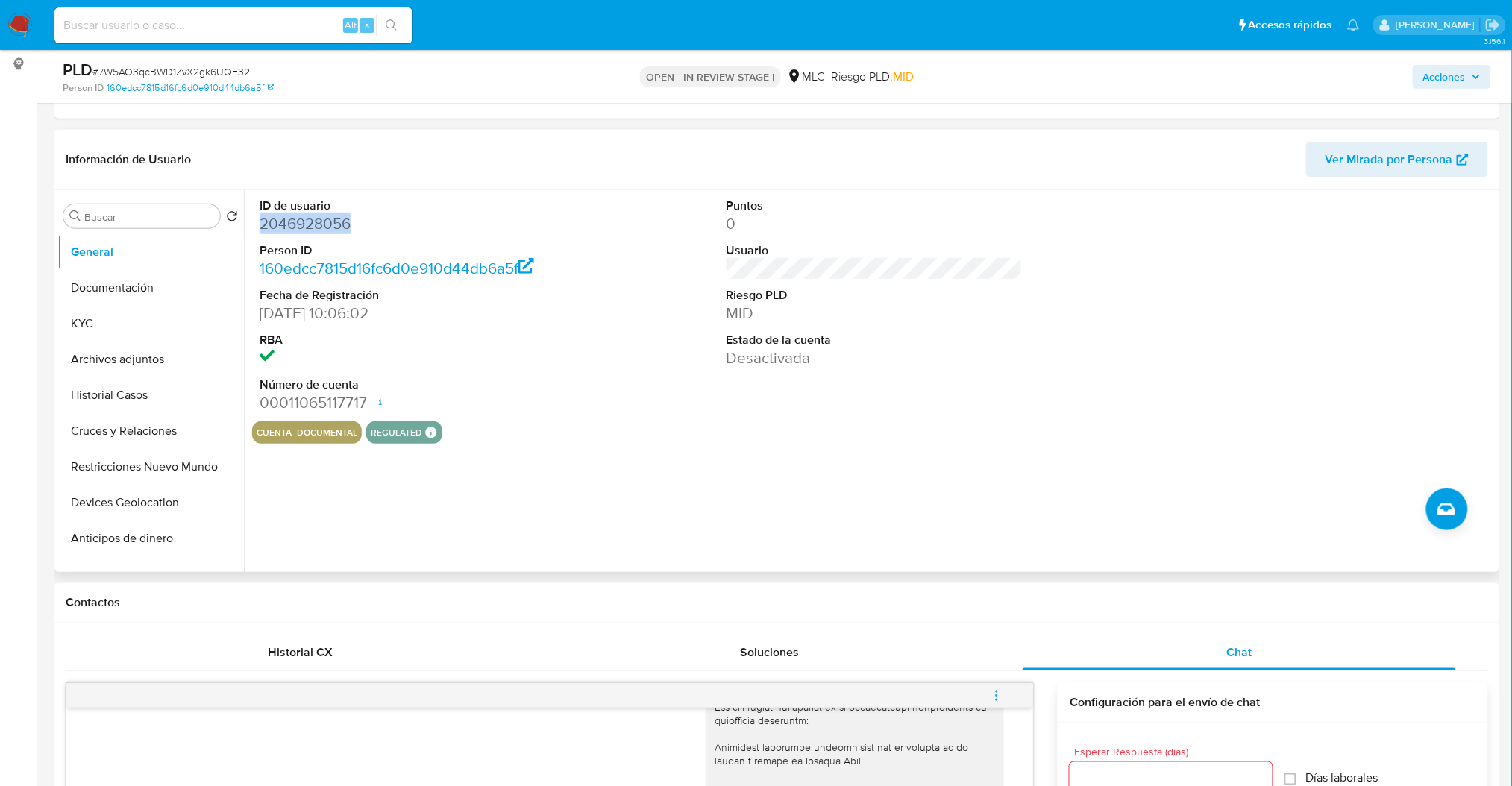
click at [339, 218] on dd "2046928056" at bounding box center [407, 224] width 296 height 21
copy dd "2046928056"
click at [141, 317] on button "KYC" at bounding box center [145, 323] width 175 height 36
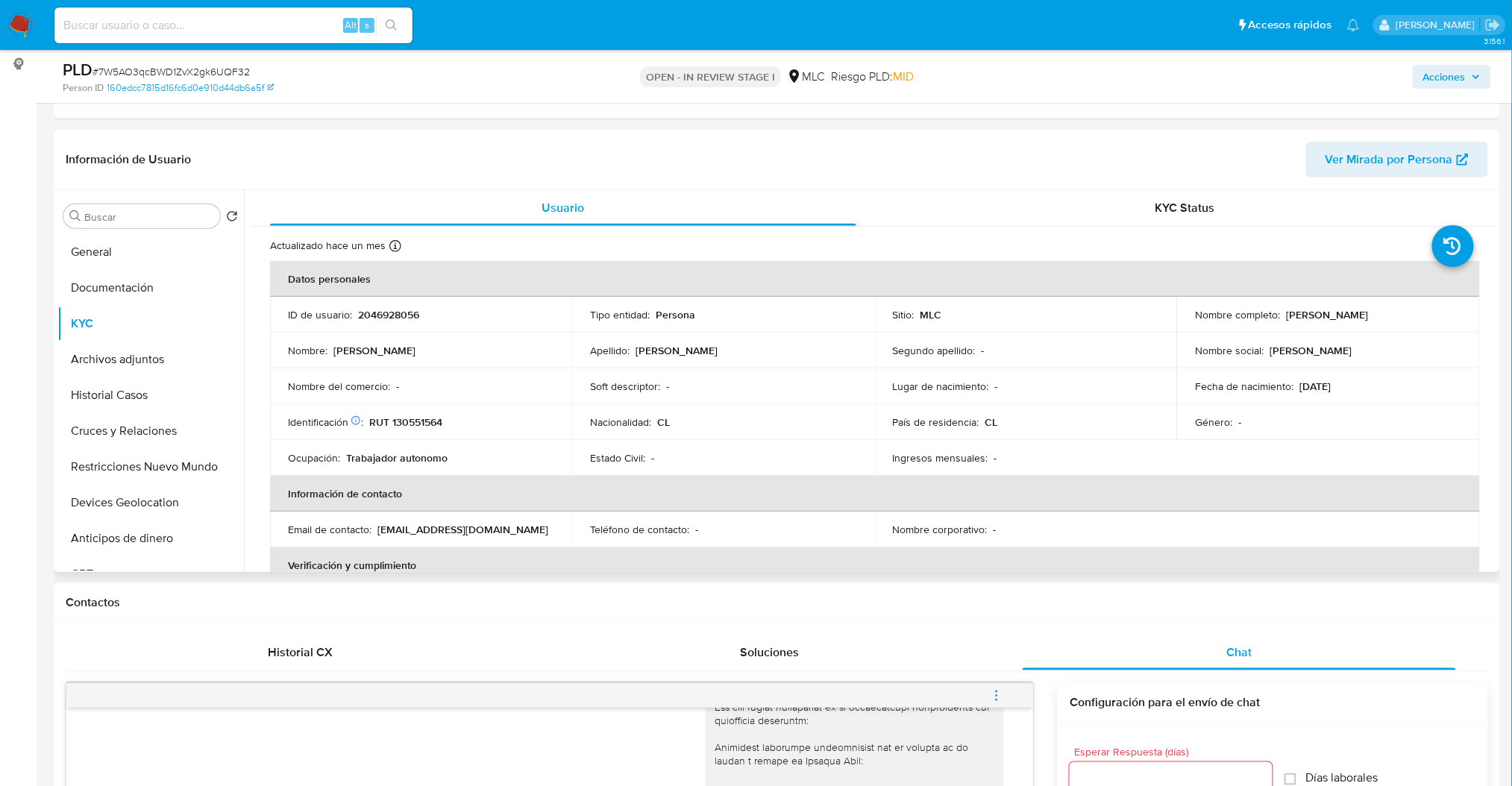
drag, startPoint x: 1283, startPoint y: 317, endPoint x: 1467, endPoint y: 323, distance: 184.1
click at [1467, 323] on td "Nombre completo : Rubén Osvaldo Palma Vicencio" at bounding box center [1327, 315] width 302 height 36
copy p "[PERSON_NAME] [PERSON_NAME]"
click at [388, 311] on p "2046928056" at bounding box center [389, 315] width 62 height 13
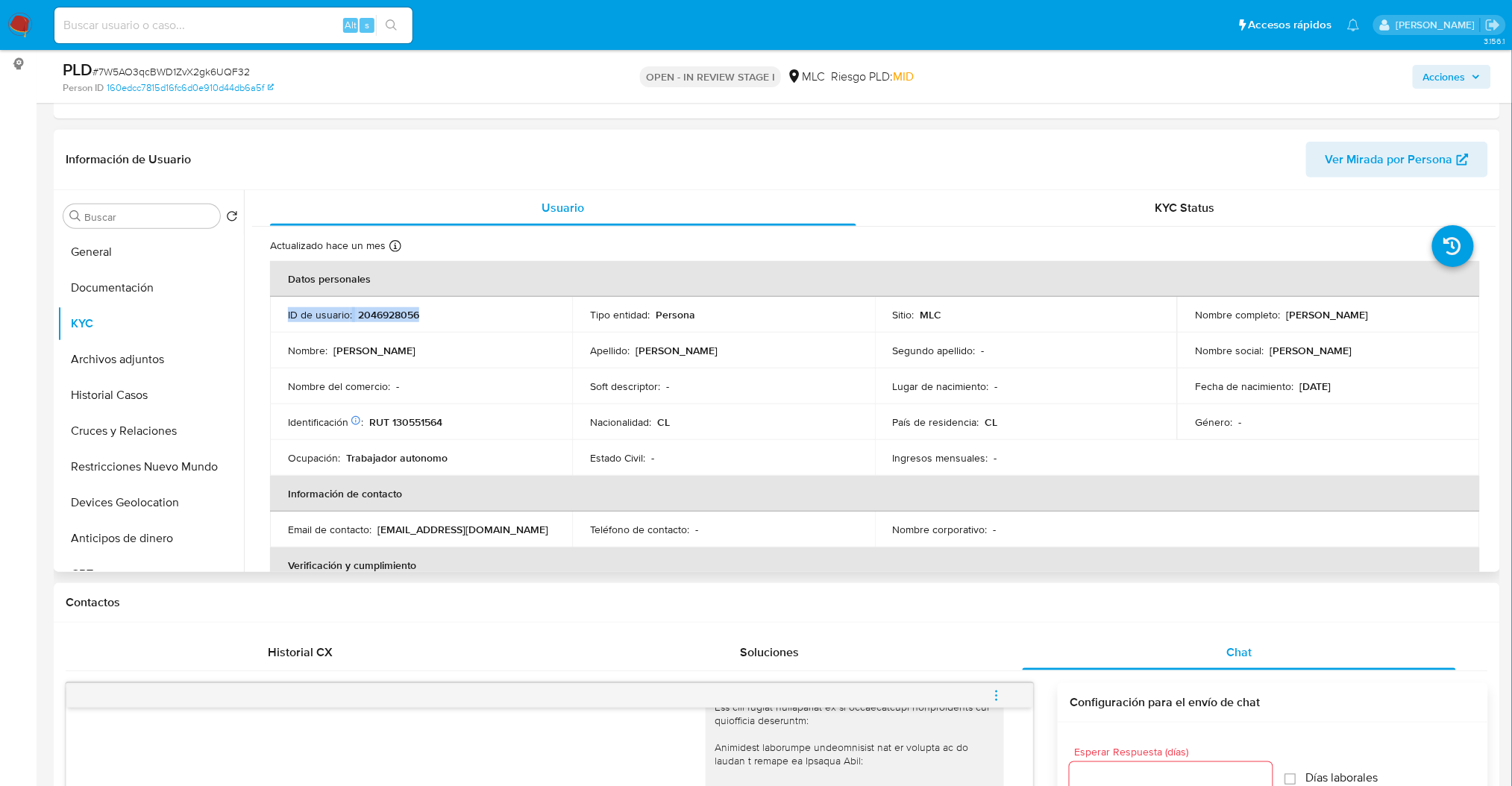
click at [388, 311] on p "2046928056" at bounding box center [389, 315] width 62 height 13
click at [395, 314] on p "2046928056" at bounding box center [389, 315] width 62 height 13
click at [185, 64] on span "# 7W5AO3qcBWD1ZvX2gk6UQF32" at bounding box center [171, 72] width 157 height 15
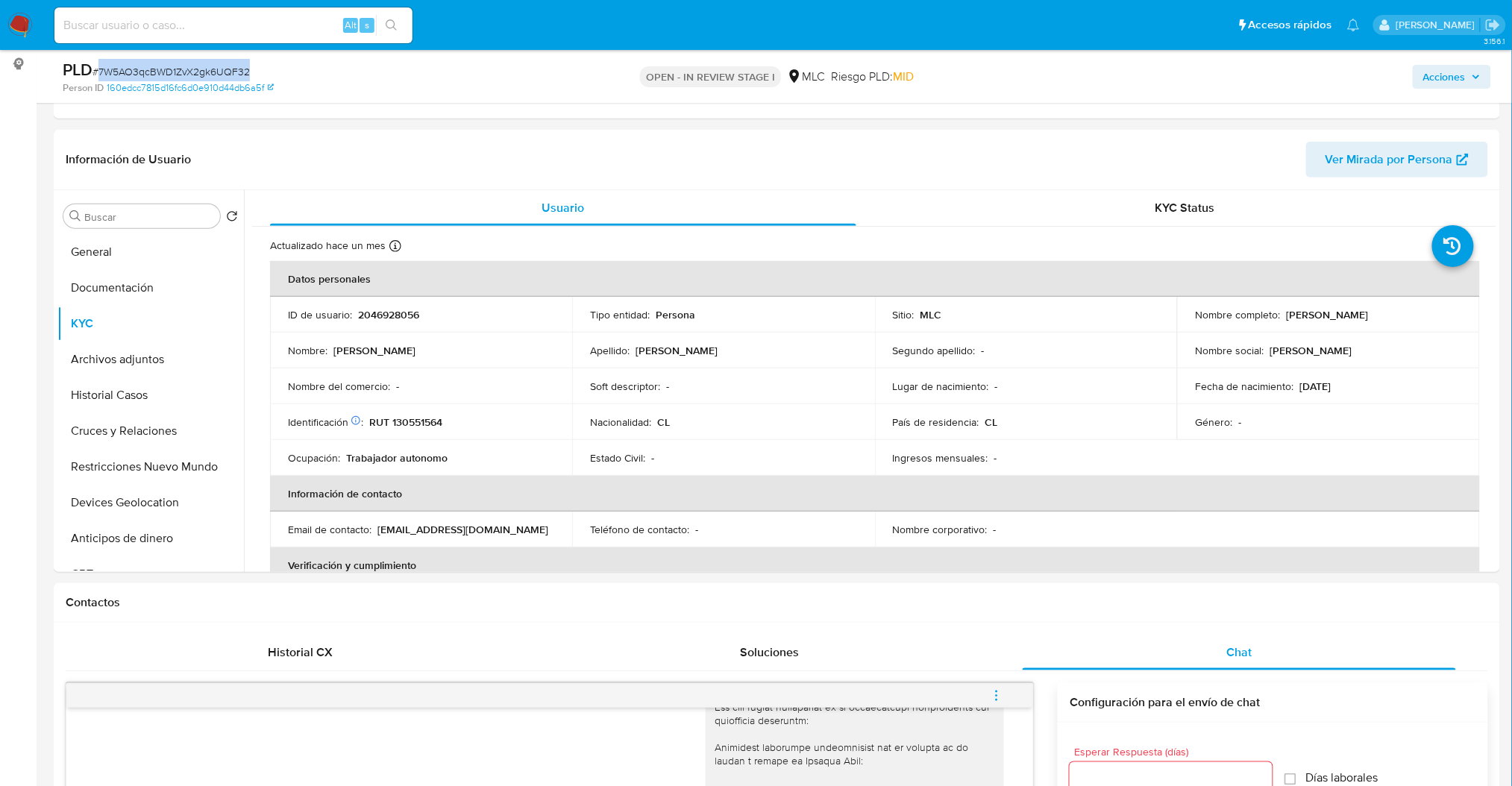
copy span "7W5AO3qcBWD1ZvX2gk6UQF32"
click at [359, 320] on p "2046928056" at bounding box center [389, 315] width 62 height 13
copy p "2046928056"
click at [126, 371] on button "Archivos adjuntos" at bounding box center [145, 359] width 175 height 36
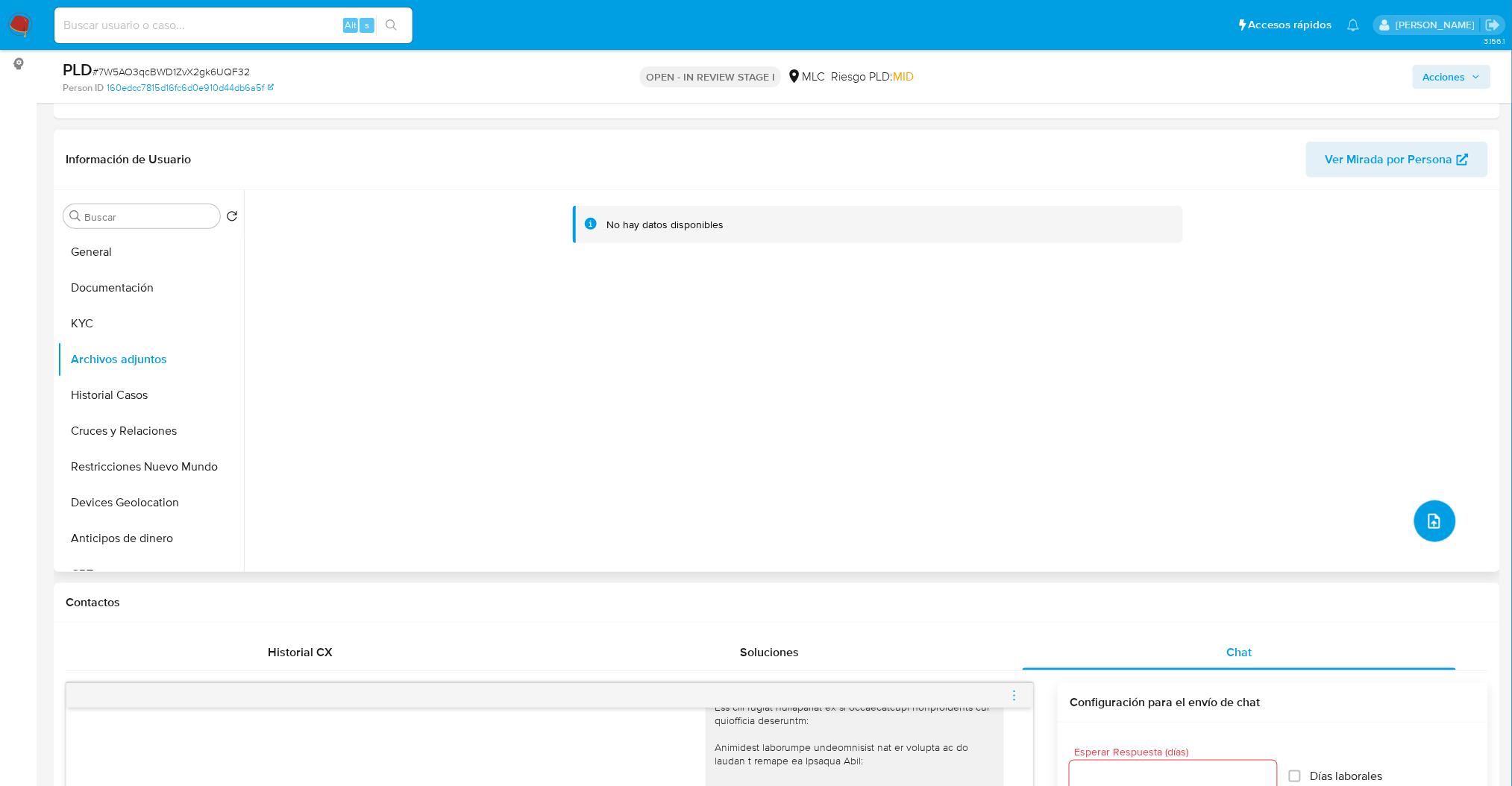
click at [1434, 531] on button "upload-file" at bounding box center [1435, 521] width 42 height 42
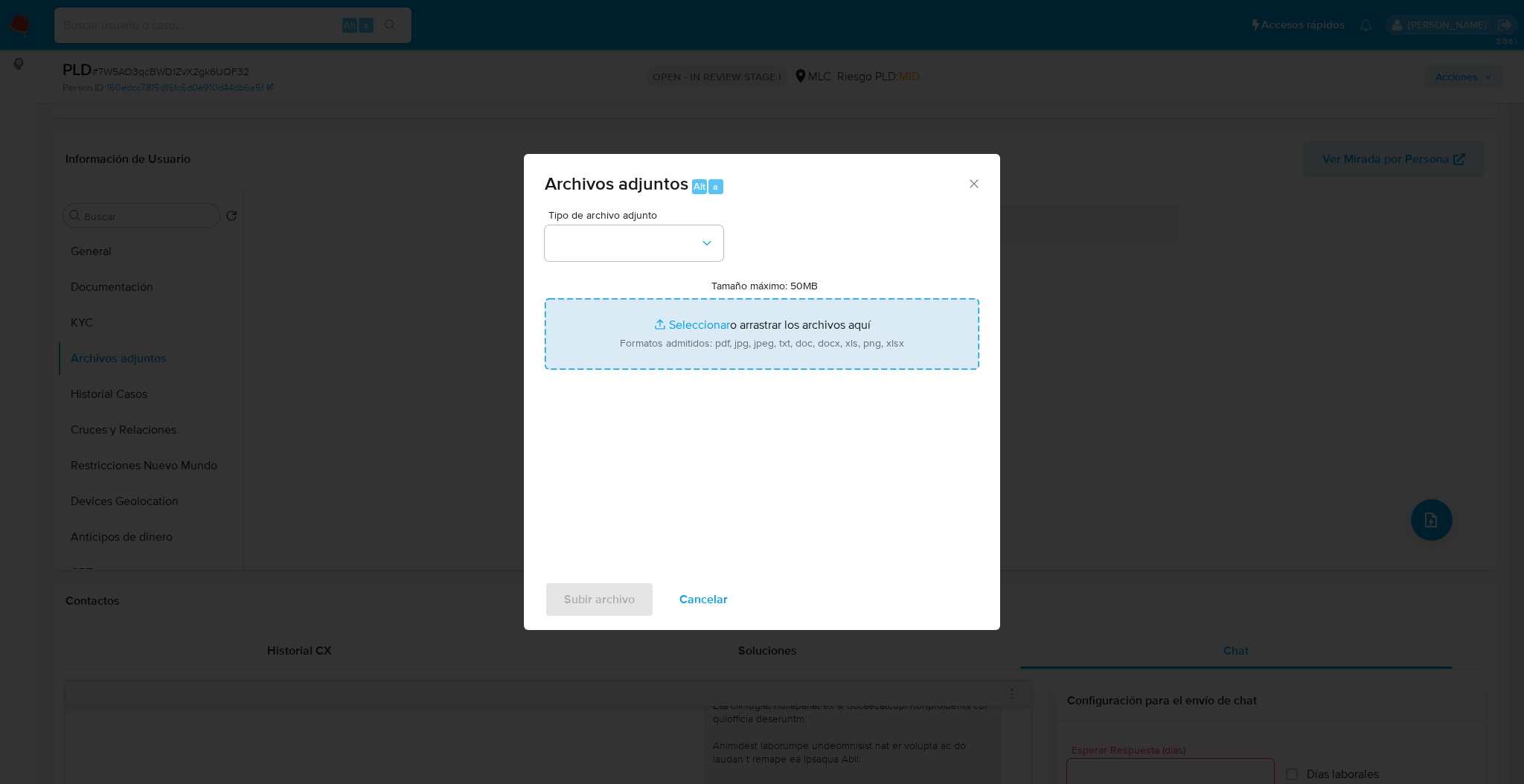
click at [858, 322] on input "Tamaño máximo: 50MB Seleccionar archivos" at bounding box center [762, 334] width 435 height 72
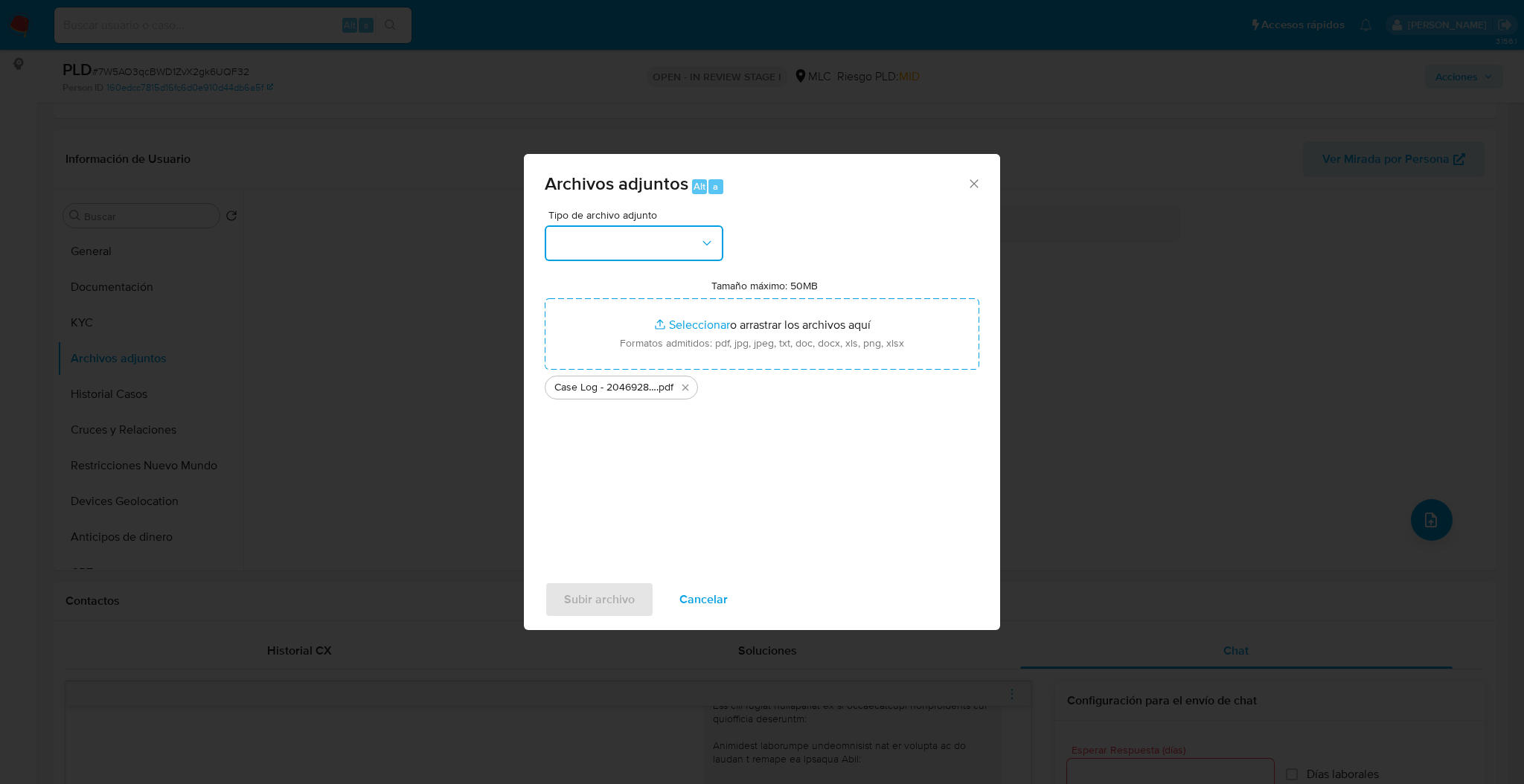
click at [671, 239] on button "button" at bounding box center [633, 243] width 178 height 36
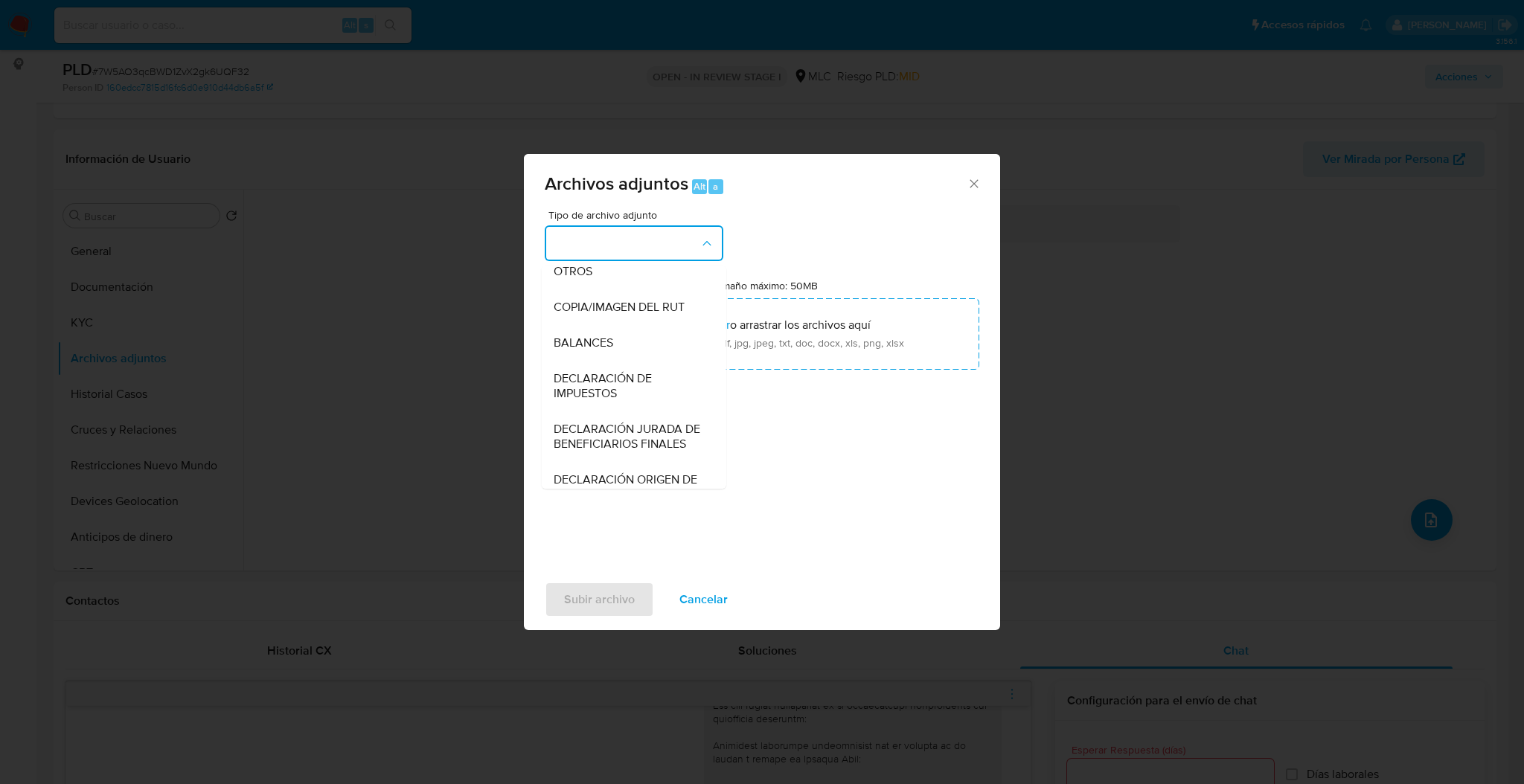
scroll to position [175, 0]
click at [624, 340] on div "OTROS - DUE DILIGENCE" at bounding box center [629, 323] width 152 height 36
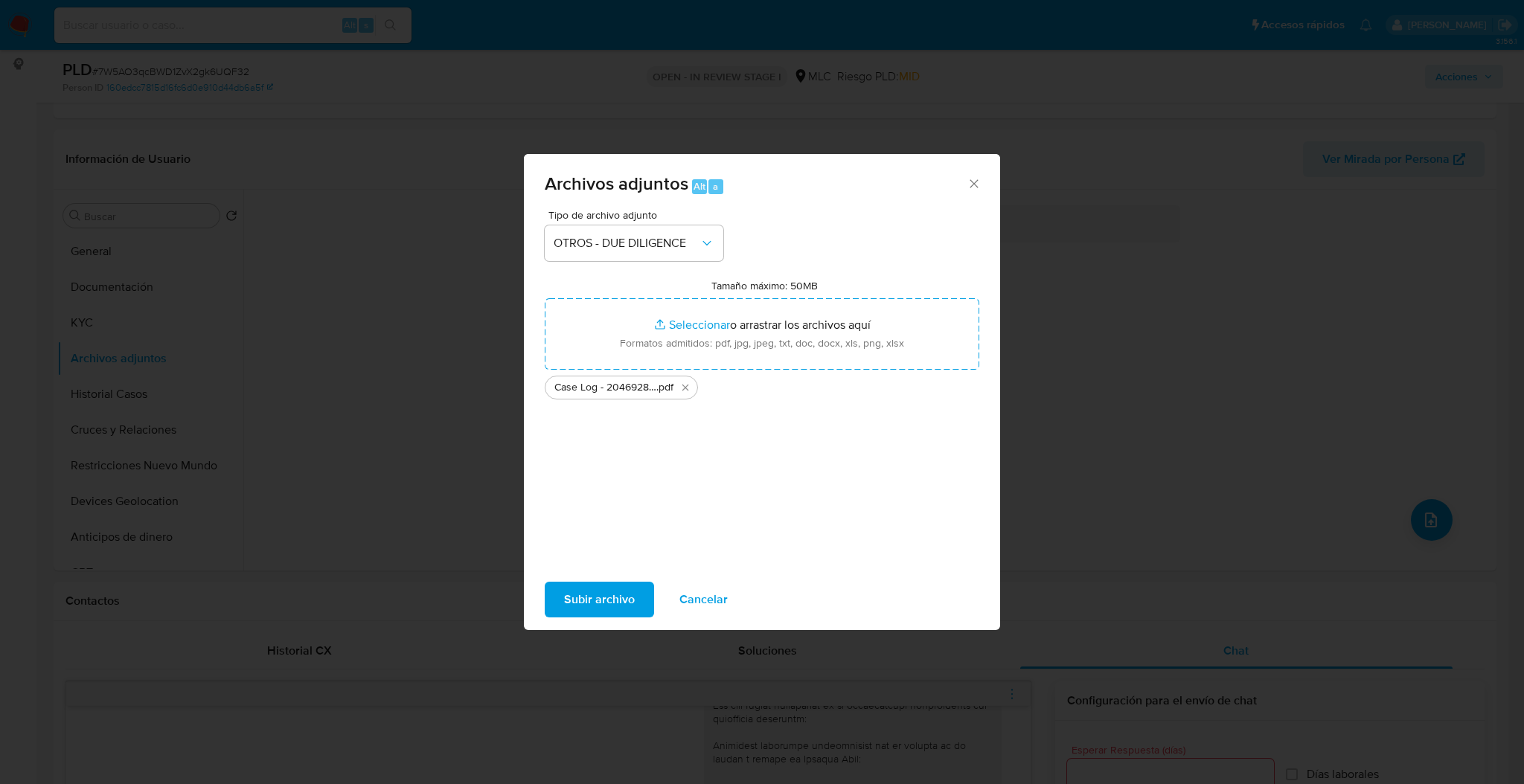
click at [614, 263] on div "Tipo de archivo adjunto OTROS - DUE DILIGENCE Tamaño máximo: 50MB Seleccionar a…" at bounding box center [762, 385] width 435 height 351
click at [614, 262] on div "Tipo de archivo adjunto OTROS - DUE DILIGENCE Tamaño máximo: 50MB Seleccionar a…" at bounding box center [762, 385] width 435 height 351
click at [613, 259] on button "OTROS - DUE DILIGENCE" at bounding box center [633, 243] width 178 height 36
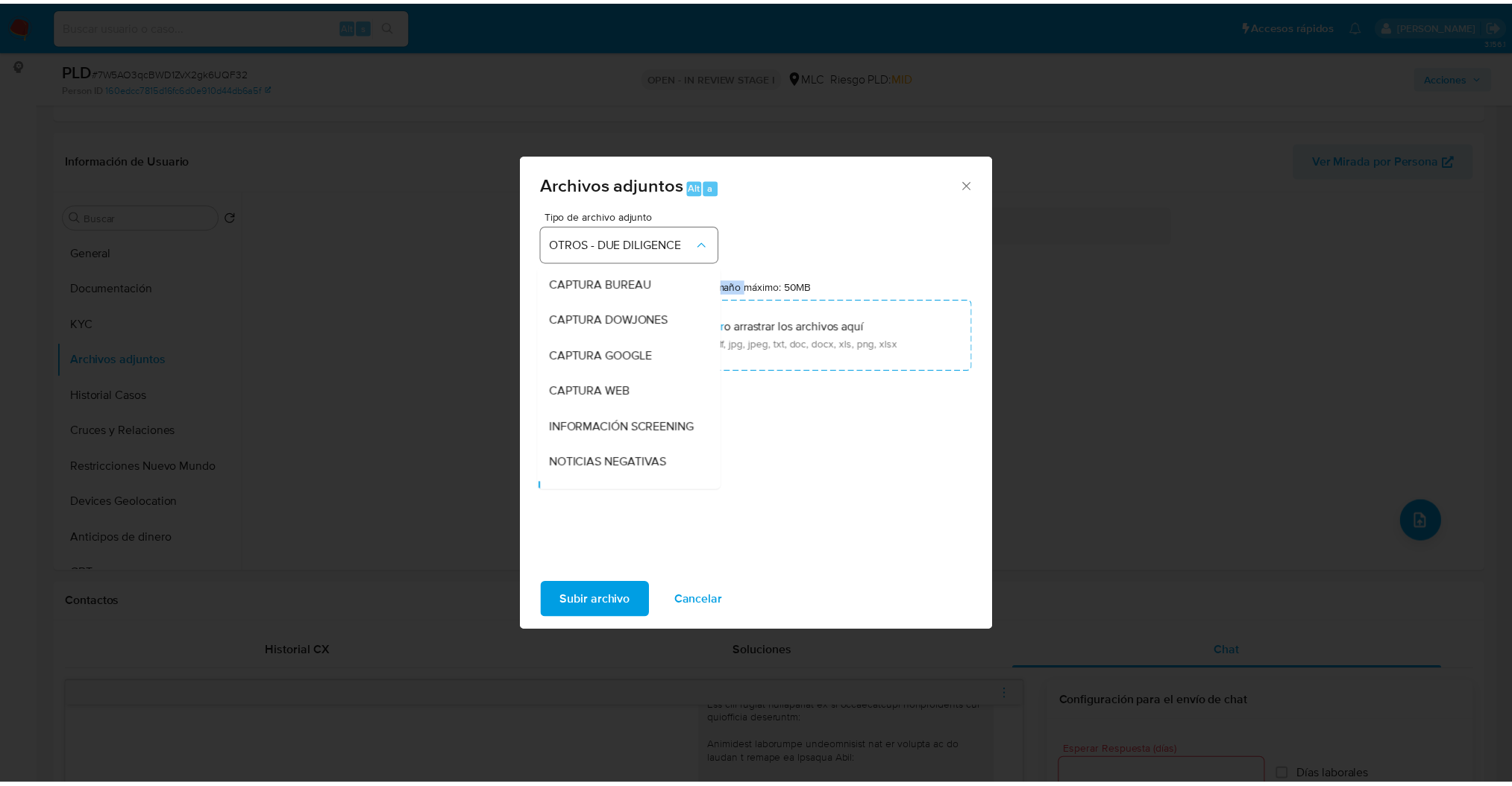
scroll to position [136, 0]
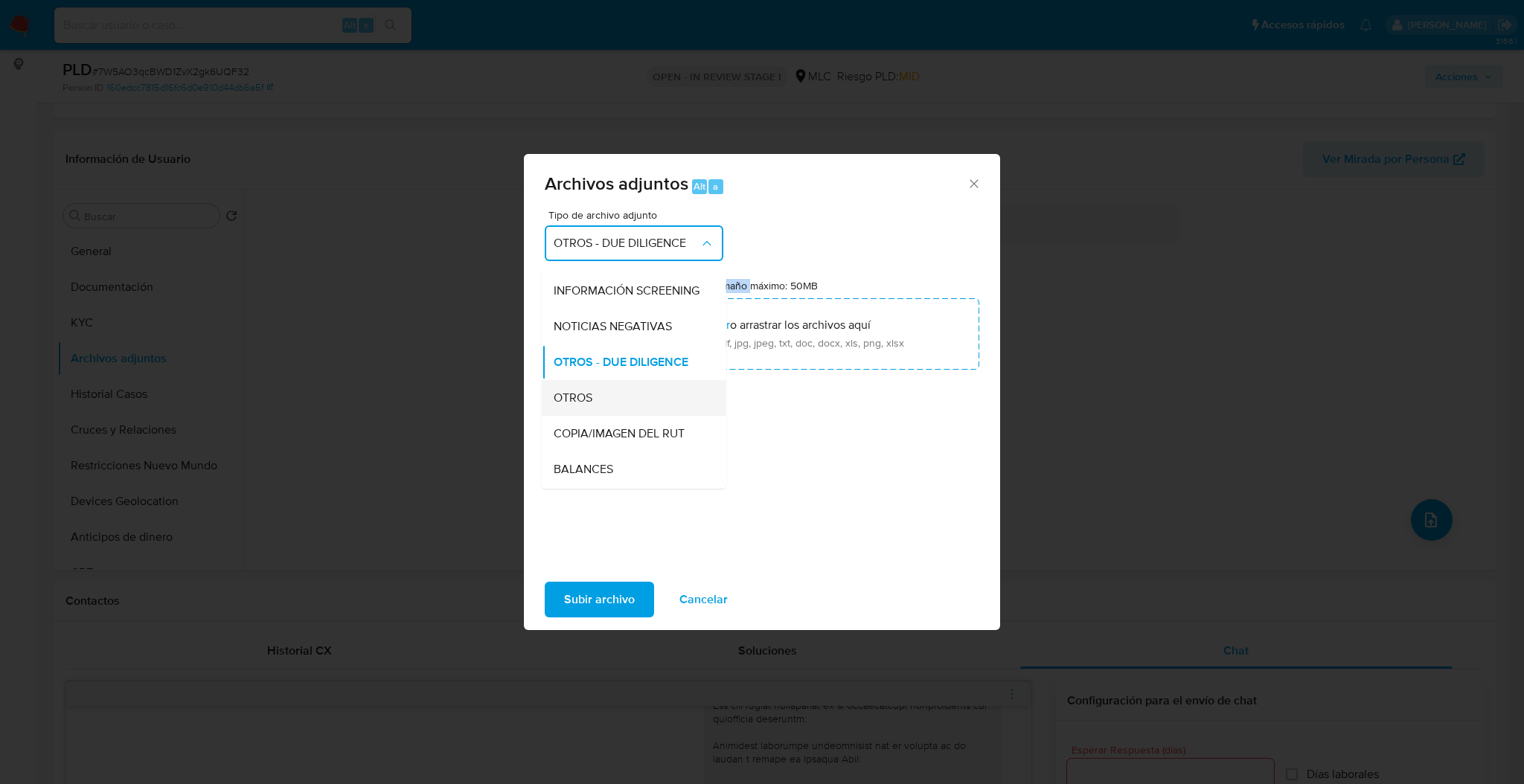
click at [611, 414] on div "OTROS" at bounding box center [629, 398] width 152 height 36
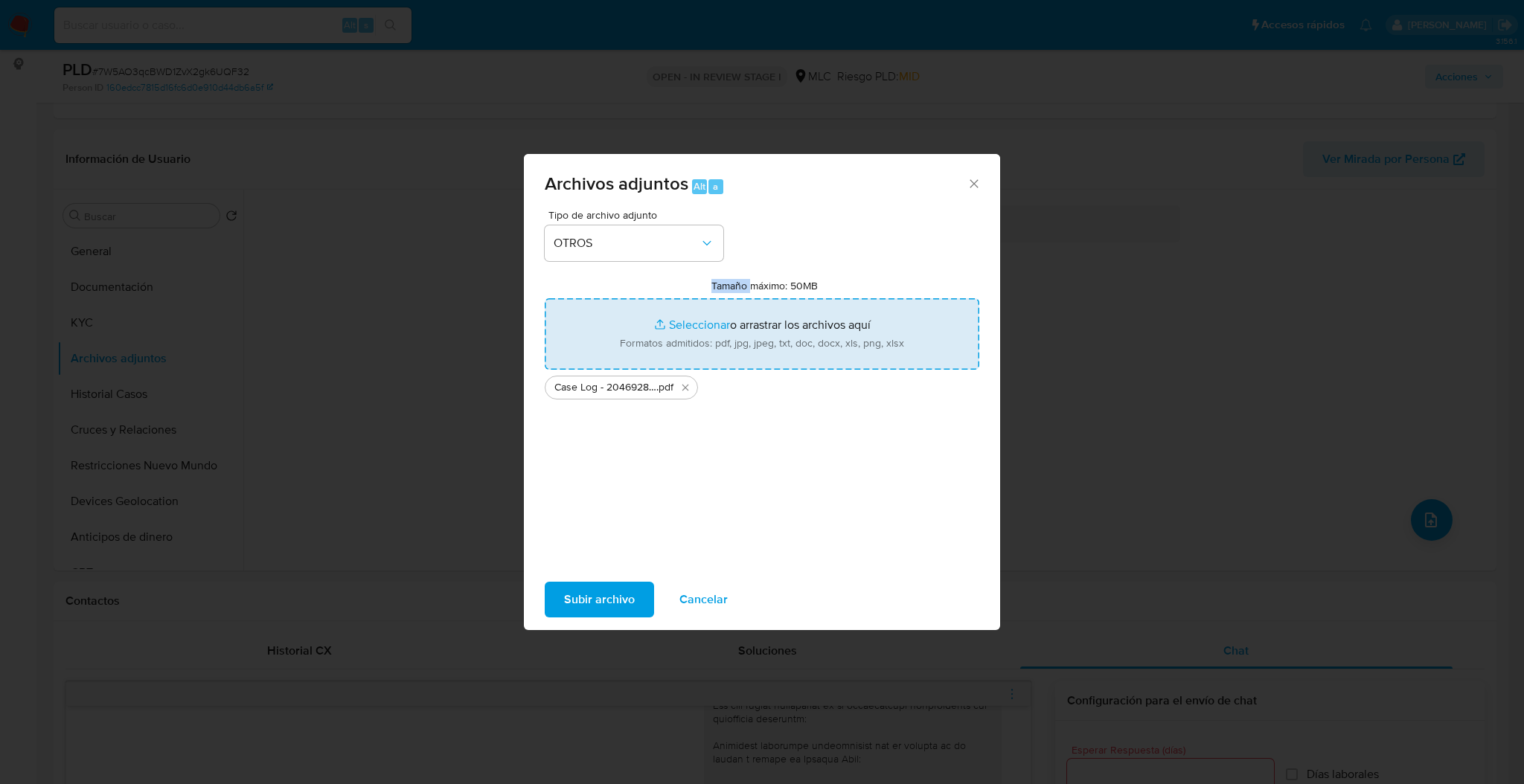
click at [601, 344] on input "Tamaño máximo: 50MB Seleccionar archivos" at bounding box center [762, 334] width 435 height 72
type input "C:\fakepath\2046928056Movimientos.xlsx"
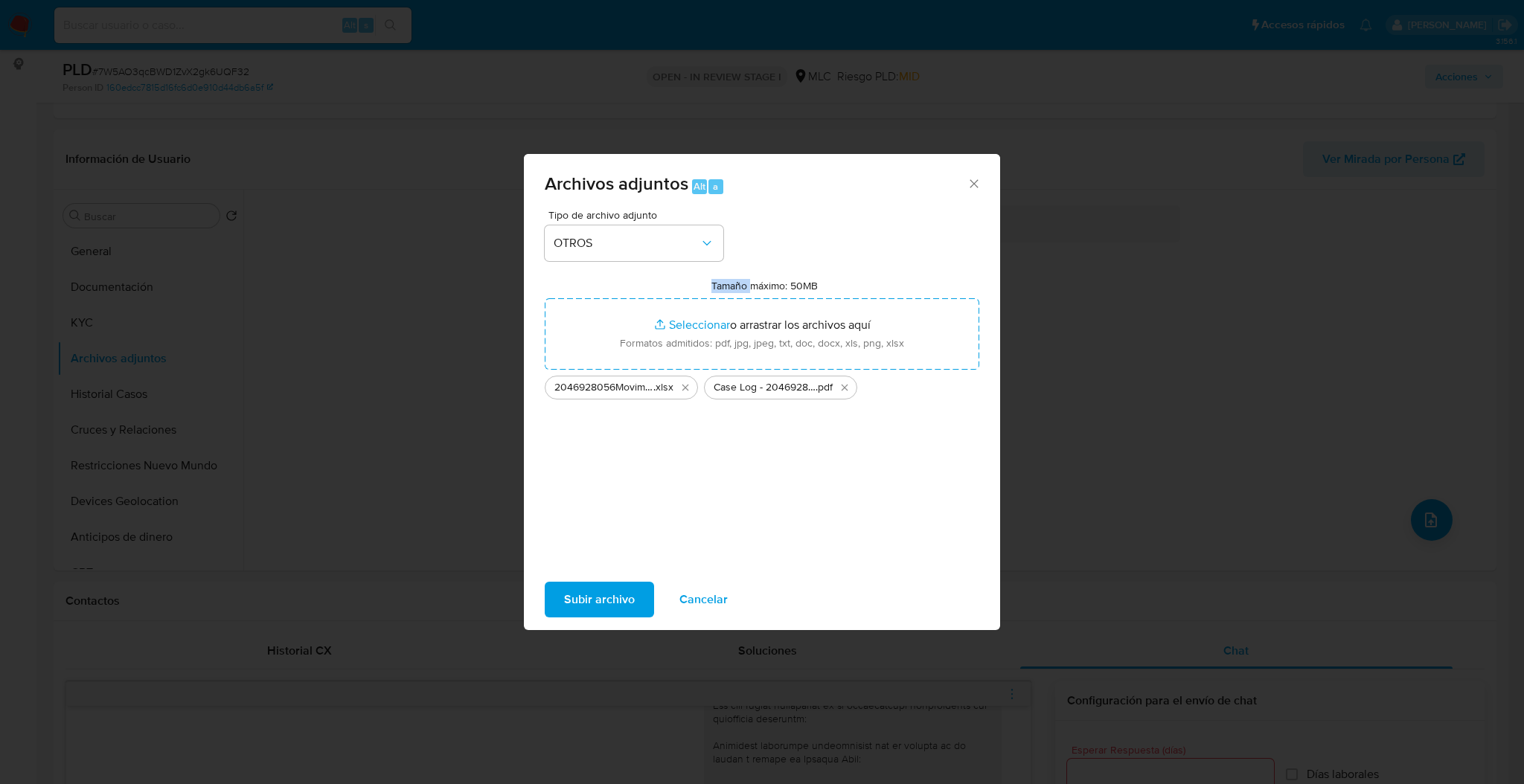
click at [613, 592] on span "Subir archivo" at bounding box center [599, 599] width 71 height 33
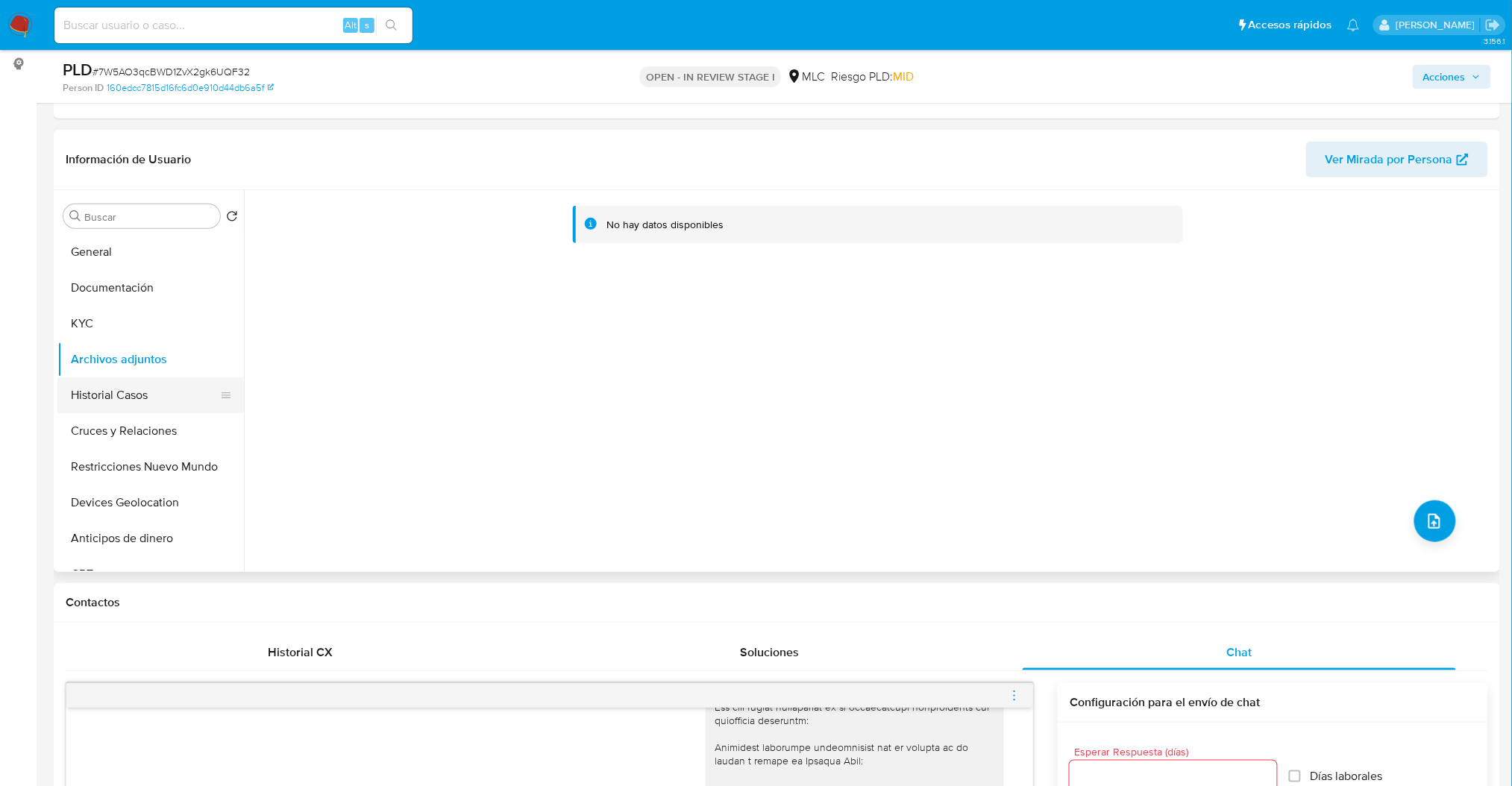
click at [143, 389] on button "Historial Casos" at bounding box center [145, 395] width 175 height 36
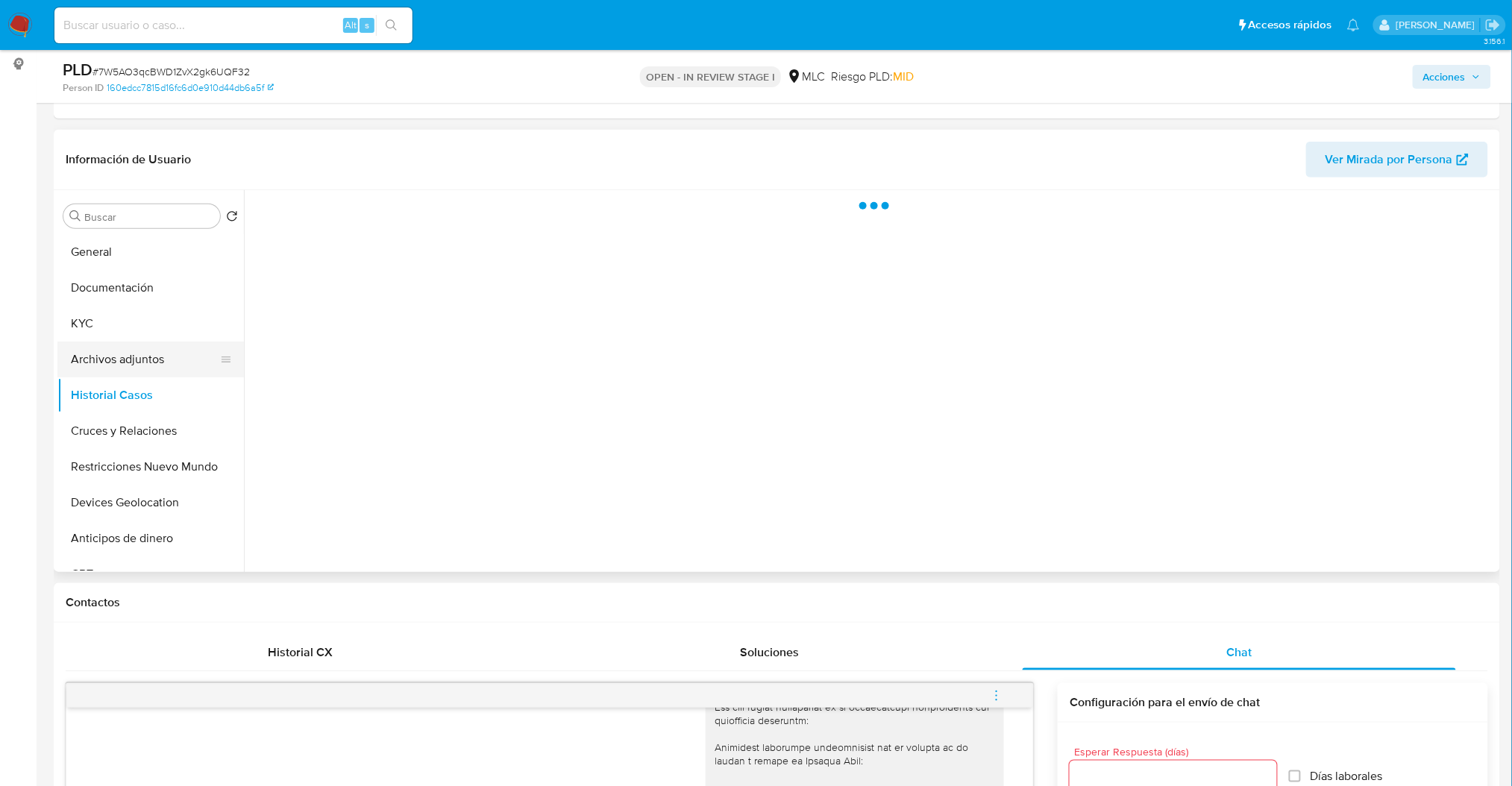
click at [120, 358] on button "Archivos adjuntos" at bounding box center [145, 359] width 175 height 36
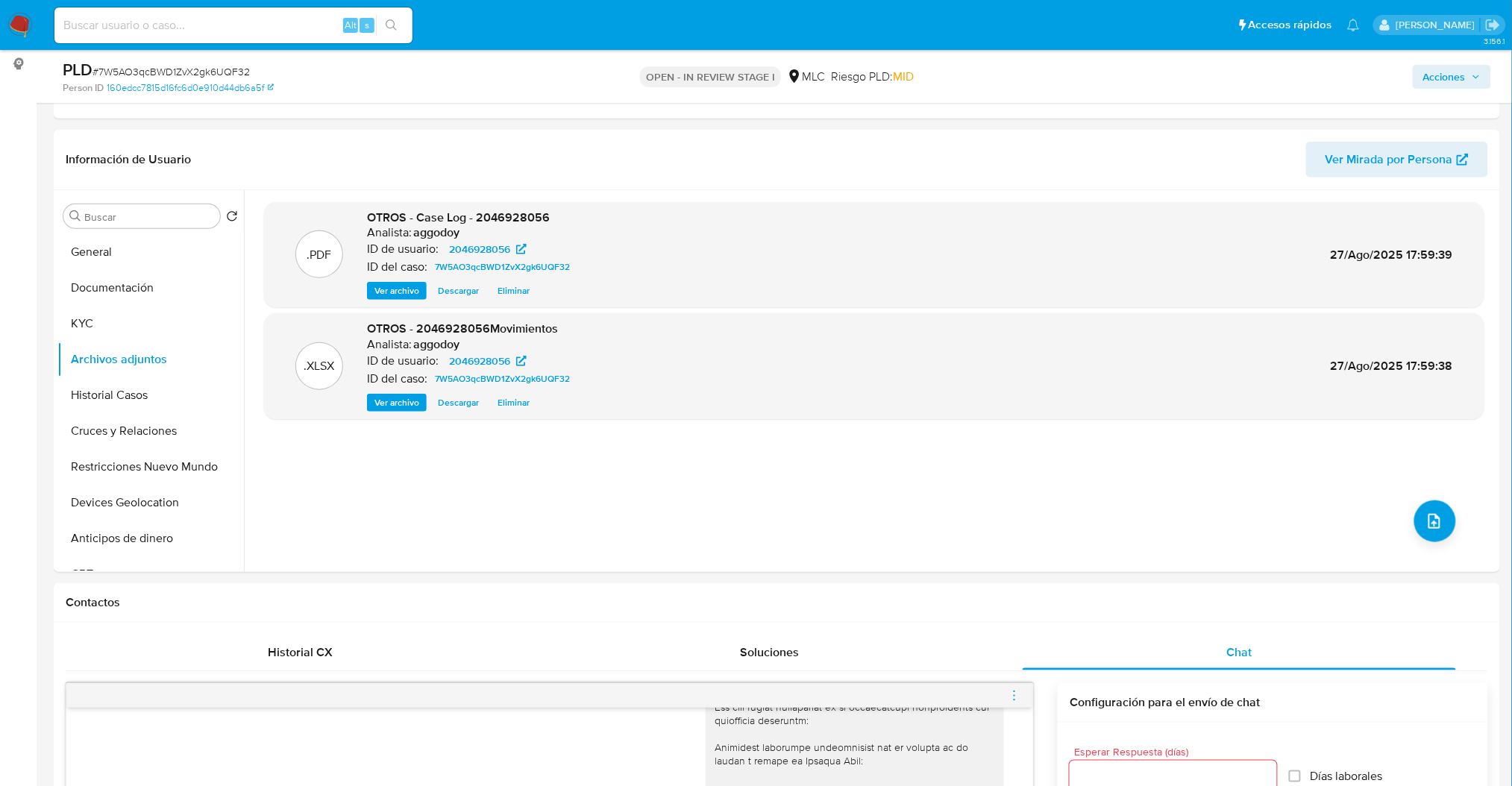
click at [1441, 76] on span "Acciones" at bounding box center [1445, 77] width 43 height 24
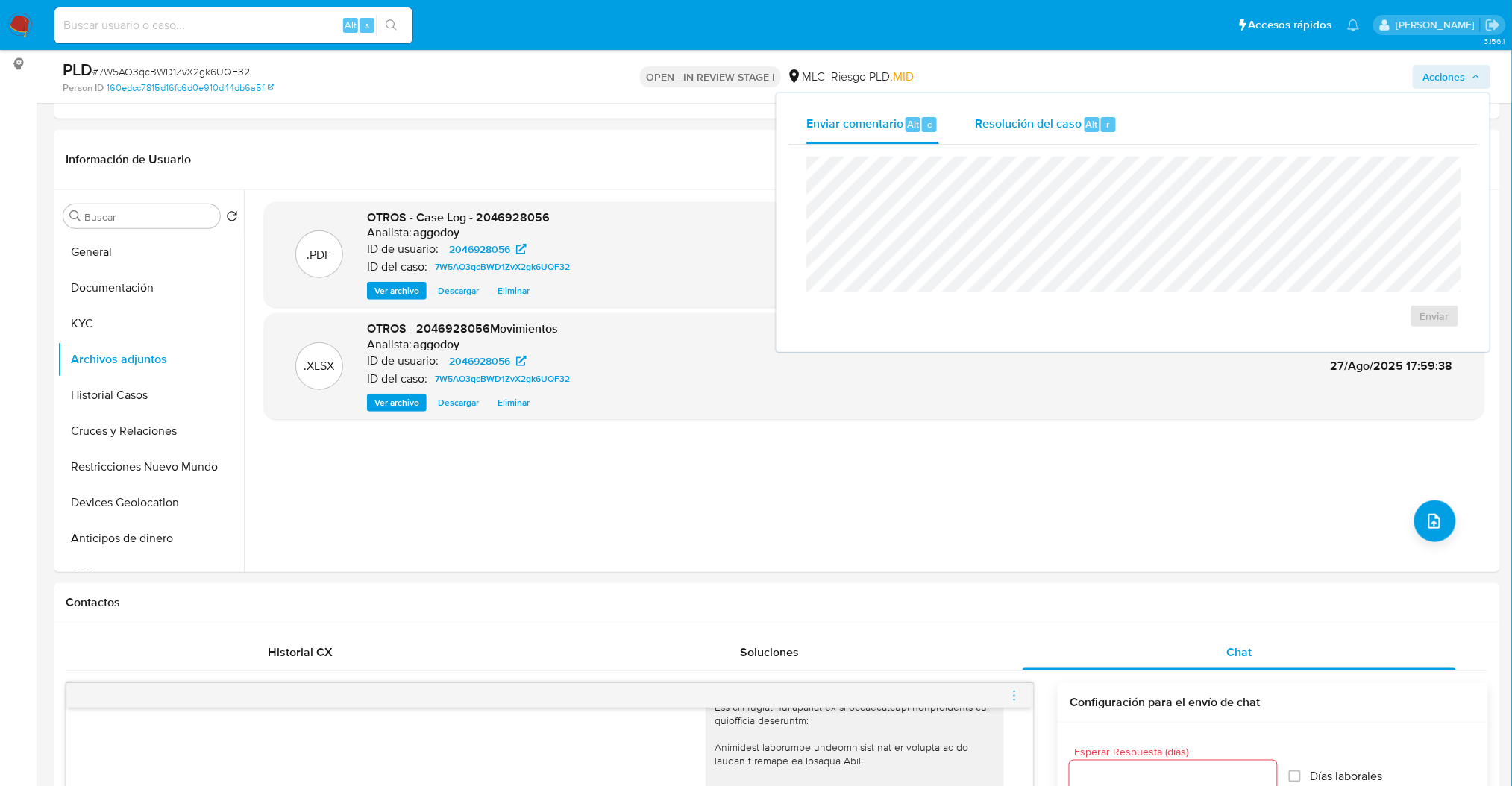
click at [1101, 117] on div "r" at bounding box center [1109, 125] width 15 height 15
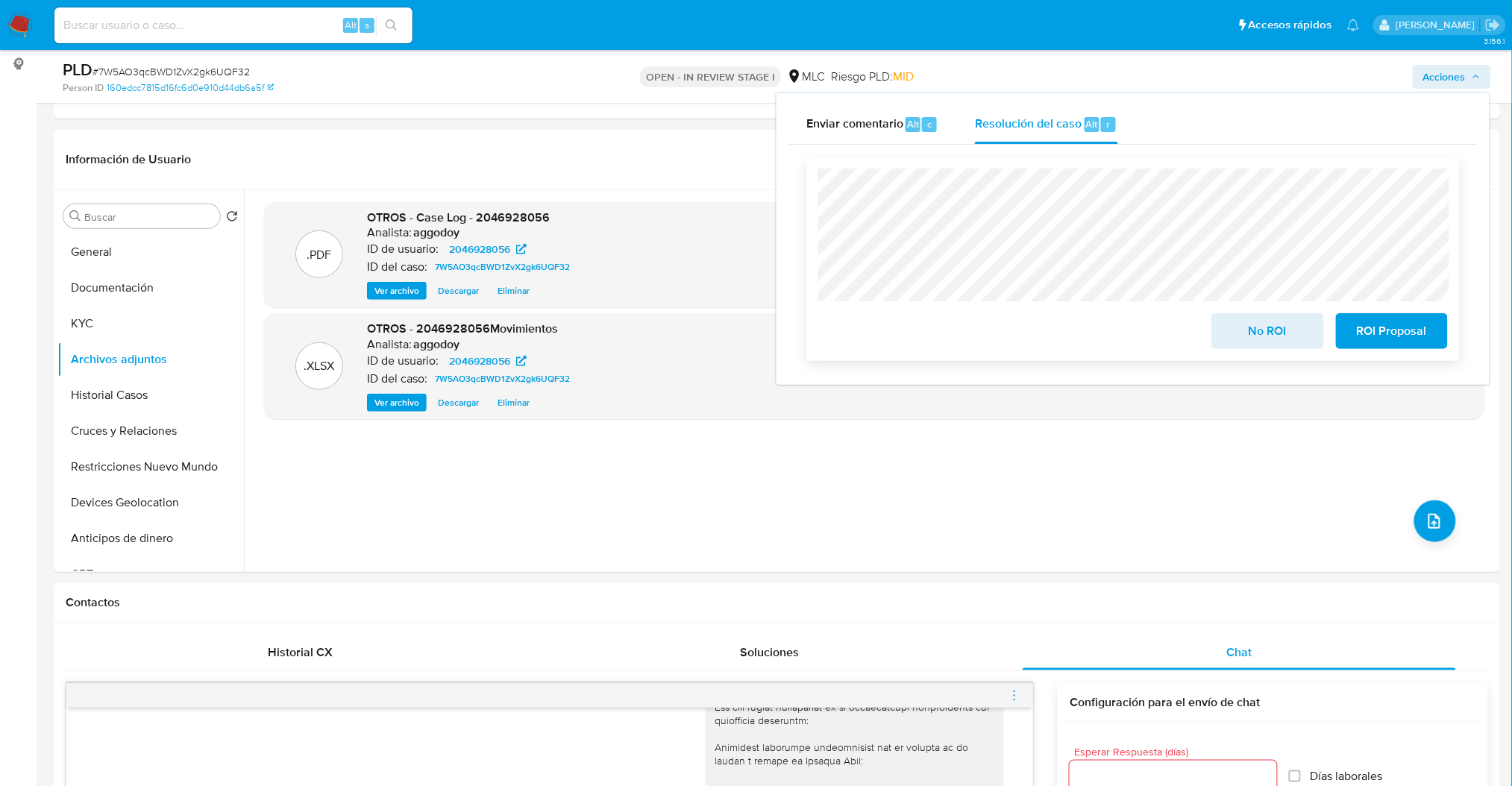
click at [1428, 326] on span "ROI Proposal" at bounding box center [1392, 331] width 73 height 33
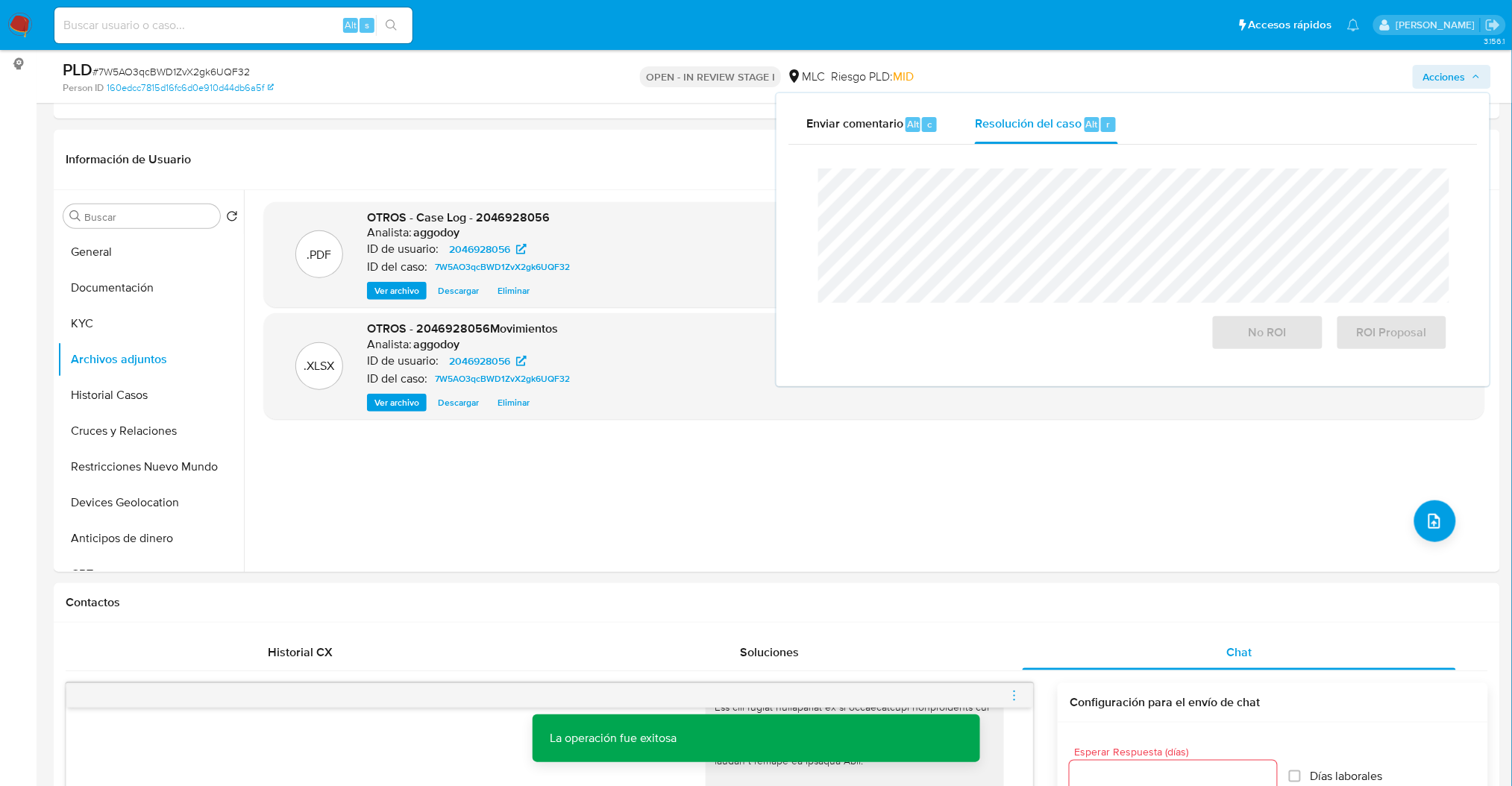
click at [196, 72] on span "# 7W5AO3qcBWD1ZvX2gk6UQF32" at bounding box center [171, 72] width 157 height 15
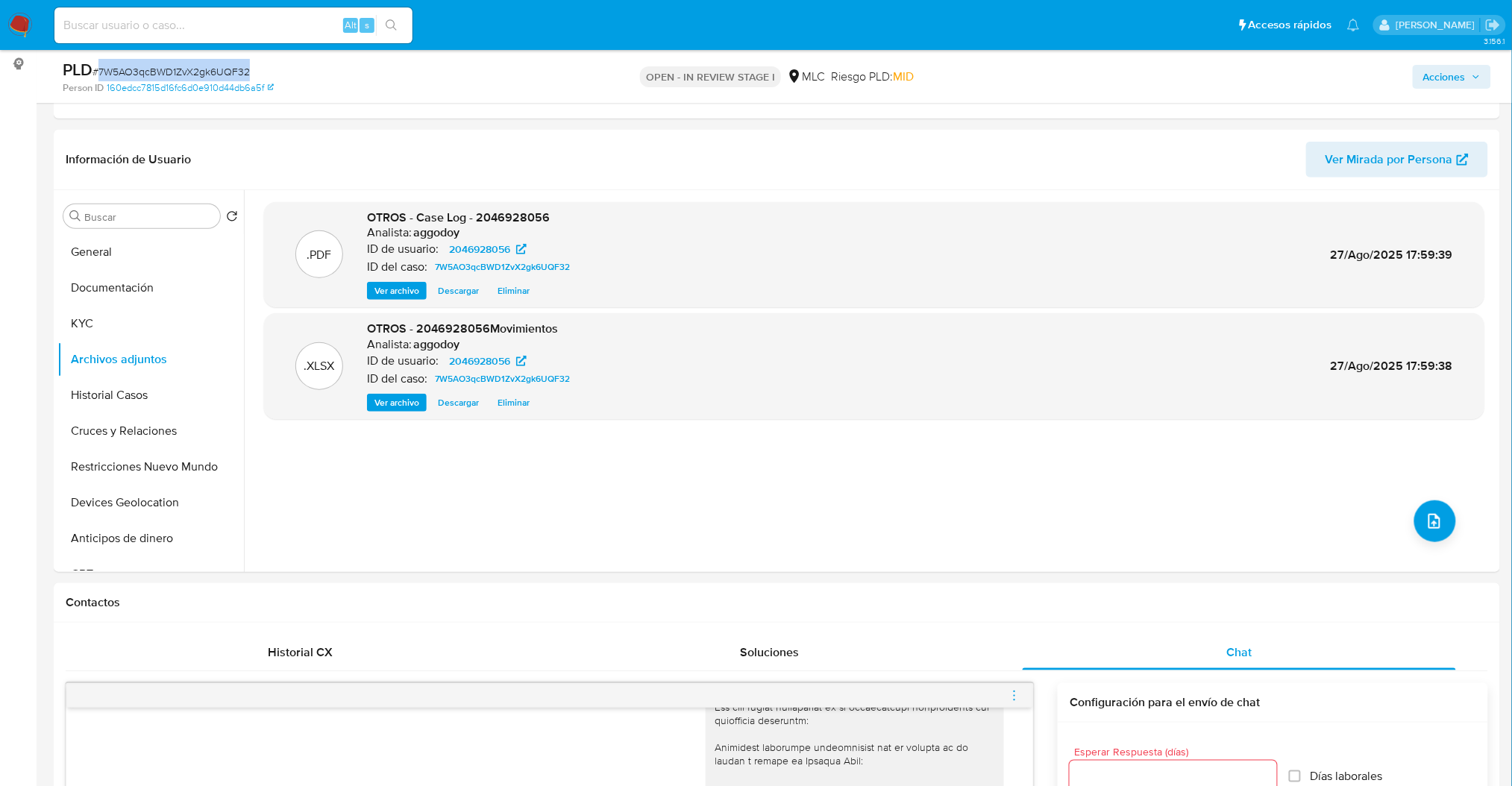
click at [196, 72] on span "# 7W5AO3qcBWD1ZvX2gk6UQF32" at bounding box center [171, 72] width 157 height 15
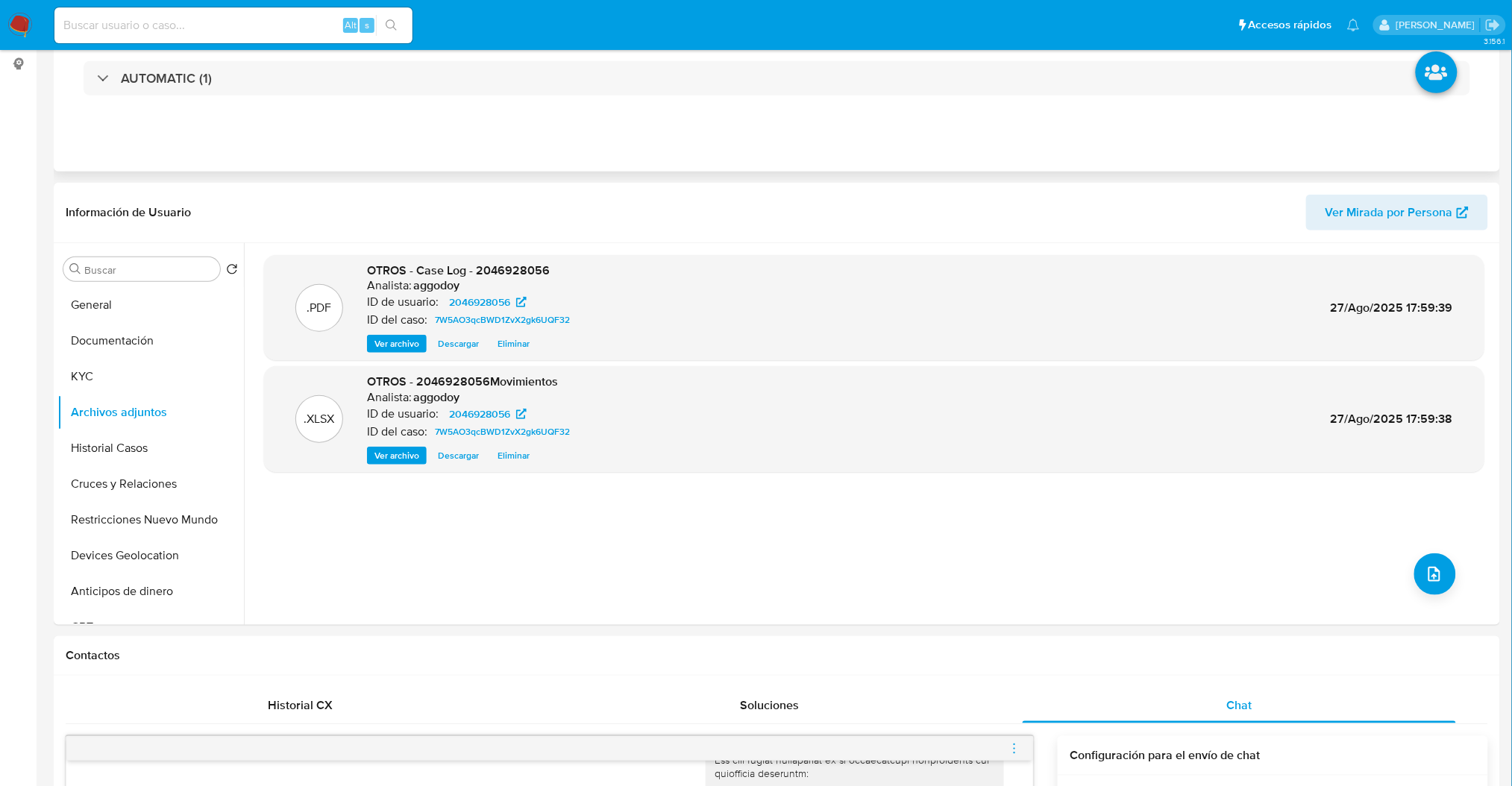
scroll to position [0, 0]
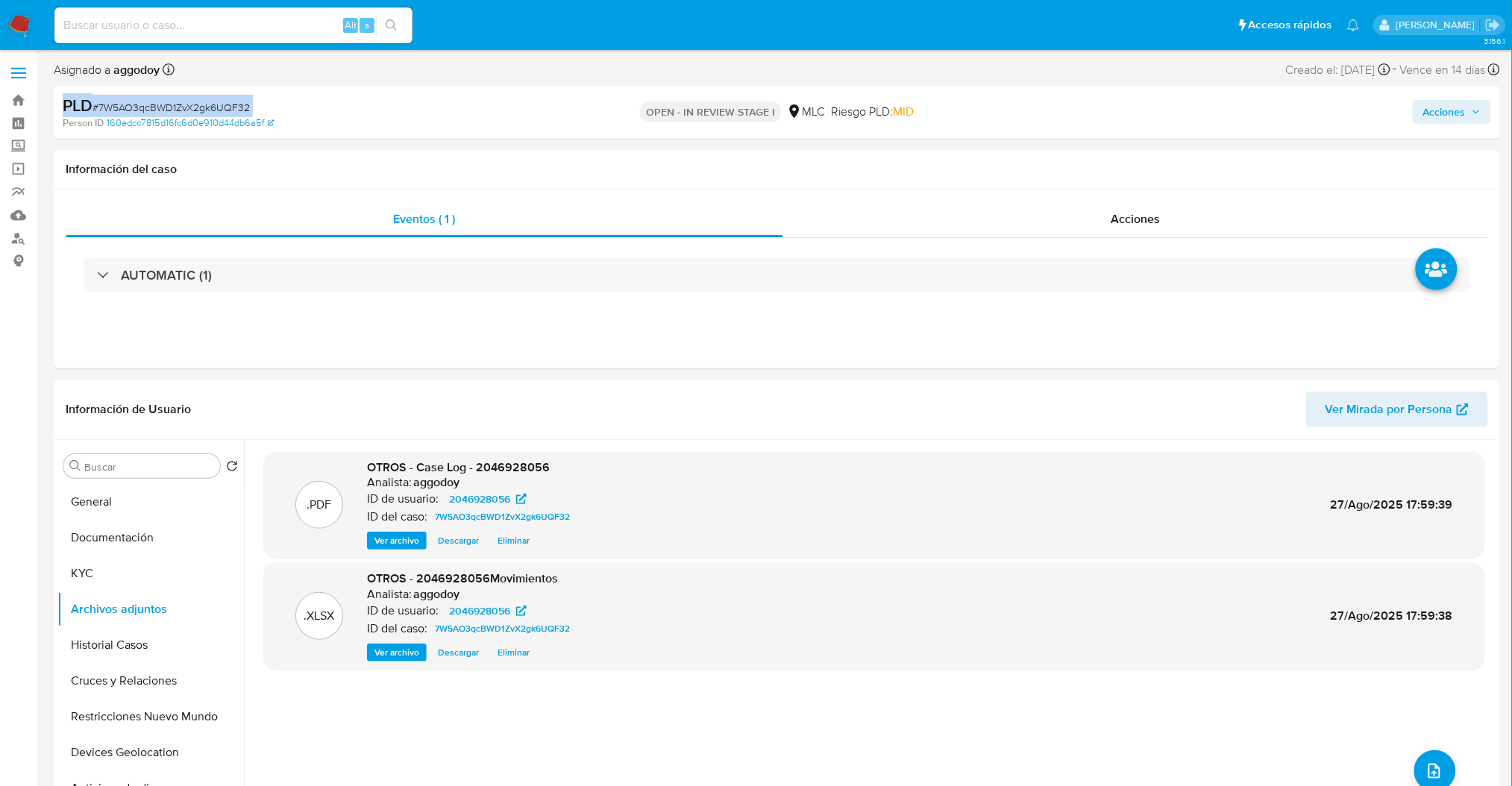
click at [195, 104] on span "# 7W5AO3qcBWD1ZvX2gk6UQF32" at bounding box center [171, 108] width 157 height 15
click at [218, 107] on span "# 7W5AO3qcBWD1ZvX2gk6UQF32" at bounding box center [171, 108] width 157 height 15
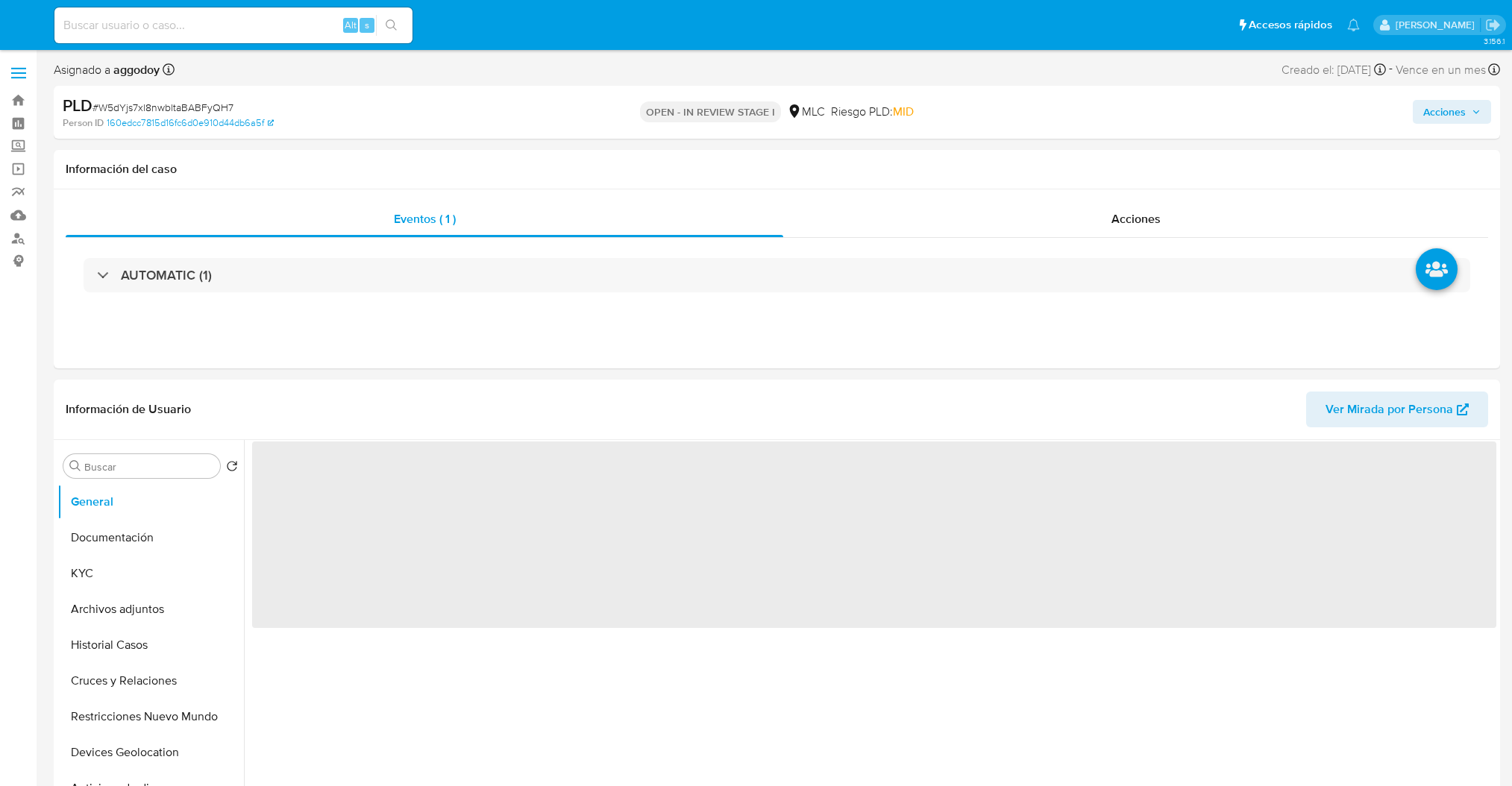
select select "10"
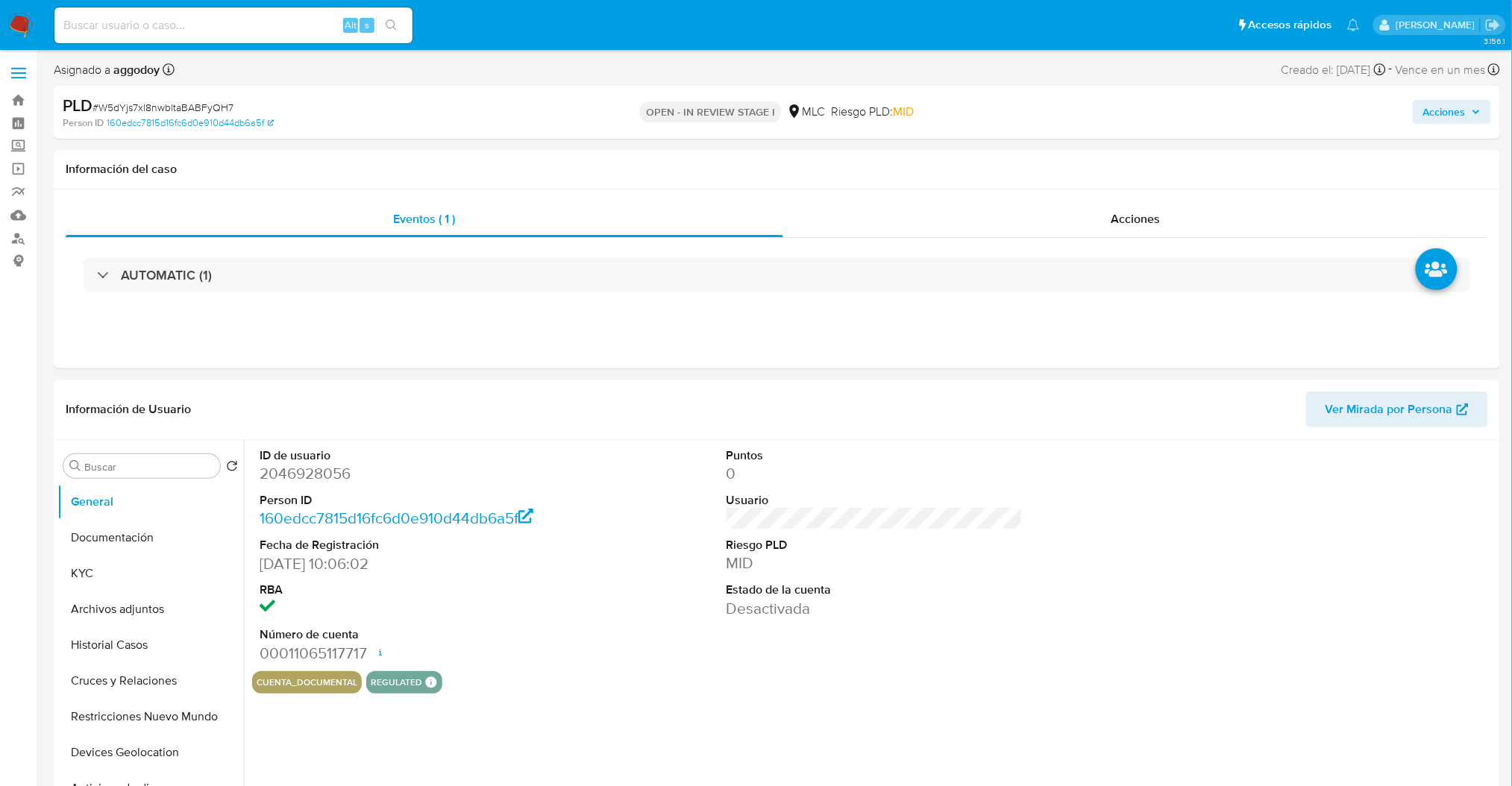
select select "10"
click at [1443, 121] on span "Acciones" at bounding box center [1445, 112] width 43 height 24
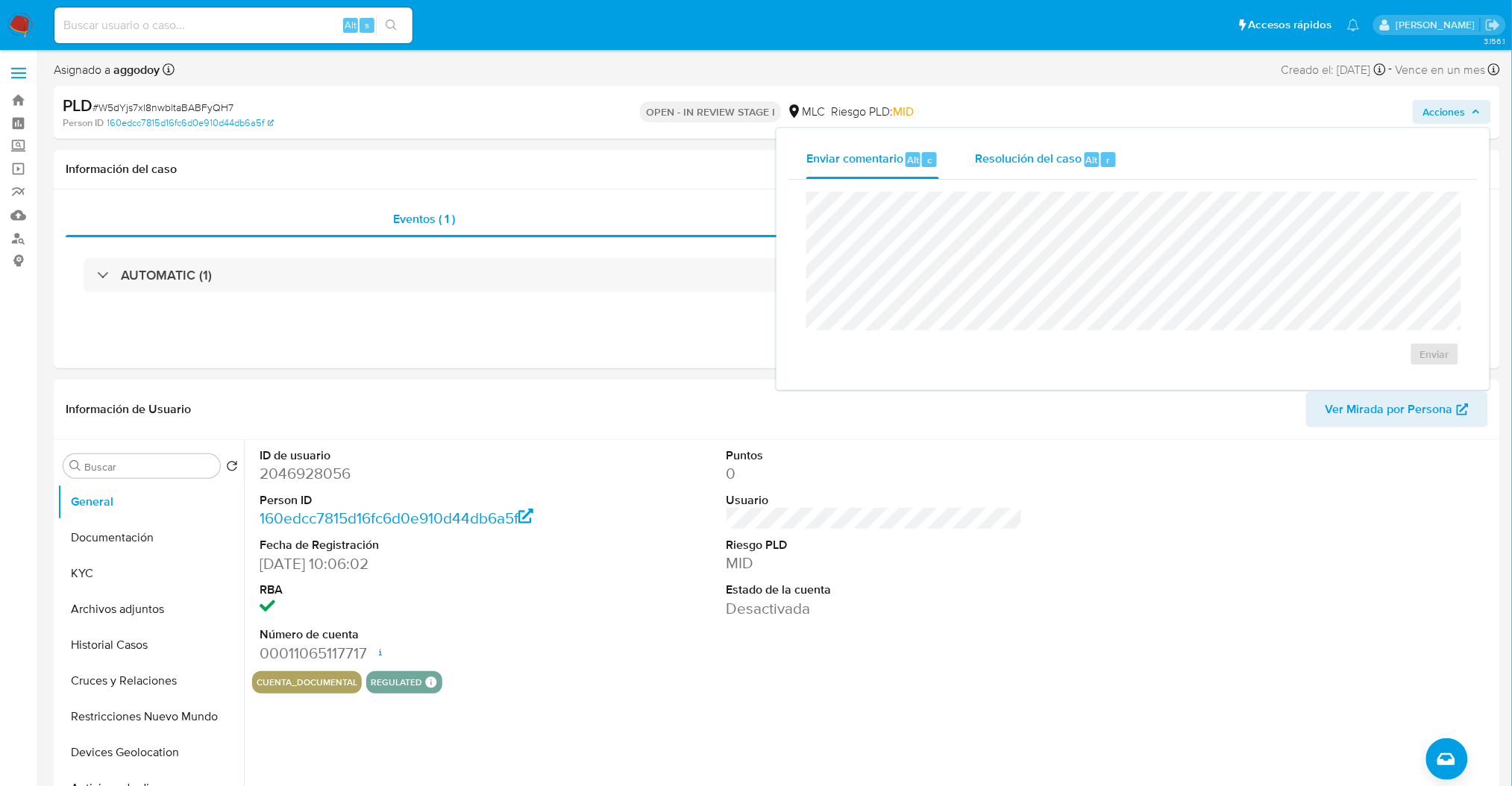
click at [1106, 162] on span "r" at bounding box center [1108, 160] width 4 height 14
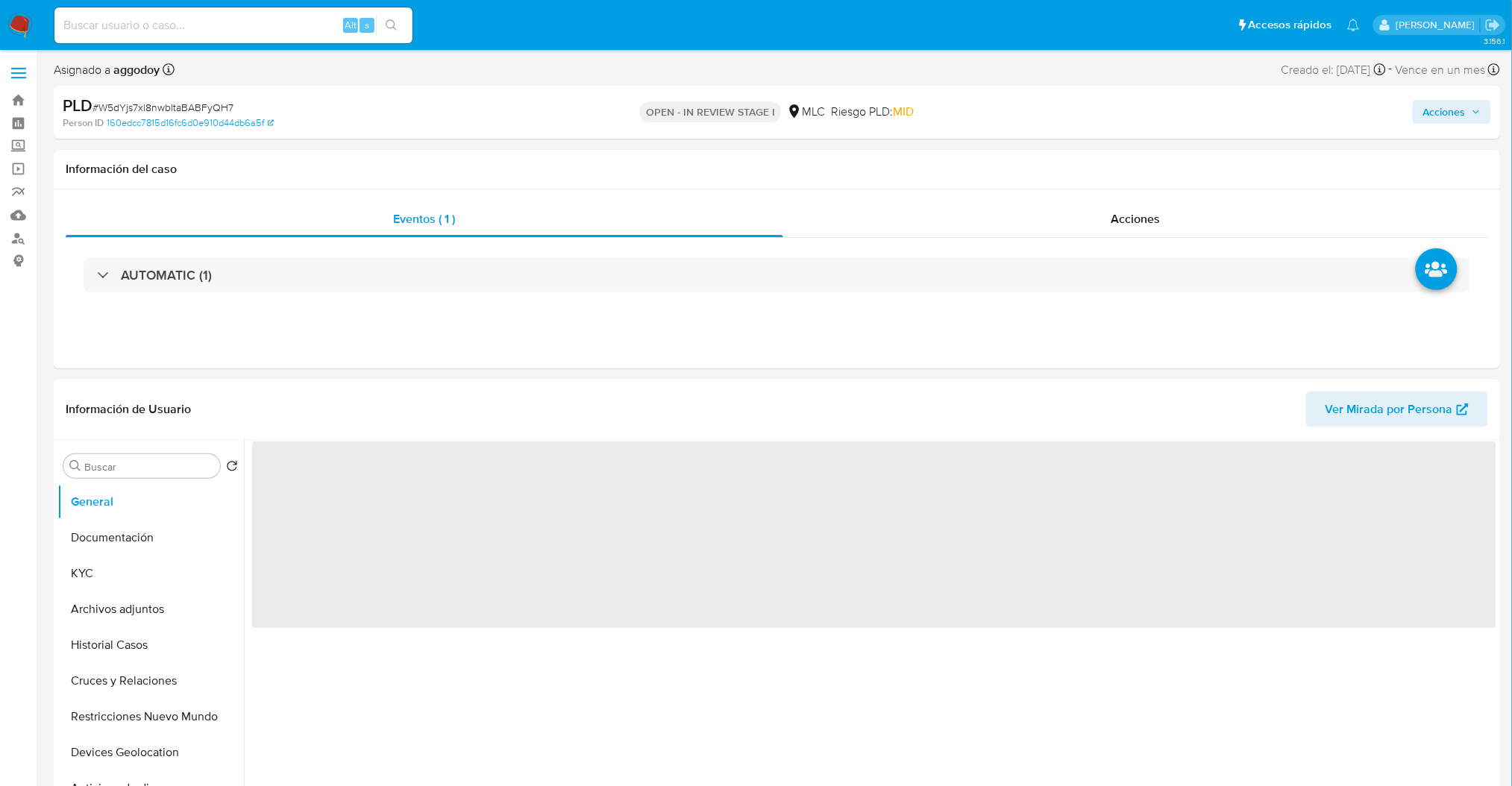
click at [1442, 122] on span "Acciones" at bounding box center [1445, 112] width 43 height 24
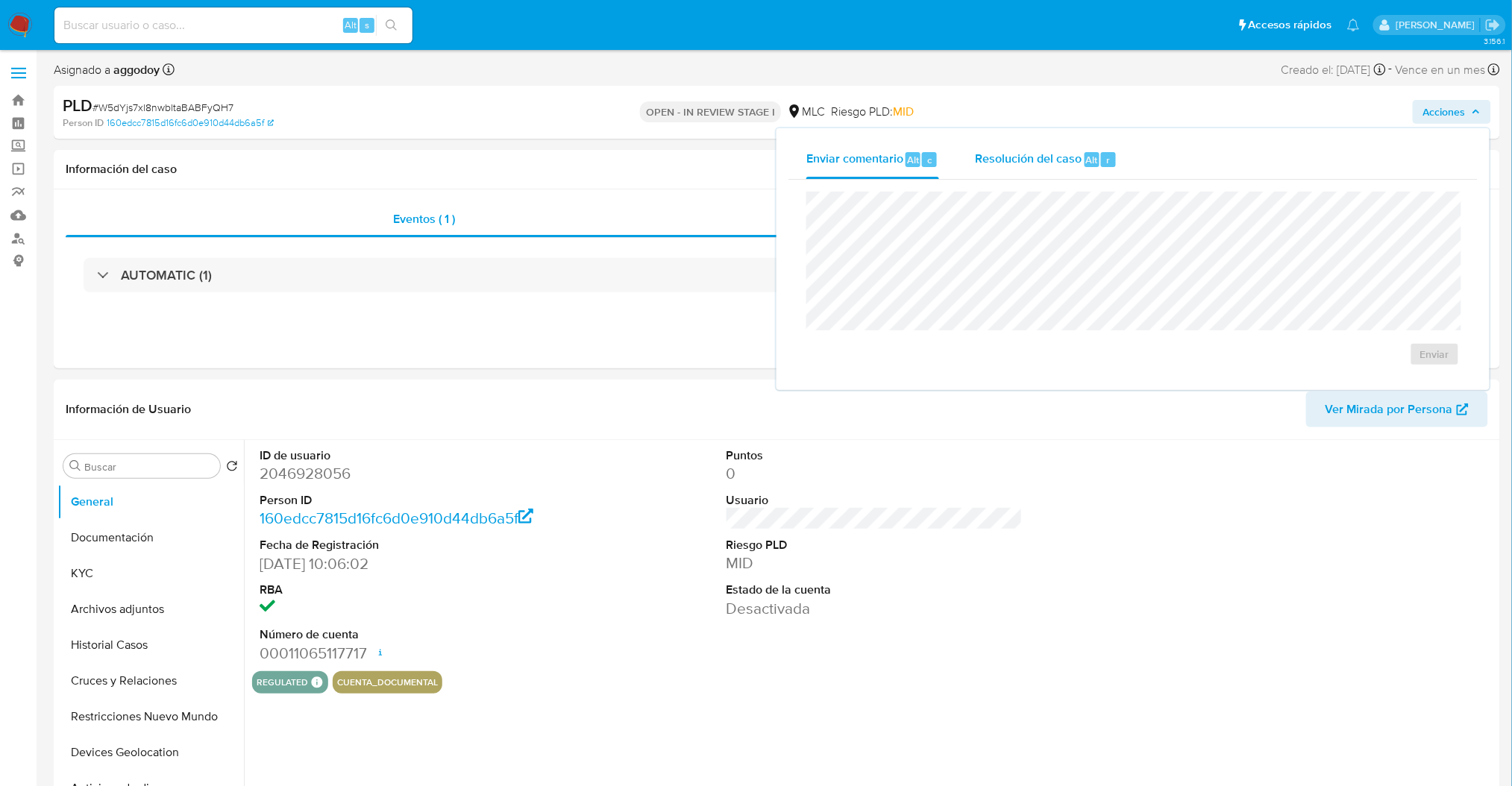
select select "10"
click at [1018, 152] on span "Resolución del caso" at bounding box center [1029, 159] width 107 height 17
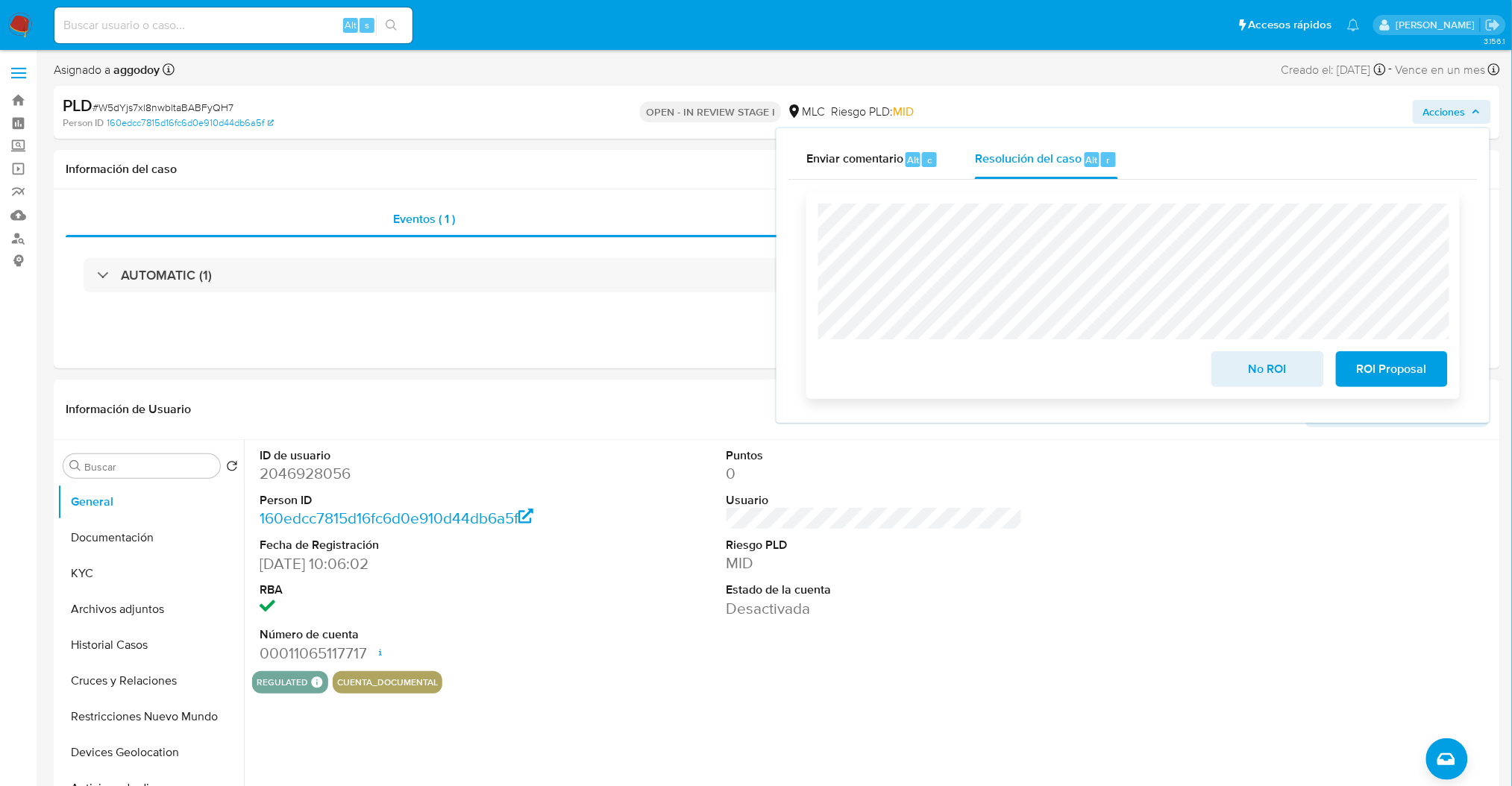
click at [1386, 370] on span "ROI Proposal" at bounding box center [1392, 369] width 73 height 33
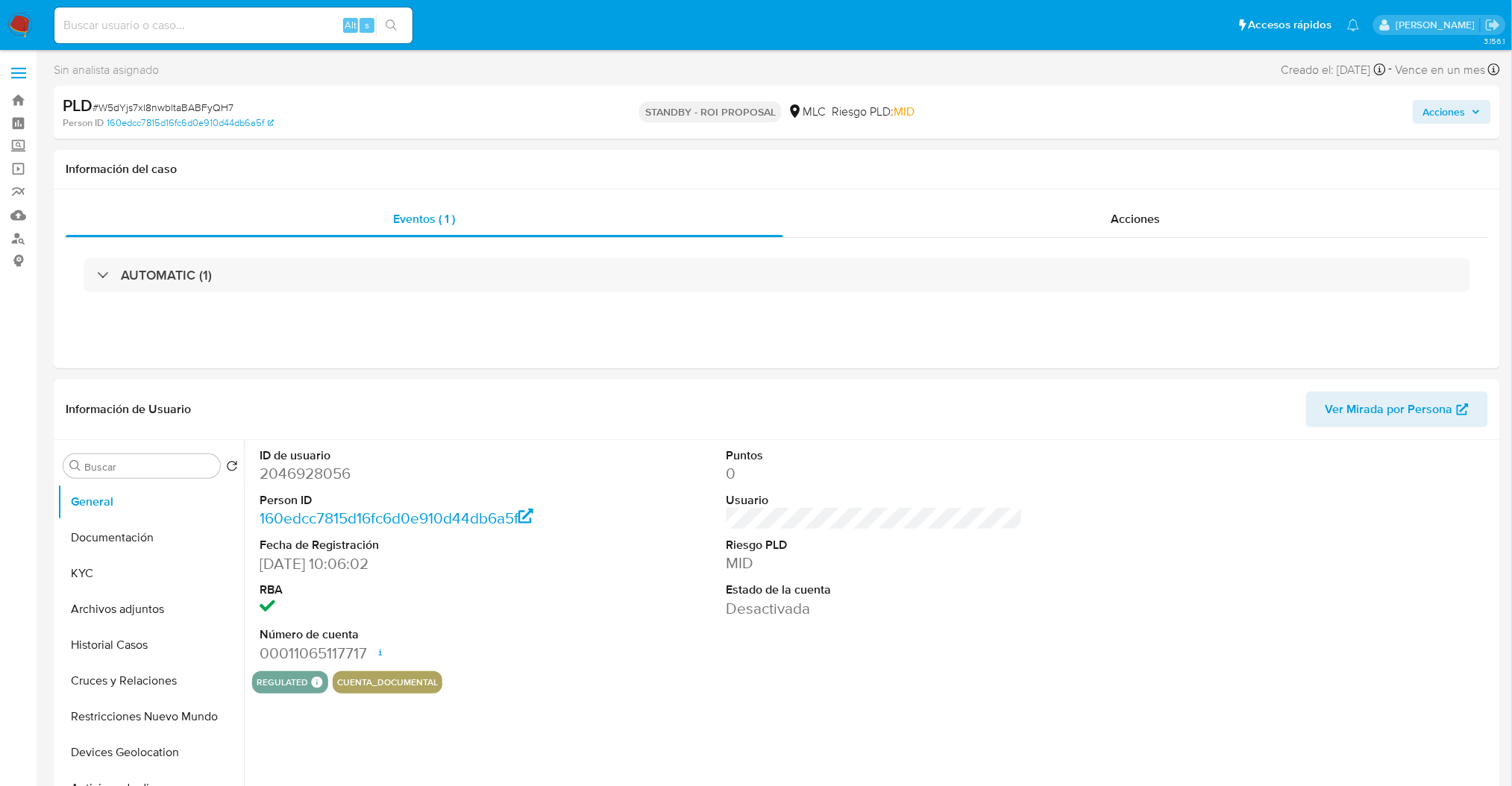
select select "10"
